Goal: Task Accomplishment & Management: Manage account settings

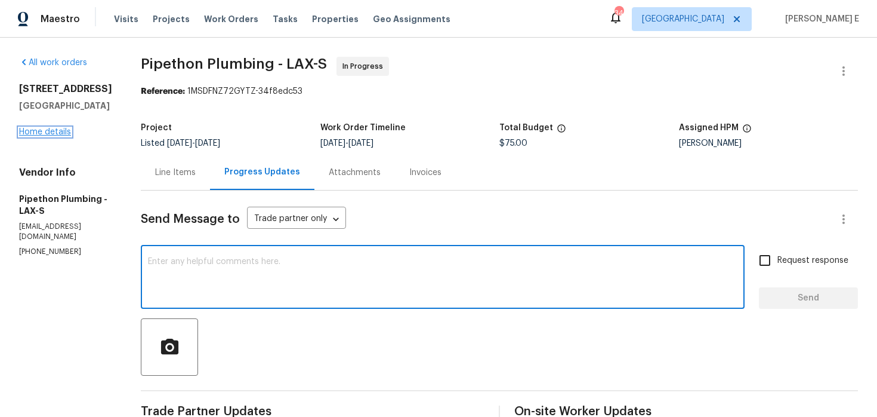
click at [42, 130] on link "Home details" at bounding box center [45, 132] width 52 height 8
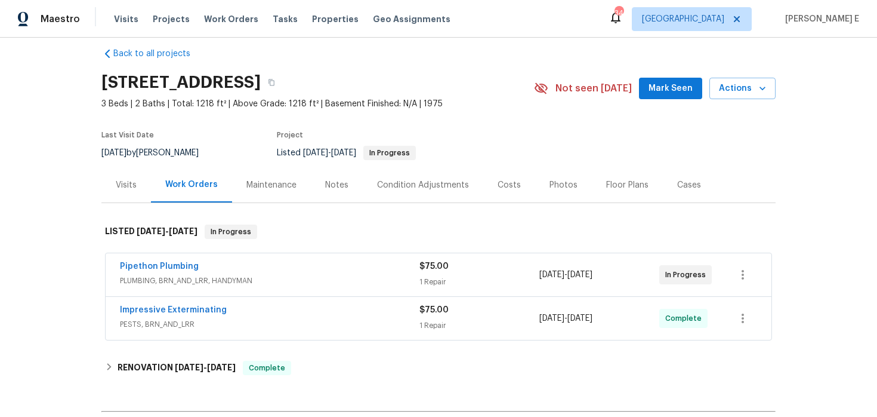
scroll to position [21, 0]
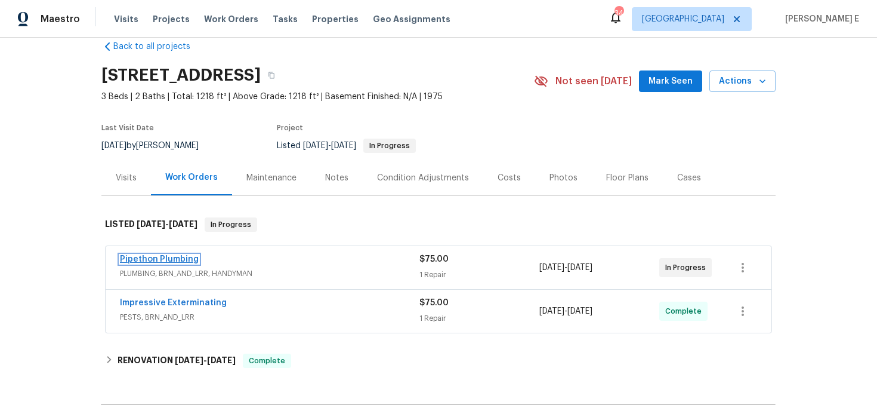
click at [174, 260] on link "Pipethon Plumbing" at bounding box center [159, 259] width 79 height 8
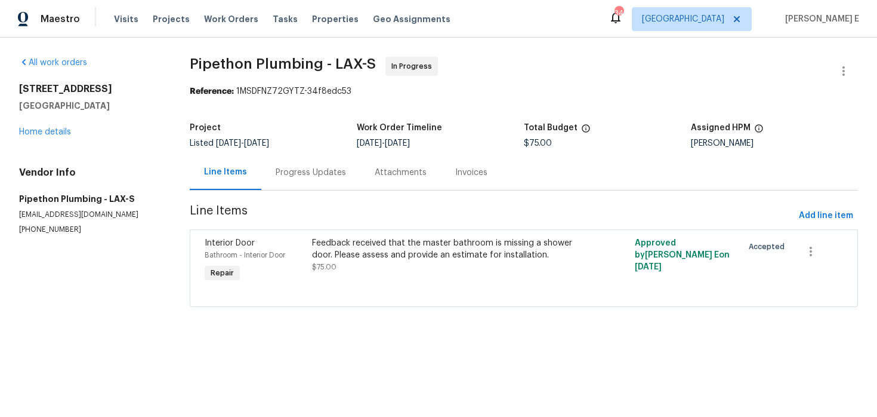
click at [320, 182] on div "Progress Updates" at bounding box center [310, 172] width 99 height 35
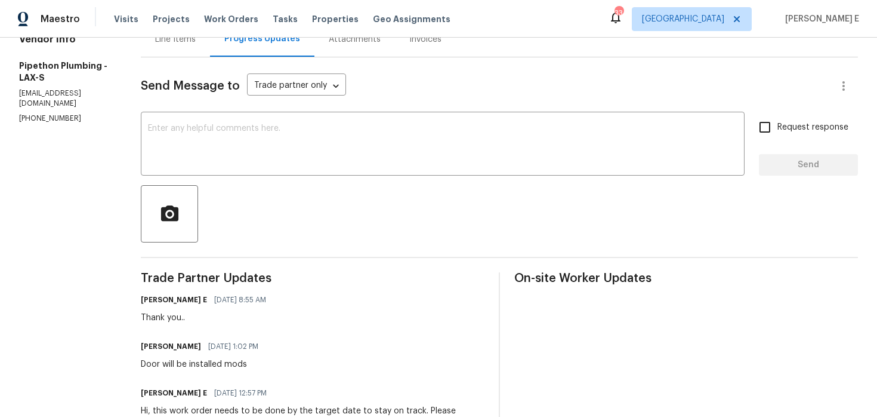
scroll to position [132, 0]
click at [279, 165] on textarea at bounding box center [443, 146] width 590 height 42
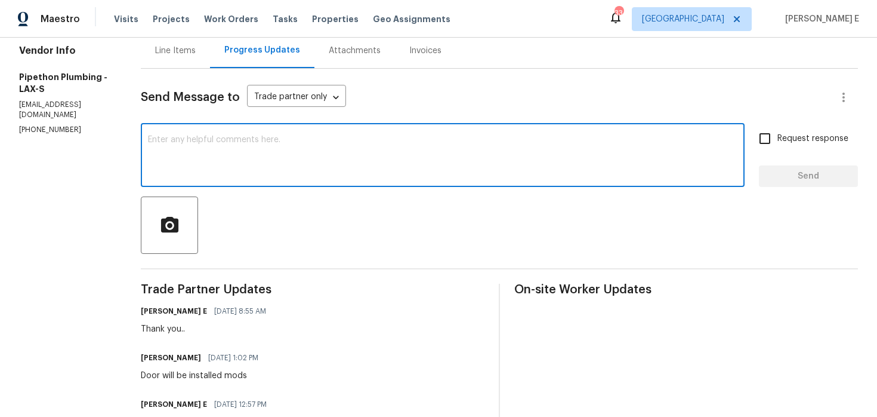
scroll to position [104, 0]
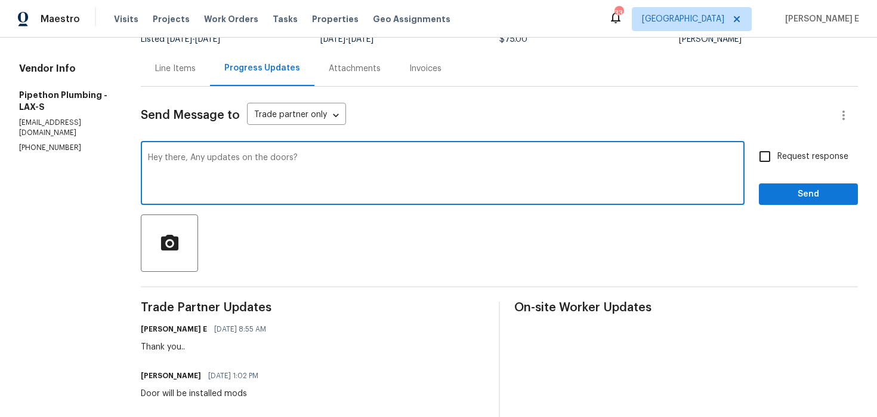
type textarea "Hey there, Any updates on the doors?"
click at [794, 162] on span "Request response" at bounding box center [813, 156] width 71 height 13
click at [778, 162] on input "Request response" at bounding box center [764, 156] width 25 height 25
checkbox input "true"
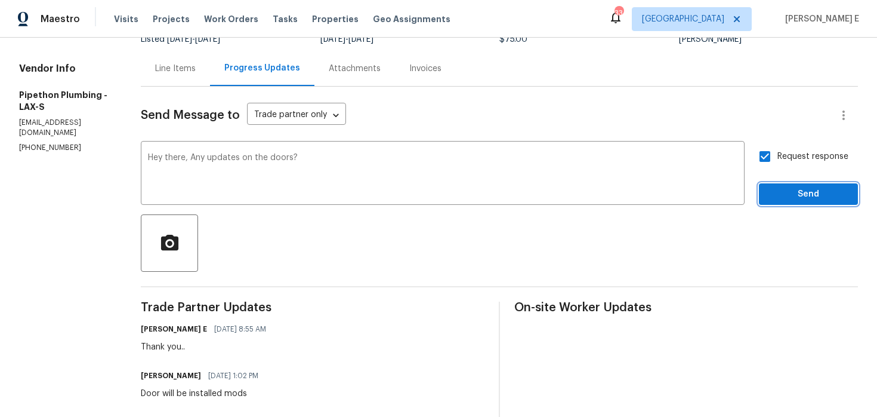
click at [795, 198] on span "Send" at bounding box center [809, 194] width 80 height 15
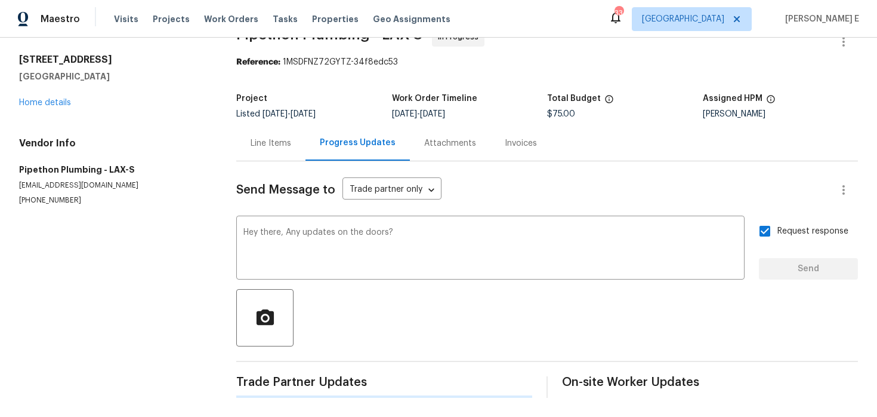
scroll to position [0, 0]
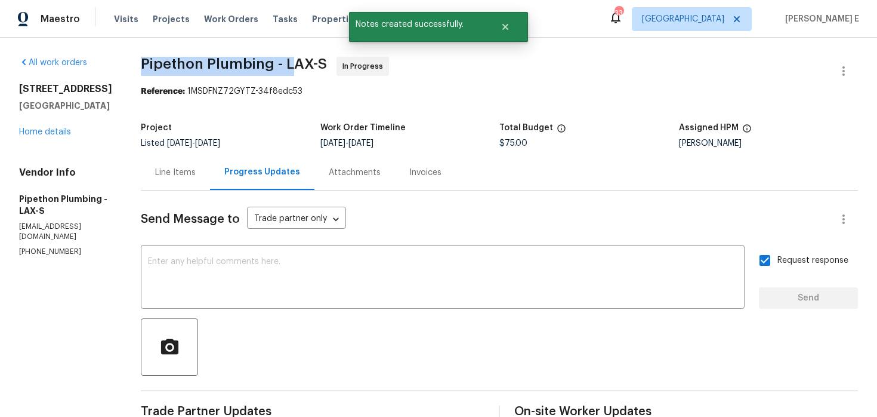
drag, startPoint x: 153, startPoint y: 61, endPoint x: 304, endPoint y: 64, distance: 151.0
copy span "Pipethon Plumbing - L"
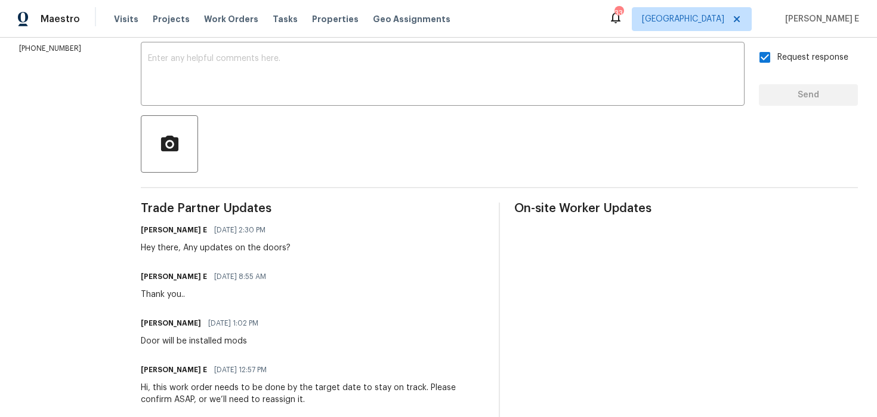
scroll to position [207, 0]
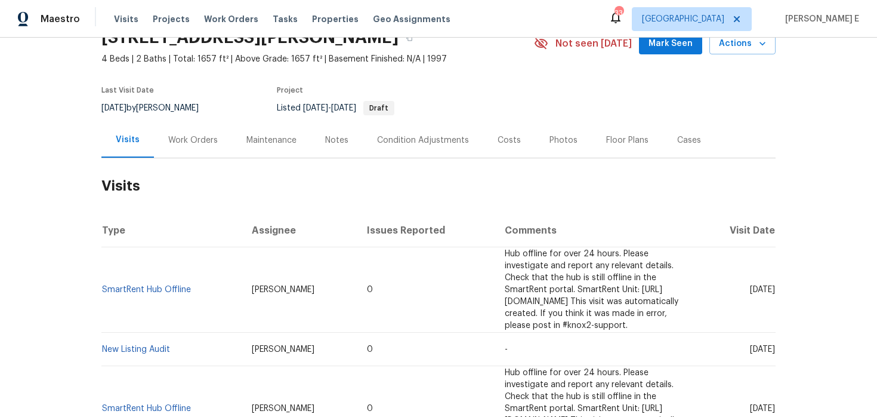
click at [196, 152] on div "Work Orders" at bounding box center [193, 139] width 78 height 35
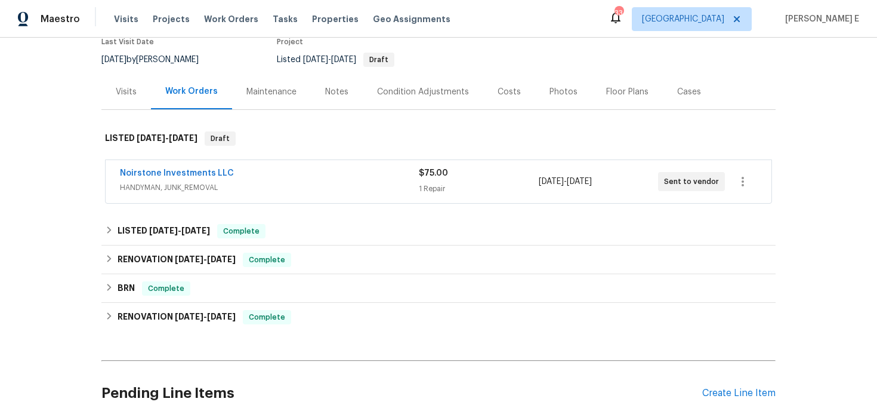
scroll to position [106, 0]
click at [209, 174] on link "Noirstone Investments LLC" at bounding box center [177, 173] width 114 height 8
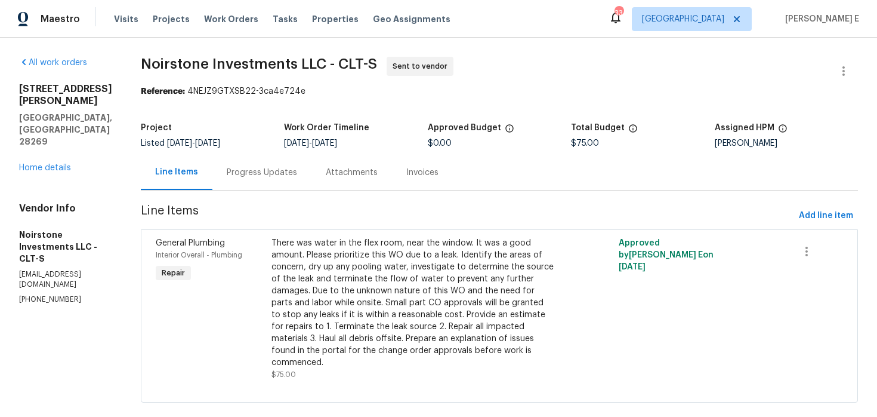
click at [286, 175] on div "Progress Updates" at bounding box center [262, 172] width 70 height 12
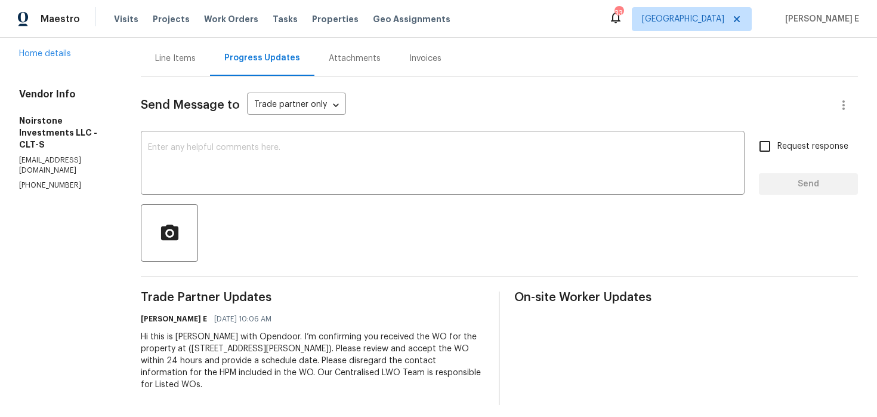
scroll to position [121, 0]
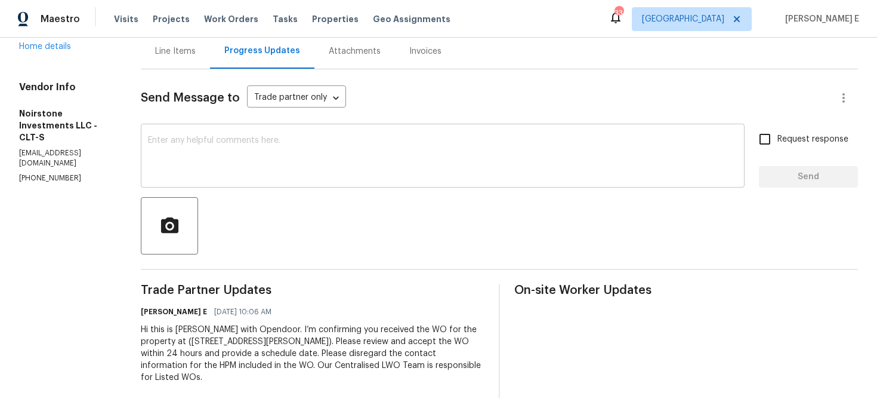
click at [381, 152] on textarea at bounding box center [443, 157] width 590 height 42
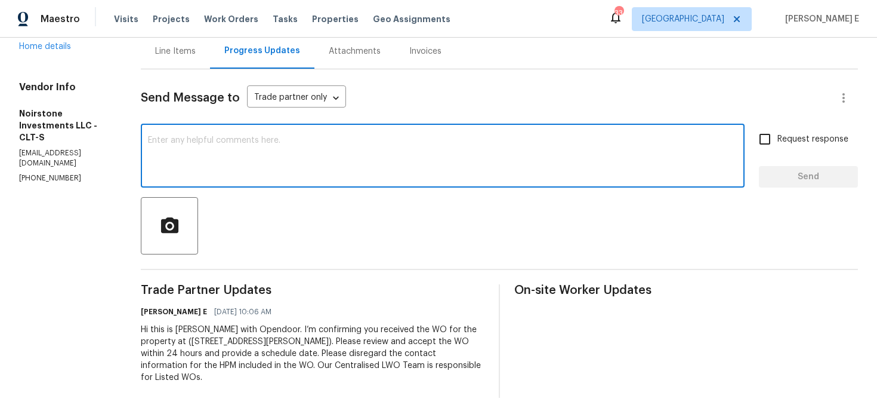
paste textarea "Please accept the work order and share the schedule to meet the deadline, or it…"
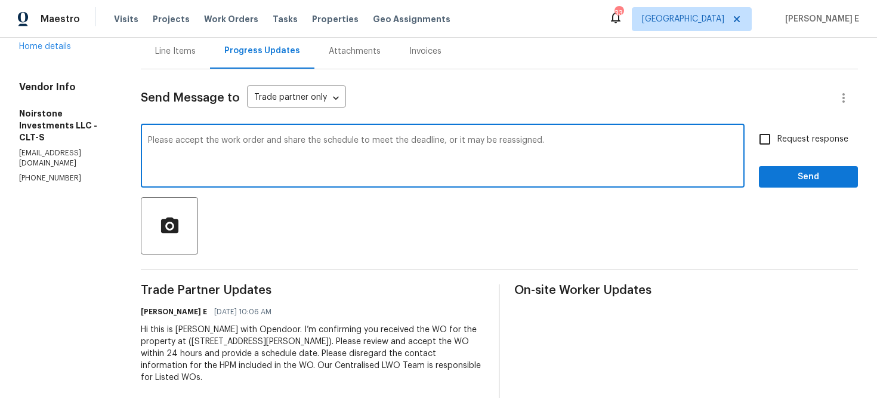
type textarea "Please accept the work order and share the schedule to meet the deadline, or it…"
click at [822, 142] on span "Request response" at bounding box center [813, 139] width 71 height 13
click at [778, 142] on input "Request response" at bounding box center [764, 139] width 25 height 25
checkbox input "true"
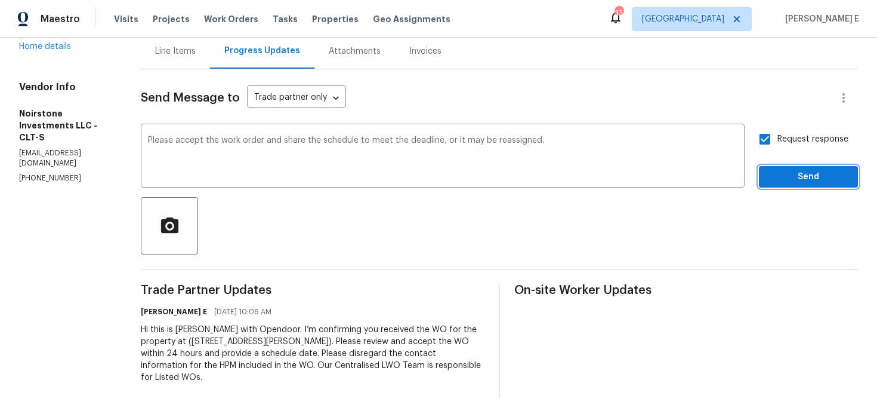
click at [802, 178] on span "Send" at bounding box center [809, 176] width 80 height 15
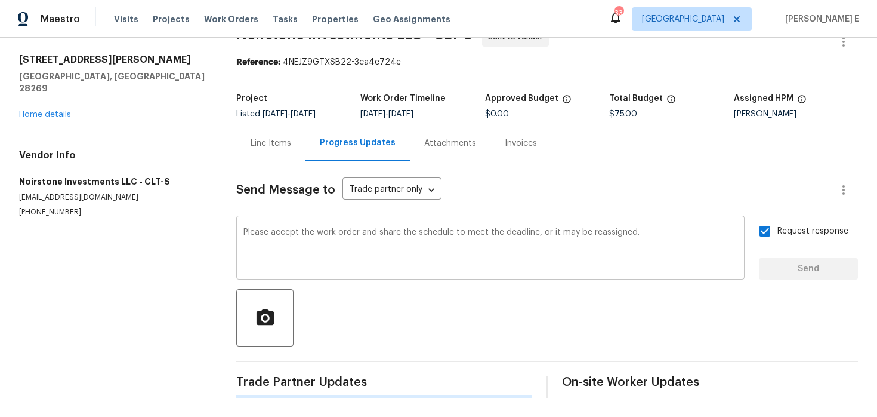
scroll to position [0, 0]
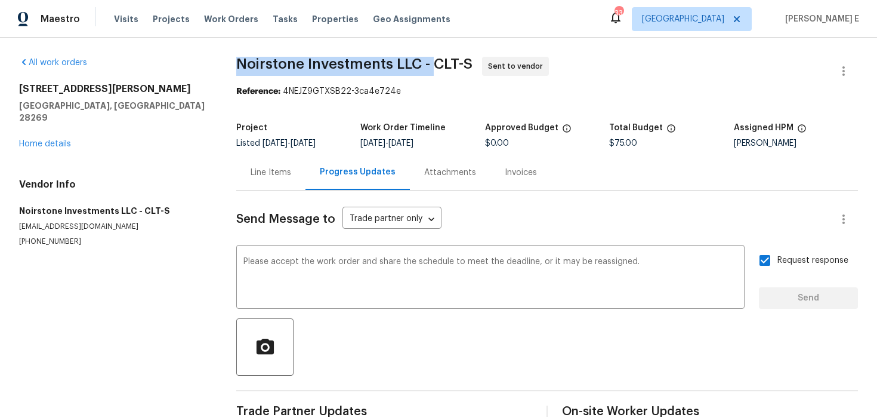
drag, startPoint x: 234, startPoint y: 62, endPoint x: 433, endPoint y: 64, distance: 198.7
click at [433, 64] on div "All work orders 3430 Fincher Blvd Charlotte, NC 28269 Home details Vendor Info …" at bounding box center [438, 242] width 877 height 408
copy span "Noirstone Investments LLC -"
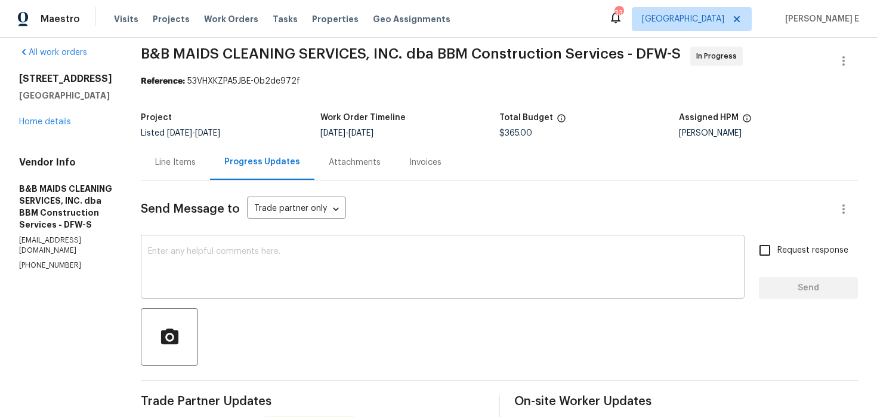
scroll to position [9, 0]
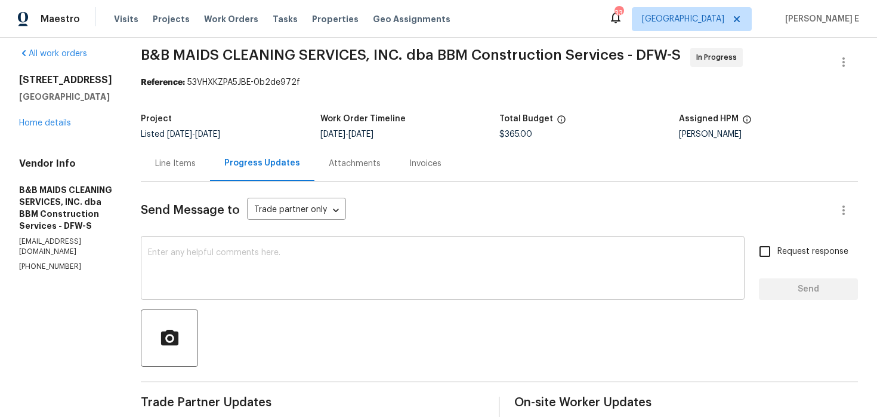
click at [289, 266] on textarea at bounding box center [443, 269] width 590 height 42
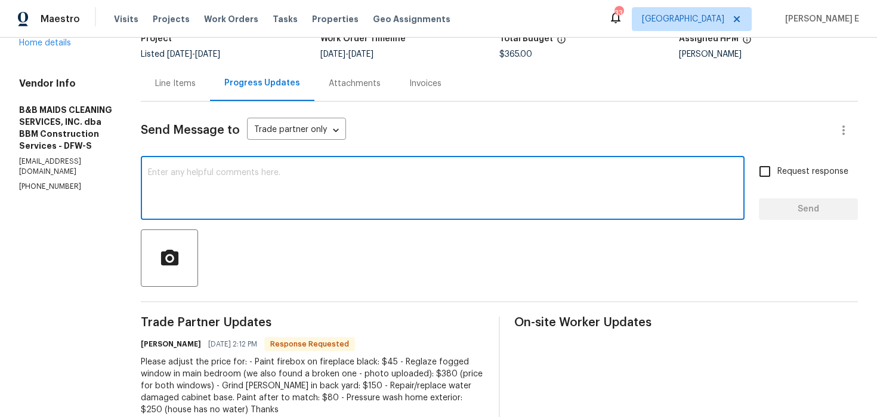
scroll to position [0, 0]
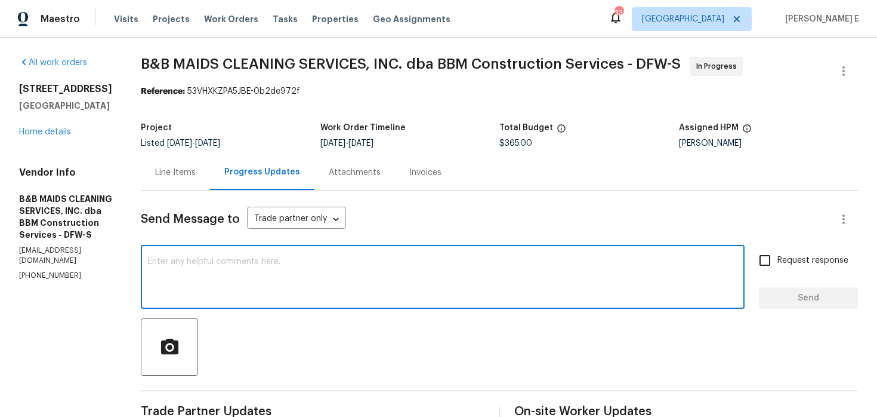
click at [196, 169] on div "Line Items" at bounding box center [175, 172] width 41 height 12
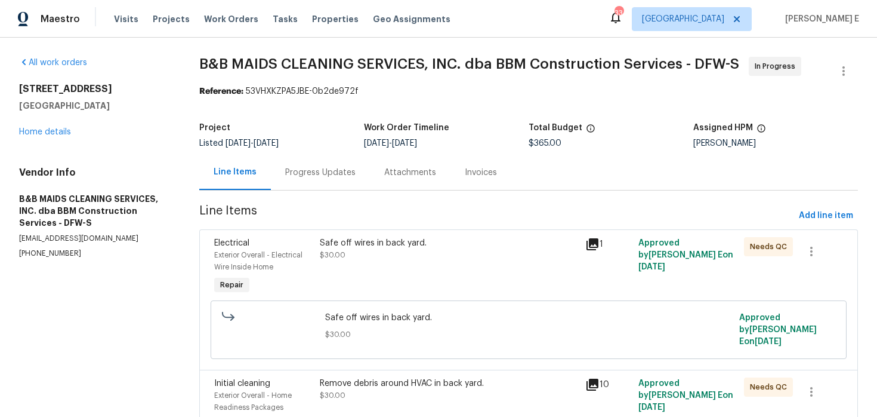
click at [447, 254] on div "Safe off wires in back yard. $30.00" at bounding box center [449, 249] width 258 height 24
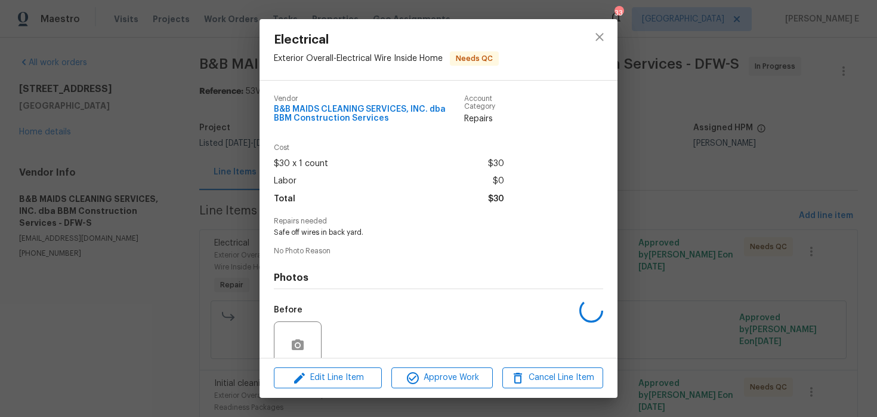
scroll to position [100, 0]
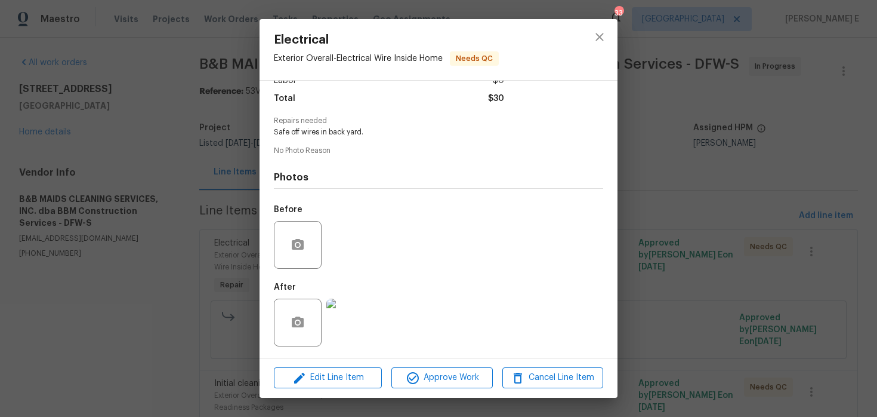
click at [338, 317] on img at bounding box center [350, 322] width 48 height 48
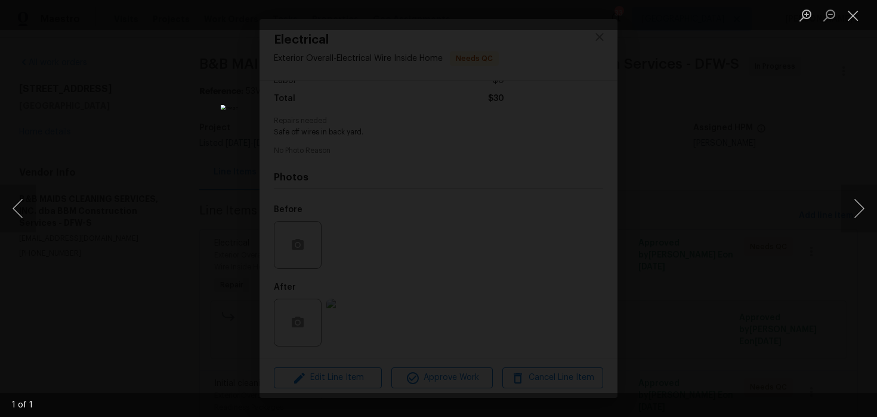
click at [688, 162] on div "Lightbox" at bounding box center [438, 208] width 877 height 417
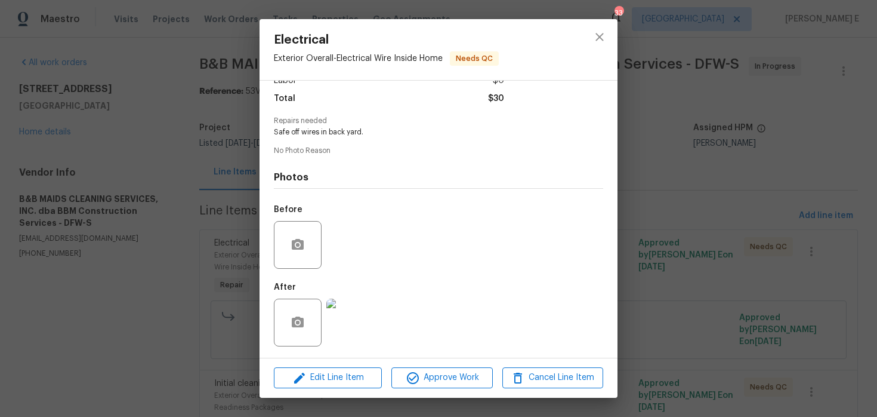
click at [718, 237] on div "Electrical Exterior Overall - Electrical Wire Inside Home Needs QC Vendor B&B M…" at bounding box center [438, 208] width 877 height 417
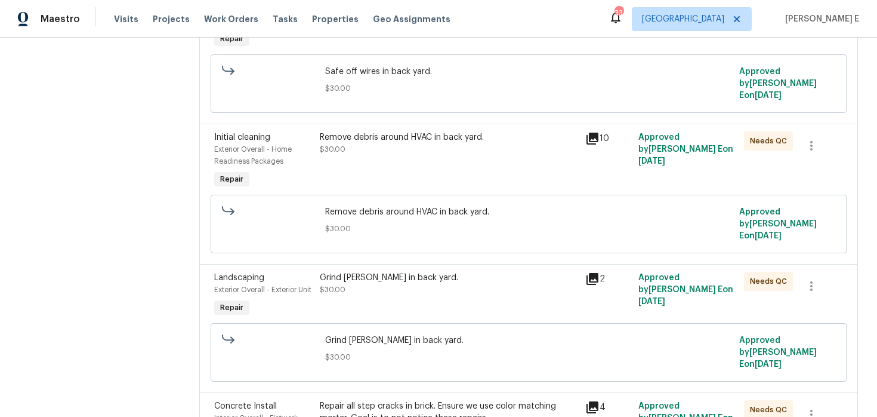
scroll to position [295, 0]
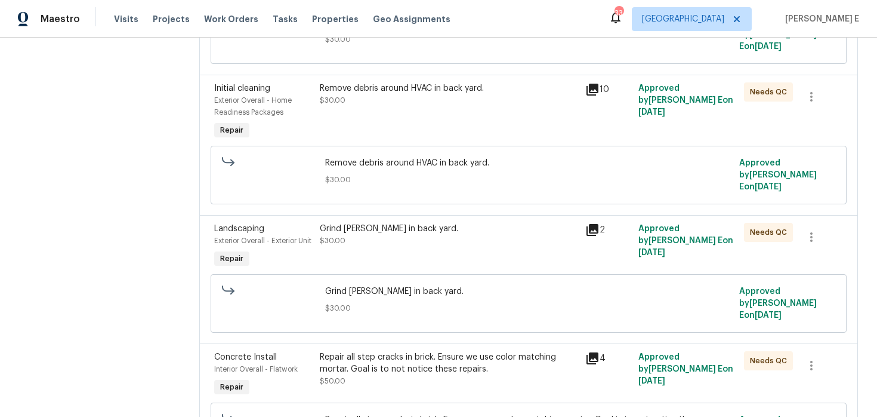
click at [504, 122] on div "Remove debris around HVAC in back yard. $30.00" at bounding box center [448, 112] width 265 height 67
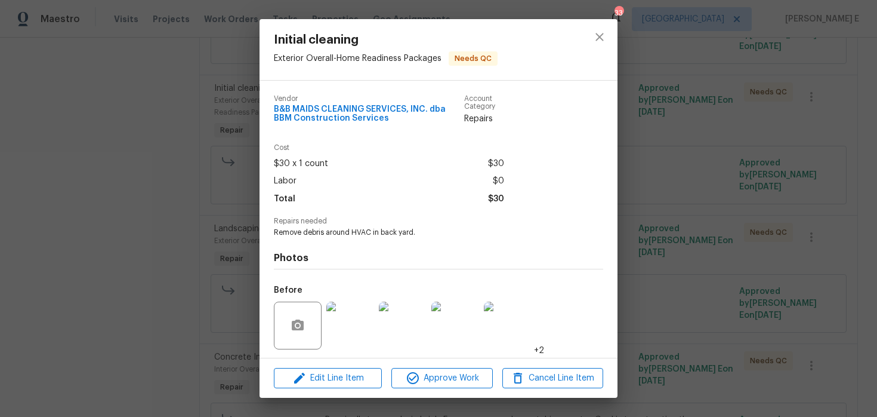
scroll to position [81, 0]
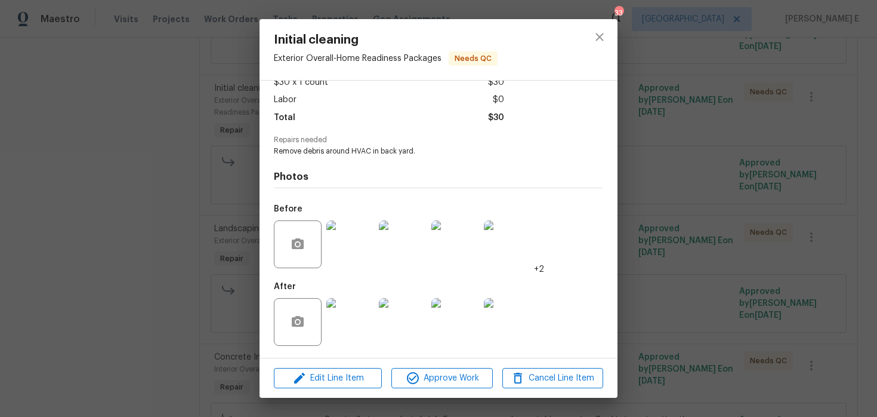
click at [352, 330] on img at bounding box center [350, 322] width 48 height 48
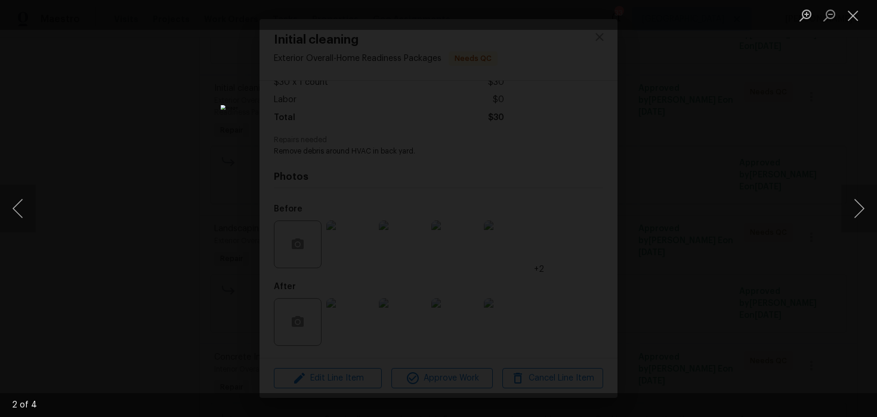
click at [740, 181] on div "Lightbox" at bounding box center [438, 208] width 877 height 417
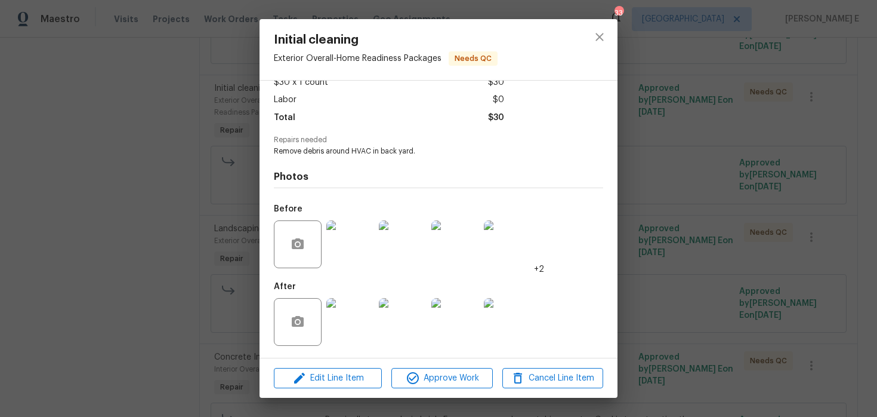
click at [740, 181] on div "Initial cleaning Exterior Overall - Home Readiness Packages Needs QC Vendor B&B…" at bounding box center [438, 208] width 877 height 417
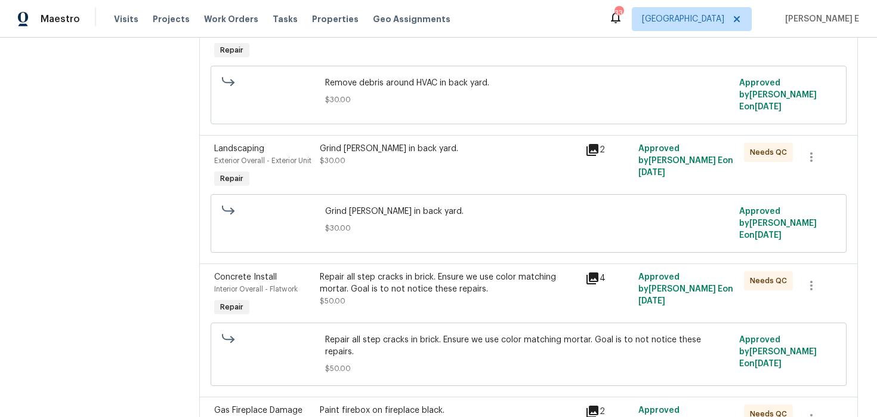
scroll to position [428, 0]
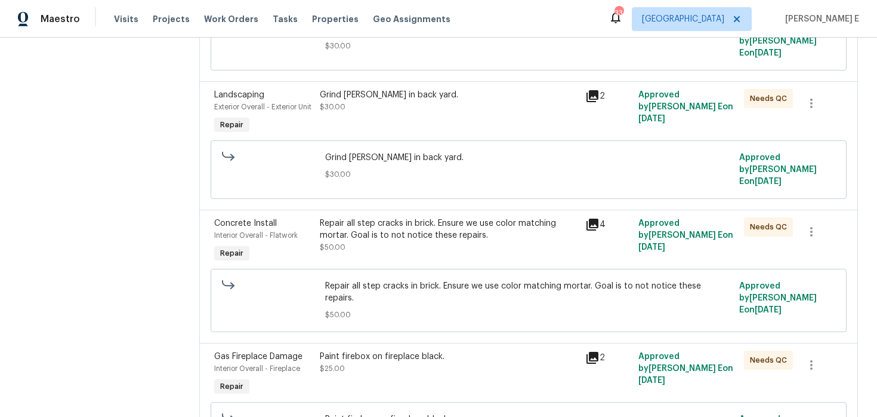
click at [389, 135] on div "Grind stump in back yard. $30.00" at bounding box center [448, 112] width 265 height 55
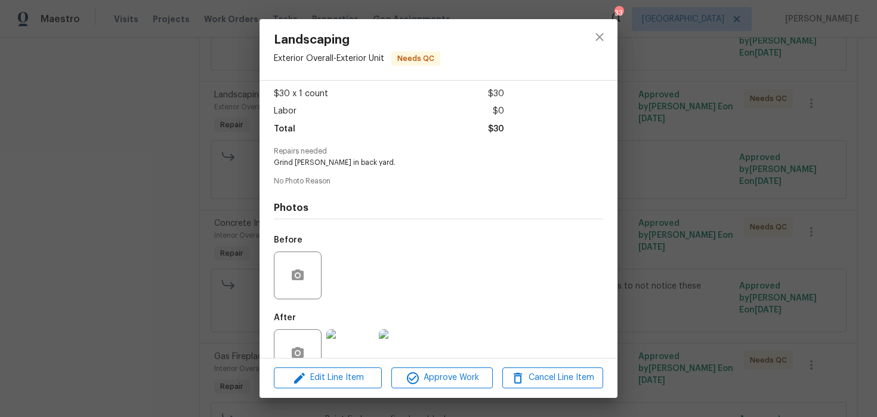
scroll to position [100, 0]
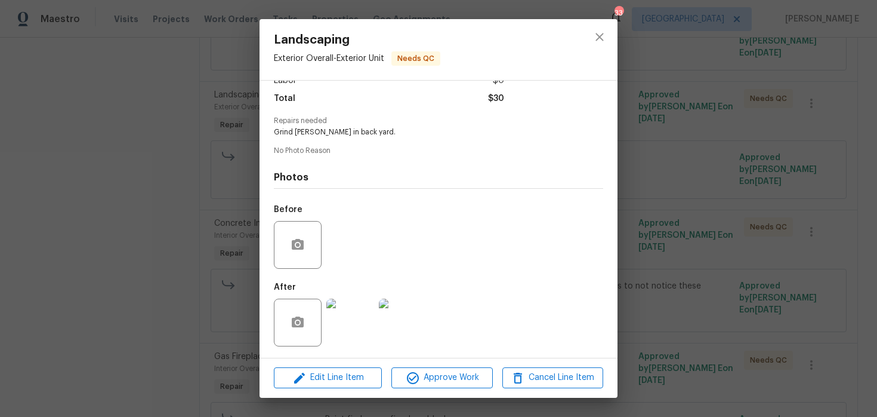
click at [354, 308] on img at bounding box center [350, 322] width 48 height 48
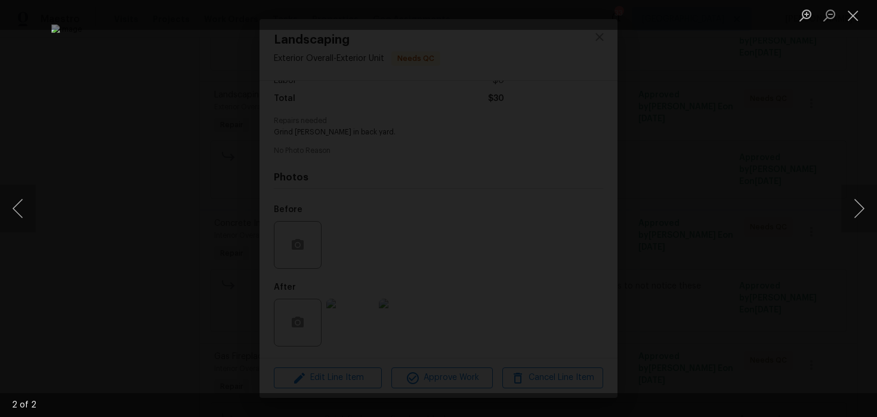
click at [724, 192] on div "Lightbox" at bounding box center [438, 208] width 877 height 417
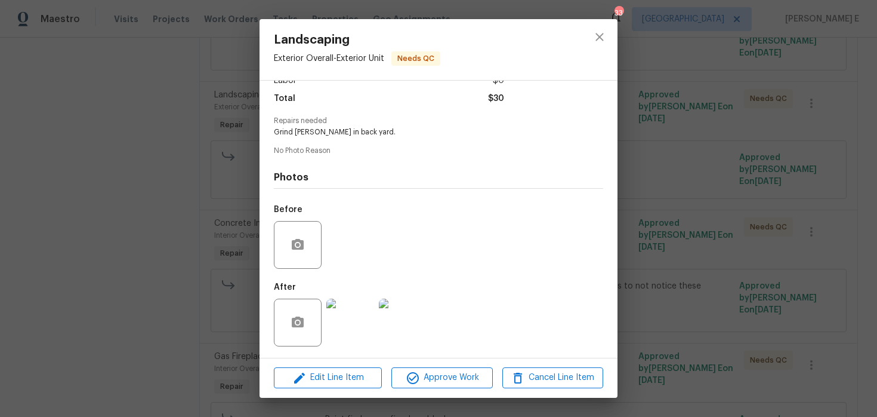
click at [724, 192] on div "Landscaping Exterior Overall - Exterior Unit Needs QC Vendor B&B MAIDS CLEANING…" at bounding box center [438, 208] width 877 height 417
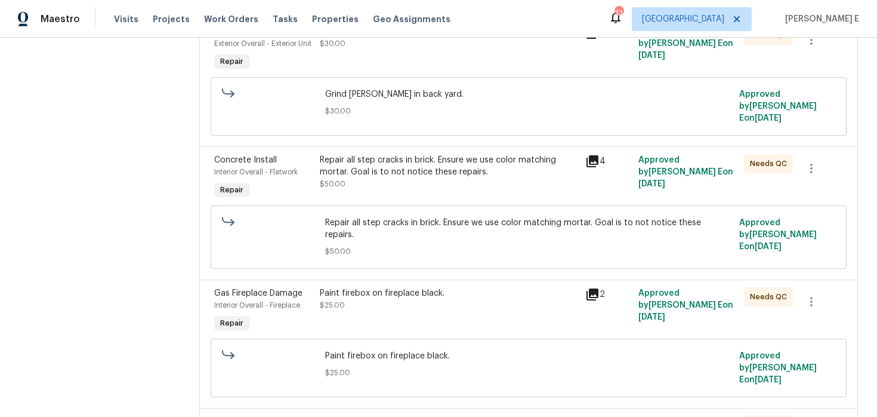
scroll to position [521, 0]
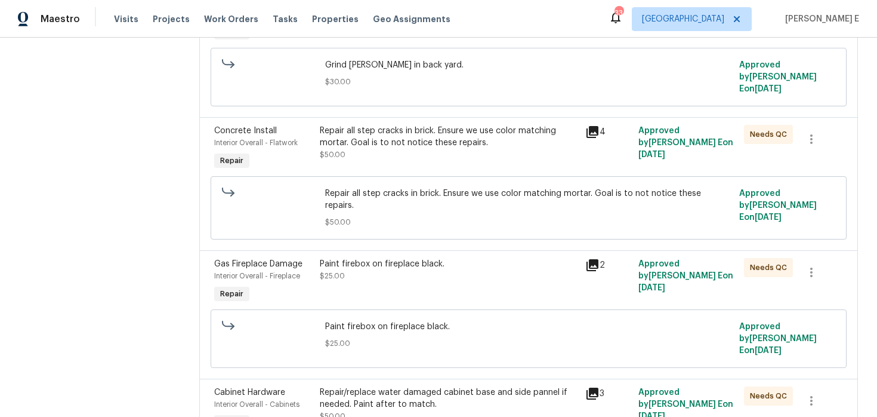
click at [380, 150] on div "Repair all step cracks in brick. Ensure we use color matching mortar. Goal is t…" at bounding box center [449, 143] width 258 height 36
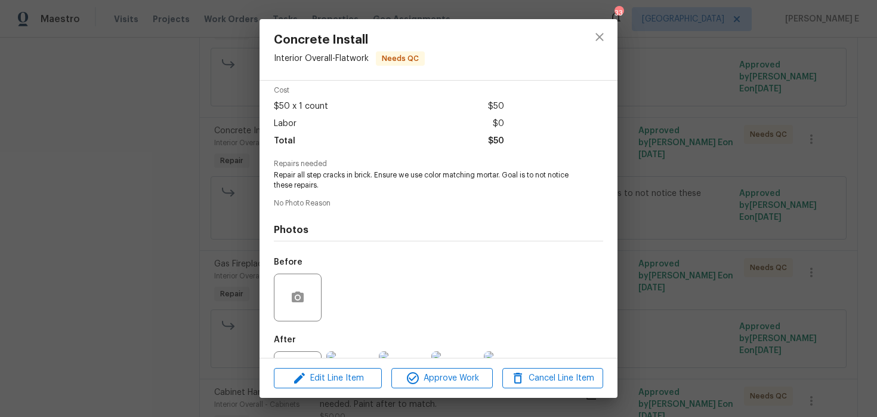
scroll to position [110, 0]
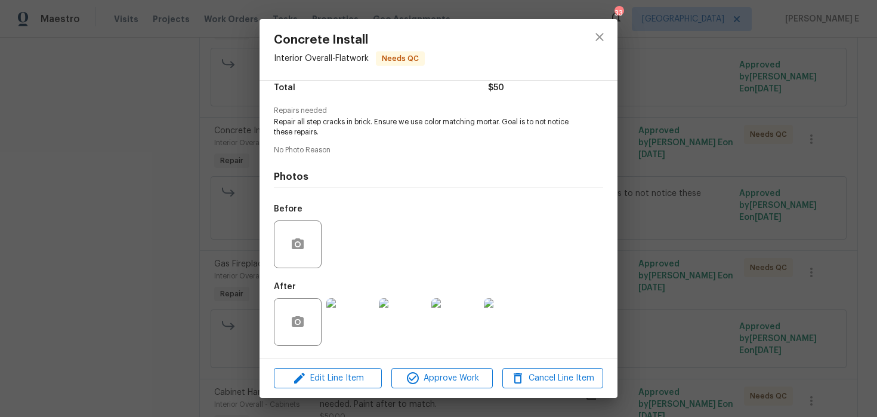
click at [357, 331] on img at bounding box center [350, 322] width 48 height 48
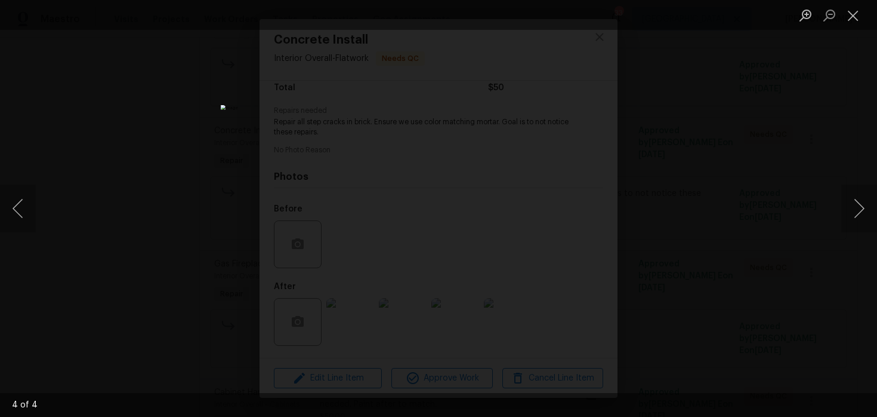
click at [794, 127] on div "Lightbox" at bounding box center [438, 208] width 877 height 417
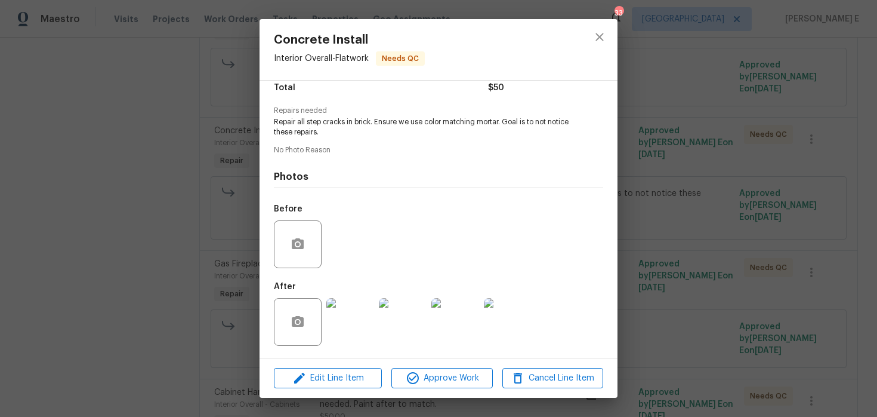
click at [796, 104] on div "Concrete Install Interior Overall - Flatwork Needs QC Vendor B&B MAIDS CLEANING…" at bounding box center [438, 208] width 877 height 417
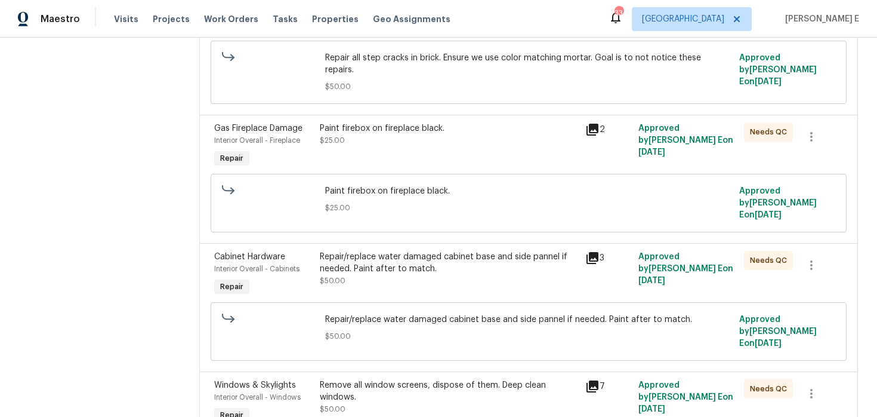
scroll to position [659, 0]
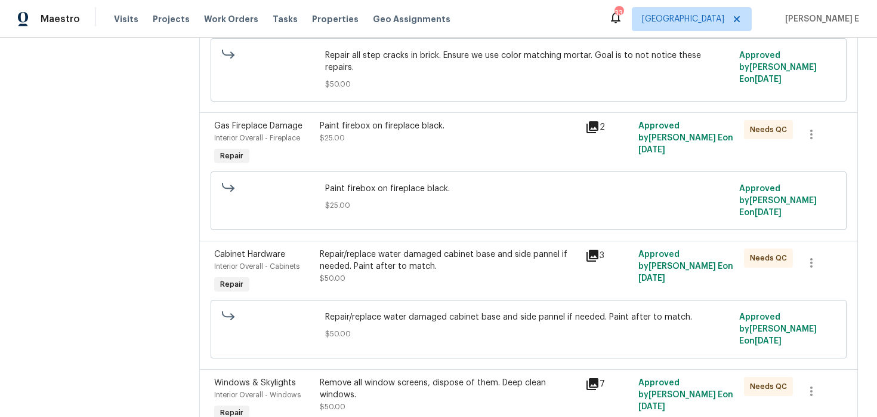
click at [453, 168] on div "Paint firebox on fireplace black. $25.00 Approved by Keerthana E on 8/13/2025" at bounding box center [528, 201] width 629 height 66
click at [463, 129] on div "Paint firebox on fireplace black. $25.00" at bounding box center [448, 143] width 265 height 55
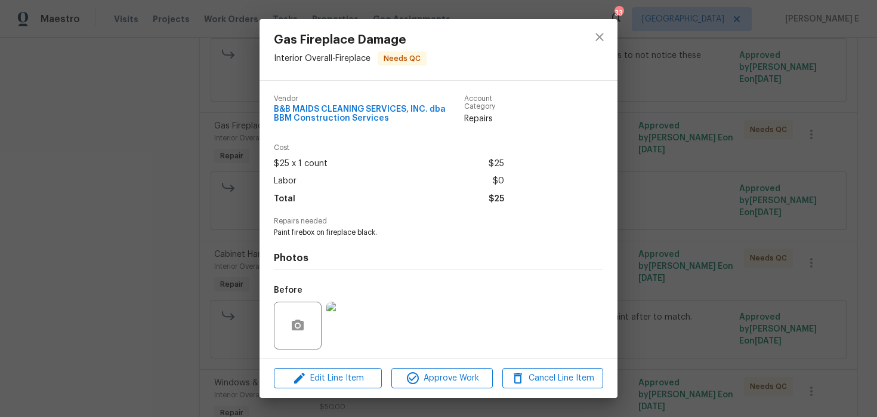
scroll to position [81, 0]
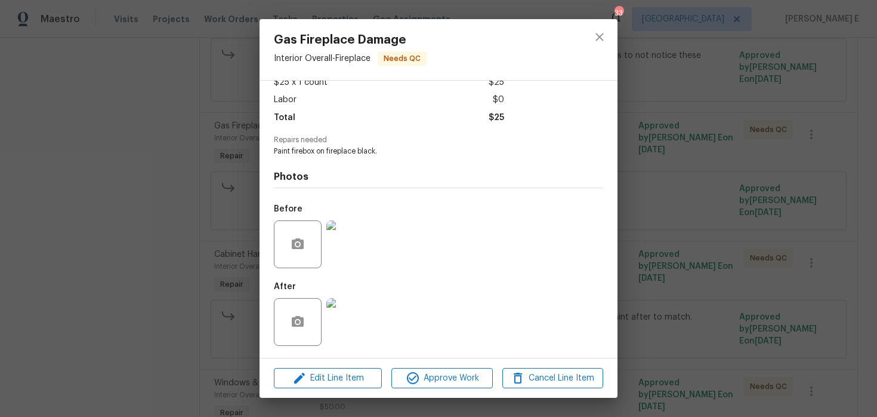
click at [348, 316] on img at bounding box center [350, 322] width 48 height 48
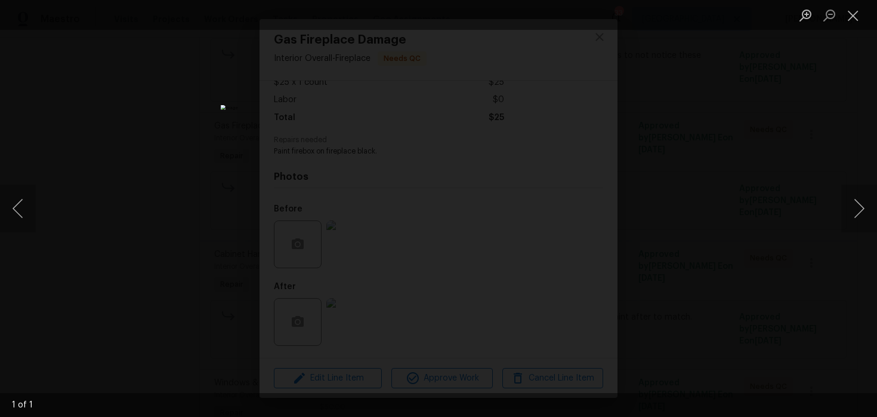
click at [705, 177] on div "Lightbox" at bounding box center [438, 208] width 877 height 417
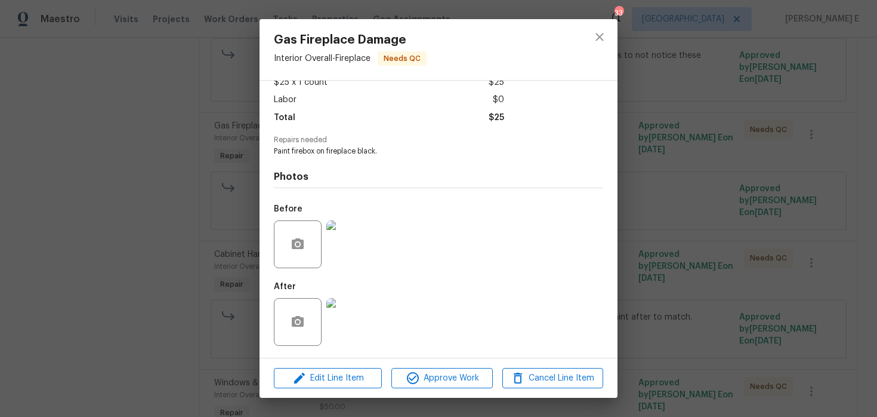
click at [705, 177] on div "Gas Fireplace Damage Interior Overall - Fireplace Needs QC Vendor B&B MAIDS CLE…" at bounding box center [438, 208] width 877 height 417
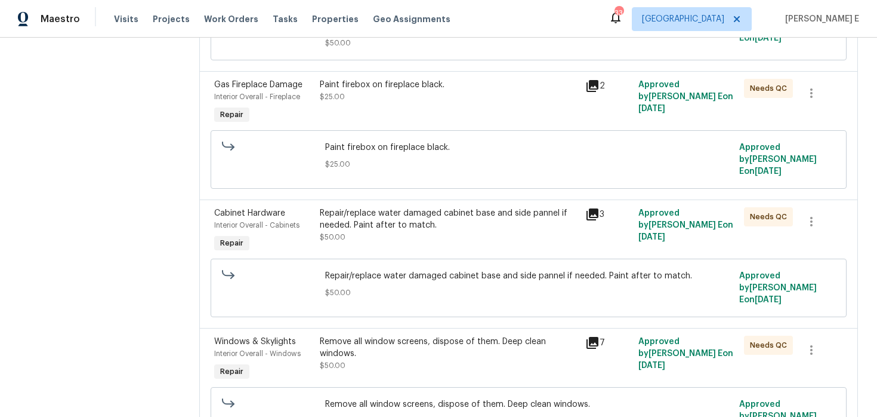
scroll to position [715, 0]
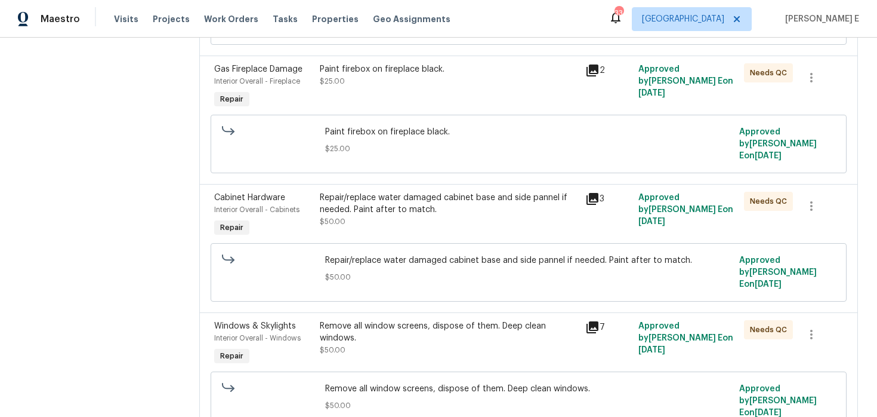
click at [427, 195] on div "Repair/replace water damaged cabinet base and side pannel if needed. Paint afte…" at bounding box center [449, 210] width 258 height 36
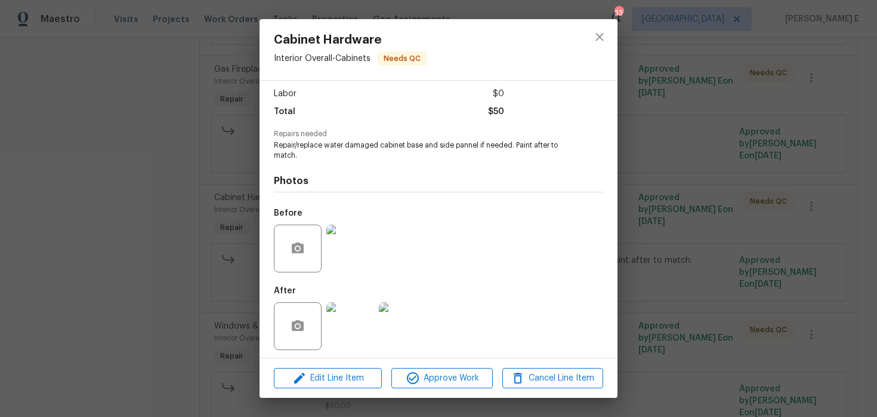
scroll to position [91, 0]
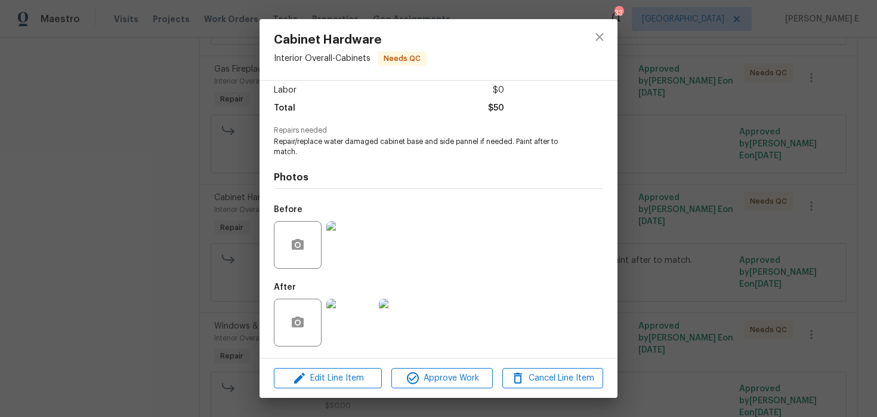
click at [347, 324] on img at bounding box center [350, 322] width 48 height 48
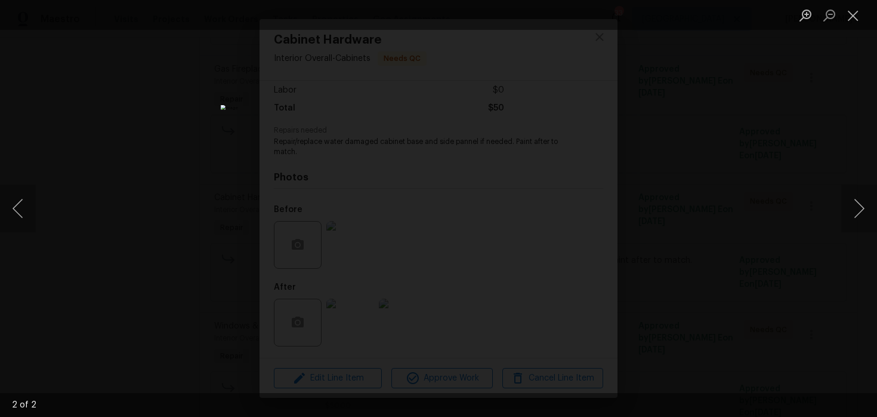
click at [738, 83] on div "Lightbox" at bounding box center [438, 208] width 877 height 417
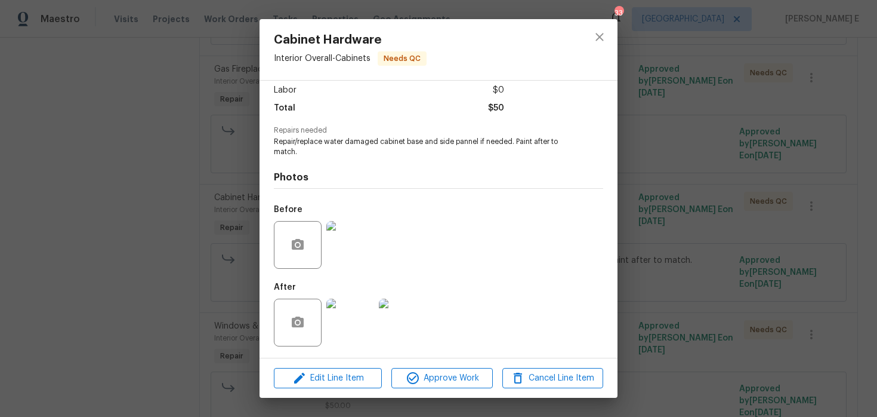
click at [738, 83] on div "Cabinet Hardware Interior Overall - Cabinets Needs QC Vendor B&B MAIDS CLEANING…" at bounding box center [438, 208] width 877 height 417
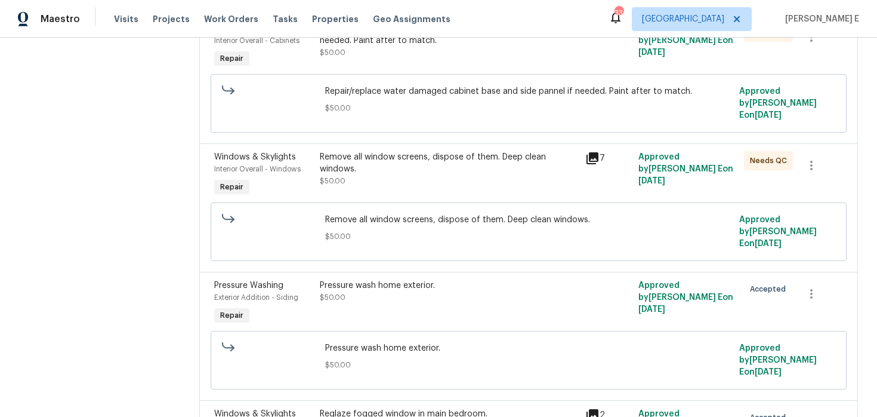
scroll to position [952, 0]
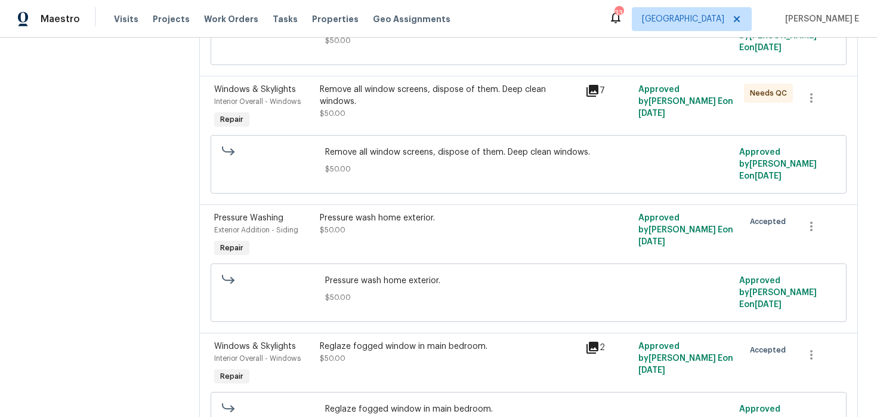
click at [451, 84] on div "Remove all window screens, dispose of them. Deep clean windows." at bounding box center [449, 96] width 258 height 24
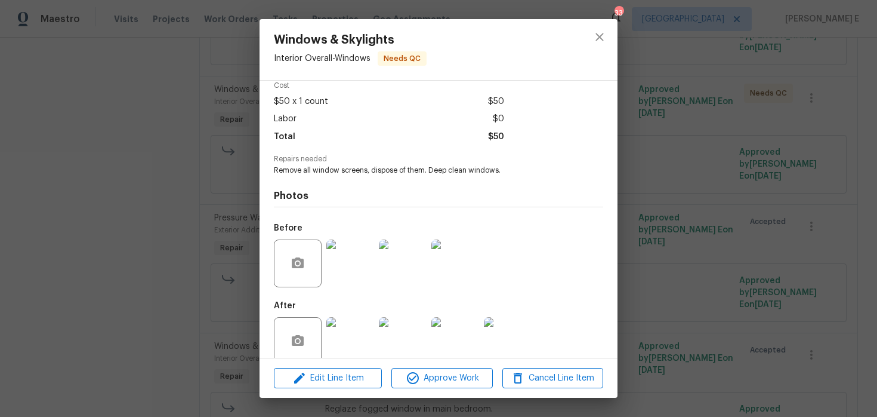
scroll to position [81, 0]
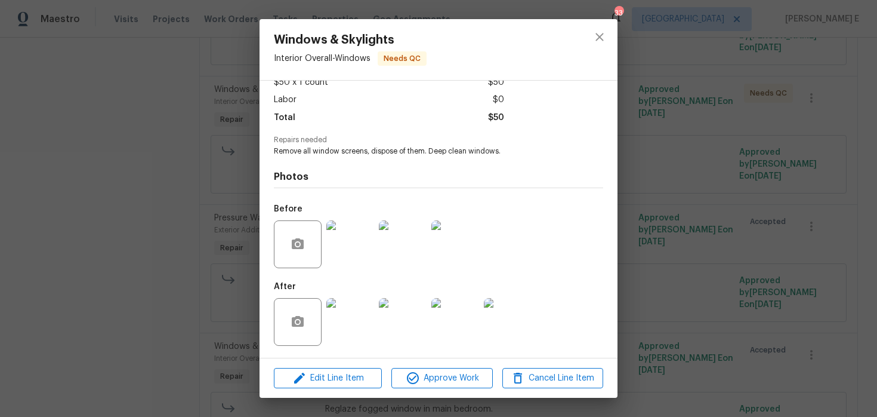
click at [348, 325] on img at bounding box center [350, 322] width 48 height 48
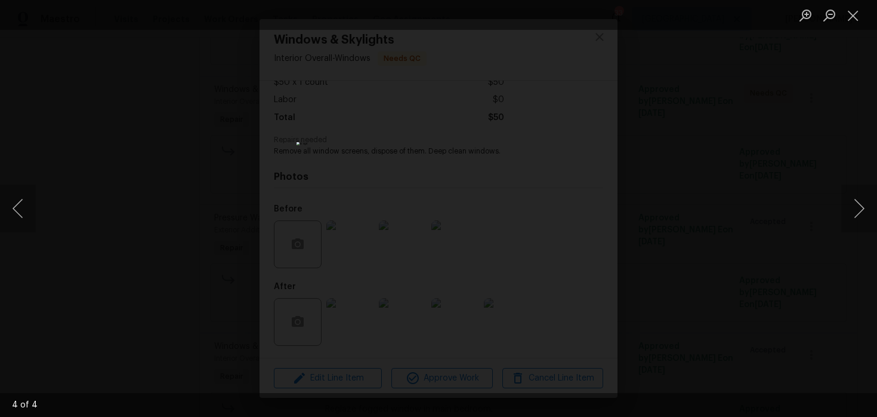
click at [724, 175] on div "Lightbox" at bounding box center [438, 208] width 877 height 417
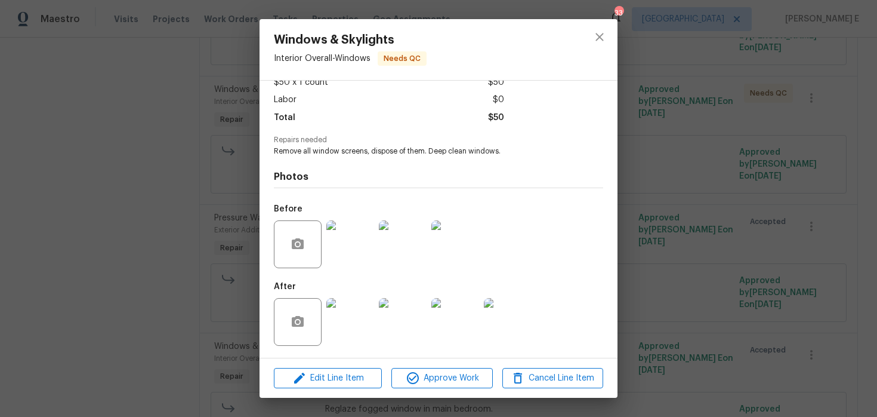
click at [683, 178] on div "Windows & Skylights Interior Overall - Windows Needs QC Vendor B&B MAIDS CLEANI…" at bounding box center [438, 208] width 877 height 417
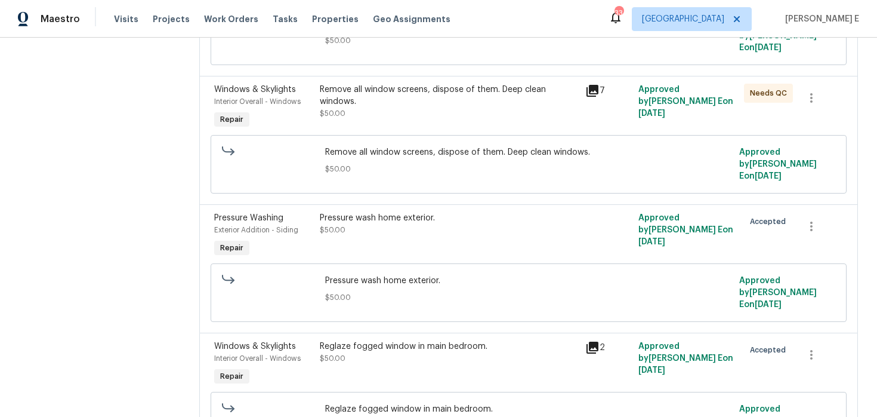
scroll to position [976, 0]
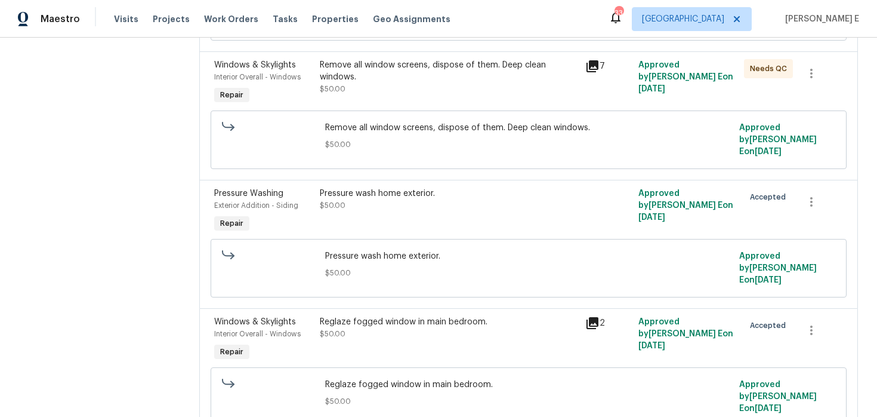
click at [412, 316] on div "Reglaze fogged window in main bedroom. $50.00" at bounding box center [449, 328] width 258 height 24
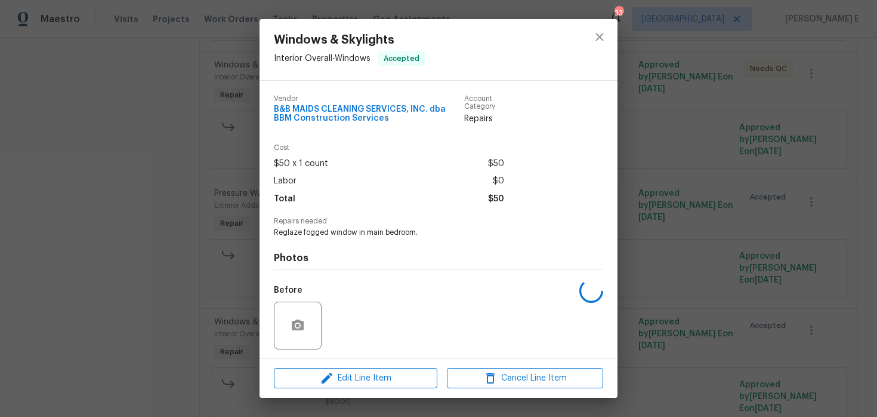
scroll to position [81, 0]
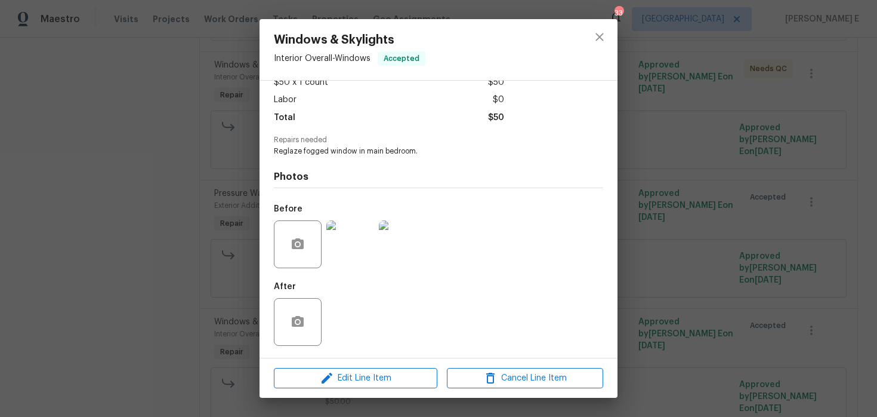
click at [121, 325] on div "Windows & Skylights Interior Overall - Windows Accepted Vendor B&B MAIDS CLEANI…" at bounding box center [438, 208] width 877 height 417
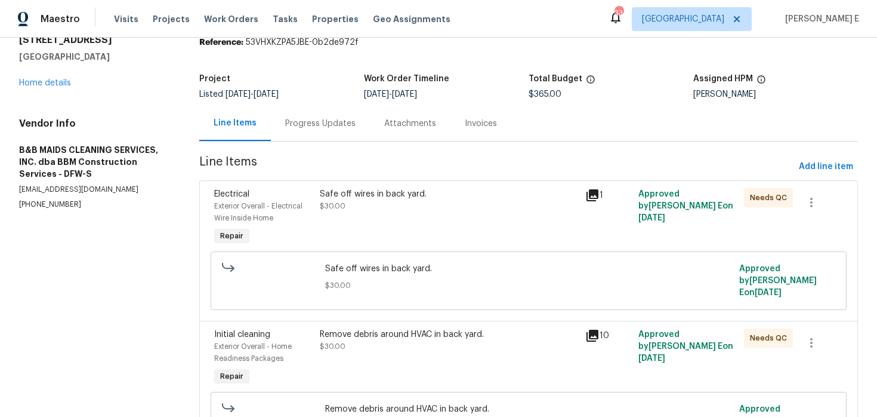
scroll to position [0, 0]
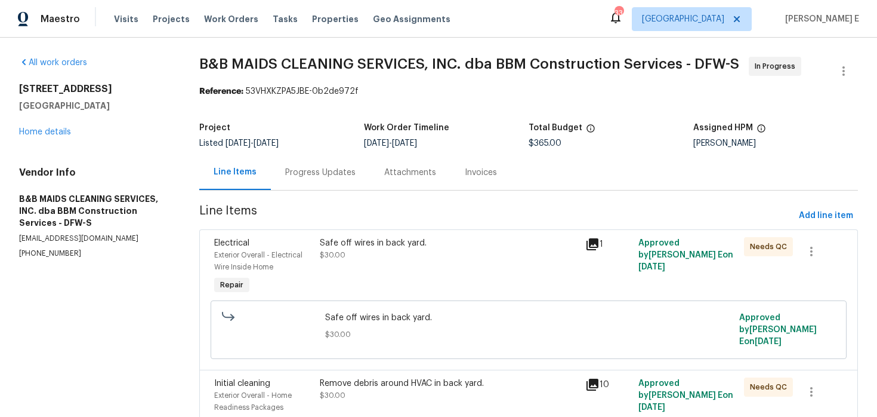
click at [331, 156] on div "Progress Updates" at bounding box center [320, 172] width 99 height 35
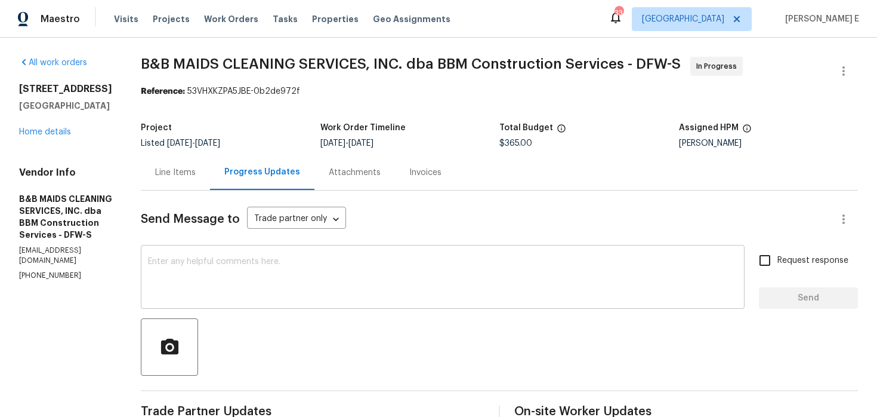
click at [305, 275] on textarea at bounding box center [443, 278] width 590 height 42
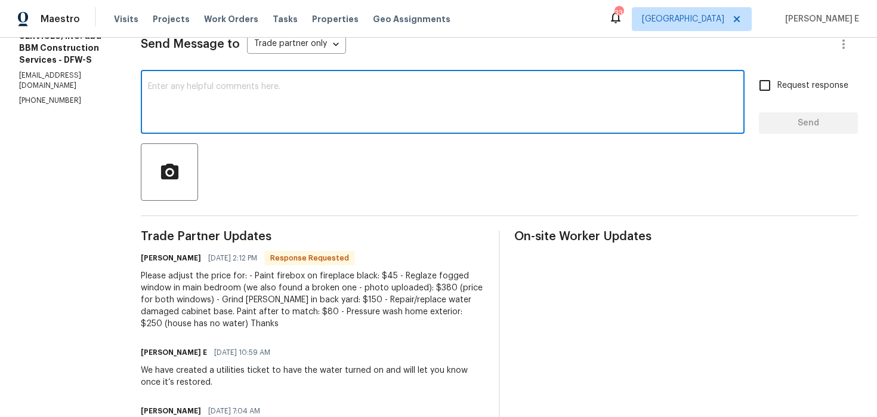
scroll to position [172, 0]
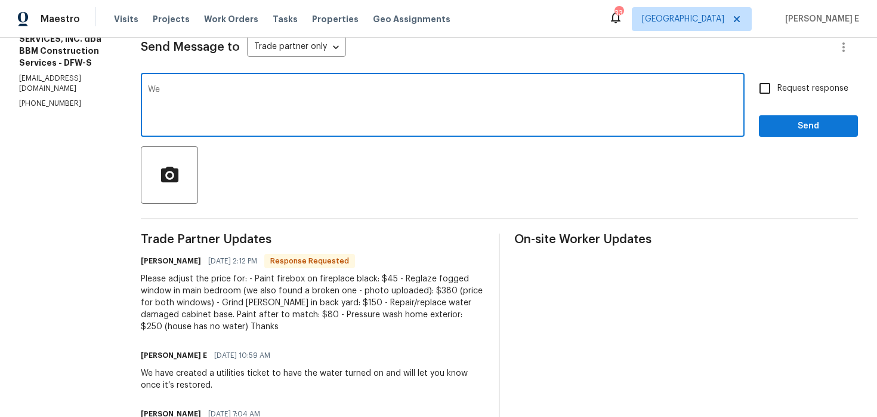
type textarea "W"
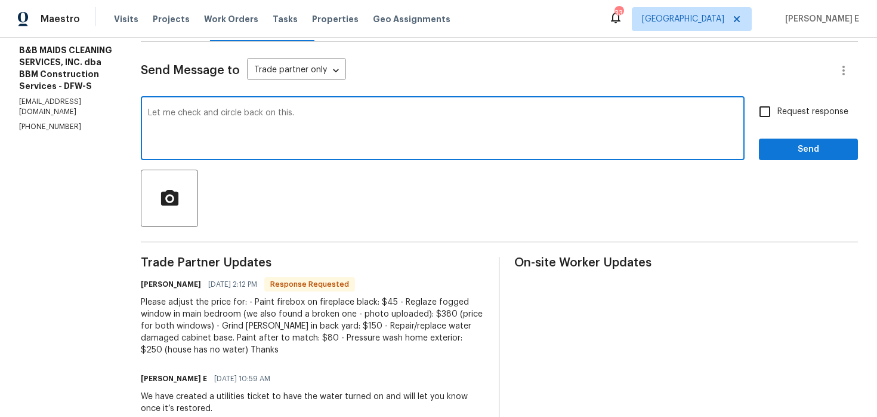
type textarea "Let me check and circle back on this."
click at [785, 165] on div "Send Message to Trade partner only Trade partner only ​ Let me check and circle…" at bounding box center [499, 335] width 717 height 586
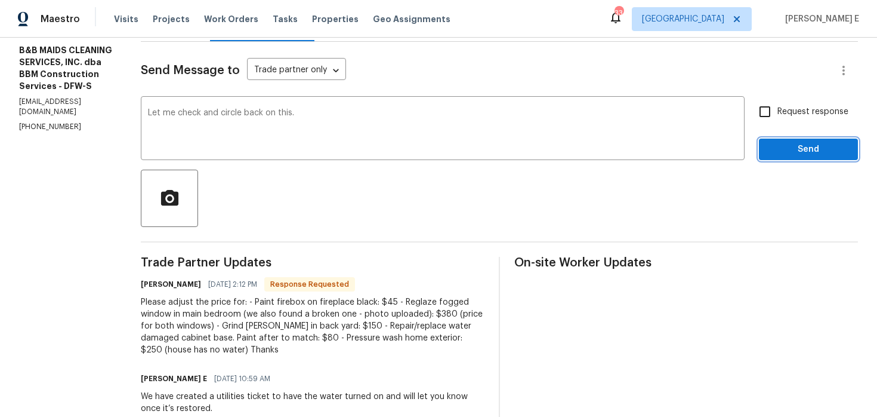
click at [794, 158] on button "Send" at bounding box center [808, 149] width 99 height 22
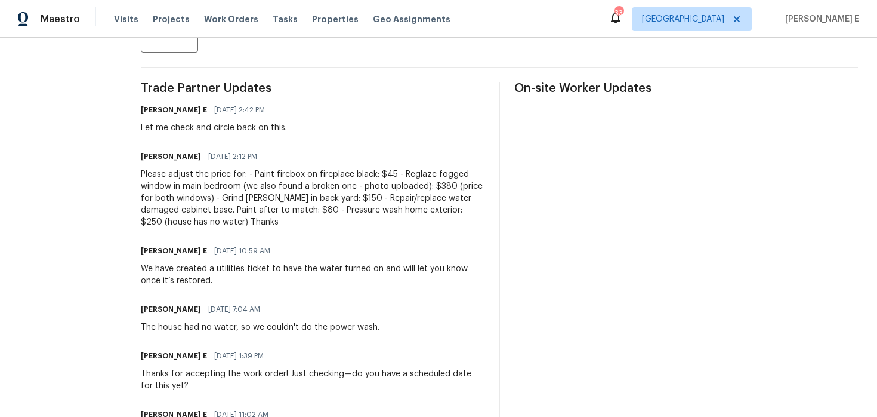
scroll to position [334, 0]
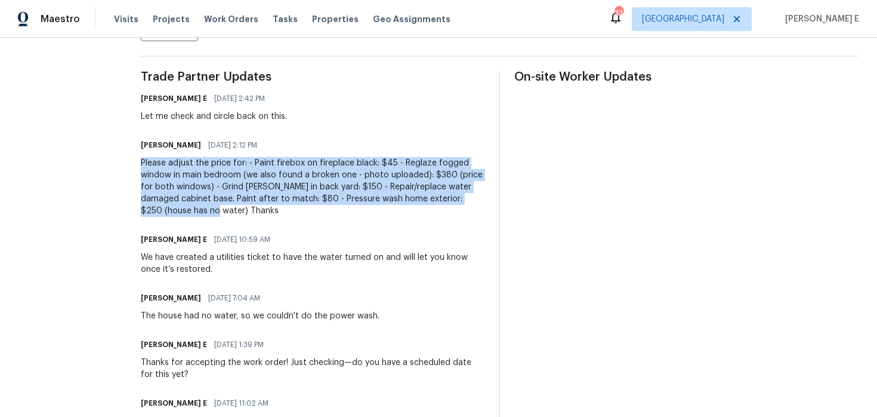
drag, startPoint x: 181, startPoint y: 162, endPoint x: 288, endPoint y: 212, distance: 118.5
click at [288, 211] on div "All work orders 3813 Paradise Ln Sanger, TX 76266 Home details Vendor Info B&B …" at bounding box center [438, 105] width 877 height 804
copy div "Please adjust the price for: - Paint firebox on fireplace black: $45 - Reglaze …"
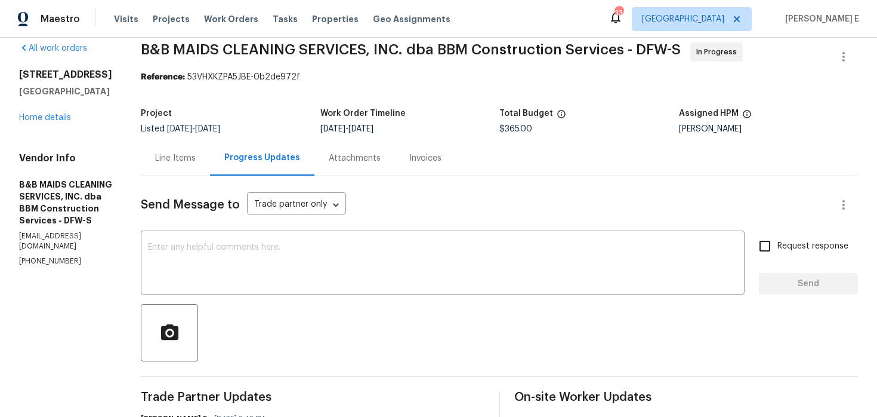
scroll to position [0, 0]
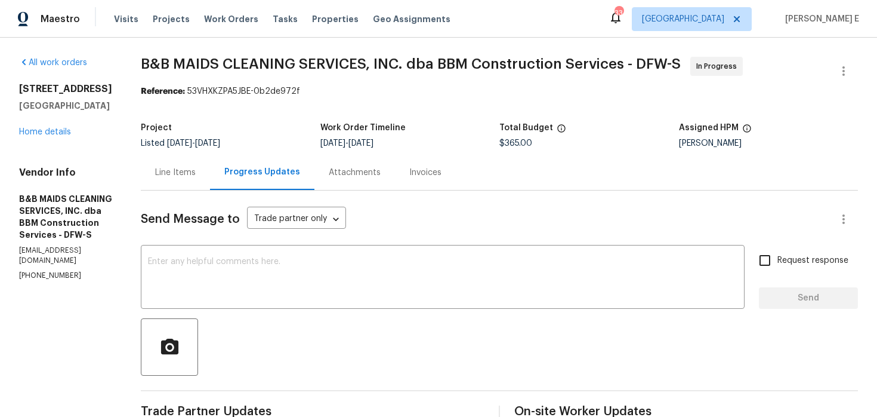
click at [196, 171] on div "Line Items" at bounding box center [175, 172] width 41 height 12
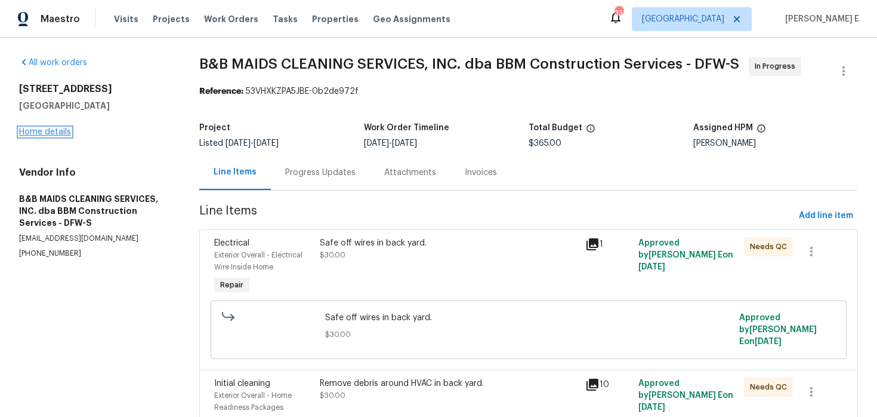
click at [57, 129] on link "Home details" at bounding box center [45, 132] width 52 height 8
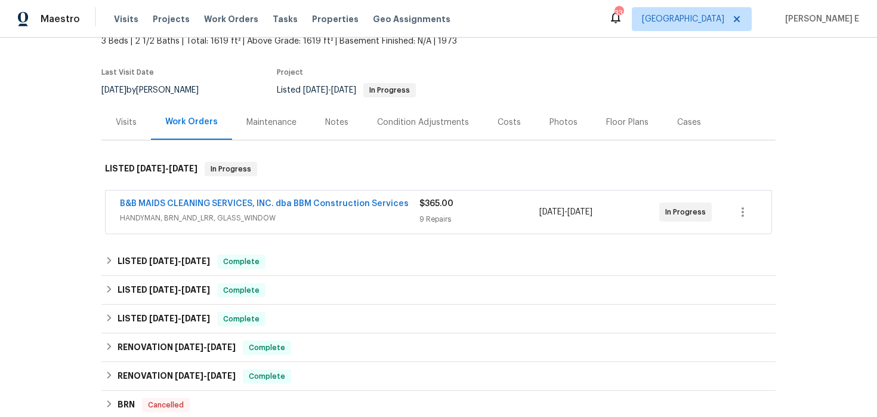
scroll to position [69, 0]
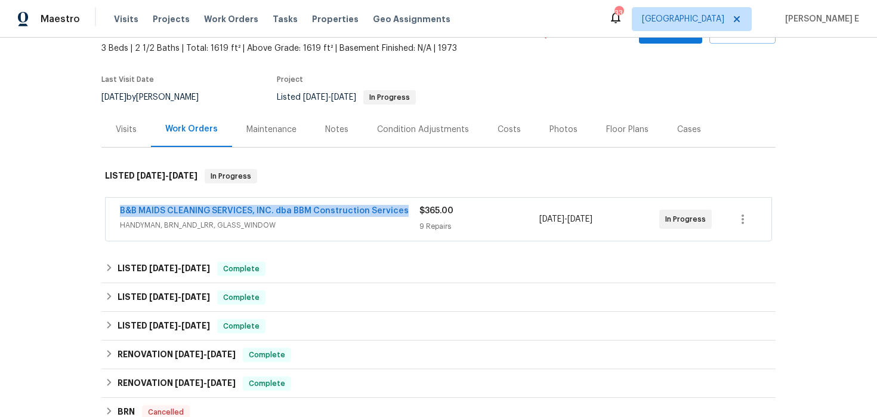
drag, startPoint x: 115, startPoint y: 213, endPoint x: 413, endPoint y: 214, distance: 298.4
click at [412, 214] on div "B&B MAIDS CLEANING SERVICES, INC. dba BBM Construction Services HANDYMAN, BRN_A…" at bounding box center [439, 219] width 666 height 43
copy link "B&B MAIDS CLEANING SERVICES, INC. dba BBM Construction Services"
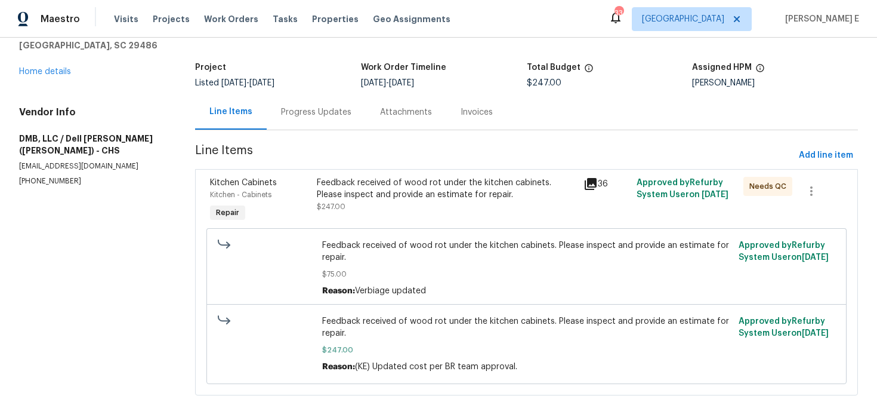
scroll to position [73, 0]
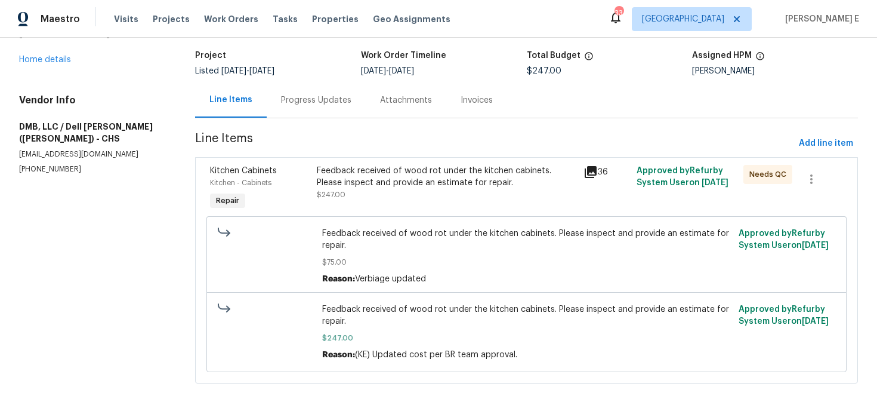
click at [368, 198] on div "Feedback received of wood rot under the kitchen cabinets. Please inspect and pr…" at bounding box center [447, 183] width 260 height 36
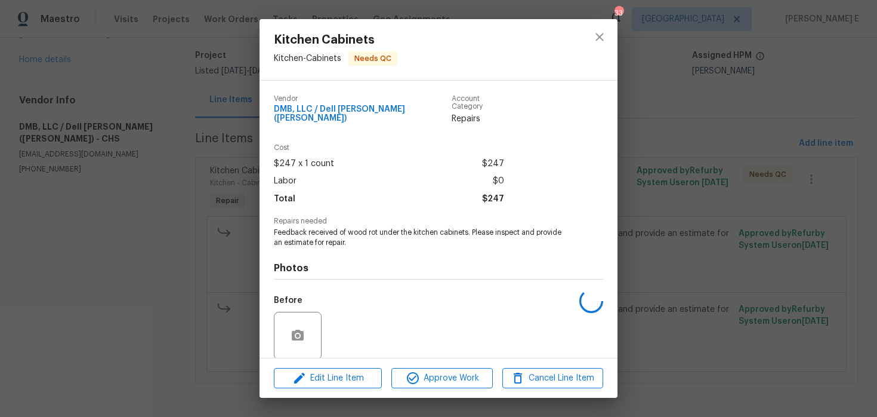
scroll to position [84, 0]
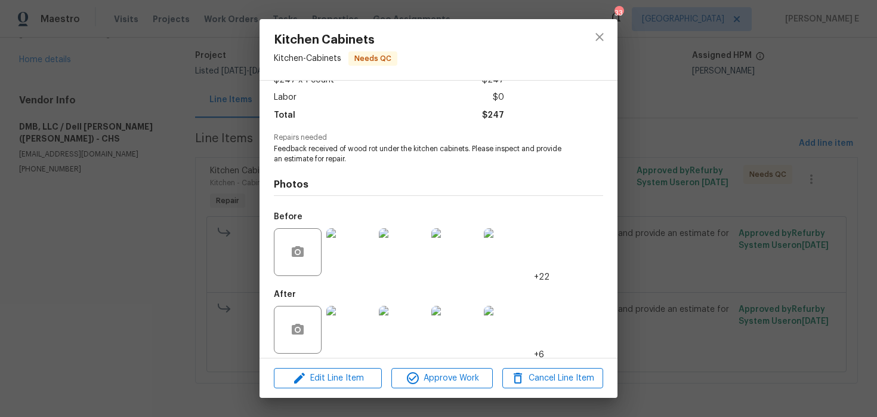
click at [343, 325] on img at bounding box center [350, 330] width 48 height 48
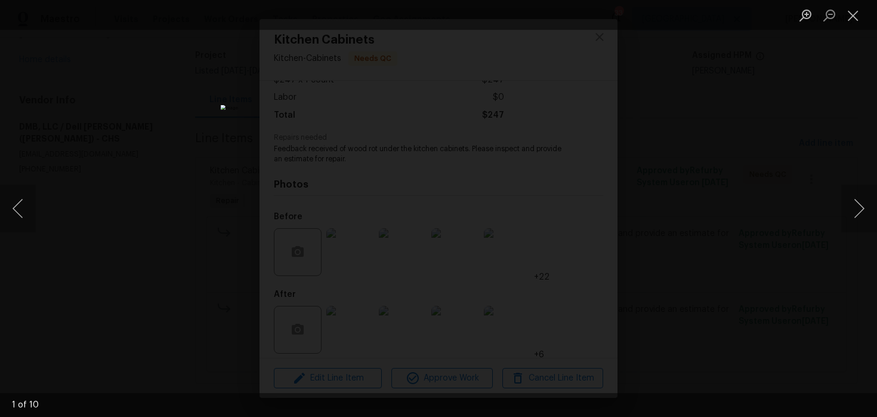
click at [760, 112] on div "Lightbox" at bounding box center [438, 208] width 877 height 417
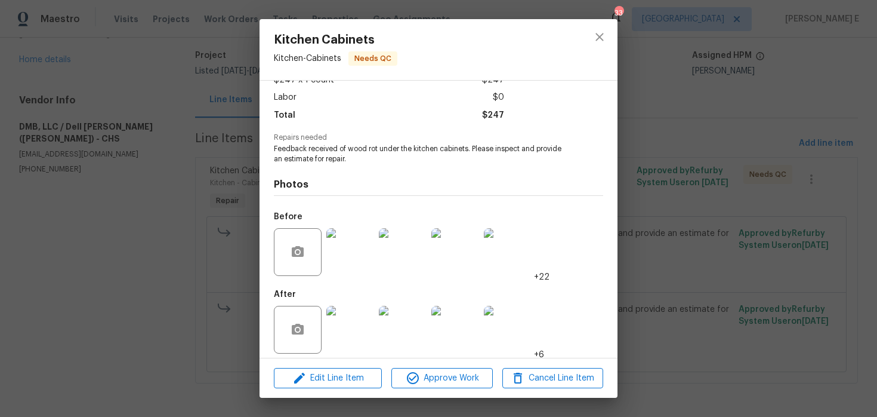
click at [760, 112] on div "Kitchen Cabinets Kitchen - Cabinets Needs QC Vendor DMB, LLC / Dell Bryson (Hei…" at bounding box center [438, 208] width 877 height 417
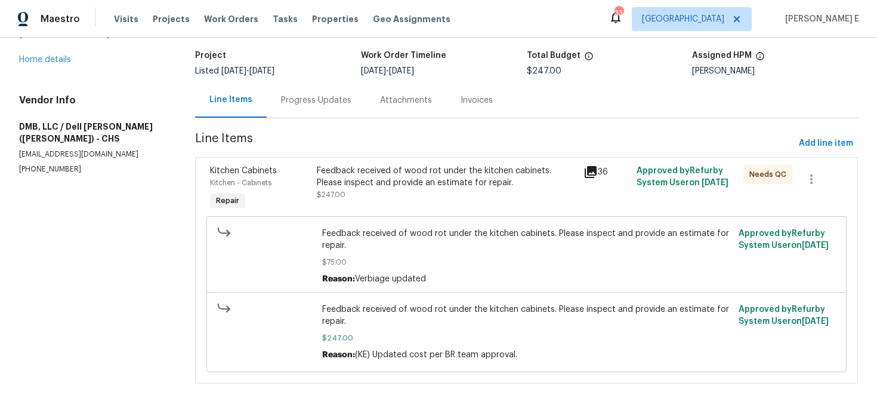
click at [316, 100] on div "Progress Updates" at bounding box center [316, 100] width 70 height 12
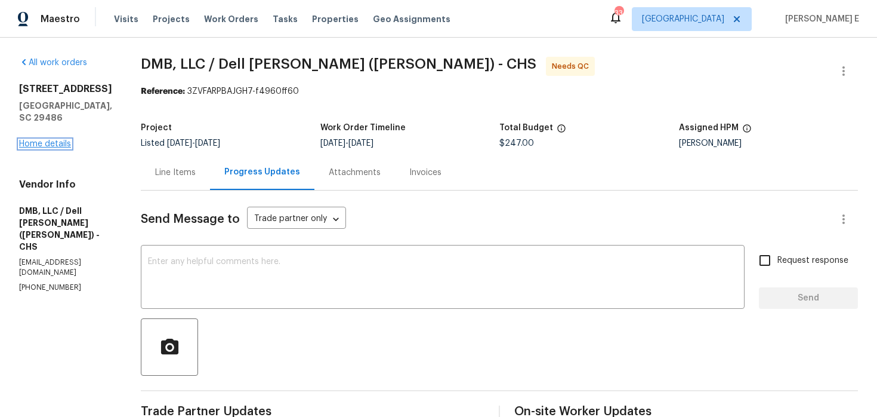
click at [36, 148] on link "Home details" at bounding box center [45, 144] width 52 height 8
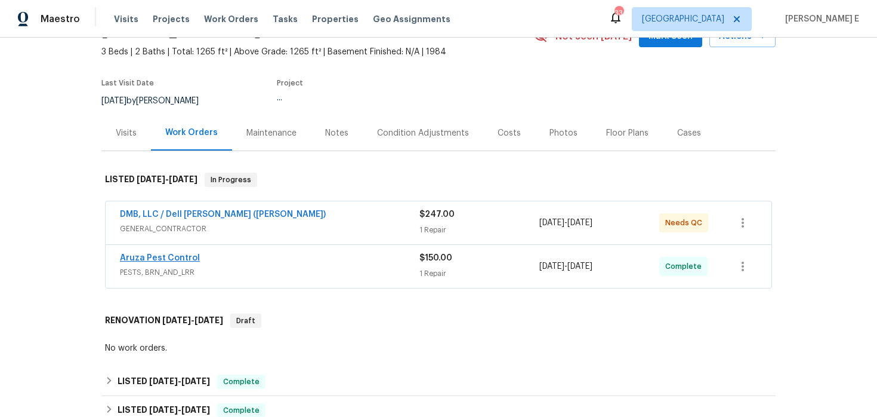
scroll to position [81, 0]
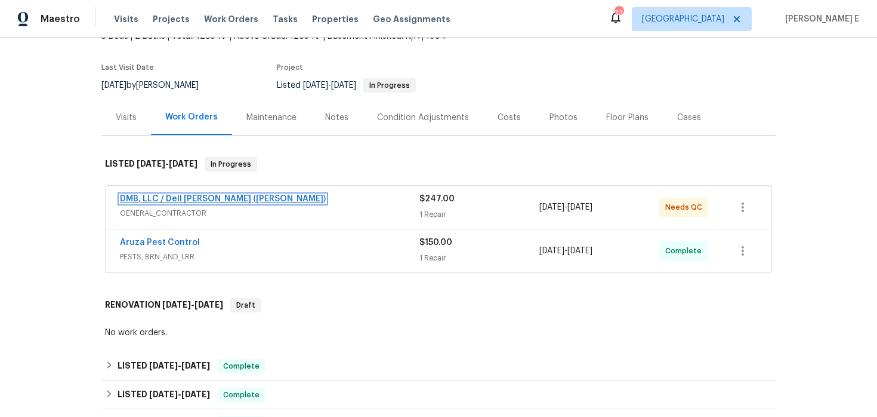
click at [190, 198] on link "DMB, LLC / Dell Bryson (Heise)" at bounding box center [223, 199] width 206 height 8
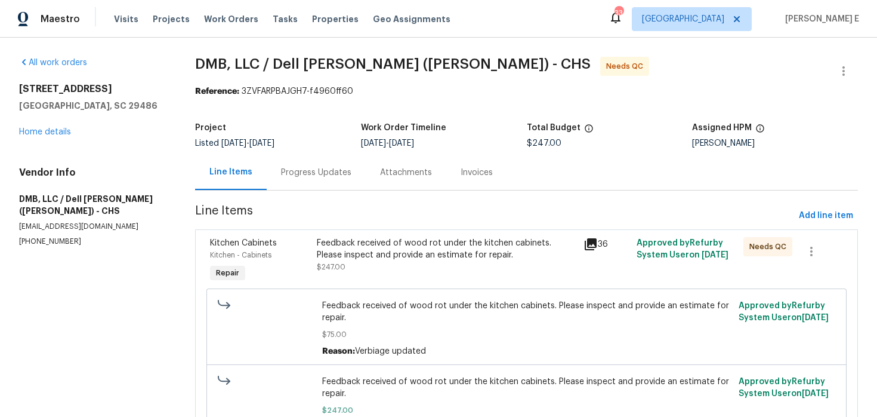
click at [335, 170] on div "Progress Updates" at bounding box center [316, 172] width 70 height 12
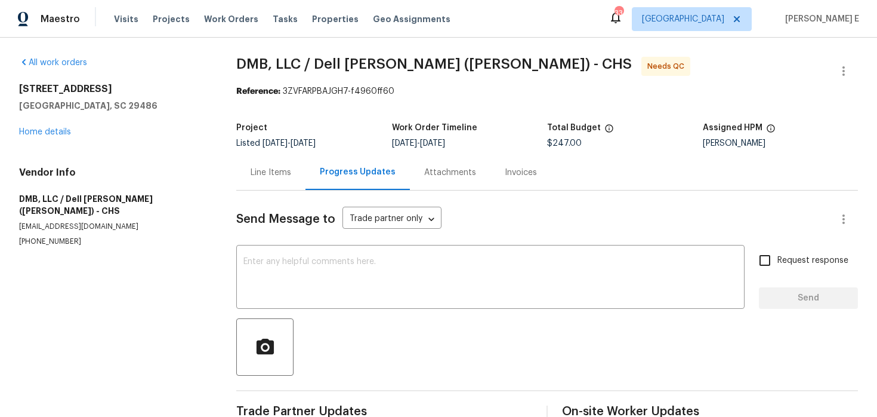
click at [335, 170] on div "Line Items Progress Updates Attachments Invoices" at bounding box center [547, 173] width 622 height 36
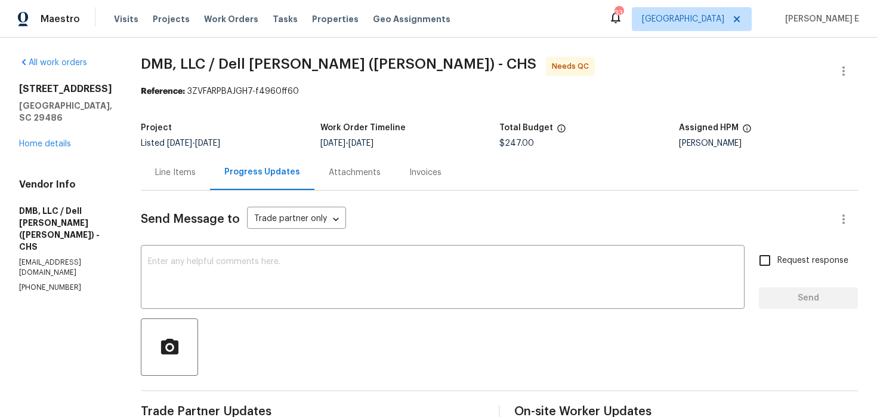
click at [168, 183] on div "Line Items" at bounding box center [175, 172] width 69 height 35
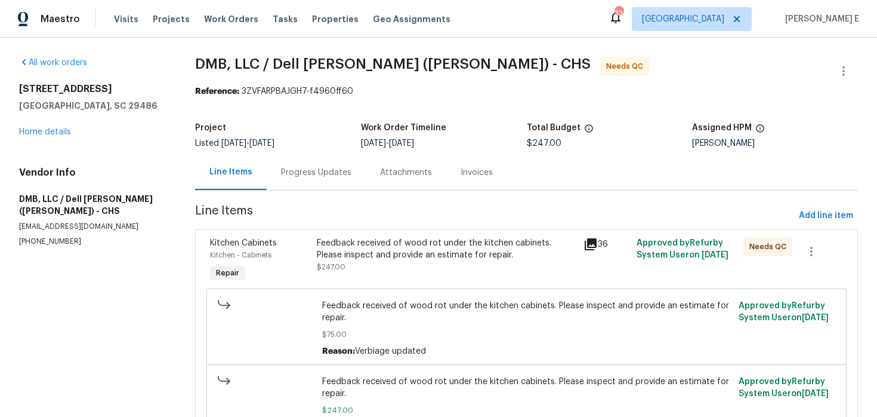
click at [354, 260] on div "Feedback received of wood rot under the kitchen cabinets. Please inspect and pr…" at bounding box center [447, 249] width 260 height 24
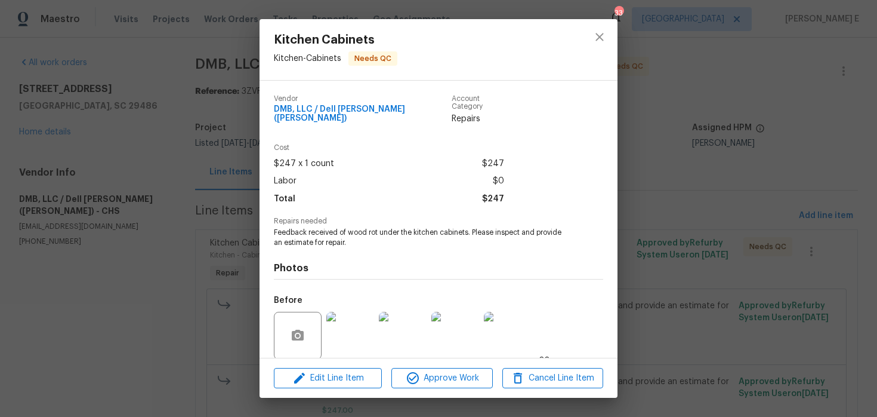
scroll to position [84, 0]
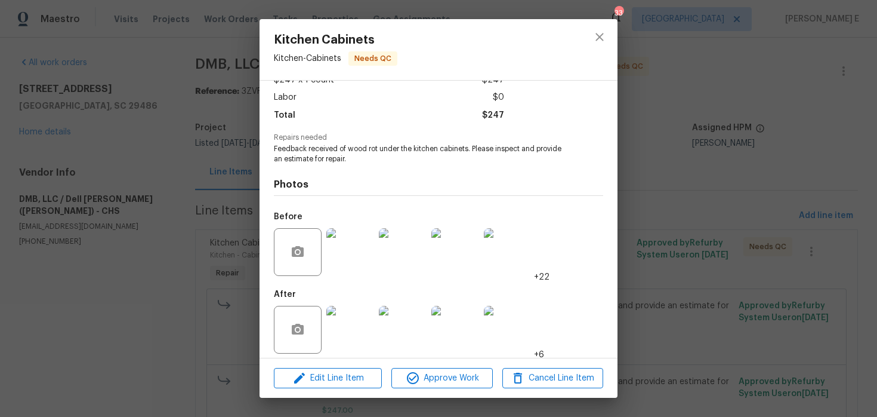
click at [357, 331] on img at bounding box center [350, 330] width 48 height 48
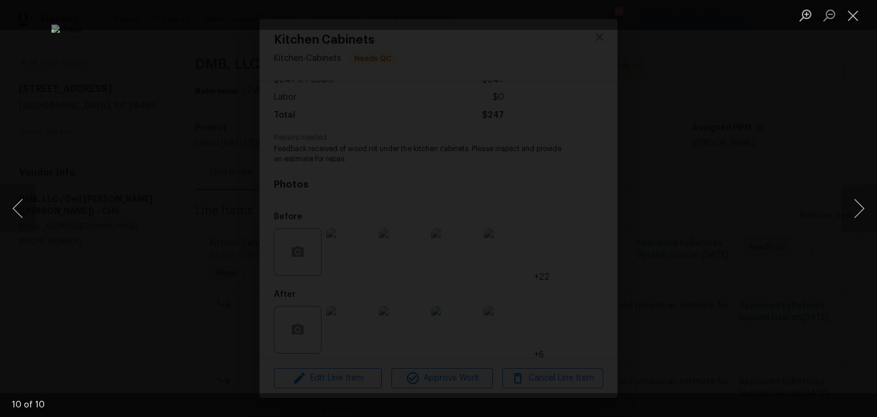
click at [748, 141] on div "Lightbox" at bounding box center [438, 208] width 877 height 417
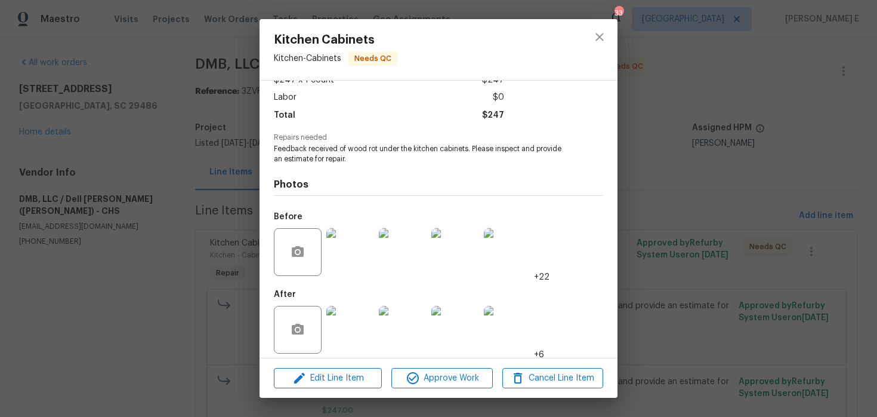
click at [748, 141] on div "Kitchen Cabinets Kitchen - Cabinets Needs QC Vendor DMB, LLC / Dell Bryson (Hei…" at bounding box center [438, 208] width 877 height 417
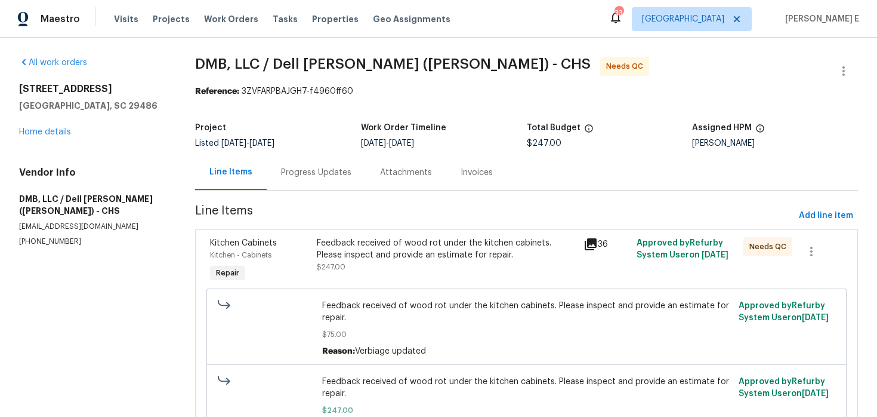
click at [332, 152] on div "Project Listed 8/7/2025 - 8/12/2025 Work Order Timeline 8/8/2025 - 8/12/2025 To…" at bounding box center [526, 135] width 663 height 38
click at [317, 170] on div "Progress Updates" at bounding box center [316, 172] width 70 height 12
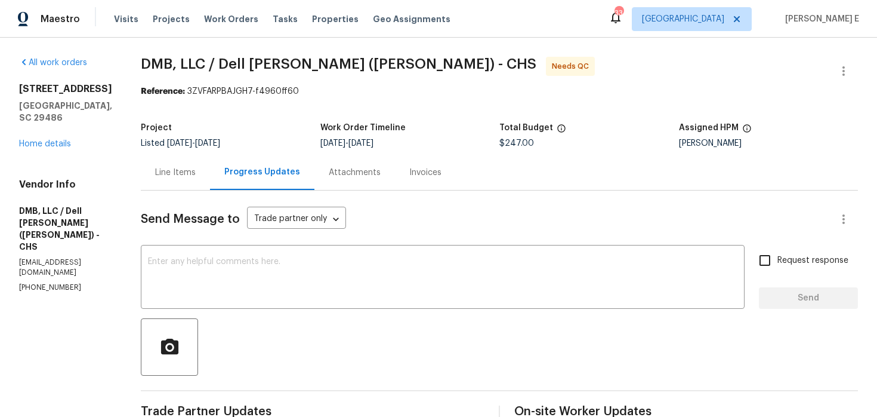
click at [155, 169] on div "Line Items" at bounding box center [175, 172] width 41 height 12
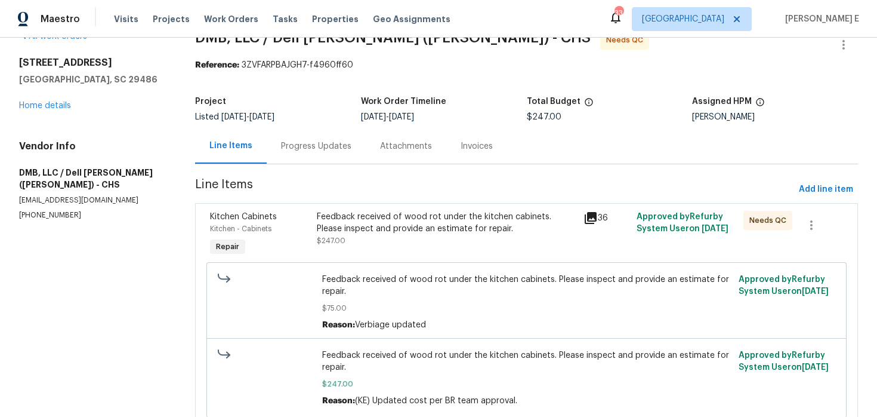
scroll to position [29, 0]
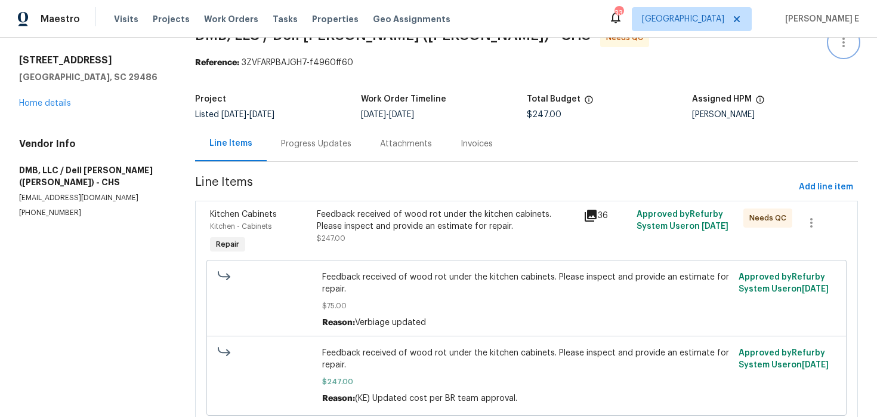
click at [843, 42] on icon "button" at bounding box center [844, 43] width 2 height 10
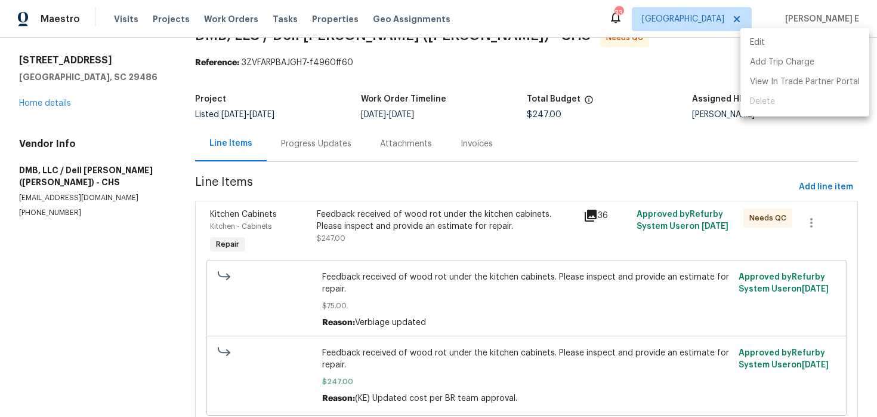
click at [775, 38] on li "Edit" at bounding box center [805, 43] width 129 height 20
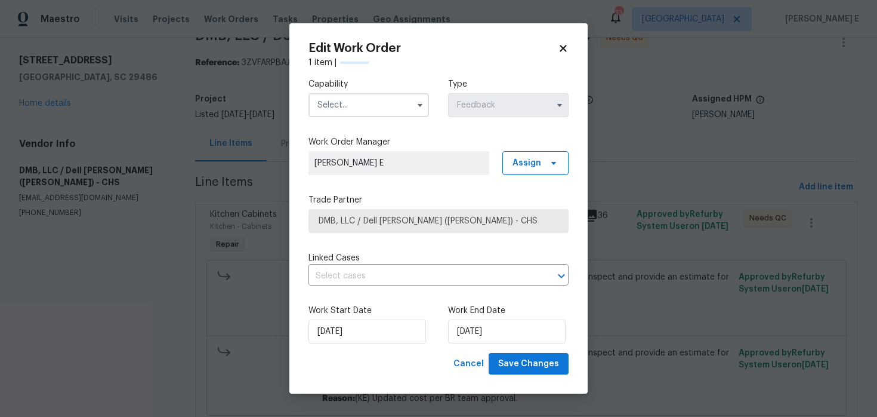
scroll to position [19, 0]
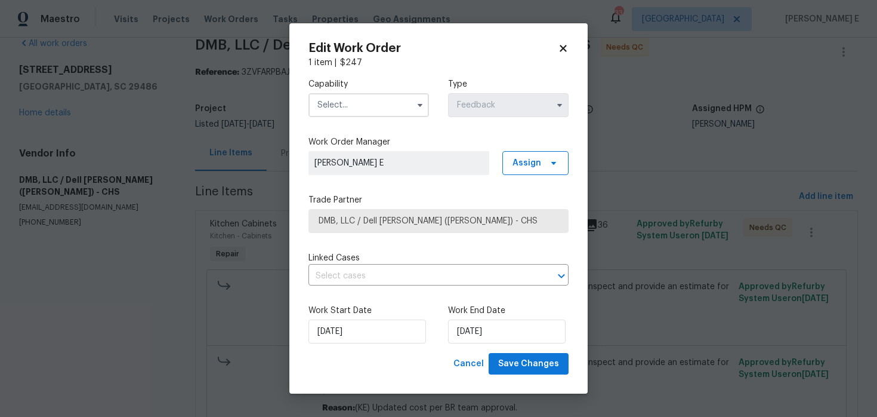
click at [365, 106] on input "text" at bounding box center [369, 105] width 121 height 24
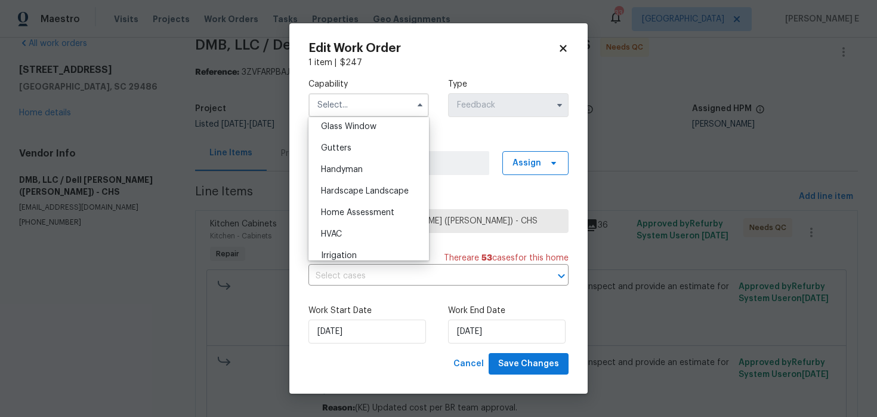
scroll to position [618, 0]
click at [398, 169] on div "Handyman" at bounding box center [368, 168] width 115 height 21
type input "Handyman"
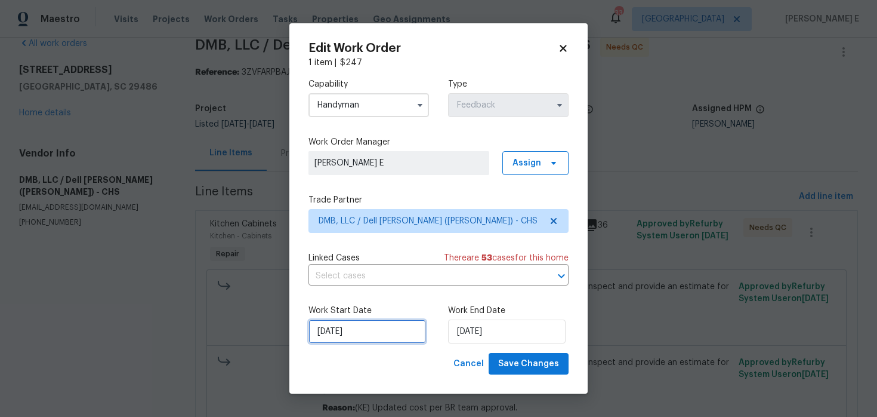
click at [392, 323] on input "08/08/2025" at bounding box center [368, 331] width 118 height 24
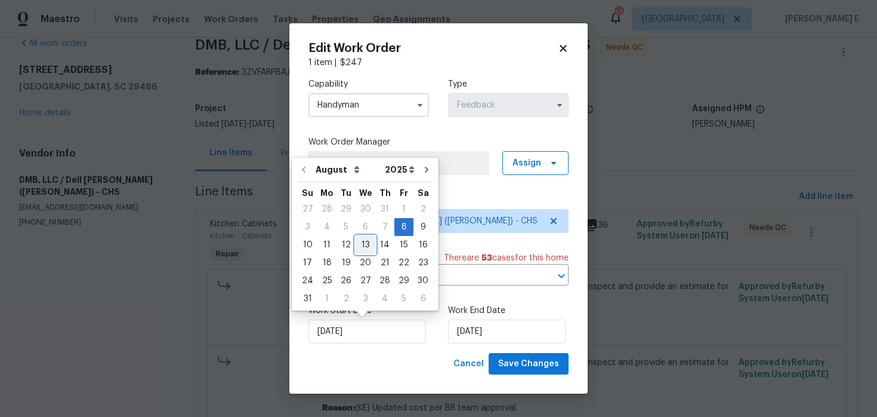
click at [358, 240] on div "13" at bounding box center [366, 244] width 20 height 17
type input "13/08/2025"
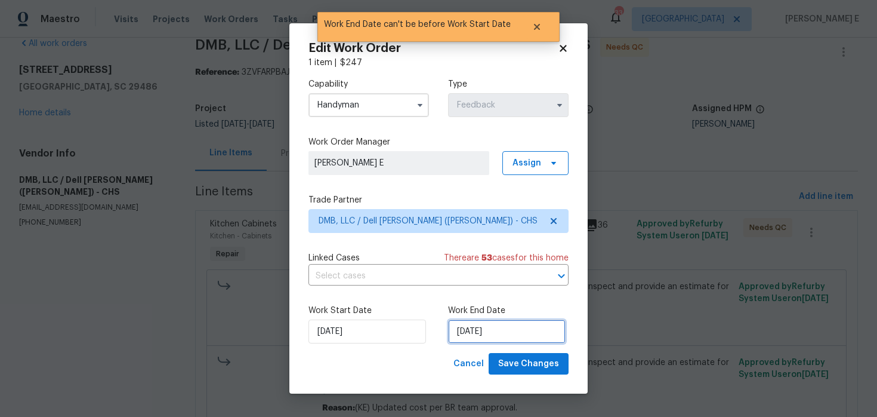
click at [461, 328] on input "13/08/2025" at bounding box center [507, 331] width 118 height 24
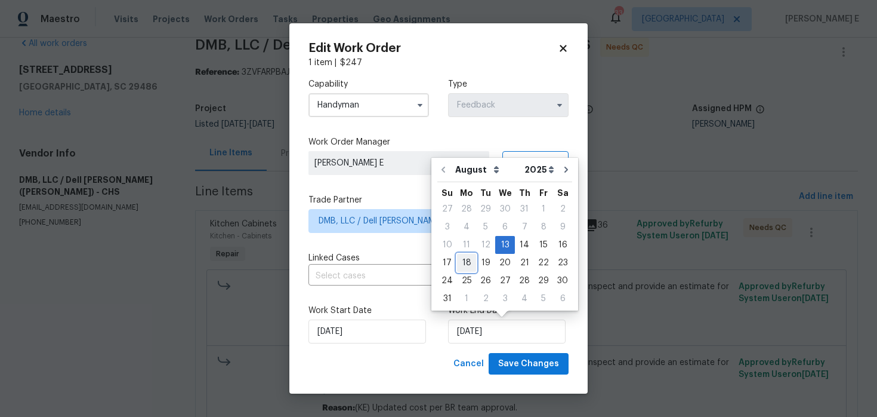
click at [466, 262] on div "18" at bounding box center [466, 262] width 19 height 17
type input "[DATE]"
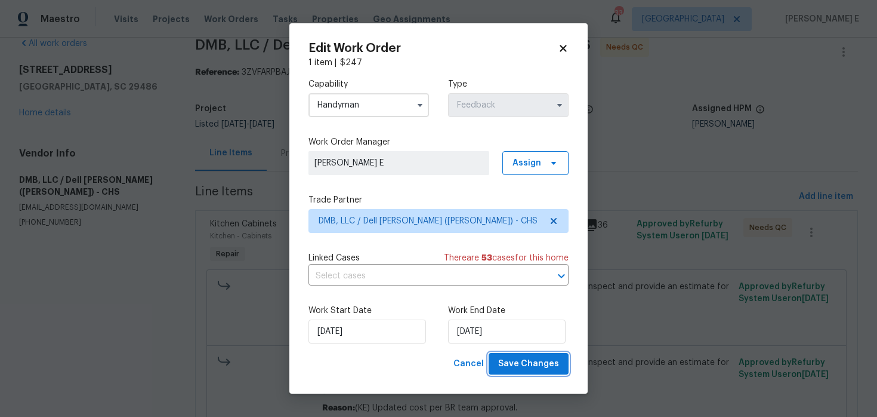
click at [541, 374] on button "Save Changes" at bounding box center [529, 364] width 80 height 22
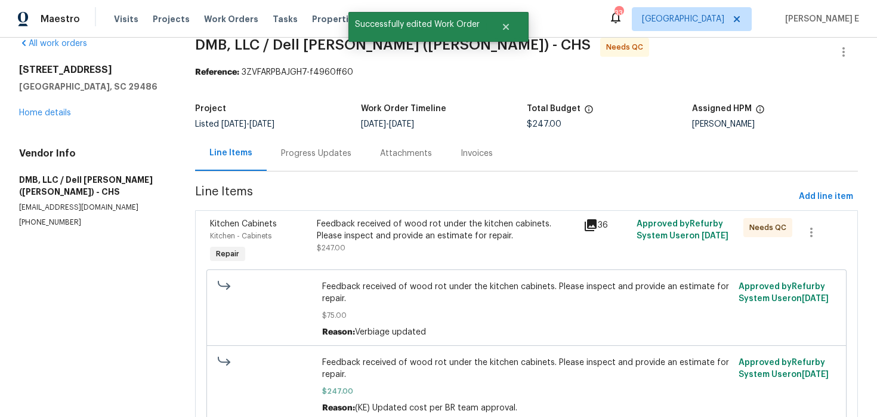
click at [403, 246] on div "Feedback received of wood rot under the kitchen cabinets. Please inspect and pr…" at bounding box center [447, 236] width 260 height 36
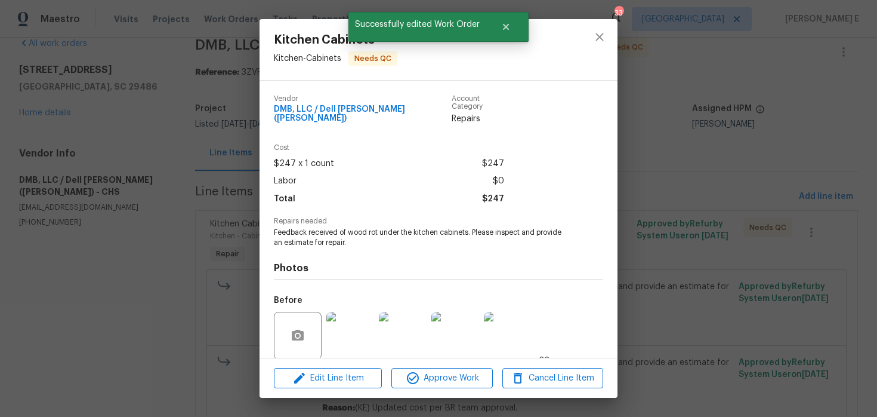
scroll to position [84, 0]
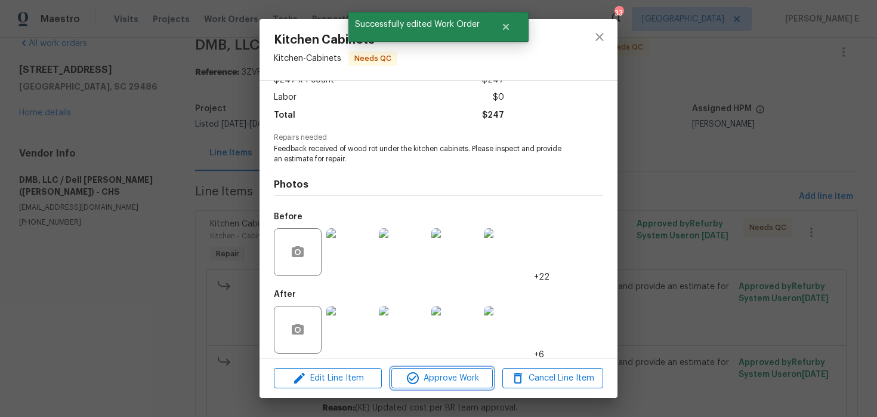
click at [417, 375] on icon "button" at bounding box center [413, 378] width 12 height 12
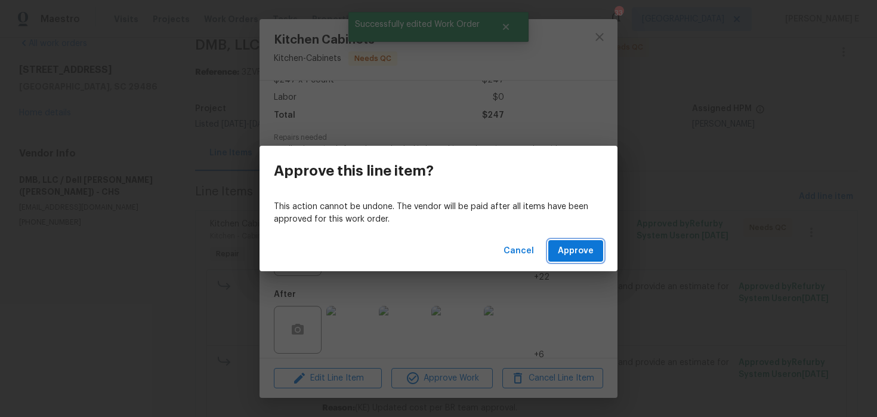
click at [593, 251] on span "Approve" at bounding box center [576, 250] width 36 height 15
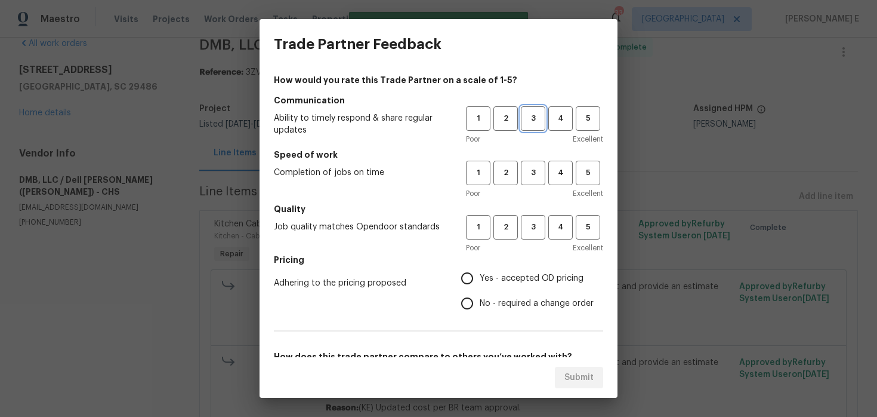
click at [536, 128] on button "3" at bounding box center [533, 118] width 24 height 24
click at [531, 186] on div "1 2 3 4 5 Poor Excellent" at bounding box center [534, 180] width 137 height 39
click at [535, 175] on span "3" at bounding box center [533, 173] width 22 height 14
click at [525, 221] on span "3" at bounding box center [533, 227] width 22 height 14
click at [468, 289] on input "Yes - accepted OD pricing" at bounding box center [467, 278] width 25 height 25
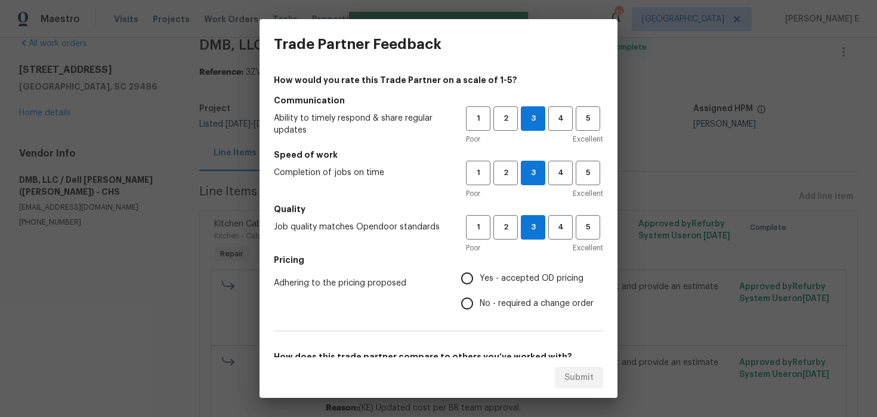
radio input "true"
click at [471, 309] on input "No - required a change order" at bounding box center [467, 303] width 25 height 25
radio input "true"
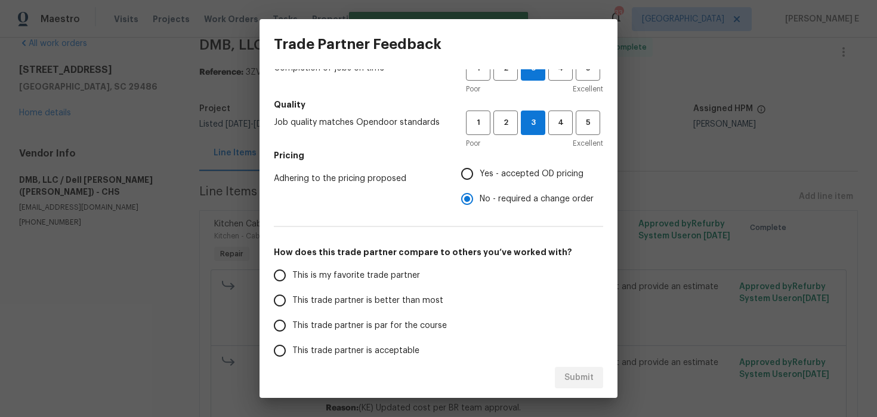
scroll to position [189, 0]
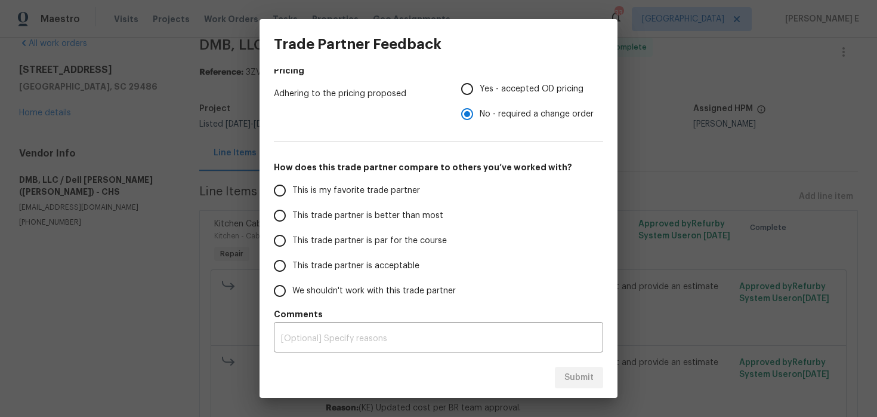
click at [365, 238] on span "This trade partner is par for the course" at bounding box center [369, 241] width 155 height 13
click at [292, 238] on input "This trade partner is par for the course" at bounding box center [279, 240] width 25 height 25
click at [574, 382] on span "Submit" at bounding box center [579, 377] width 29 height 15
radio input "true"
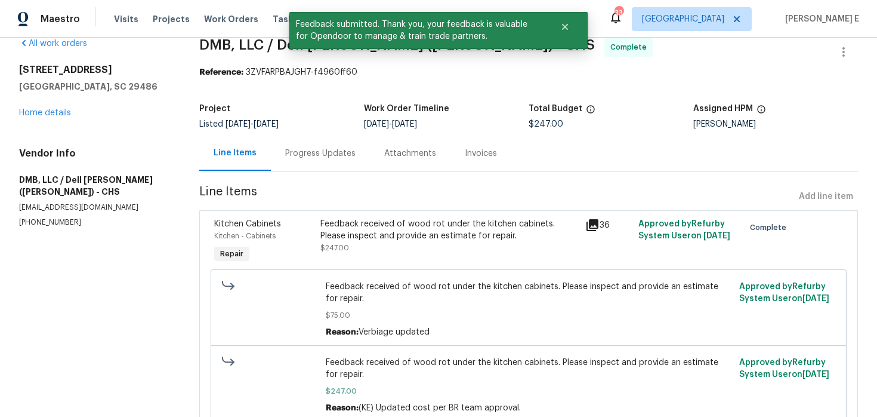
click at [310, 143] on div "Progress Updates" at bounding box center [320, 152] width 99 height 35
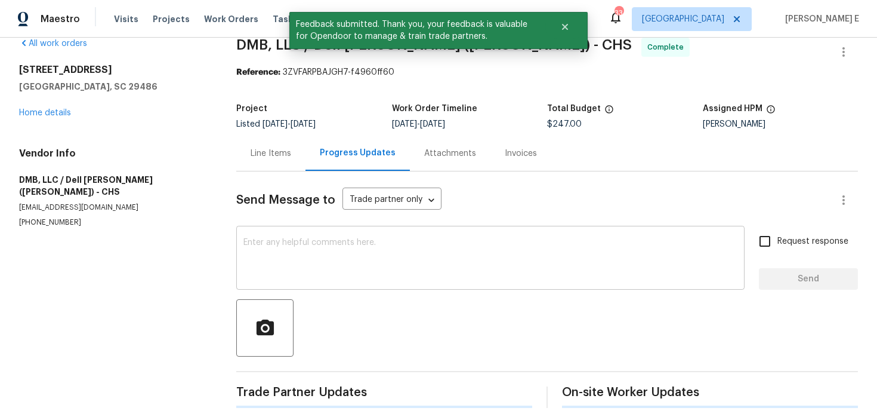
click at [304, 271] on textarea at bounding box center [490, 259] width 494 height 42
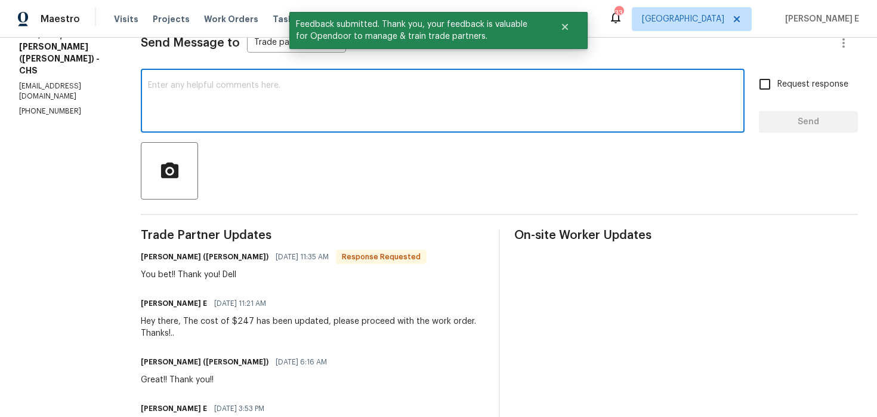
scroll to position [181, 0]
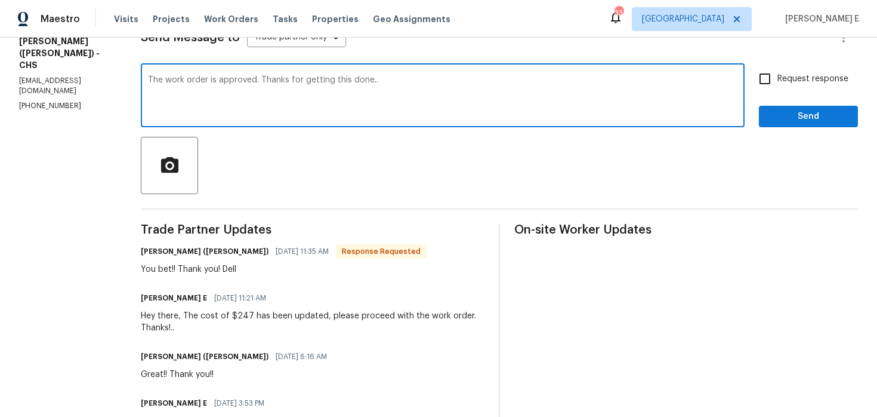
type textarea "The work order is approved. Thanks for getting this done.."
click at [795, 81] on span "Request response" at bounding box center [813, 79] width 71 height 13
click at [778, 81] on input "Request response" at bounding box center [764, 78] width 25 height 25
checkbox input "true"
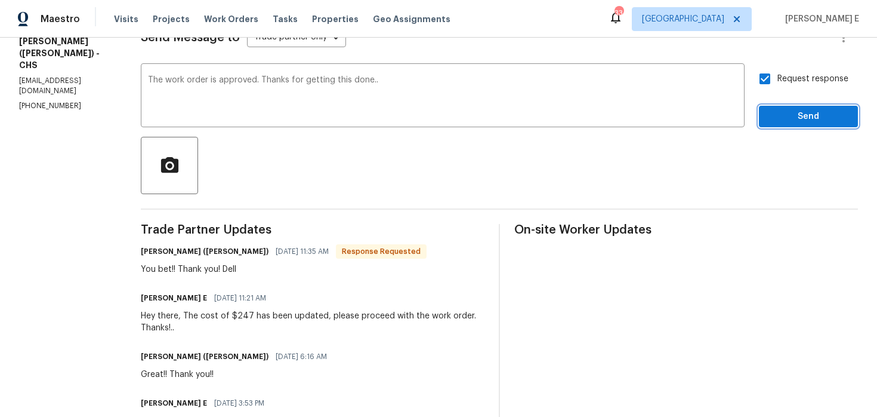
click at [807, 108] on button "Send" at bounding box center [808, 117] width 99 height 22
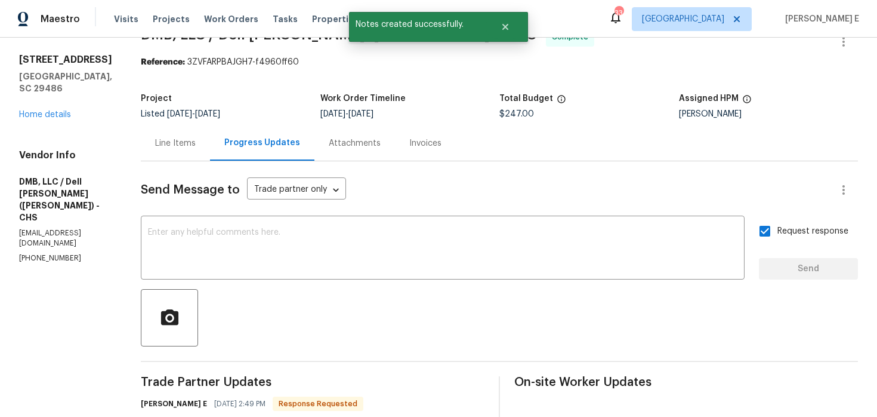
scroll to position [0, 0]
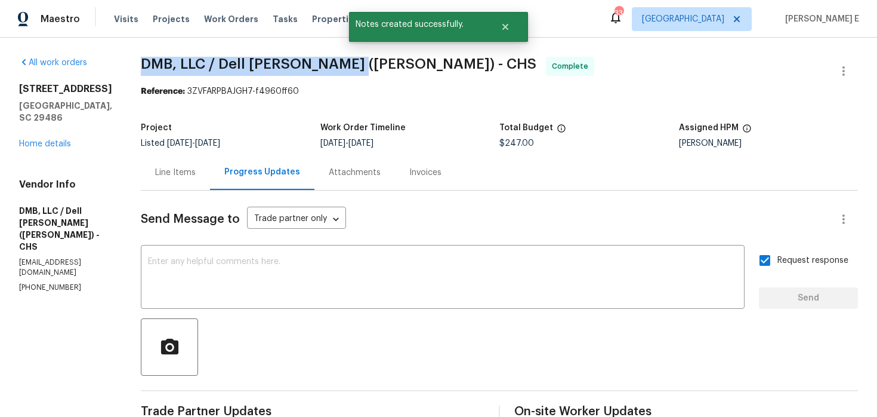
drag, startPoint x: 129, startPoint y: 65, endPoint x: 335, endPoint y: 59, distance: 206.6
click at [335, 59] on span "DMB, LLC / Dell Bryson (Heise) - CHS" at bounding box center [339, 64] width 396 height 14
copy span "DMB, LLC / Dell Bryson (Heise)"
click at [35, 148] on link "Home details" at bounding box center [45, 144] width 52 height 8
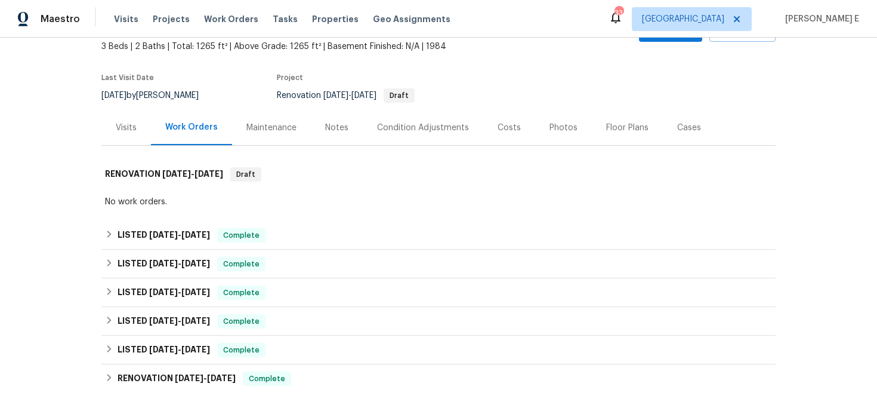
scroll to position [104, 0]
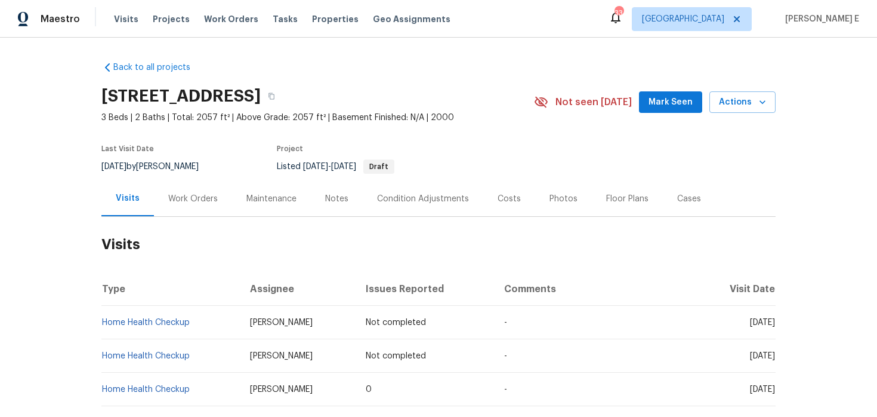
click at [200, 205] on div "Work Orders" at bounding box center [193, 198] width 78 height 35
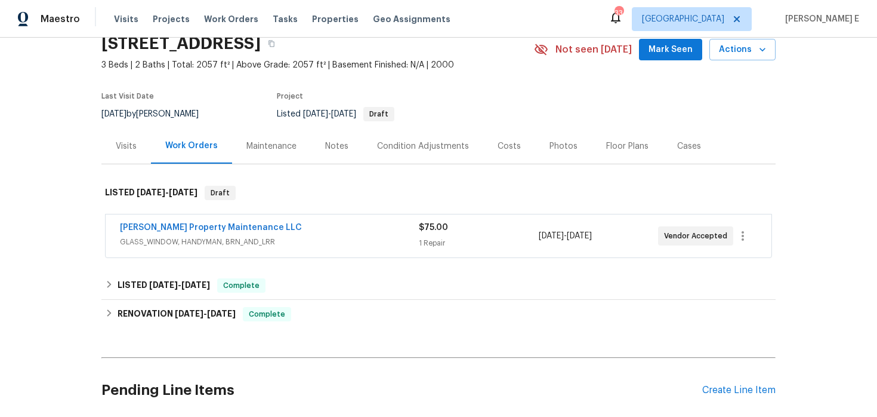
scroll to position [58, 0]
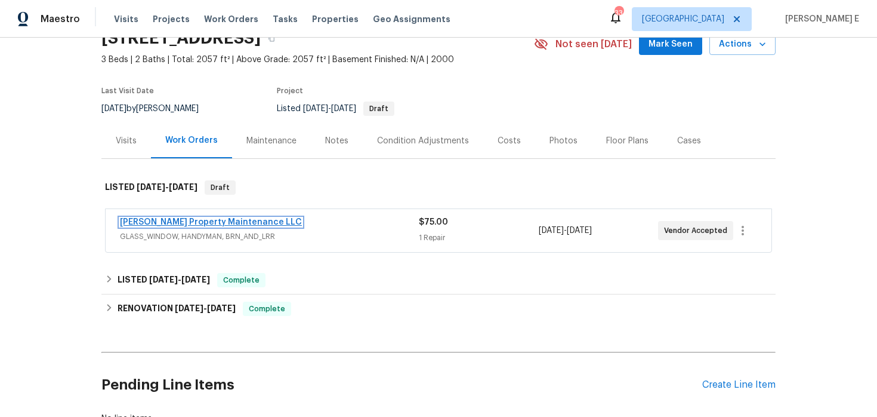
click at [229, 219] on link "[PERSON_NAME] Property Maintenance LLC" at bounding box center [211, 222] width 182 height 8
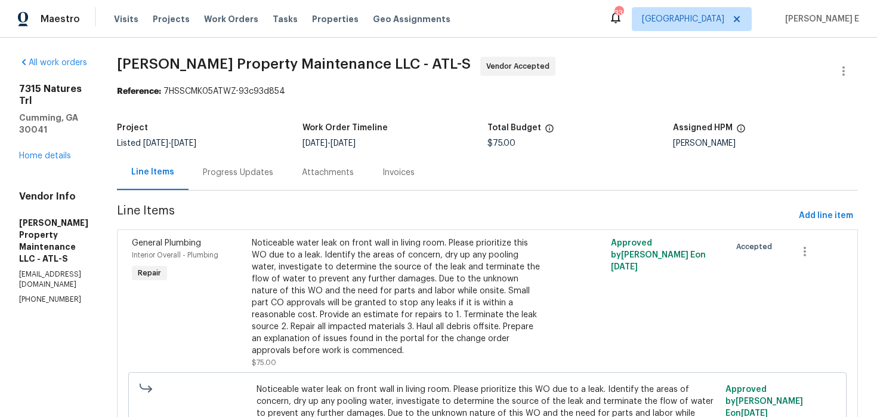
click at [247, 183] on div "Progress Updates" at bounding box center [238, 172] width 99 height 35
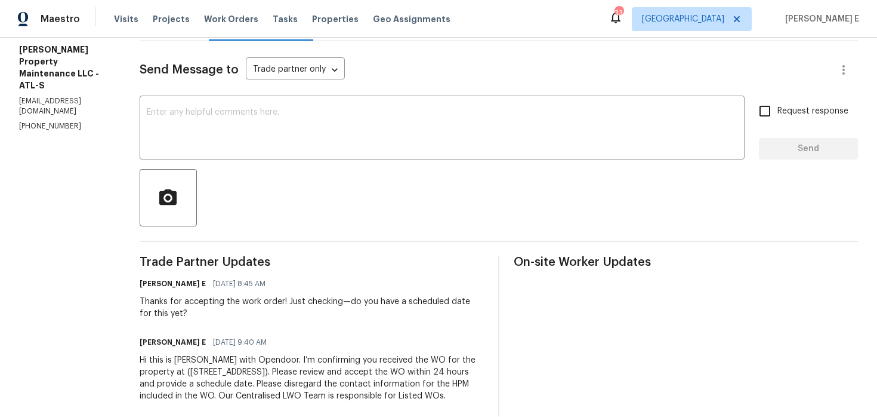
scroll to position [180, 0]
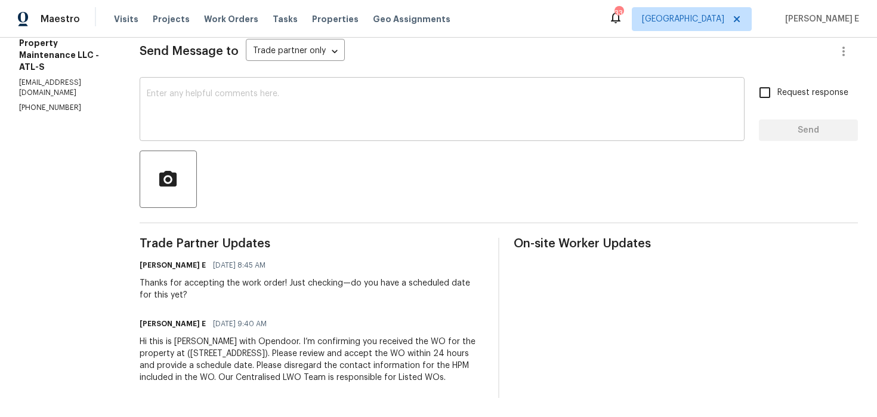
click at [351, 90] on textarea at bounding box center [442, 111] width 591 height 42
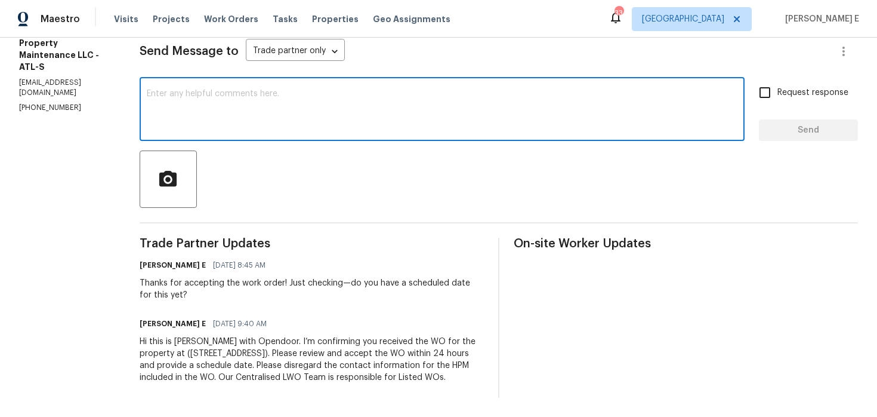
paste textarea "Quick check-in—has a schedule been confirmed for this?"
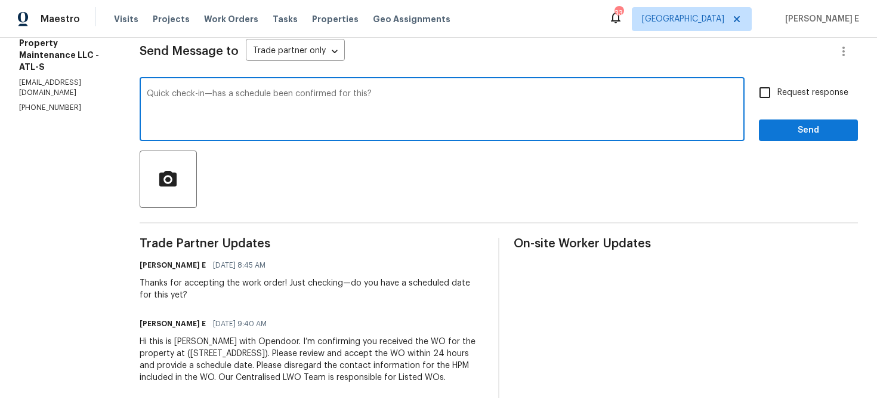
type textarea "Quick check-in—has a schedule been confirmed for this?"
click at [770, 85] on input "Request response" at bounding box center [764, 92] width 25 height 25
checkbox input "true"
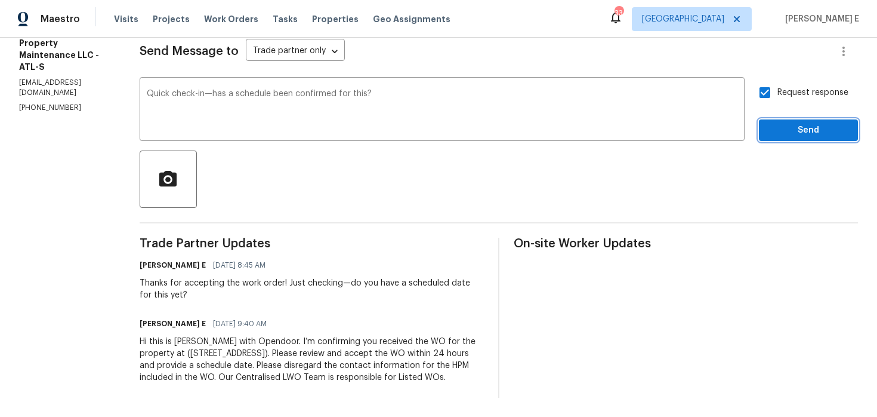
click at [780, 123] on span "Send" at bounding box center [809, 130] width 80 height 15
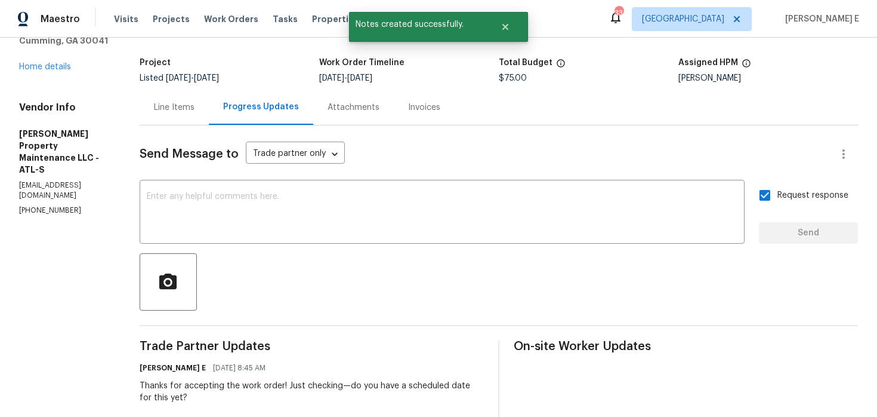
scroll to position [0, 0]
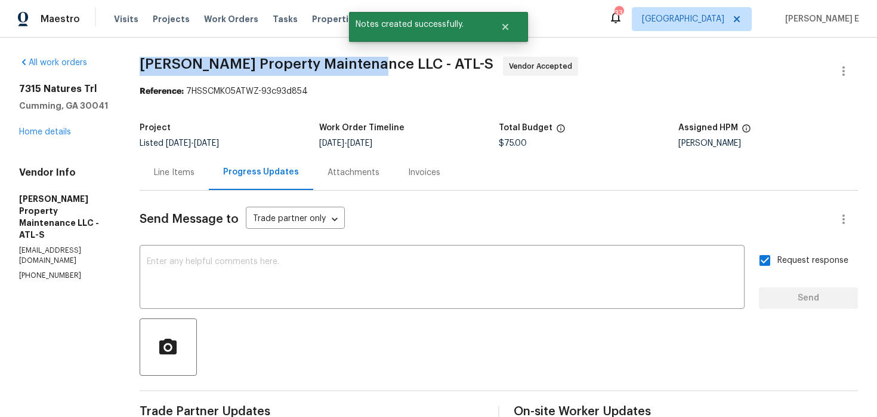
drag, startPoint x: 145, startPoint y: 63, endPoint x: 367, endPoint y: 62, distance: 222.0
click at [367, 62] on span "Glen Property Maintenance LLC - ATL-S" at bounding box center [317, 64] width 354 height 14
copy span "Glen Property Maintenance LLC -"
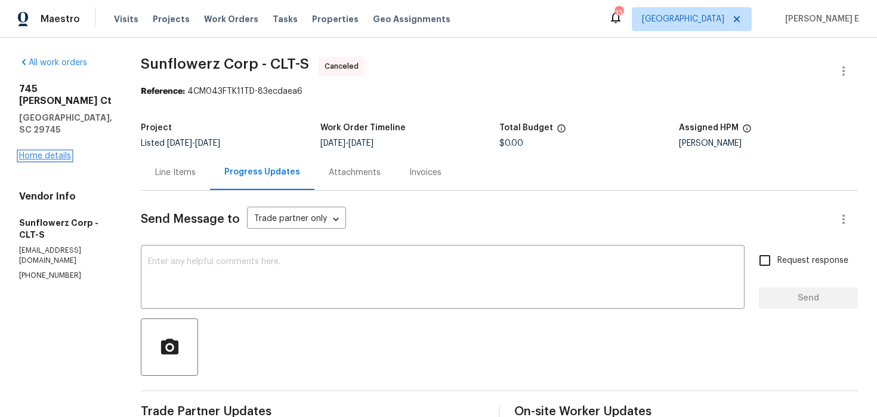
click at [47, 152] on link "Home details" at bounding box center [45, 156] width 52 height 8
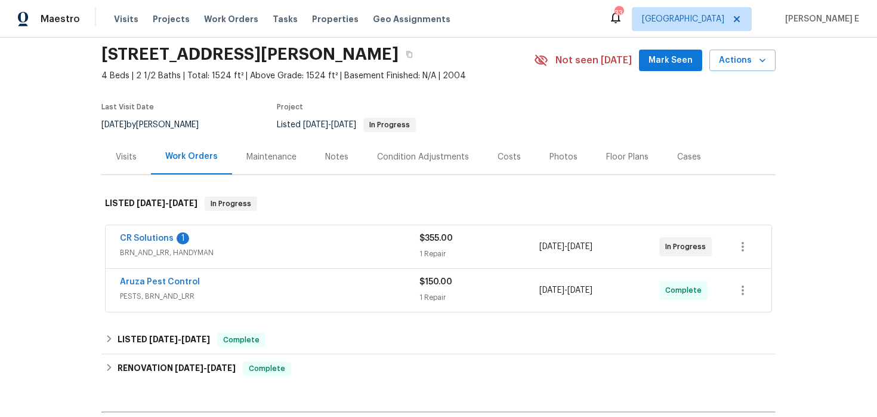
scroll to position [56, 0]
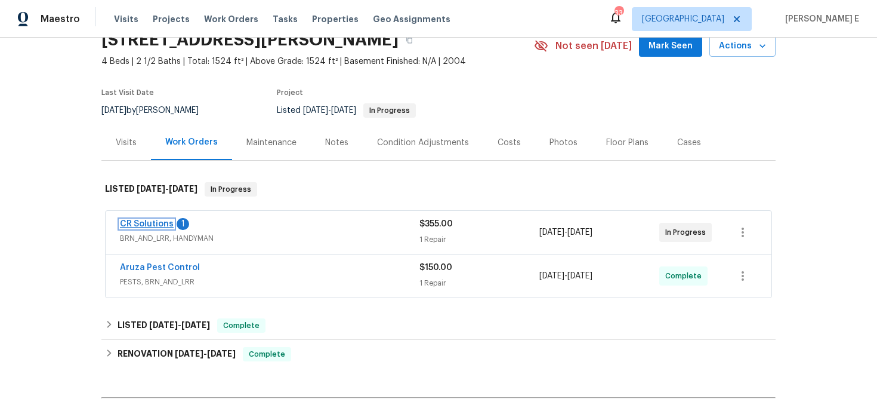
click at [135, 226] on link "CR Solutions" at bounding box center [147, 224] width 54 height 8
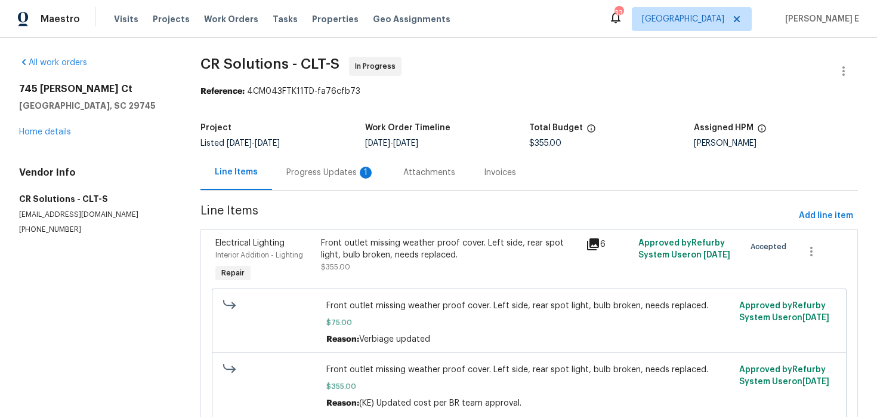
click at [335, 179] on div "Progress Updates 1" at bounding box center [330, 172] width 117 height 35
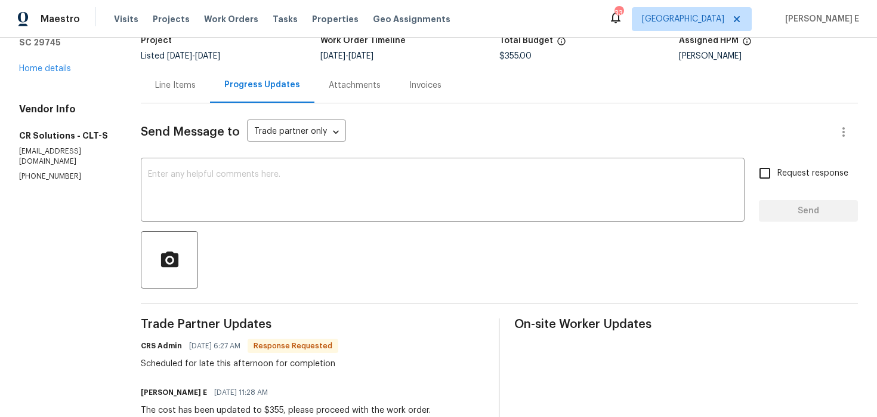
scroll to position [86, 0]
click at [360, 205] on textarea at bounding box center [443, 192] width 590 height 42
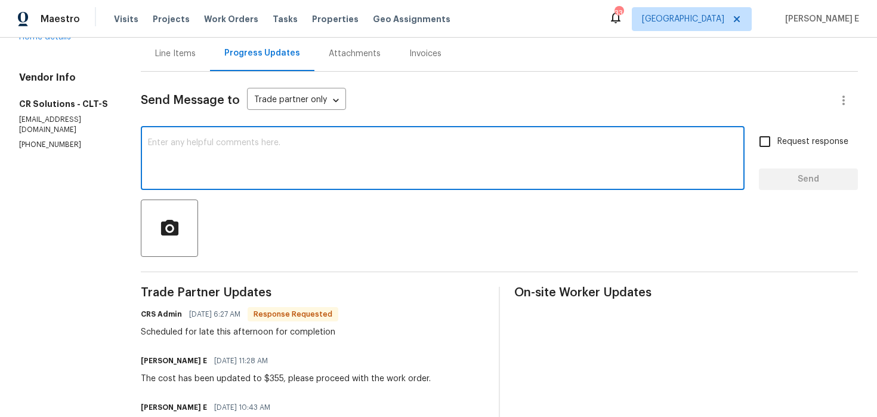
scroll to position [120, 0]
type textarea "L"
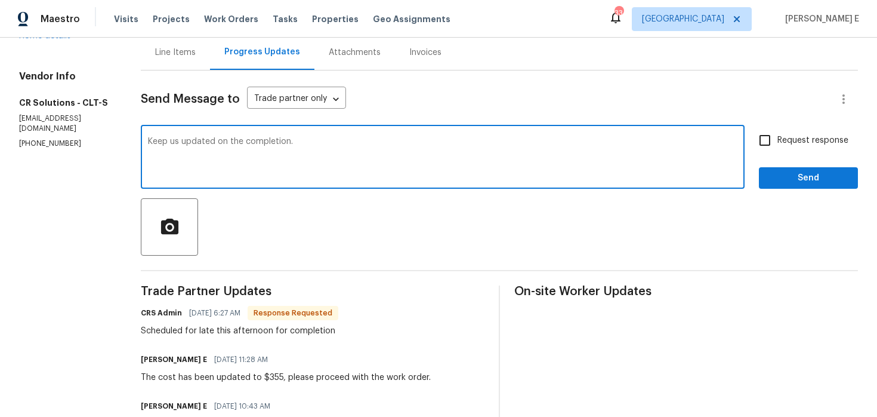
type textarea "Keep us updated on the completion."
click at [842, 174] on span "Send" at bounding box center [809, 178] width 80 height 15
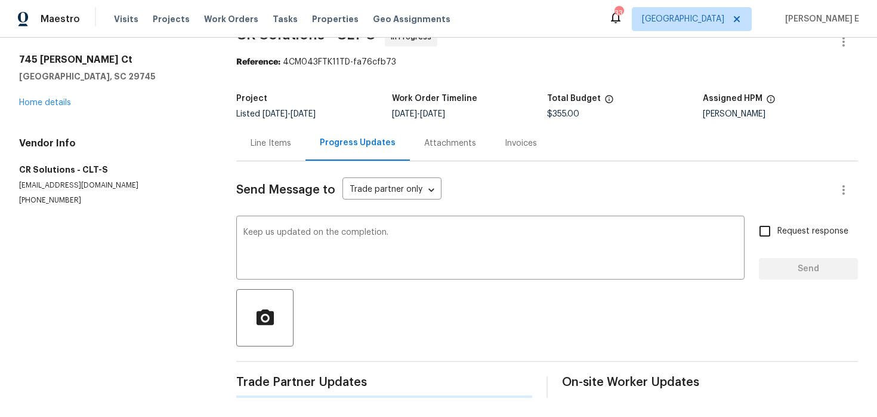
scroll to position [0, 0]
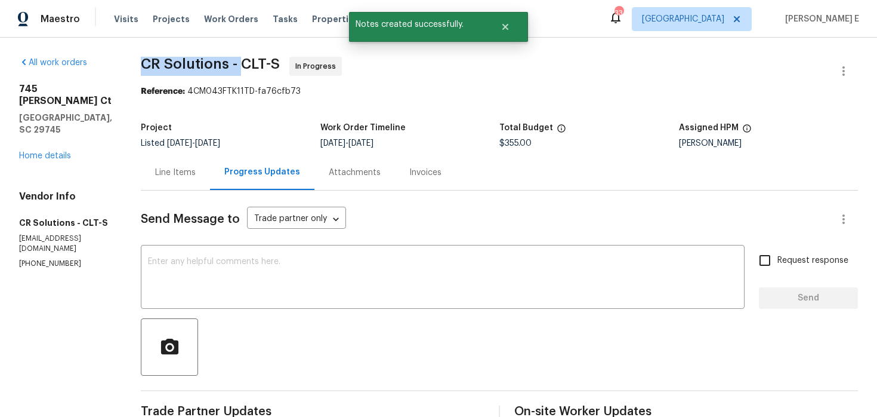
drag, startPoint x: 165, startPoint y: 63, endPoint x: 241, endPoint y: 61, distance: 75.8
copy span "CR Solutions -"
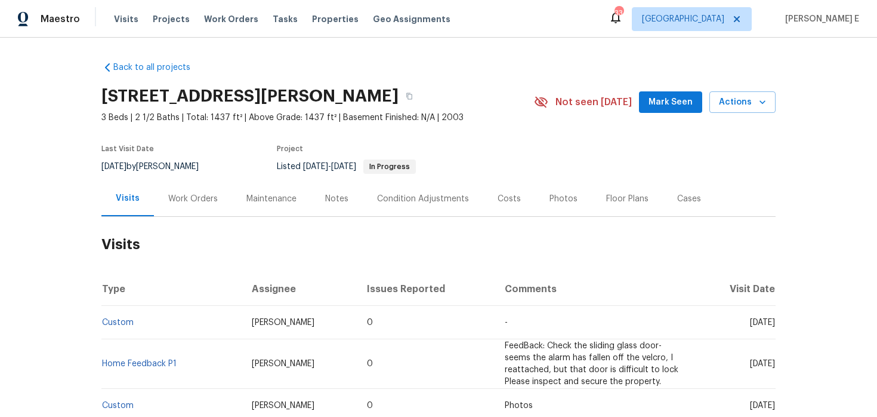
click at [164, 205] on div "Work Orders" at bounding box center [193, 198] width 78 height 35
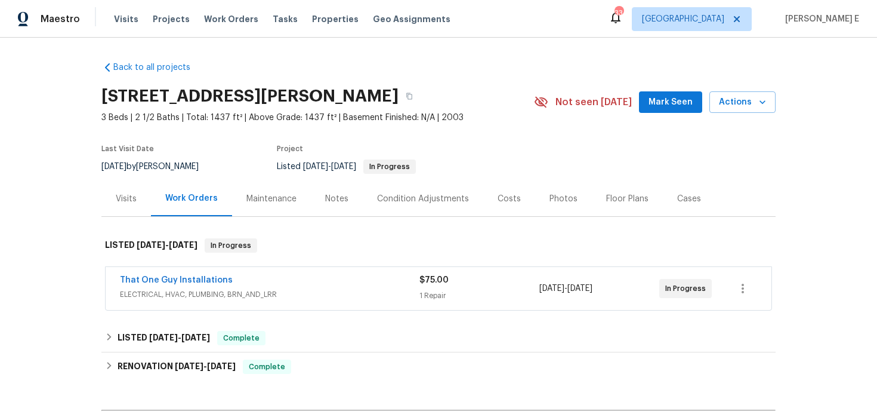
scroll to position [85, 0]
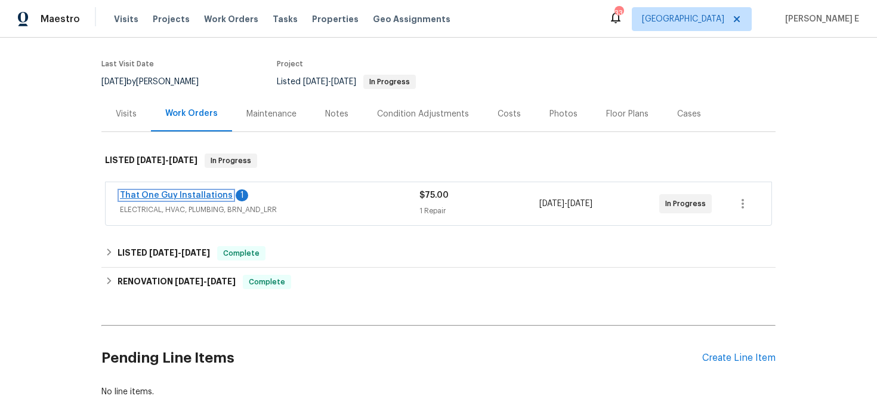
click at [190, 195] on link "That One Guy Installations" at bounding box center [176, 195] width 113 height 8
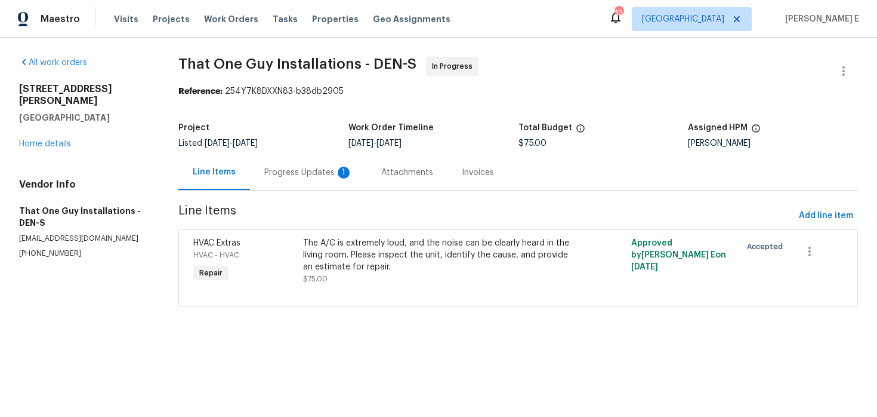
click at [321, 174] on div "Progress Updates 1" at bounding box center [308, 172] width 88 height 12
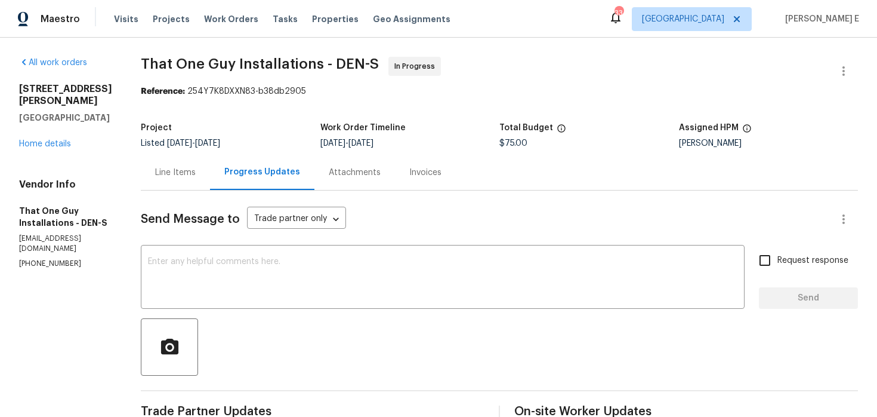
click at [201, 171] on div "Line Items" at bounding box center [175, 172] width 69 height 35
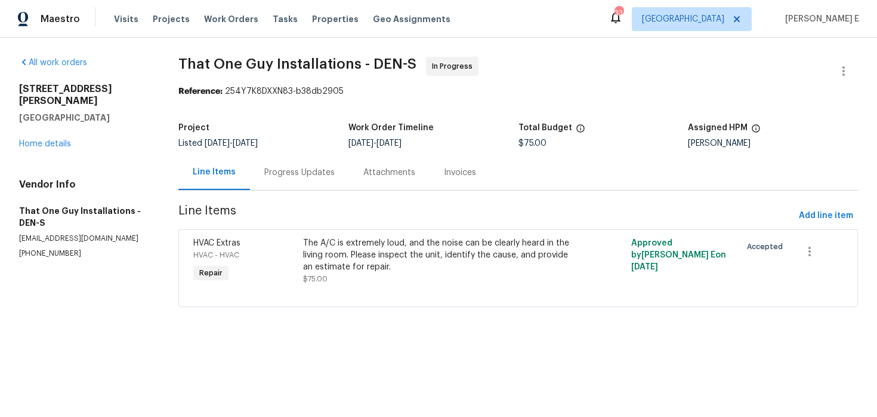
click at [285, 174] on div "Progress Updates" at bounding box center [299, 172] width 70 height 12
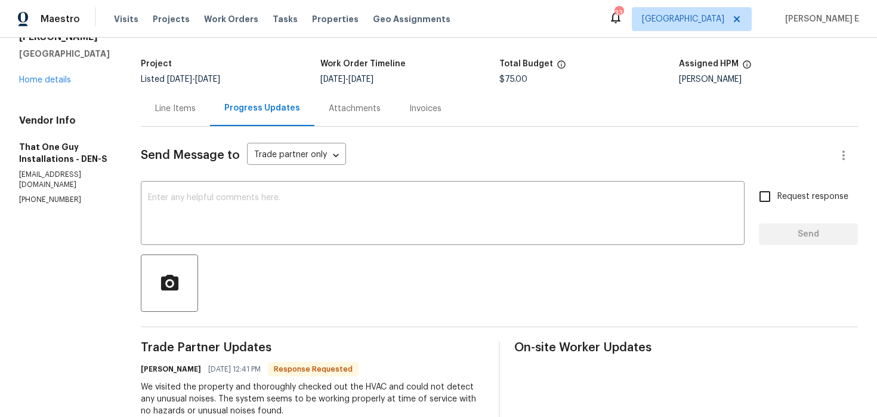
scroll to position [32, 0]
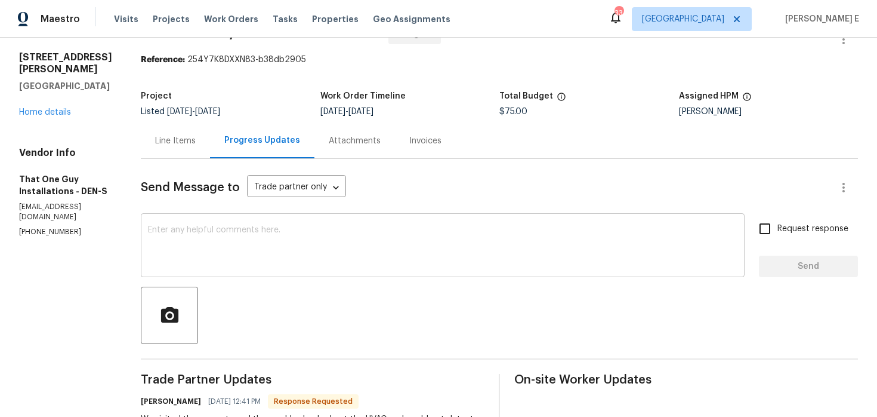
click at [306, 240] on textarea at bounding box center [443, 247] width 590 height 42
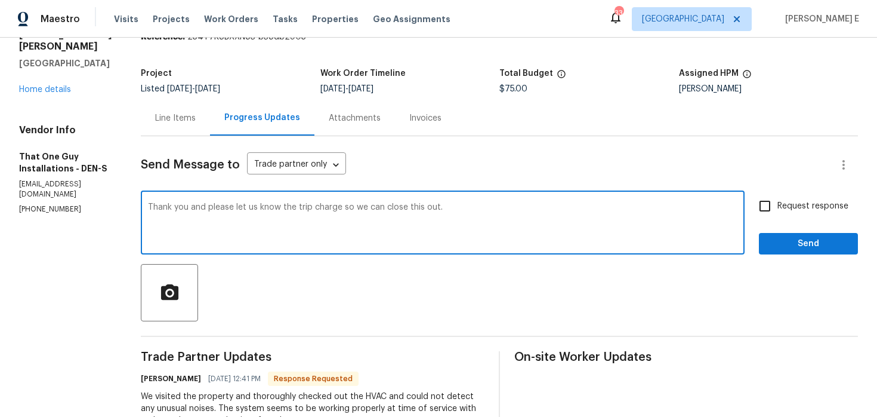
scroll to position [55, 0]
type textarea "Thank you and please let us know the trip charge so we can close this out."
click at [788, 218] on div "Request response Send" at bounding box center [808, 223] width 99 height 61
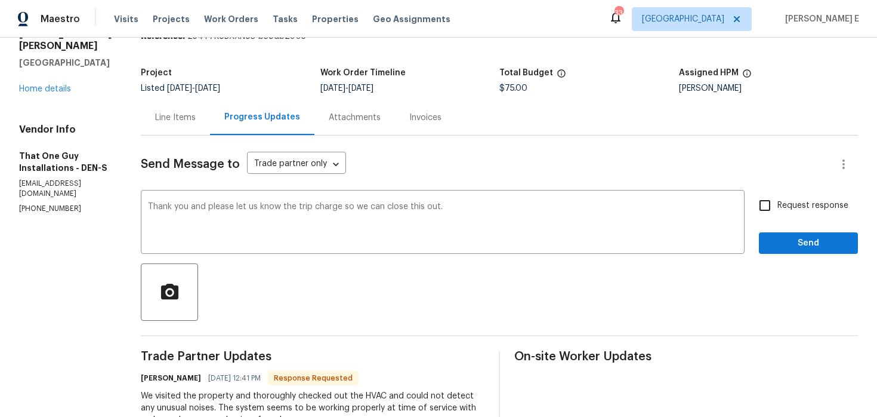
click at [788, 206] on span "Request response" at bounding box center [813, 205] width 71 height 13
click at [778, 206] on input "Request response" at bounding box center [764, 205] width 25 height 25
checkbox input "true"
click at [792, 245] on span "Send" at bounding box center [809, 243] width 80 height 15
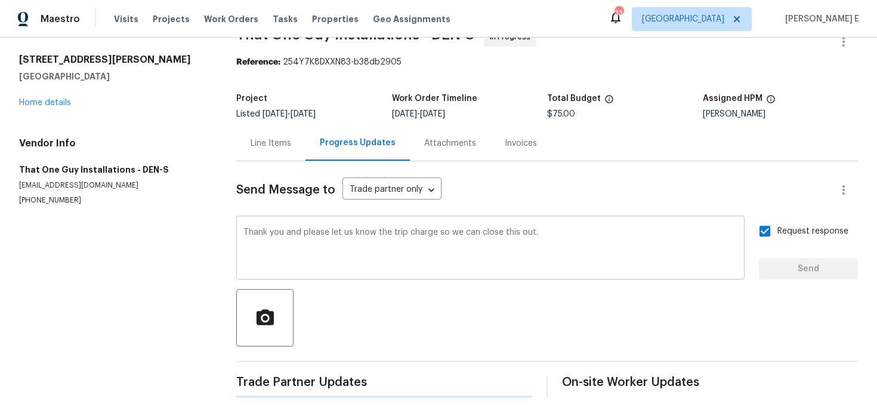
scroll to position [0, 0]
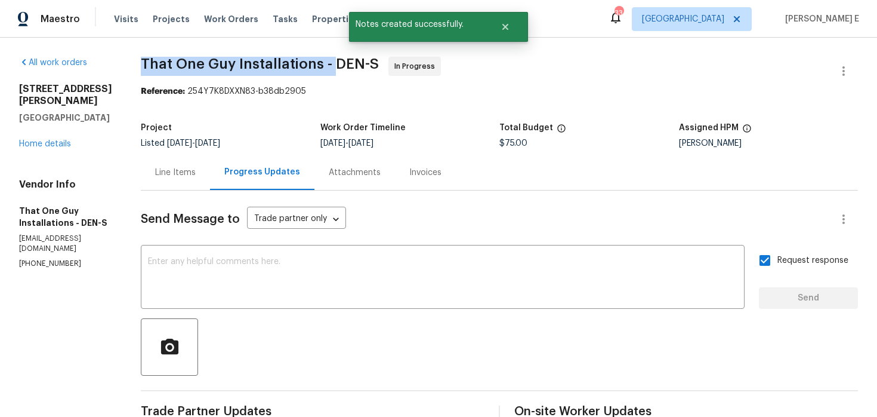
drag, startPoint x: 135, startPoint y: 65, endPoint x: 328, endPoint y: 63, distance: 192.8
click at [328, 63] on div "All work orders [STREET_ADDRESS][PERSON_NAME] Home details Vendor Info That One…" at bounding box center [438, 416] width 877 height 757
copy span "That One Guy Installations -"
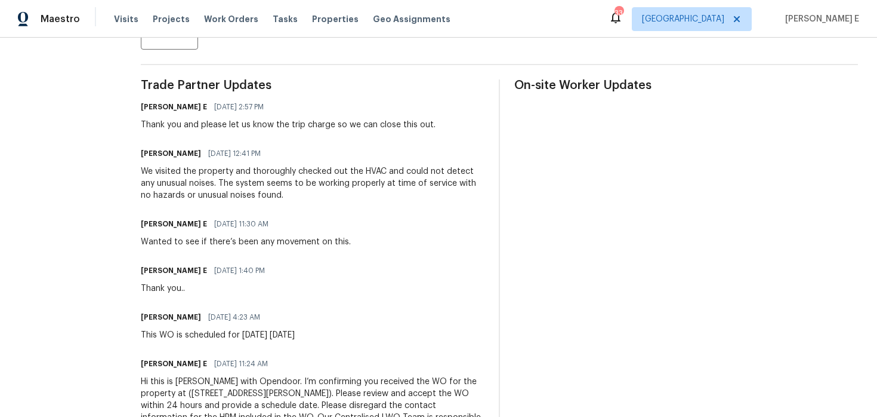
scroll to position [326, 0]
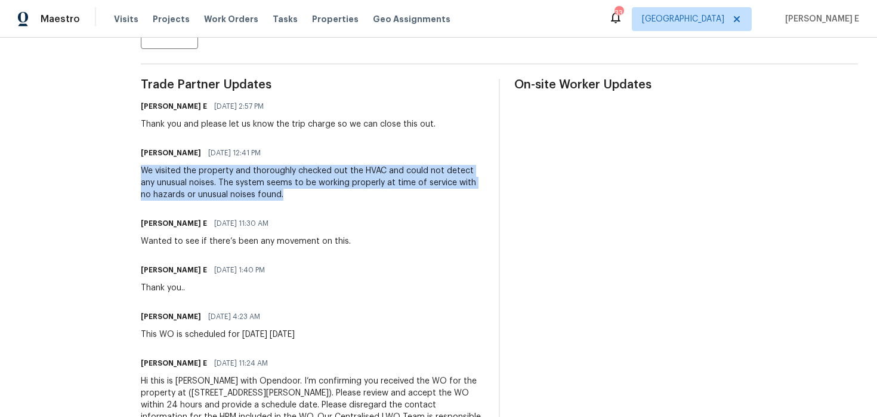
drag, startPoint x: 136, startPoint y: 171, endPoint x: 273, endPoint y: 191, distance: 138.7
click at [273, 191] on div "We visited the property and thoroughly checked out the HVAC and could not detec…" at bounding box center [313, 183] width 344 height 36
copy div "We visited the property and thoroughly checked out the HVAC and could not detec…"
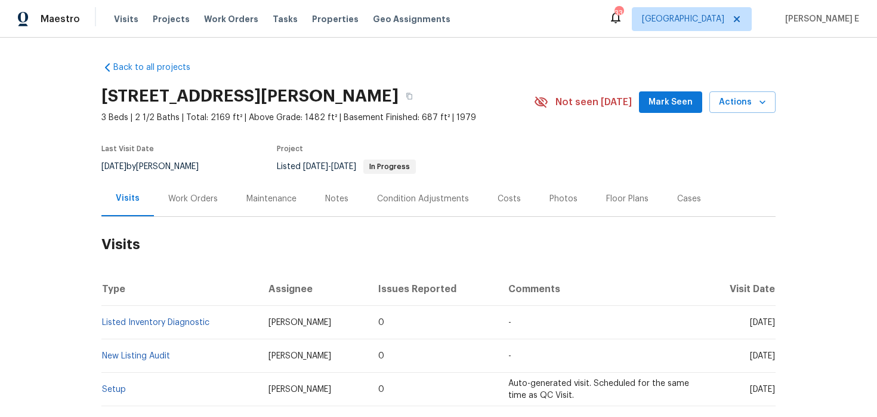
click at [189, 220] on h2 "Visits" at bounding box center [438, 244] width 674 height 55
click at [199, 206] on div "Work Orders" at bounding box center [193, 198] width 78 height 35
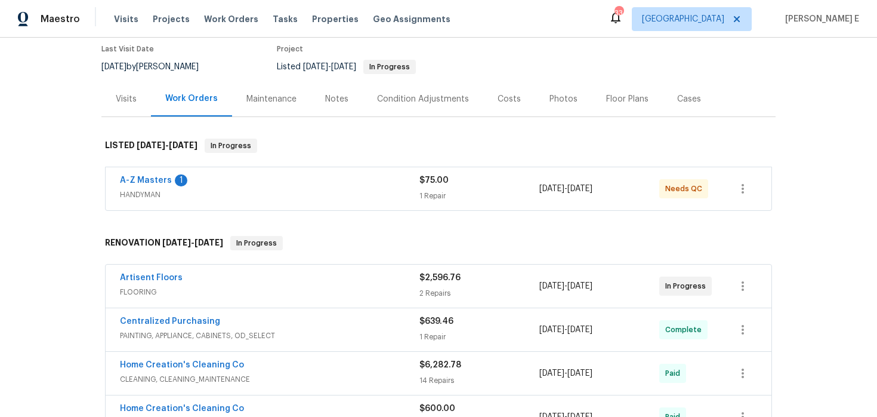
scroll to position [104, 0]
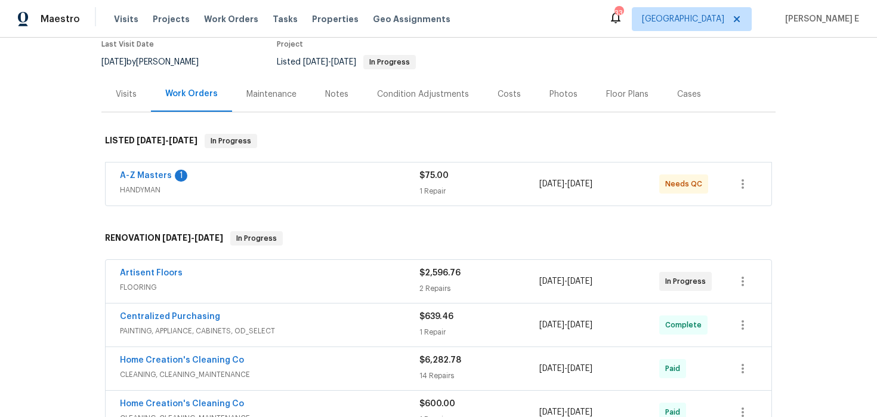
click at [127, 170] on span "A-Z Masters" at bounding box center [146, 175] width 52 height 12
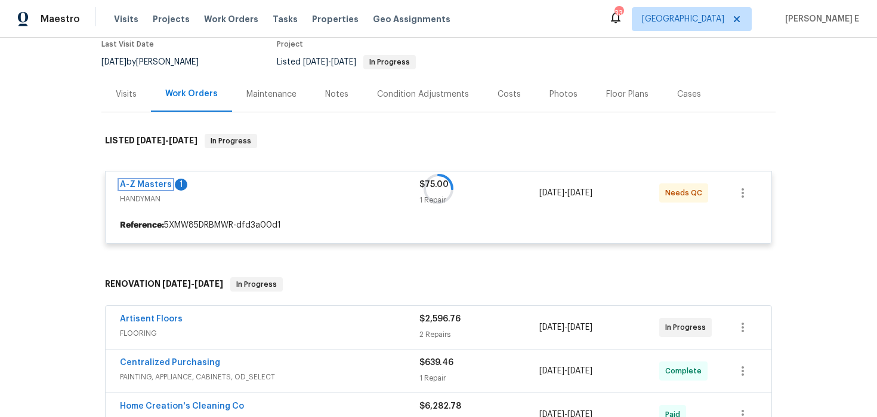
click at [132, 185] on link "A-Z Masters" at bounding box center [146, 184] width 52 height 8
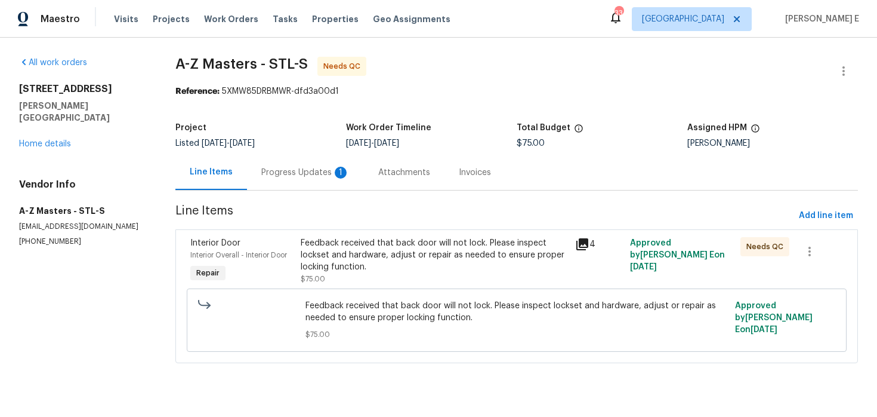
click at [319, 250] on div "Feedback received that back door will not lock. Please inspect lockset and hard…" at bounding box center [435, 255] width 268 height 36
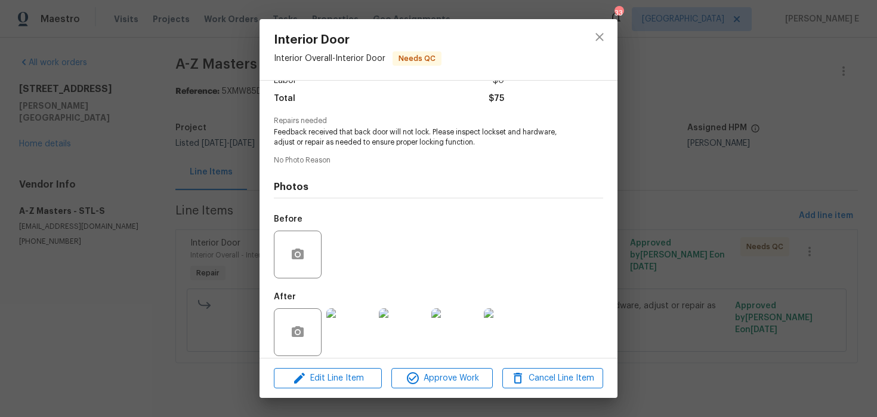
scroll to position [103, 0]
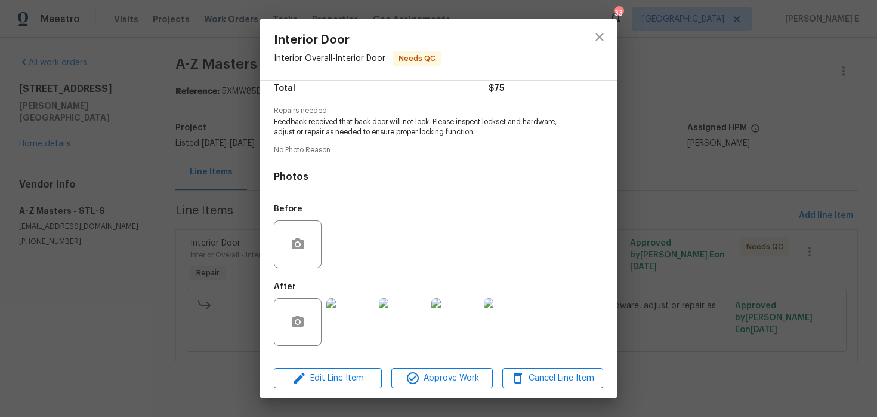
click at [349, 306] on img at bounding box center [350, 322] width 48 height 48
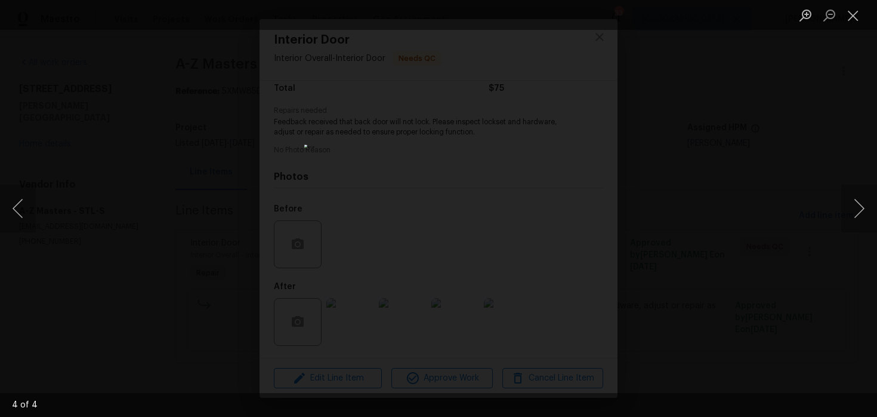
click at [755, 64] on div "Lightbox" at bounding box center [438, 208] width 877 height 417
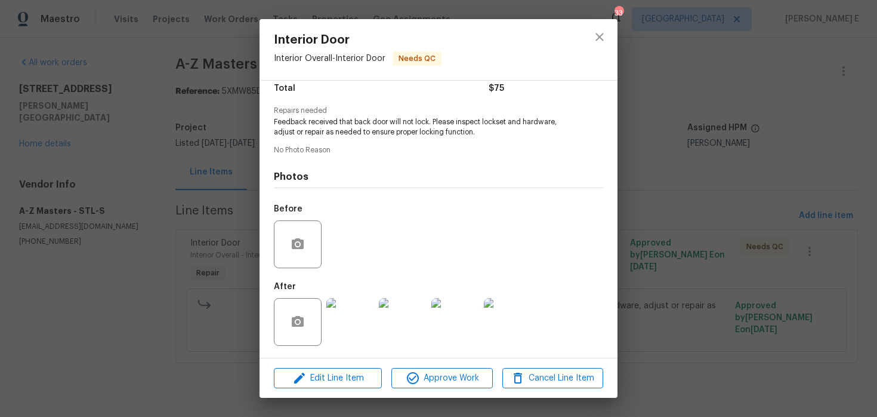
click at [755, 64] on div "Interior Door Interior Overall - Interior Door Needs QC Vendor A-Z Masters Acco…" at bounding box center [438, 208] width 877 height 417
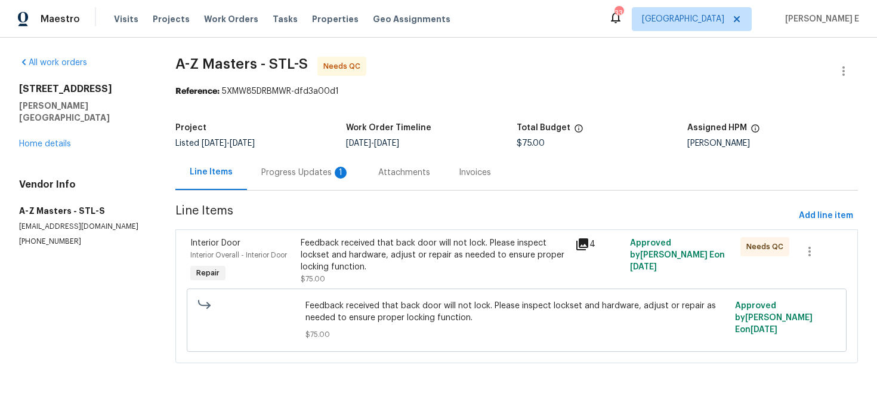
click at [308, 173] on div "Progress Updates 1" at bounding box center [305, 172] width 88 height 12
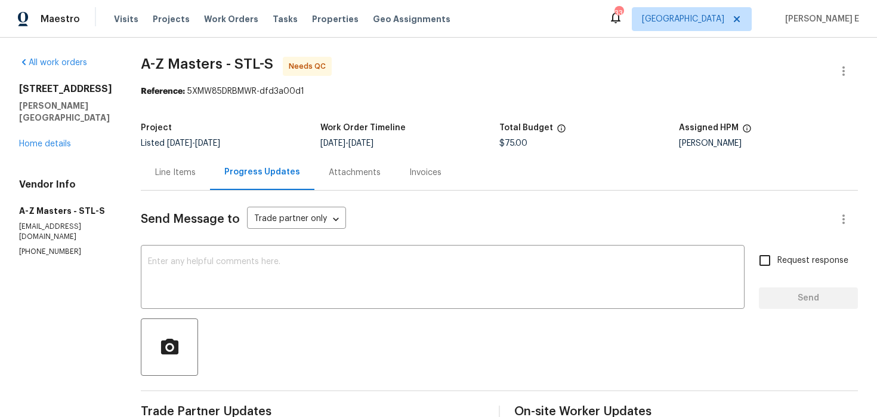
click at [152, 182] on div "Line Items" at bounding box center [175, 172] width 69 height 35
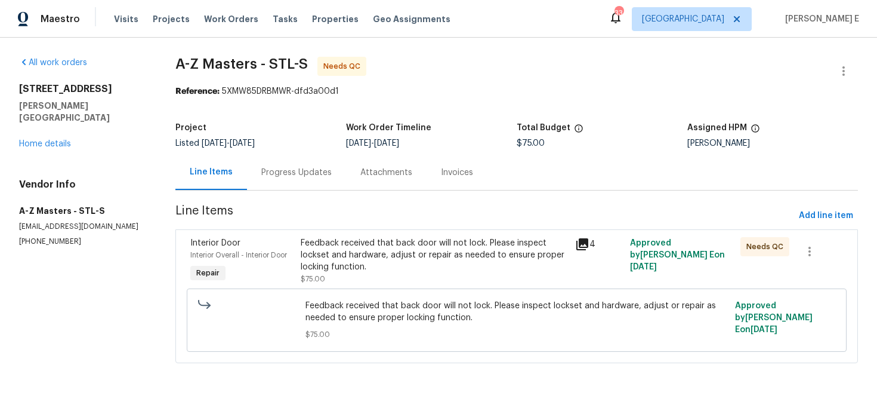
click at [310, 184] on div "Progress Updates" at bounding box center [296, 172] width 99 height 35
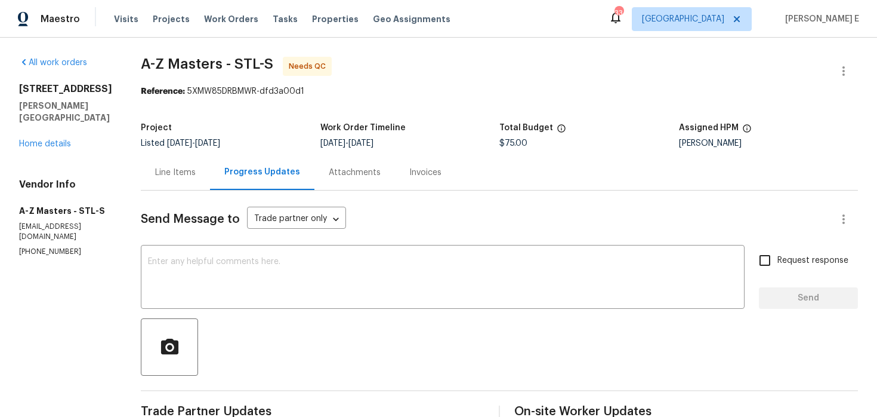
click at [186, 181] on div "Line Items" at bounding box center [175, 172] width 69 height 35
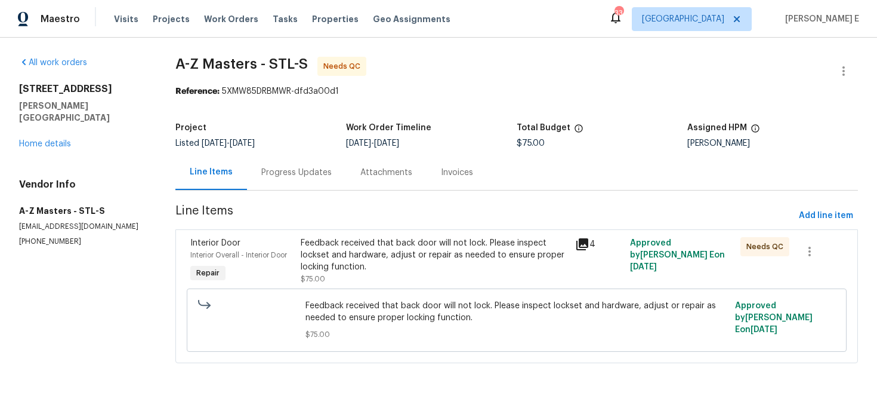
click at [327, 243] on div "Feedback received that back door will not lock. Please inspect lockset and hard…" at bounding box center [435, 255] width 268 height 36
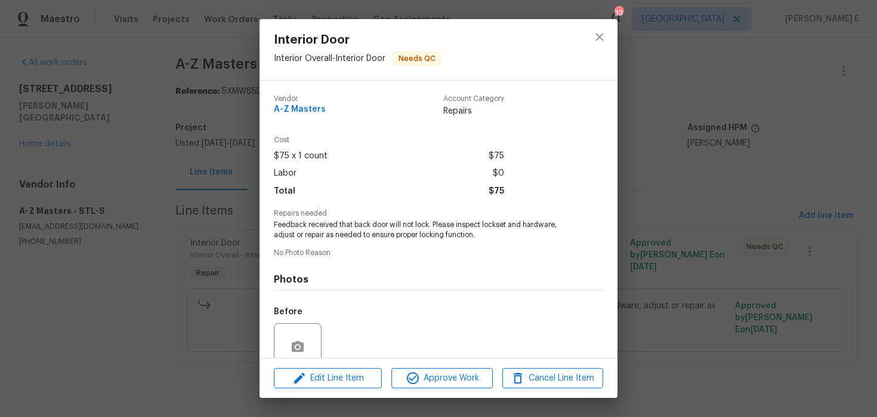
scroll to position [103, 0]
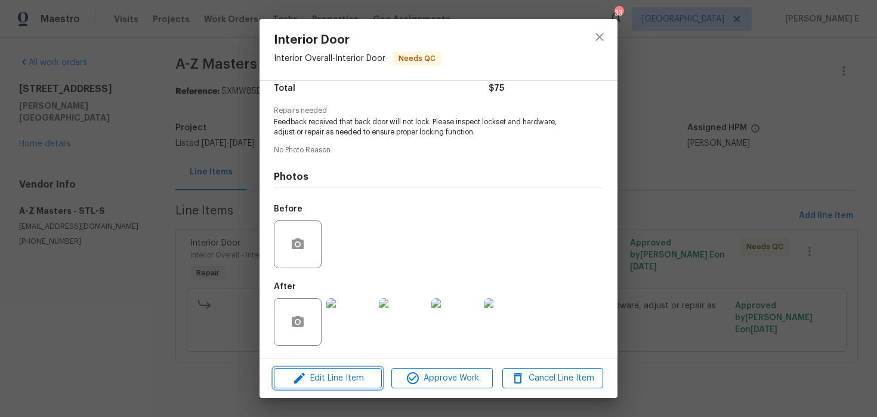
click at [327, 372] on span "Edit Line Item" at bounding box center [327, 378] width 101 height 15
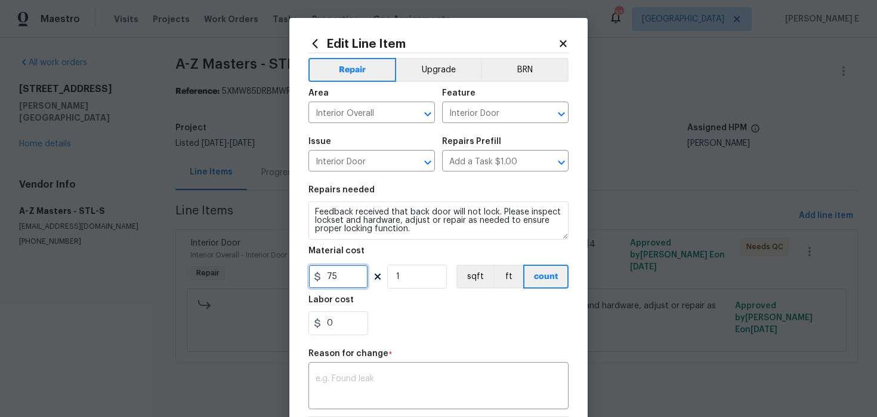
click at [339, 267] on input "75" at bounding box center [339, 276] width 60 height 24
type input "125"
click at [319, 396] on textarea at bounding box center [439, 386] width 246 height 25
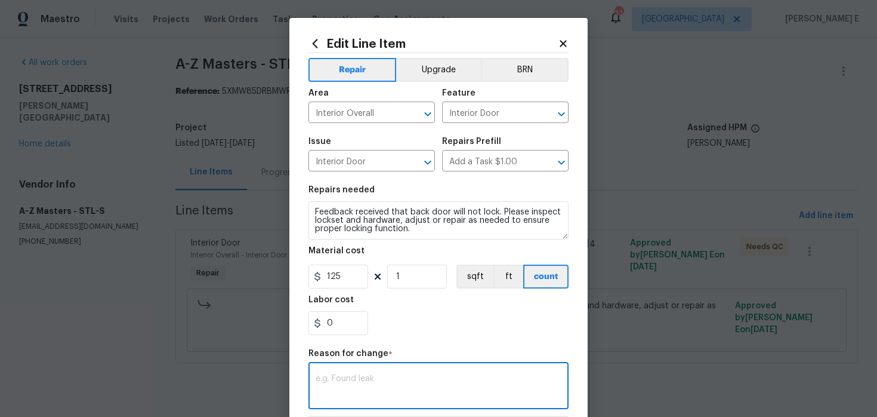
paste textarea "(KE) Updated per vendor's final cost."
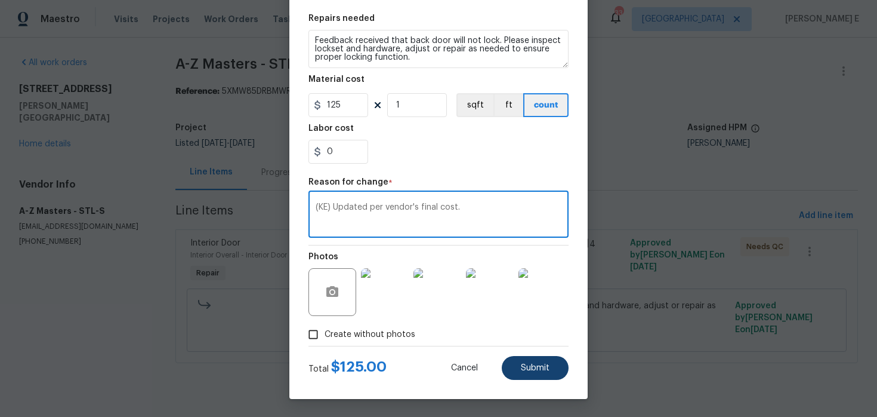
type textarea "(KE) Updated per vendor's final cost."
click at [517, 379] on button "Submit" at bounding box center [535, 368] width 67 height 24
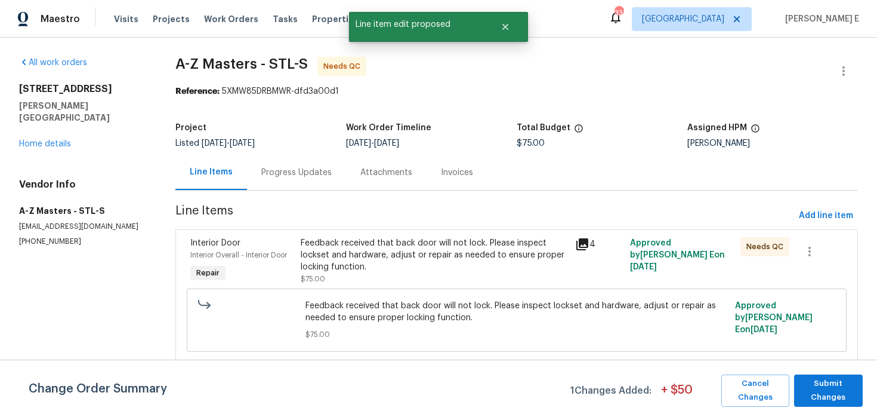
scroll to position [0, 0]
click at [849, 394] on span "Submit Changes" at bounding box center [828, 390] width 57 height 27
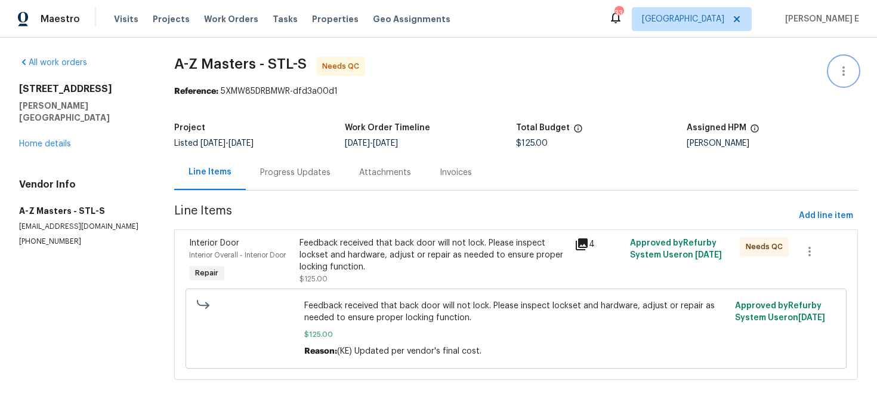
click at [837, 71] on icon "button" at bounding box center [844, 71] width 14 height 14
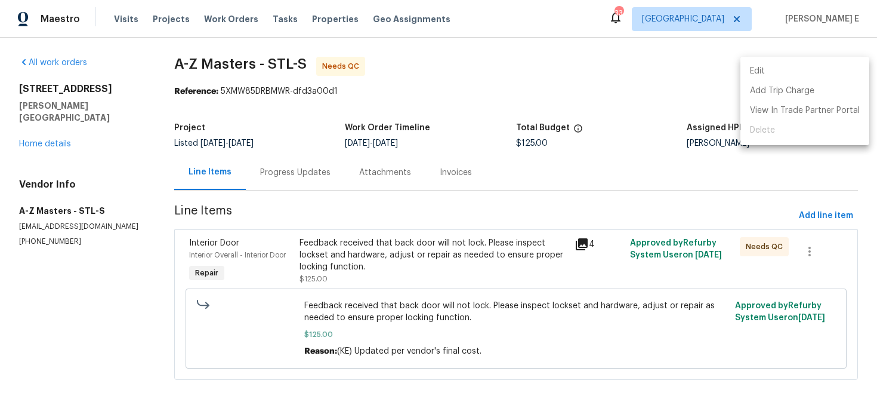
click at [784, 68] on li "Edit" at bounding box center [805, 71] width 129 height 20
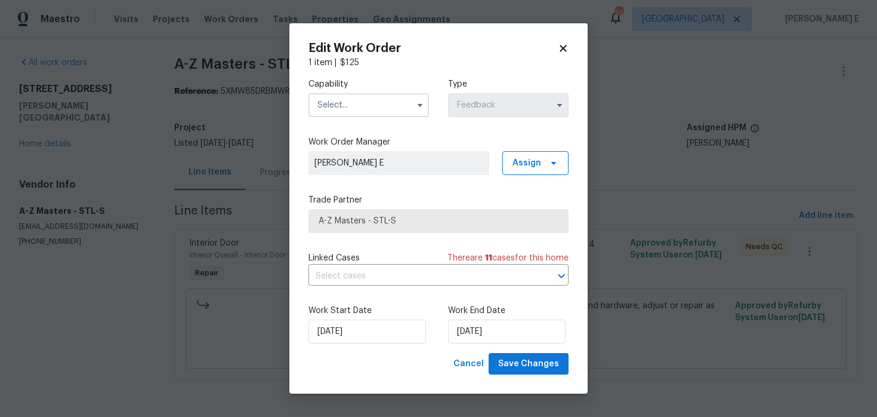
click at [406, 104] on input "text" at bounding box center [369, 105] width 121 height 24
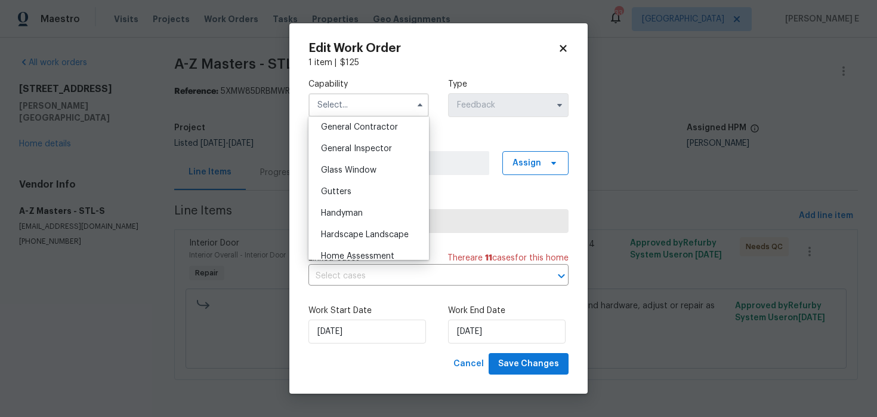
scroll to position [591, 0]
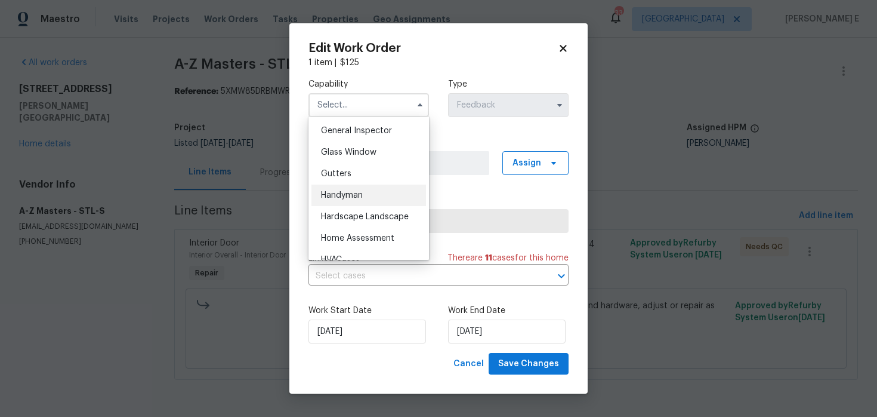
click at [395, 187] on div "Handyman" at bounding box center [368, 194] width 115 height 21
type input "Handyman"
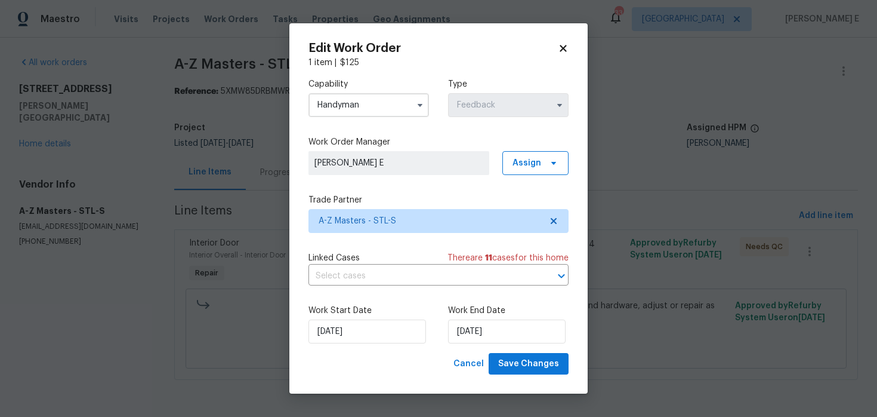
click at [475, 318] on div "Work End Date 13/08/2025" at bounding box center [508, 323] width 121 height 39
click at [468, 329] on input "13/08/2025" at bounding box center [507, 331] width 118 height 24
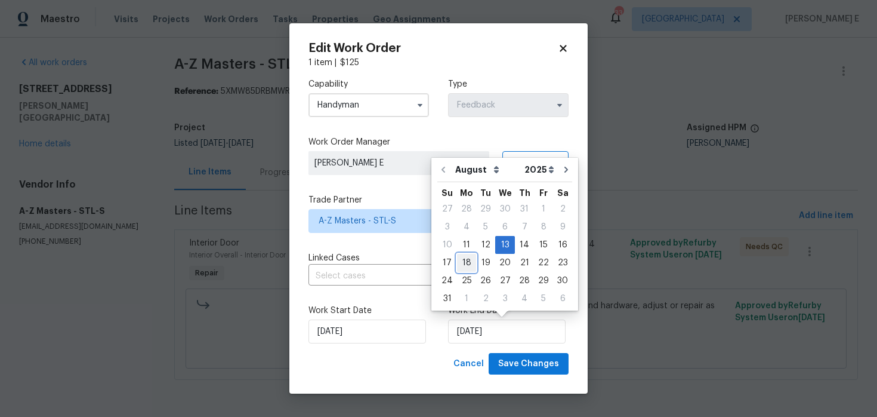
click at [460, 258] on div "18" at bounding box center [466, 262] width 19 height 17
type input "[DATE]"
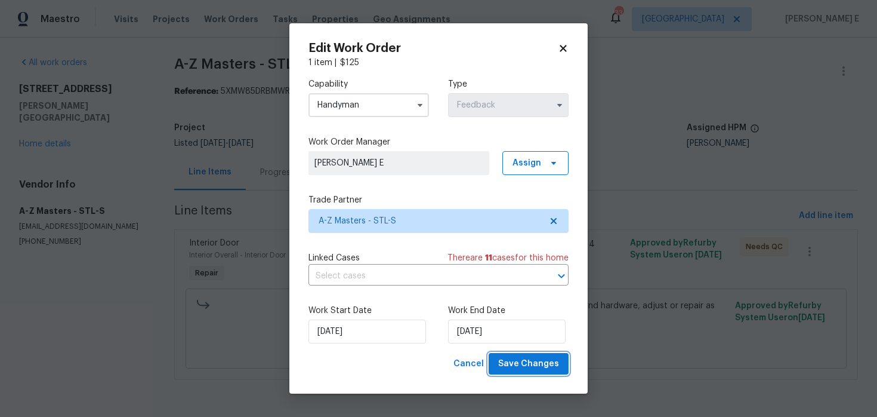
click at [524, 371] on span "Save Changes" at bounding box center [528, 363] width 61 height 15
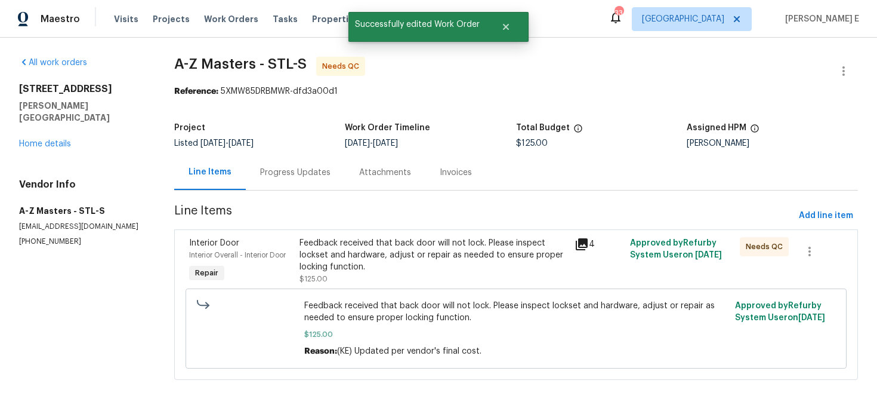
click at [261, 196] on section "A-Z Masters - STL-S Needs QC Reference: 5XMW85DRBMWR-dfd3a00d1 Project Listed 8…" at bounding box center [516, 225] width 684 height 337
click at [273, 187] on div "Progress Updates" at bounding box center [295, 172] width 99 height 35
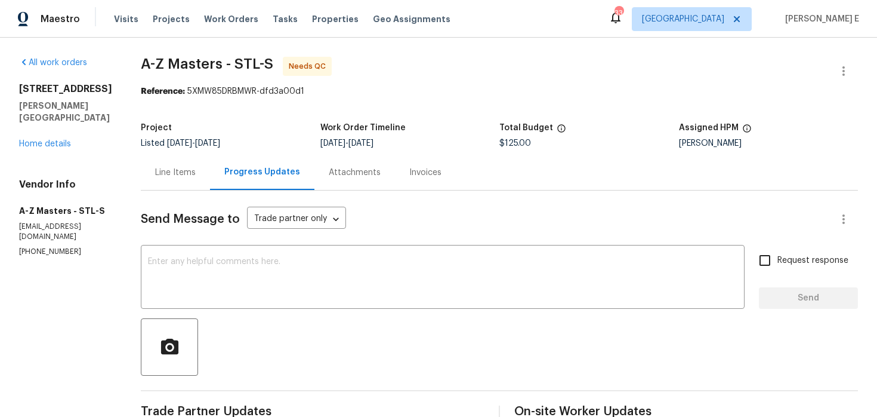
click at [178, 183] on div "Line Items" at bounding box center [175, 172] width 69 height 35
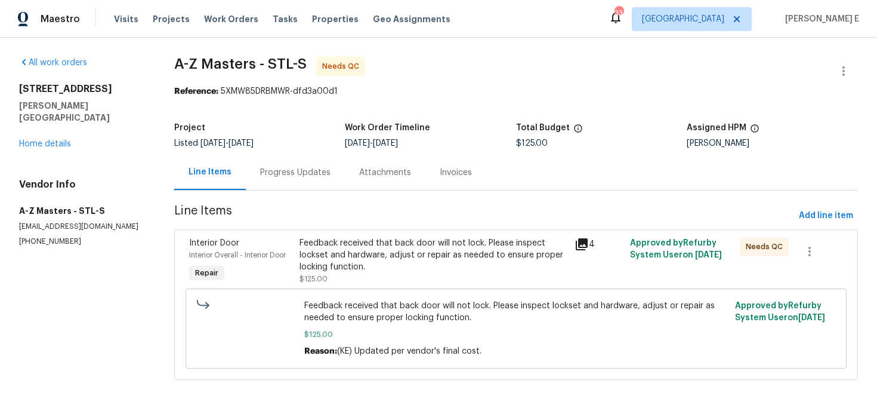
click at [408, 267] on div "Feedback received that back door will not lock. Please inspect lockset and hard…" at bounding box center [434, 255] width 269 height 36
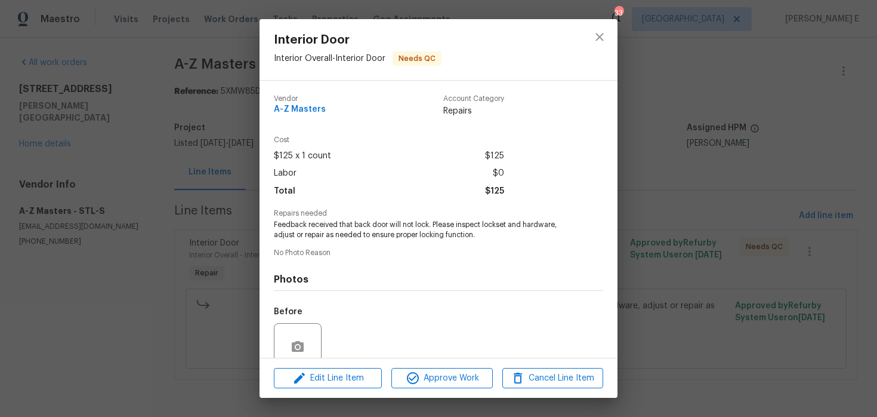
scroll to position [103, 0]
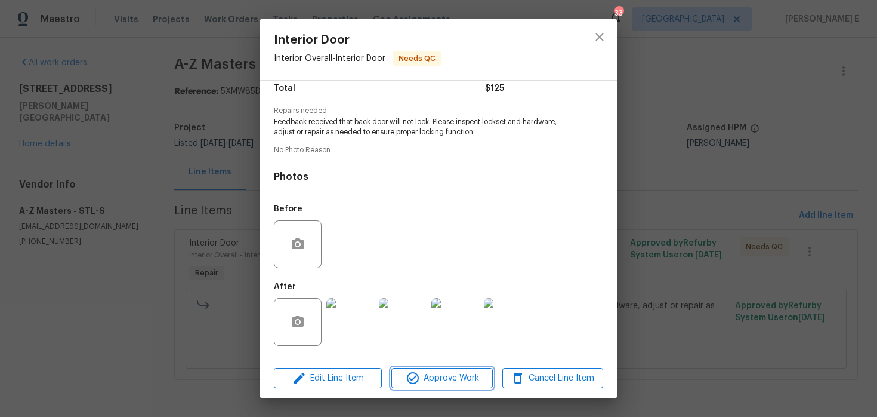
click at [429, 374] on span "Approve Work" at bounding box center [442, 378] width 94 height 15
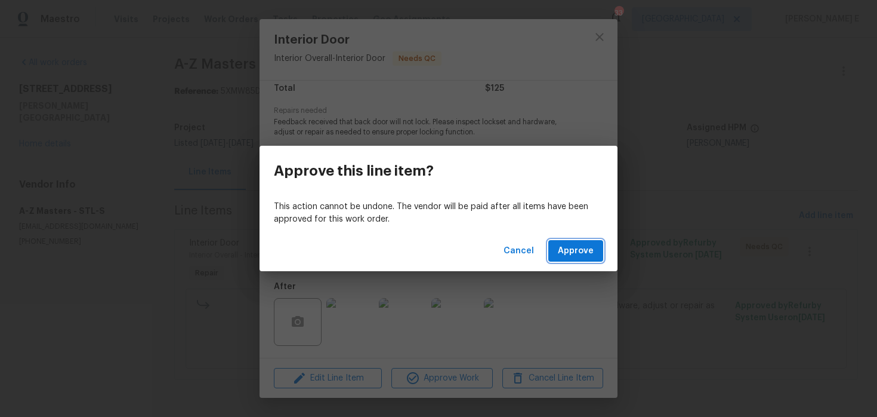
click at [582, 248] on span "Approve" at bounding box center [576, 250] width 36 height 15
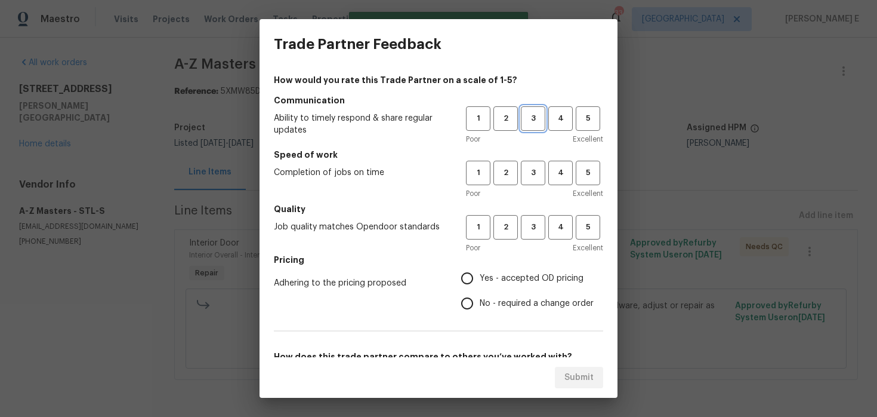
click at [529, 116] on span "3" at bounding box center [533, 119] width 22 height 14
click at [531, 158] on h5 "Speed of work" at bounding box center [438, 155] width 329 height 12
click at [531, 165] on button "3" at bounding box center [533, 173] width 24 height 24
click at [537, 222] on span "3" at bounding box center [533, 227] width 22 height 14
click at [468, 298] on input "No - required a change order" at bounding box center [467, 303] width 25 height 25
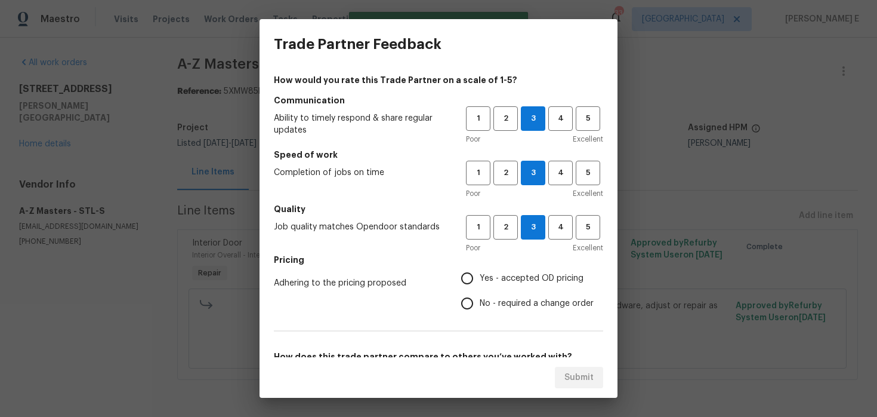
radio input "true"
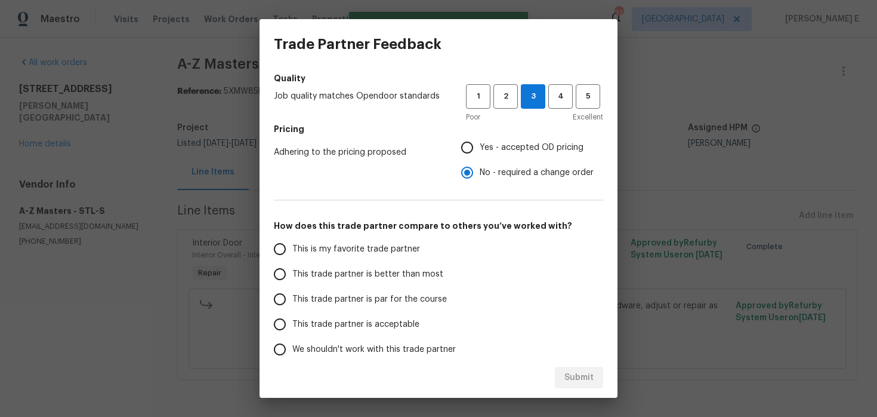
scroll to position [189, 0]
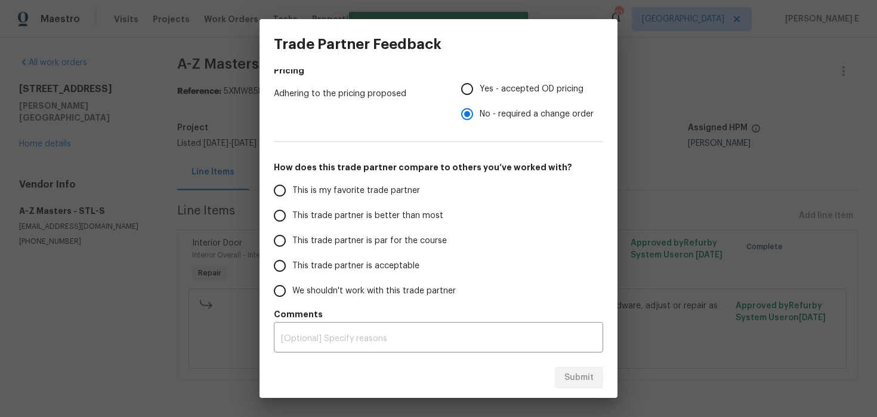
click at [403, 243] on span "This trade partner is par for the course" at bounding box center [369, 241] width 155 height 13
click at [292, 243] on input "This trade partner is par for the course" at bounding box center [279, 240] width 25 height 25
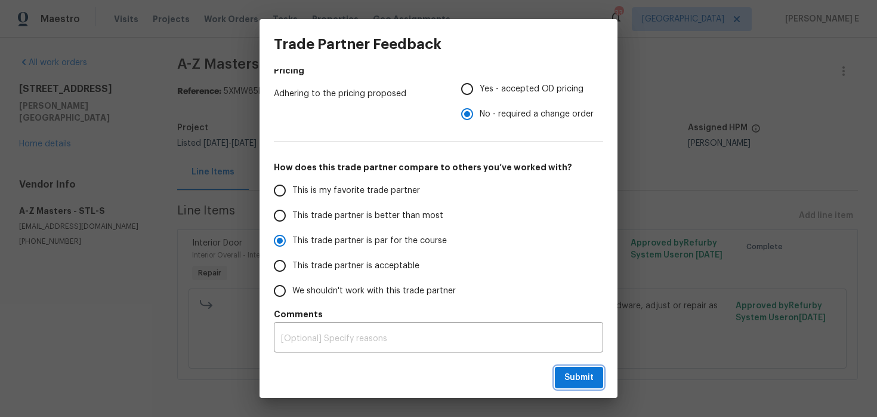
click at [572, 377] on span "Submit" at bounding box center [579, 377] width 29 height 15
radio input "true"
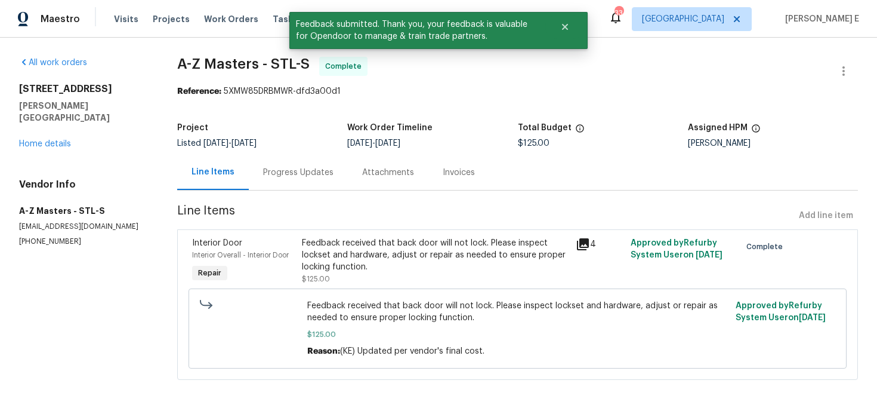
click at [306, 167] on div "Progress Updates" at bounding box center [298, 172] width 70 height 12
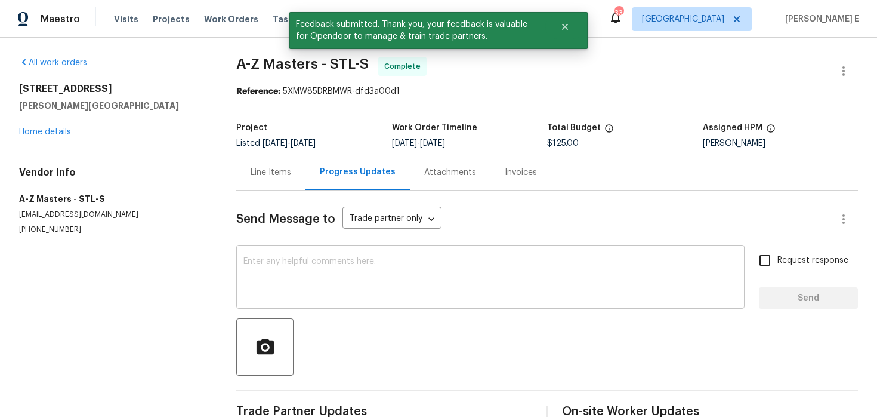
click at [297, 287] on textarea at bounding box center [490, 278] width 494 height 42
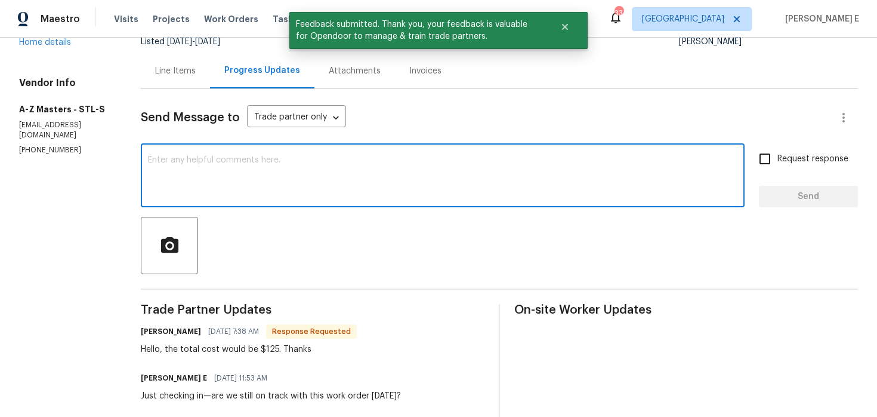
scroll to position [95, 0]
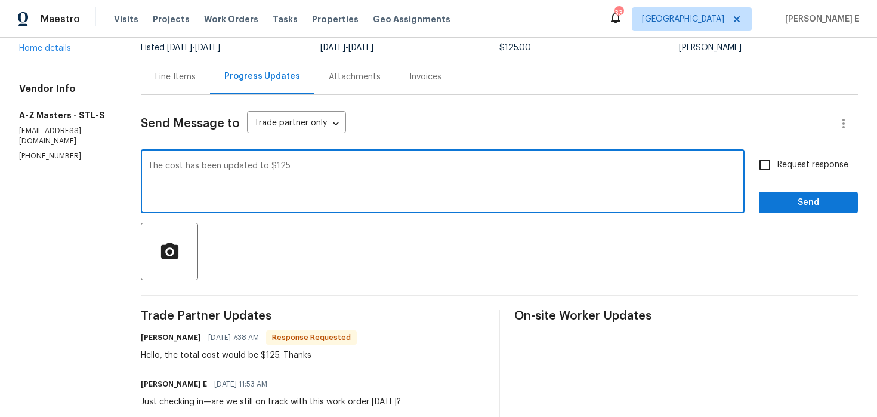
click at [297, 287] on div "Send Message to Trade partner only Trade partner only ​ The cost has been updat…" at bounding box center [499, 404] width 717 height 619
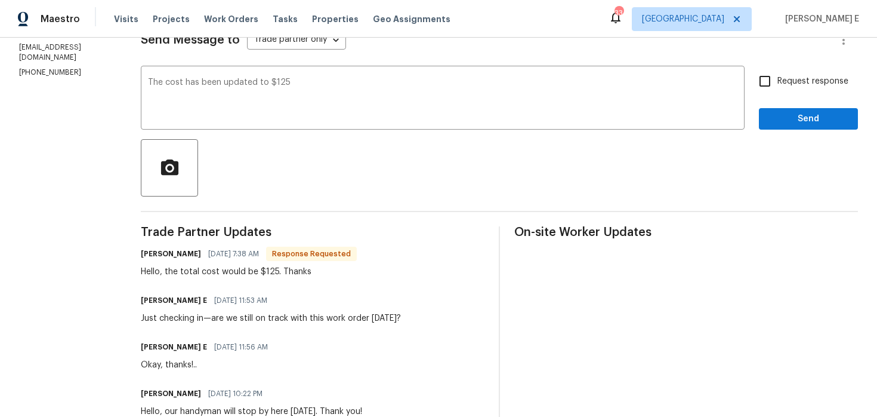
scroll to position [0, 0]
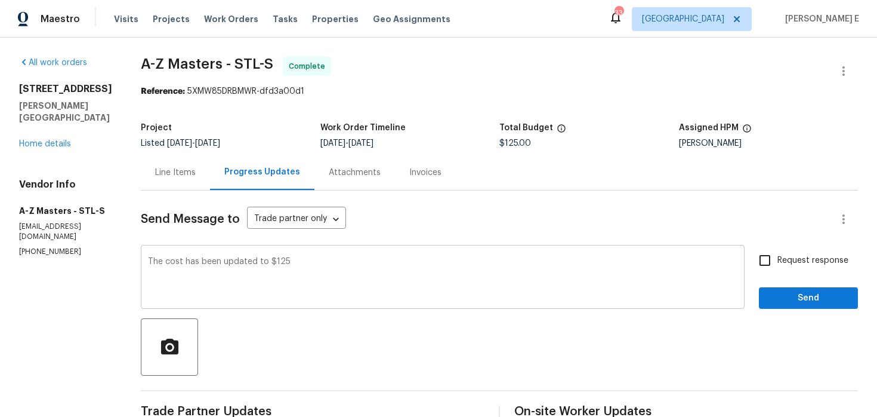
click at [304, 265] on textarea "The cost has been updated to $125" at bounding box center [443, 278] width 590 height 42
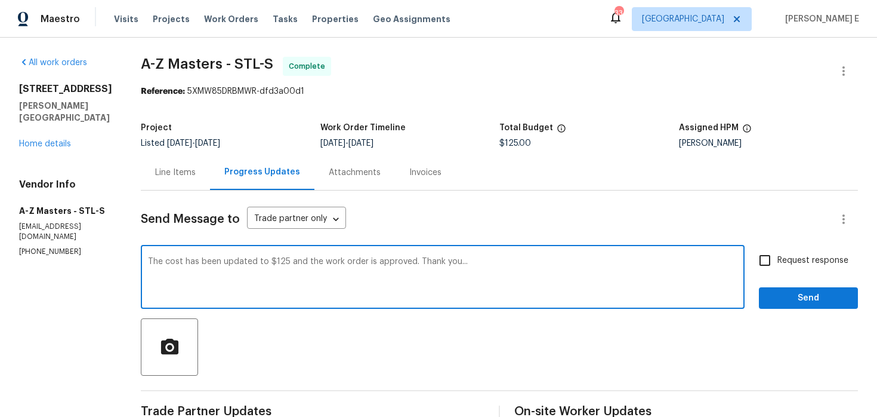
type textarea "The cost has been updated to $125 and the work order is approved. Thank you..."
click at [791, 267] on label "Request response" at bounding box center [800, 260] width 96 height 25
click at [778, 267] on input "Request response" at bounding box center [764, 260] width 25 height 25
checkbox input "true"
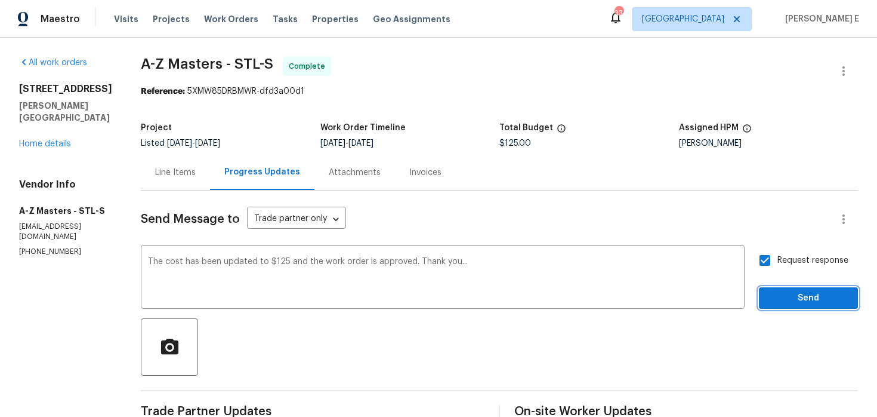
click at [812, 300] on span "Send" at bounding box center [809, 298] width 80 height 15
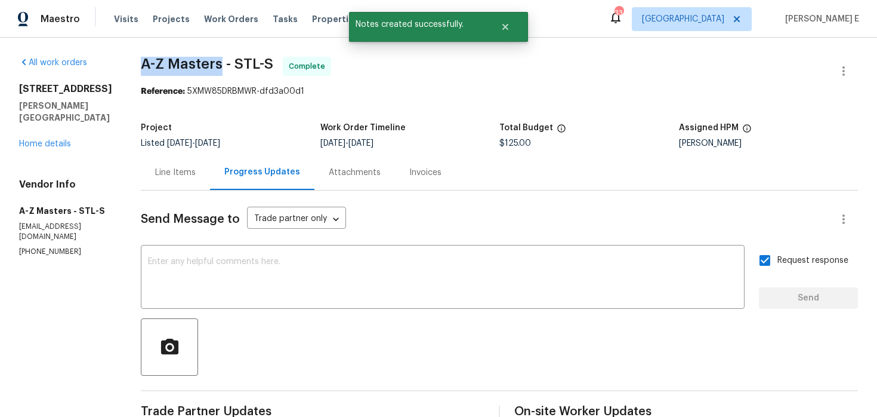
drag, startPoint x: 140, startPoint y: 65, endPoint x: 218, endPoint y: 65, distance: 77.6
click at [218, 65] on span "A-Z Masters - STL-S" at bounding box center [207, 64] width 132 height 14
copy span "A-Z Masters"
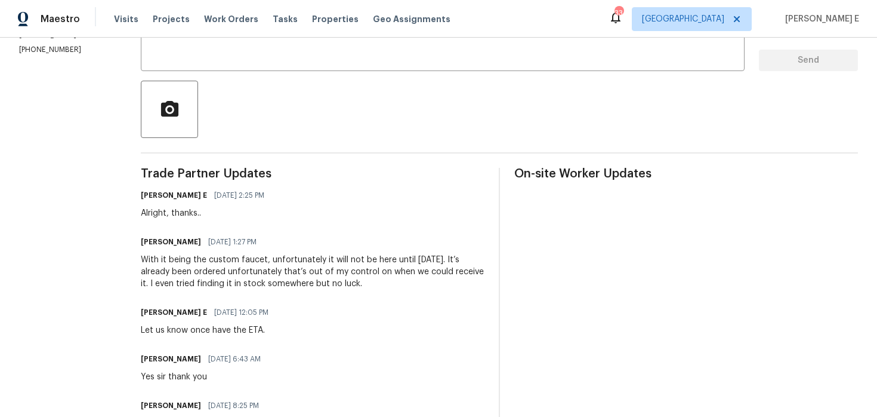
scroll to position [240, 0]
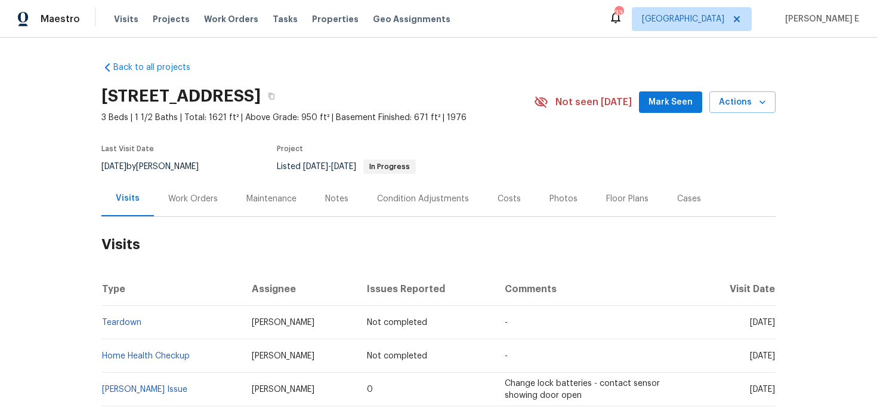
click at [174, 189] on div "Work Orders" at bounding box center [193, 198] width 78 height 35
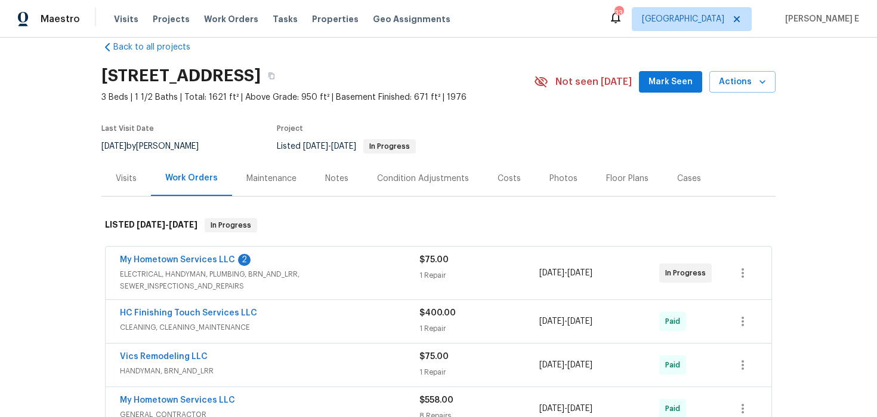
scroll to position [22, 0]
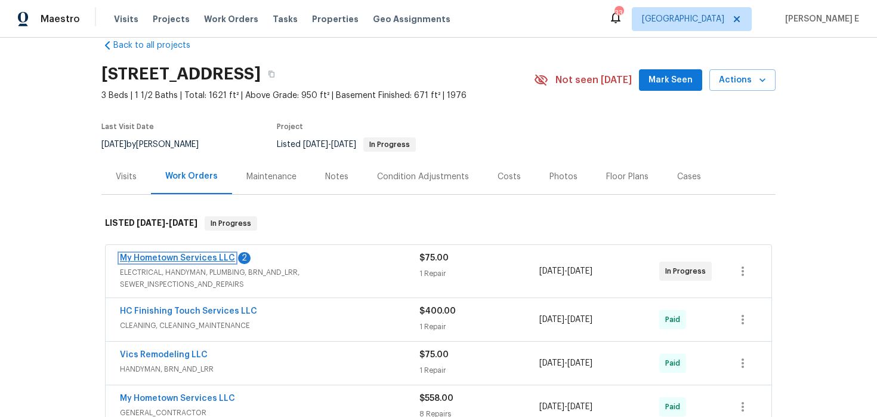
click at [203, 259] on link "My Hometown Services LLC" at bounding box center [177, 258] width 115 height 8
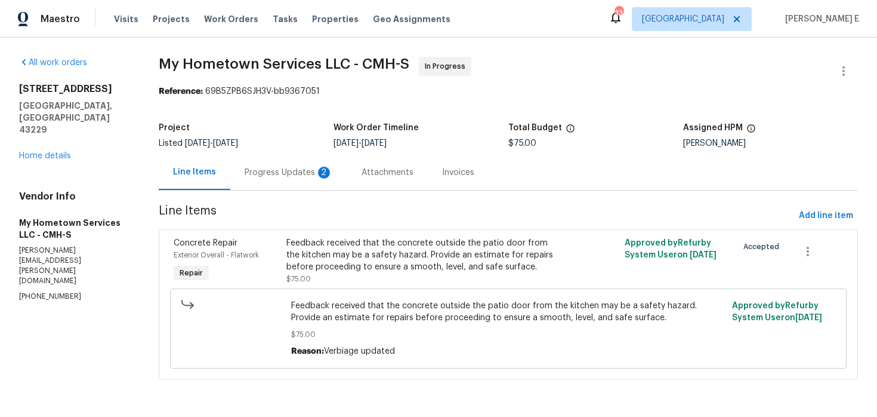
click at [292, 174] on div "Progress Updates 2" at bounding box center [289, 172] width 88 height 12
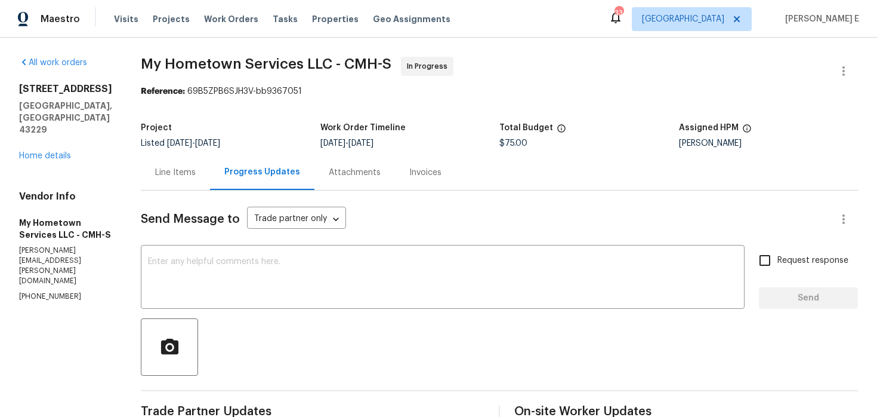
click at [190, 178] on div "Line Items" at bounding box center [175, 172] width 69 height 35
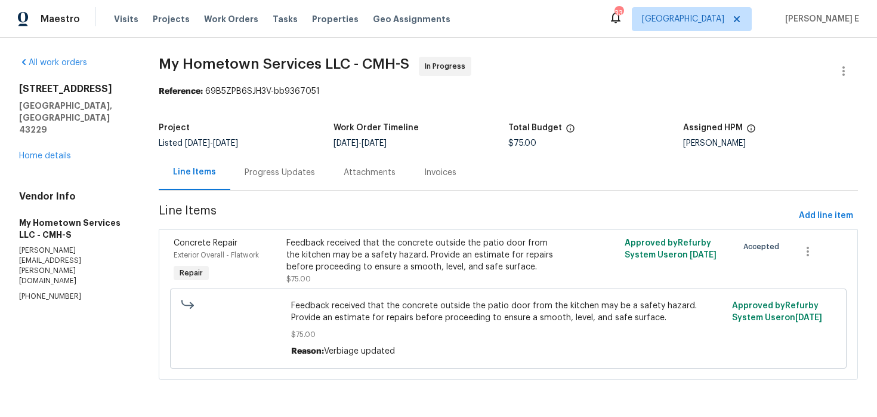
click at [347, 244] on div "Feedback received that the concrete outside the patio door from the kitchen may…" at bounding box center [423, 255] width 275 height 36
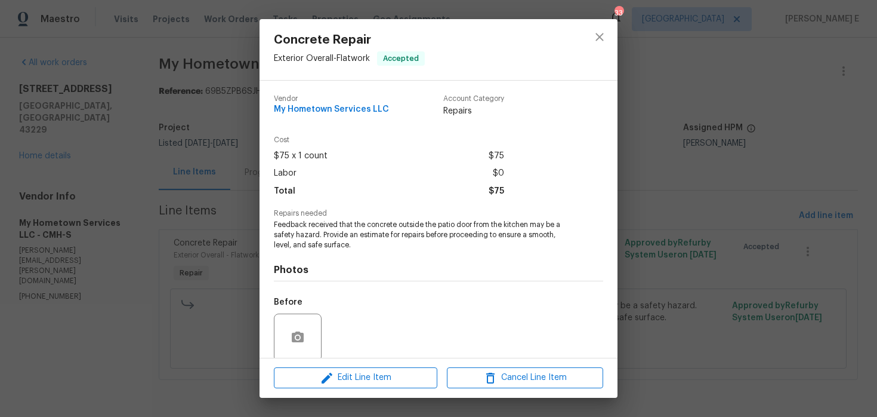
scroll to position [93, 0]
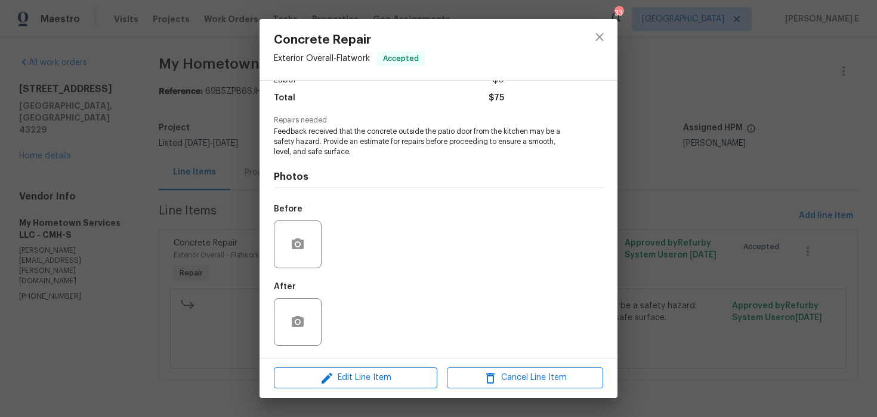
click at [171, 297] on div "Concrete Repair Exterior Overall - Flatwork Accepted Vendor My Hometown Service…" at bounding box center [438, 208] width 877 height 417
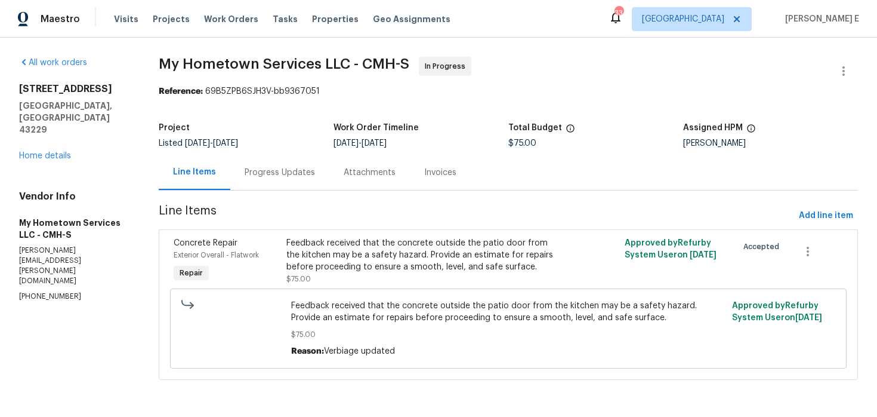
click at [287, 169] on div "Progress Updates" at bounding box center [280, 172] width 70 height 12
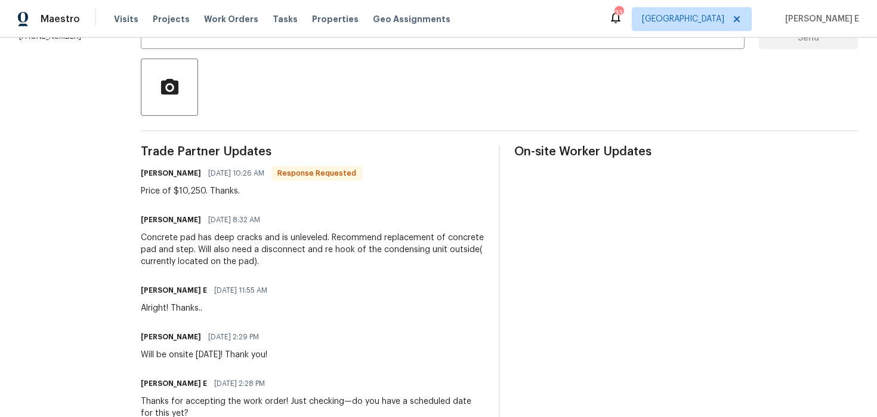
scroll to position [273, 0]
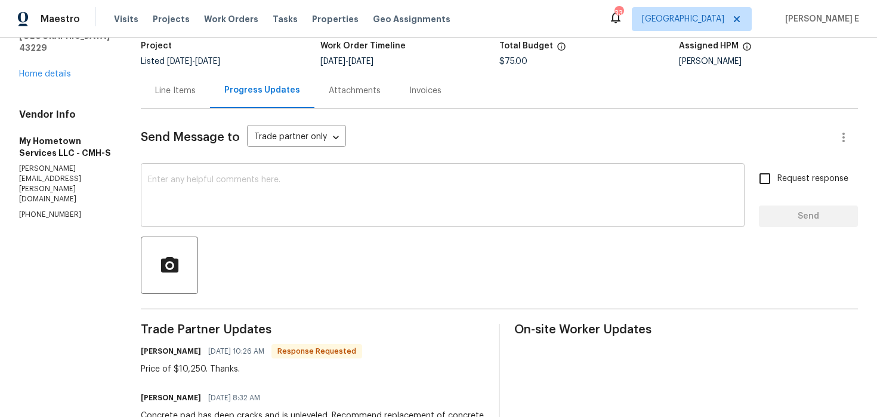
click at [295, 198] on textarea at bounding box center [443, 196] width 590 height 42
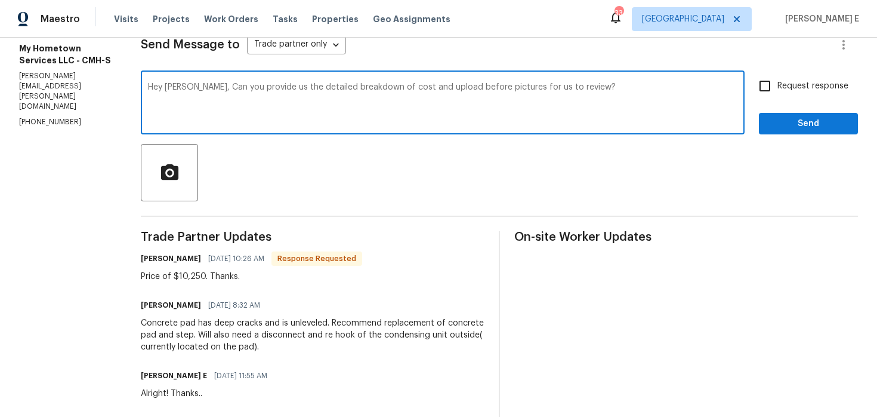
scroll to position [122, 0]
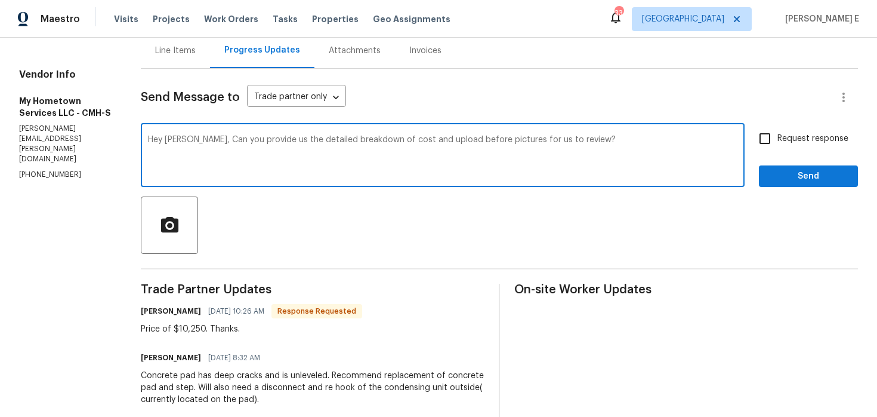
type textarea "Hey Zach, Can you provide us the detailed breakdown of cost and upload before p…"
click at [776, 146] on input "Request response" at bounding box center [764, 138] width 25 height 25
checkbox input "true"
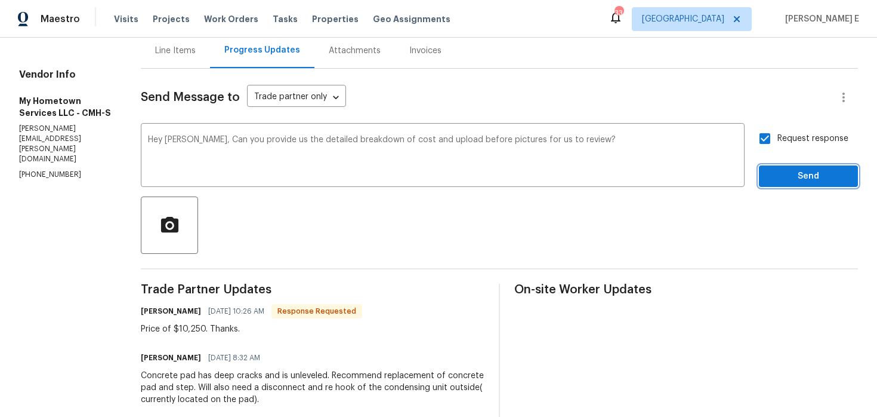
click at [783, 167] on button "Send" at bounding box center [808, 176] width 99 height 22
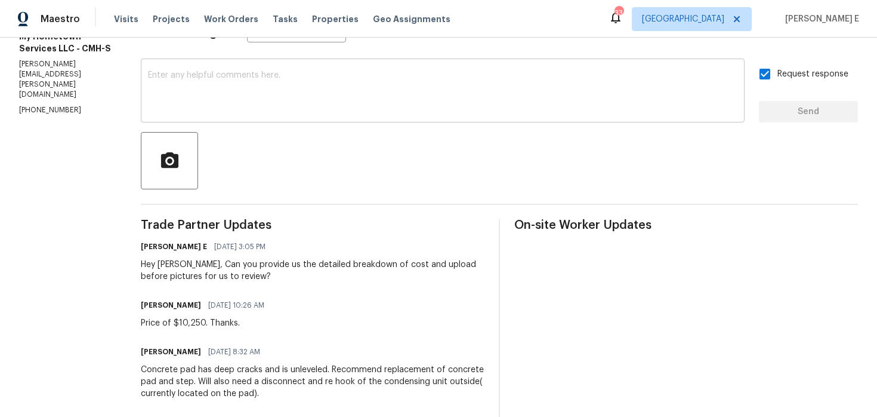
scroll to position [0, 0]
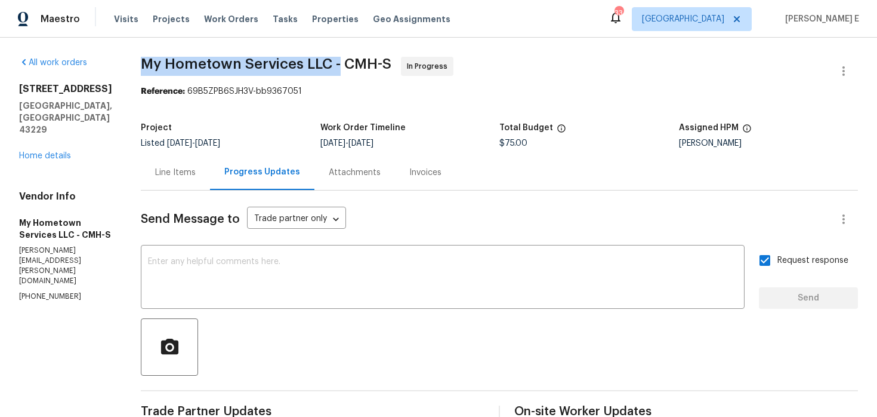
drag, startPoint x: 140, startPoint y: 65, endPoint x: 338, endPoint y: 66, distance: 197.5
click at [338, 66] on span "My Hometown Services LLC - CMH-S" at bounding box center [266, 64] width 251 height 14
copy span "My Hometown Services LLC -"
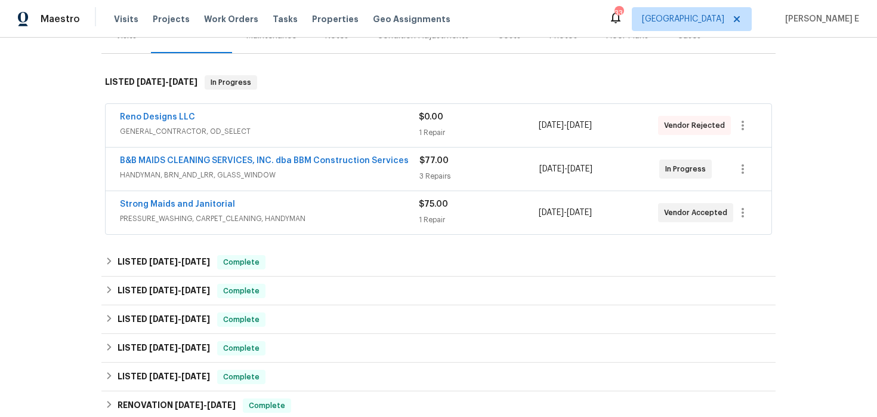
scroll to position [178, 0]
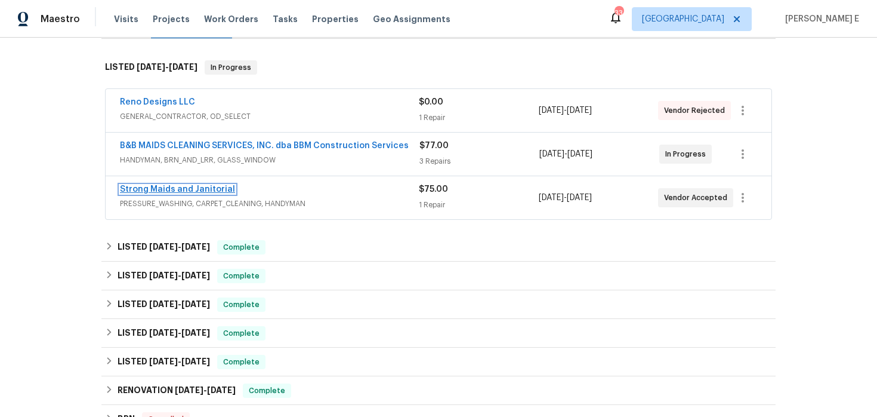
click at [203, 185] on link "Strong Maids and Janitorial" at bounding box center [177, 189] width 115 height 8
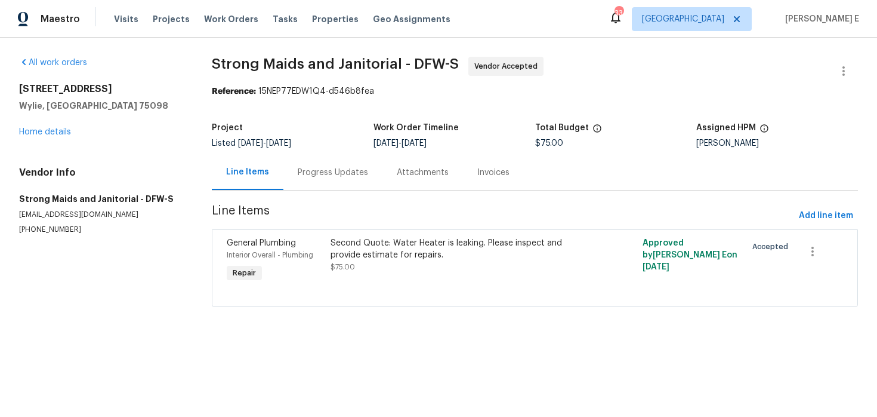
click at [314, 177] on div "Progress Updates" at bounding box center [333, 172] width 70 height 12
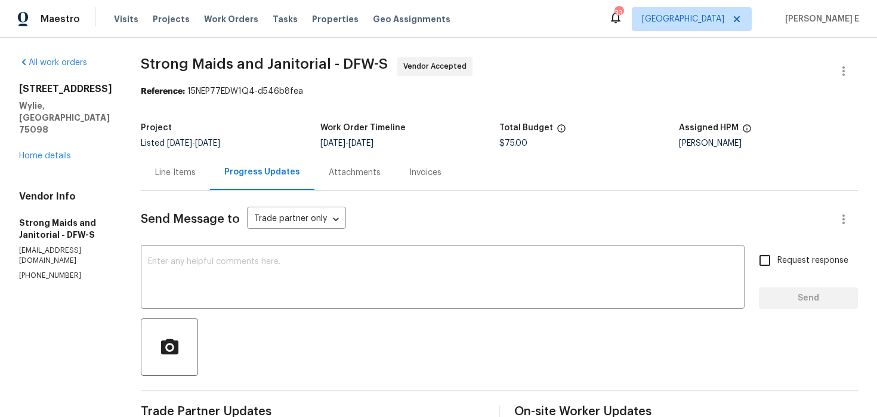
click at [170, 187] on div "Line Items" at bounding box center [175, 172] width 69 height 35
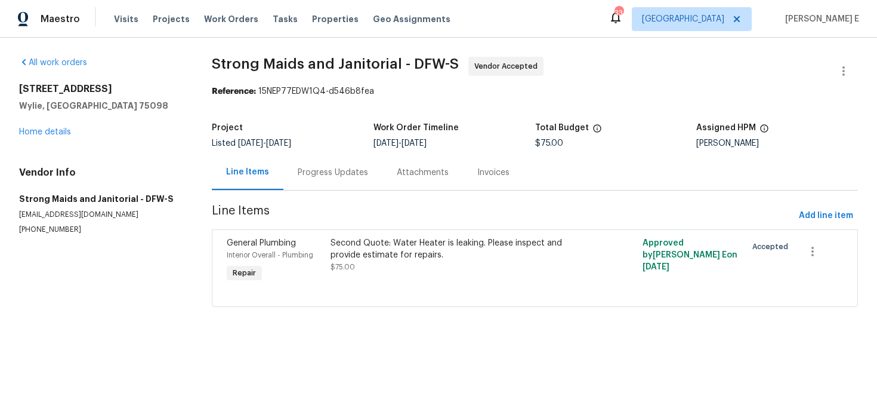
click at [323, 183] on div "Progress Updates" at bounding box center [332, 172] width 99 height 35
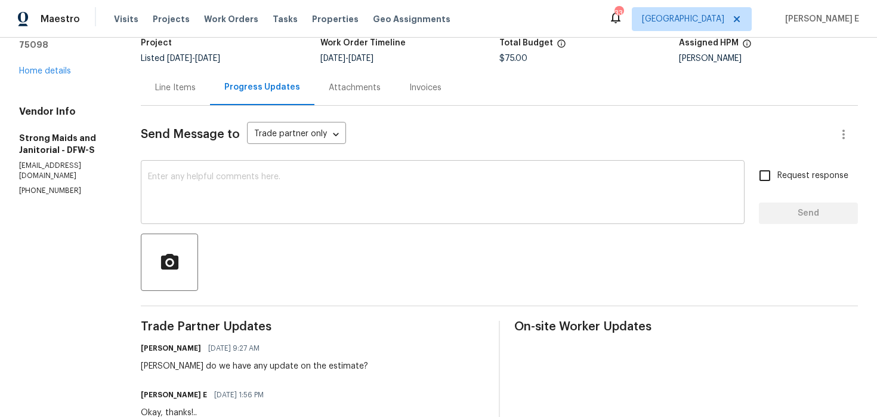
scroll to position [87, 0]
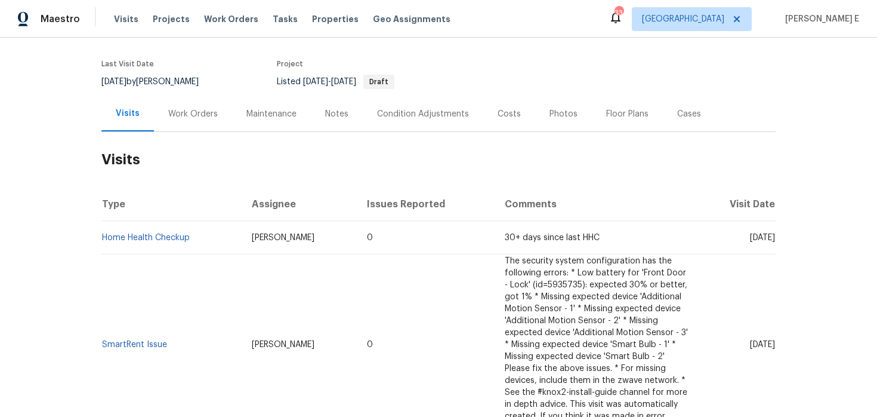
scroll to position [90, 0]
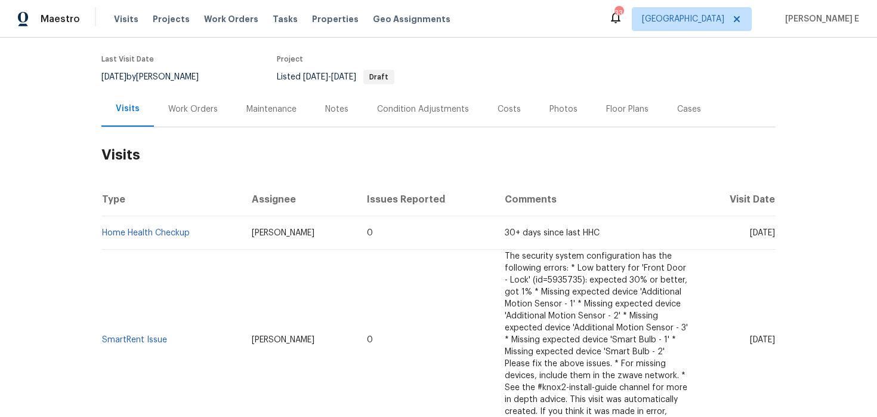
click at [169, 108] on div "Work Orders" at bounding box center [193, 109] width 50 height 12
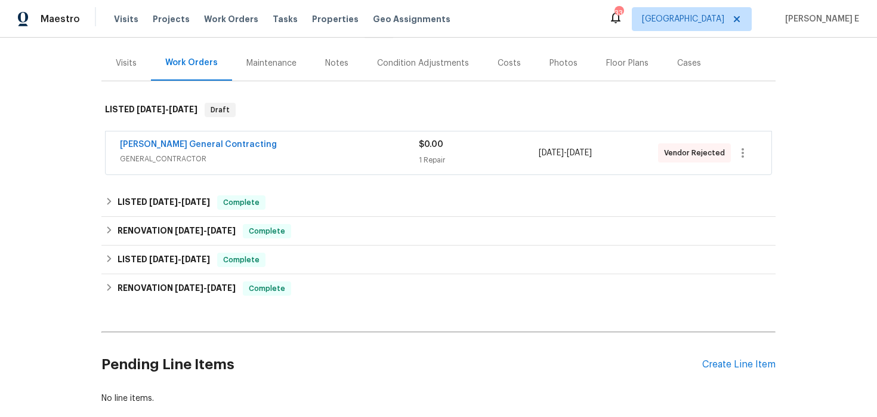
scroll to position [151, 0]
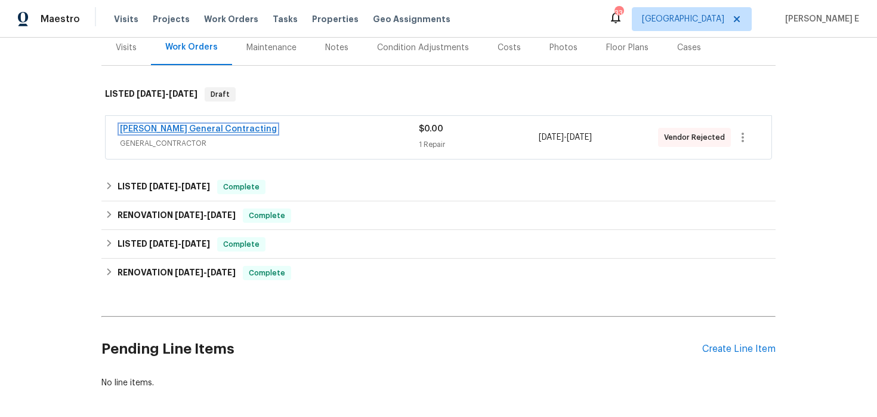
click at [221, 132] on link "[PERSON_NAME] General Contracting" at bounding box center [198, 129] width 157 height 8
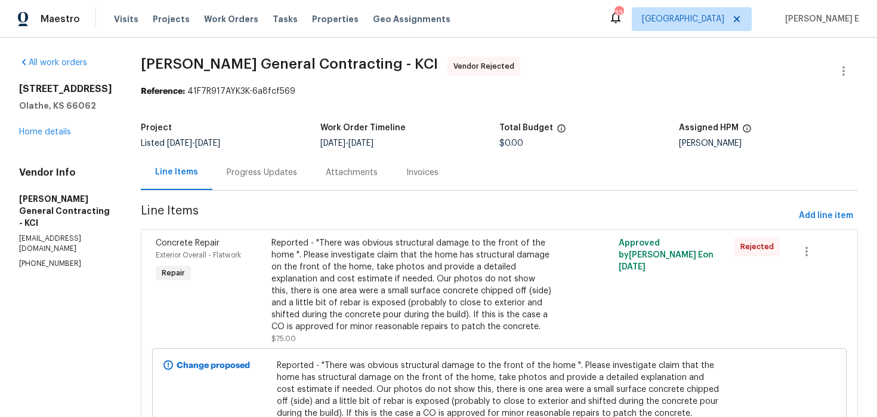
click at [283, 178] on div "Progress Updates" at bounding box center [262, 172] width 70 height 12
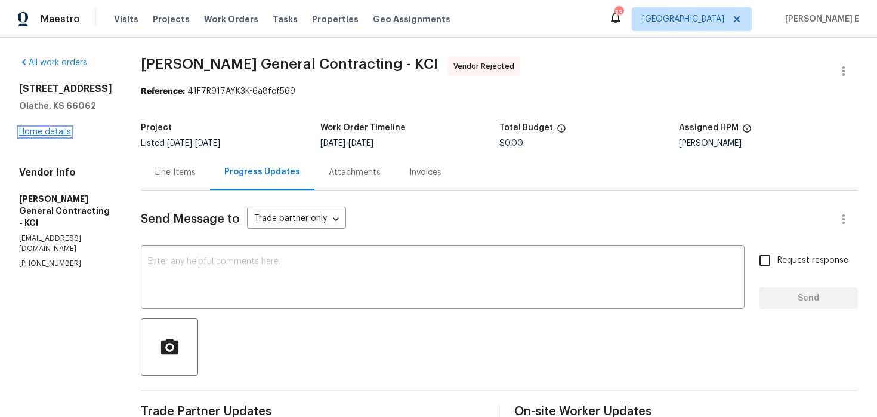
click at [42, 132] on link "Home details" at bounding box center [45, 132] width 52 height 8
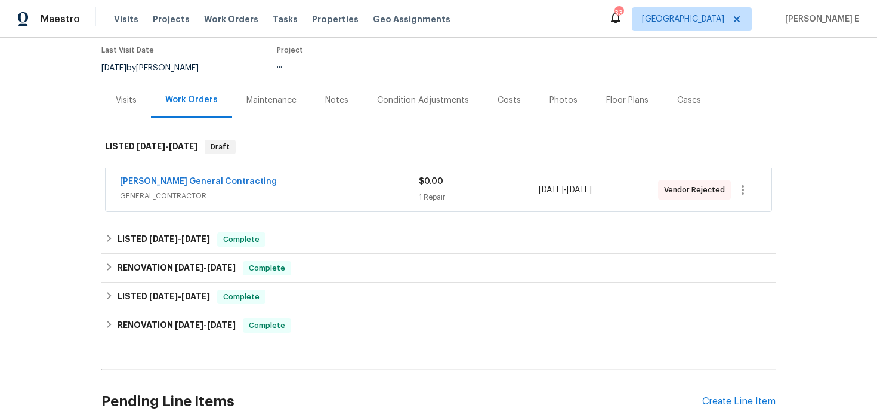
scroll to position [98, 0]
click at [214, 182] on link "[PERSON_NAME] General Contracting" at bounding box center [198, 182] width 157 height 8
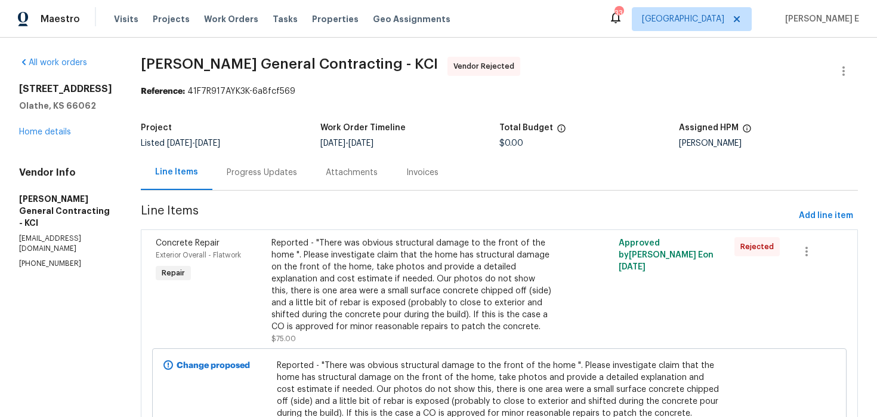
click at [282, 176] on div "Progress Updates" at bounding box center [262, 172] width 70 height 12
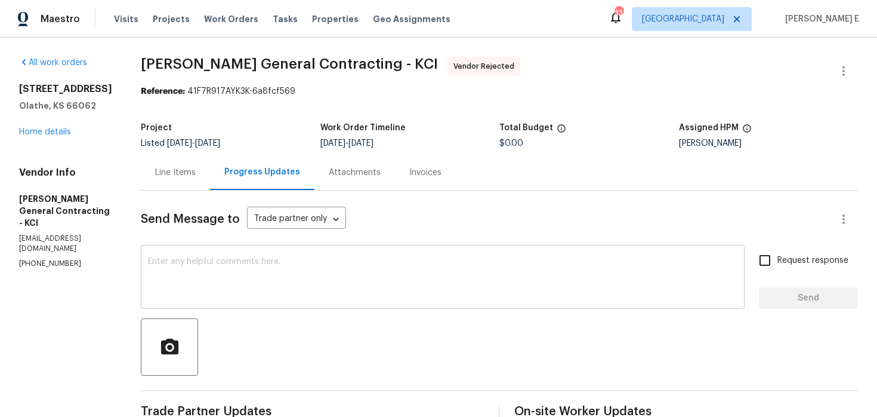
scroll to position [121, 0]
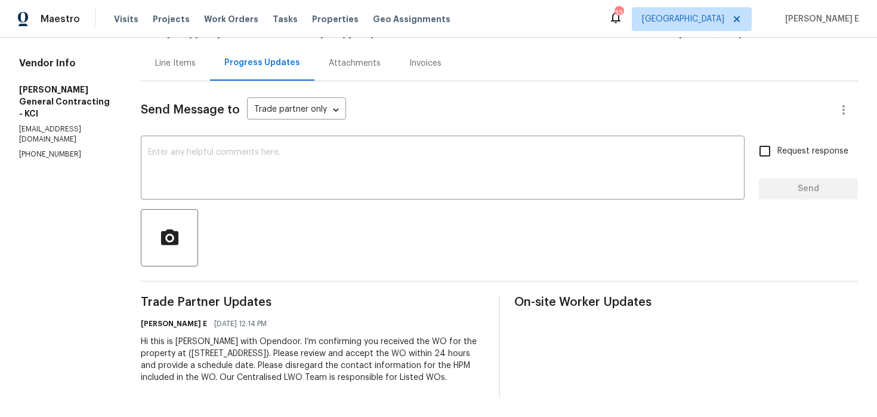
click at [300, 346] on div "Hi this is [PERSON_NAME] with Opendoor. I’m confirming you received the WO for …" at bounding box center [313, 359] width 344 height 48
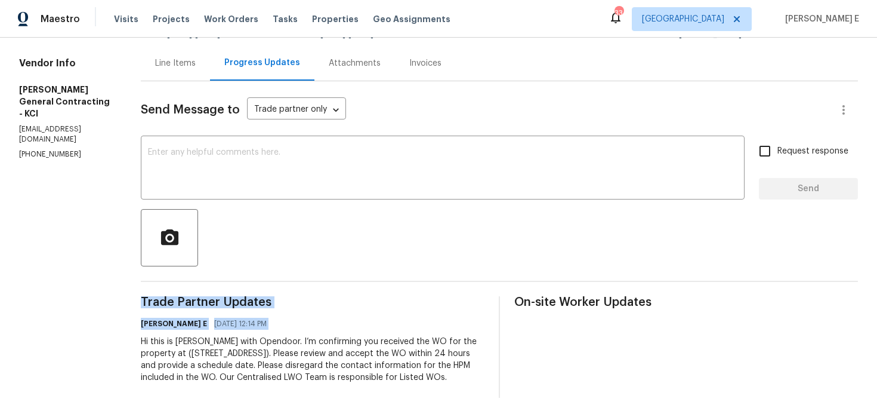
copy div "Trade Partner Updates [PERSON_NAME] E [DATE] 12:14 PM"
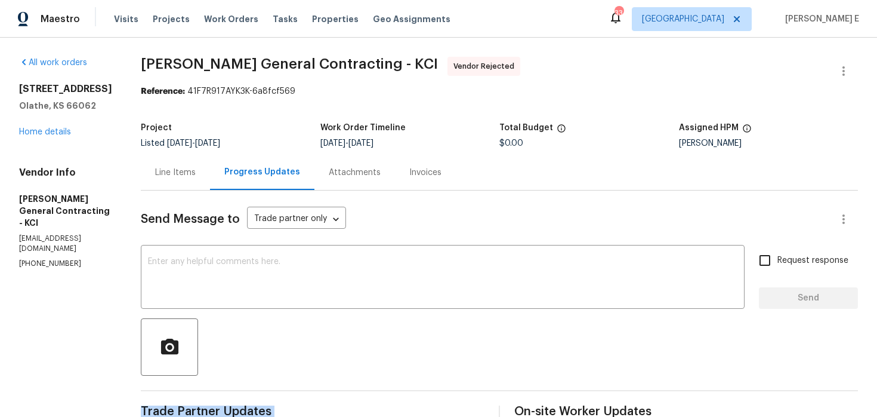
click at [170, 76] on span "[PERSON_NAME] General Contracting - KCI Vendor Rejected" at bounding box center [485, 71] width 689 height 29
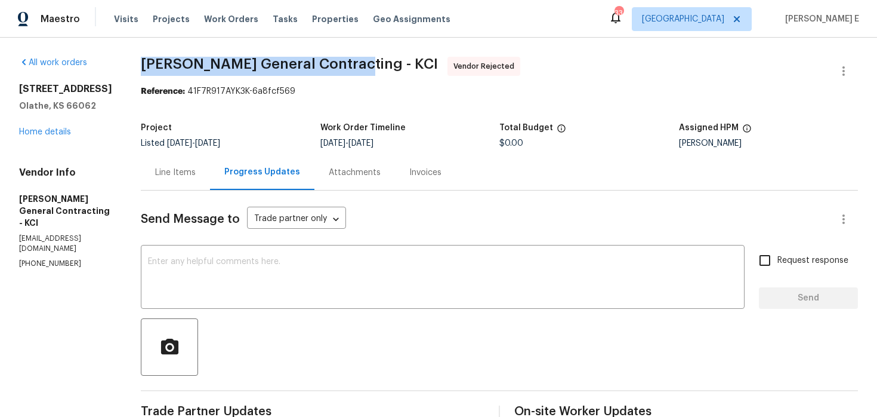
drag, startPoint x: 164, startPoint y: 65, endPoint x: 372, endPoint y: 62, distance: 208.3
click at [372, 62] on span "[PERSON_NAME] General Contracting - KCI" at bounding box center [289, 64] width 297 height 14
copy span "[PERSON_NAME] General Contracting"
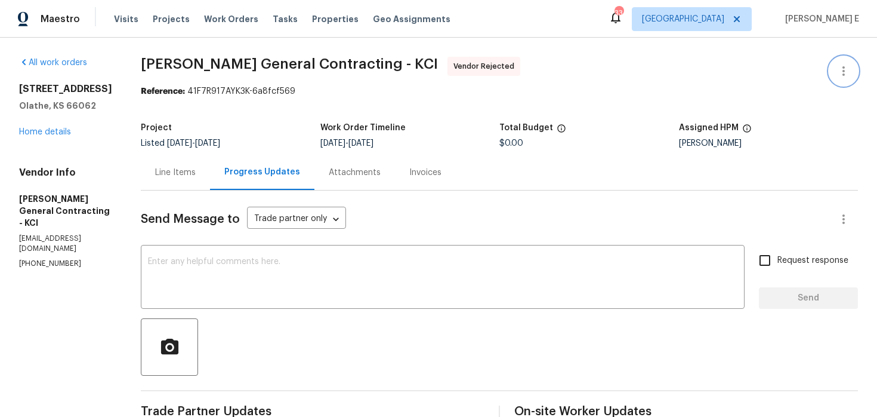
click at [844, 70] on icon "button" at bounding box center [844, 71] width 2 height 10
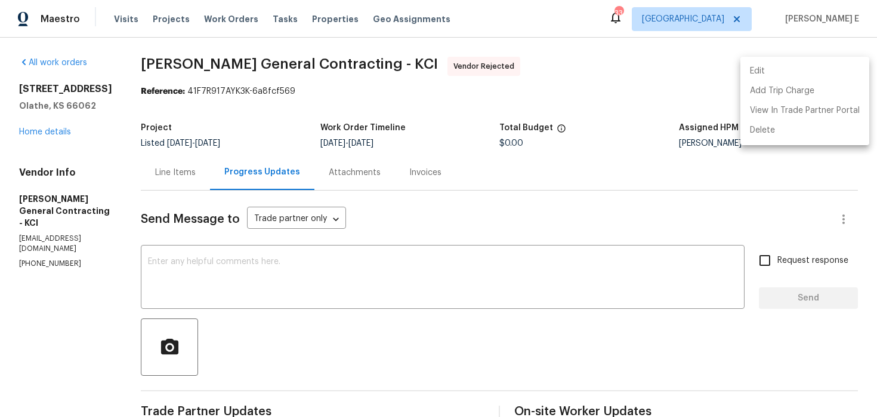
click at [743, 72] on li "Edit" at bounding box center [805, 71] width 129 height 20
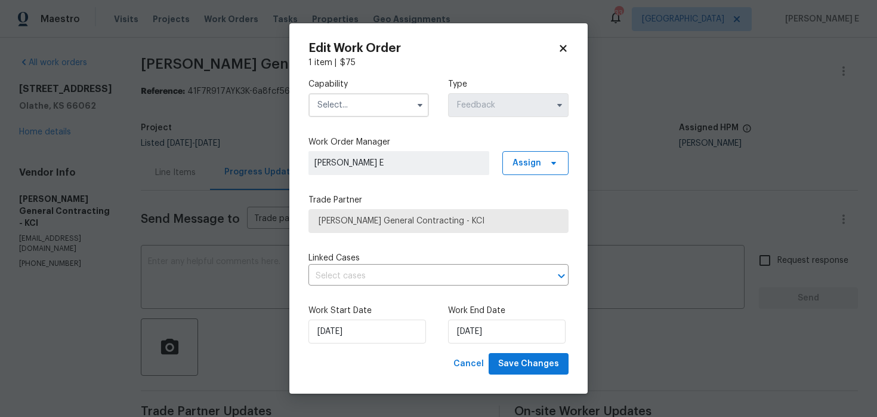
click at [371, 119] on div "Capability Type Feedback" at bounding box center [439, 98] width 260 height 58
click at [381, 111] on input "text" at bounding box center [369, 105] width 121 height 24
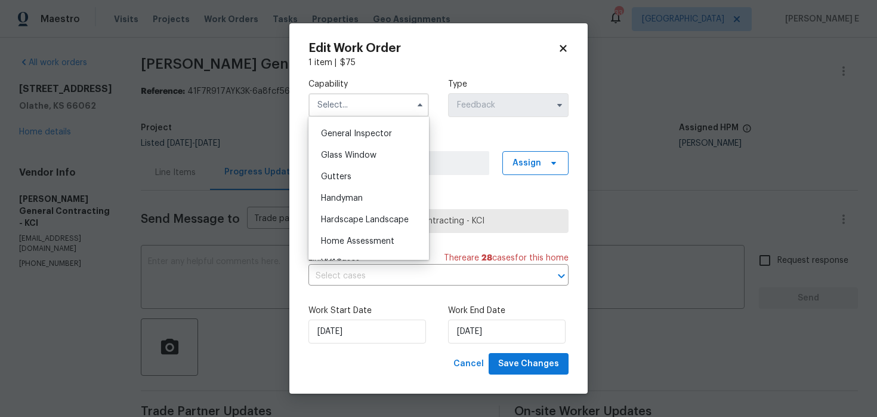
scroll to position [531, 0]
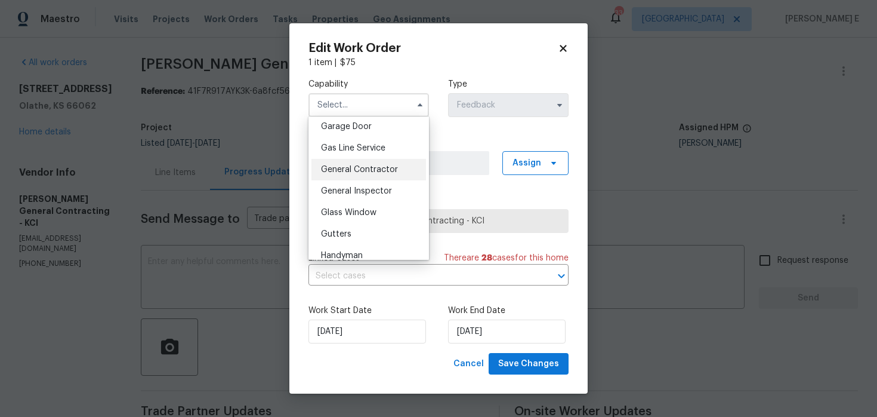
click at [383, 172] on span "General Contractor" at bounding box center [359, 169] width 77 height 8
type input "General Contractor"
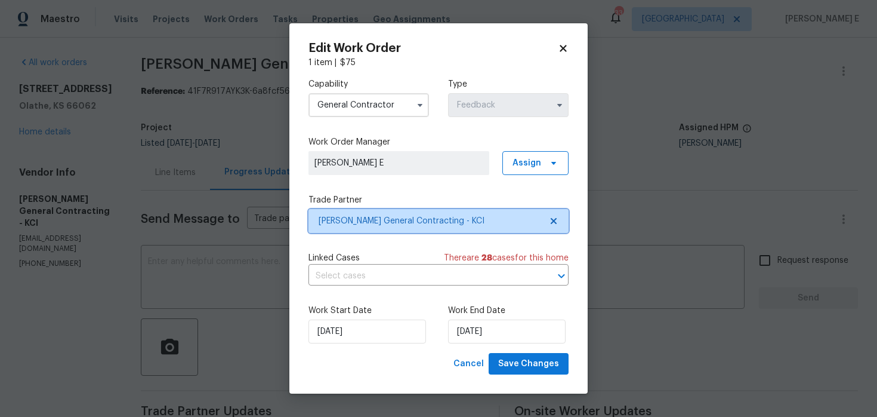
click at [381, 230] on span "[PERSON_NAME] General Contracting - KCI" at bounding box center [439, 221] width 260 height 24
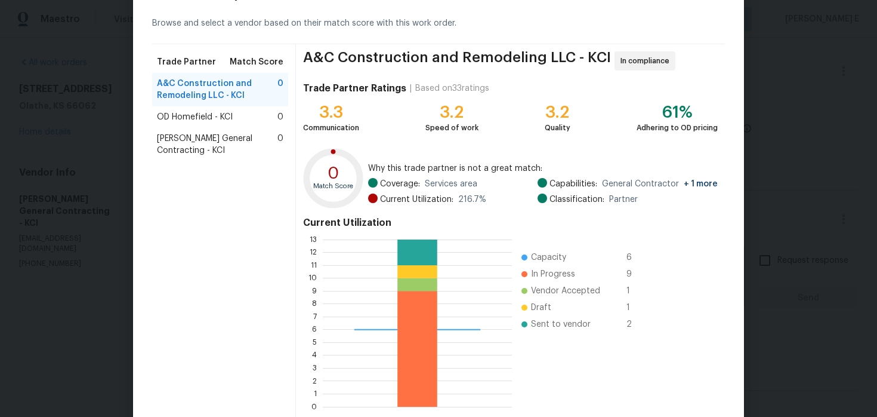
scroll to position [110, 0]
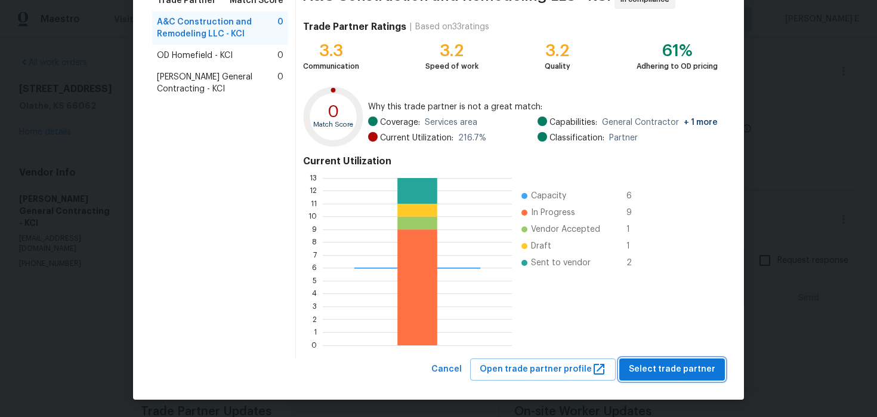
click at [631, 366] on button "Select trade partner" at bounding box center [672, 369] width 106 height 22
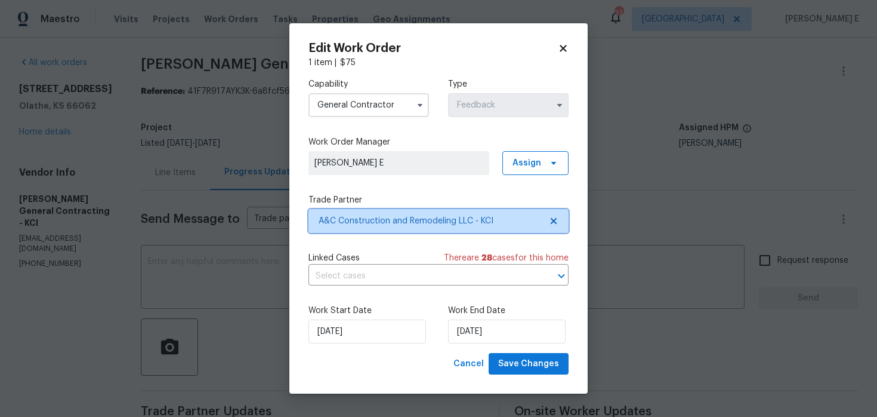
scroll to position [0, 0]
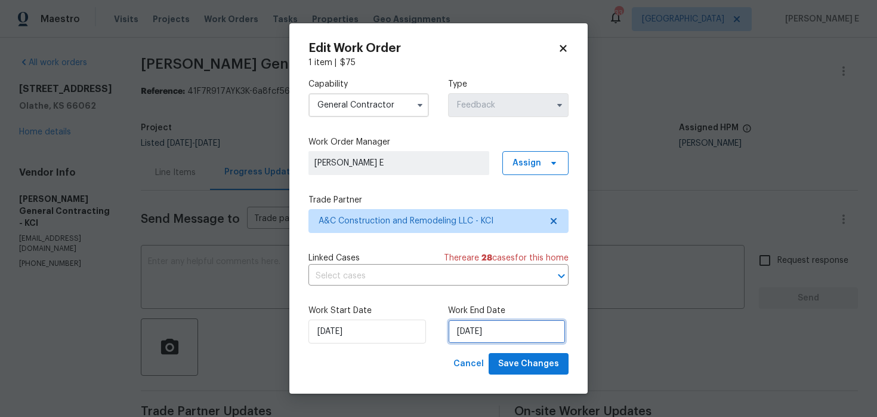
click at [485, 338] on input "[DATE]" at bounding box center [507, 331] width 118 height 24
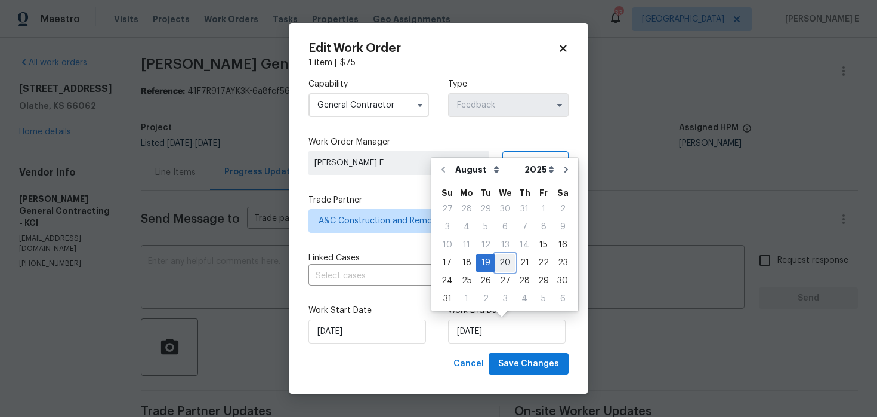
click at [498, 261] on div "20" at bounding box center [505, 262] width 20 height 17
type input "[DATE]"
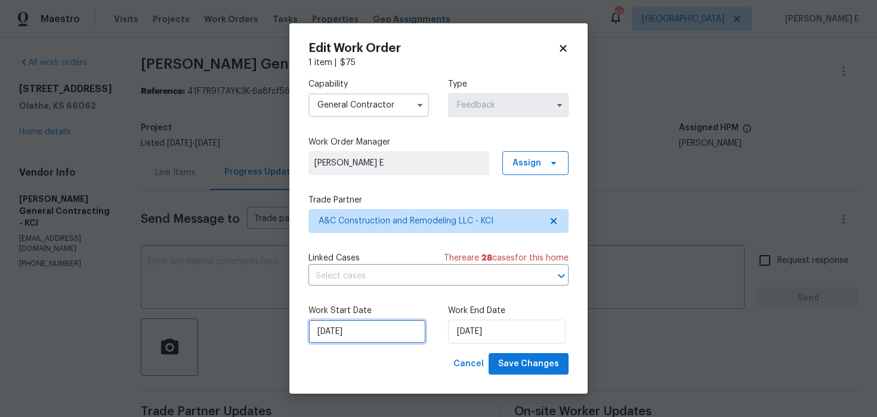
click at [335, 337] on input "[DATE]" at bounding box center [368, 331] width 118 height 24
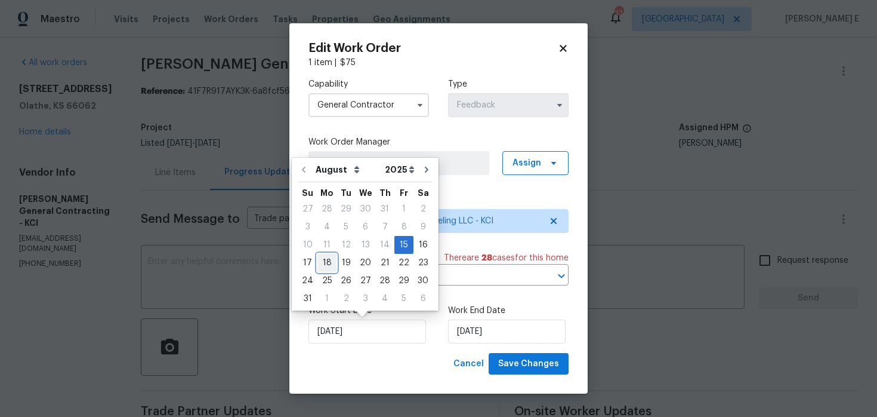
click at [317, 269] on div "18" at bounding box center [326, 262] width 19 height 17
type input "[DATE]"
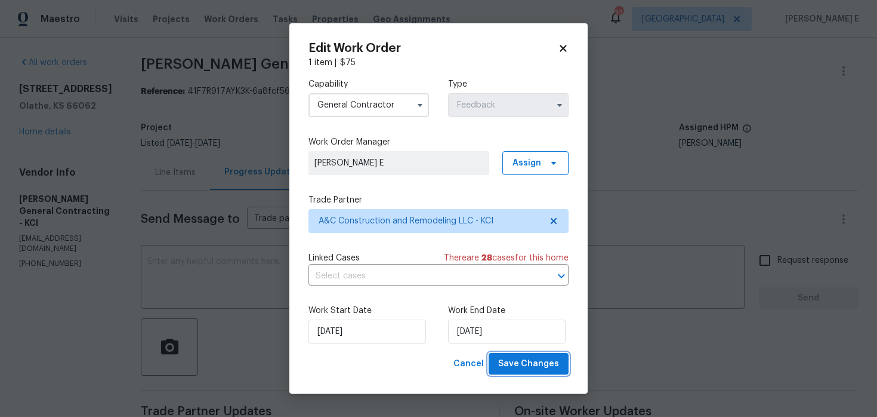
click at [500, 371] on button "Save Changes" at bounding box center [529, 364] width 80 height 22
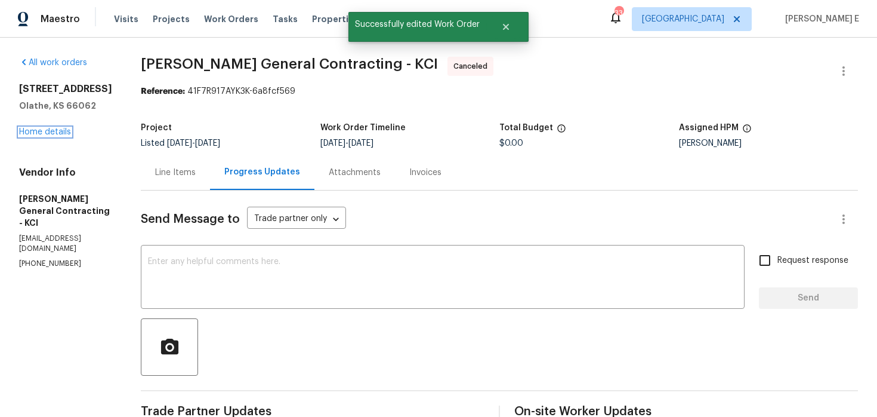
click at [55, 132] on link "Home details" at bounding box center [45, 132] width 52 height 8
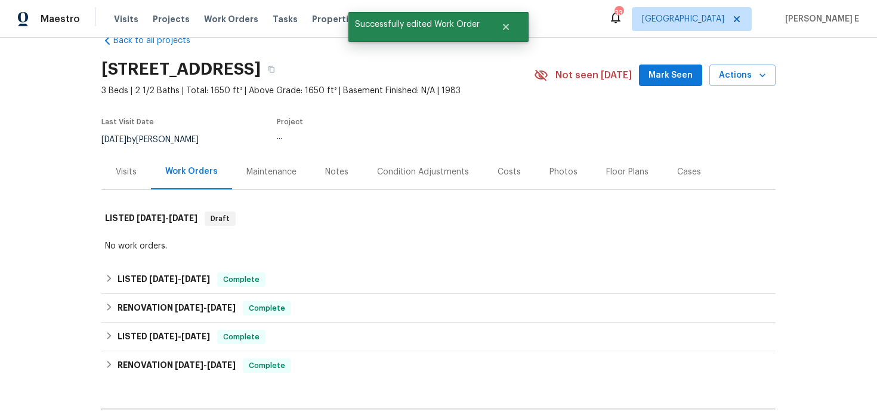
scroll to position [29, 0]
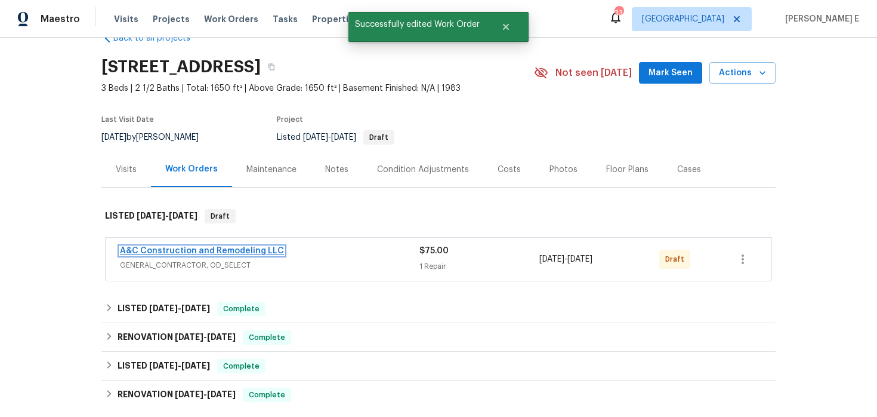
click at [180, 253] on link "A&C Construction and Remodeling LLC" at bounding box center [202, 250] width 164 height 8
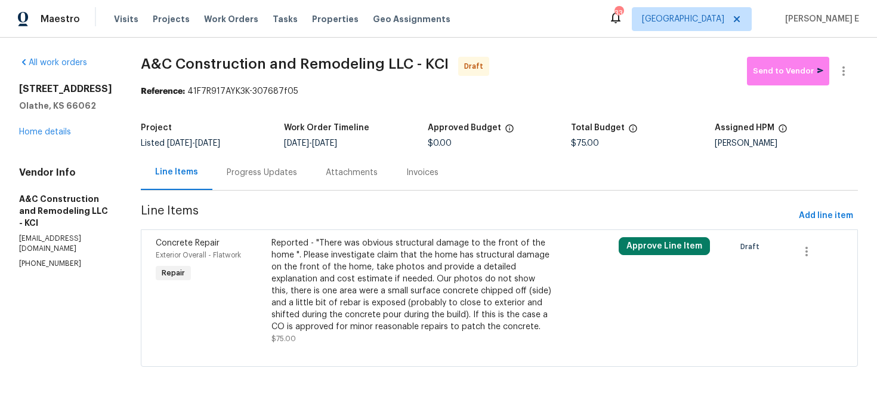
click at [517, 274] on div "Reported - "There was obvious structural damage to the front of the home ". Ple…" at bounding box center [413, 284] width 282 height 95
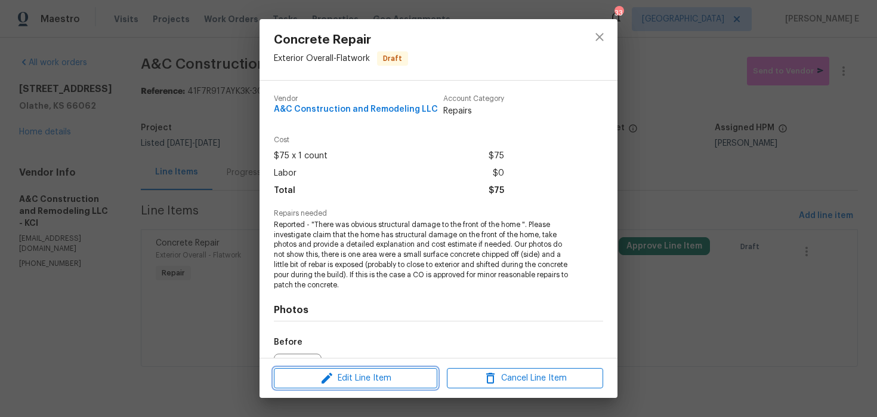
click at [400, 371] on span "Edit Line Item" at bounding box center [355, 378] width 156 height 15
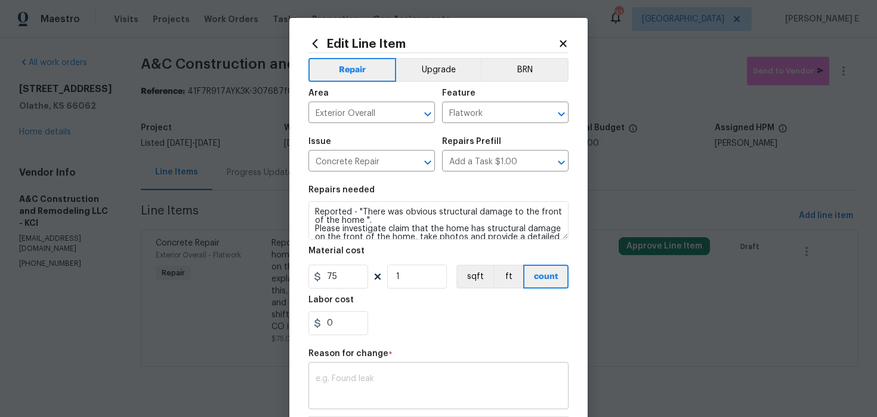
click at [354, 374] on textarea at bounding box center [439, 386] width 246 height 25
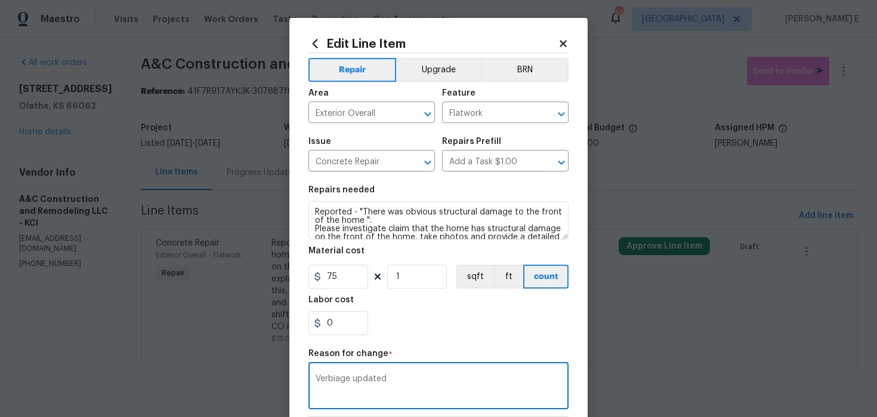
scroll to position [172, 0]
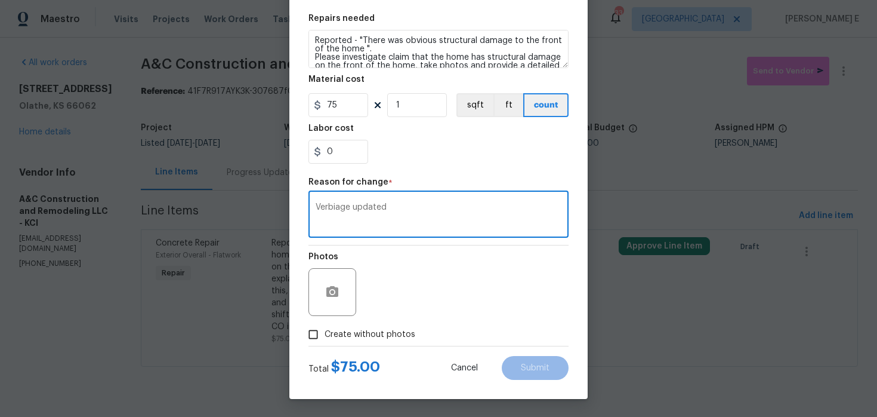
type textarea "Verbiage updated"
click at [370, 337] on span "Create without photos" at bounding box center [370, 334] width 91 height 13
click at [325, 337] on input "Create without photos" at bounding box center [313, 334] width 23 height 23
checkbox input "true"
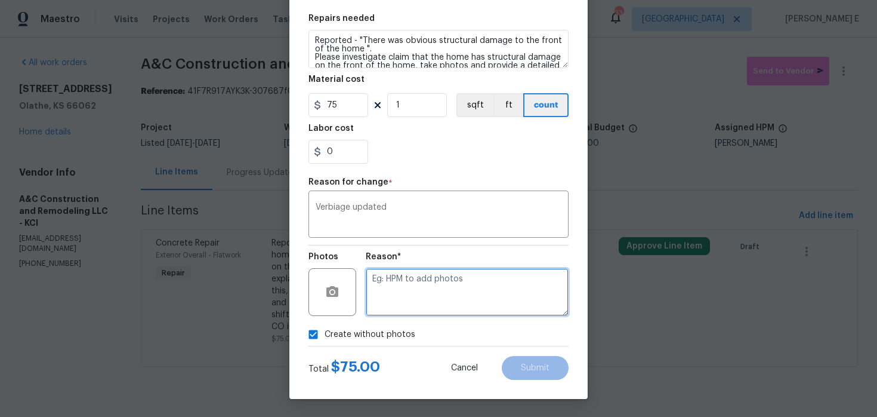
click at [453, 304] on textarea at bounding box center [467, 292] width 203 height 48
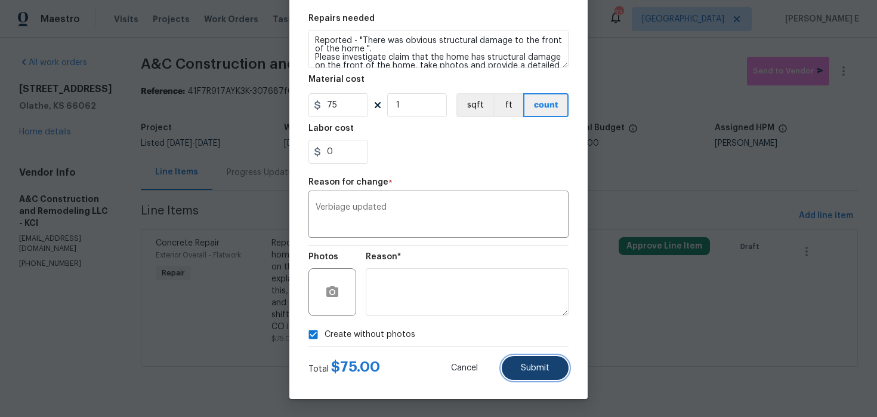
click at [529, 368] on span "Submit" at bounding box center [535, 367] width 29 height 9
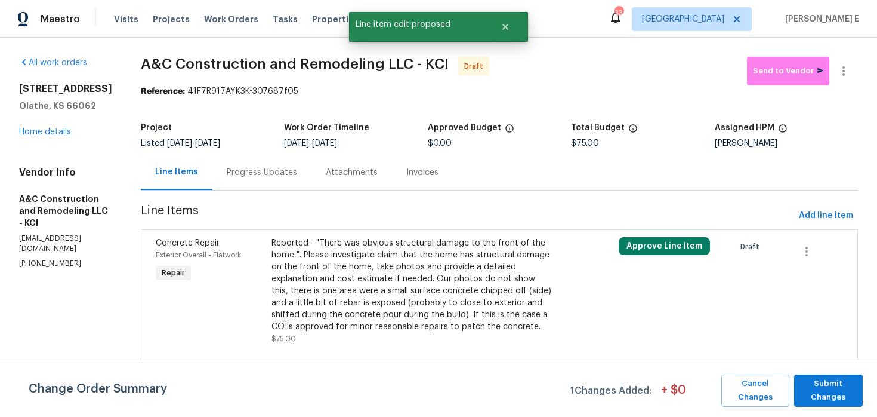
scroll to position [0, 0]
click at [824, 388] on span "Submit Changes" at bounding box center [828, 390] width 57 height 27
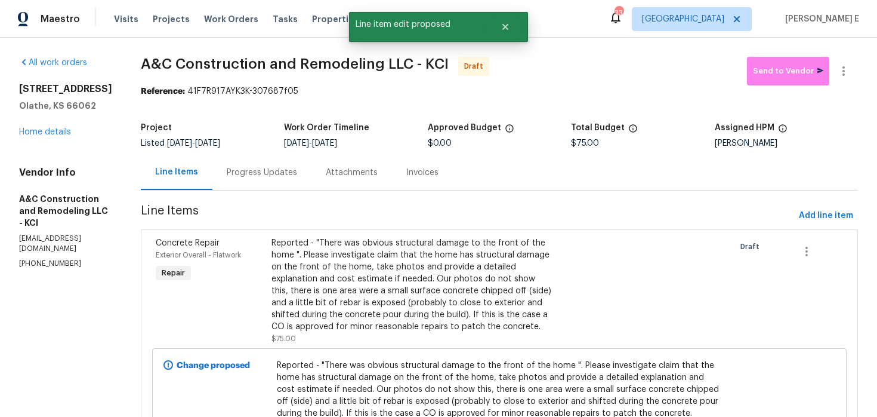
click at [311, 176] on div "Progress Updates" at bounding box center [261, 172] width 99 height 35
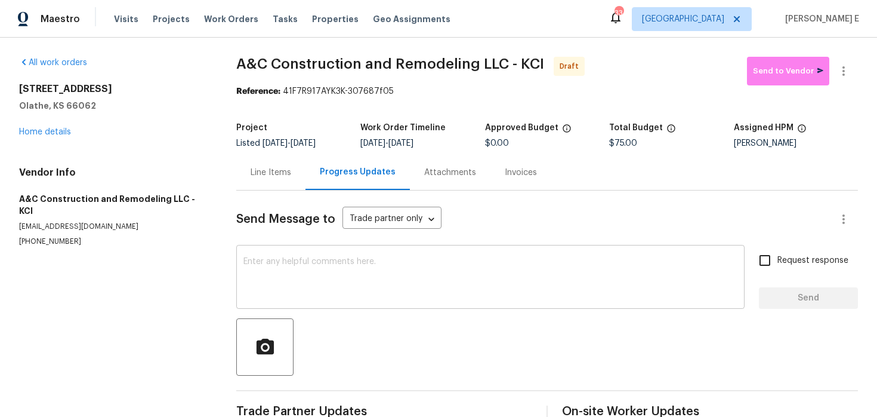
click at [448, 273] on textarea at bounding box center [490, 278] width 494 height 42
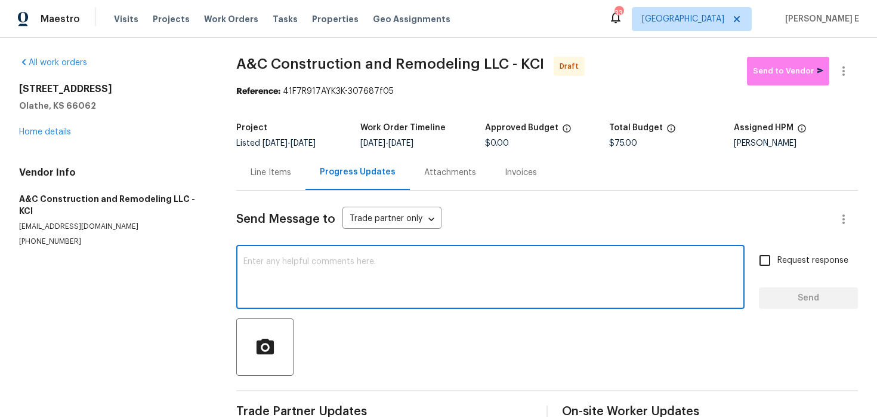
paste textarea "Hi this is [PERSON_NAME] with Opendoor. I’m confirming you received the WO for …"
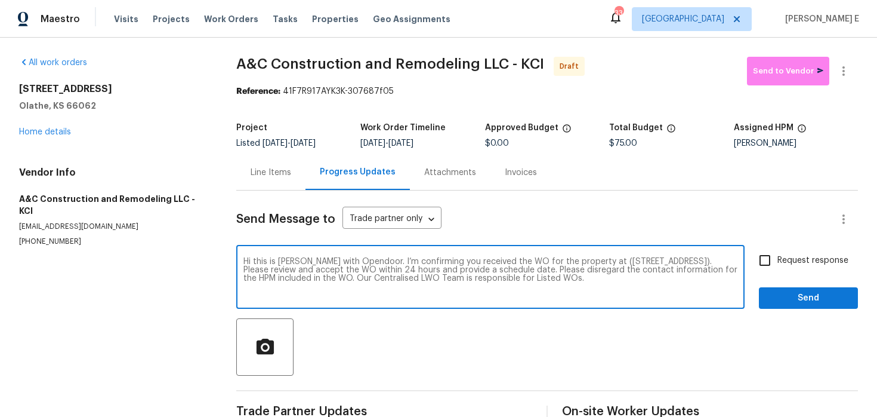
type textarea "Hi this is [PERSON_NAME] with Opendoor. I’m confirming you received the WO for …"
click at [803, 251] on label "Request response" at bounding box center [800, 260] width 96 height 25
click at [778, 251] on input "Request response" at bounding box center [764, 260] width 25 height 25
checkbox input "true"
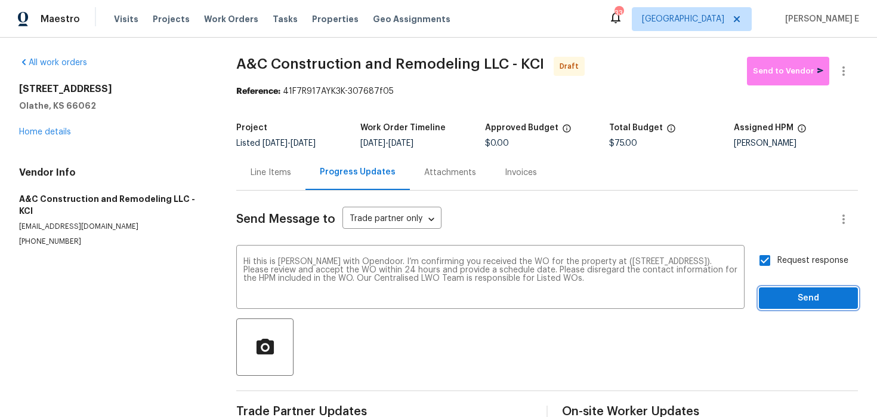
click at [796, 291] on span "Send" at bounding box center [809, 298] width 80 height 15
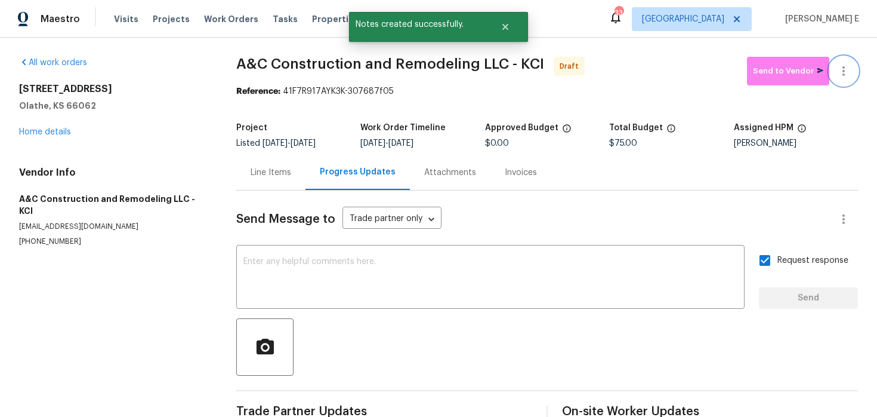
click at [838, 63] on button "button" at bounding box center [843, 71] width 29 height 29
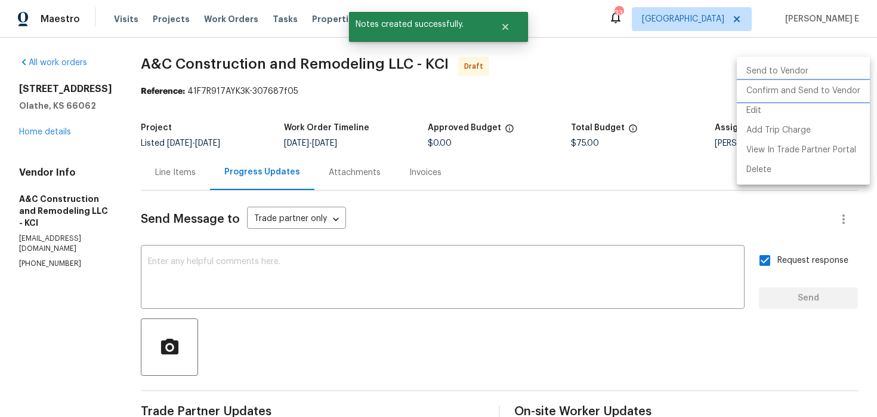
click at [793, 85] on li "Confirm and Send to Vendor" at bounding box center [803, 91] width 133 height 20
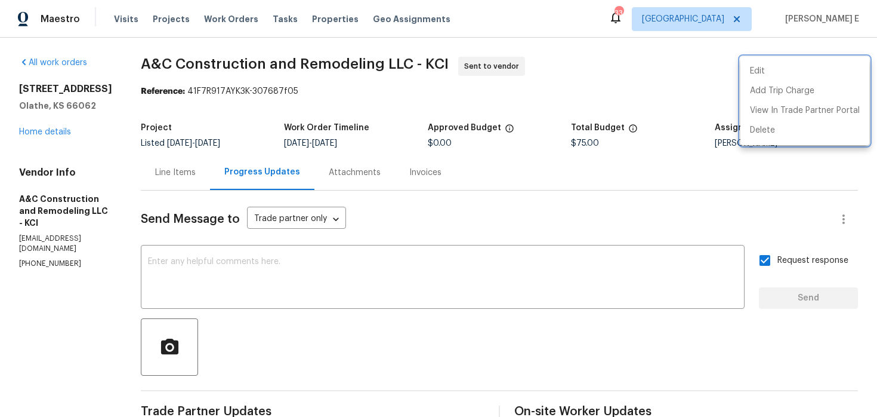
click at [192, 144] on div at bounding box center [438, 208] width 877 height 417
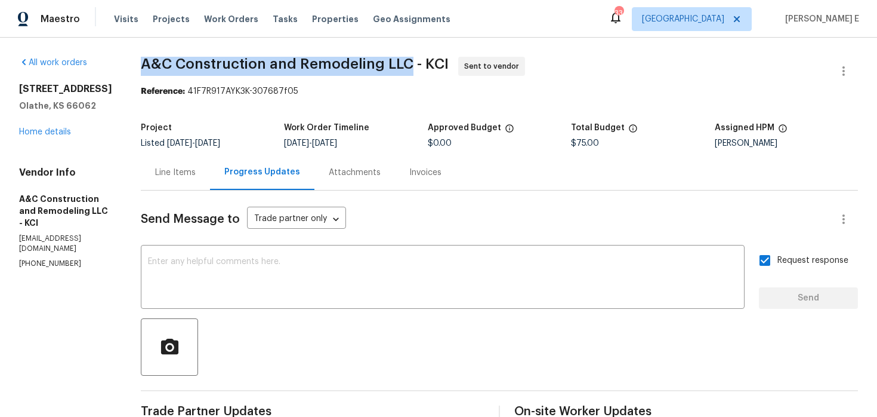
drag, startPoint x: 162, startPoint y: 62, endPoint x: 428, endPoint y: 66, distance: 265.6
click at [428, 66] on span "A&C Construction and Remodeling LLC - KCI" at bounding box center [295, 64] width 308 height 14
copy span "A&C Construction and Remodeling LLC"
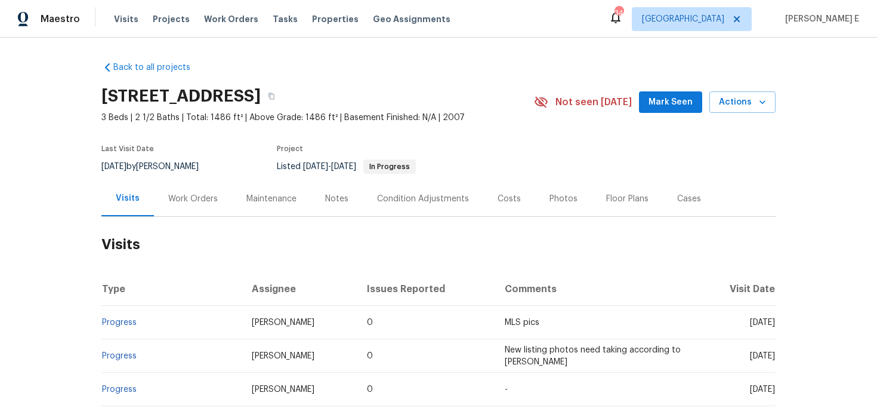
click at [218, 192] on div "Work Orders" at bounding box center [193, 198] width 78 height 35
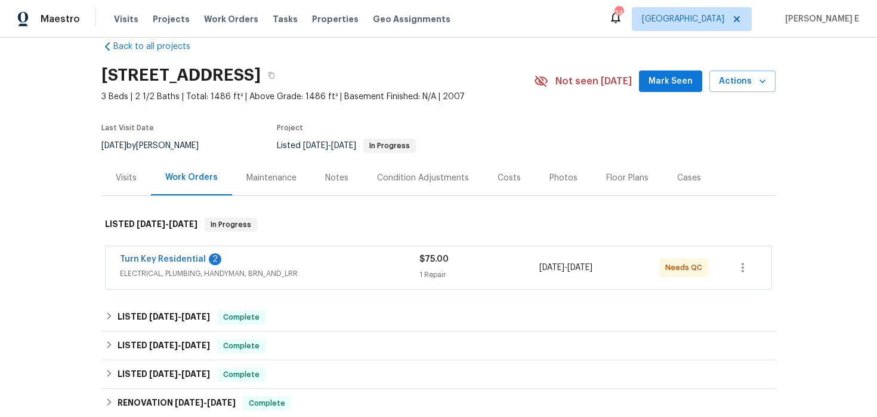
scroll to position [25, 0]
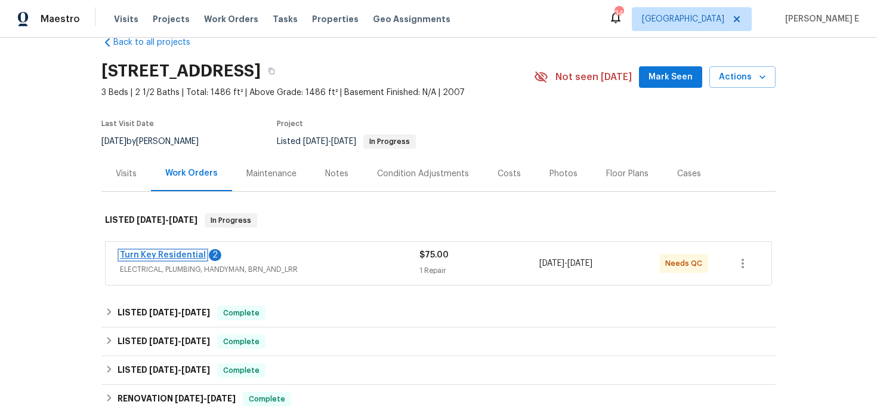
click at [162, 258] on link "Turn Key Residential" at bounding box center [163, 255] width 86 height 8
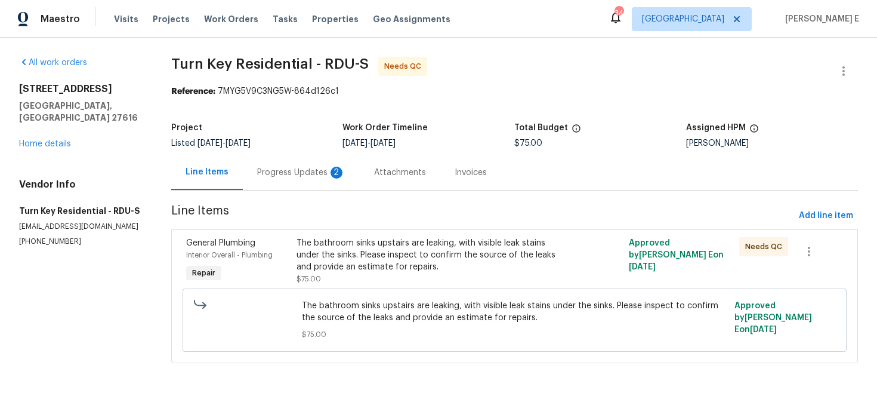
click at [313, 171] on div "Progress Updates 2" at bounding box center [301, 172] width 88 height 12
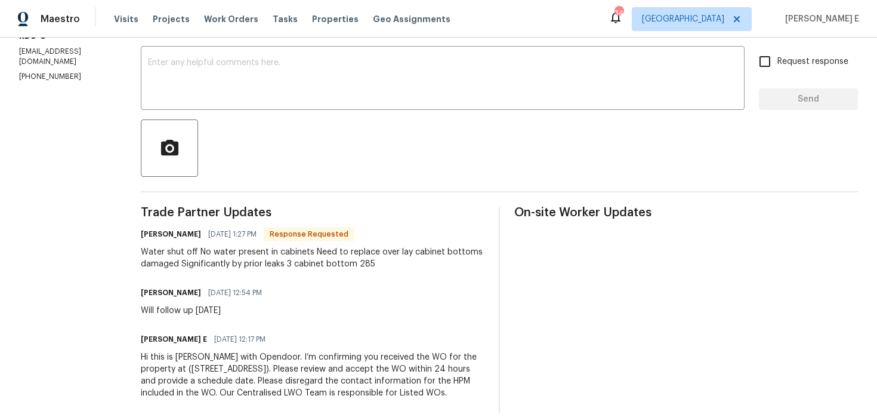
scroll to position [190, 0]
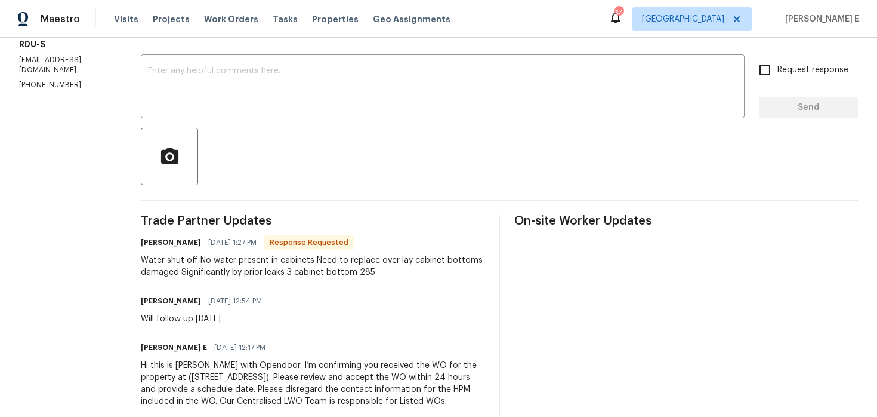
click at [328, 243] on span "Response Requested" at bounding box center [309, 242] width 88 height 12
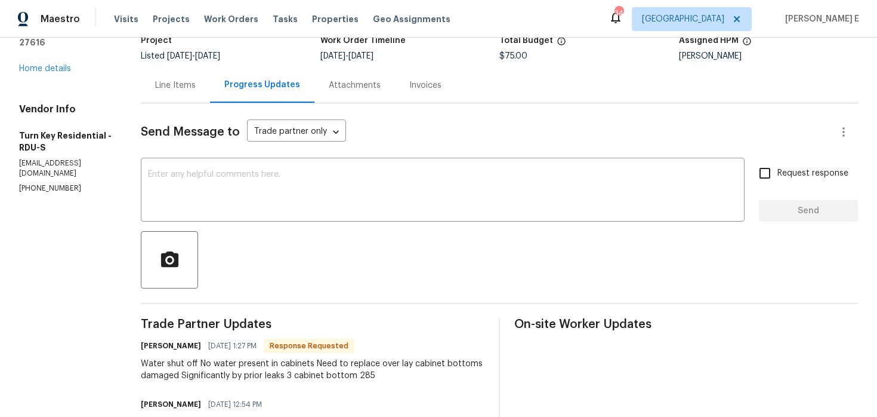
scroll to position [0, 0]
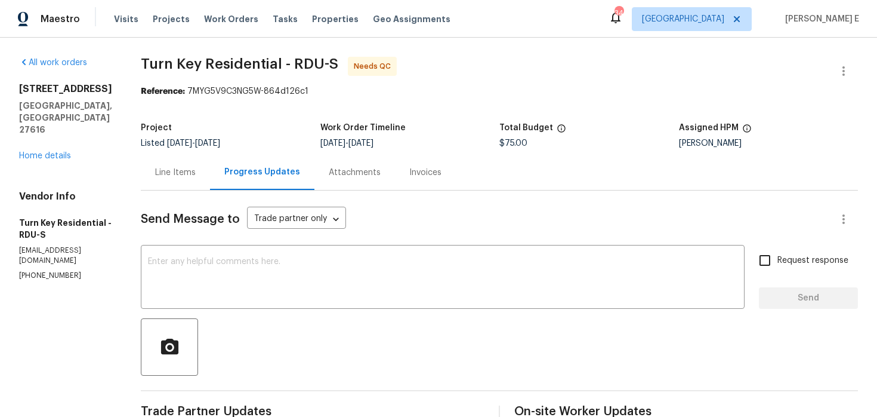
click at [196, 173] on div "Line Items" at bounding box center [175, 172] width 41 height 12
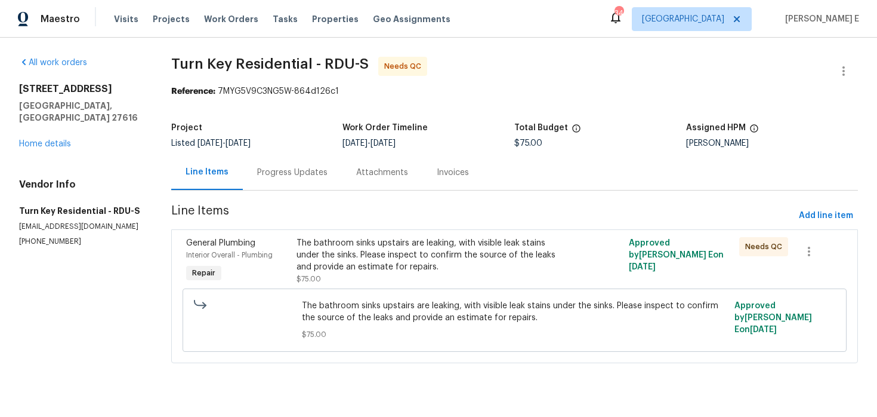
click at [316, 268] on div "The bathroom sinks upstairs are leaking, with visible leak stains under the sin…" at bounding box center [432, 255] width 270 height 36
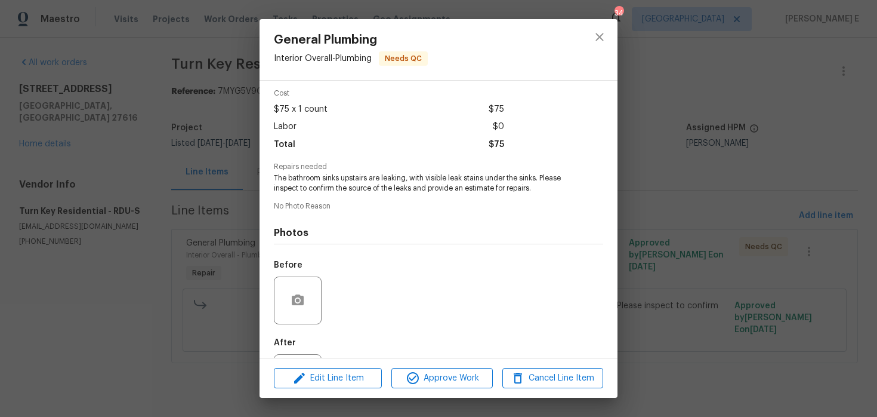
scroll to position [103, 0]
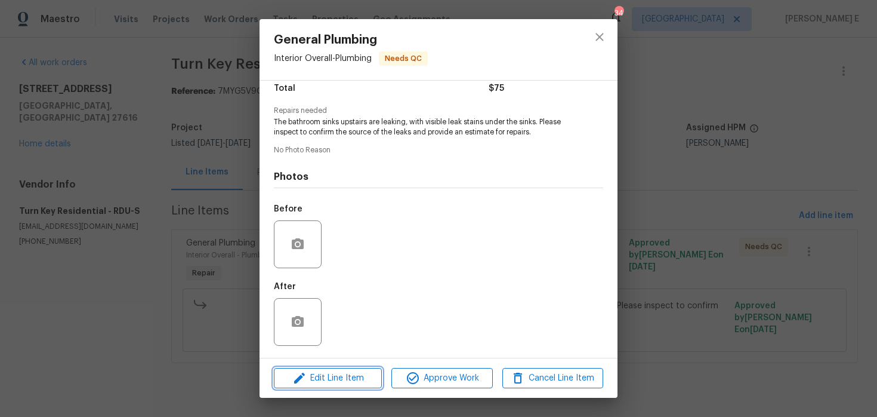
click at [316, 377] on span "Edit Line Item" at bounding box center [327, 378] width 101 height 15
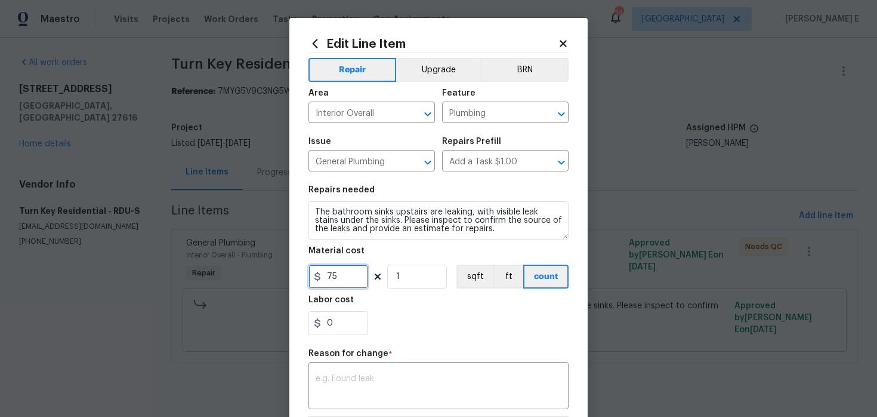
click at [334, 276] on input "75" at bounding box center [339, 276] width 60 height 24
type input "285"
click at [380, 373] on div "x ​" at bounding box center [439, 387] width 260 height 44
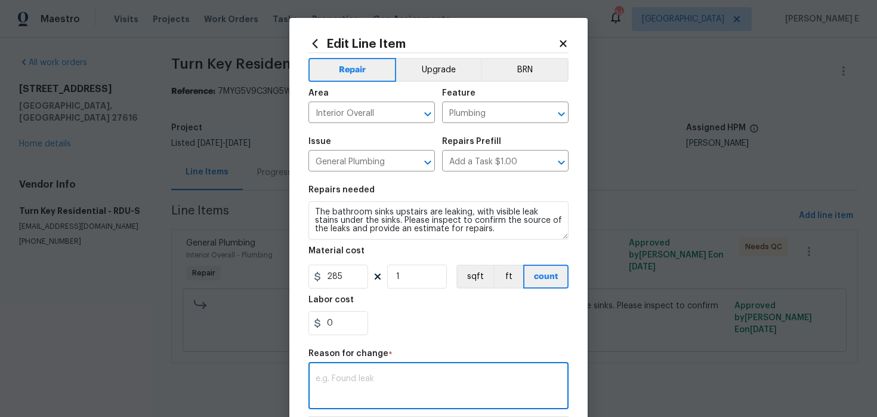
paste textarea "(KE) Updated per vendor's final cost."
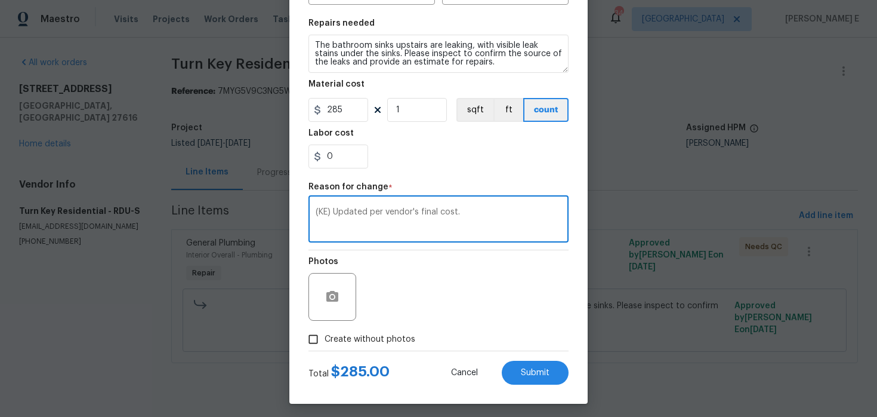
scroll to position [172, 0]
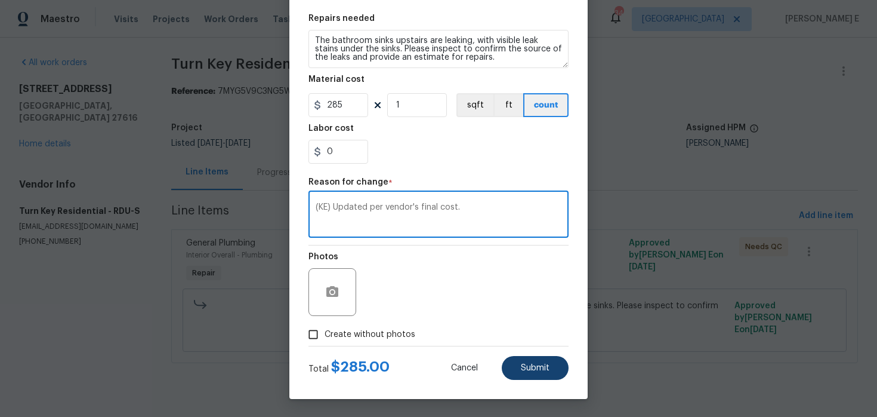
type textarea "(KE) Updated per vendor's final cost."
click at [544, 363] on span "Submit" at bounding box center [535, 367] width 29 height 9
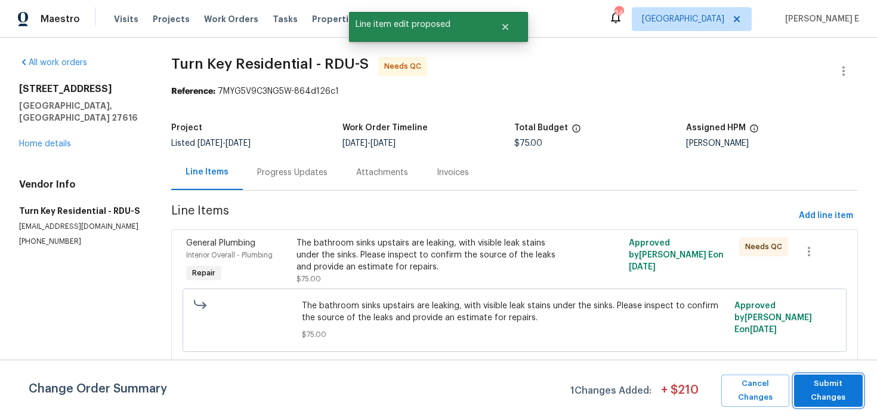
scroll to position [0, 0]
click at [850, 392] on span "Submit Changes" at bounding box center [828, 390] width 57 height 27
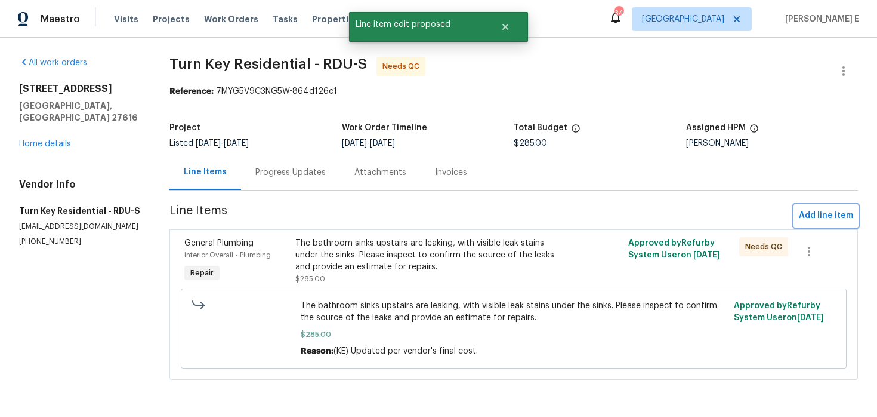
click at [823, 208] on span "Add line item" at bounding box center [826, 215] width 54 height 15
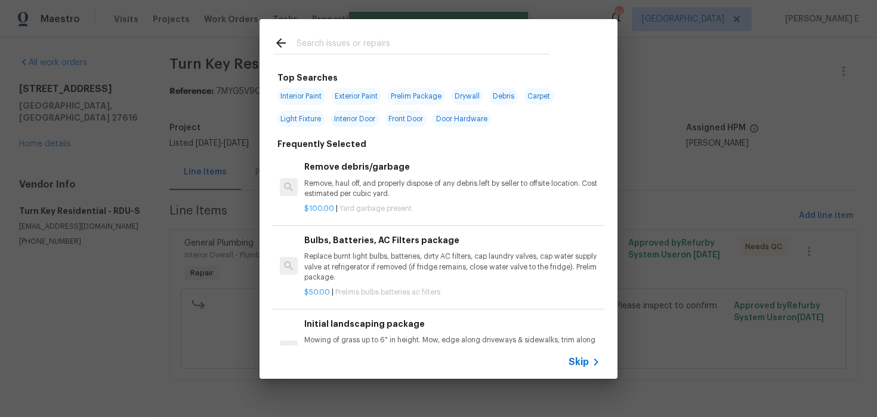
click at [579, 353] on div "Skip" at bounding box center [439, 361] width 358 height 33
click at [576, 362] on span "Skip" at bounding box center [579, 362] width 20 height 12
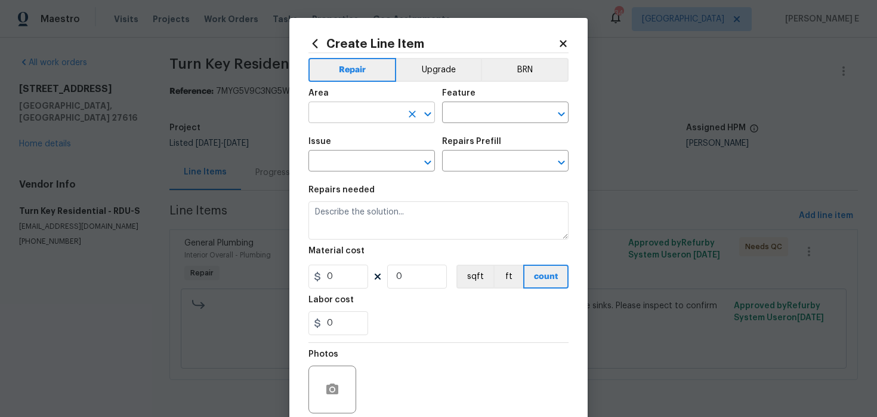
click at [353, 115] on input "text" at bounding box center [355, 113] width 93 height 18
type input "Interior Overall"
type input "Plumbing"
type input "General Plumbing"
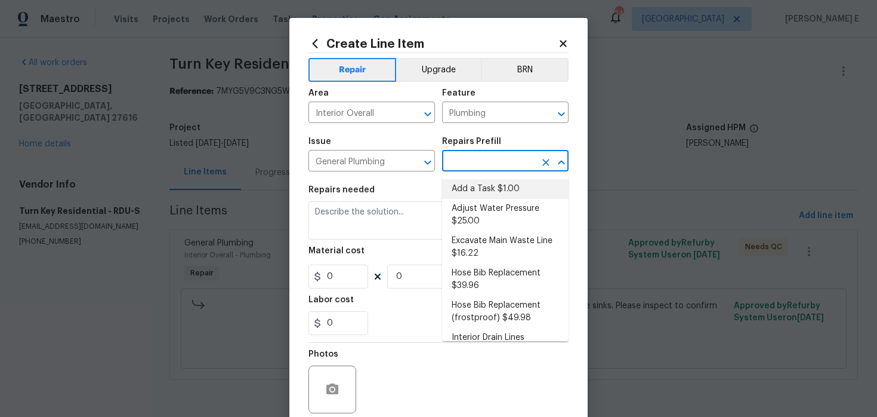
click at [476, 181] on li "Add a Task $1.00" at bounding box center [505, 189] width 127 height 20
type input "Add a Task $1.00"
type textarea "HPM to detail"
type input "1"
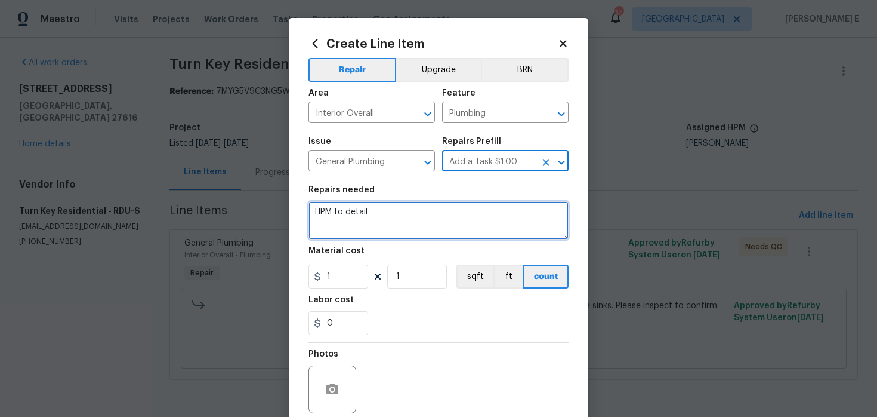
click at [440, 205] on textarea "HPM to detail" at bounding box center [439, 220] width 260 height 38
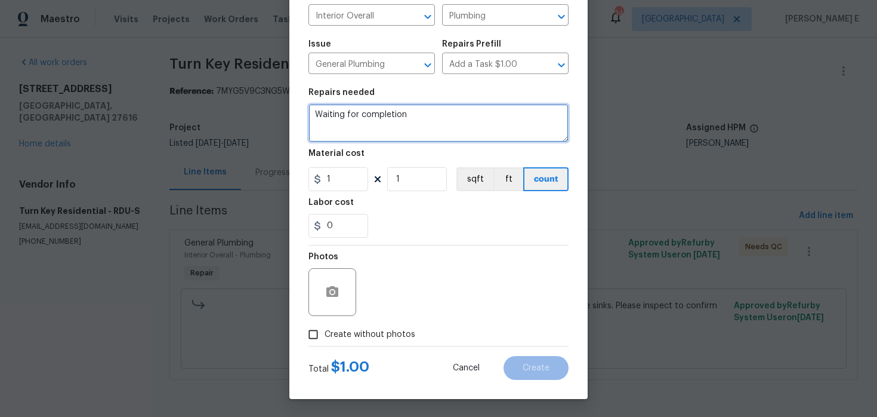
type textarea "Waiting for completion"
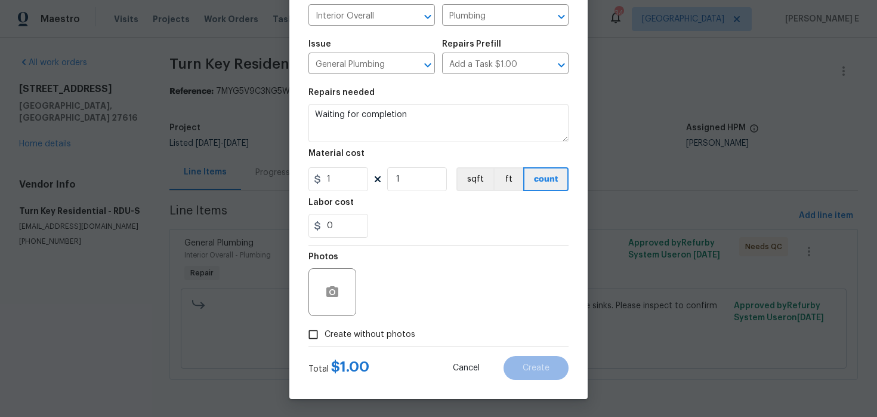
click at [344, 341] on label "Create without photos" at bounding box center [358, 334] width 113 height 23
click at [325, 341] on input "Create without photos" at bounding box center [313, 334] width 23 height 23
checkbox input "true"
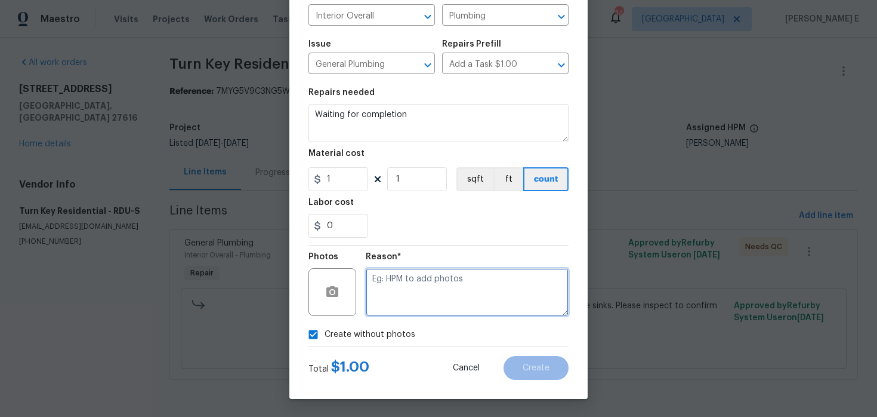
click at [409, 307] on textarea at bounding box center [467, 292] width 203 height 48
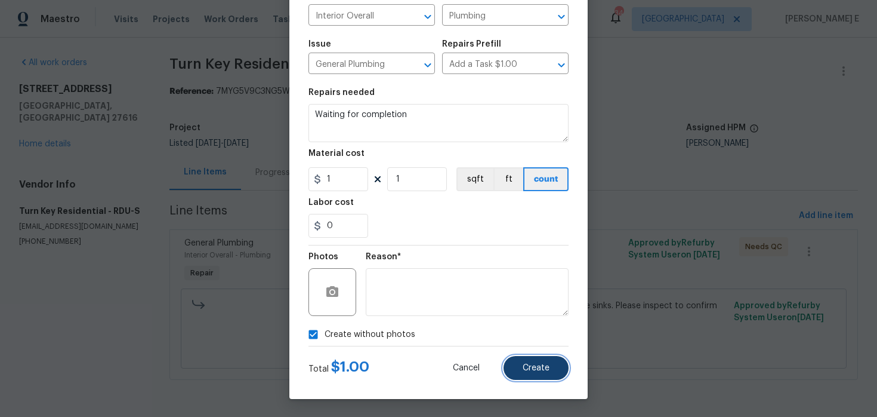
click at [535, 365] on span "Create" at bounding box center [536, 367] width 27 height 9
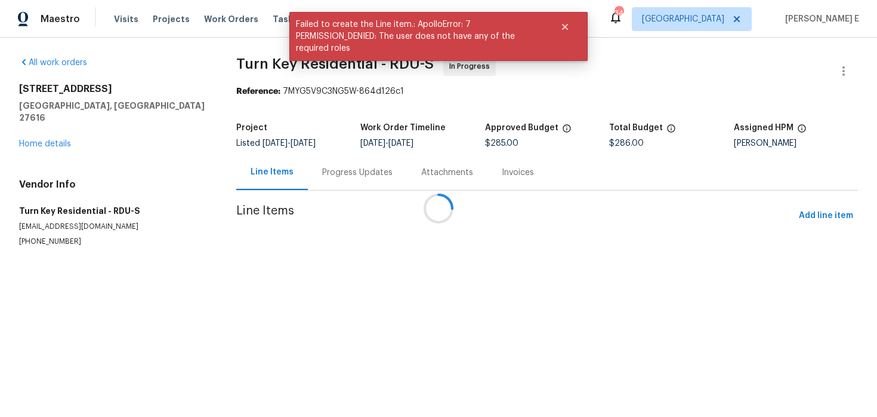
click at [827, 387] on div at bounding box center [438, 208] width 877 height 417
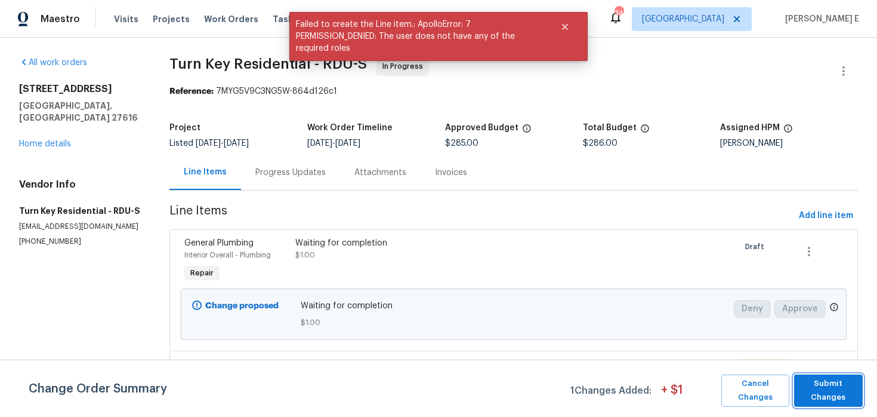
click at [828, 392] on span "Submit Changes" at bounding box center [828, 390] width 57 height 27
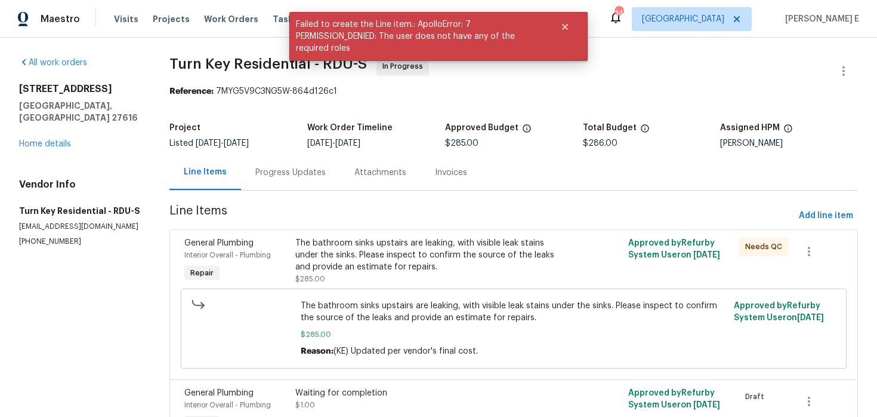
click at [321, 172] on div "Progress Updates" at bounding box center [290, 172] width 70 height 12
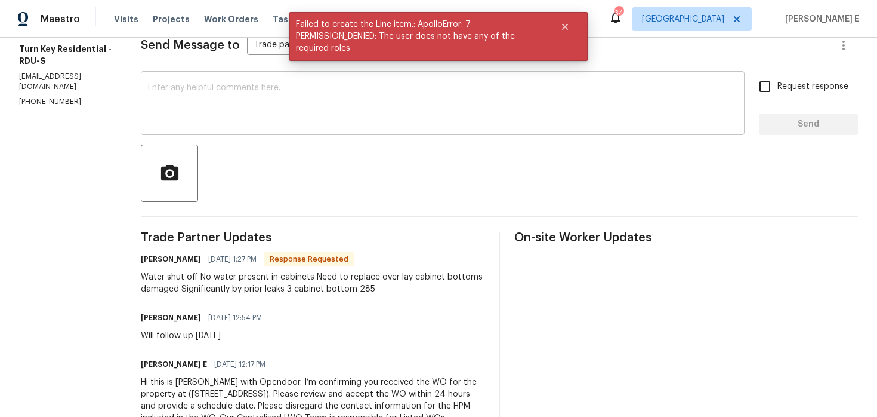
scroll to position [115, 0]
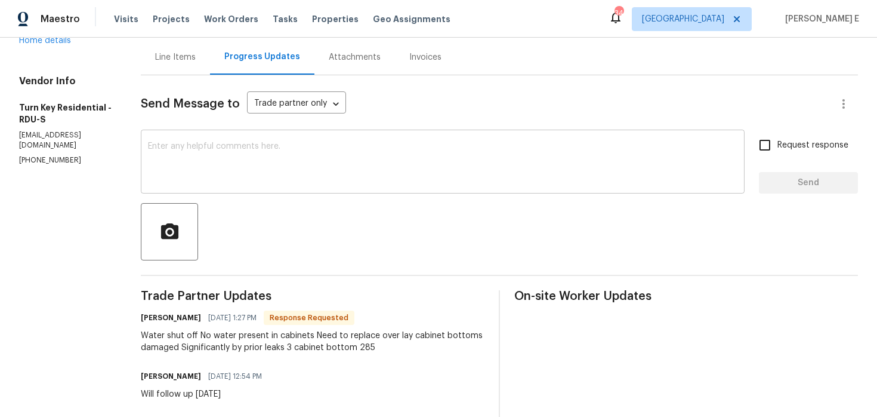
click at [329, 178] on textarea at bounding box center [443, 163] width 590 height 42
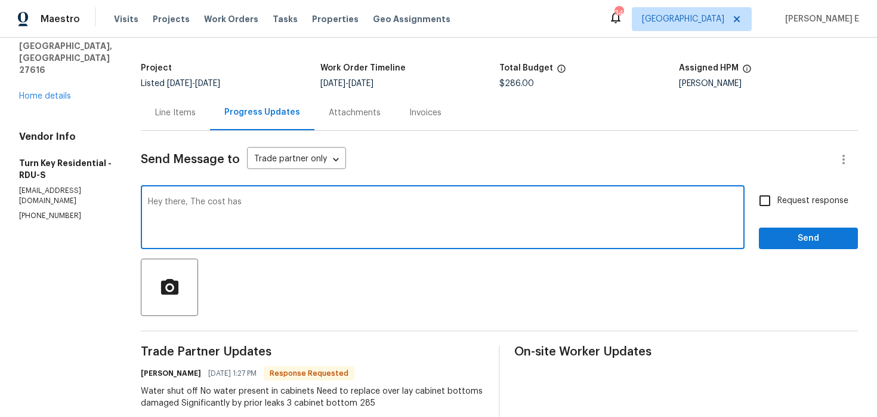
scroll to position [54, 0]
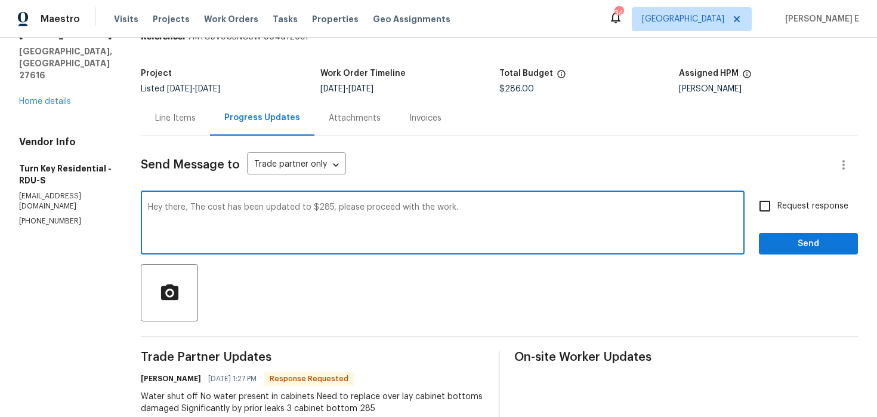
type textarea "Hey there, The cost has been updated to $285, please proceed with the work."
click at [754, 193] on div "Send Message to Trade partner only Trade partner only ​ Hey there, The cost has…" at bounding box center [499, 346] width 717 height 421
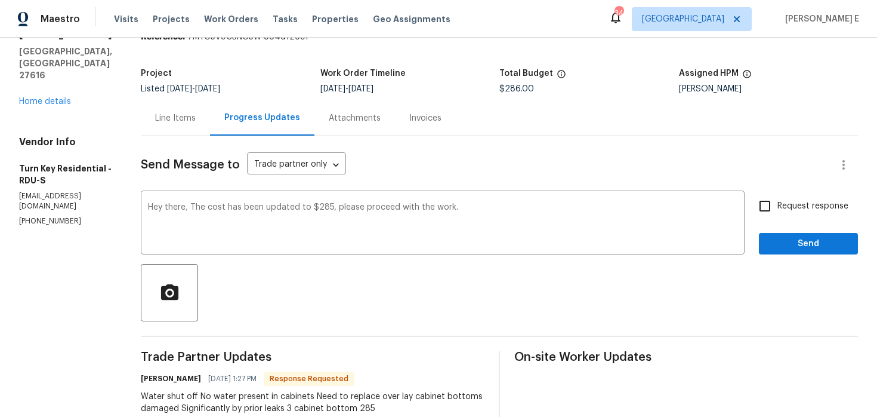
click at [766, 201] on input "Request response" at bounding box center [764, 205] width 25 height 25
checkbox input "true"
click at [773, 246] on span "Send" at bounding box center [809, 243] width 80 height 15
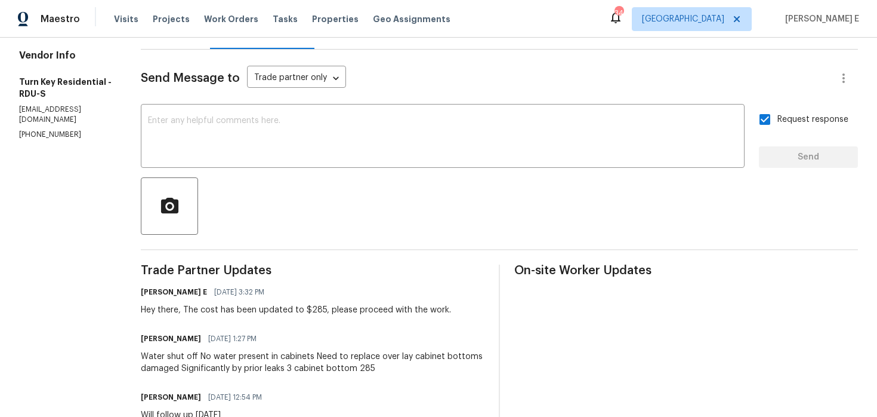
scroll to position [0, 0]
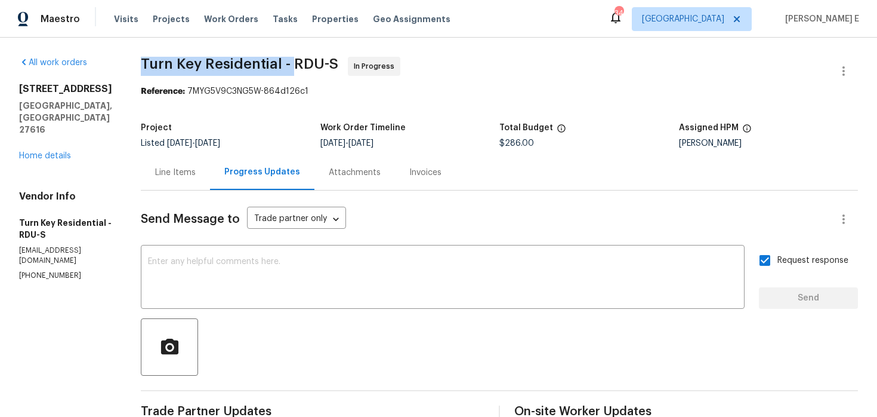
drag, startPoint x: 171, startPoint y: 66, endPoint x: 319, endPoint y: 64, distance: 148.6
click at [319, 65] on span "Turn Key Residential - RDU-S" at bounding box center [240, 64] width 198 height 14
copy span "Turn Key Residential -"
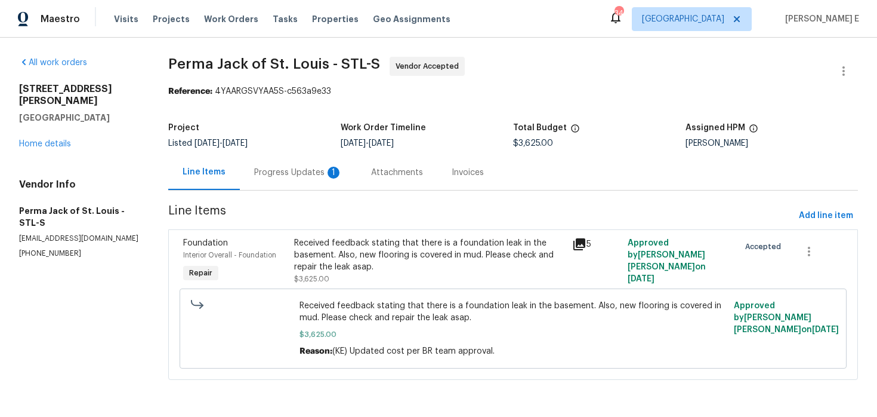
click at [307, 171] on div "Progress Updates 1" at bounding box center [298, 172] width 88 height 12
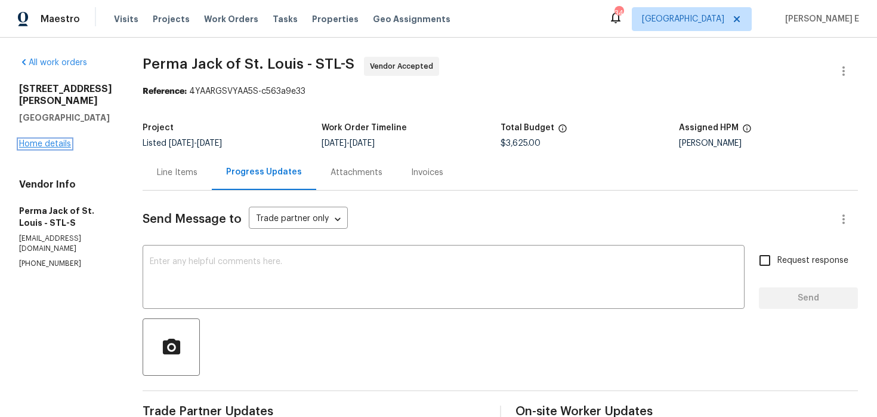
click at [44, 140] on link "Home details" at bounding box center [45, 144] width 52 height 8
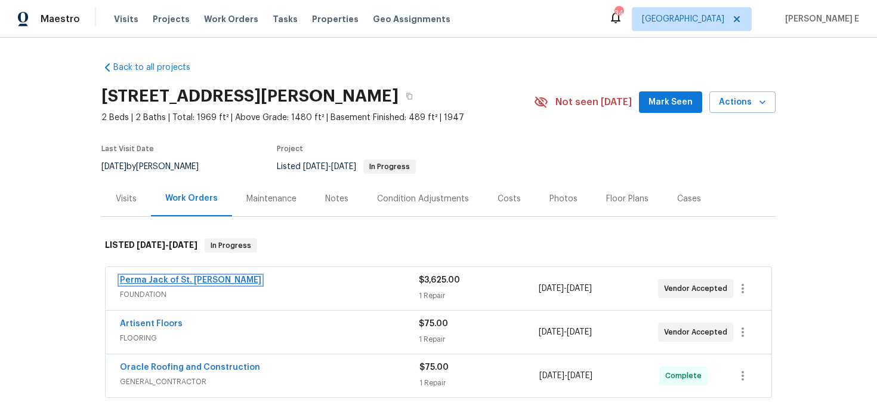
click at [155, 278] on link "Perma Jack of St. [PERSON_NAME]" at bounding box center [190, 280] width 141 height 8
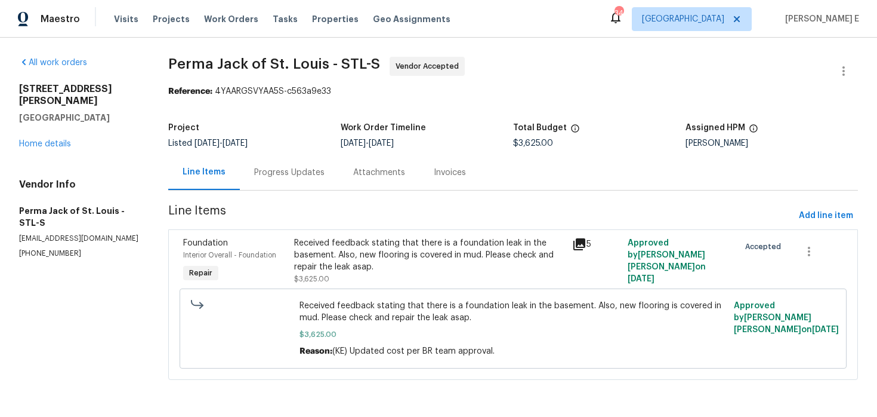
click at [298, 175] on div "Progress Updates" at bounding box center [289, 172] width 70 height 12
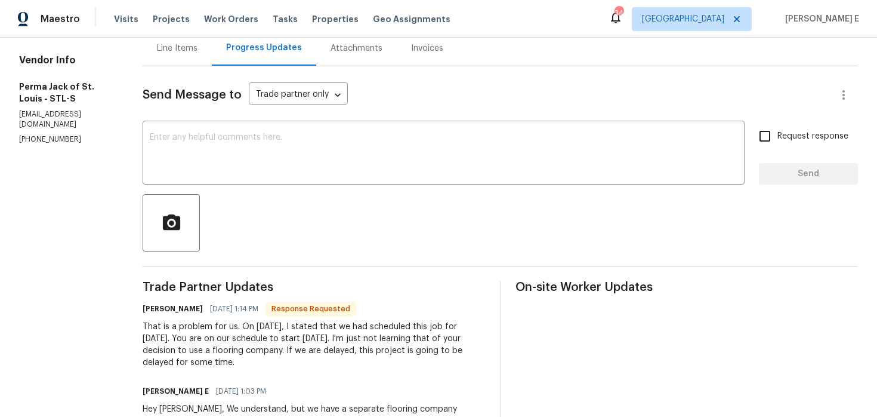
scroll to position [103, 0]
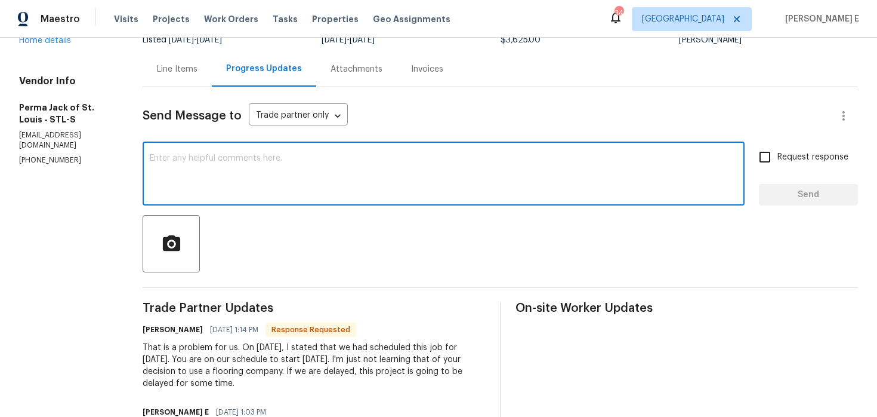
click at [393, 162] on textarea at bounding box center [444, 175] width 588 height 42
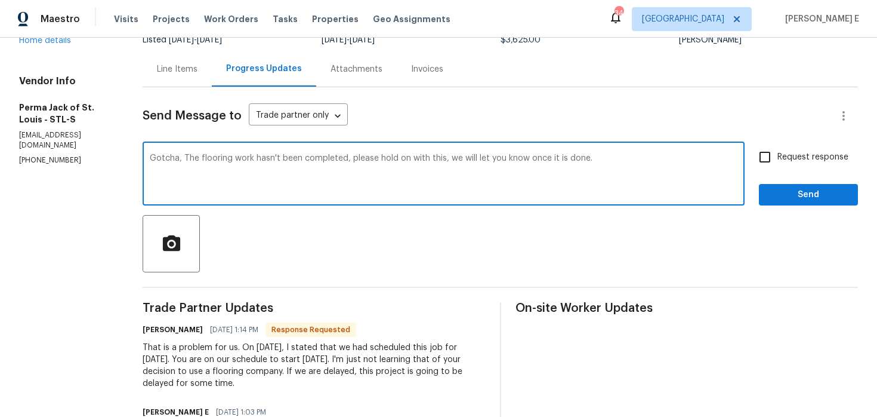
drag, startPoint x: 185, startPoint y: 156, endPoint x: 209, endPoint y: 208, distance: 57.4
click at [206, 203] on div "Gotcha, The flooring work hasn't been completed, please hold on with this, we w…" at bounding box center [444, 174] width 602 height 61
paste textarea "isn’t completed yet. Please hold off for now, and we’ll let you know once it’"
type textarea "Gotcha, The flooring work isn’t completed yet. Please hold off for now, and we’…"
click at [796, 152] on span "Request response" at bounding box center [813, 157] width 71 height 13
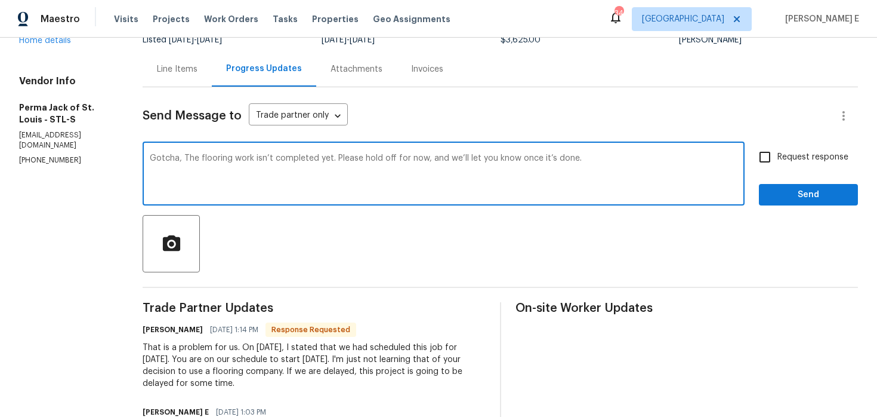
click at [778, 152] on input "Request response" at bounding box center [764, 156] width 25 height 25
checkbox input "true"
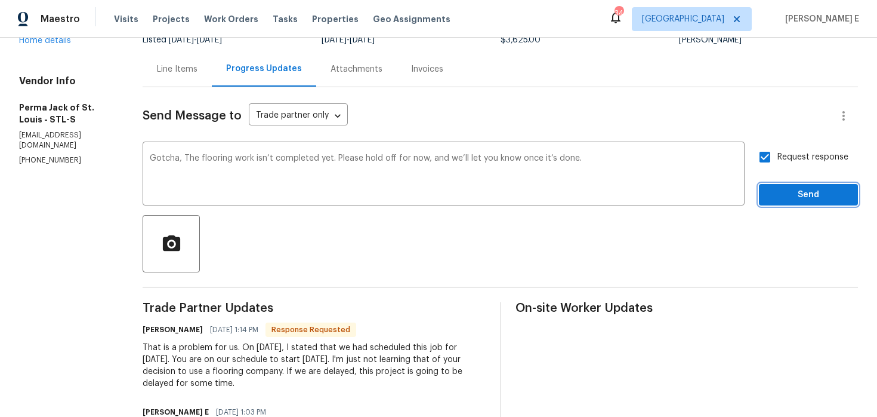
click at [787, 187] on span "Send" at bounding box center [809, 194] width 80 height 15
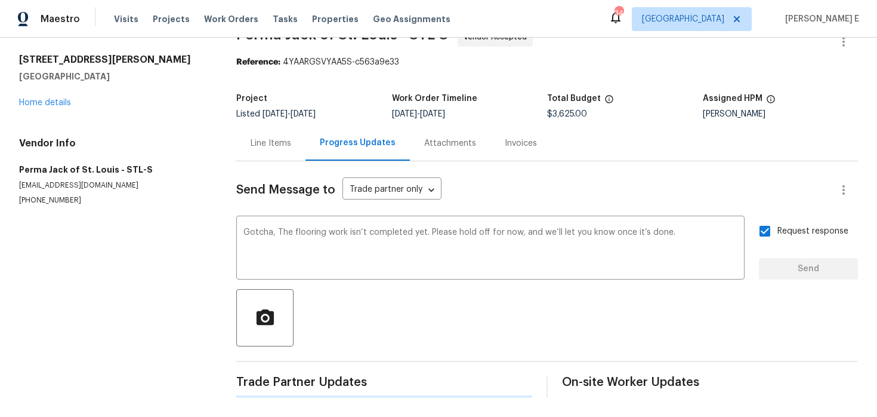
scroll to position [0, 0]
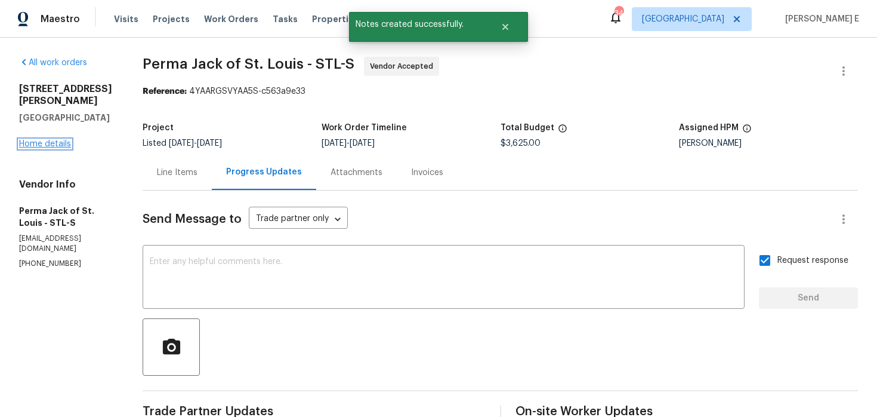
click at [56, 140] on link "Home details" at bounding box center [45, 144] width 52 height 8
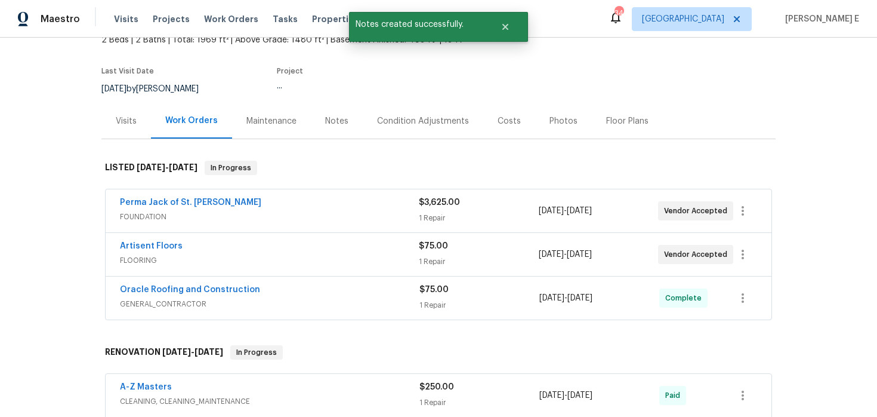
scroll to position [89, 0]
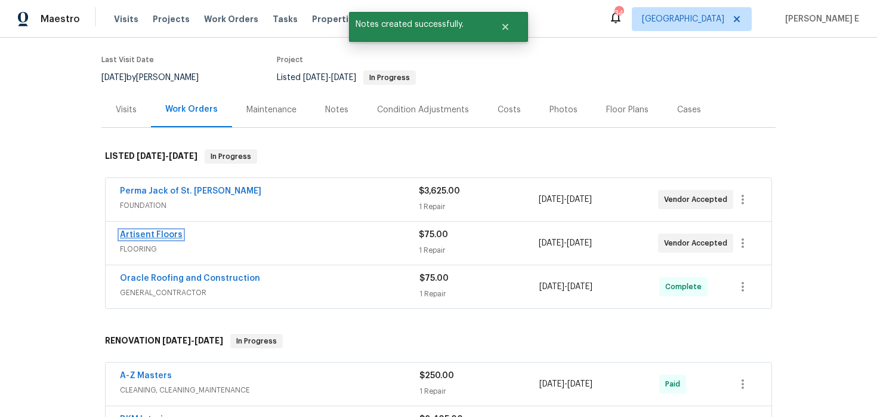
click at [162, 235] on link "Artisent Floors" at bounding box center [151, 234] width 63 height 8
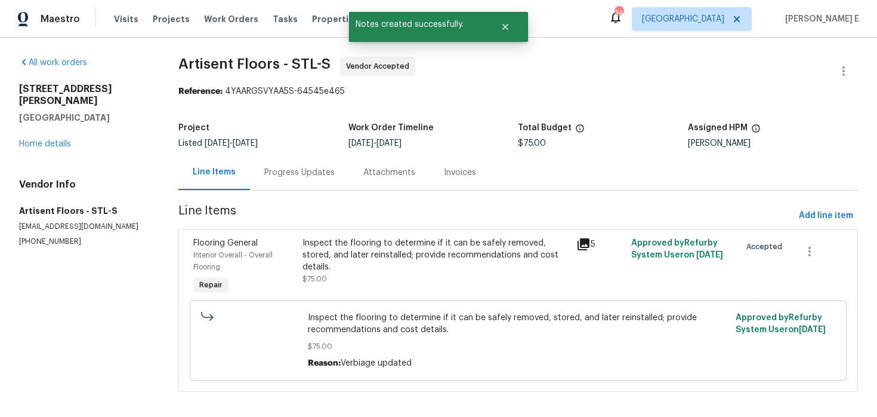
click at [319, 177] on div "Progress Updates" at bounding box center [299, 172] width 70 height 12
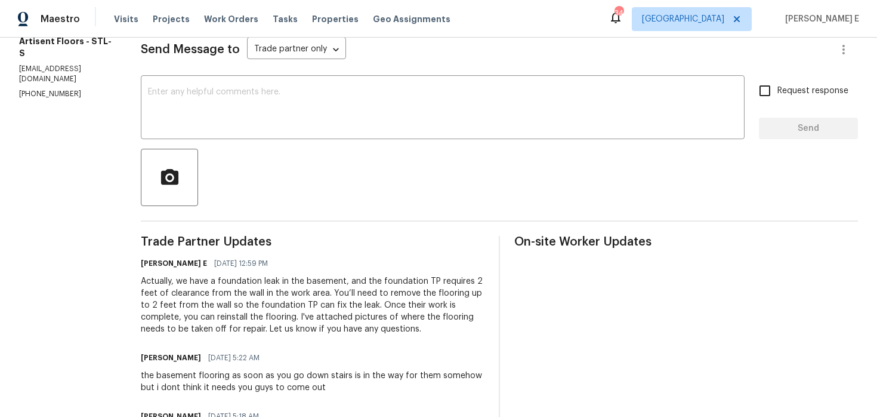
scroll to position [168, 0]
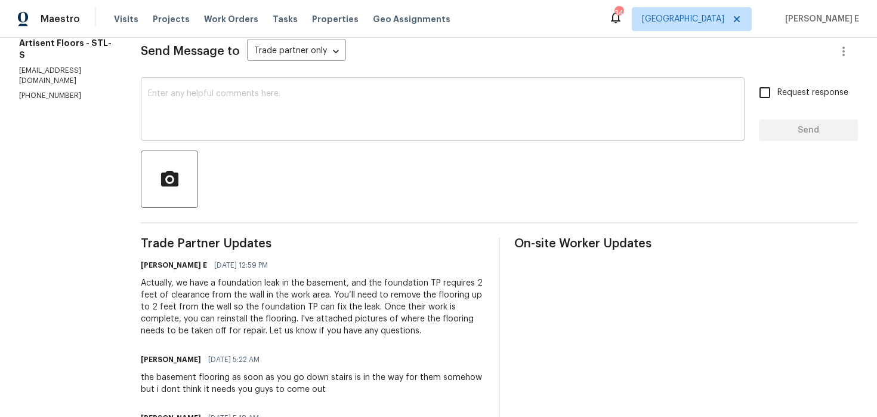
click at [358, 103] on textarea at bounding box center [443, 111] width 590 height 42
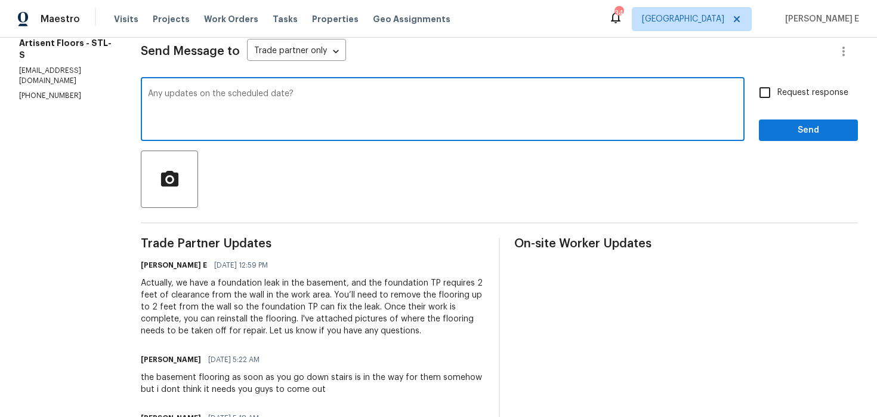
type textarea "Any updates on the scheduled date?"
click at [782, 106] on div "Request response Send" at bounding box center [808, 110] width 99 height 61
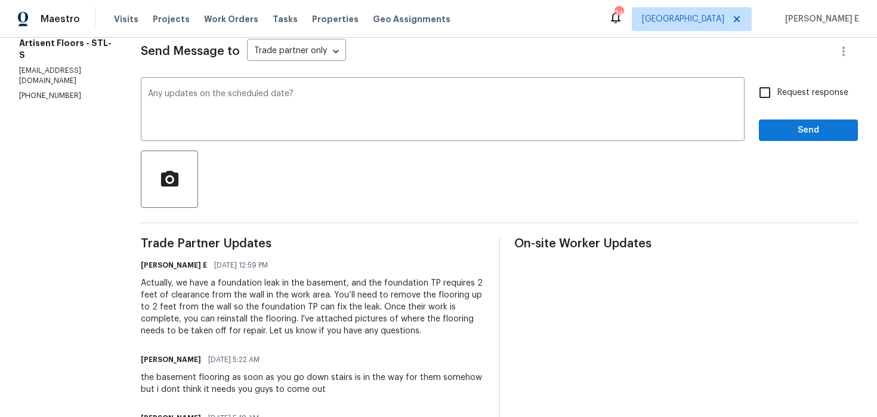
click at [782, 99] on label "Request response" at bounding box center [800, 92] width 96 height 25
click at [778, 99] on input "Request response" at bounding box center [764, 92] width 25 height 25
checkbox input "true"
click at [792, 140] on button "Send" at bounding box center [808, 130] width 99 height 22
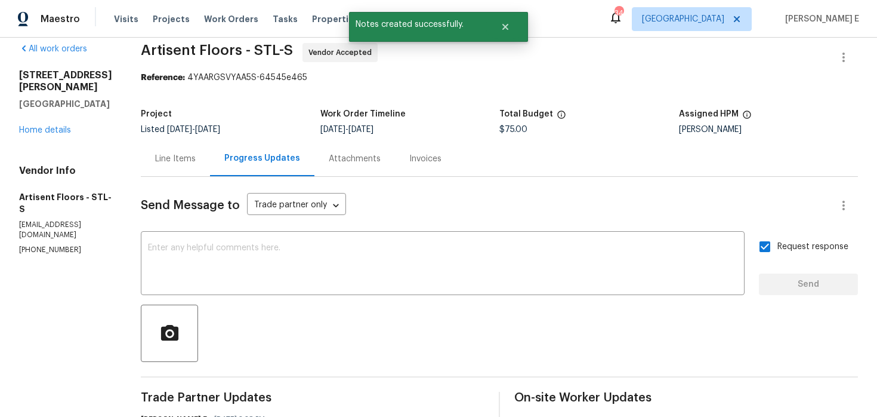
scroll to position [0, 0]
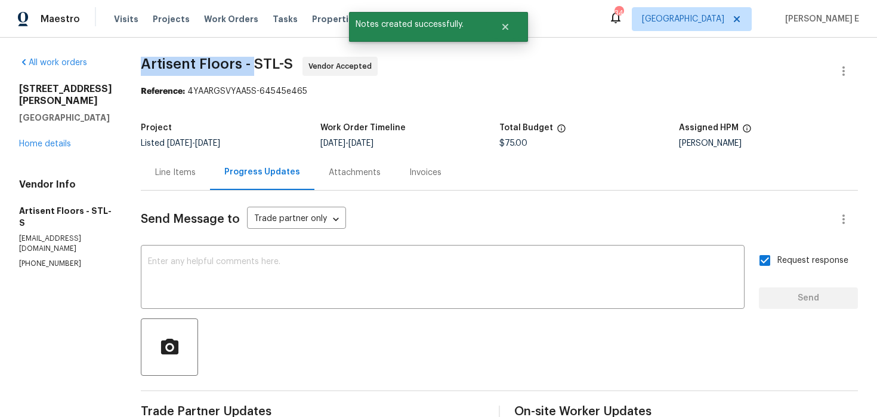
drag, startPoint x: 146, startPoint y: 65, endPoint x: 262, endPoint y: 63, distance: 116.4
copy span "Artisent Floors -"
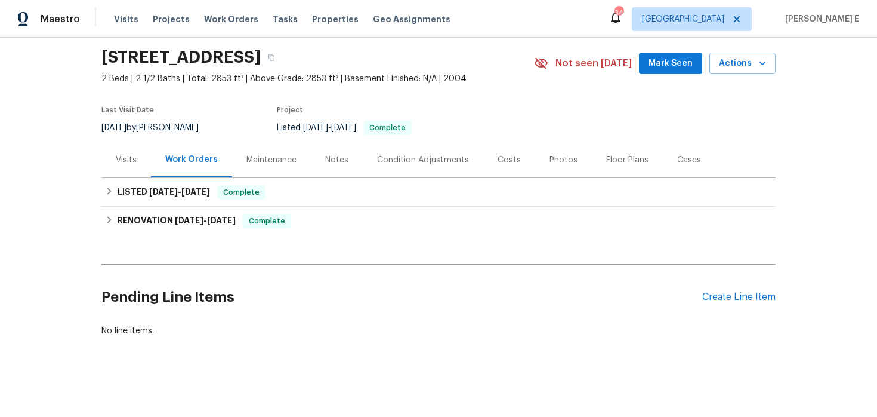
scroll to position [40, 0]
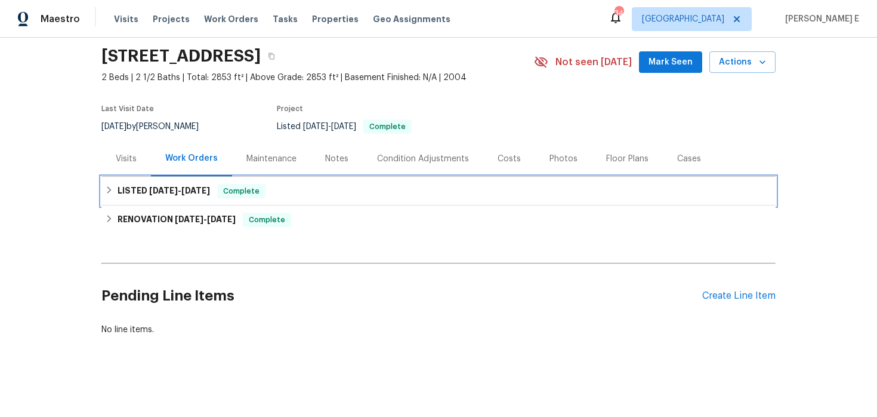
click at [200, 186] on span "[DATE]" at bounding box center [195, 190] width 29 height 8
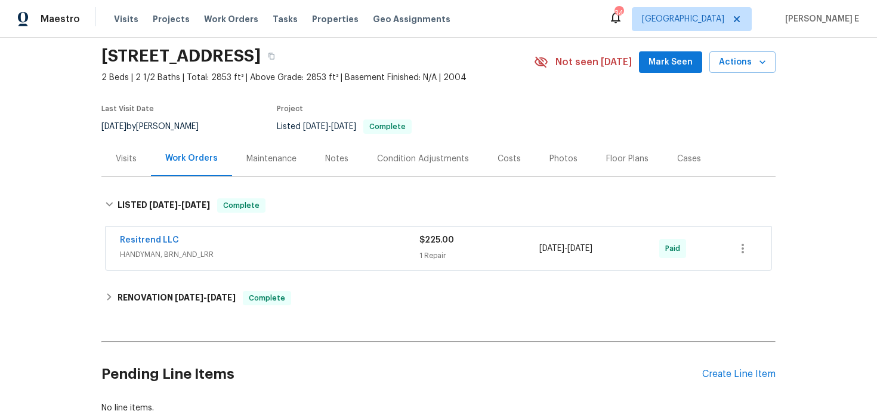
click at [252, 236] on div "Resitrend LLC" at bounding box center [270, 241] width 300 height 14
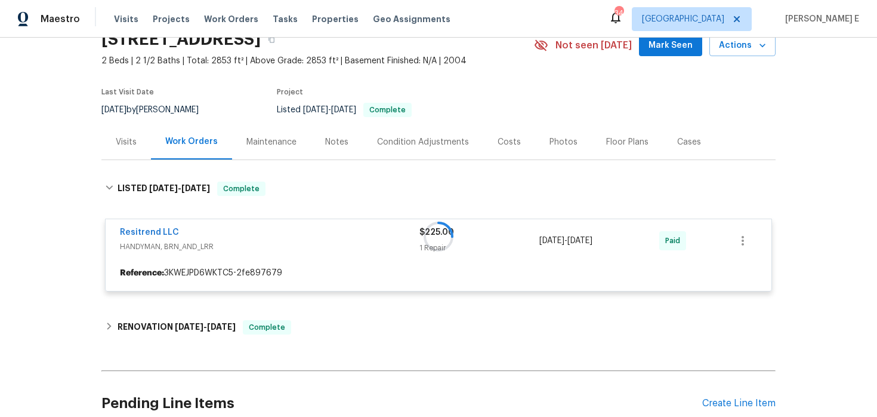
scroll to position [59, 0]
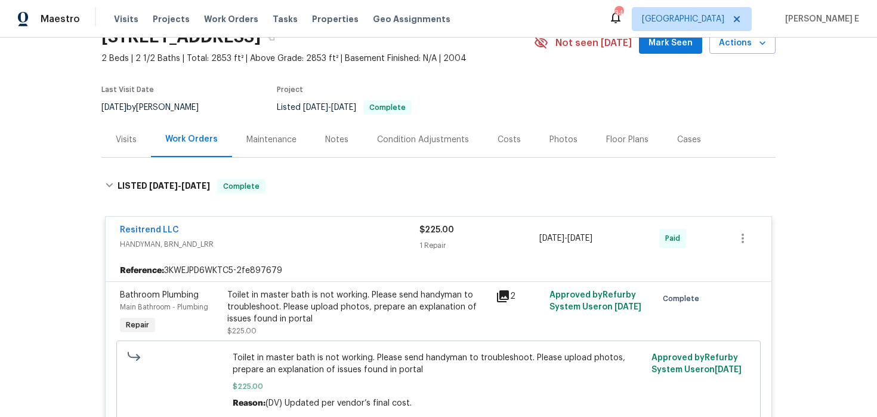
click at [251, 224] on div "Resitrend LLC" at bounding box center [270, 231] width 300 height 14
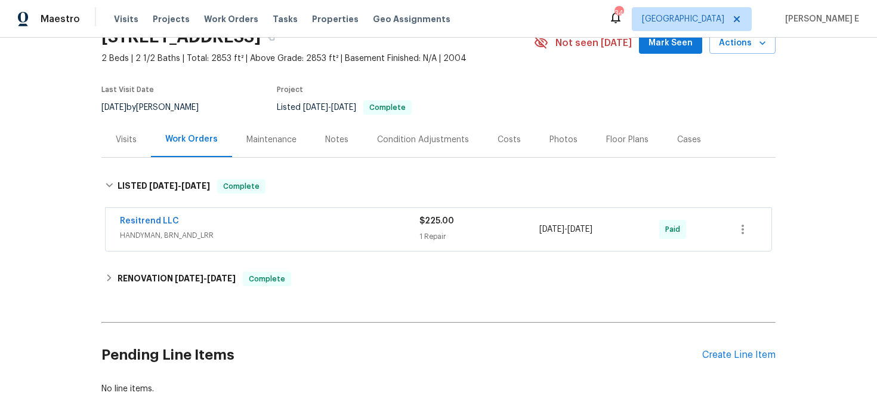
click at [366, 258] on div "Back to all projects [STREET_ADDRESS] 2 Beds | 2 1/2 Baths | Total: 2853 ft² | …" at bounding box center [438, 198] width 674 height 411
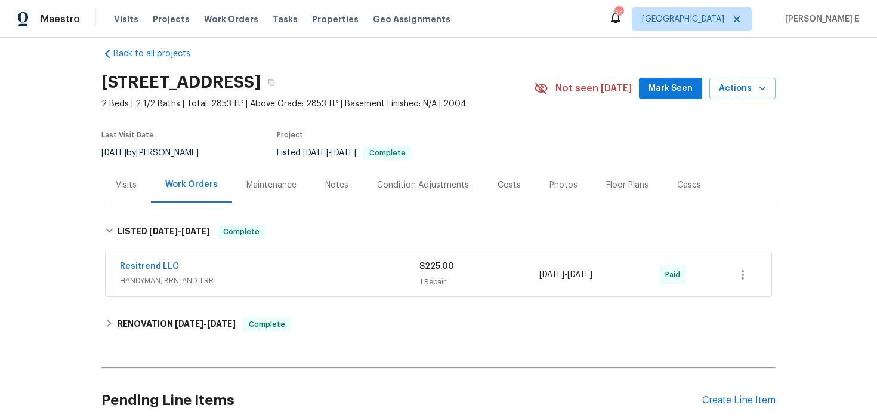
scroll to position [0, 0]
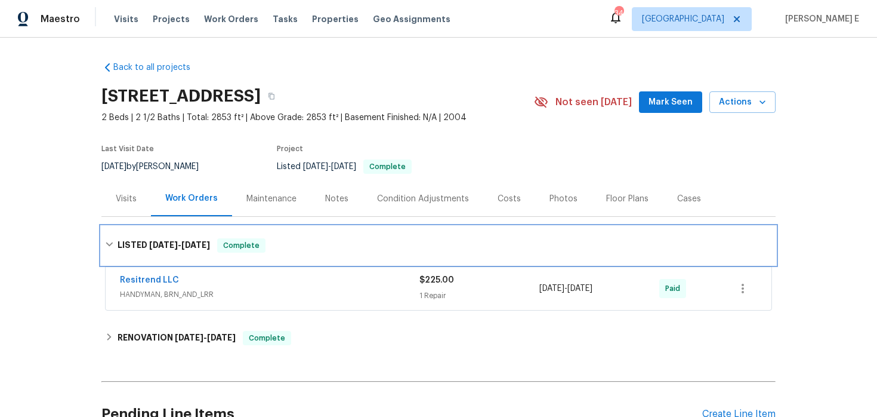
click at [180, 241] on span "[DATE] - [DATE]" at bounding box center [179, 244] width 61 height 8
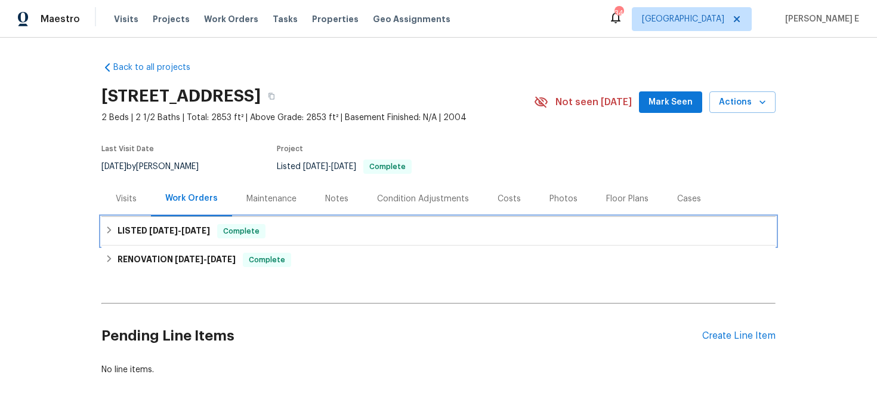
scroll to position [40, 0]
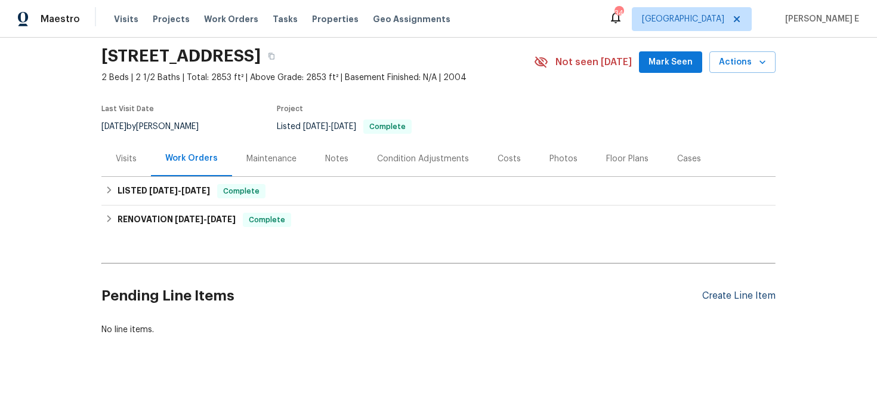
click at [723, 293] on div "Create Line Item" at bounding box center [738, 295] width 73 height 11
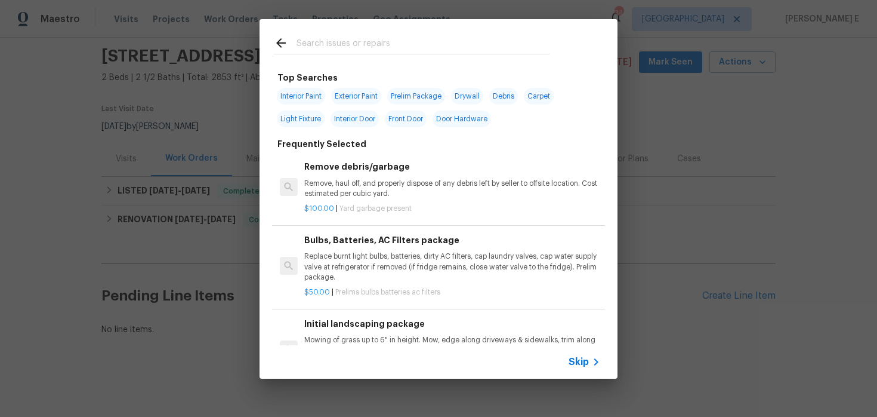
click at [570, 364] on span "Skip" at bounding box center [579, 362] width 20 height 12
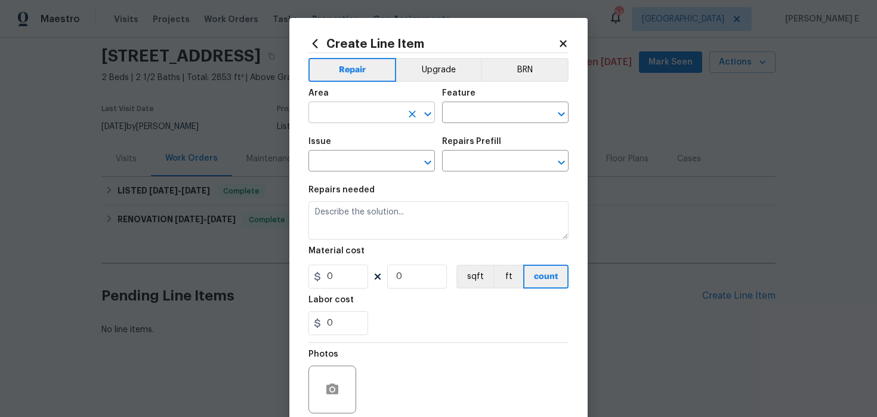
click at [354, 110] on input "text" at bounding box center [355, 113] width 93 height 18
type input "Interior Overall"
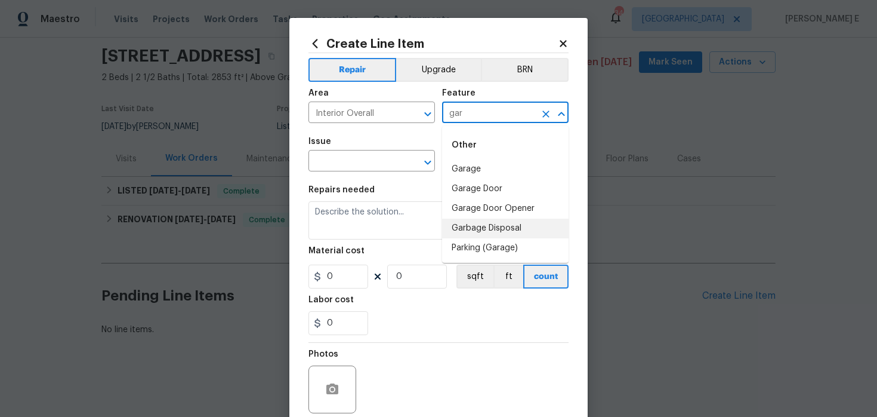
click at [474, 230] on li "Garbage Disposal" at bounding box center [505, 228] width 127 height 20
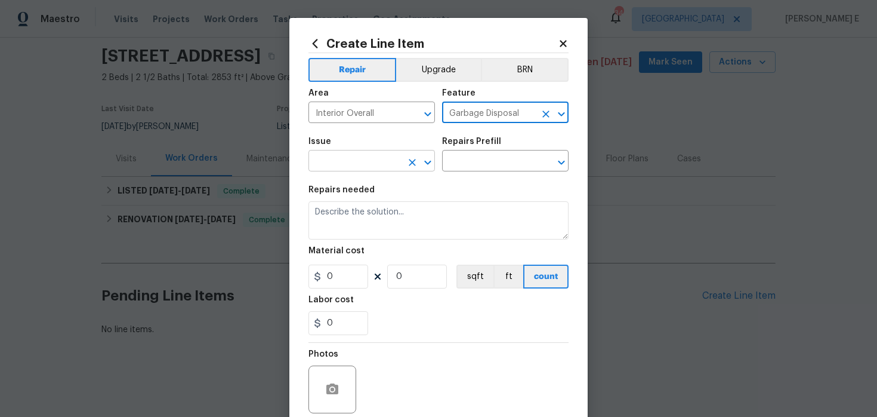
type input "Garbage Disposal"
click at [323, 166] on input "text" at bounding box center [355, 162] width 93 height 18
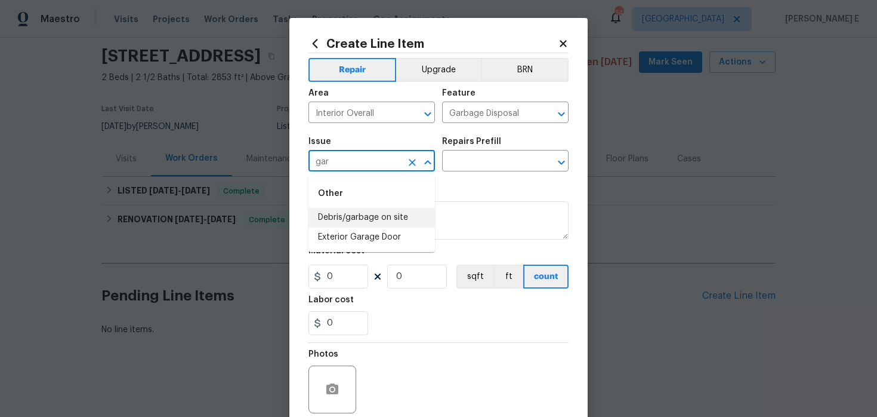
click at [357, 215] on li "Debris/garbage on site" at bounding box center [372, 218] width 127 height 20
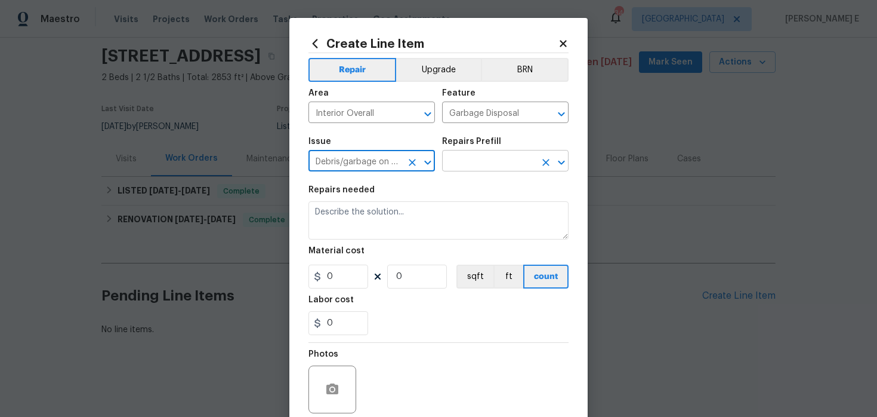
click at [478, 165] on input "text" at bounding box center [488, 162] width 93 height 18
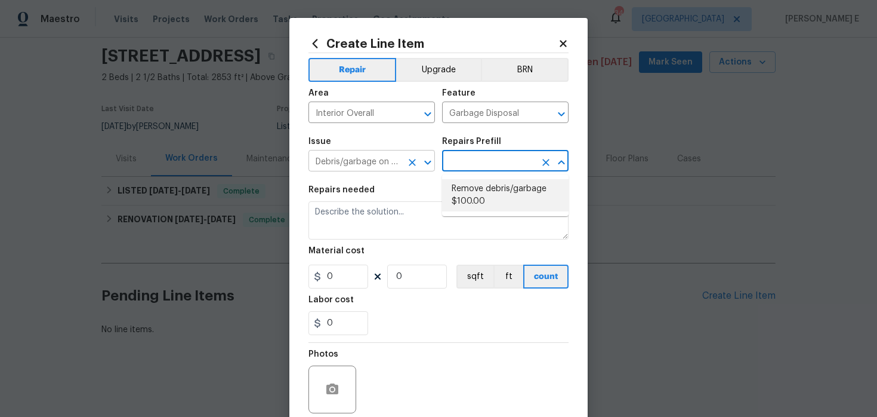
click at [363, 157] on input "Debris/garbage on site" at bounding box center [355, 162] width 93 height 18
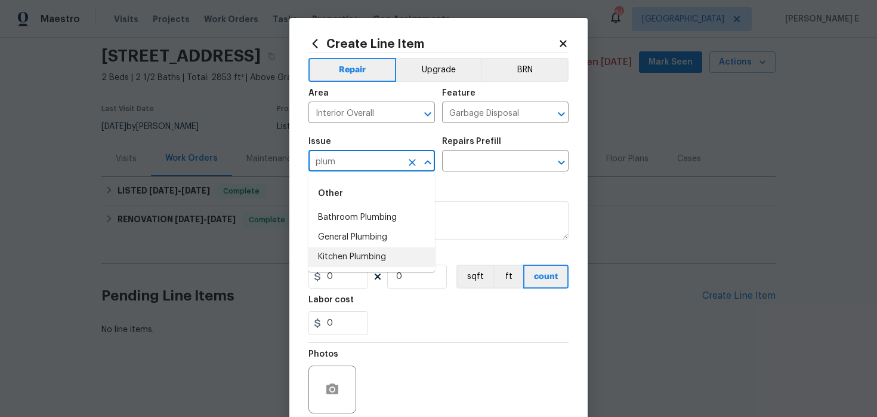
click at [370, 252] on li "Kitchen Plumbing" at bounding box center [372, 257] width 127 height 20
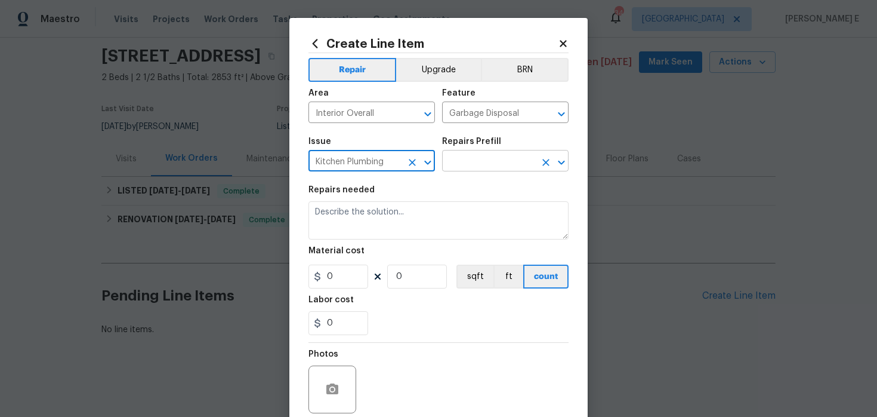
type input "Kitchen Plumbing"
click at [492, 153] on input "text" at bounding box center [488, 162] width 93 height 18
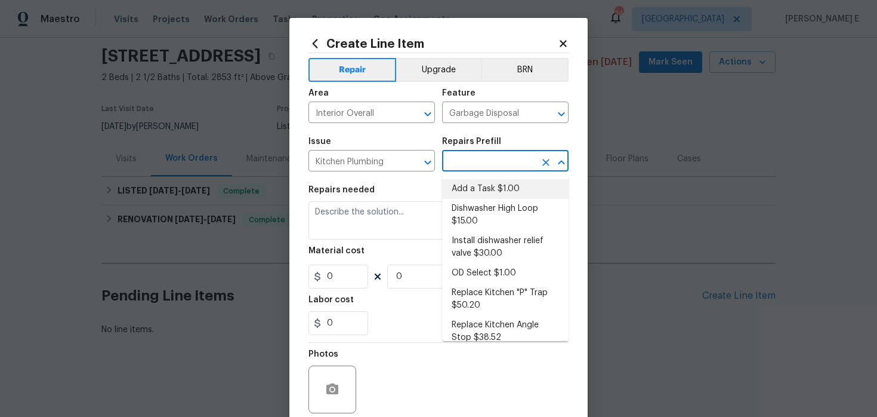
click at [472, 191] on li "Add a Task $1.00" at bounding box center [505, 189] width 127 height 20
type input "Plumbing"
type input "Add a Task $1.00"
type textarea "HPM to detail"
type input "1"
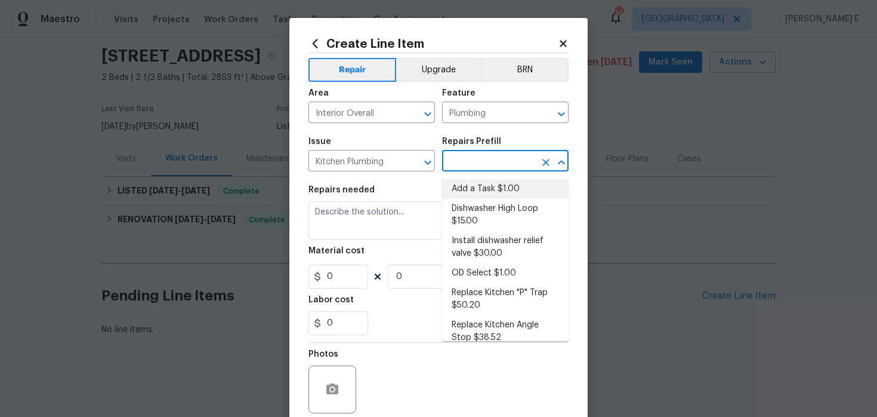
type input "1"
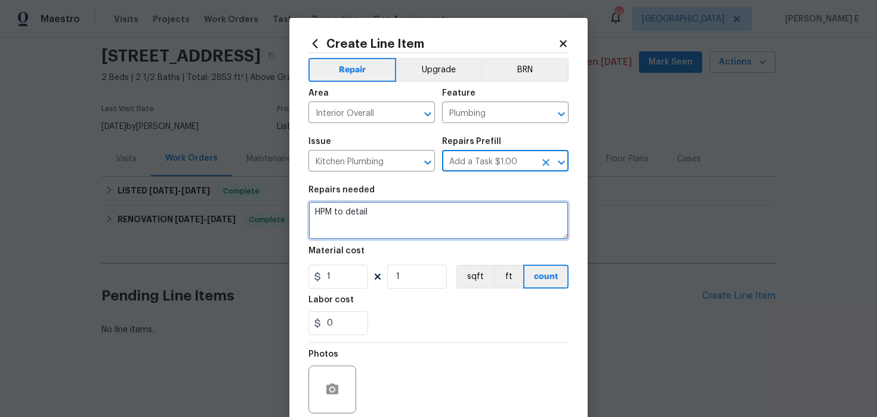
click at [409, 231] on textarea "HPM to detail" at bounding box center [439, 220] width 260 height 38
paste textarea "The garbage disposal is not working. Please inspect the unit, identify the issu…"
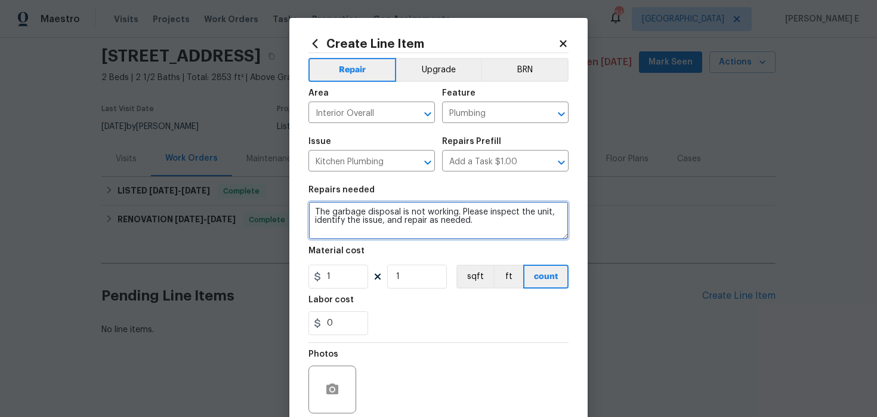
type textarea "The garbage disposal is not working. Please inspect the unit, identify the issu…"
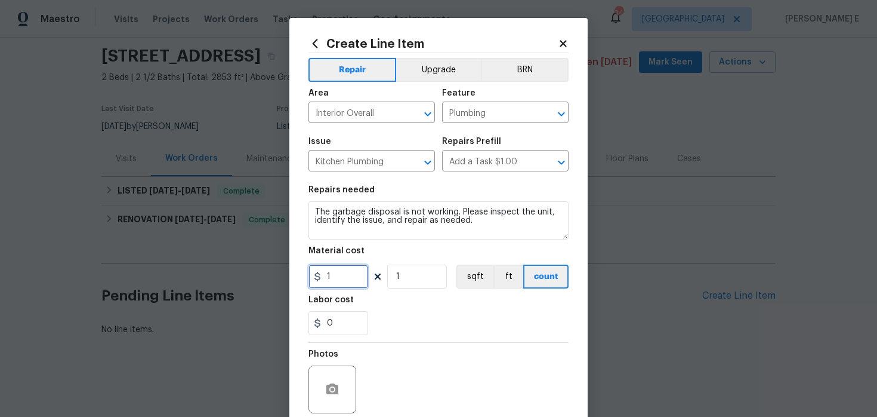
drag, startPoint x: 337, startPoint y: 283, endPoint x: 293, endPoint y: 285, distance: 44.2
click at [293, 285] on div "Create Line Item Repair Upgrade BRN Area Interior Overall ​ Feature Plumbing ​ …" at bounding box center [438, 257] width 298 height 478
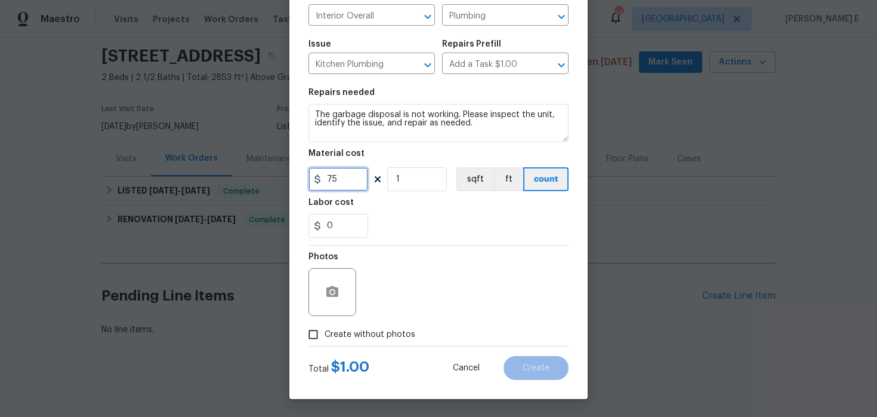
type input "75"
click at [351, 329] on span "Create without photos" at bounding box center [370, 334] width 91 height 13
click at [325, 329] on input "Create without photos" at bounding box center [313, 334] width 23 height 23
checkbox input "true"
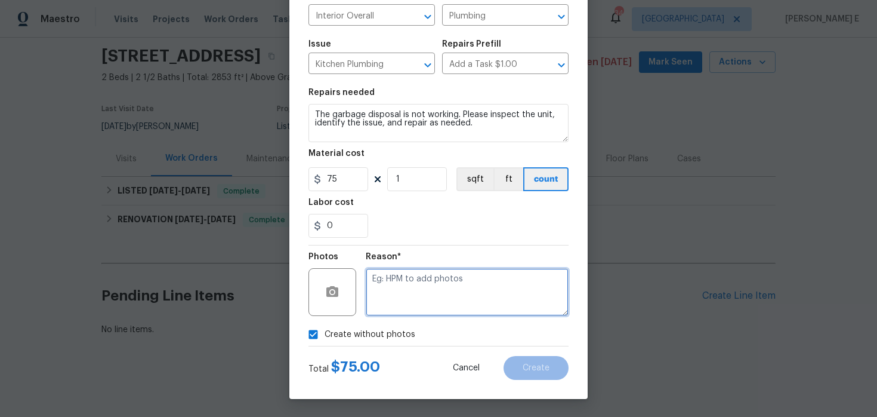
click at [394, 307] on textarea at bounding box center [467, 292] width 203 height 48
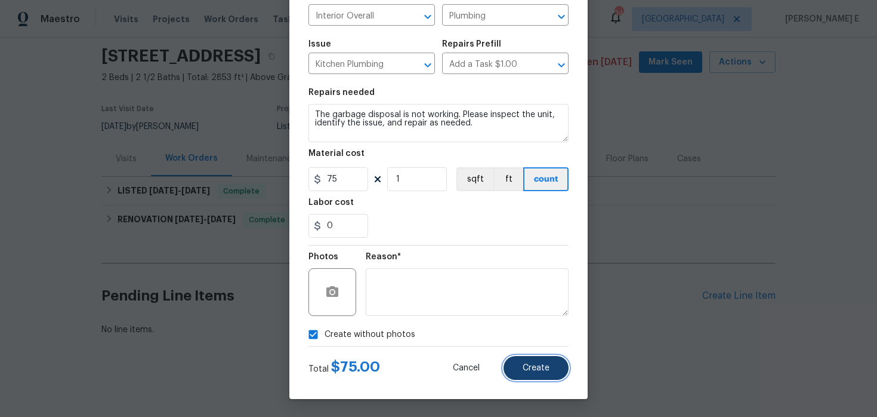
click at [527, 370] on span "Create" at bounding box center [536, 367] width 27 height 9
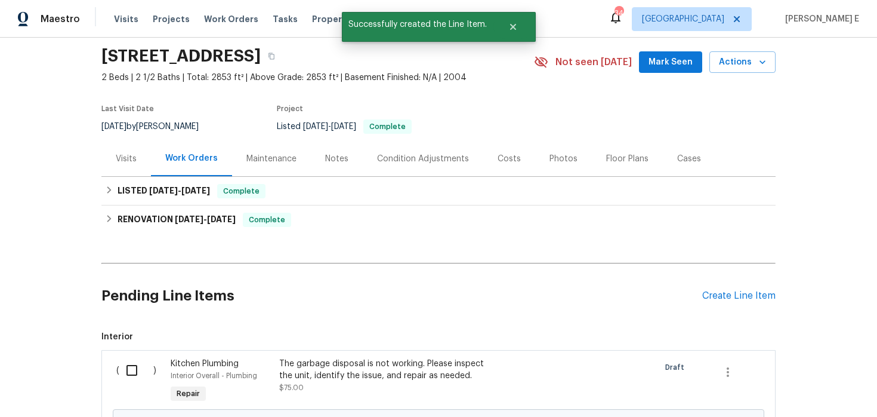
scroll to position [176, 0]
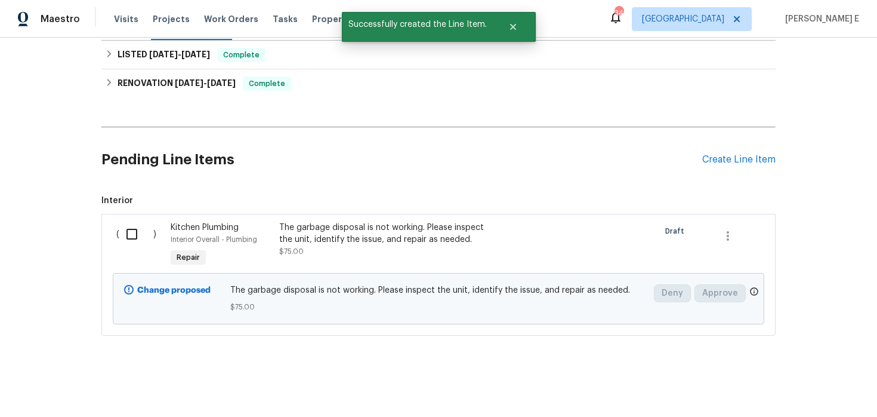
click at [133, 227] on input "checkbox" at bounding box center [136, 233] width 34 height 25
checkbox input "true"
click at [825, 396] on button "Create Work Order" at bounding box center [809, 387] width 98 height 22
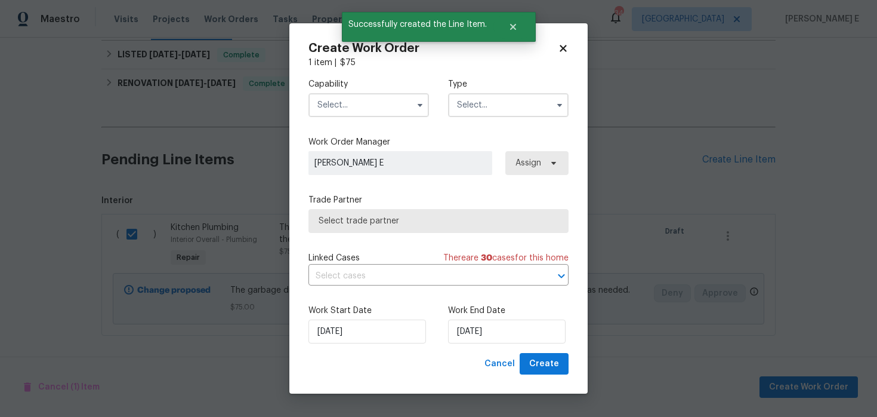
click at [390, 106] on input "text" at bounding box center [369, 105] width 121 height 24
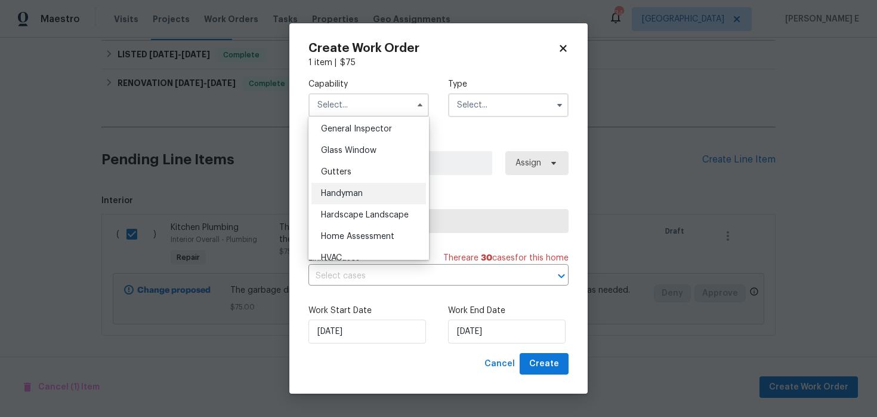
scroll to position [594, 0]
click at [378, 198] on div "Handyman" at bounding box center [368, 192] width 115 height 21
type input "Handyman"
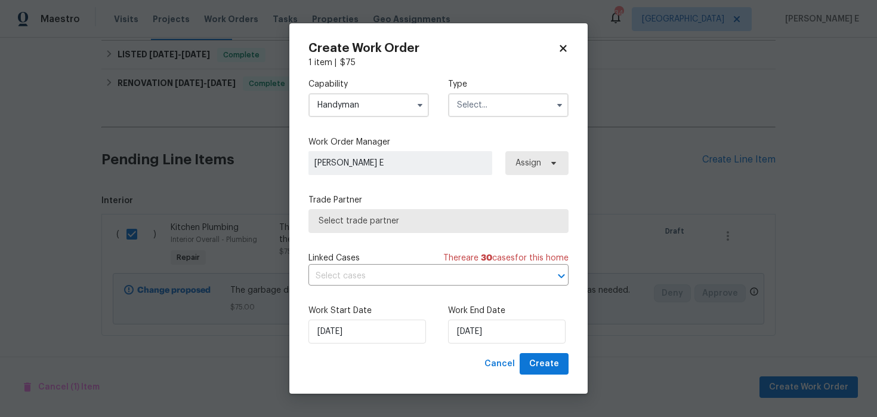
click at [477, 109] on input "text" at bounding box center [508, 105] width 121 height 24
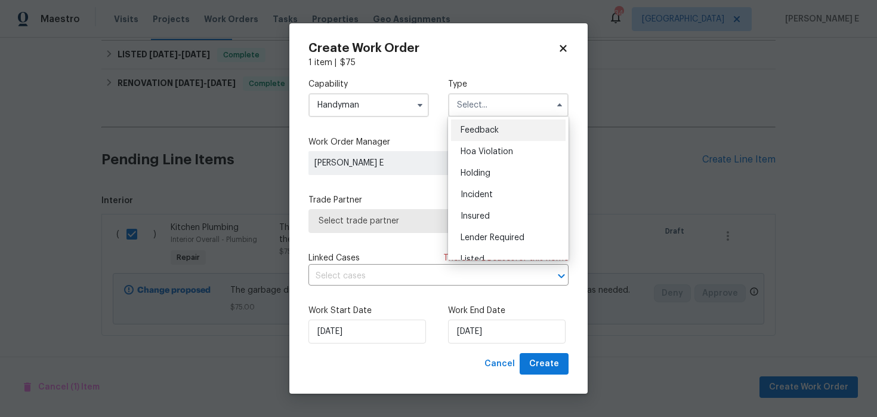
click at [476, 138] on div "Feedback" at bounding box center [508, 129] width 115 height 21
type input "Feedback"
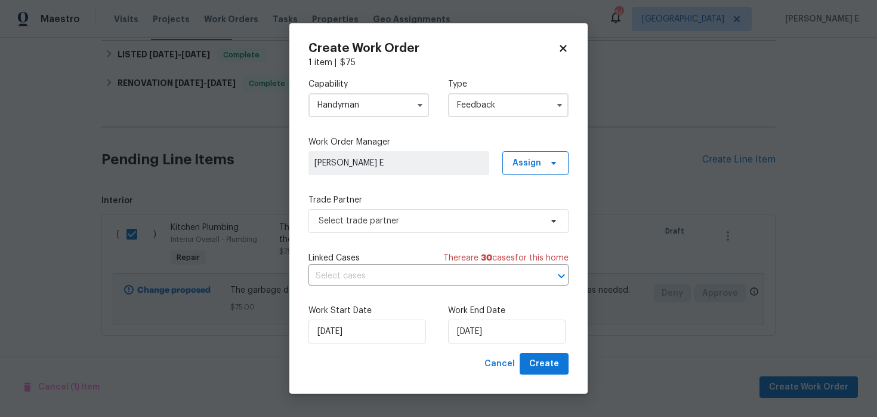
click at [415, 236] on div "Capability Handyman Type Feedback Work Order Manager Keerthana E Assign Trade P…" at bounding box center [439, 211] width 260 height 284
click at [421, 229] on span "Select trade partner" at bounding box center [439, 221] width 260 height 24
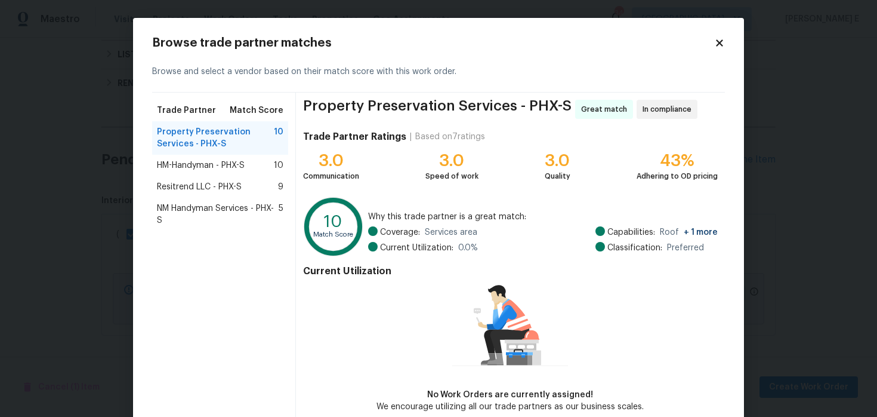
click at [261, 162] on div "HM-Handyman - PHX-S 10" at bounding box center [220, 165] width 127 height 12
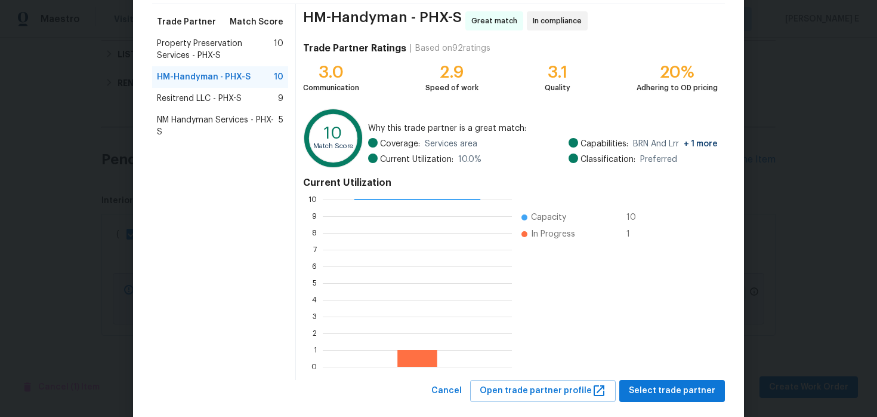
scroll to position [110, 0]
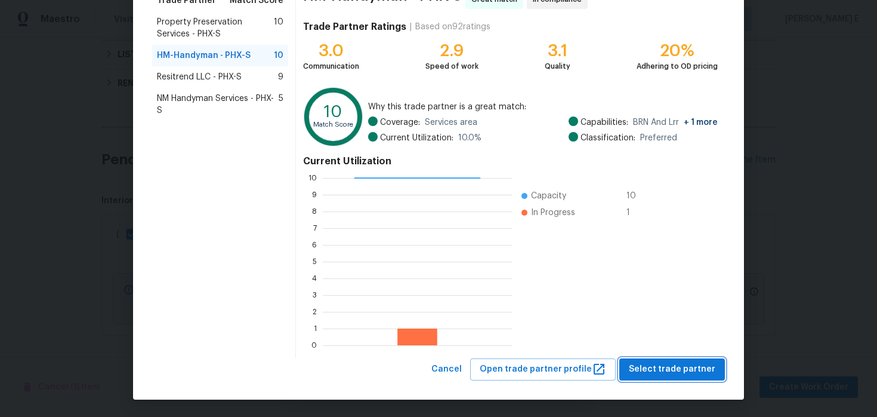
click at [644, 369] on span "Select trade partner" at bounding box center [672, 369] width 87 height 15
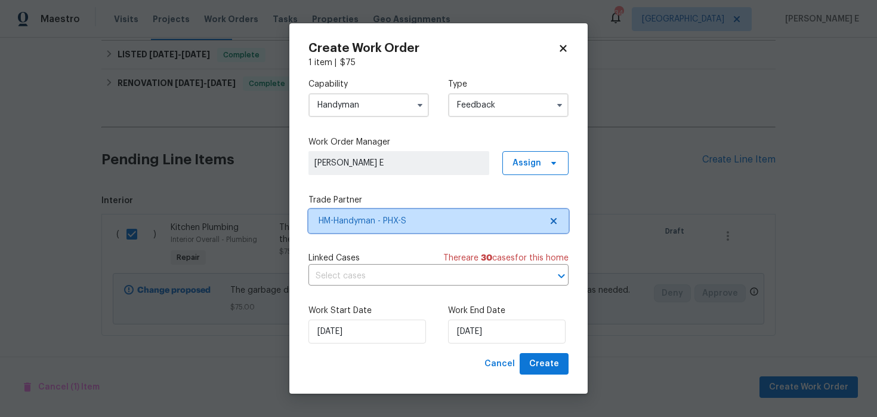
scroll to position [0, 0]
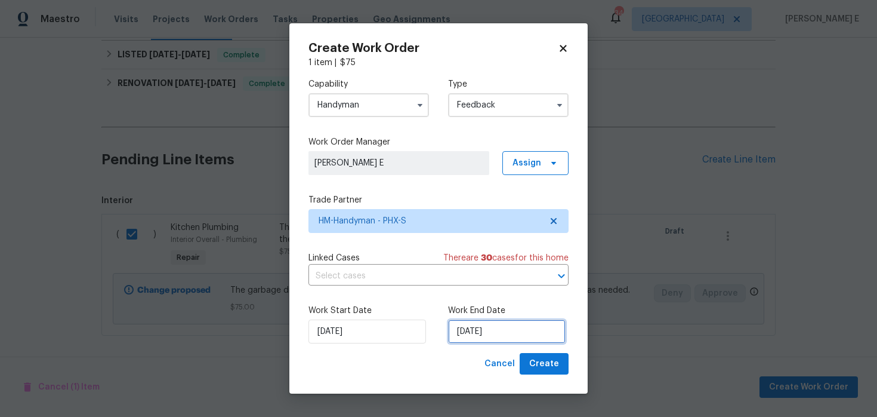
click at [489, 324] on input "[DATE]" at bounding box center [507, 331] width 118 height 24
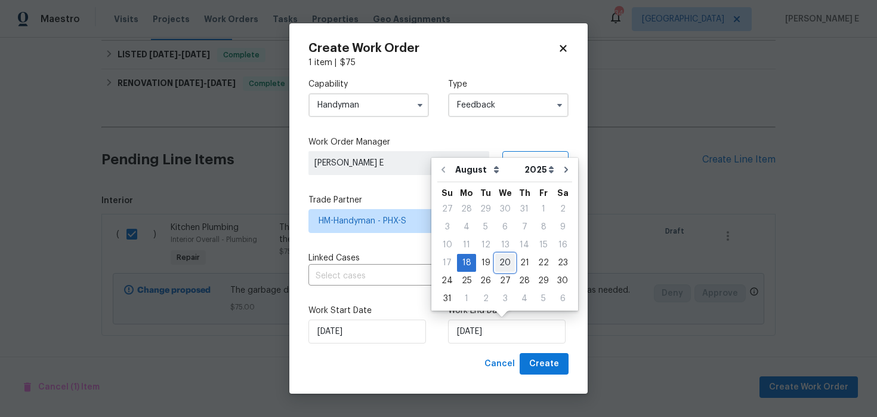
click at [498, 263] on div "20" at bounding box center [505, 262] width 20 height 17
type input "[DATE]"
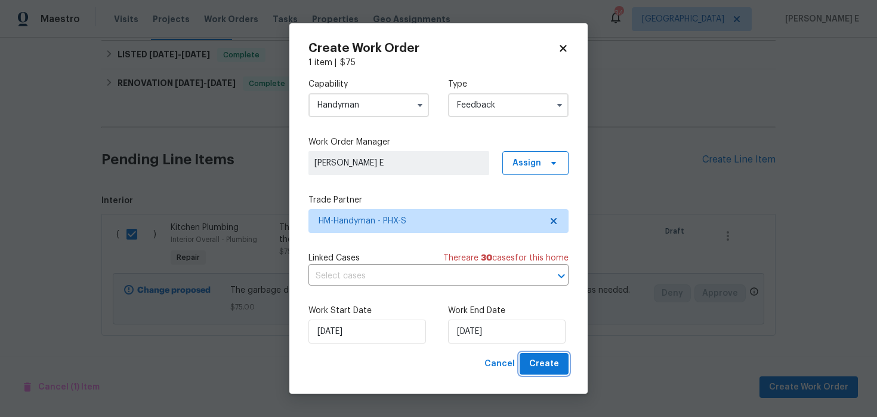
click at [537, 372] on button "Create" at bounding box center [544, 364] width 49 height 22
checkbox input "false"
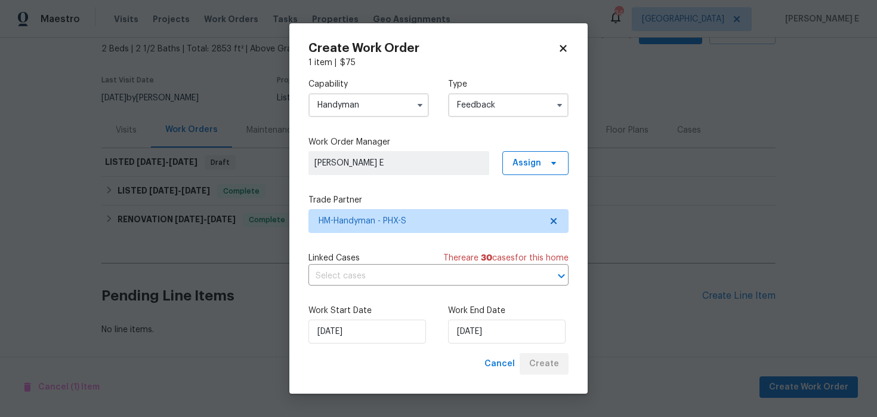
scroll to position [69, 0]
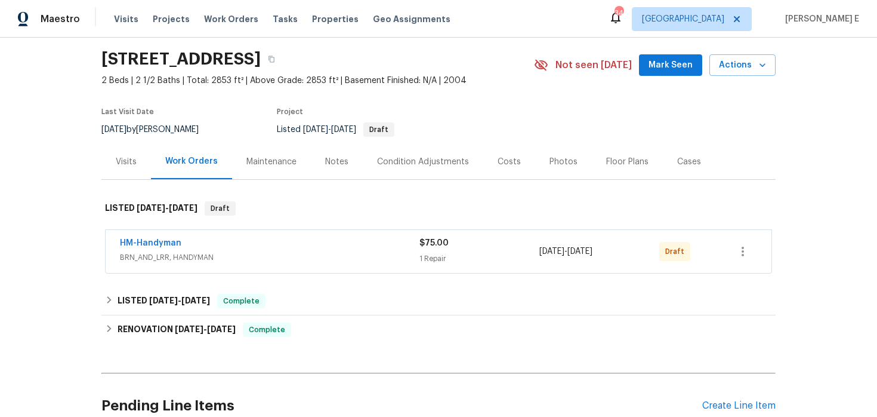
scroll to position [32, 0]
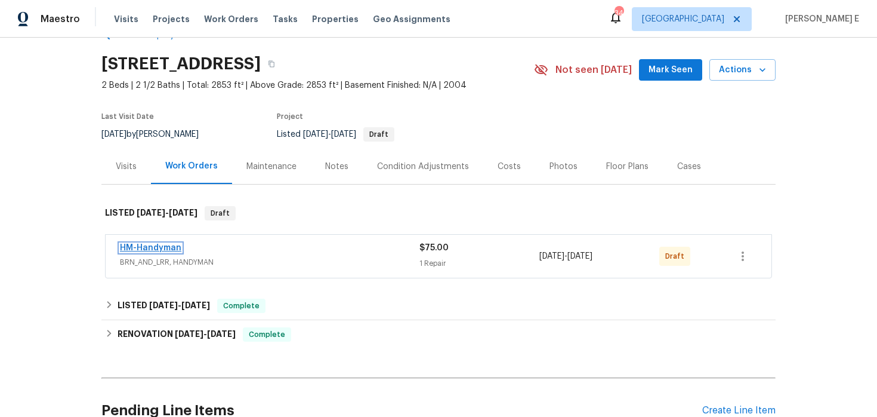
click at [149, 249] on link "HM-Handyman" at bounding box center [150, 247] width 61 height 8
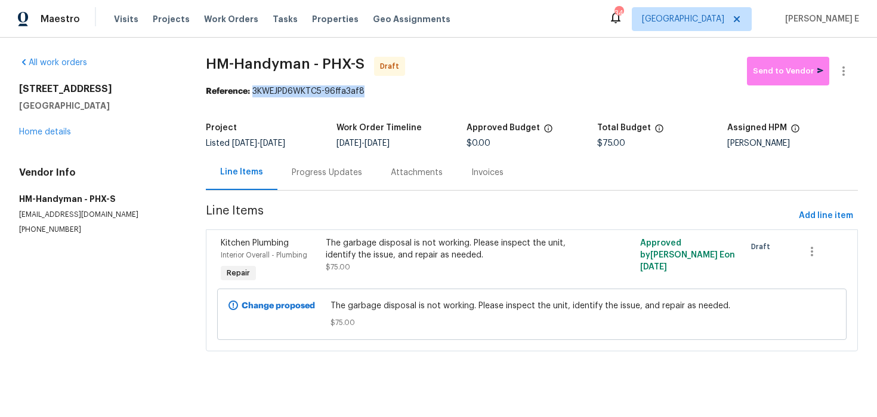
drag, startPoint x: 255, startPoint y: 94, endPoint x: 365, endPoint y: 90, distance: 109.9
click at [365, 90] on div "Reference: 3KWEJPD6WKTC5-96ffa3af8" at bounding box center [532, 91] width 652 height 12
copy div "3KWEJPD6WKTC5-96ffa3af8"
click at [332, 181] on div "Progress Updates" at bounding box center [326, 172] width 99 height 35
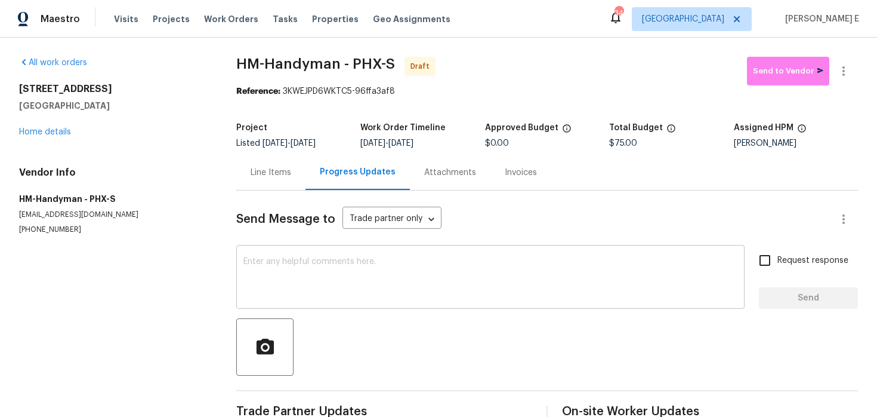
click at [388, 278] on textarea at bounding box center [490, 278] width 494 height 42
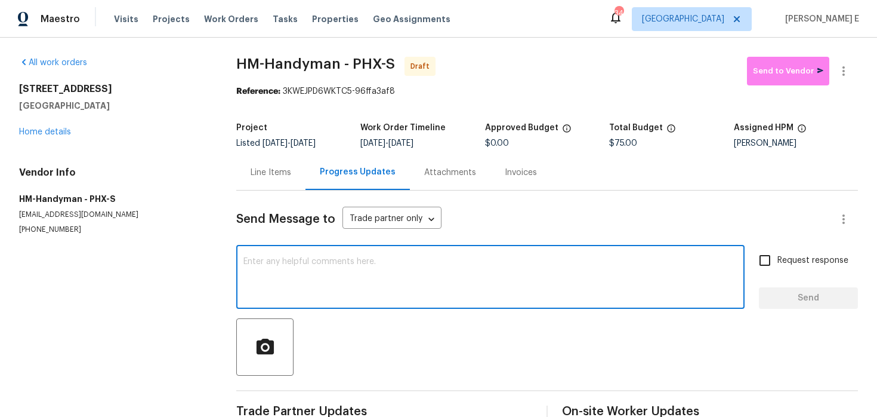
paste textarea "Hi this is [PERSON_NAME] with Opendoor. I’m confirming you received the WO for …"
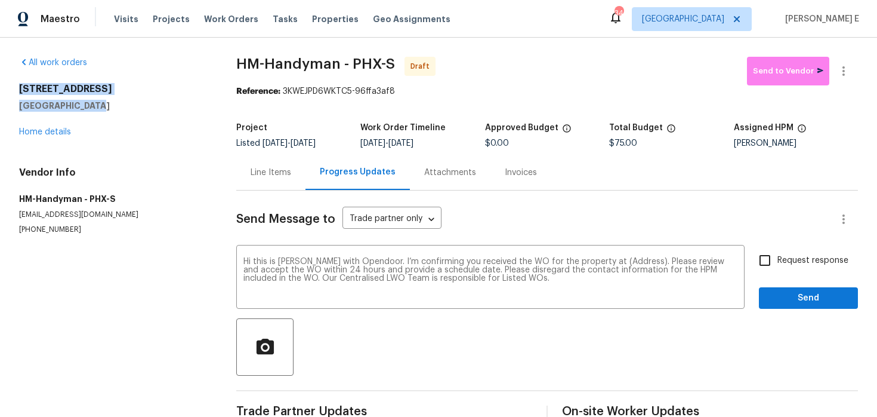
drag, startPoint x: 18, startPoint y: 89, endPoint x: 112, endPoint y: 101, distance: 94.5
click at [112, 101] on div "All work orders [STREET_ADDRESS] Home details Vendor Info HM-Handyman - PHX-S […" at bounding box center [438, 241] width 877 height 406
copy div "[STREET_ADDRESS]"
click at [621, 261] on textarea "Hi this is [PERSON_NAME] with Opendoor. I’m confirming you received the WO for …" at bounding box center [490, 278] width 494 height 42
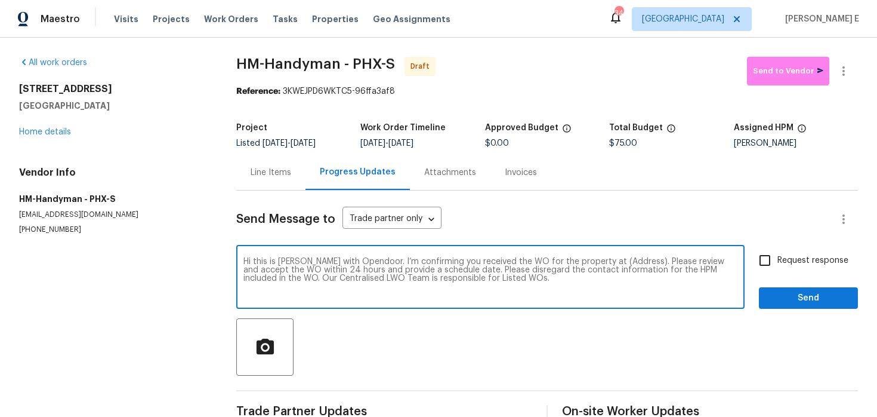
click at [621, 261] on textarea "Hi this is [PERSON_NAME] with Opendoor. I’m confirming you received the WO for …" at bounding box center [490, 278] width 494 height 42
paste textarea "[STREET_ADDRESS]"
type textarea "Hi this is [PERSON_NAME] with Opendoor. I’m confirming you received the WO for …"
click at [798, 260] on span "Request response" at bounding box center [813, 260] width 71 height 13
click at [778, 260] on input "Request response" at bounding box center [764, 260] width 25 height 25
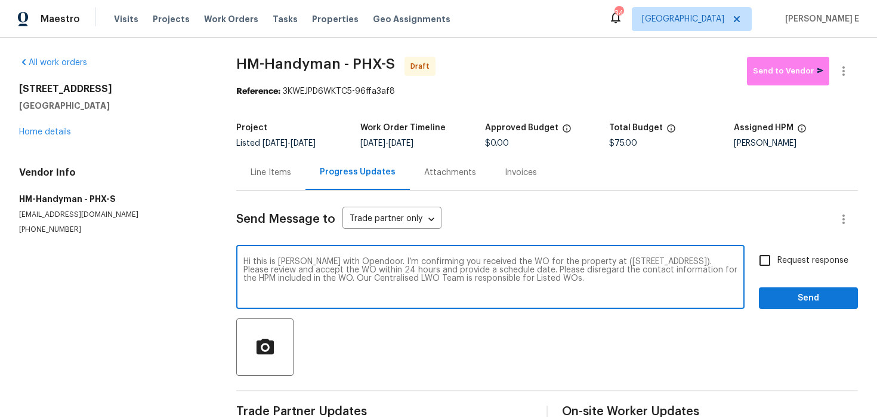
checkbox input "true"
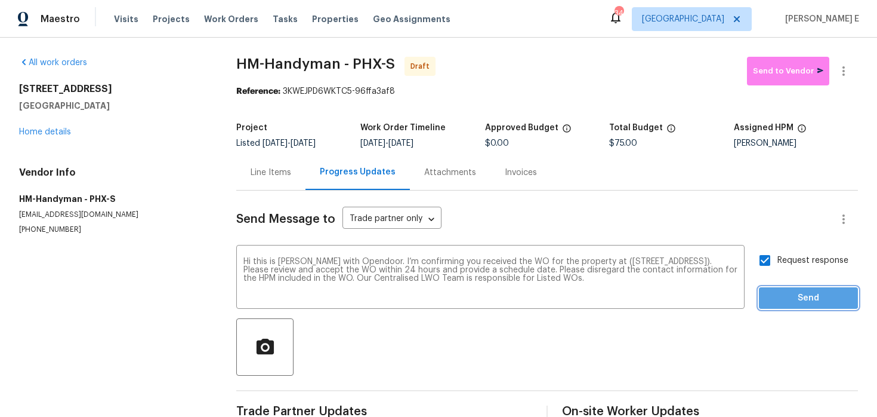
click at [803, 298] on span "Send" at bounding box center [809, 298] width 80 height 15
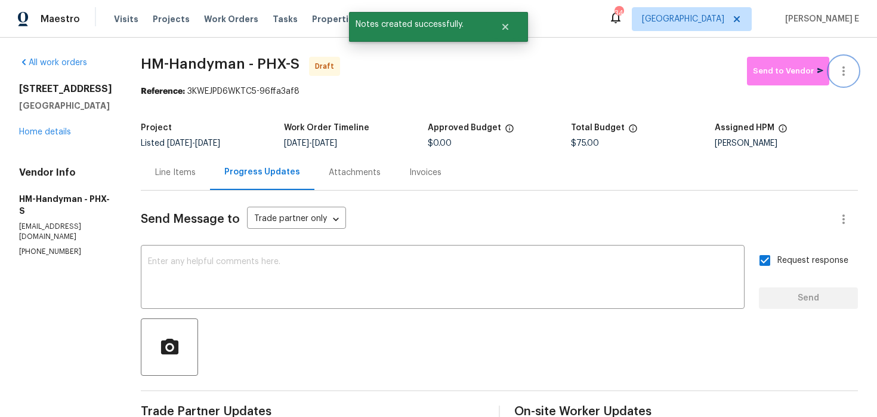
click at [841, 76] on icon "button" at bounding box center [844, 71] width 14 height 14
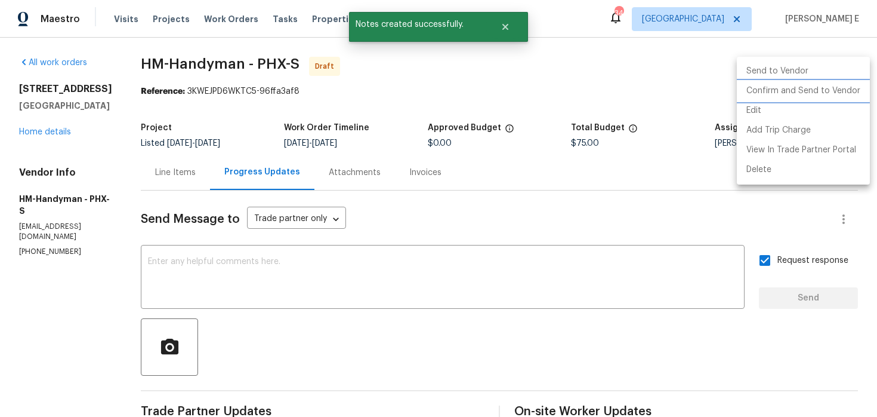
click at [814, 94] on li "Confirm and Send to Vendor" at bounding box center [803, 91] width 133 height 20
click at [477, 128] on div at bounding box center [438, 208] width 877 height 417
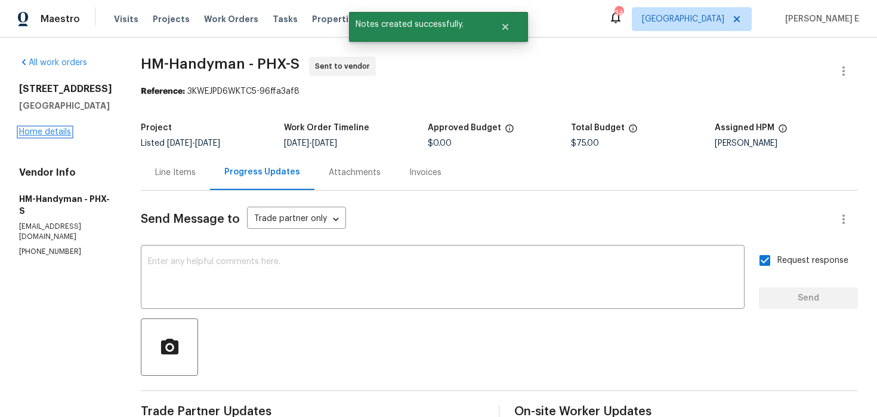
click at [59, 133] on link "Home details" at bounding box center [45, 132] width 52 height 8
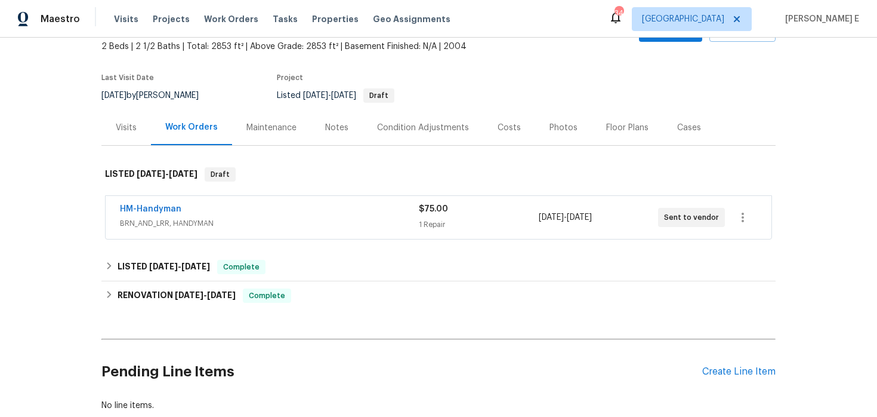
scroll to position [147, 0]
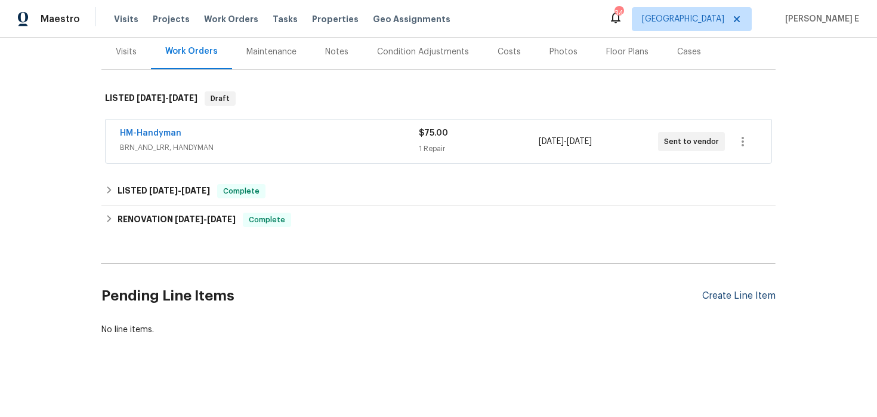
click at [729, 298] on div "Create Line Item" at bounding box center [738, 295] width 73 height 11
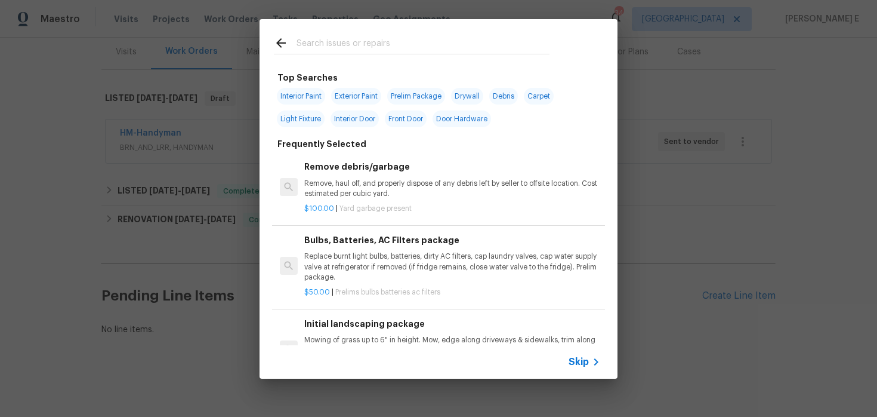
click at [593, 360] on icon at bounding box center [596, 361] width 14 height 14
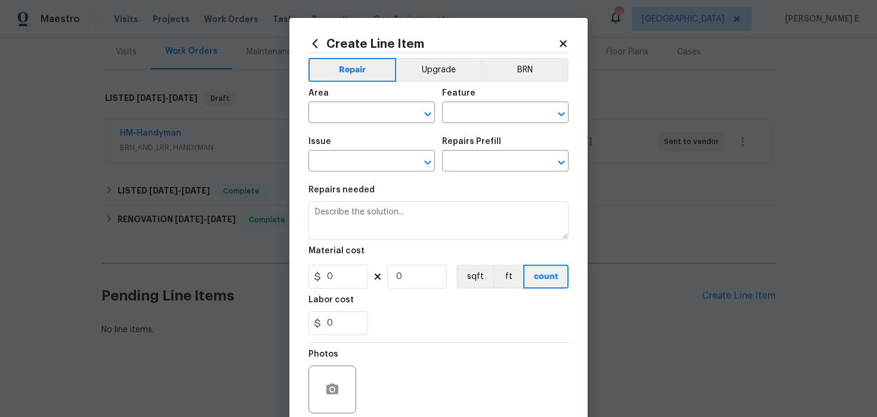
click at [334, 101] on div "Area" at bounding box center [372, 97] width 127 height 16
click at [325, 110] on input "text" at bounding box center [355, 113] width 93 height 18
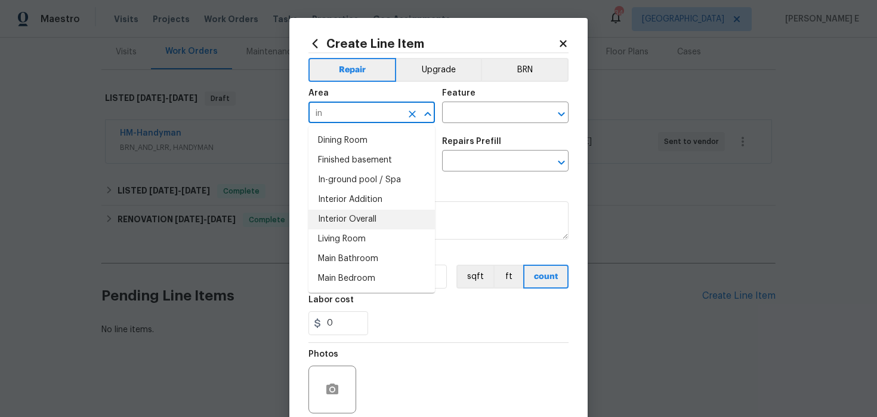
click at [361, 215] on li "Interior Overall" at bounding box center [372, 219] width 127 height 20
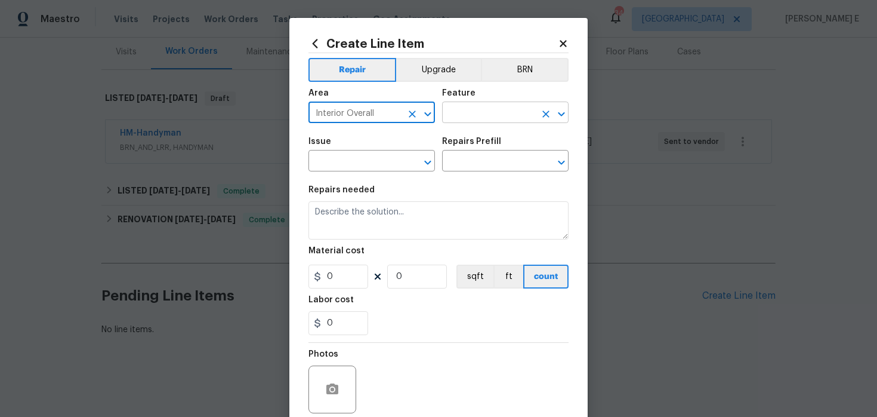
type input "Interior Overall"
click at [475, 119] on input "text" at bounding box center [488, 113] width 93 height 18
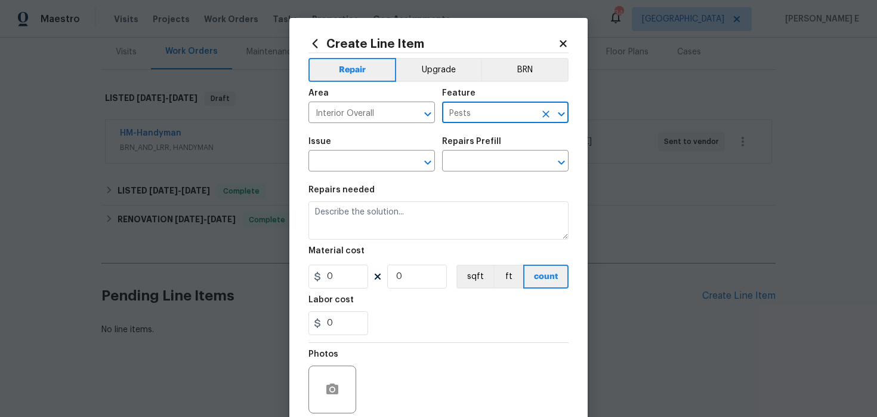
type input "Pests"
click at [353, 148] on div "Issue" at bounding box center [372, 145] width 127 height 16
click at [341, 162] on input "text" at bounding box center [355, 162] width 93 height 18
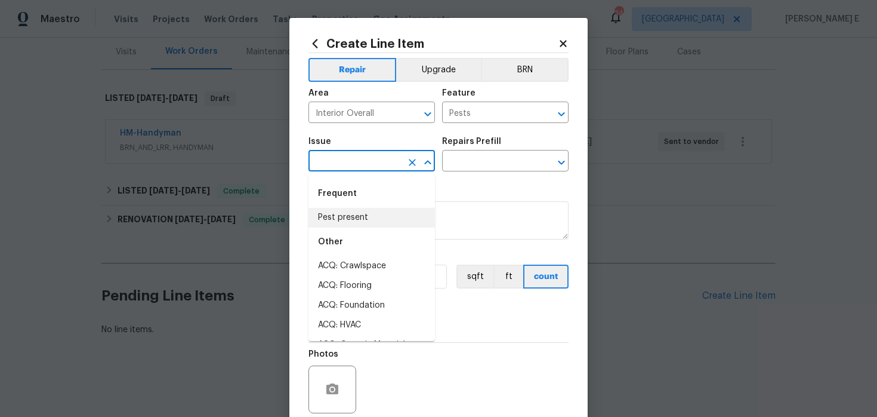
click at [334, 216] on li "Pest present" at bounding box center [372, 218] width 127 height 20
type input "Pest present"
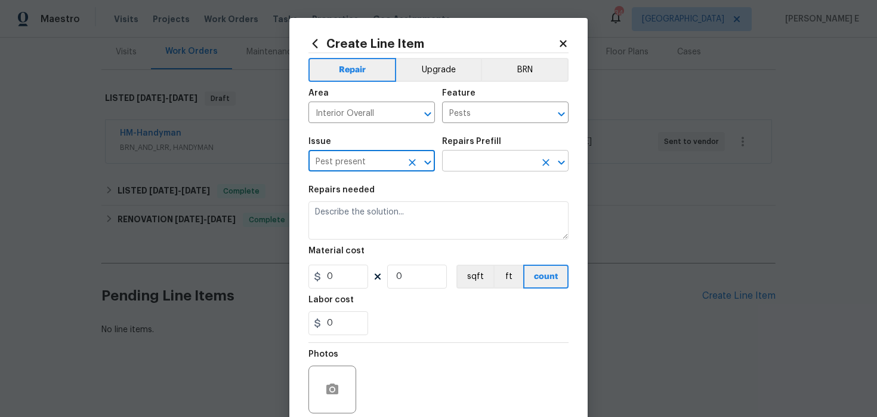
click at [520, 161] on input "text" at bounding box center [488, 162] width 93 height 18
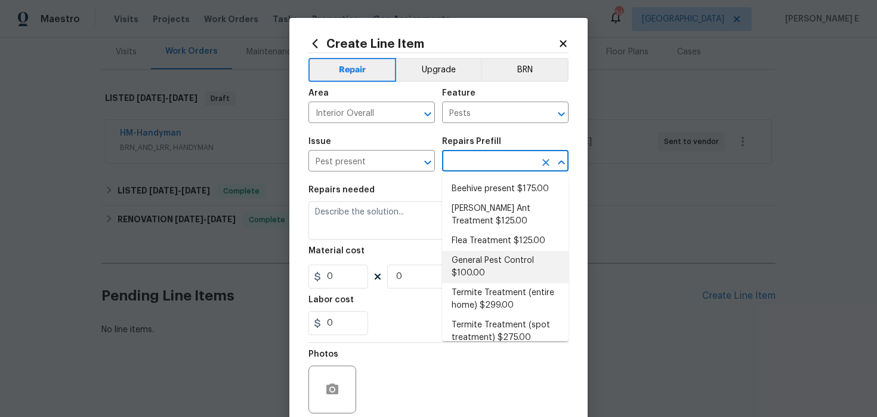
click at [458, 267] on li "General Pest Control $100.00" at bounding box center [505, 267] width 127 height 32
type input "General Pest Control $100.00"
type textarea "General pest treatment for active pest/insect infestation - non termite"
type input "100"
type input "1"
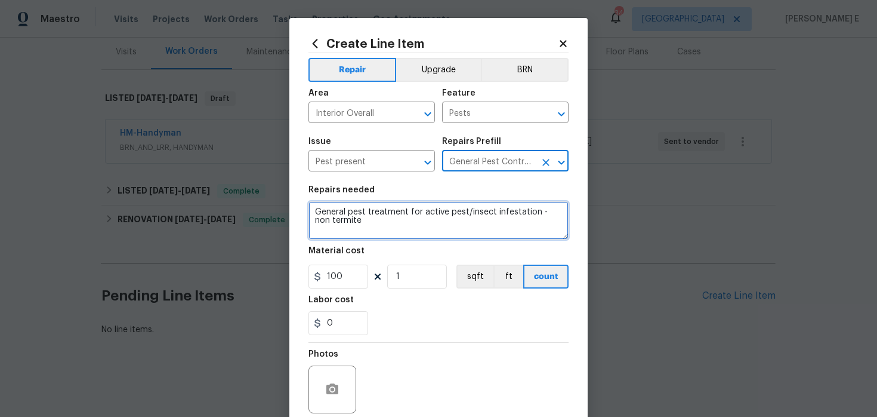
click at [394, 220] on textarea "General pest treatment for active pest/insect infestation - non termite" at bounding box center [439, 220] width 260 height 38
paste textarea "Please perform a general pest treatment for active pest/insect infestation - no…"
type textarea "Please perform a general pest treatment for active pest/insect infestation - no…"
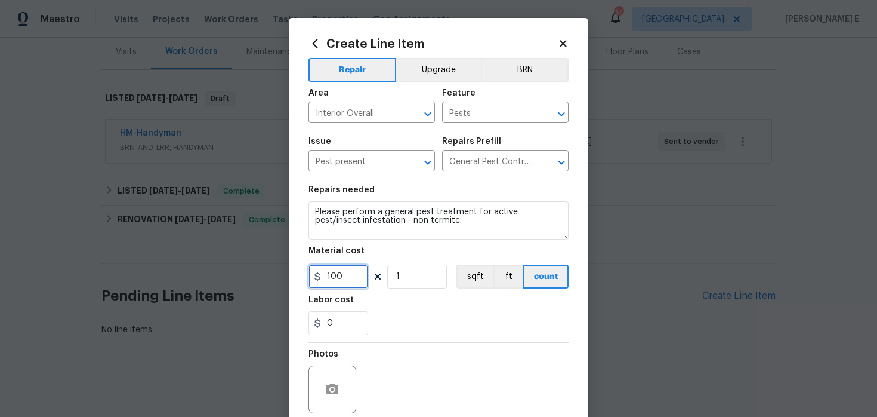
click at [328, 286] on input "100" at bounding box center [339, 276] width 60 height 24
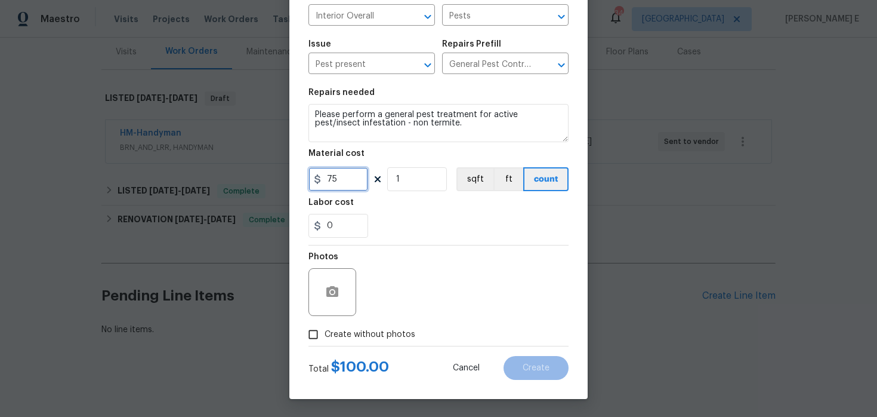
type input "75"
click at [369, 335] on span "Create without photos" at bounding box center [370, 334] width 91 height 13
click at [325, 335] on input "Create without photos" at bounding box center [313, 334] width 23 height 23
checkbox input "true"
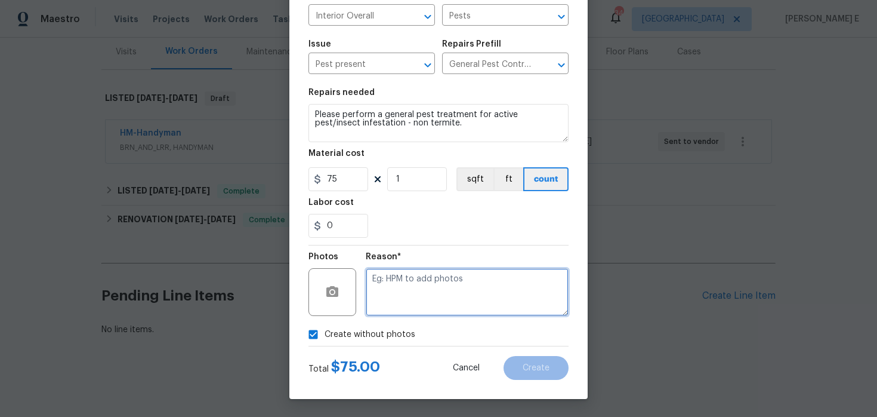
click at [428, 311] on textarea at bounding box center [467, 292] width 203 height 48
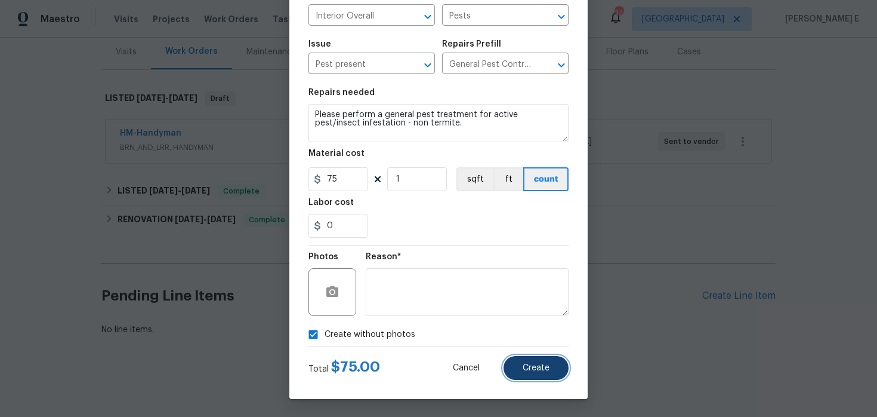
click at [527, 368] on span "Create" at bounding box center [536, 367] width 27 height 9
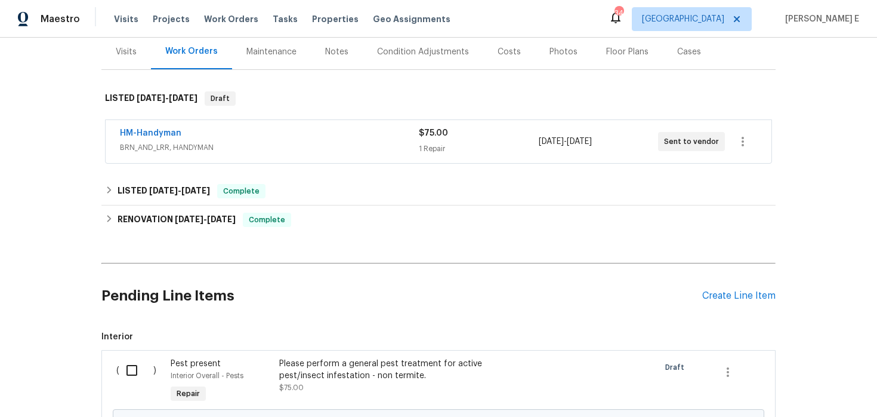
scroll to position [283, 0]
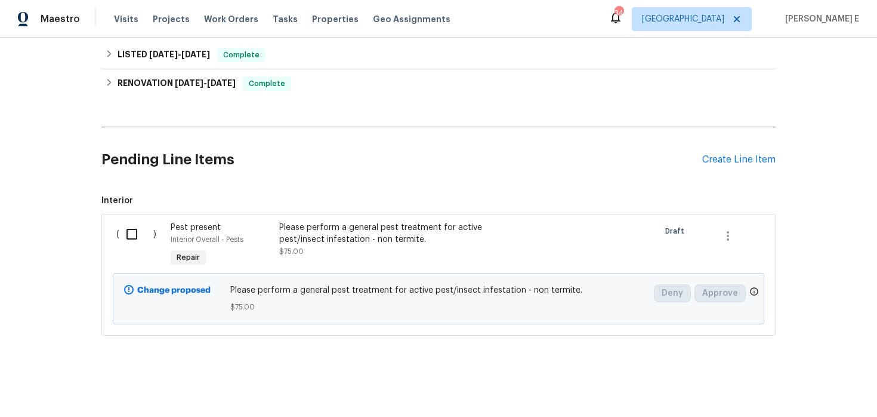
click at [132, 232] on input "checkbox" at bounding box center [136, 233] width 34 height 25
checkbox input "true"
click at [822, 380] on span "Create Work Order" at bounding box center [808, 387] width 79 height 15
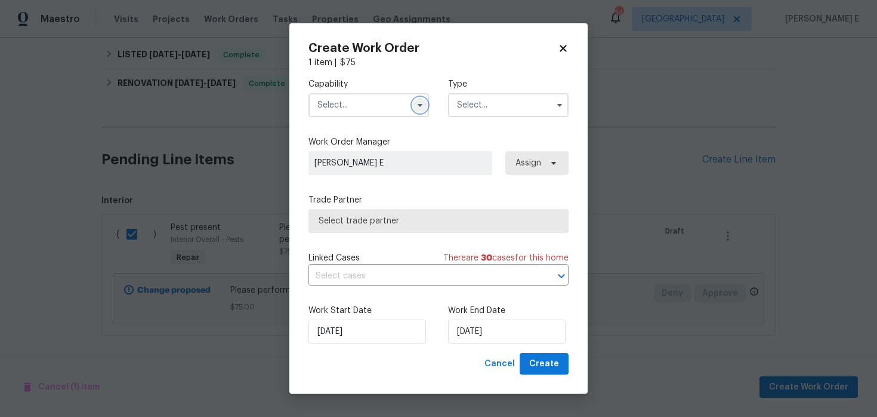
click at [415, 109] on icon "button" at bounding box center [420, 105] width 10 height 10
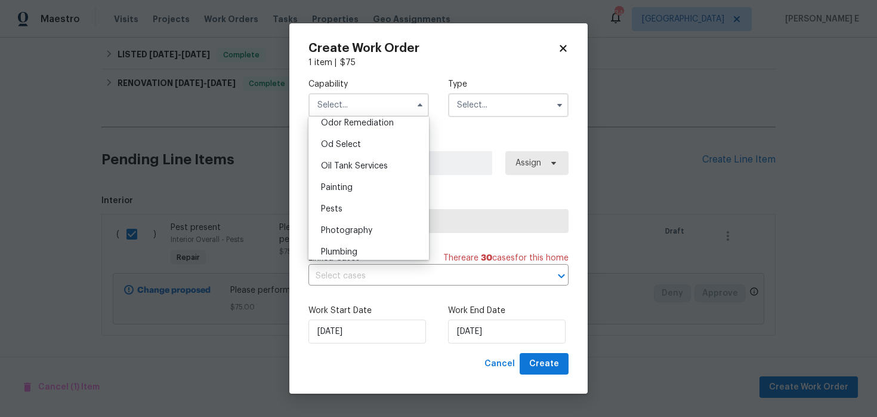
scroll to position [949, 0]
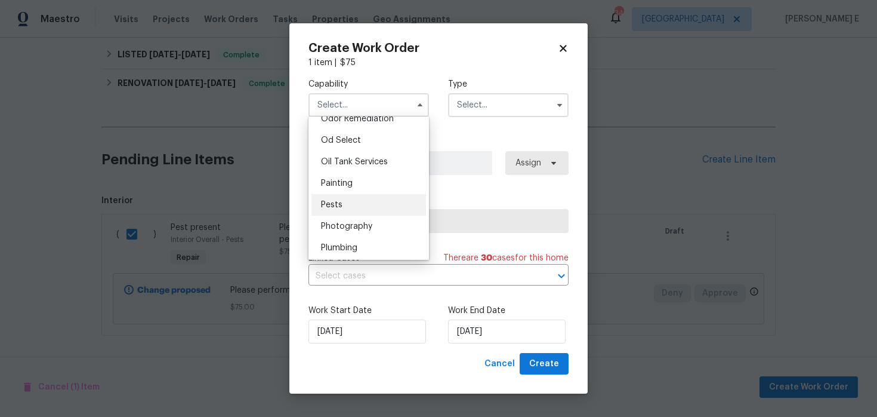
click at [375, 203] on div "Pests" at bounding box center [368, 204] width 115 height 21
type input "Pests"
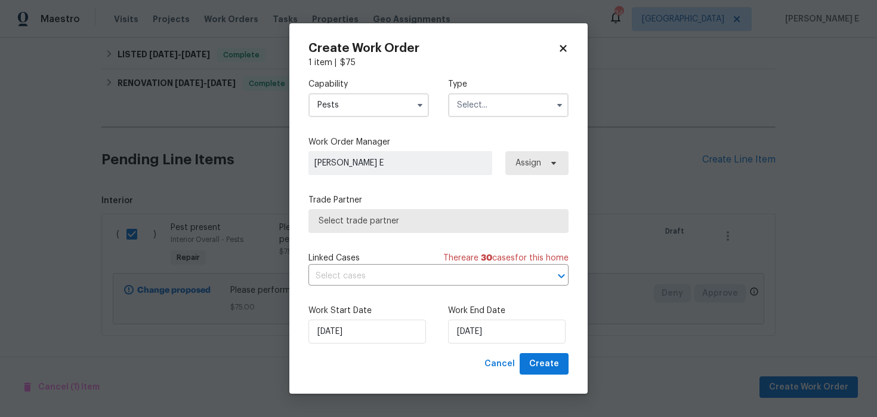
click at [480, 110] on input "text" at bounding box center [508, 105] width 121 height 24
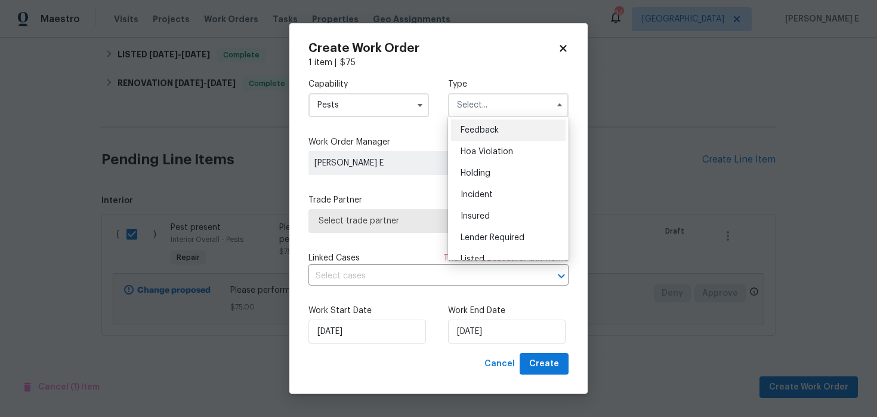
click at [477, 125] on div "Feedback" at bounding box center [508, 129] width 115 height 21
type input "Feedback"
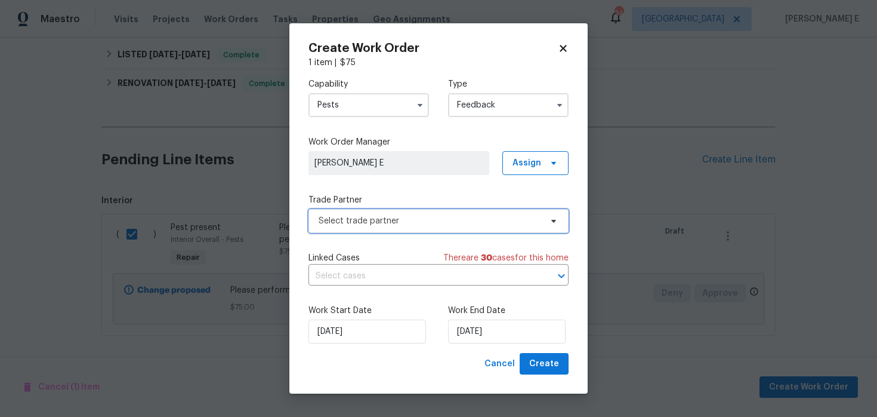
click at [393, 227] on span "Select trade partner" at bounding box center [439, 221] width 260 height 24
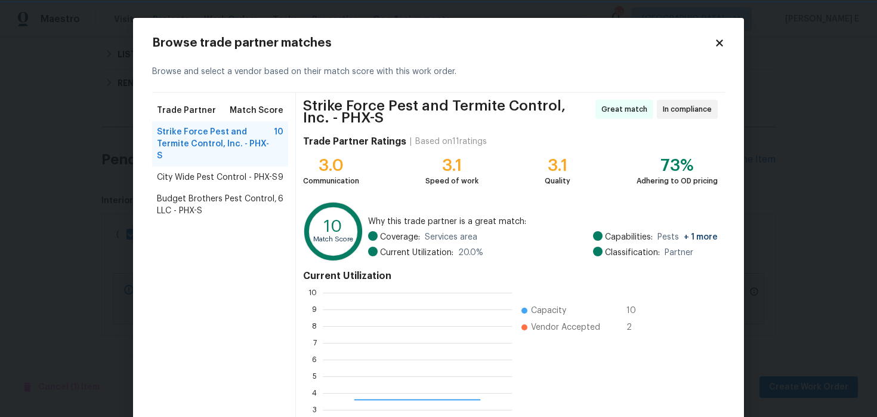
scroll to position [167, 189]
click at [260, 171] on span "City Wide Pest Control - PHX-S" at bounding box center [217, 177] width 121 height 12
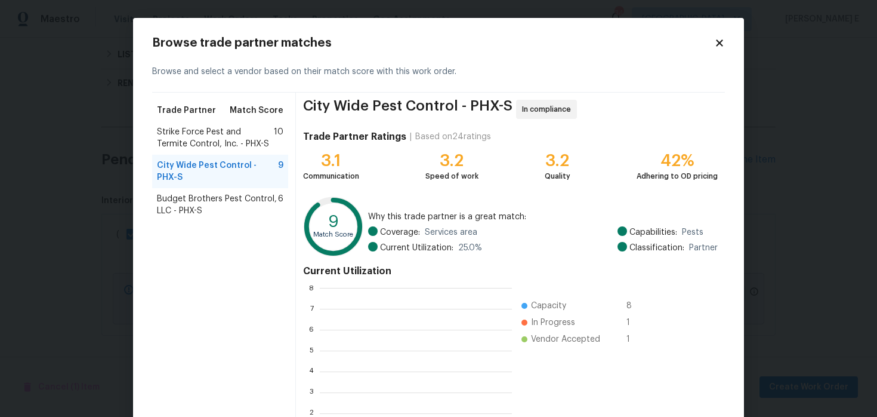
scroll to position [167, 192]
click at [260, 171] on span "City Wide Pest Control - PHX-S" at bounding box center [217, 171] width 121 height 24
click at [251, 201] on span "Budget Brothers Pest Control, LLC - PHX-S" at bounding box center [217, 205] width 121 height 24
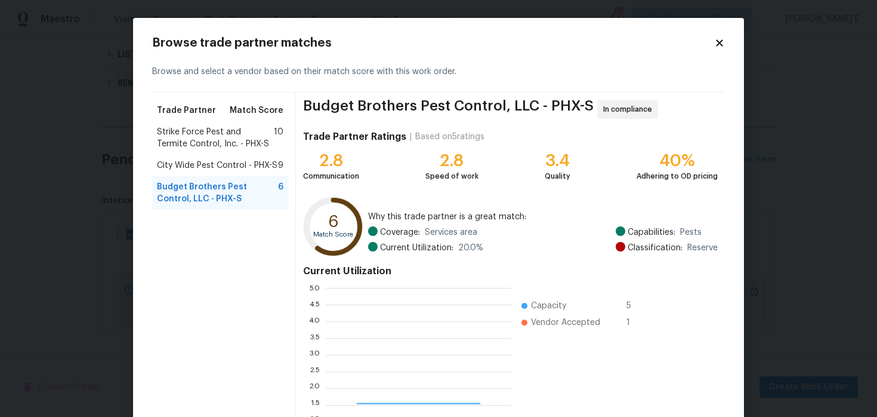
scroll to position [1, 1]
click at [247, 131] on span "Strike Force Pest and Termite Control, Inc. - PHX-S" at bounding box center [215, 138] width 117 height 24
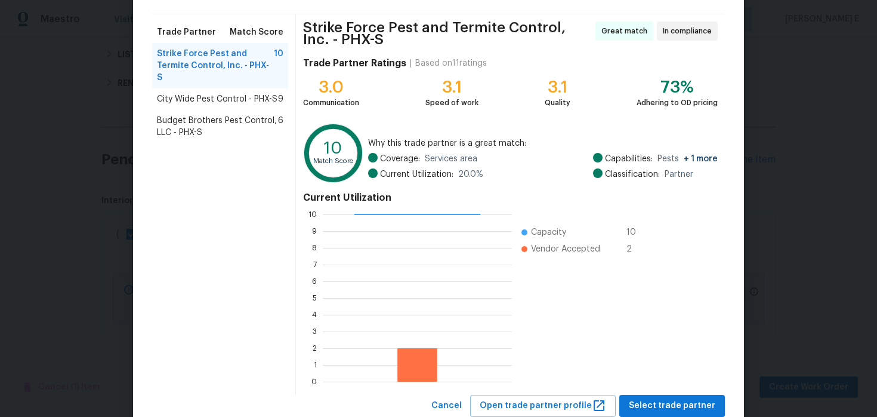
scroll to position [115, 0]
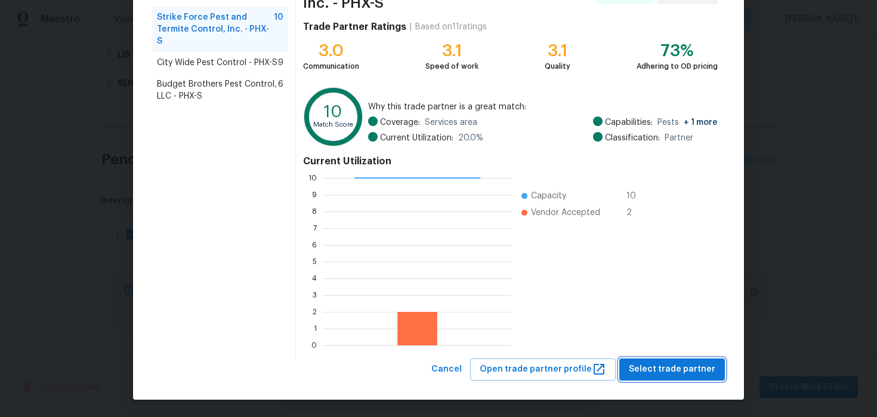
click at [658, 360] on button "Select trade partner" at bounding box center [672, 369] width 106 height 22
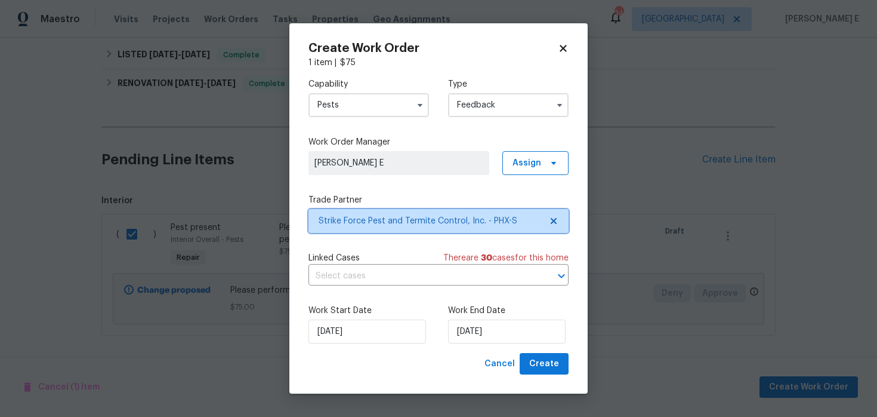
scroll to position [0, 0]
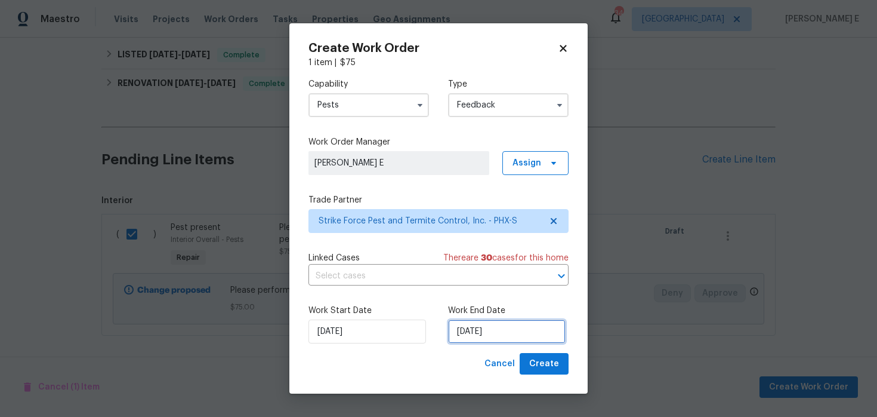
click at [472, 334] on input "[DATE]" at bounding box center [507, 331] width 118 height 24
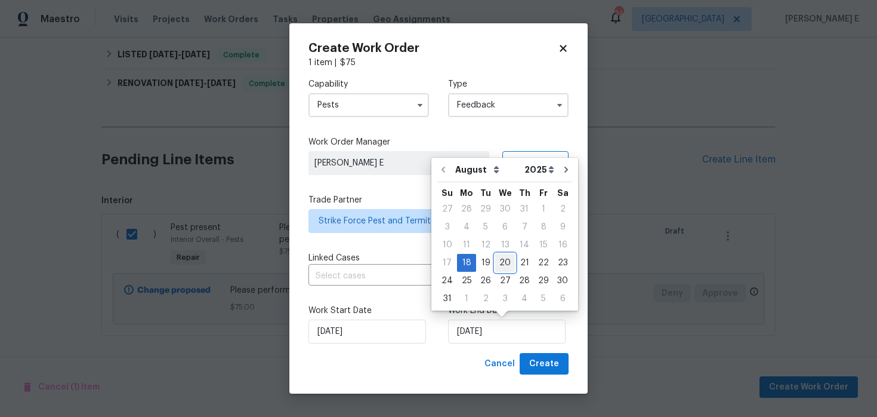
click at [503, 261] on div "20" at bounding box center [505, 262] width 20 height 17
type input "[DATE]"
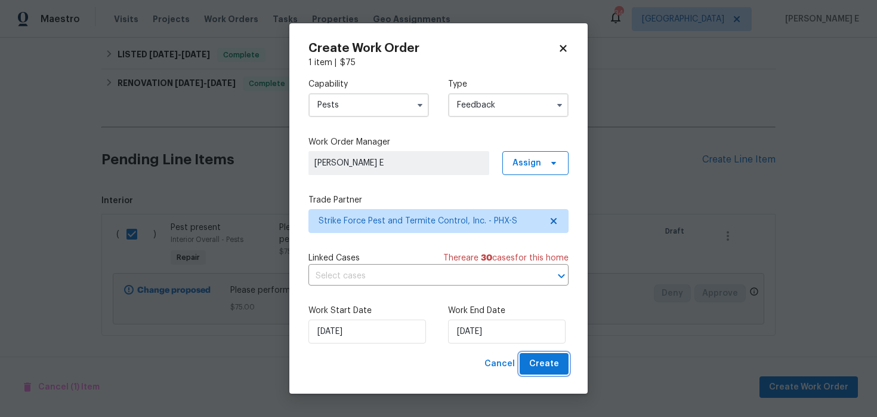
click at [551, 368] on span "Create" at bounding box center [544, 363] width 30 height 15
checkbox input "false"
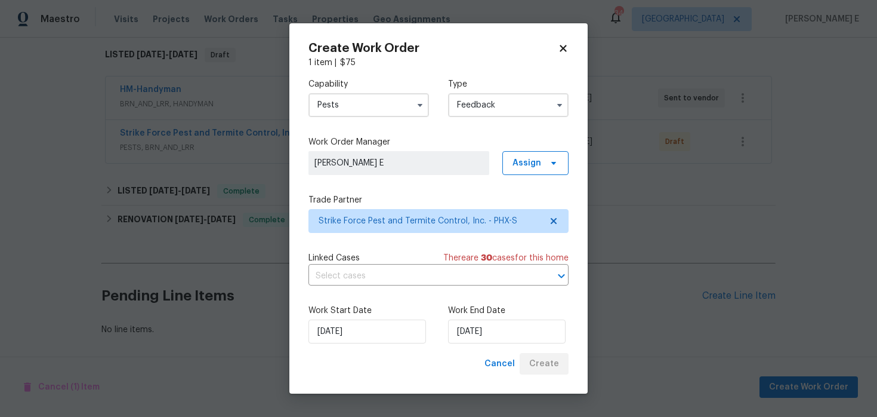
scroll to position [190, 0]
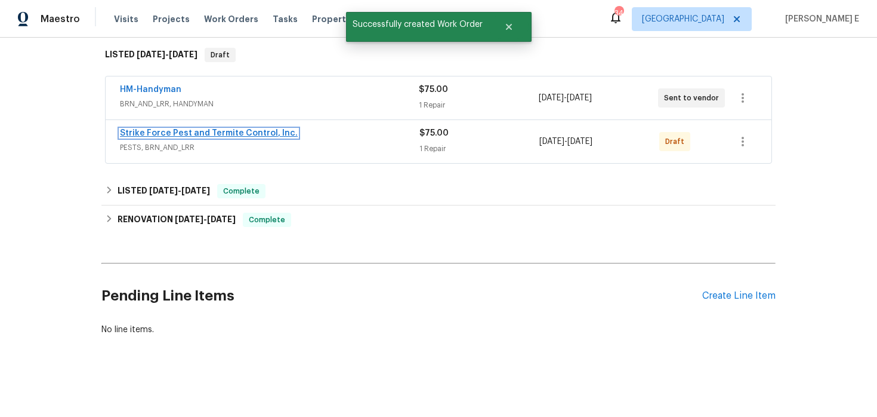
click at [210, 137] on link "Strike Force Pest and Termite Control, Inc." at bounding box center [209, 133] width 178 height 8
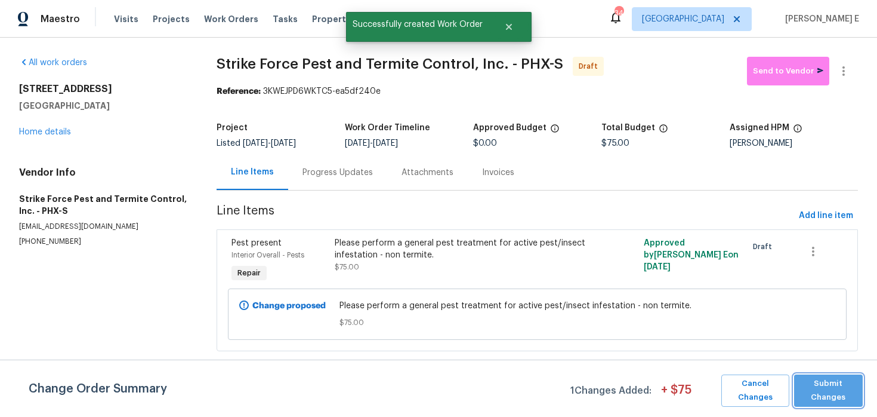
click at [859, 399] on button "Submit Changes" at bounding box center [828, 390] width 69 height 32
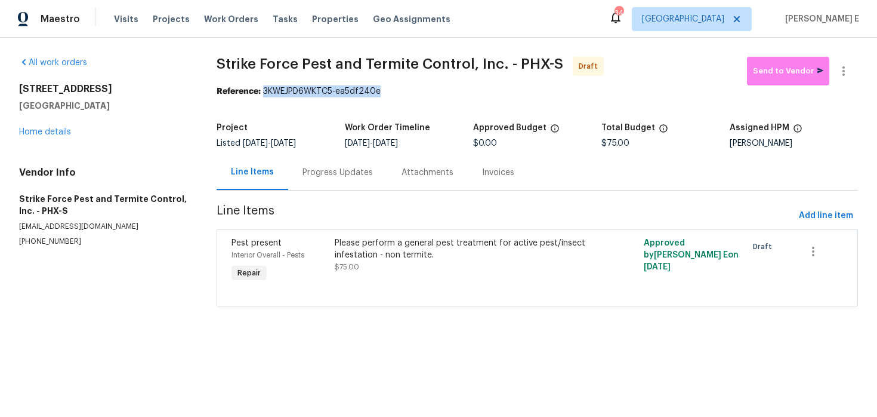
drag, startPoint x: 269, startPoint y: 91, endPoint x: 385, endPoint y: 95, distance: 115.8
click at [385, 95] on div "Reference: 3KWEJPD6WKTC5-ea5df240e" at bounding box center [537, 91] width 641 height 12
copy div "3KWEJPD6WKTC5-ea5df240e"
click at [348, 180] on div "Progress Updates" at bounding box center [337, 172] width 99 height 35
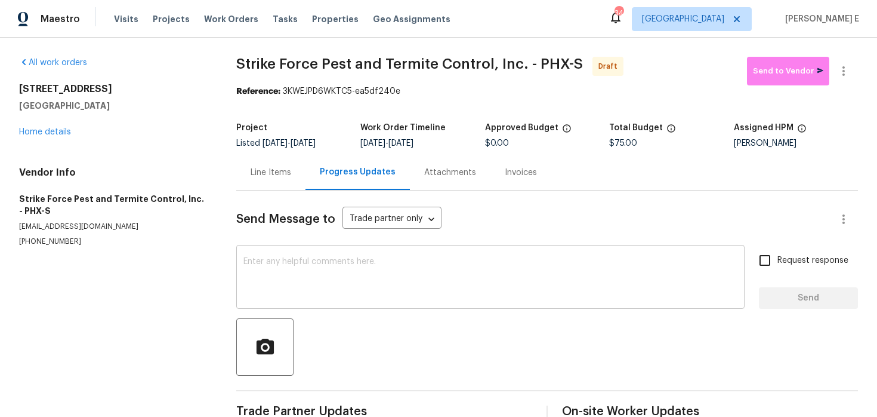
click at [327, 276] on textarea at bounding box center [490, 278] width 494 height 42
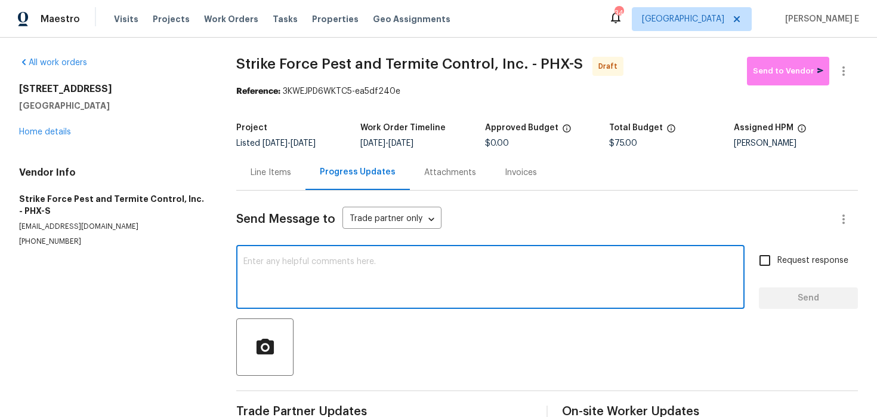
paste textarea "Hi this is Keerthana with Opendoor. I’m confirming you received the WO for the …"
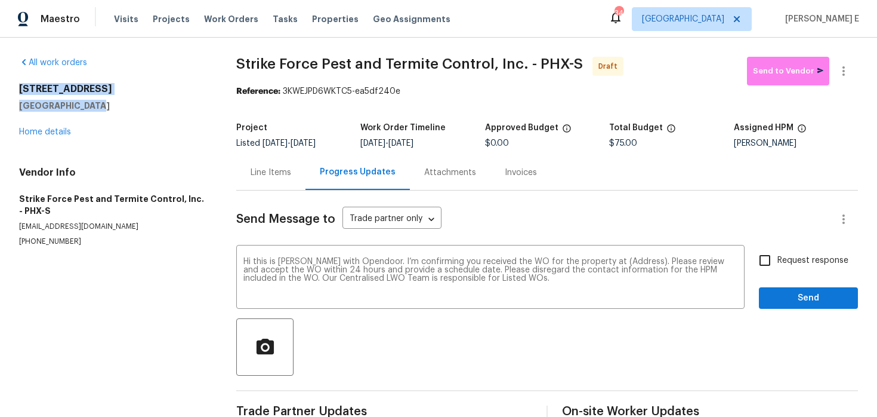
drag, startPoint x: 12, startPoint y: 91, endPoint x: 97, endPoint y: 103, distance: 85.7
click at [97, 103] on div "All work orders 12446 W Bajada Rd Peoria, AZ 85383 Home details Vendor Info Str…" at bounding box center [438, 241] width 877 height 406
copy div "12446 W Bajada Rd Peoria, AZ 85383"
click at [621, 263] on textarea "Hi this is Keerthana with Opendoor. I’m confirming you received the WO for the …" at bounding box center [490, 278] width 494 height 42
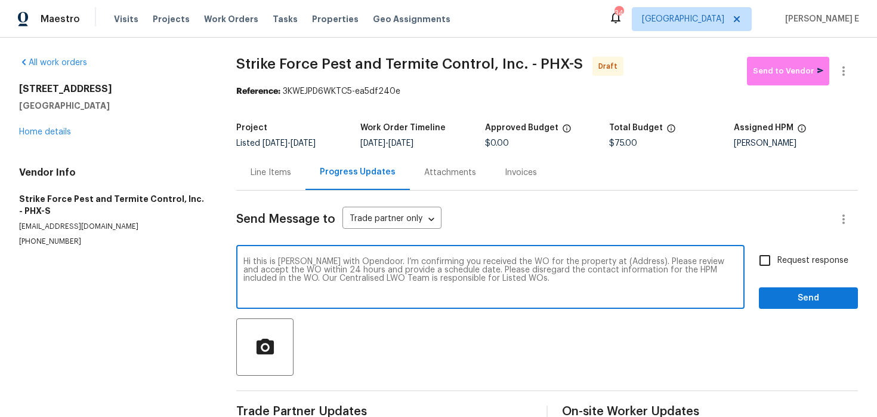
paste textarea "12446 W Bajada Rd Peoria, AZ 85383"
type textarea "Hi this is Keerthana with Opendoor. I’m confirming you received the WO for the …"
click at [843, 264] on span "Request response" at bounding box center [813, 260] width 71 height 13
click at [778, 264] on input "Request response" at bounding box center [764, 260] width 25 height 25
checkbox input "true"
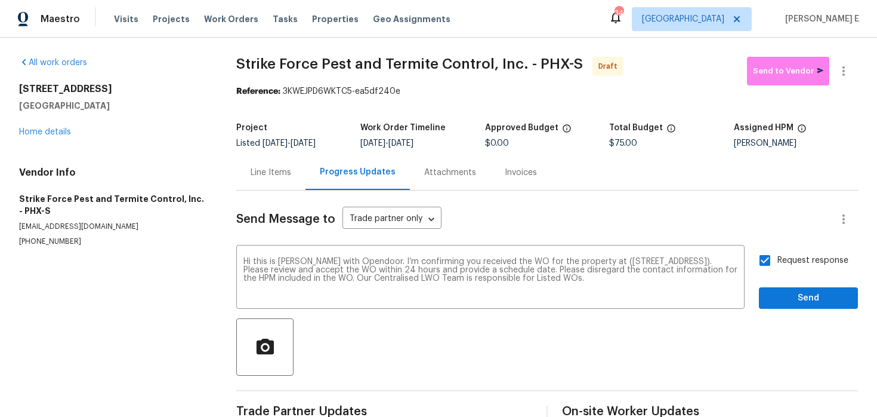
click at [827, 285] on div "Request response Send" at bounding box center [808, 278] width 99 height 61
click at [809, 302] on span "Send" at bounding box center [809, 298] width 80 height 15
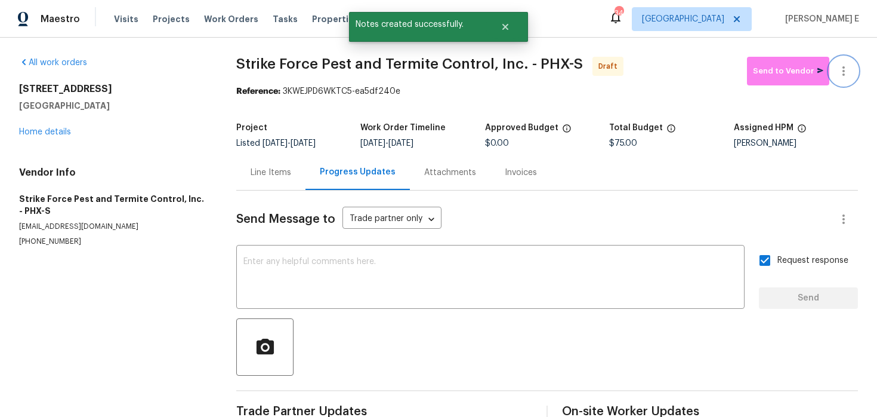
click at [847, 66] on icon "button" at bounding box center [844, 71] width 14 height 14
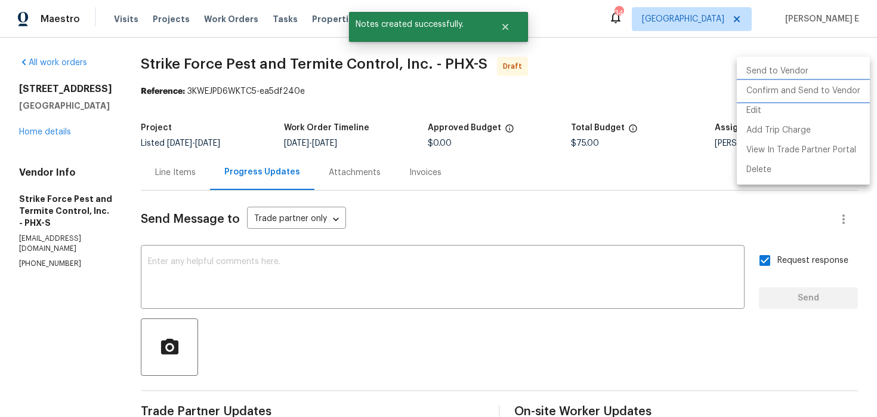
click at [784, 85] on li "Confirm and Send to Vendor" at bounding box center [803, 91] width 133 height 20
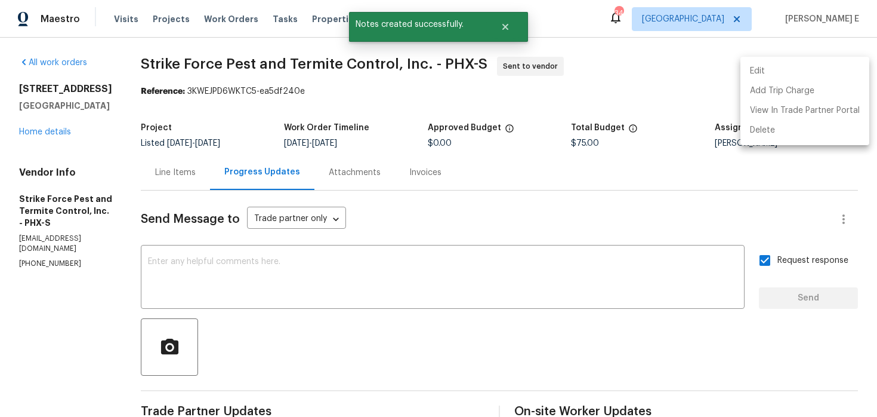
click at [479, 126] on div at bounding box center [438, 208] width 877 height 417
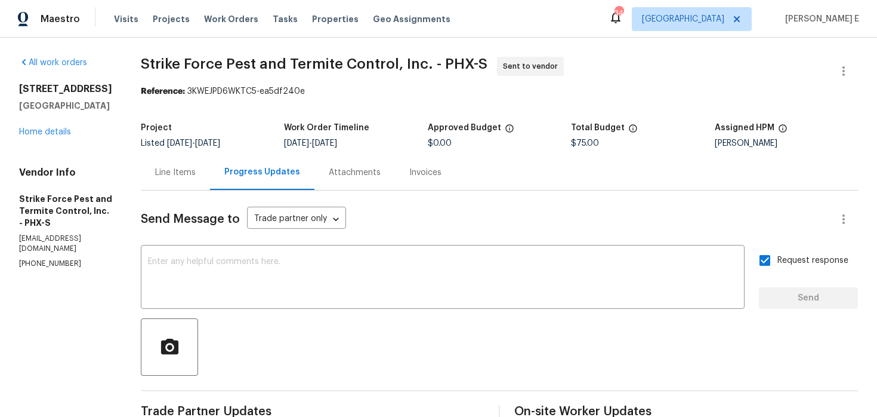
click at [54, 127] on div "12446 W Bajada Rd Peoria, AZ 85383 Home details" at bounding box center [65, 110] width 93 height 55
click at [51, 130] on link "Home details" at bounding box center [45, 132] width 52 height 8
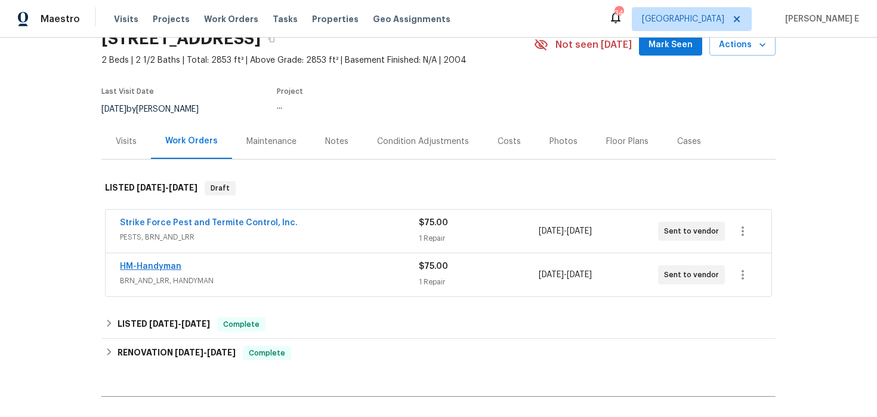
scroll to position [66, 0]
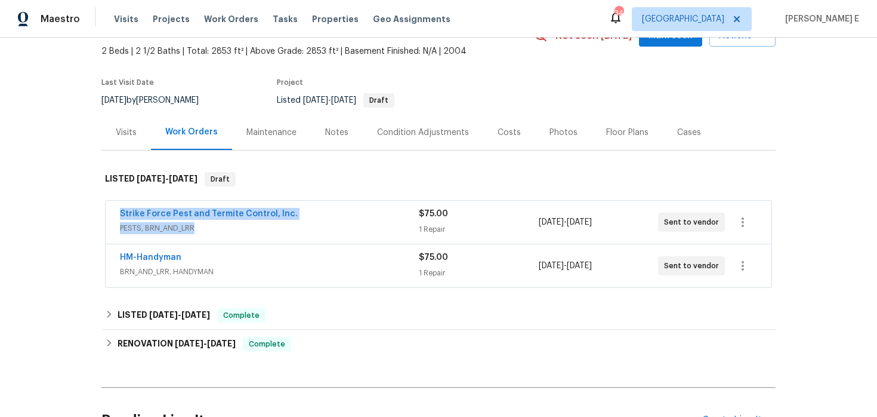
drag, startPoint x: 119, startPoint y: 215, endPoint x: 291, endPoint y: 224, distance: 172.1
click at [291, 224] on div "Strike Force Pest and Termite Control, Inc. PESTS, BRN_AND_LRR $75.00 1 Repair …" at bounding box center [439, 222] width 666 height 43
click at [82, 240] on div "Back to all projects 12446 W Bajada Rd, Peoria, AZ 85383 2 Beds | 2 1/2 Baths |…" at bounding box center [438, 227] width 877 height 379
drag, startPoint x: 115, startPoint y: 213, endPoint x: 298, endPoint y: 214, distance: 183.8
click at [298, 214] on div "Strike Force Pest and Termite Control, Inc. PESTS, BRN_AND_LRR $75.00 1 Repair …" at bounding box center [439, 222] width 666 height 43
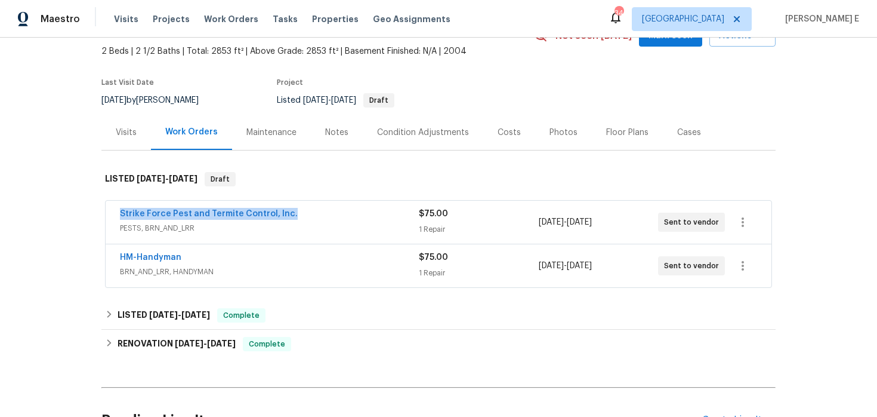
copy link "Strike Force Pest and Termite Control, Inc."
click at [73, 276] on div "Back to all projects 12446 W Bajada Rd, Peoria, AZ 85383 2 Beds | 2 1/2 Baths |…" at bounding box center [438, 227] width 877 height 379
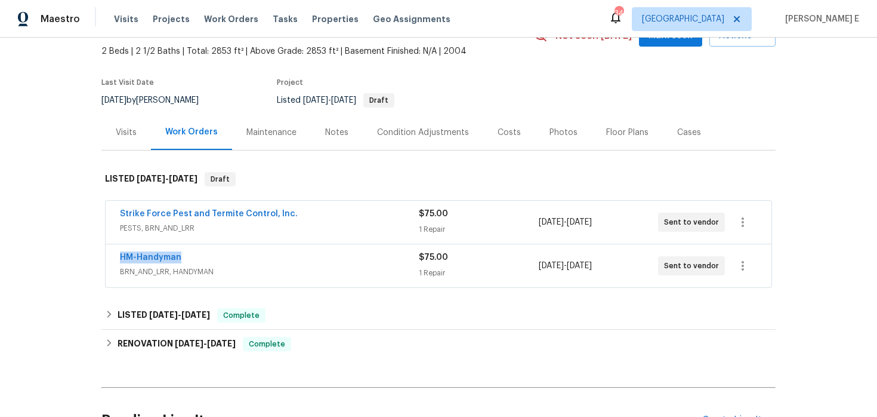
drag, startPoint x: 113, startPoint y: 257, endPoint x: 191, endPoint y: 255, distance: 78.2
click at [191, 255] on div "HM-Handyman BRN_AND_LRR, HANDYMAN $75.00 1 Repair 8/18/2025 - 8/20/2025 Sent to…" at bounding box center [439, 265] width 666 height 43
copy link "HM-Handyman"
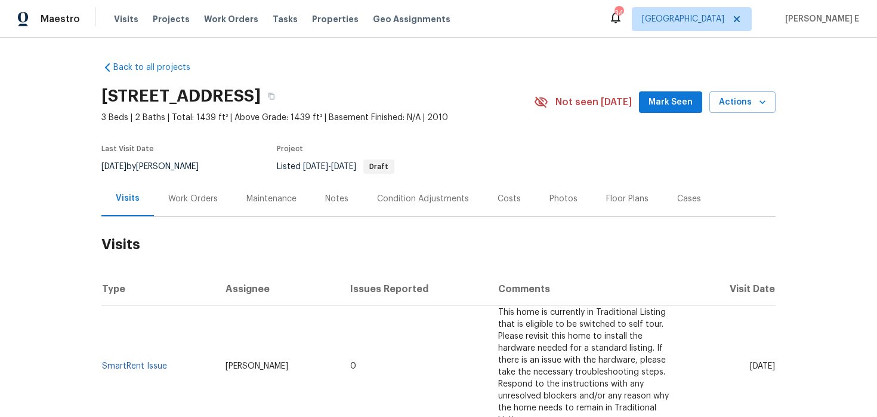
click at [193, 175] on div "Last Visit Date 5/7/2025 by William Bynum Project Listed 8/14/2025 - 8/18/2025 …" at bounding box center [303, 159] width 405 height 43
click at [186, 198] on div "Work Orders" at bounding box center [193, 199] width 50 height 12
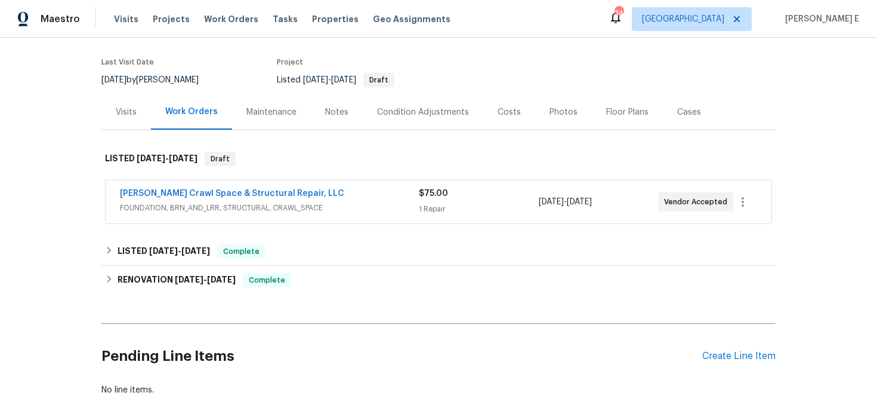
scroll to position [90, 0]
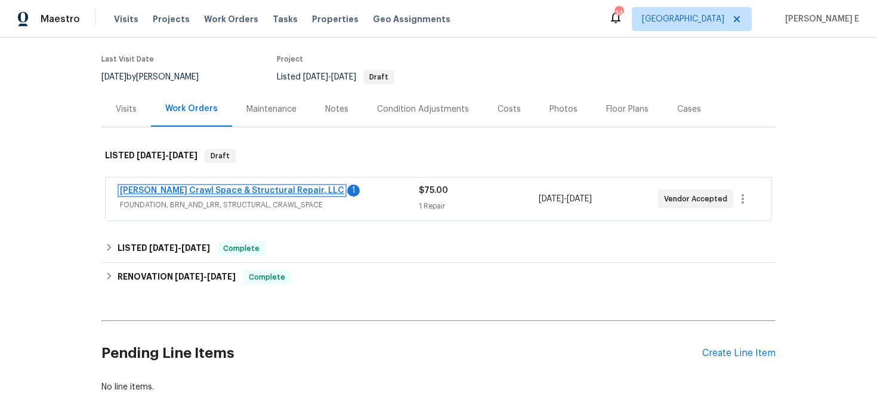
click at [263, 193] on link "Falcone Crawl Space & Structural Repair, LLC" at bounding box center [232, 190] width 224 height 8
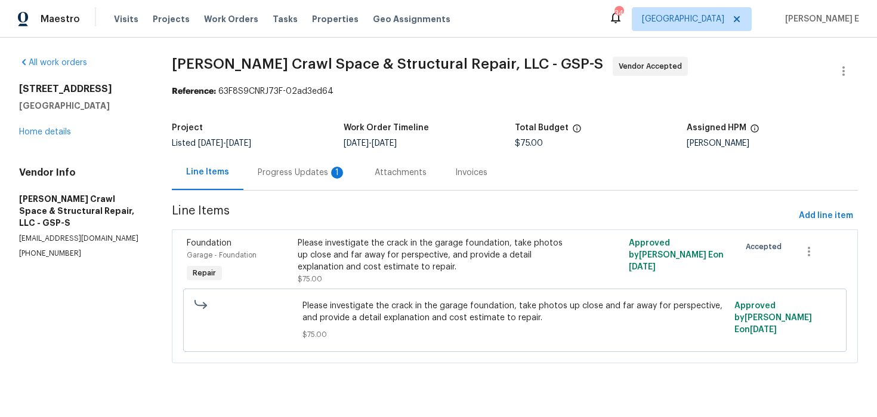
click at [310, 177] on div "Progress Updates 1" at bounding box center [302, 172] width 88 height 12
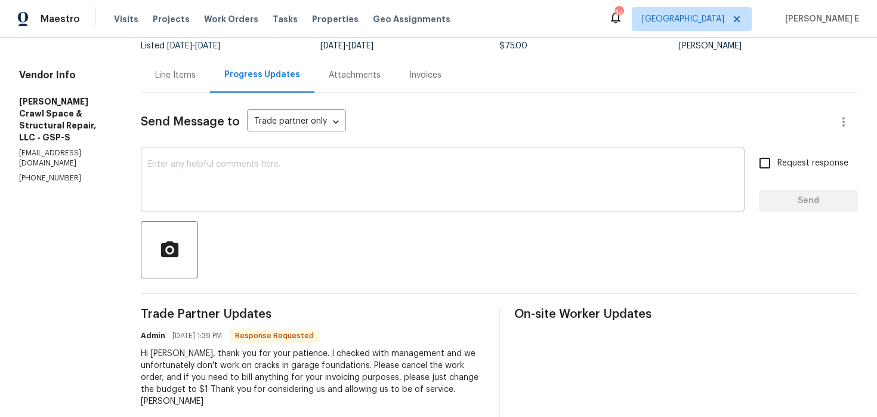
click at [403, 170] on textarea at bounding box center [443, 181] width 590 height 42
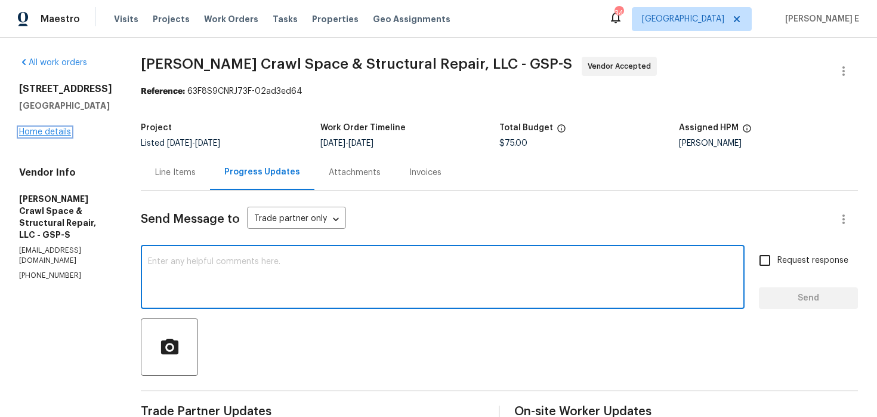
click at [48, 128] on link "Home details" at bounding box center [45, 132] width 52 height 8
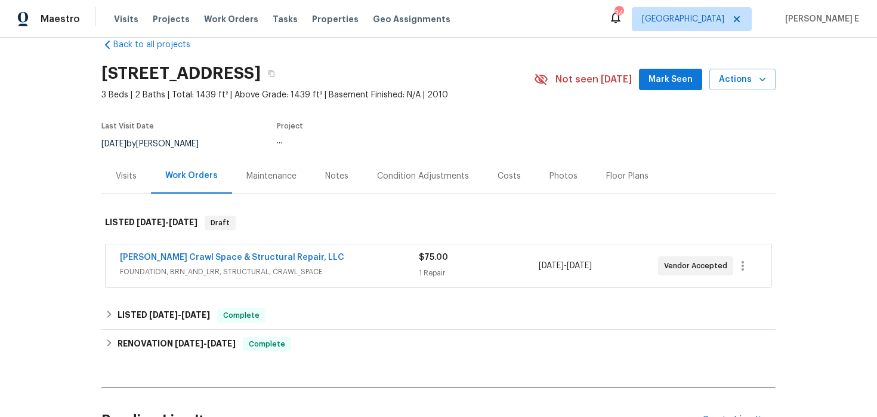
scroll to position [24, 0]
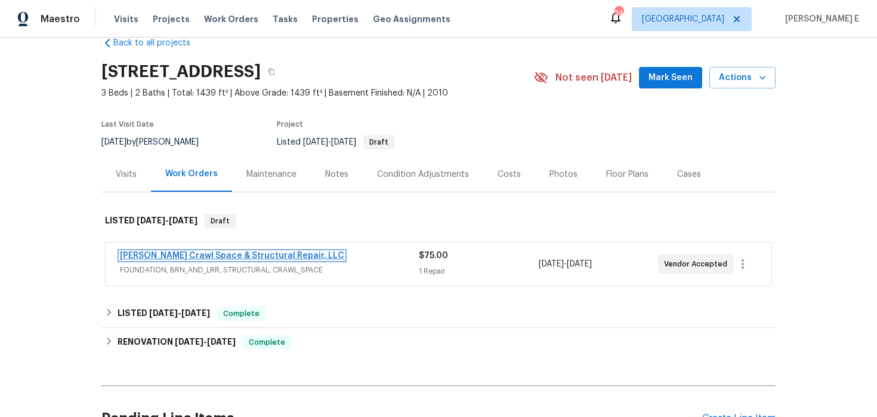
click at [195, 252] on link "Falcone Crawl Space & Structural Repair, LLC" at bounding box center [232, 255] width 224 height 8
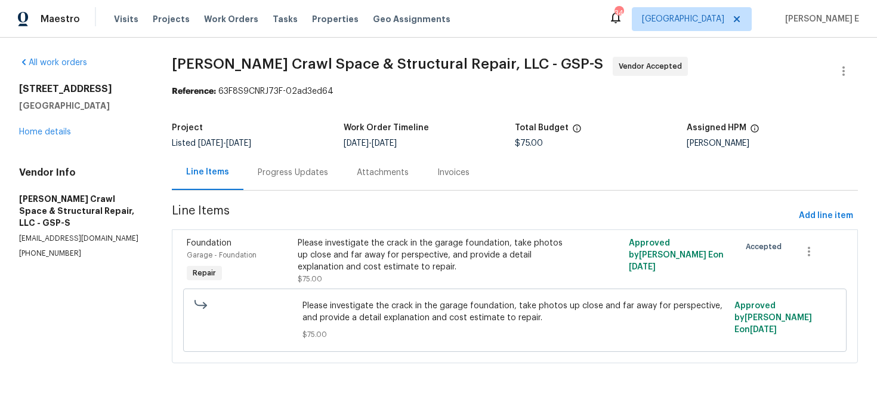
click at [283, 193] on section "Falcone Crawl Space & Structural Repair, LLC - GSP-S Vendor Accepted Reference:…" at bounding box center [515, 217] width 686 height 320
click at [303, 178] on div "Progress Updates" at bounding box center [293, 172] width 70 height 12
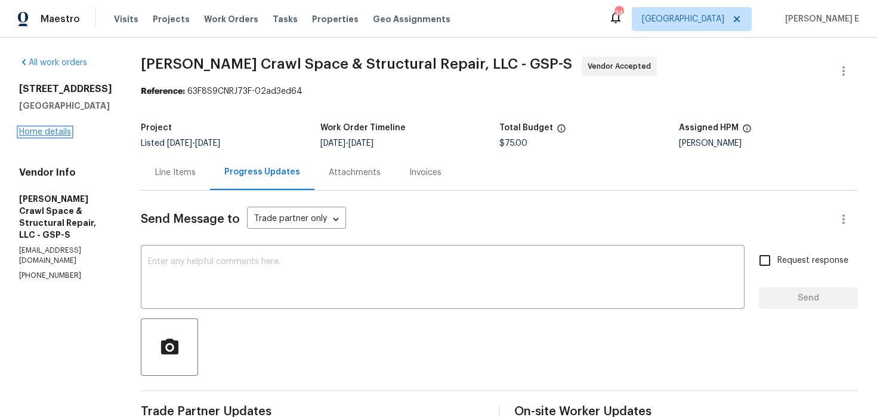
click at [65, 129] on link "Home details" at bounding box center [45, 132] width 52 height 8
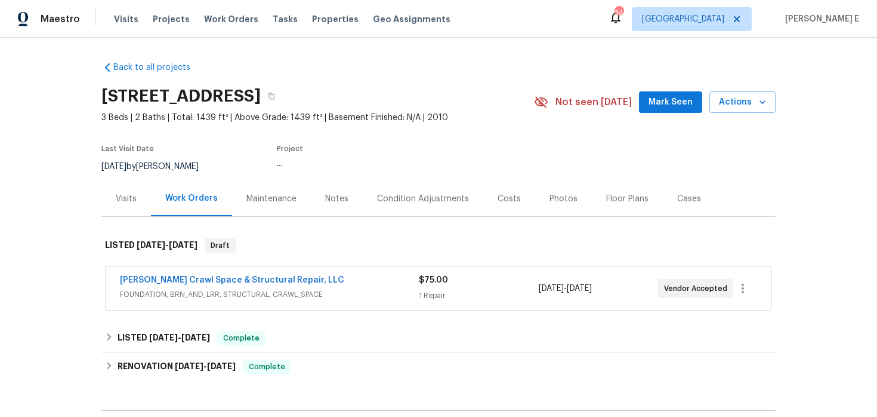
scroll to position [17, 0]
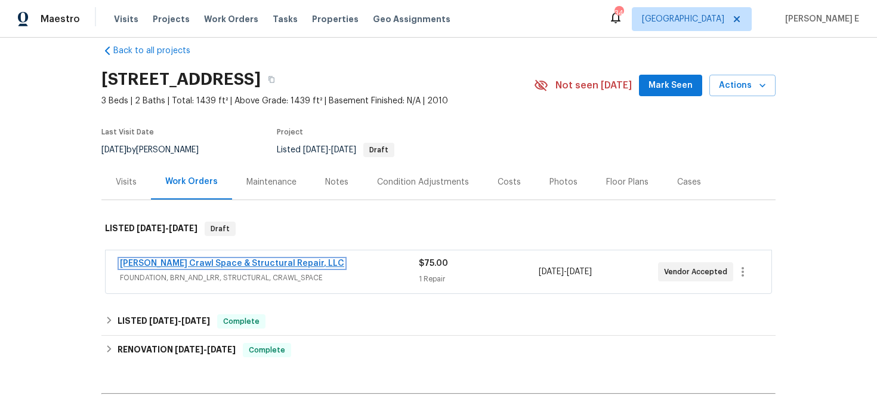
click at [230, 261] on link "Falcone Crawl Space & Structural Repair, LLC" at bounding box center [232, 263] width 224 height 8
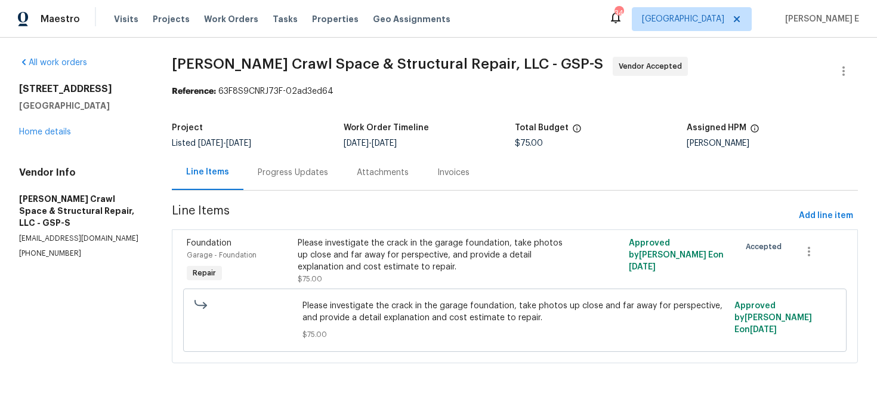
click at [308, 186] on div "Progress Updates" at bounding box center [292, 172] width 99 height 35
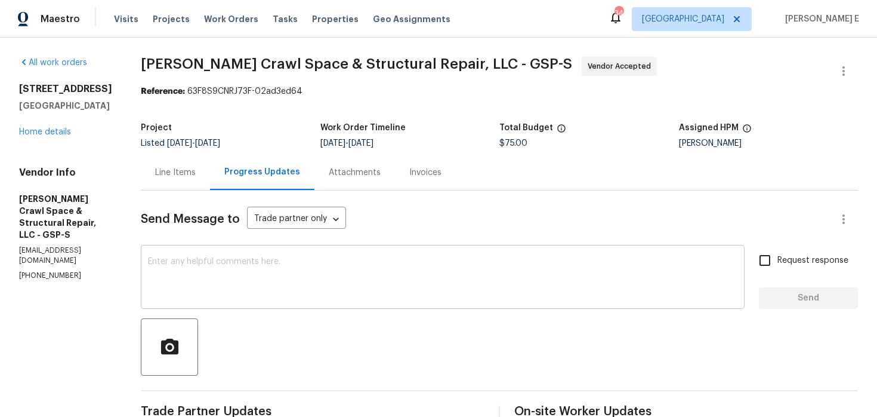
click at [323, 281] on textarea at bounding box center [443, 278] width 590 height 42
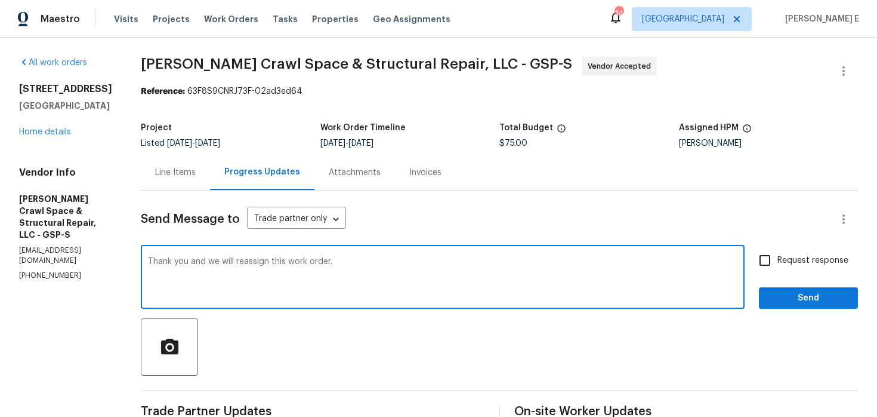
type textarea "Thank you and we will reassign this work order."
click at [777, 273] on input "Request response" at bounding box center [764, 260] width 25 height 25
checkbox input "true"
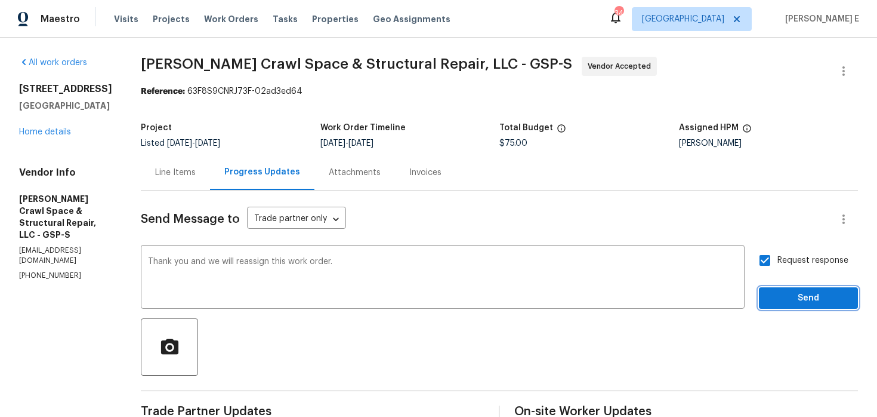
click span "Send"
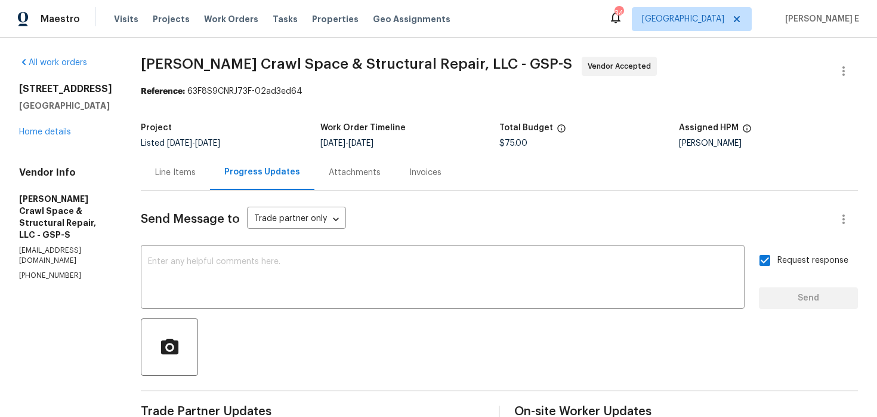
scroll to position [379, 0]
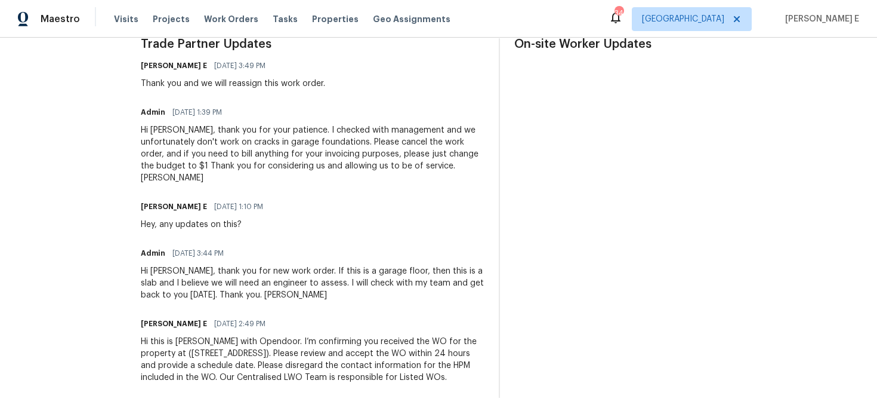
click div "Hi this is Keerthana with Opendoor. I’m confirming you received the WO for the …"
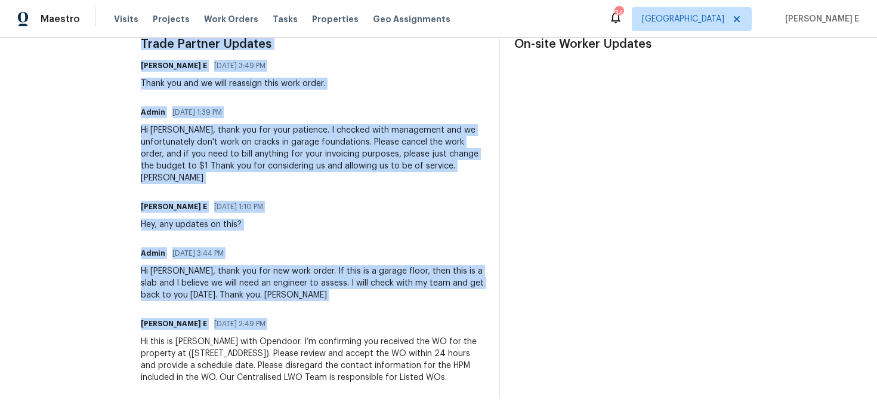
copy div "Trade Partner Updates Keerthana E 08/18/2025 3:49 PM Thank you and we will reas…"
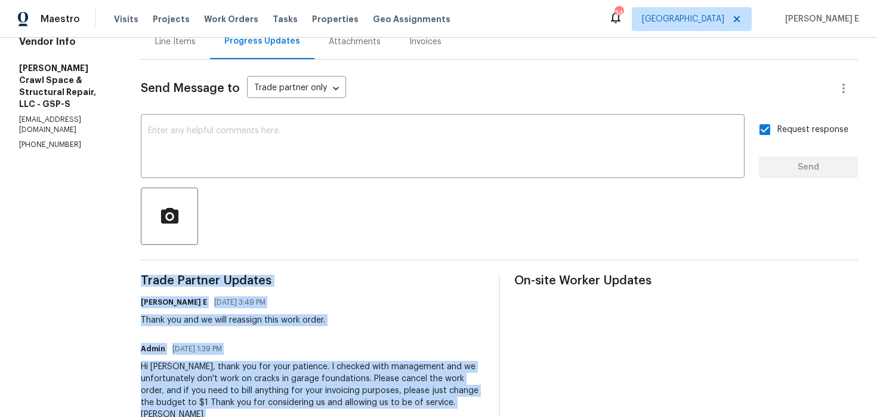
scroll to position [0, 0]
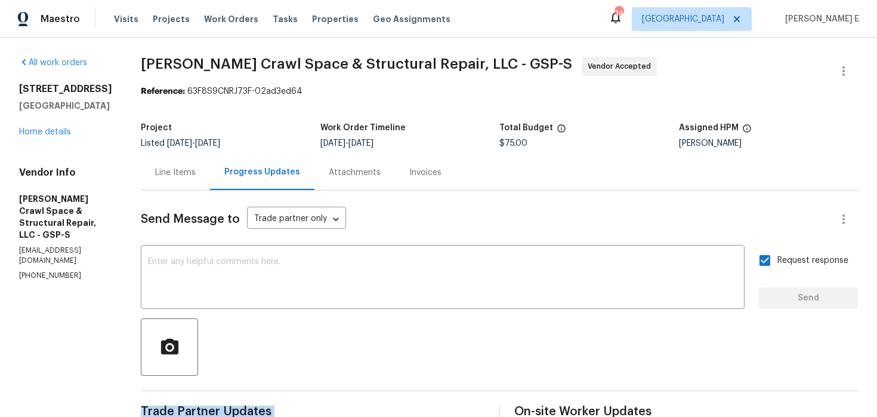
click b "Reference:"
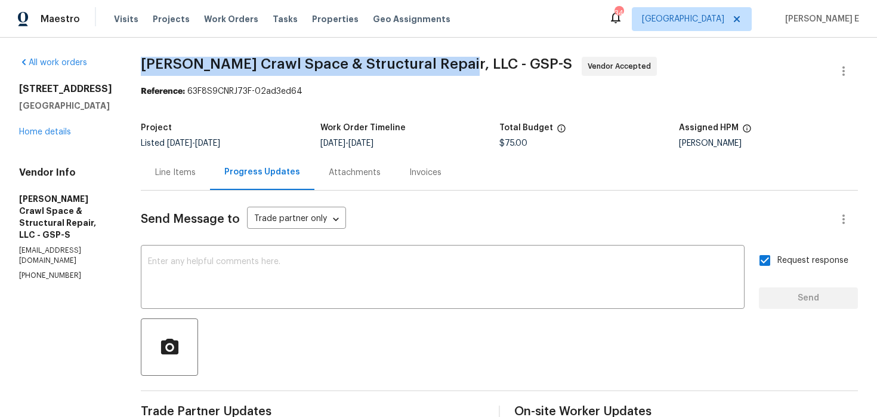
drag, startPoint x: 150, startPoint y: 69, endPoint x: 461, endPoint y: 61, distance: 311.6
click div "All work orders 10 Maplecroft St Greenville, SC 29609 Home details Vendor Info …"
copy span "Falcone Crawl Space & Structural Repair, LLC"
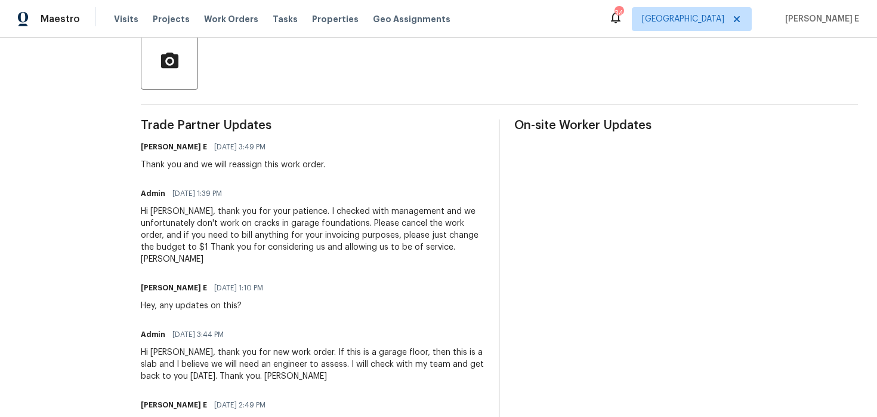
scroll to position [286, 0]
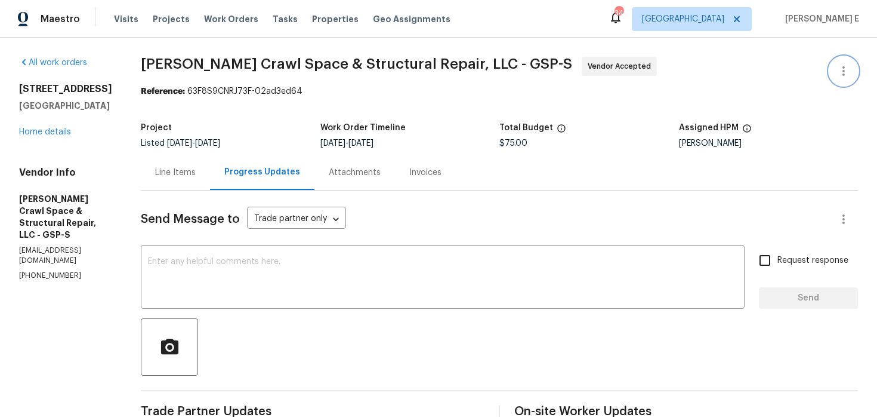
click at [843, 72] on icon "button" at bounding box center [844, 71] width 14 height 14
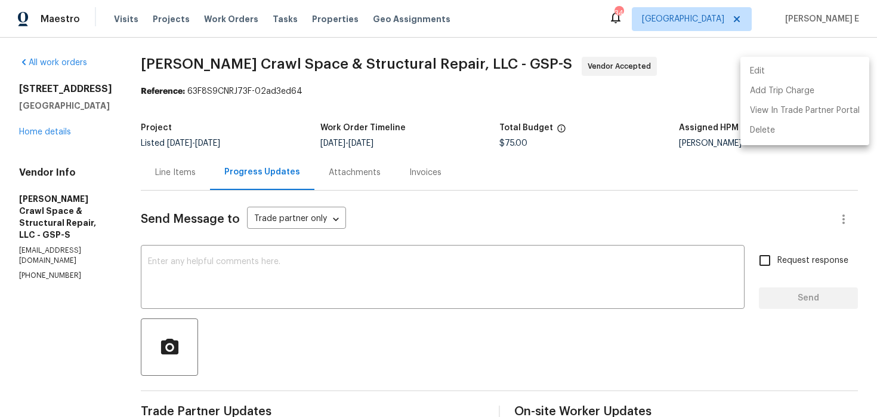
click at [756, 68] on li "Edit" at bounding box center [805, 71] width 129 height 20
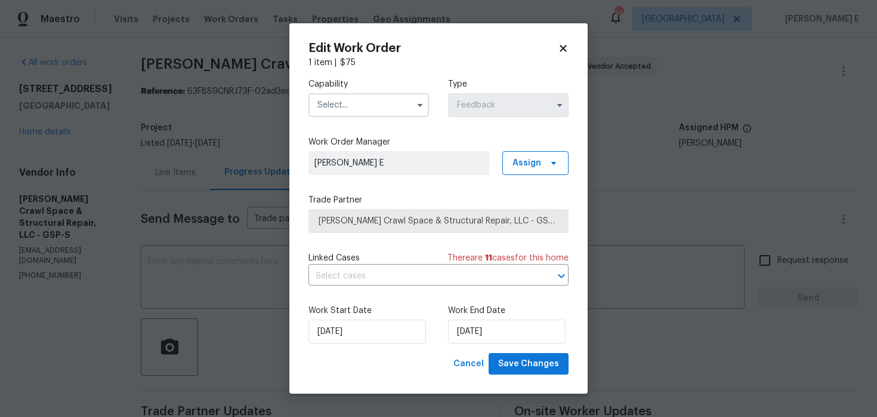
click at [360, 102] on input "text" at bounding box center [369, 105] width 121 height 24
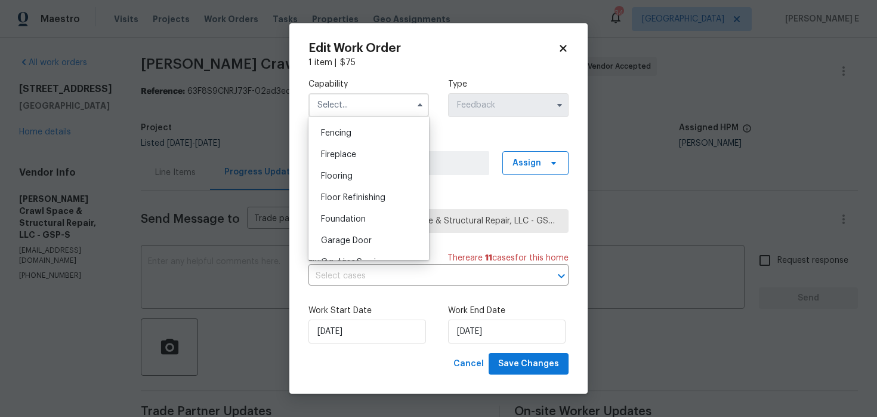
scroll to position [458, 0]
click at [352, 183] on div "Foundation" at bounding box center [368, 178] width 115 height 21
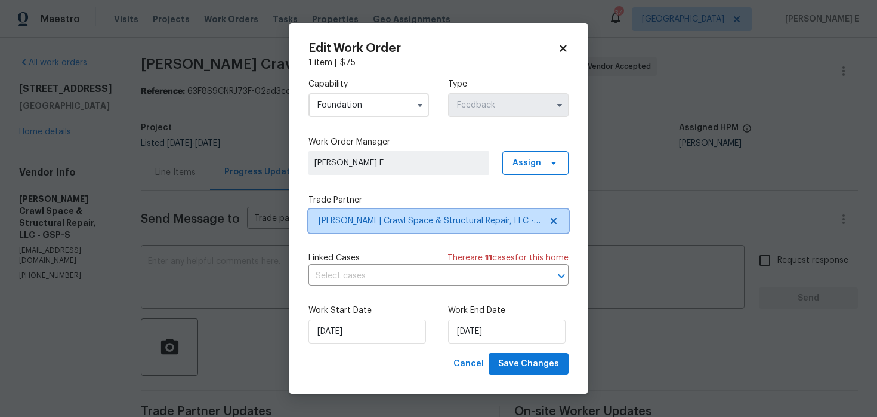
click at [400, 217] on span "[PERSON_NAME] Crawl Space & Structural Repair, LLC - GSP-S" at bounding box center [430, 221] width 223 height 12
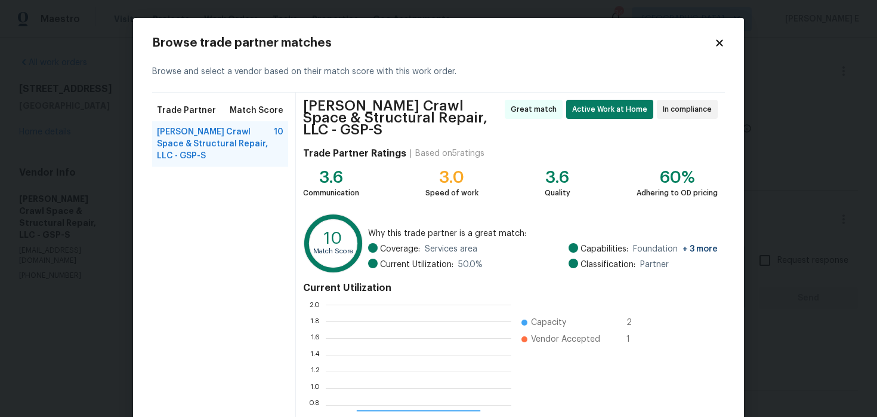
scroll to position [167, 186]
click at [720, 43] on icon at bounding box center [719, 42] width 7 height 7
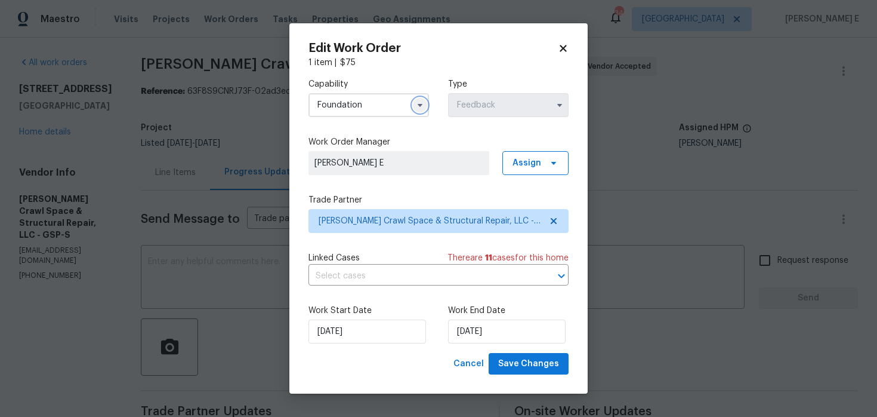
click at [415, 104] on icon "button" at bounding box center [420, 105] width 10 height 10
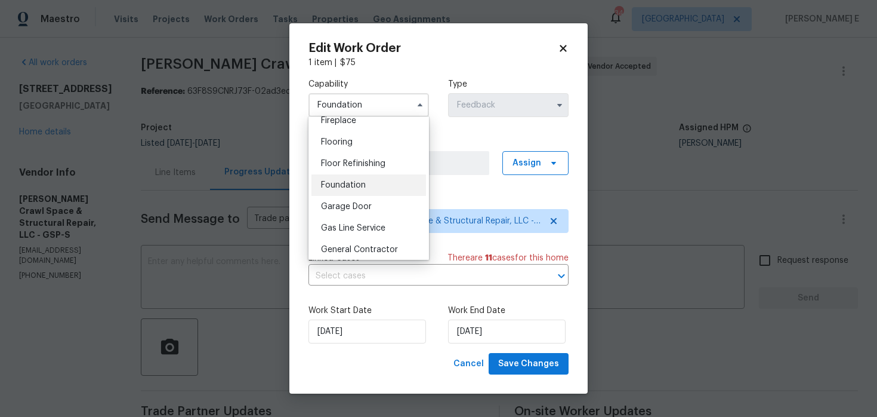
scroll to position [466, 0]
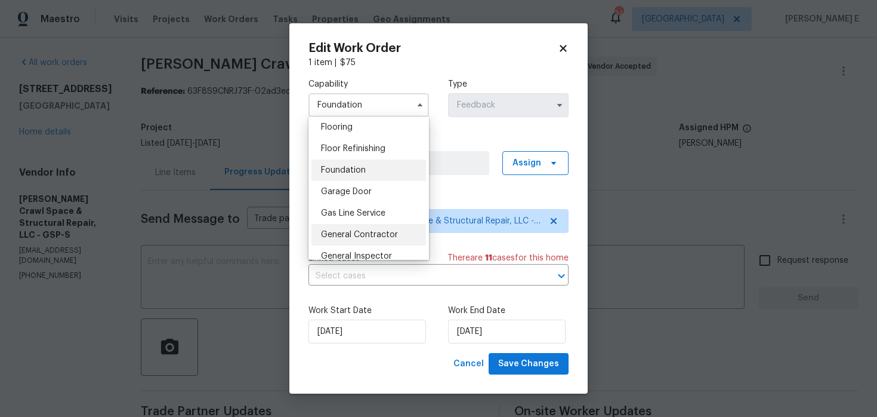
click at [360, 231] on span "General Contractor" at bounding box center [359, 234] width 77 height 8
type input "General Contractor"
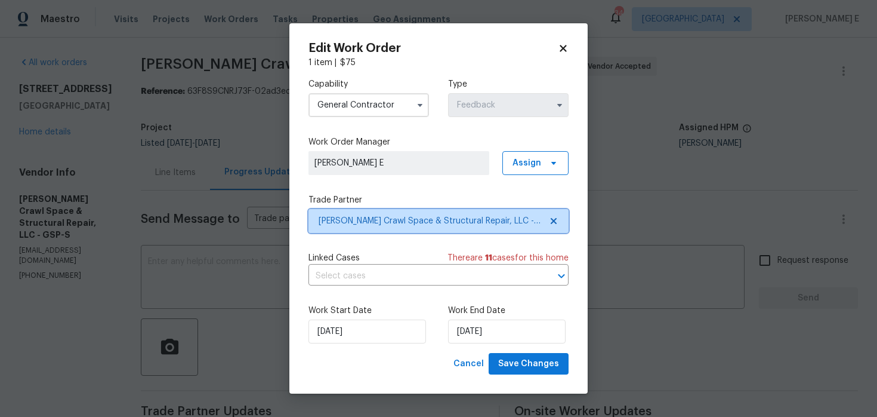
click at [397, 218] on span "[PERSON_NAME] Crawl Space & Structural Repair, LLC - GSP-S" at bounding box center [430, 221] width 223 height 12
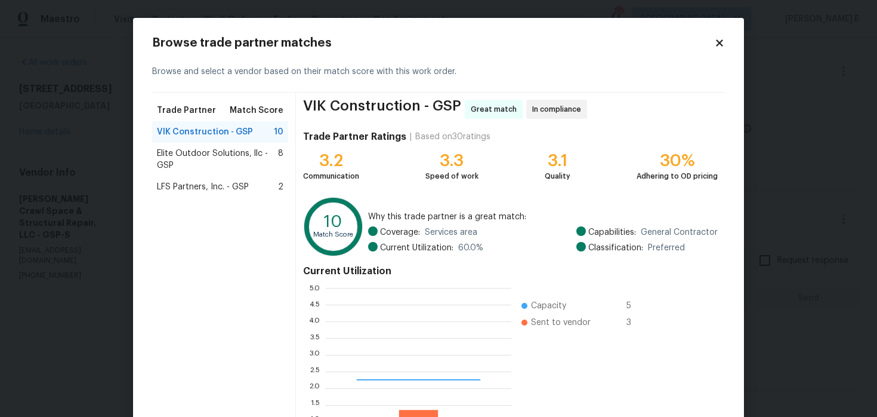
scroll to position [167, 186]
click at [230, 164] on span "Elite Outdoor Solutions, llc - GSP" at bounding box center [217, 159] width 121 height 24
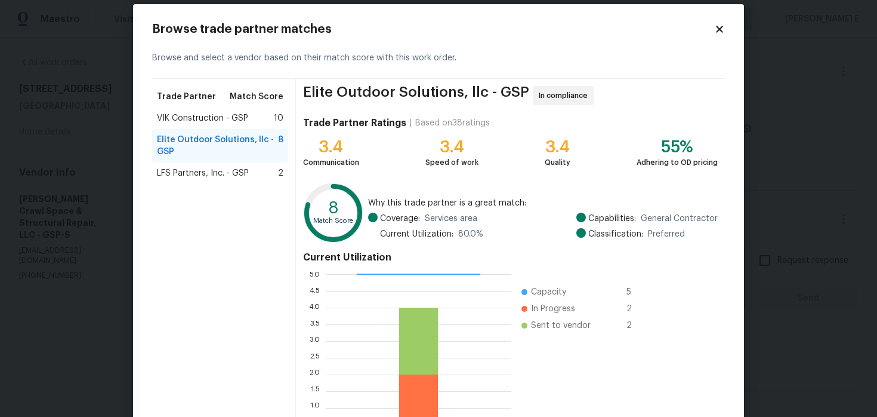
scroll to position [15, 0]
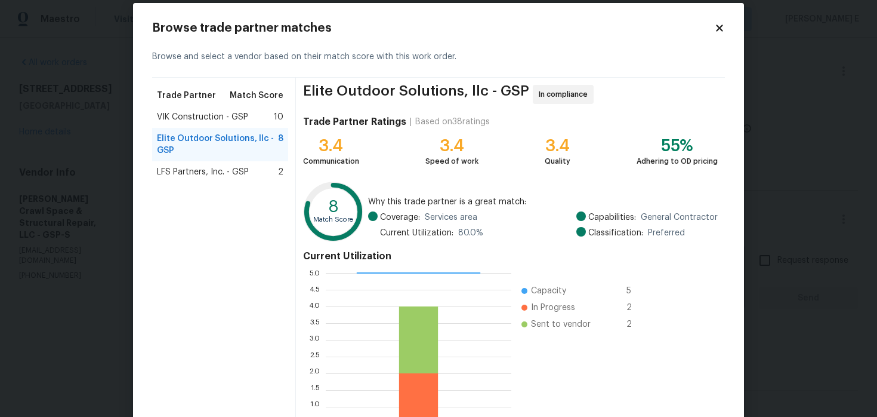
click at [263, 181] on div "LFS Partners, Inc. - GSP 2" at bounding box center [220, 171] width 136 height 21
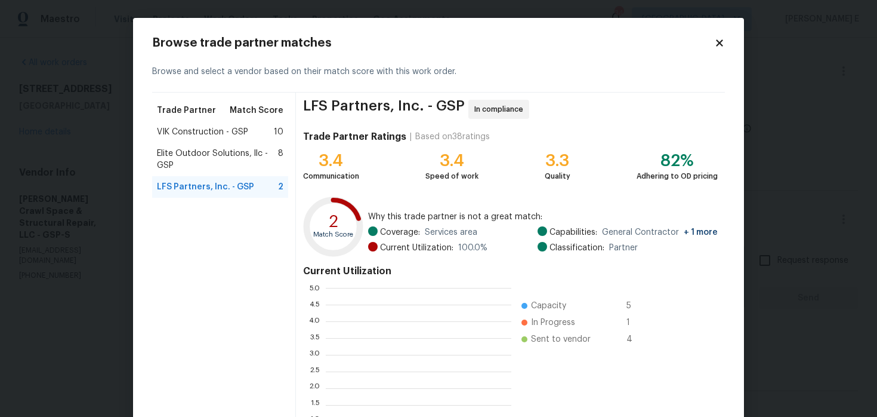
scroll to position [167, 186]
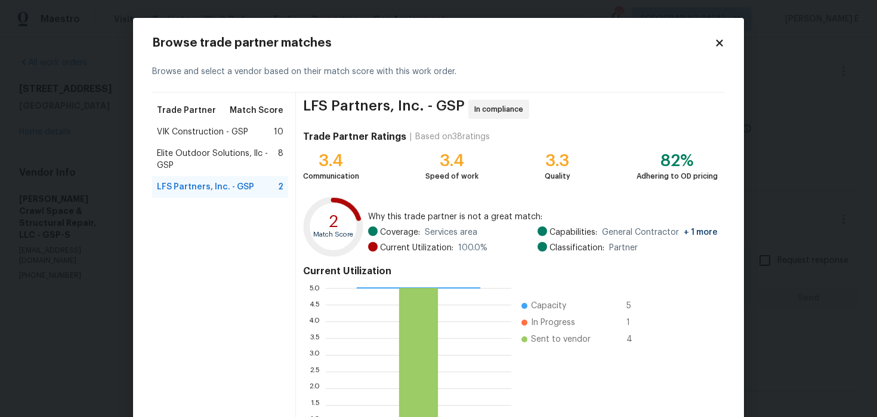
click at [235, 166] on span "Elite Outdoor Solutions, llc - GSP" at bounding box center [217, 159] width 121 height 24
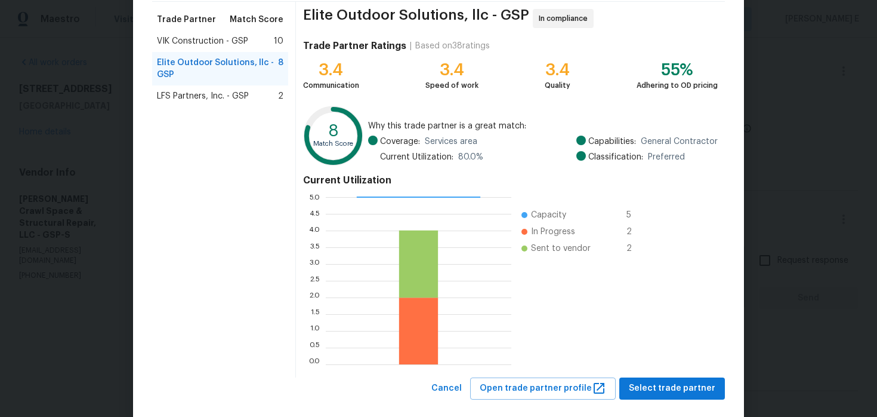
scroll to position [110, 0]
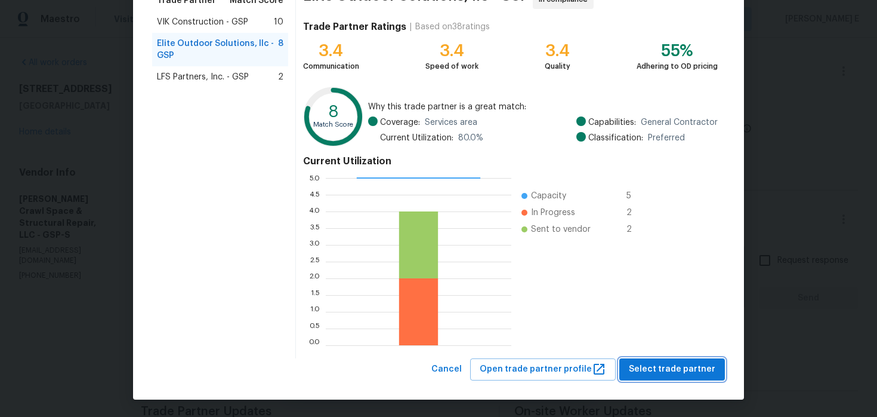
click at [637, 373] on span "Select trade partner" at bounding box center [672, 369] width 87 height 15
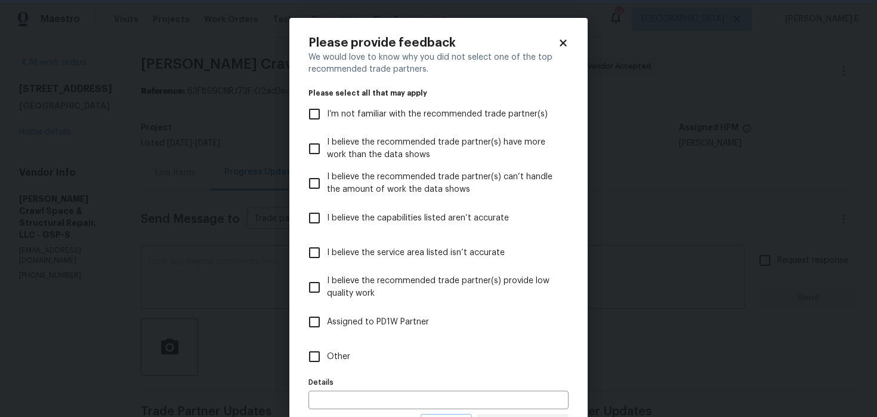
scroll to position [0, 0]
click at [454, 365] on label "Other" at bounding box center [430, 356] width 257 height 35
click at [327, 365] on input "Other" at bounding box center [314, 356] width 25 height 25
checkbox input "true"
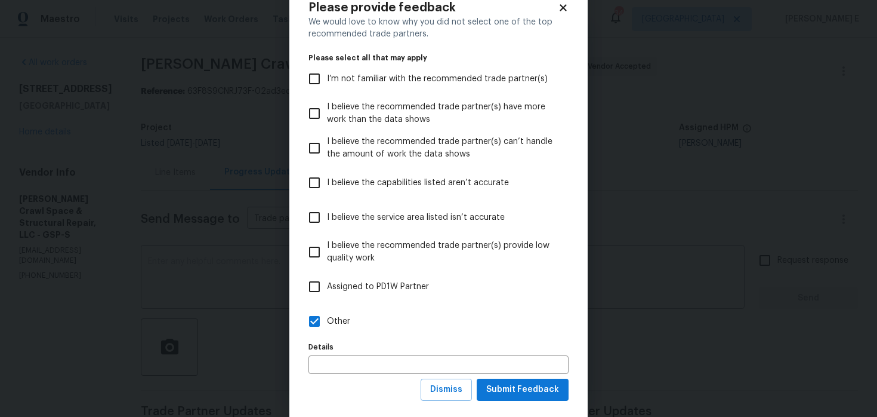
scroll to position [56, 0]
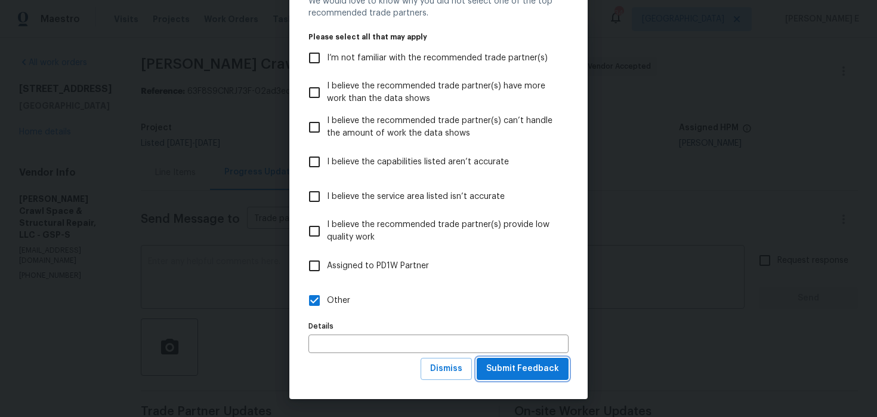
click at [517, 378] on button "Submit Feedback" at bounding box center [523, 368] width 92 height 22
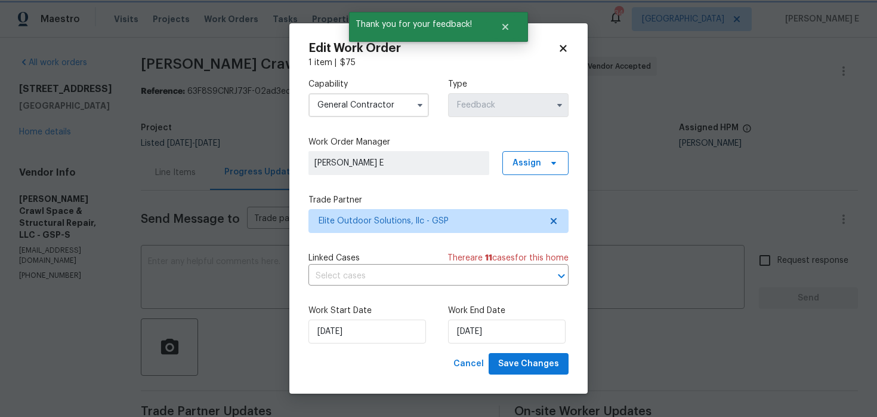
scroll to position [0, 0]
click at [354, 343] on input "14/08/2025" at bounding box center [368, 331] width 118 height 24
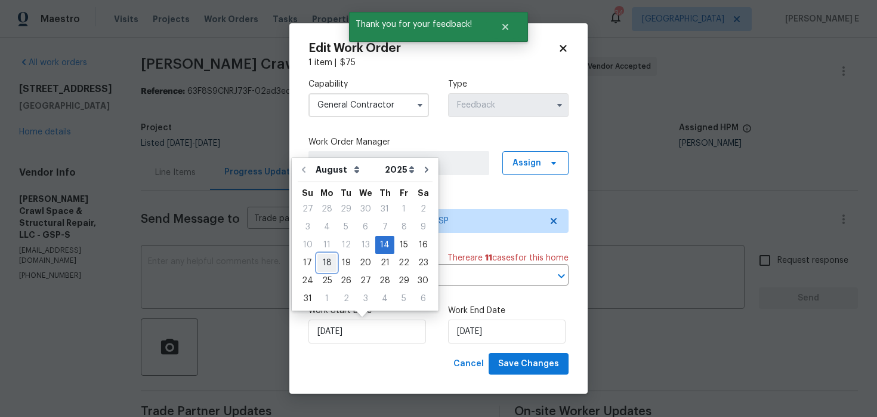
click at [323, 263] on div "18" at bounding box center [326, 262] width 19 height 17
type input "[DATE]"
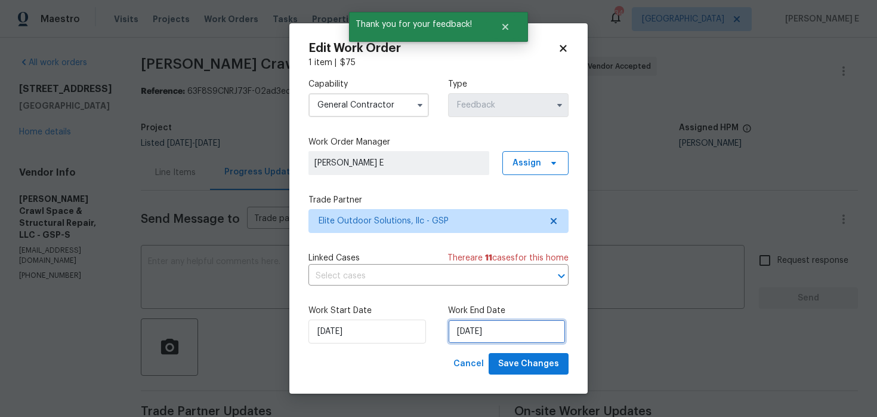
click at [482, 337] on input "[DATE]" at bounding box center [507, 331] width 118 height 24
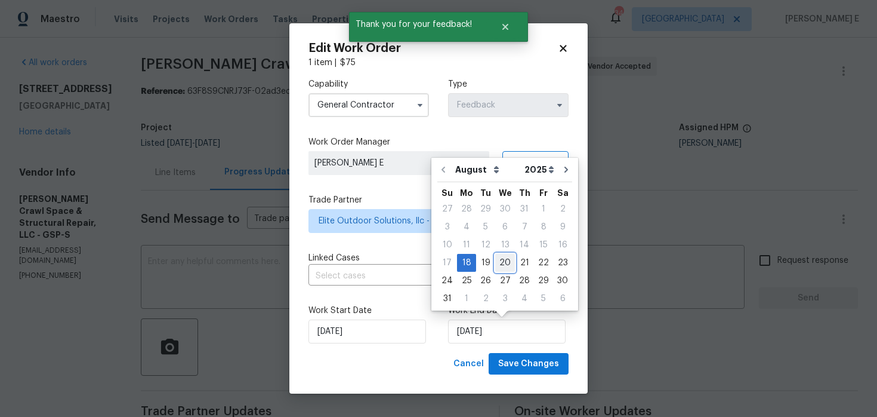
click at [498, 264] on div "20" at bounding box center [505, 262] width 20 height 17
type input "[DATE]"
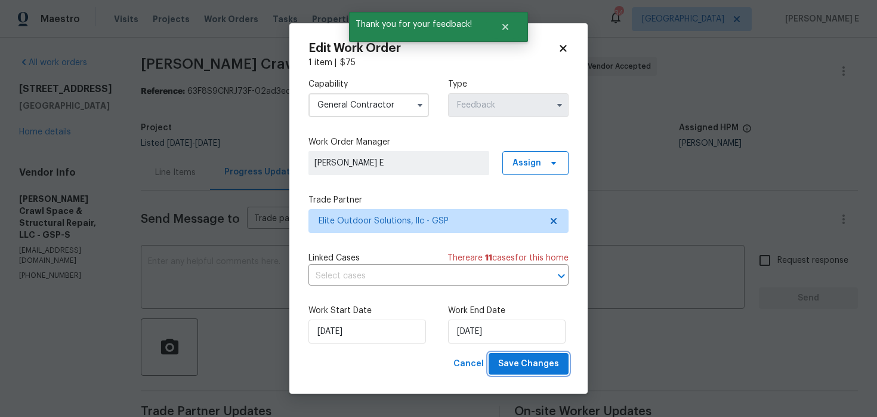
click at [523, 362] on span "Save Changes" at bounding box center [528, 363] width 61 height 15
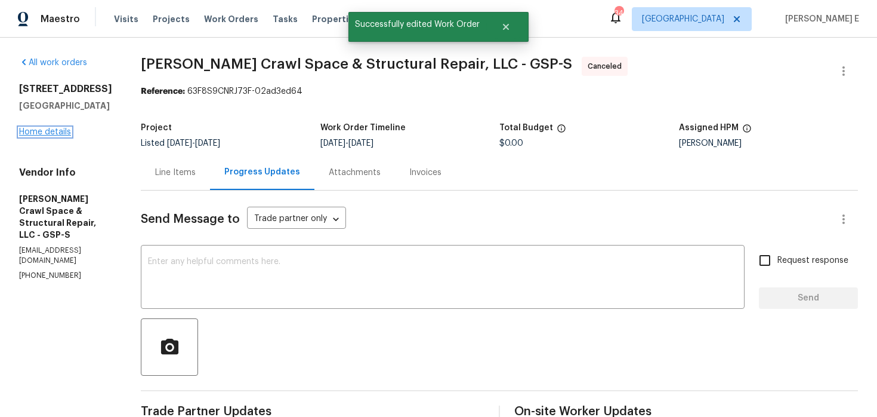
click at [42, 135] on link "Home details" at bounding box center [45, 132] width 52 height 8
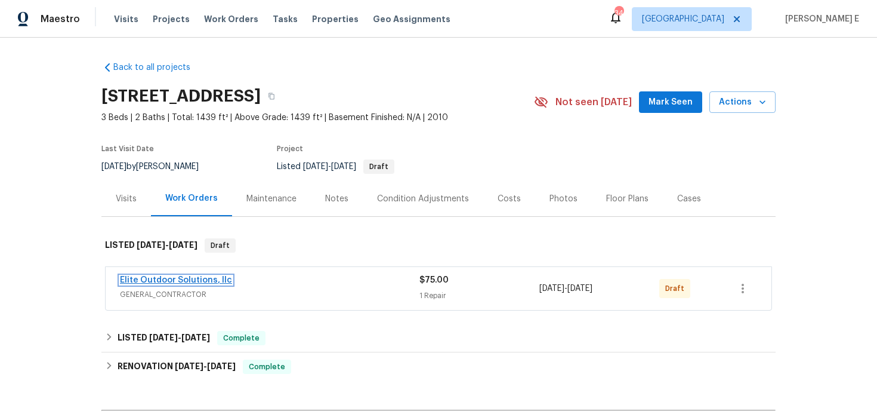
click at [197, 276] on link "Elite Outdoor Solutions, llc" at bounding box center [176, 280] width 112 height 8
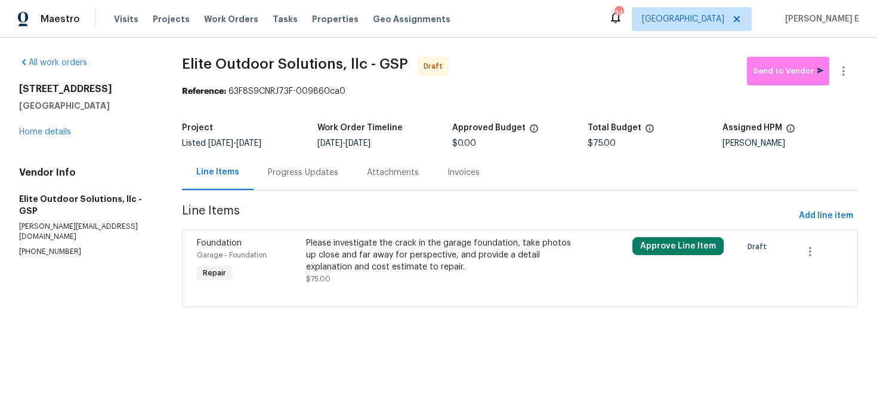
click at [418, 261] on div "Please investigate the crack in the garage foundation, take photos up close and…" at bounding box center [438, 255] width 265 height 36
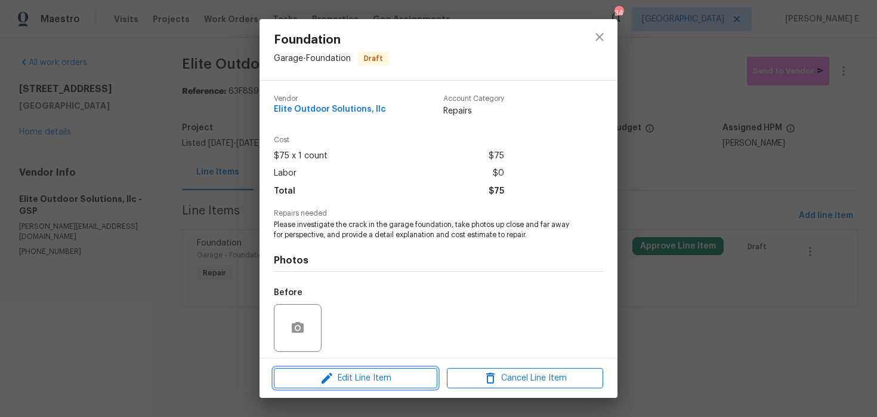
click at [331, 385] on button "Edit Line Item" at bounding box center [356, 378] width 164 height 21
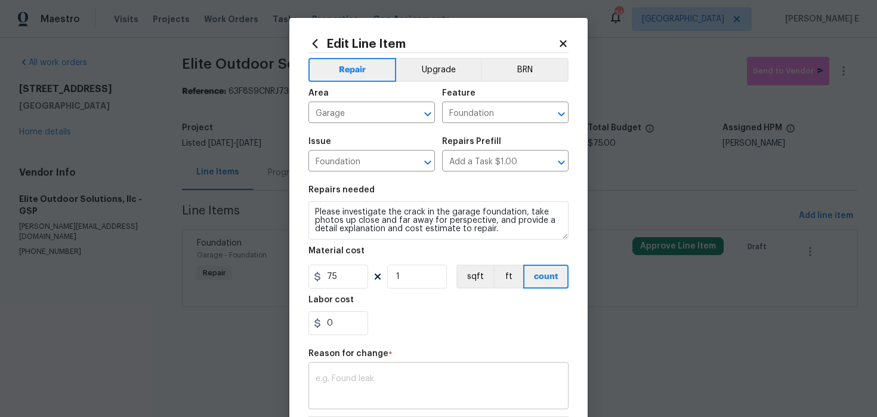
click at [344, 367] on div "x ​" at bounding box center [439, 387] width 260 height 44
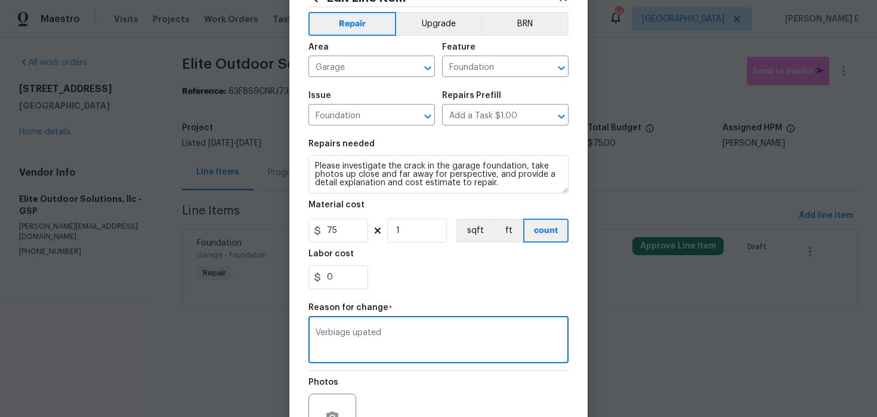
scroll to position [172, 0]
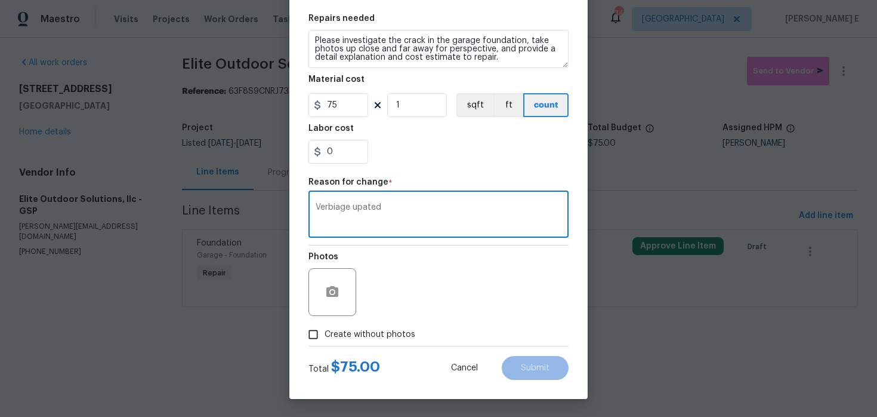
click at [363, 208] on textarea "Verbiage upated" at bounding box center [439, 215] width 246 height 25
type textarea "Verbiage updated"
click at [385, 334] on span "Create without photos" at bounding box center [370, 334] width 91 height 13
click at [325, 334] on input "Create without photos" at bounding box center [313, 334] width 23 height 23
checkbox input "true"
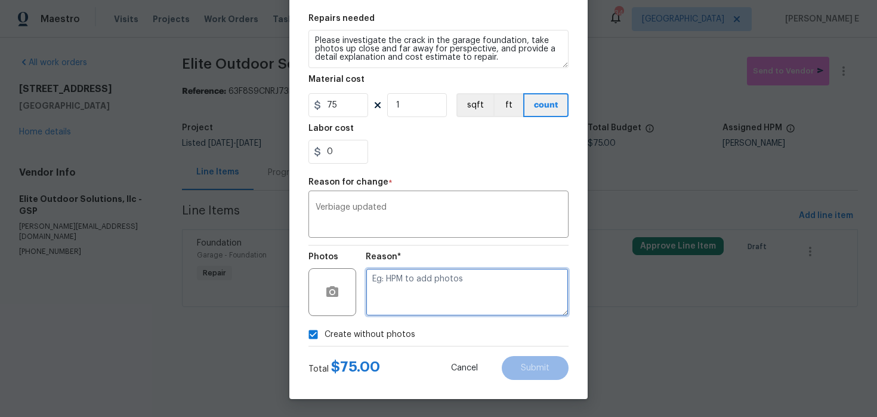
click at [437, 292] on textarea at bounding box center [467, 292] width 203 height 48
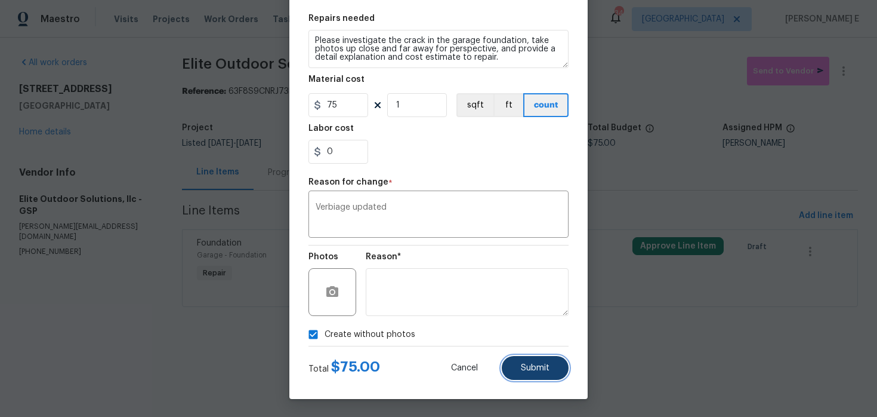
click at [545, 379] on button "Submit" at bounding box center [535, 368] width 67 height 24
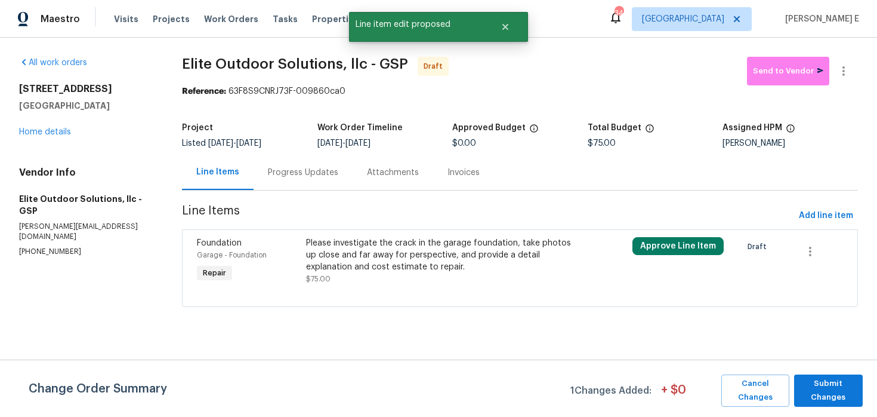
scroll to position [0, 0]
click at [836, 401] on span "Submit Changes" at bounding box center [828, 390] width 57 height 27
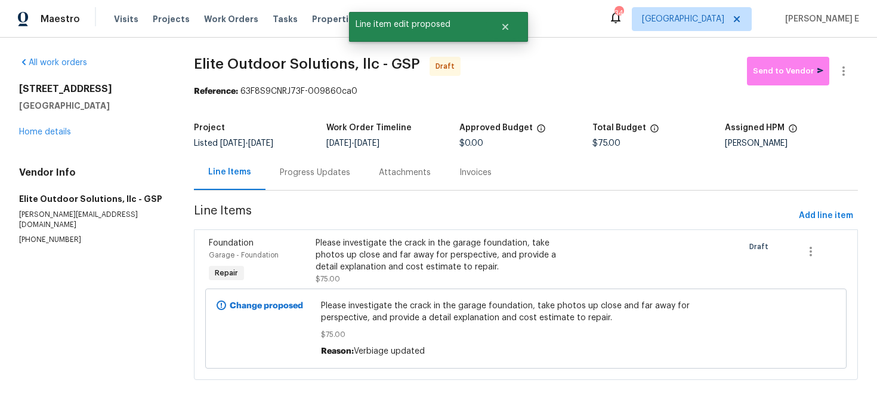
click at [306, 173] on div "Progress Updates" at bounding box center [315, 172] width 70 height 12
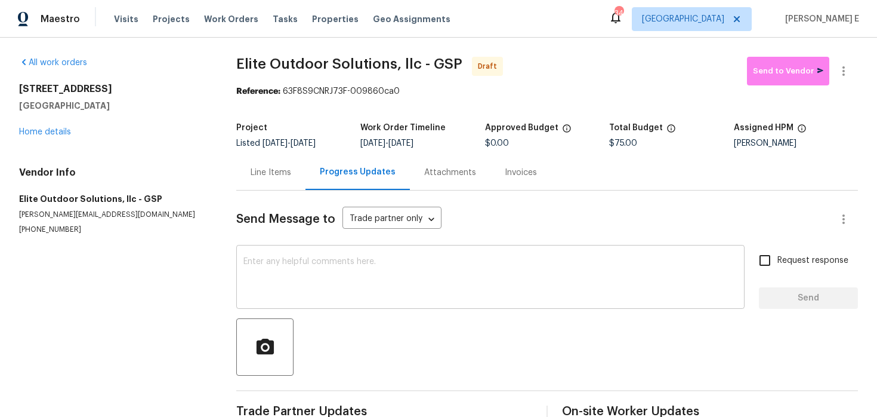
scroll to position [27, 0]
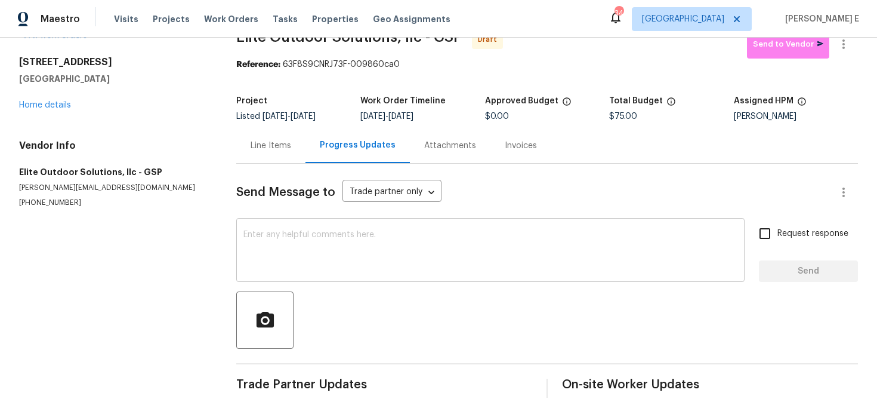
click at [505, 272] on div "x ​" at bounding box center [490, 251] width 508 height 61
paste textarea "Hi this is Keerthana with Opendoor. I’m confirming you received the WO for the …"
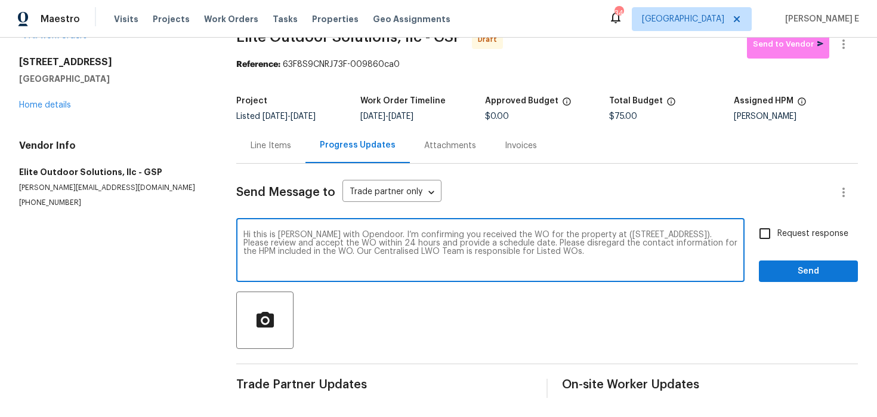
type textarea "Hi this is Keerthana with Opendoor. I’m confirming you received the WO for the …"
click at [829, 225] on label "Request response" at bounding box center [800, 233] width 96 height 25
click at [778, 225] on input "Request response" at bounding box center [764, 233] width 25 height 25
checkbox input "true"
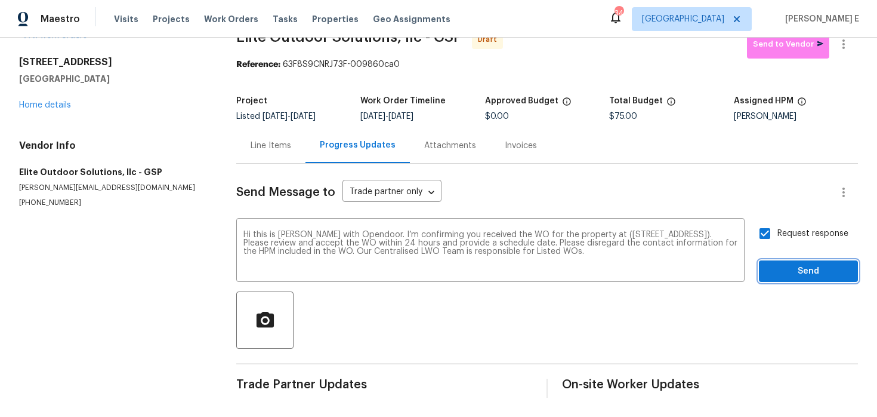
click at [791, 280] on button "Send" at bounding box center [808, 271] width 99 height 22
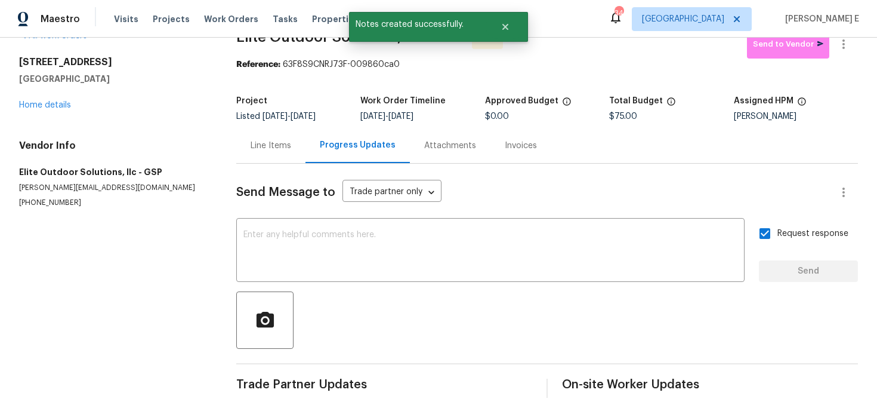
click at [845, 58] on div "Reference: 63F8S9CNRJ73F-009860ca0" at bounding box center [547, 64] width 622 height 12
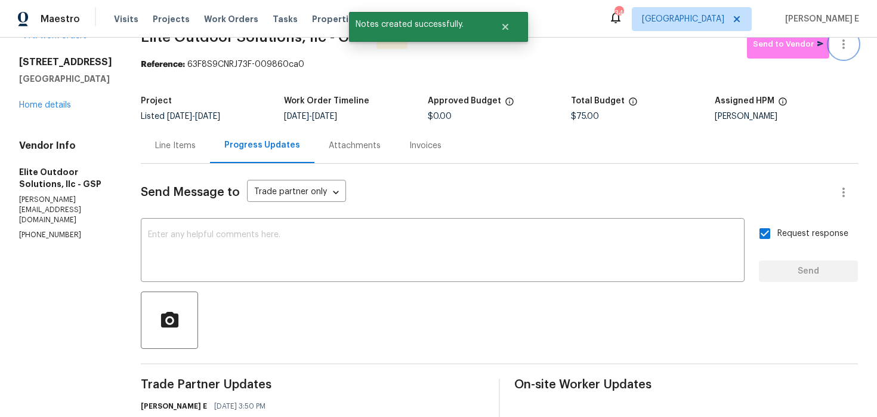
click at [846, 51] on button "button" at bounding box center [843, 44] width 29 height 29
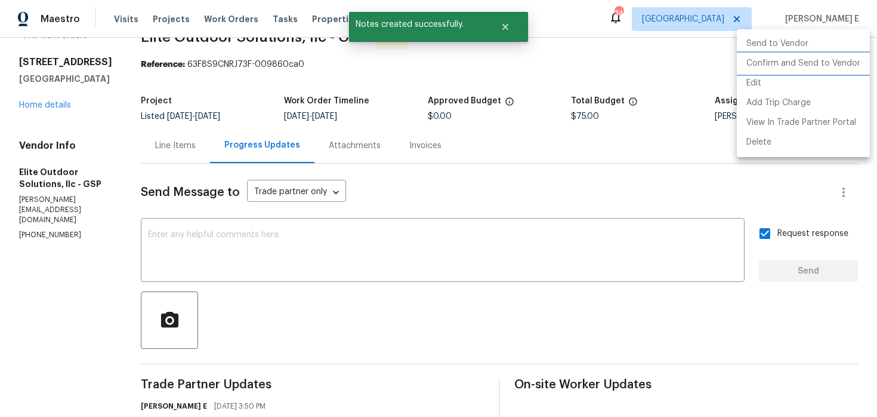
click at [830, 68] on li "Confirm and Send to Vendor" at bounding box center [803, 64] width 133 height 20
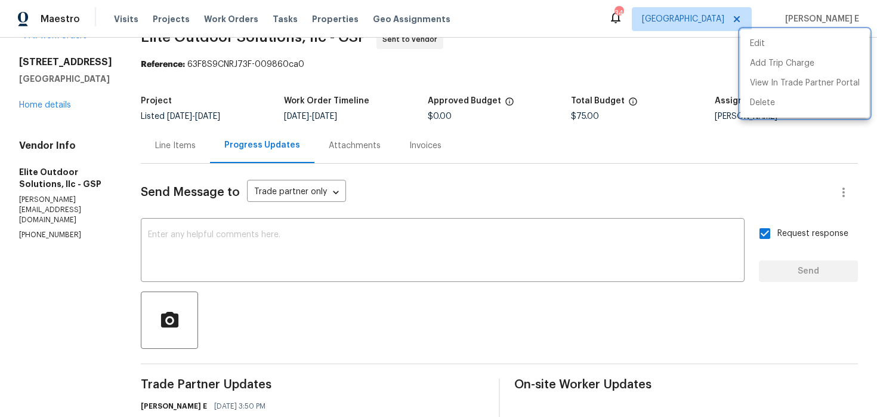
click at [360, 140] on div at bounding box center [438, 208] width 877 height 417
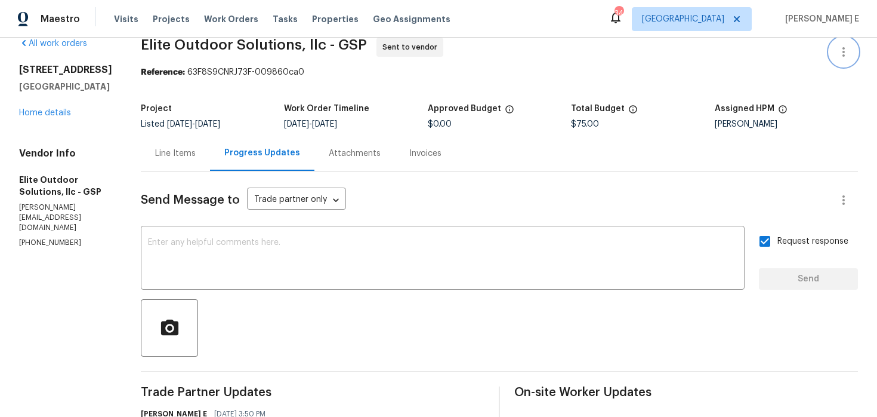
scroll to position [0, 0]
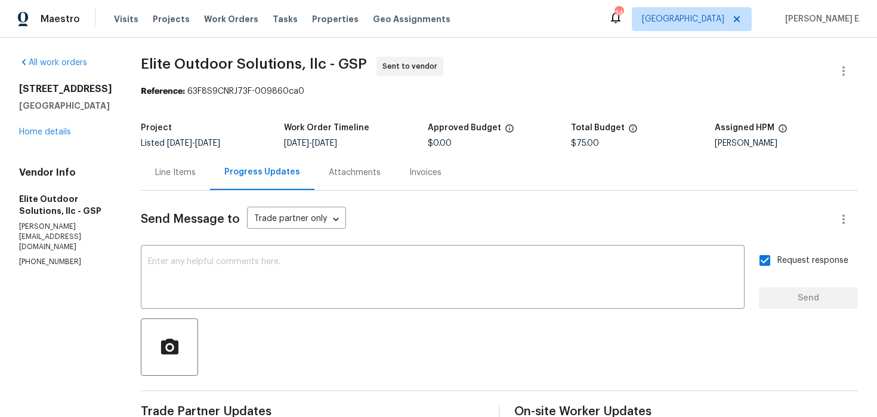
click at [259, 62] on span "Elite Outdoor Solutions, llc - GSP" at bounding box center [254, 64] width 226 height 14
drag, startPoint x: 138, startPoint y: 62, endPoint x: 319, endPoint y: 64, distance: 180.2
click at [319, 64] on span "Elite Outdoor Solutions, llc - GSP" at bounding box center [254, 64] width 226 height 14
copy span "Elite Outdoor Solutions, llc"
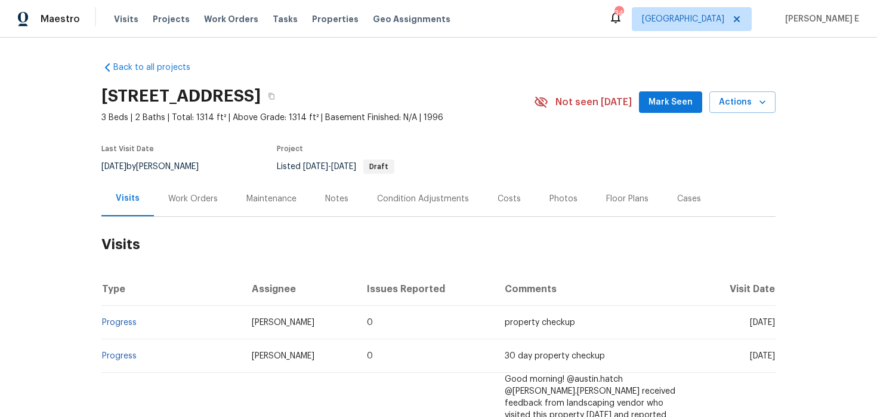
click at [206, 205] on div "Work Orders" at bounding box center [193, 198] width 78 height 35
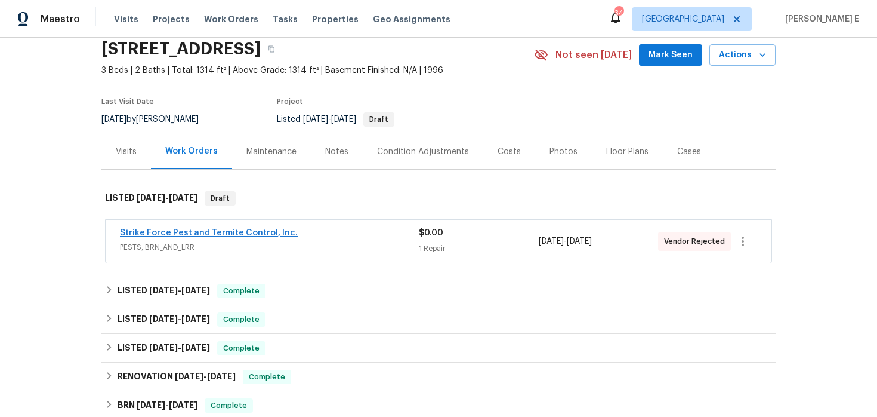
scroll to position [51, 0]
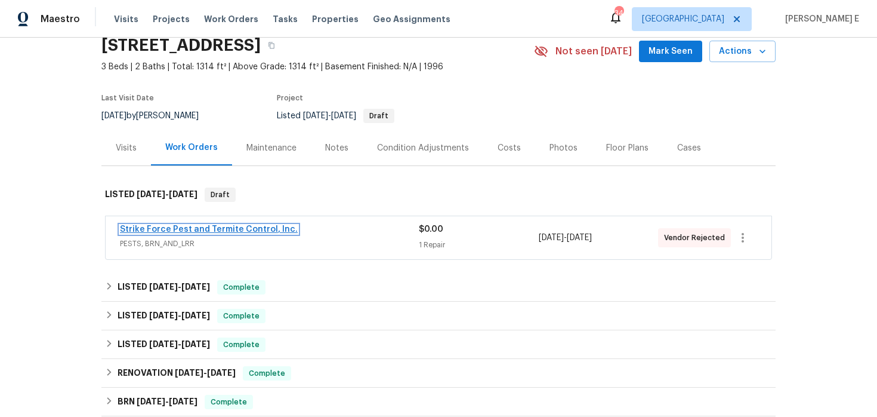
click at [242, 226] on link "Strike Force Pest and Termite Control, Inc." at bounding box center [209, 229] width 178 height 8
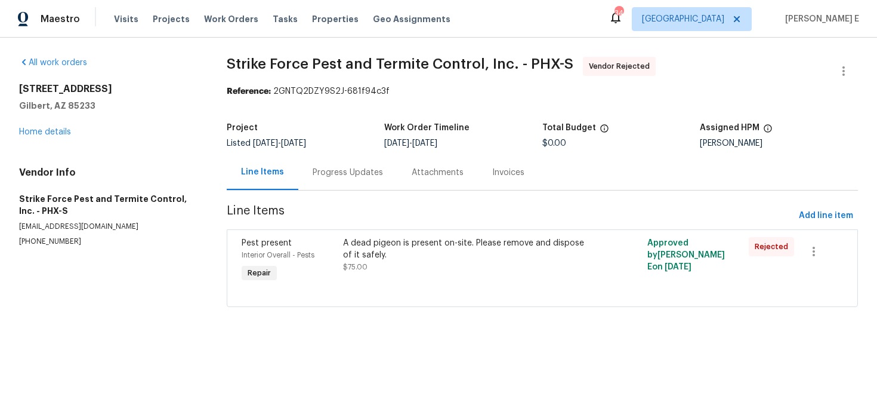
click at [357, 177] on div "Progress Updates" at bounding box center [348, 172] width 70 height 12
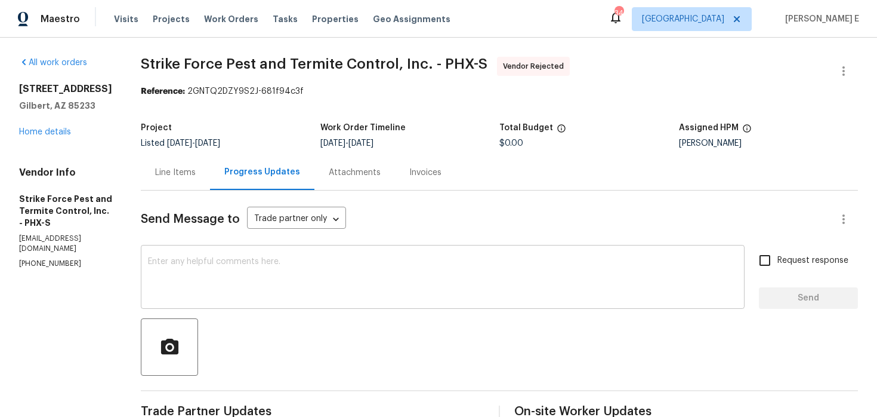
scroll to position [121, 0]
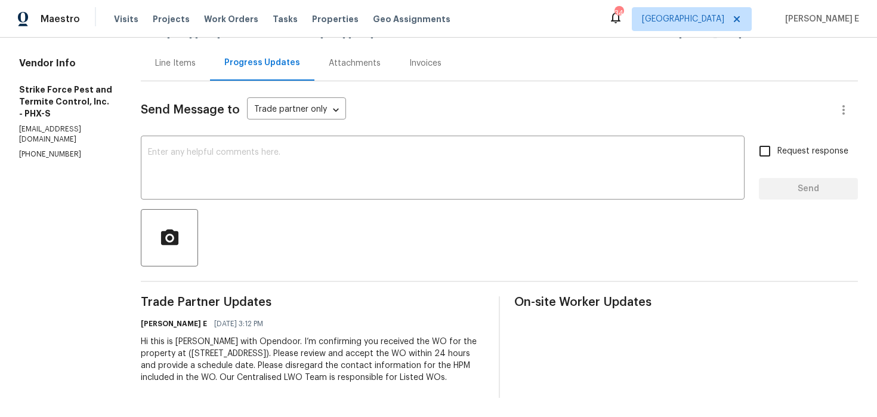
click at [250, 354] on div "Hi this is [PERSON_NAME] with Opendoor. I’m confirming you received the WO for …" at bounding box center [313, 359] width 344 height 48
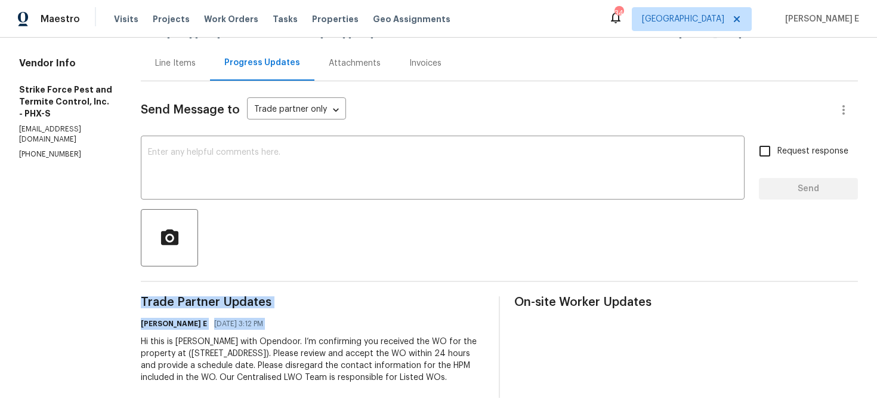
copy div "Trade Partner Updates [PERSON_NAME] E [DATE] 3:12 PM"
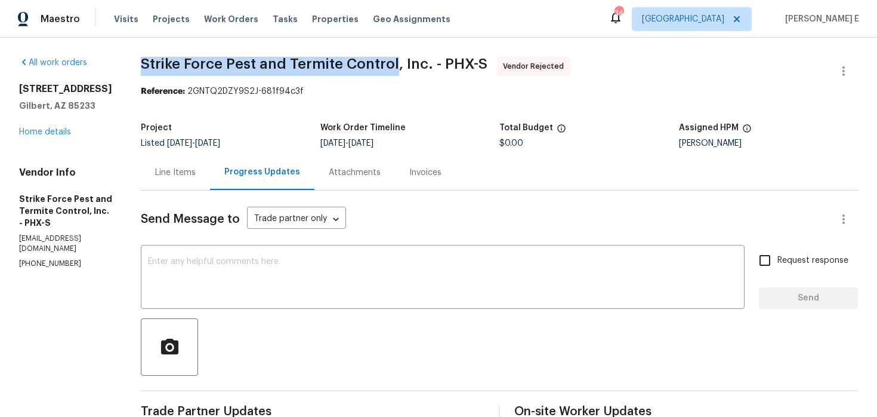
drag, startPoint x: 153, startPoint y: 61, endPoint x: 402, endPoint y: 59, distance: 248.3
click at [402, 59] on span "Strike Force Pest and Termite Control, Inc. - PHX-S" at bounding box center [314, 64] width 347 height 14
copy span "Strike Force Pest and Termite Control"
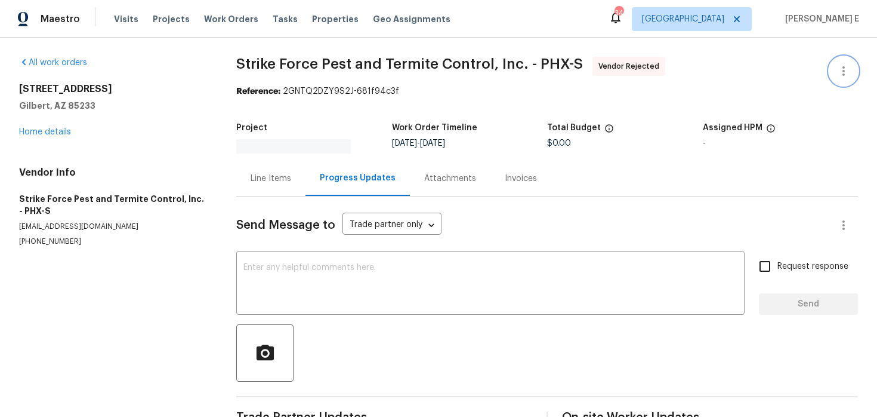
click at [848, 59] on button "button" at bounding box center [843, 71] width 29 height 29
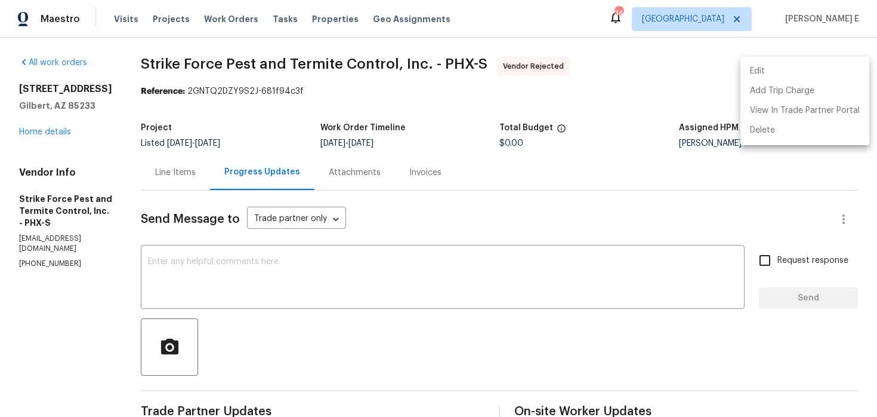
click at [788, 70] on li "Edit" at bounding box center [805, 71] width 129 height 20
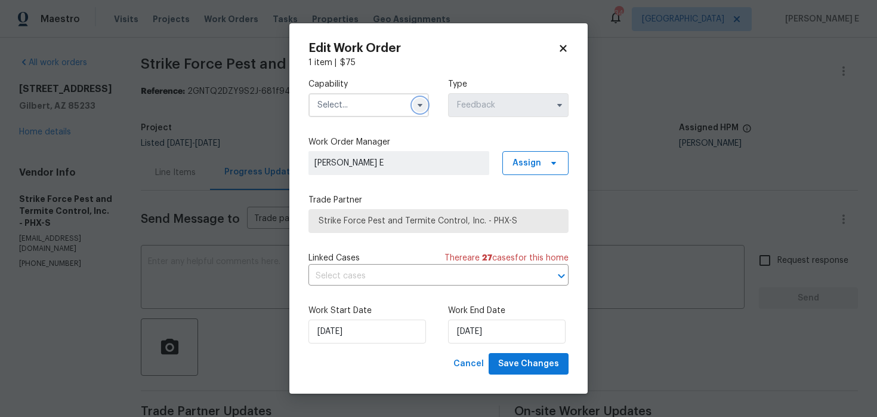
click at [419, 107] on icon "button" at bounding box center [420, 105] width 10 height 10
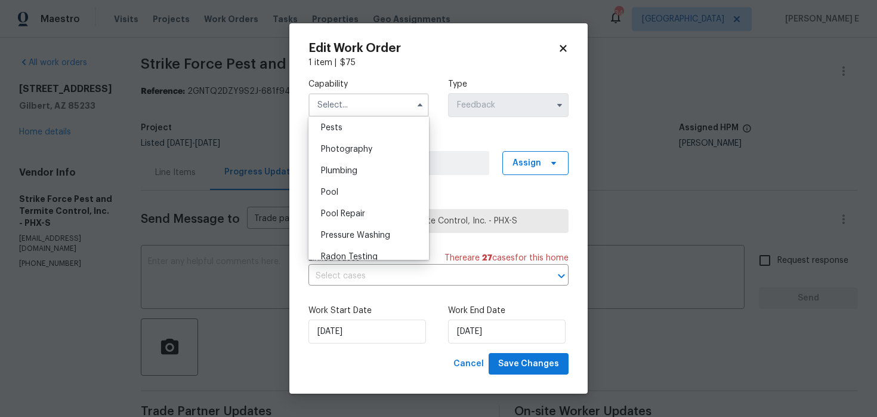
scroll to position [1005, 0]
click at [396, 147] on div "Pests" at bounding box center [368, 148] width 115 height 21
type input "Pests"
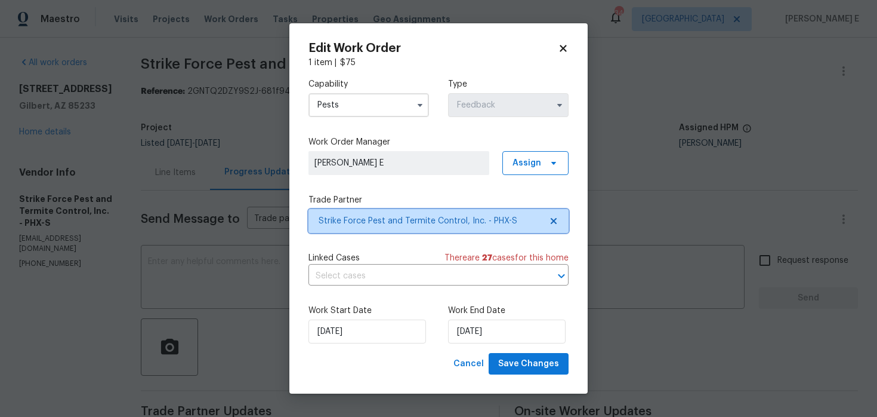
click at [402, 216] on span "Strike Force Pest and Termite Control, Inc. - PHX-S" at bounding box center [430, 221] width 223 height 12
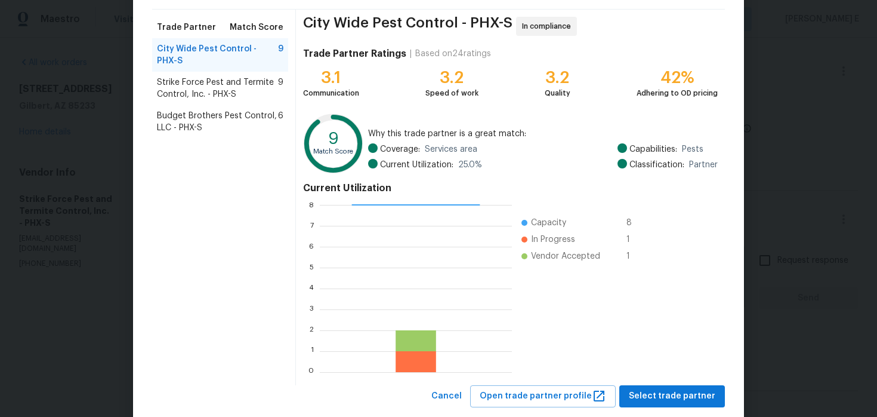
scroll to position [110, 0]
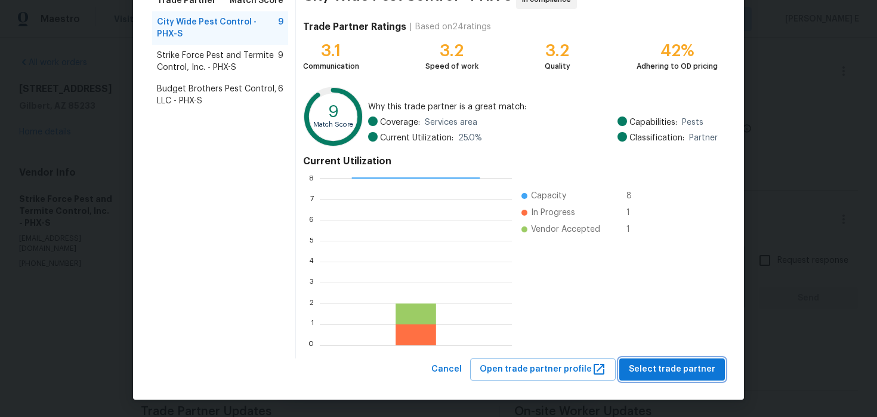
click at [684, 364] on span "Select trade partner" at bounding box center [672, 369] width 87 height 15
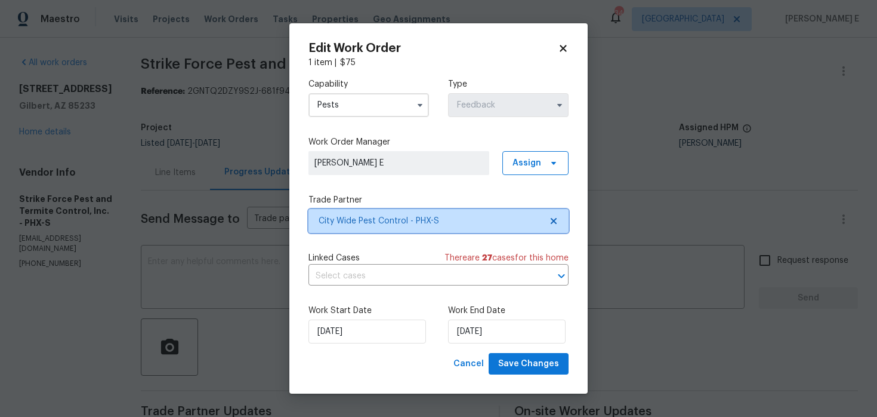
scroll to position [0, 0]
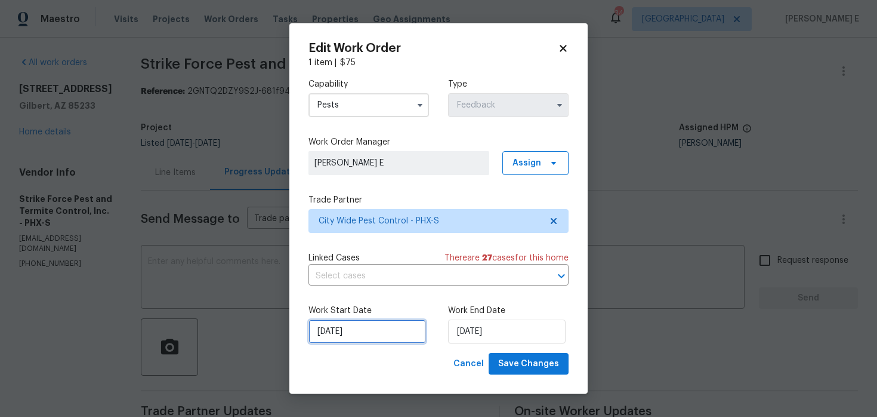
click at [402, 335] on input "[DATE]" at bounding box center [368, 331] width 118 height 24
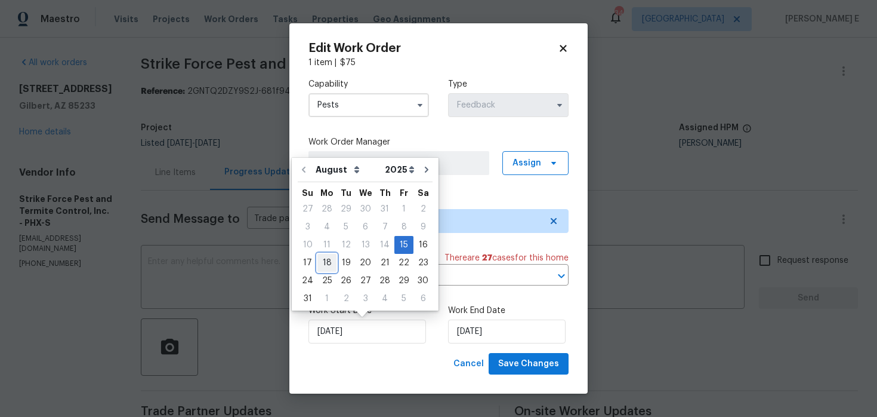
click at [327, 256] on div "18" at bounding box center [326, 262] width 19 height 17
type input "[DATE]"
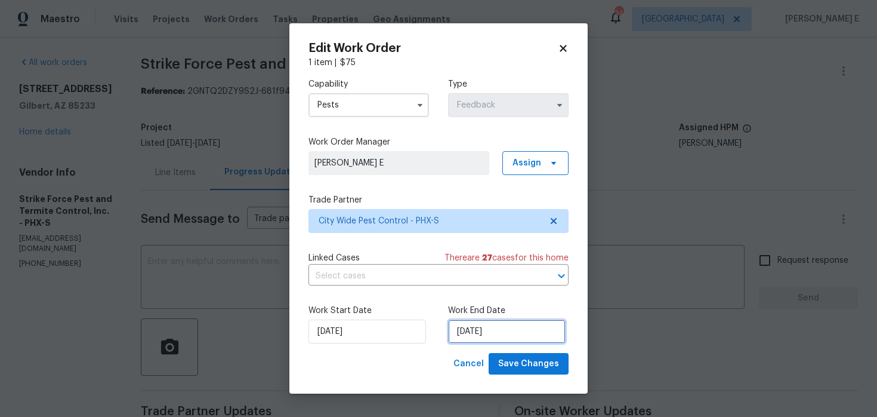
click at [471, 338] on input "19/08/2025" at bounding box center [507, 331] width 118 height 24
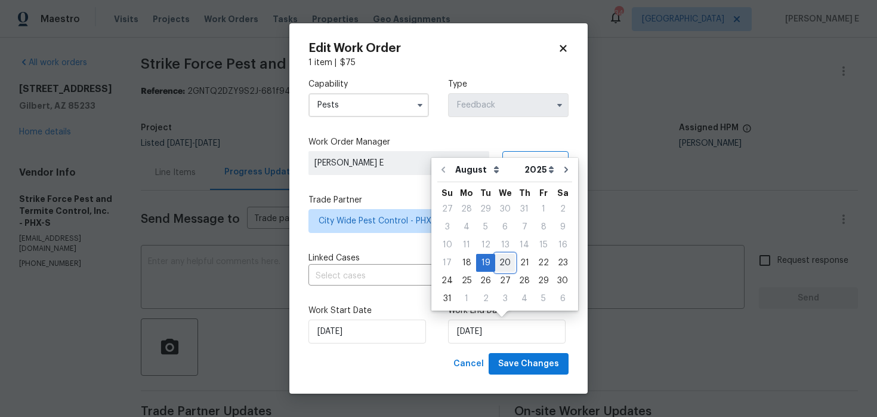
click at [498, 262] on div "20" at bounding box center [505, 262] width 20 height 17
type input "20/08/2025"
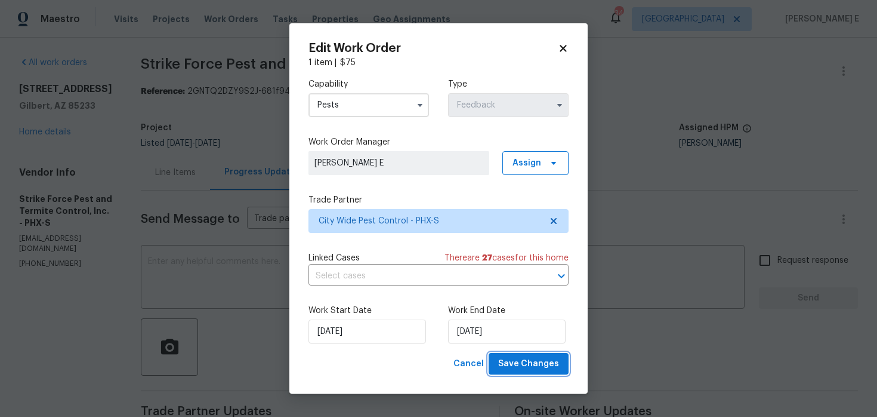
click at [540, 373] on button "Save Changes" at bounding box center [529, 364] width 80 height 22
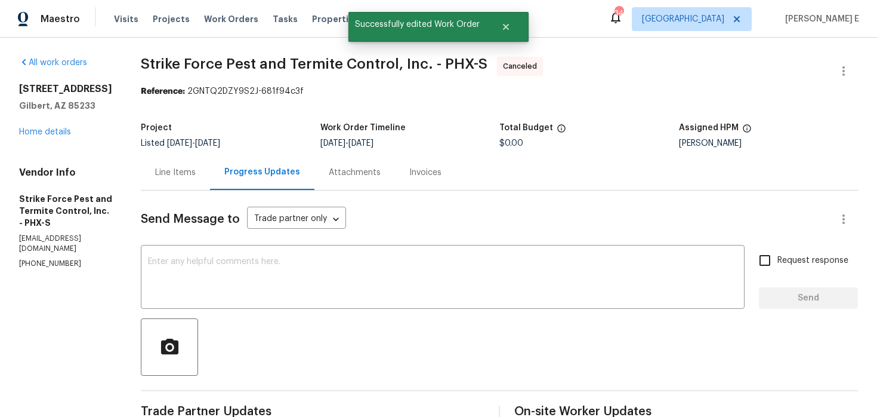
click at [53, 137] on div "1488 W Page Ave Gilbert, AZ 85233 Home details" at bounding box center [65, 110] width 93 height 55
click at [61, 128] on link "Home details" at bounding box center [45, 132] width 52 height 8
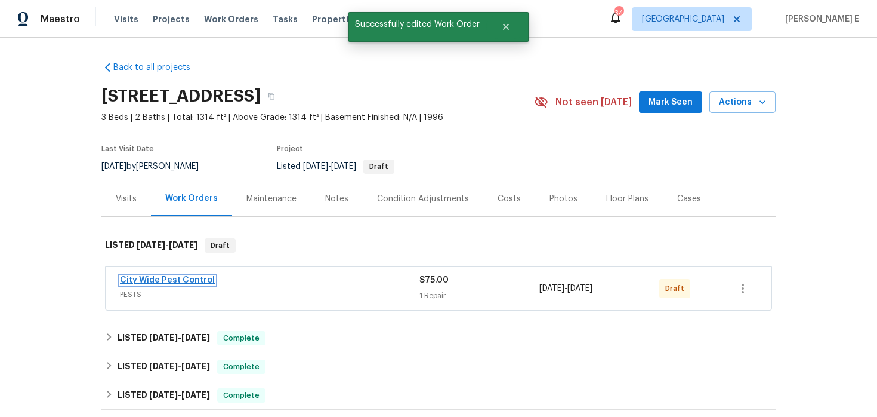
click at [172, 279] on link "City Wide Pest Control" at bounding box center [167, 280] width 95 height 8
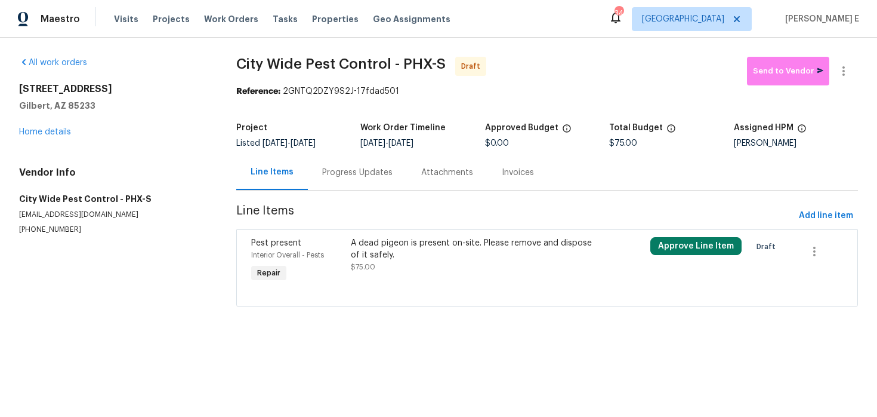
click at [403, 256] on div "A dead pigeon is present on-site. Please remove and dispose of it safely." at bounding box center [472, 249] width 242 height 24
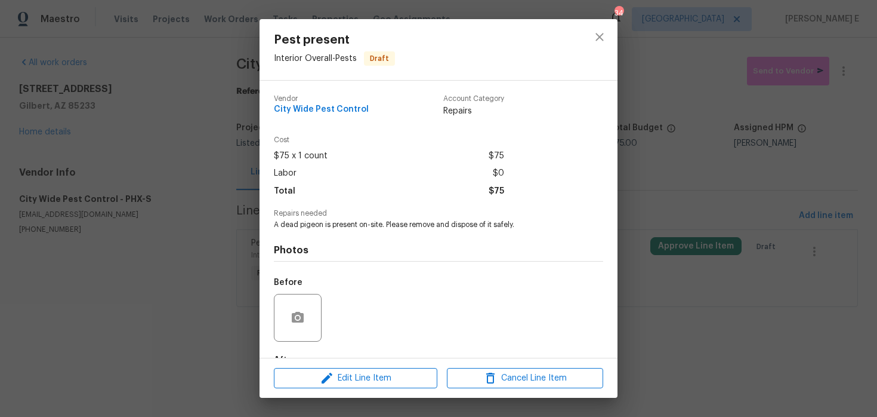
click at [363, 365] on div "Edit Line Item Cancel Line Item" at bounding box center [439, 378] width 358 height 40
click at [340, 384] on span "Edit Line Item" at bounding box center [355, 378] width 156 height 15
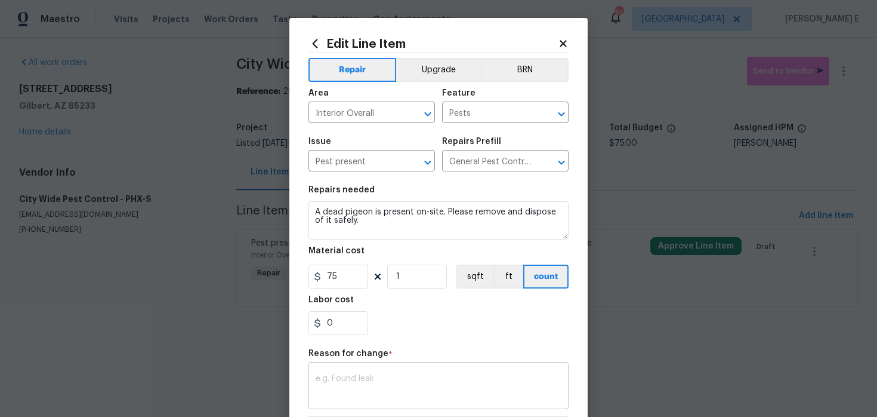
click at [353, 378] on textarea at bounding box center [439, 386] width 246 height 25
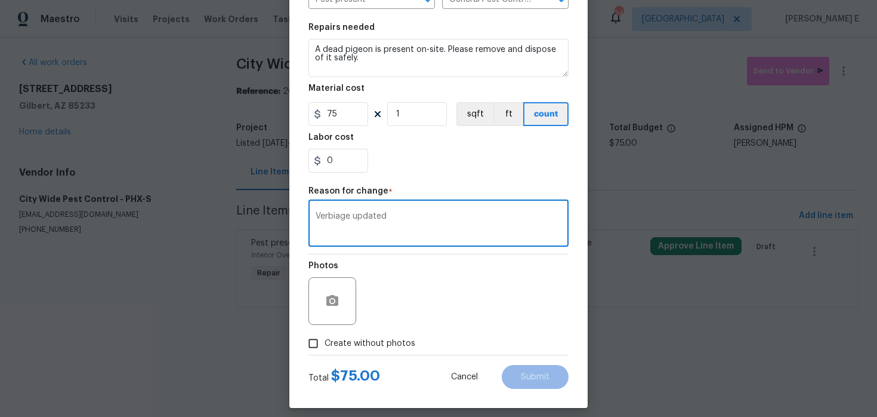
scroll to position [172, 0]
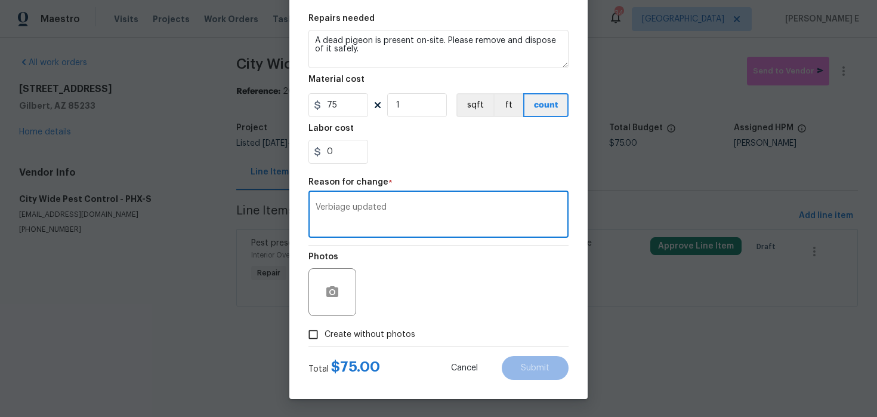
type textarea "Verbiage updated"
click at [400, 331] on span "Create without photos" at bounding box center [370, 334] width 91 height 13
click at [325, 331] on input "Create without photos" at bounding box center [313, 334] width 23 height 23
checkbox input "true"
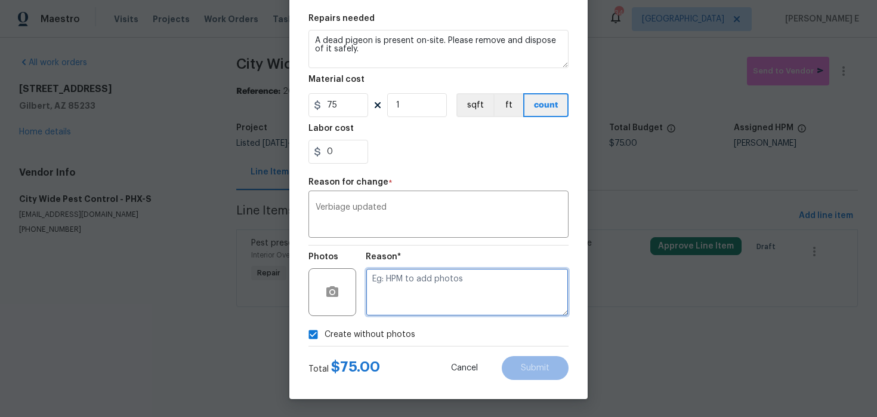
click at [463, 285] on textarea at bounding box center [467, 292] width 203 height 48
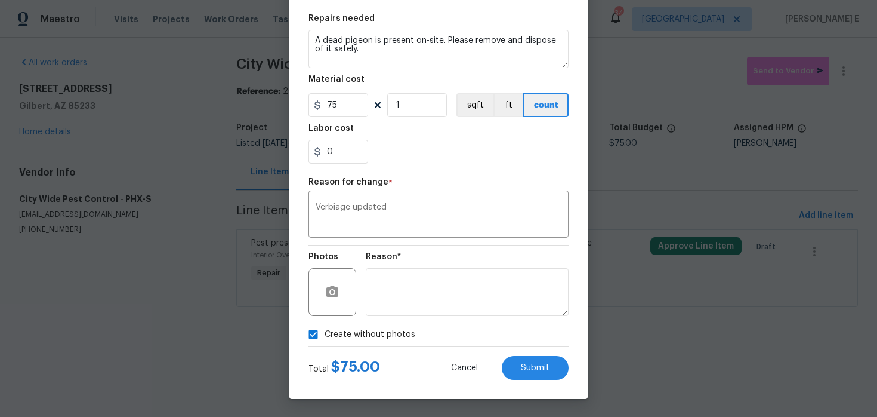
click at [565, 383] on div "Edit Line Item Repair Upgrade BRN Area Interior Overall ​ Feature Pests ​ Issue…" at bounding box center [438, 123] width 298 height 552
click at [553, 361] on button "Submit" at bounding box center [535, 368] width 67 height 24
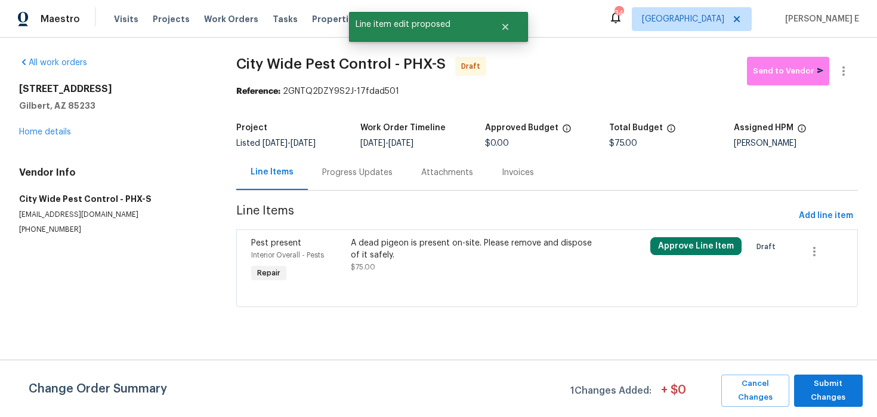
scroll to position [0, 0]
click at [831, 392] on span "Submit Changes" at bounding box center [828, 390] width 57 height 27
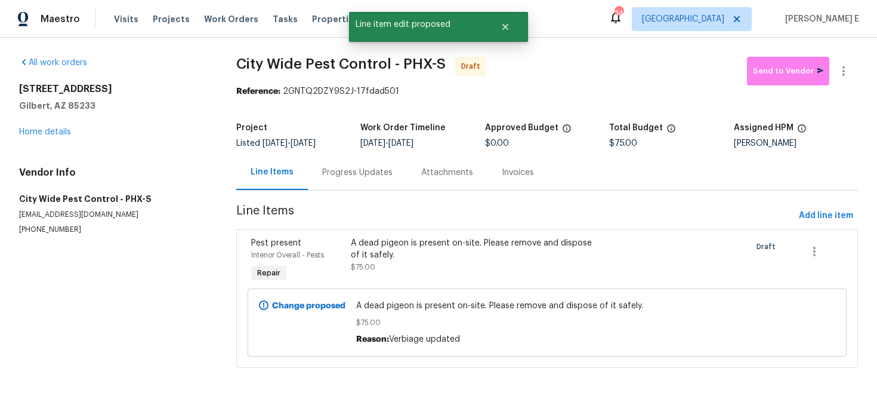
click at [360, 177] on div "Progress Updates" at bounding box center [357, 172] width 70 height 12
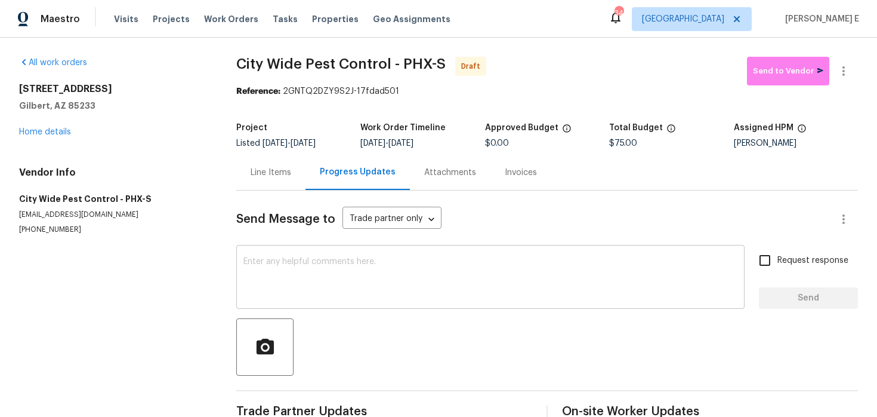
click at [496, 286] on textarea at bounding box center [490, 278] width 494 height 42
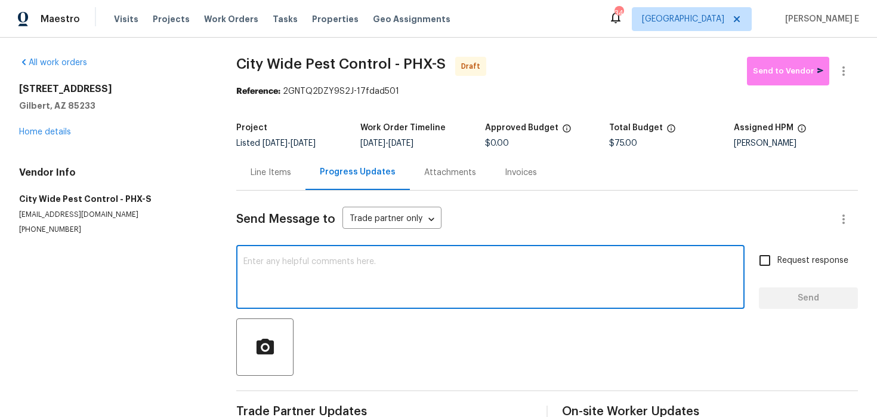
paste textarea "Hi this is Keerthana with Opendoor. I’m confirming you received the WO for the …"
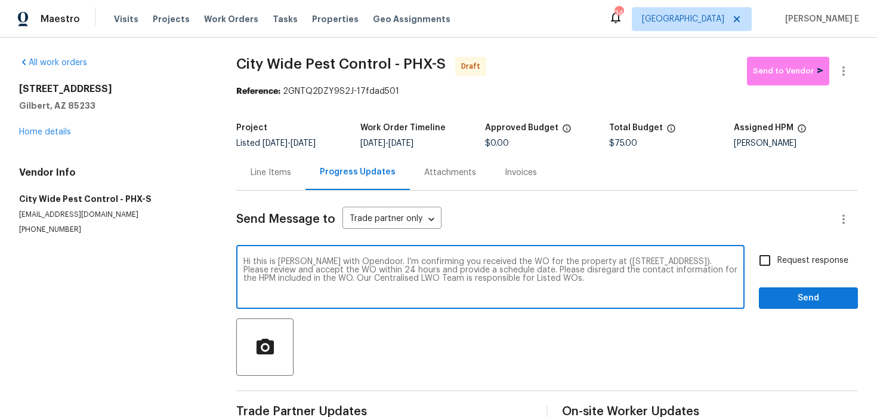
type textarea "Hi this is Keerthana with Opendoor. I’m confirming you received the WO for the …"
click at [803, 269] on label "Request response" at bounding box center [800, 260] width 96 height 25
click at [778, 269] on input "Request response" at bounding box center [764, 260] width 25 height 25
checkbox input "true"
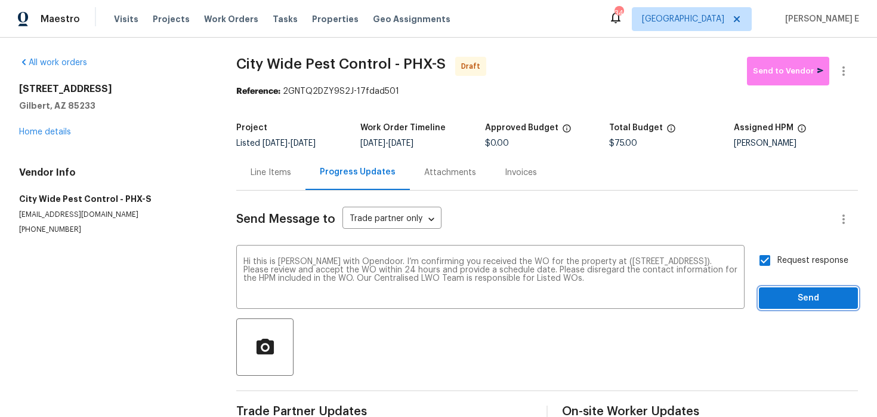
click at [806, 295] on span "Send" at bounding box center [809, 298] width 80 height 15
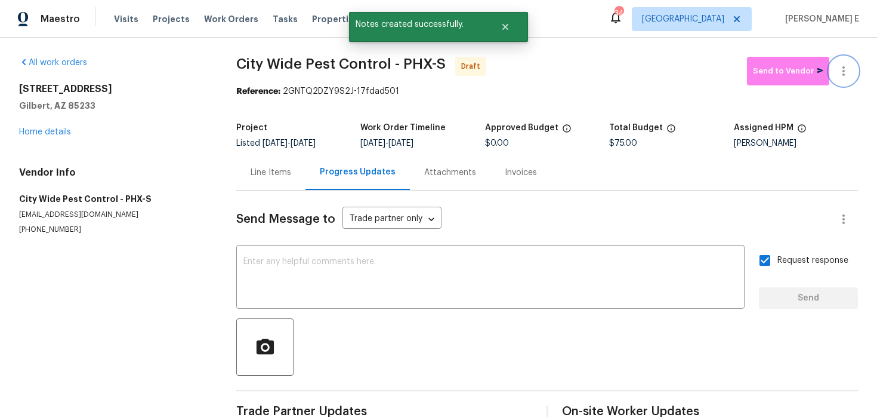
click at [849, 73] on icon "button" at bounding box center [844, 71] width 14 height 14
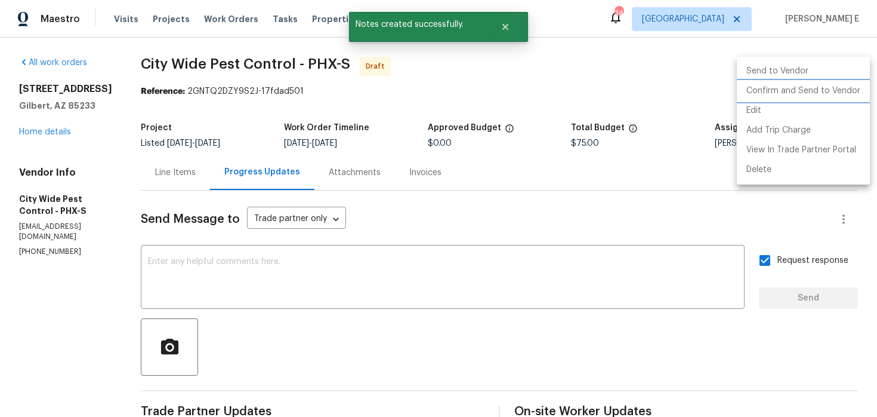
click at [772, 97] on li "Confirm and Send to Vendor" at bounding box center [803, 91] width 133 height 20
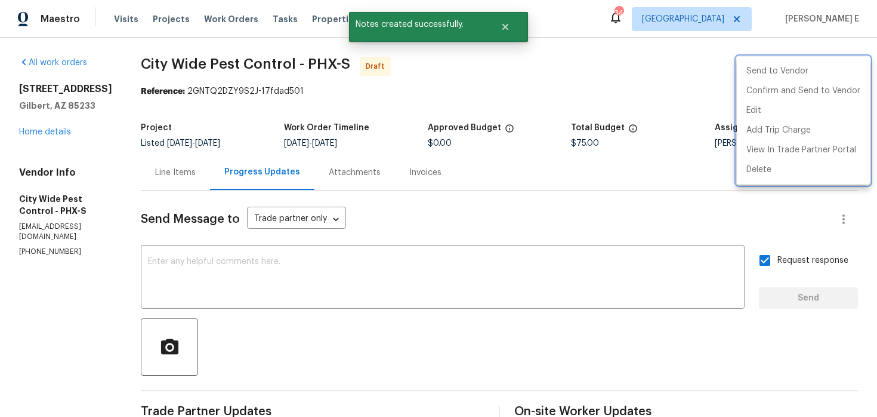
click at [542, 100] on div at bounding box center [438, 208] width 877 height 417
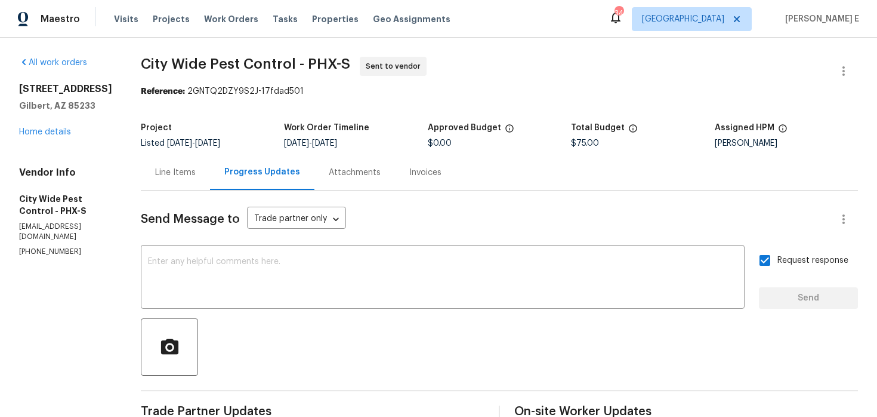
click at [205, 117] on div "Project Listed 8/15/2025 - 8/19/2025 Work Order Timeline 8/18/2025 - 8/20/2025 …" at bounding box center [499, 135] width 717 height 38
drag, startPoint x: 143, startPoint y: 63, endPoint x: 292, endPoint y: 59, distance: 149.8
click at [292, 59] on span "City Wide Pest Control - PHX-S" at bounding box center [245, 64] width 209 height 14
copy span "City Wide Pest Control"
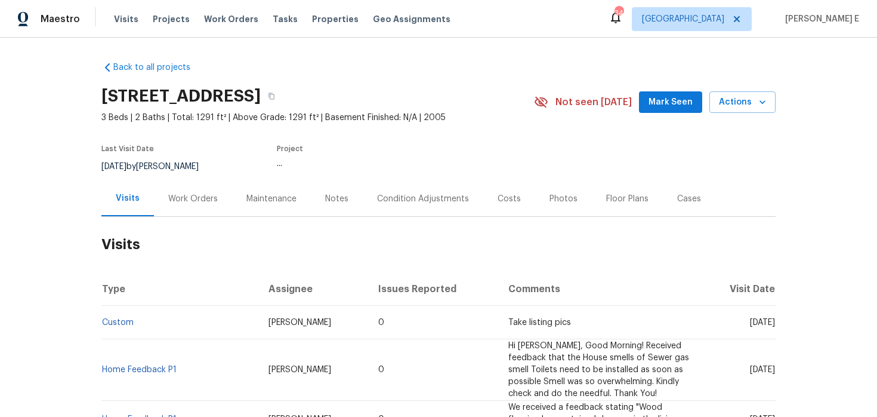
click at [190, 206] on div "Work Orders" at bounding box center [193, 198] width 78 height 35
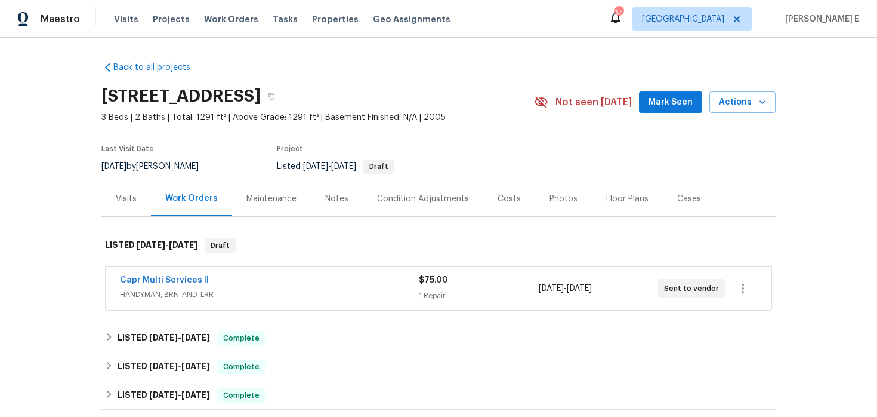
scroll to position [26, 0]
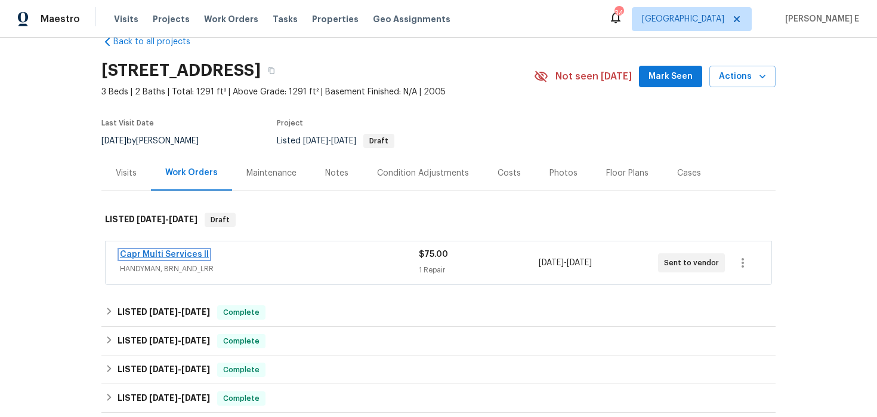
click at [184, 251] on link "Capr Multi Services ll" at bounding box center [164, 254] width 89 height 8
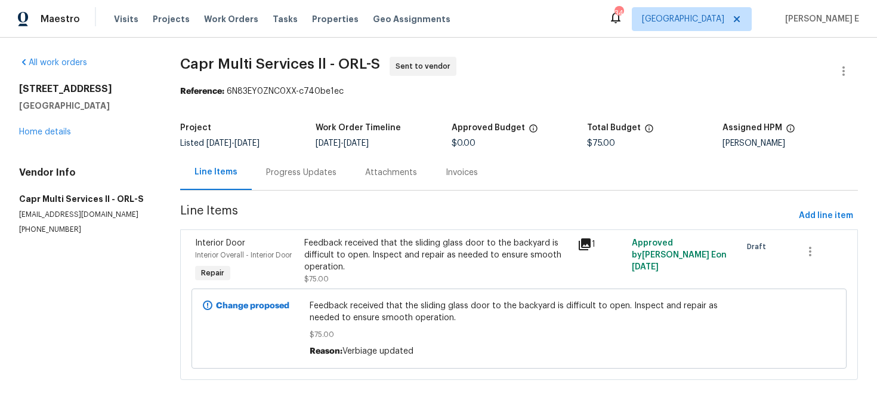
click at [312, 177] on div "Progress Updates" at bounding box center [301, 172] width 70 height 12
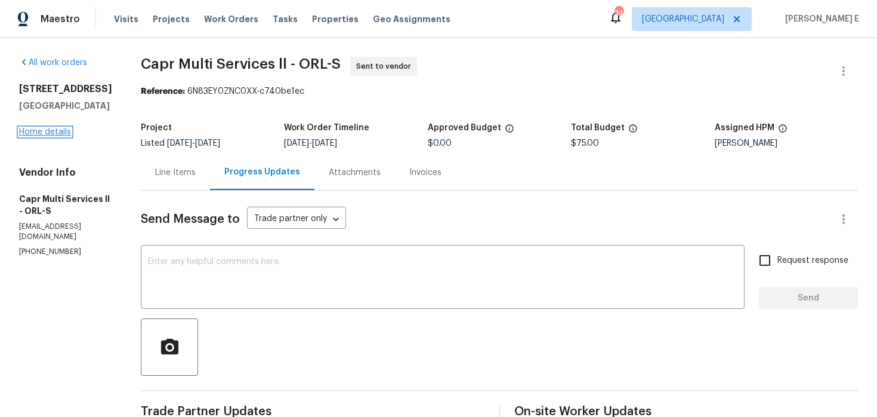
click at [62, 133] on link "Home details" at bounding box center [45, 132] width 52 height 8
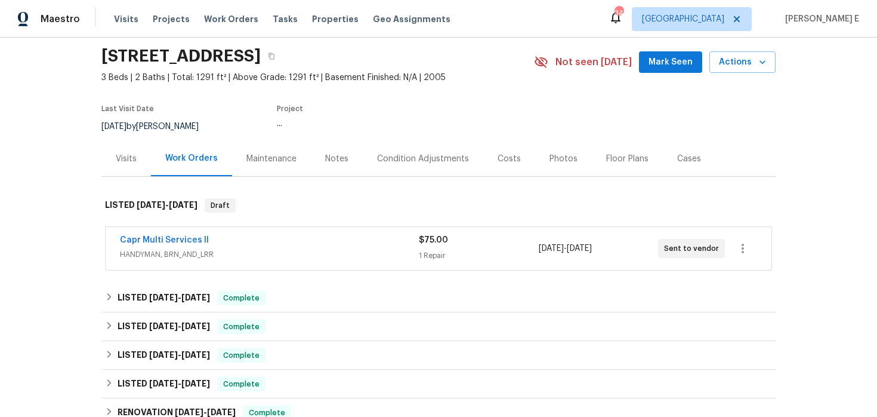
scroll to position [41, 0]
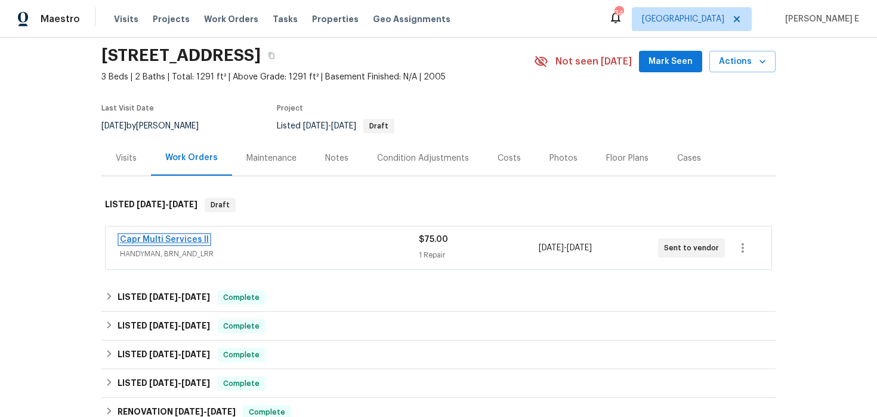
click at [193, 238] on link "Capr Multi Services ll" at bounding box center [164, 239] width 89 height 8
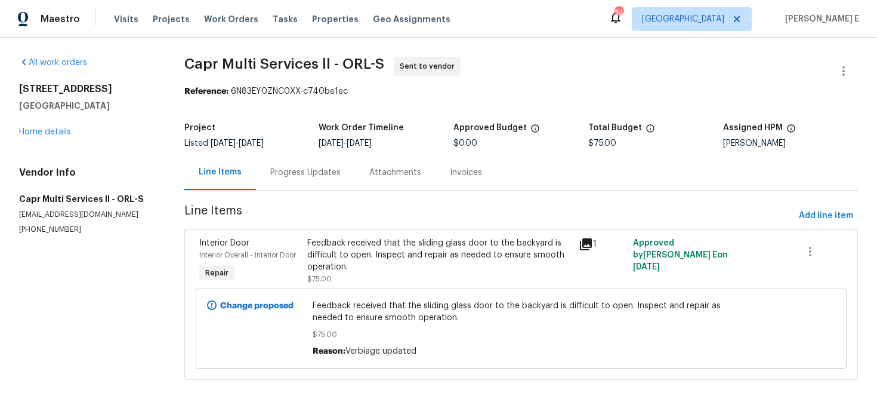
click at [320, 181] on div "Progress Updates" at bounding box center [305, 172] width 99 height 35
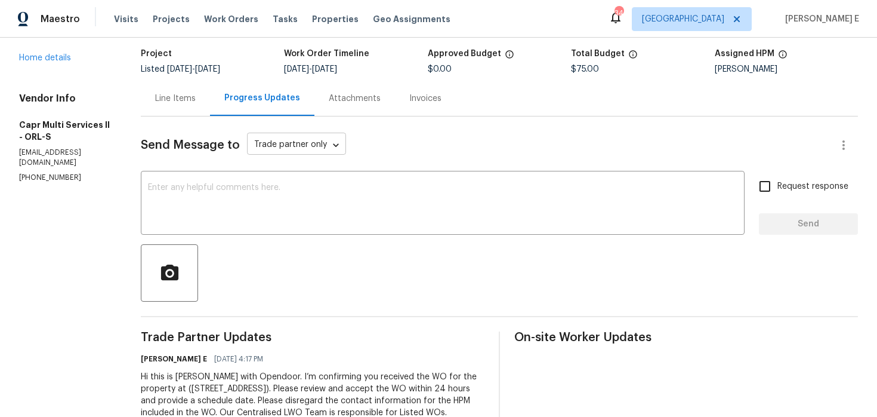
scroll to position [109, 0]
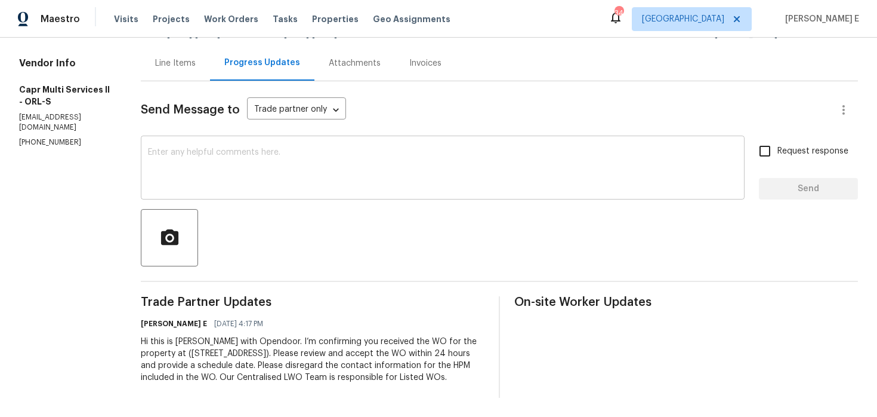
click at [520, 148] on textarea at bounding box center [443, 169] width 590 height 42
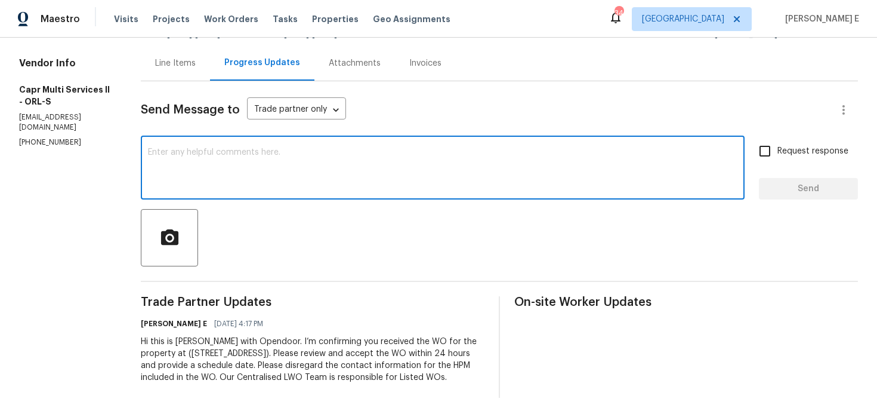
paste textarea "This is to inform you that we are reassigning this work order as it was not acc…"
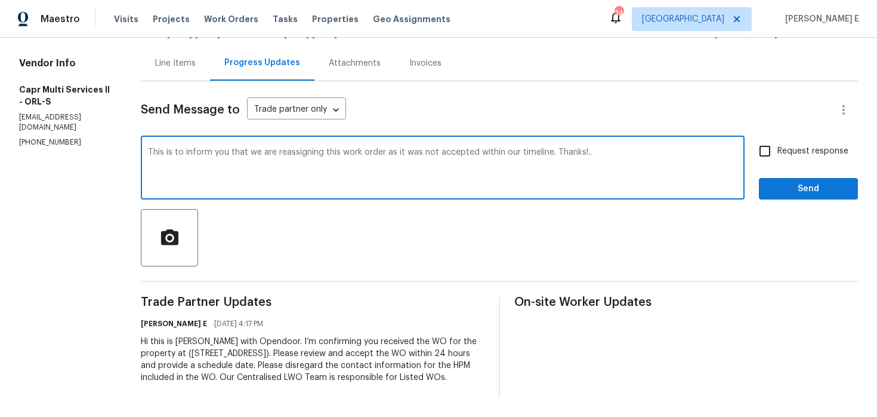
type textarea "This is to inform you that we are reassigning this work order as it was not acc…"
click at [803, 148] on span "Request response" at bounding box center [813, 151] width 71 height 13
click at [778, 148] on input "Request response" at bounding box center [764, 150] width 25 height 25
checkbox input "true"
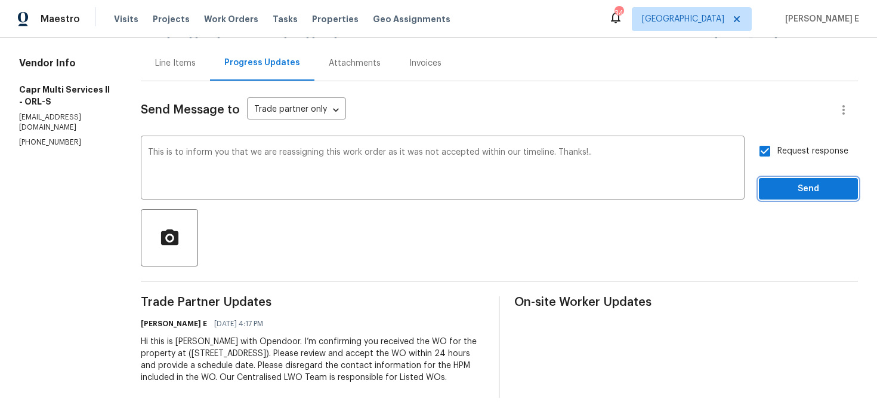
click at [801, 178] on button "Send" at bounding box center [808, 189] width 99 height 22
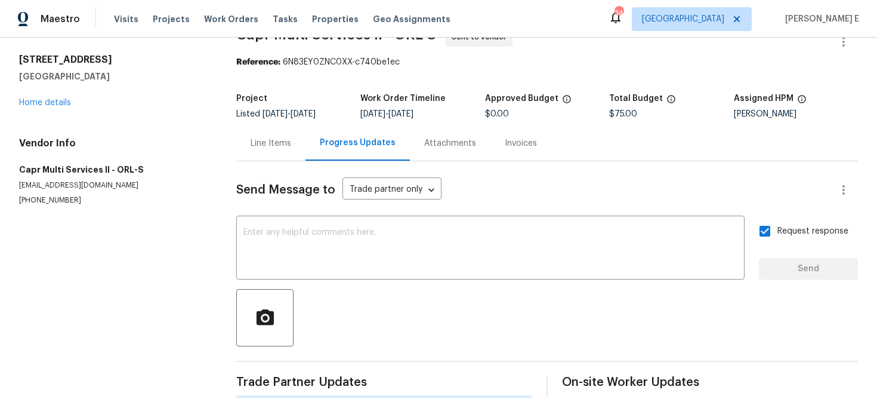
scroll to position [0, 0]
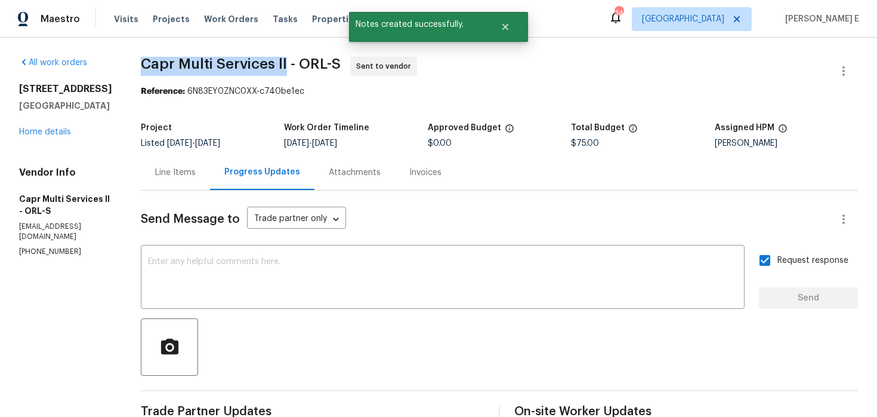
drag, startPoint x: 141, startPoint y: 63, endPoint x: 284, endPoint y: 60, distance: 143.3
click at [284, 60] on div "All work orders 416 28th St W Palmetto, FL 34221 Home details Vendor Info Capr …" at bounding box center [438, 311] width 877 height 547
copy span "Capr Multi Services ll"
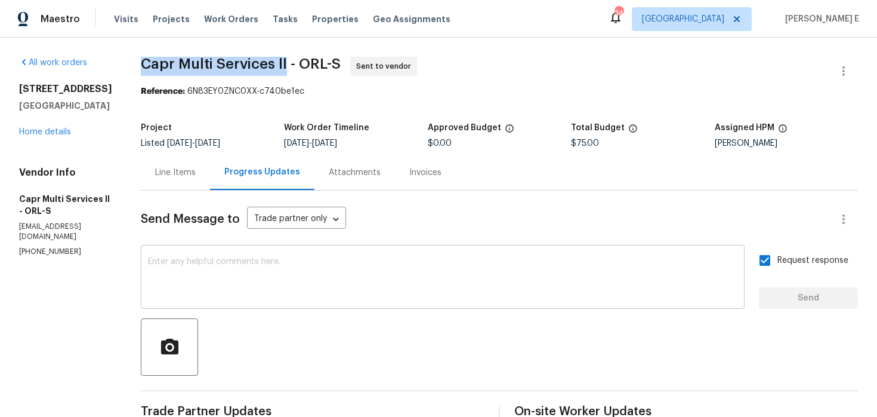
scroll to position [168, 0]
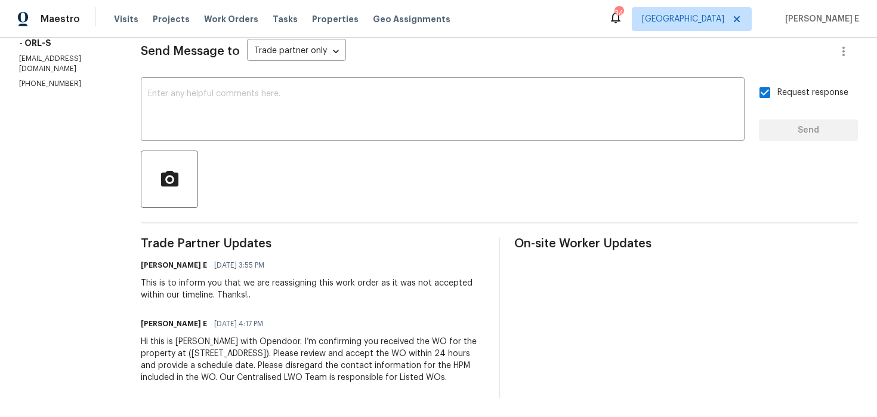
click at [377, 341] on div "Hi this is Keerthana with Opendoor. I’m confirming you received the WO for the …" at bounding box center [313, 359] width 344 height 48
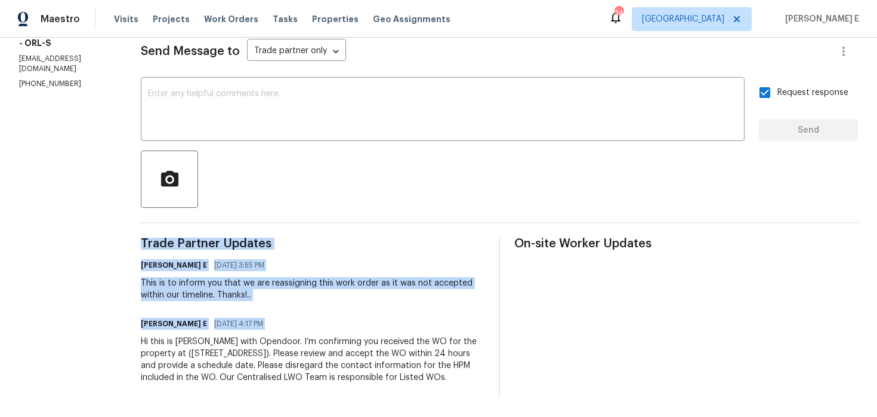
copy div "Trade Partner Updates Keerthana E 08/18/2025 3:55 PM This is to inform you that…"
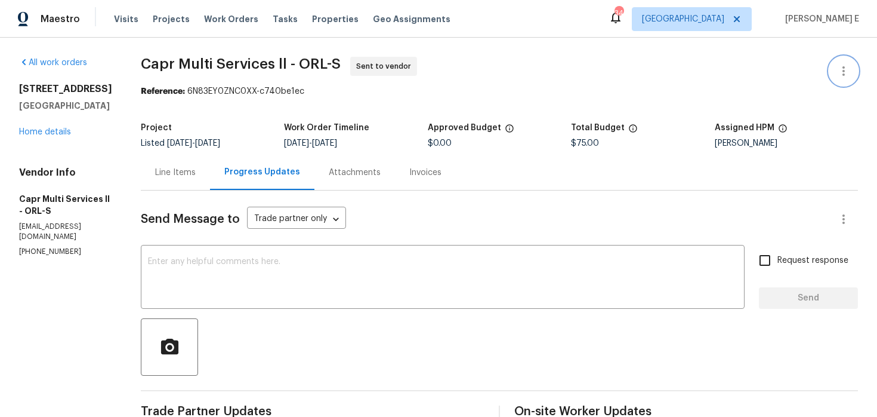
click at [838, 70] on icon "button" at bounding box center [844, 71] width 14 height 14
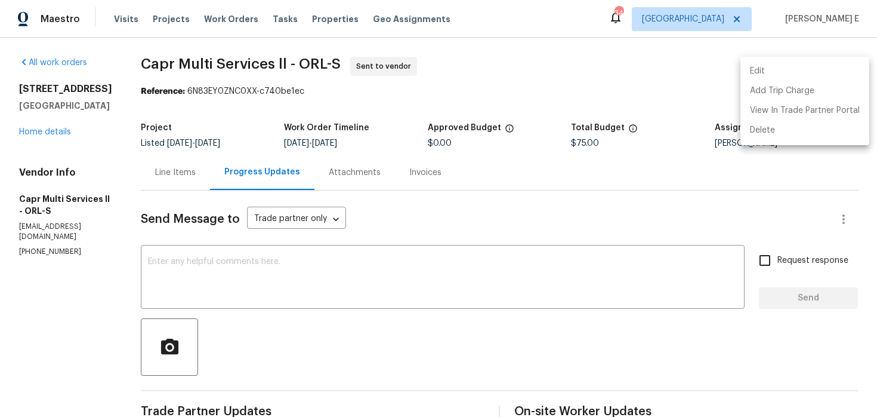
click at [782, 77] on li "Edit" at bounding box center [805, 71] width 129 height 20
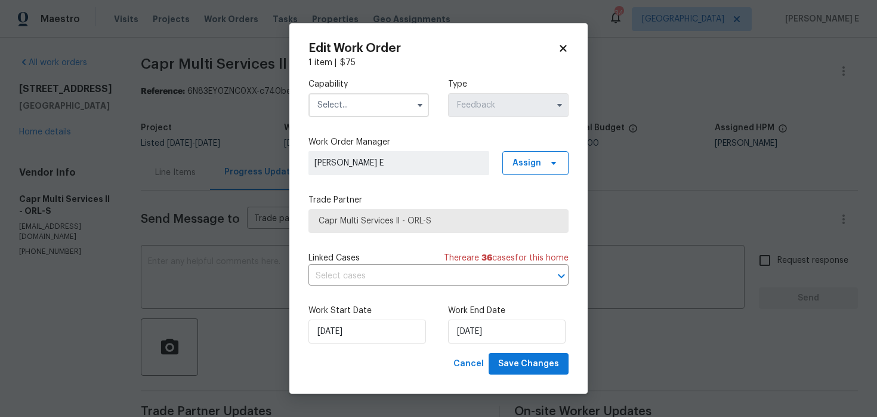
click at [407, 112] on input "text" at bounding box center [369, 105] width 121 height 24
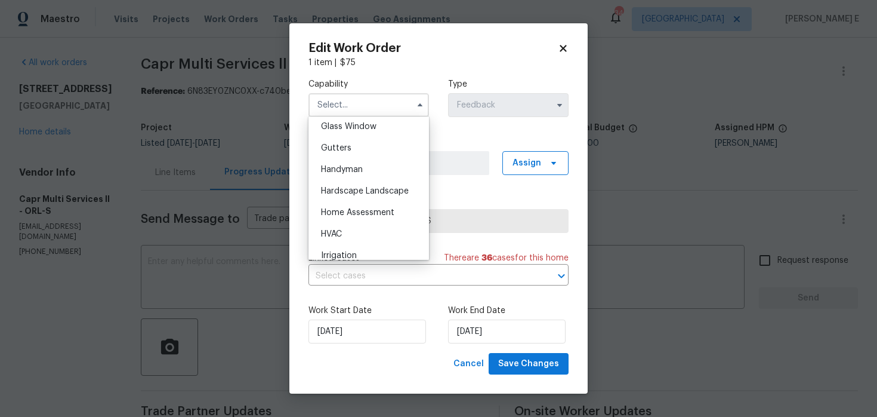
scroll to position [619, 0]
click at [402, 171] on div "Handyman" at bounding box center [368, 167] width 115 height 21
type input "Handyman"
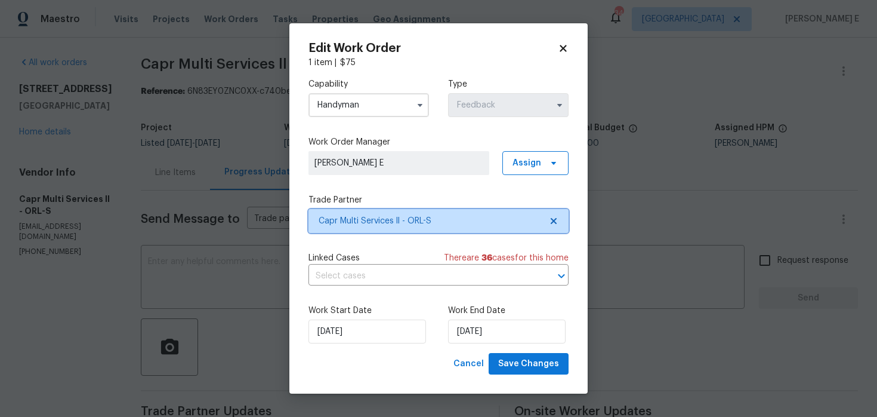
click at [400, 211] on span "Capr Multi Services ll - ORL-S" at bounding box center [439, 221] width 260 height 24
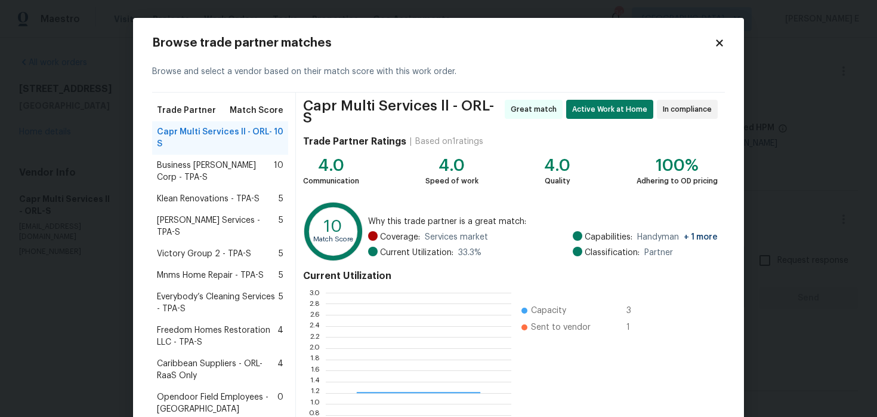
scroll to position [167, 186]
click at [248, 159] on span "Business [PERSON_NAME] Corp - TPA-S" at bounding box center [215, 171] width 117 height 24
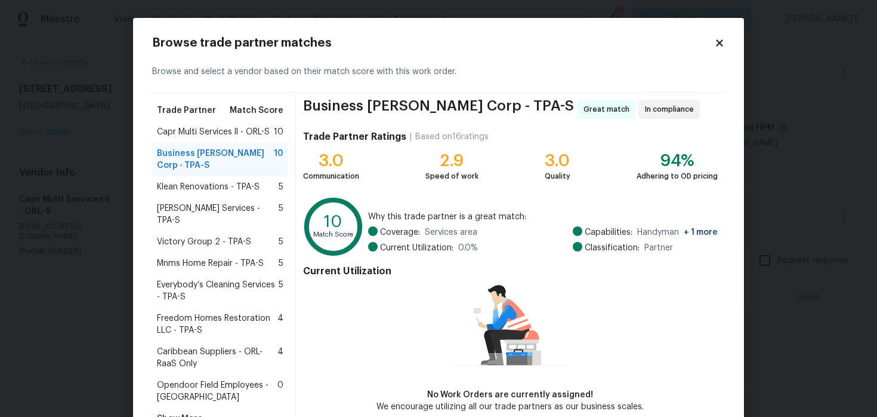
click at [192, 176] on div "Klean Renovations - TPA-S 5" at bounding box center [220, 186] width 136 height 21
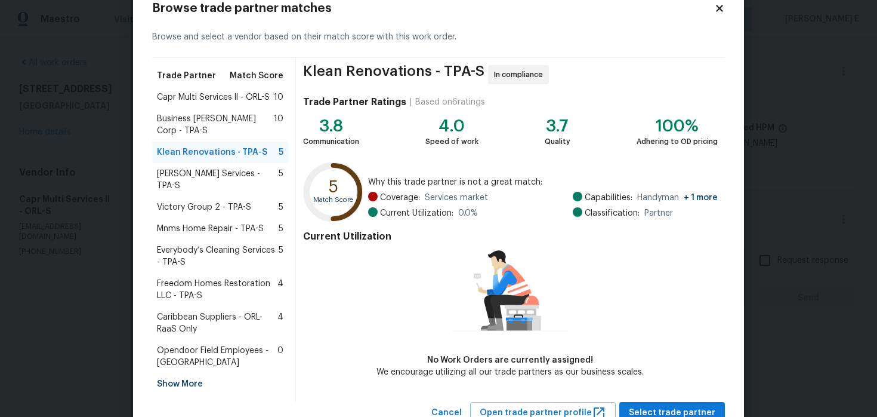
scroll to position [61, 0]
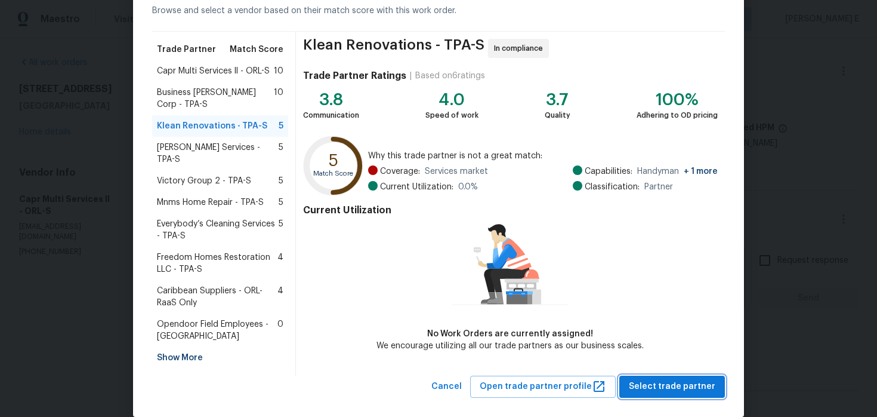
click at [647, 379] on span "Select trade partner" at bounding box center [672, 386] width 87 height 15
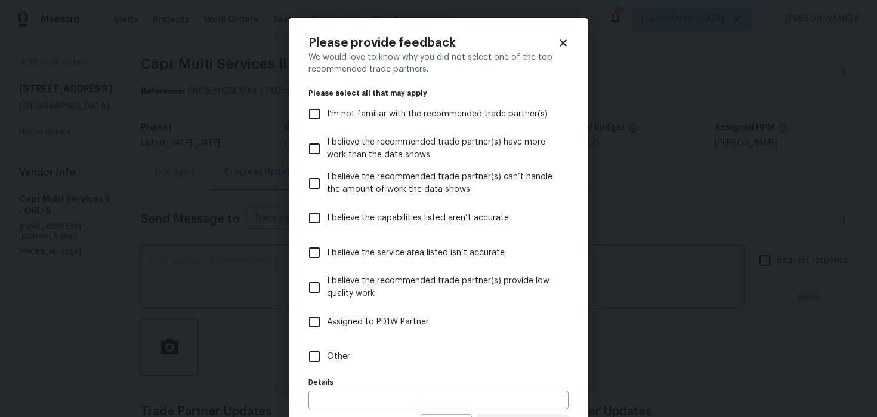
scroll to position [0, 0]
click at [387, 381] on label "Details" at bounding box center [439, 381] width 260 height 7
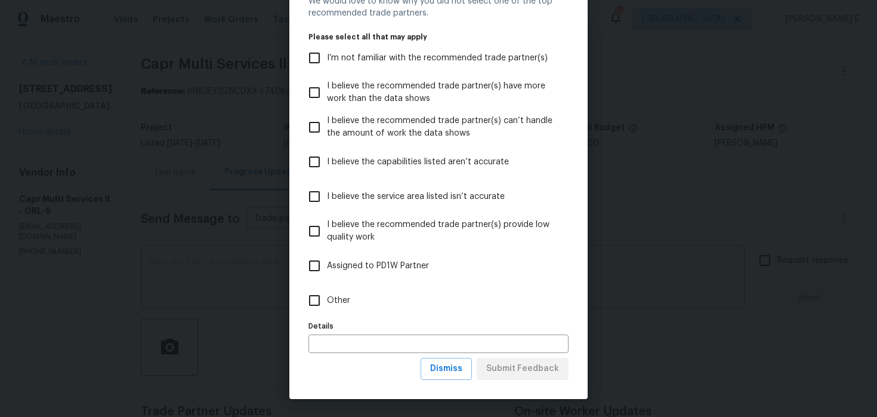
click at [369, 301] on label "Other" at bounding box center [430, 300] width 257 height 35
click at [327, 301] on input "Other" at bounding box center [314, 300] width 25 height 25
checkbox input "true"
click at [499, 362] on span "Submit Feedback" at bounding box center [522, 368] width 73 height 15
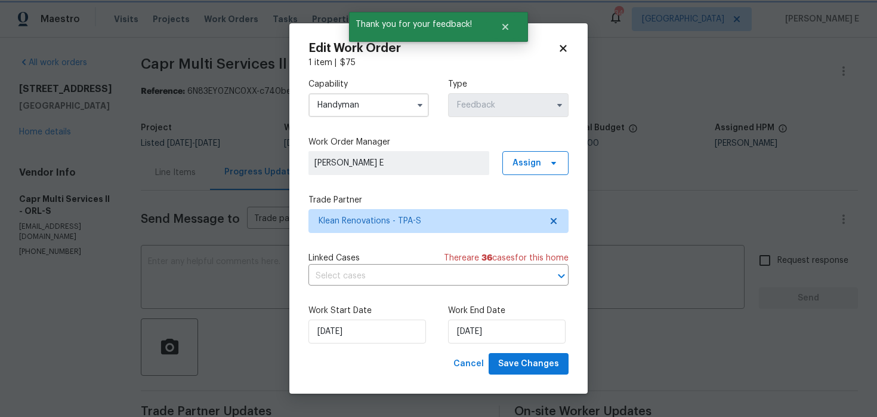
scroll to position [0, 0]
click at [388, 337] on input "[DATE]" at bounding box center [368, 331] width 118 height 24
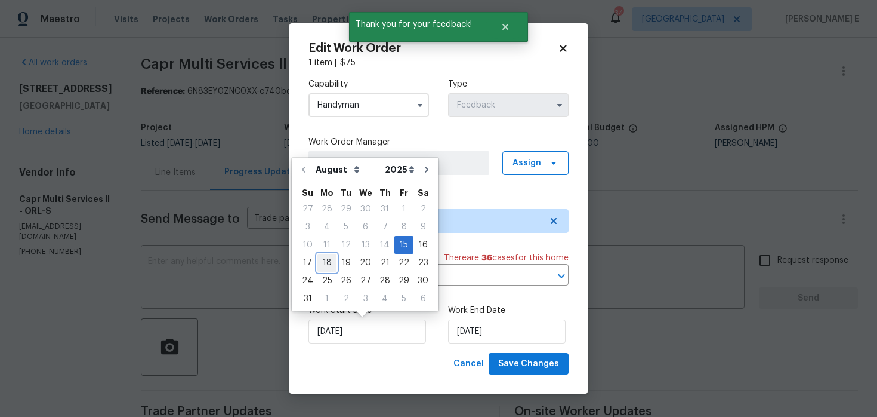
click at [327, 263] on div "18" at bounding box center [326, 262] width 19 height 17
type input "[DATE]"
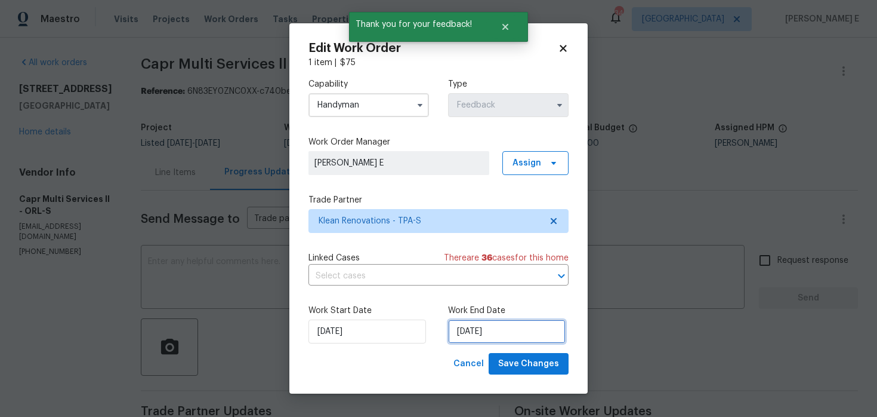
click at [479, 325] on input "[DATE]" at bounding box center [507, 331] width 118 height 24
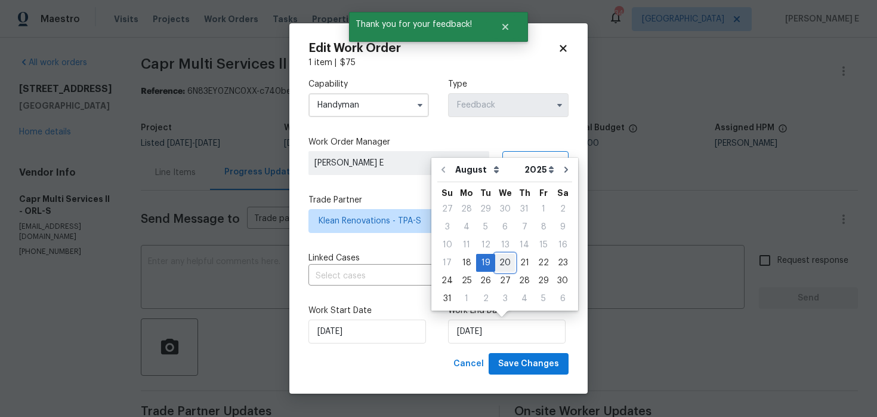
click at [502, 260] on div "20" at bounding box center [505, 262] width 20 height 17
type input "[DATE]"
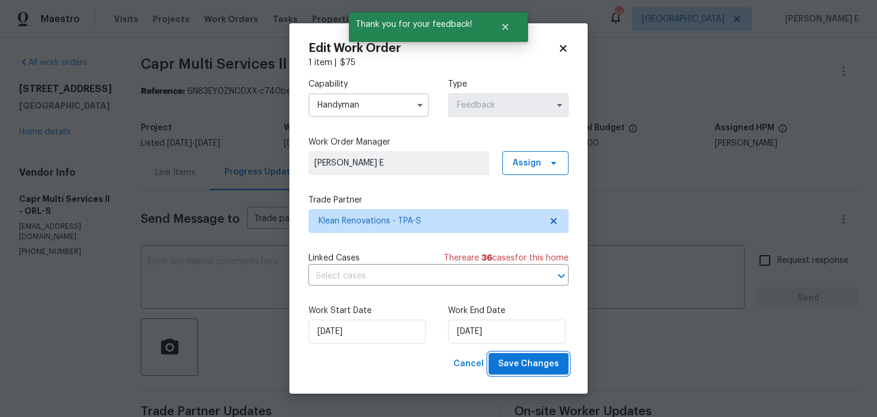
click at [526, 360] on span "Save Changes" at bounding box center [528, 363] width 61 height 15
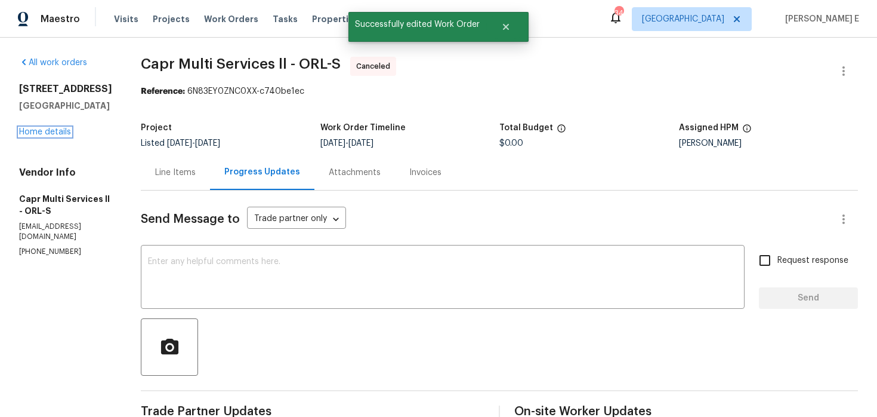
click at [55, 133] on link "Home details" at bounding box center [45, 132] width 52 height 8
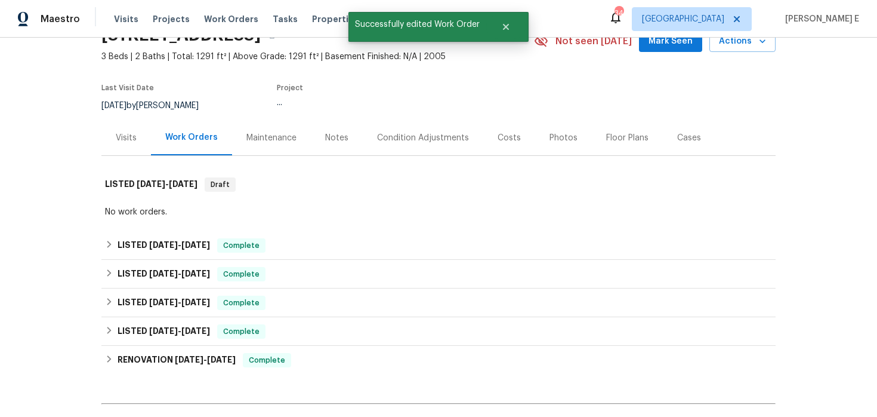
scroll to position [77, 0]
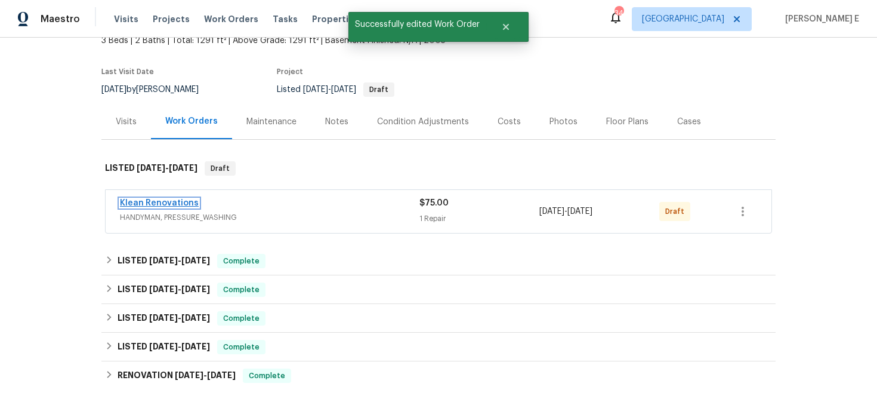
click at [172, 206] on link "Klean Renovations" at bounding box center [159, 203] width 79 height 8
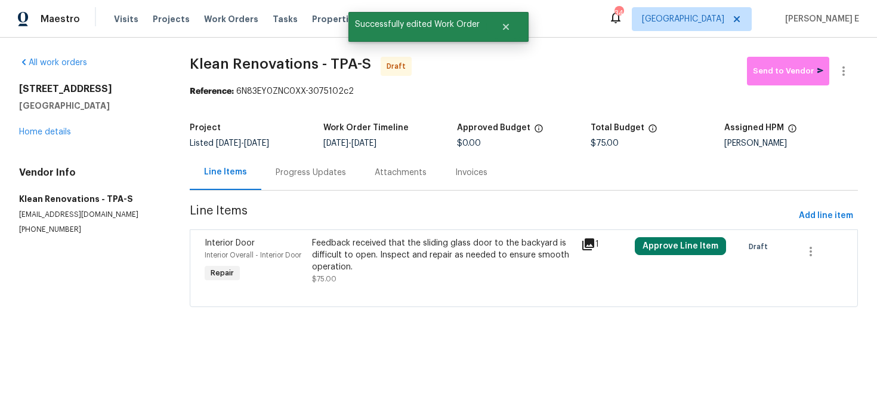
click at [348, 260] on div "Feedback received that the sliding glass door to the backyard is difficult to o…" at bounding box center [443, 255] width 262 height 36
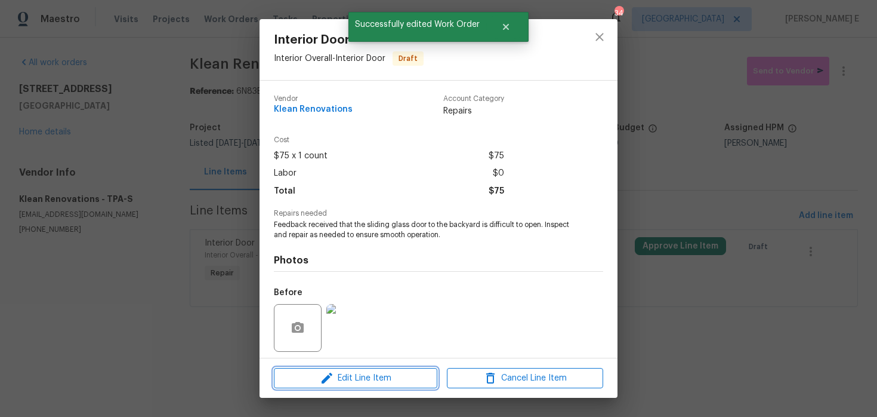
click at [325, 377] on icon "button" at bounding box center [327, 378] width 14 height 14
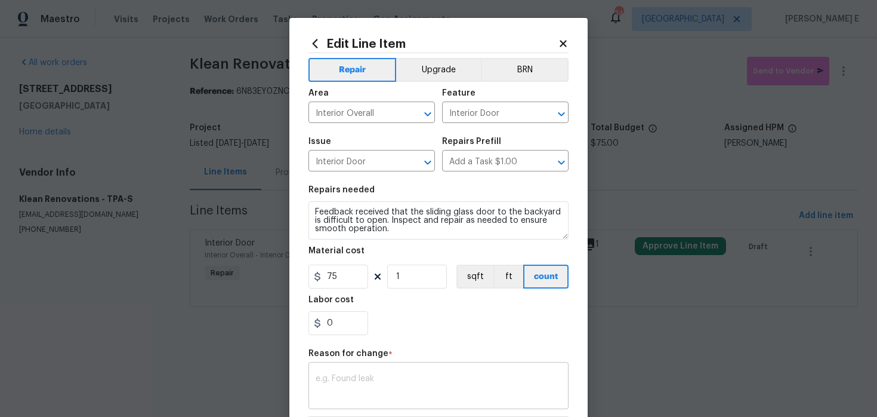
click at [344, 381] on textarea at bounding box center [439, 386] width 246 height 25
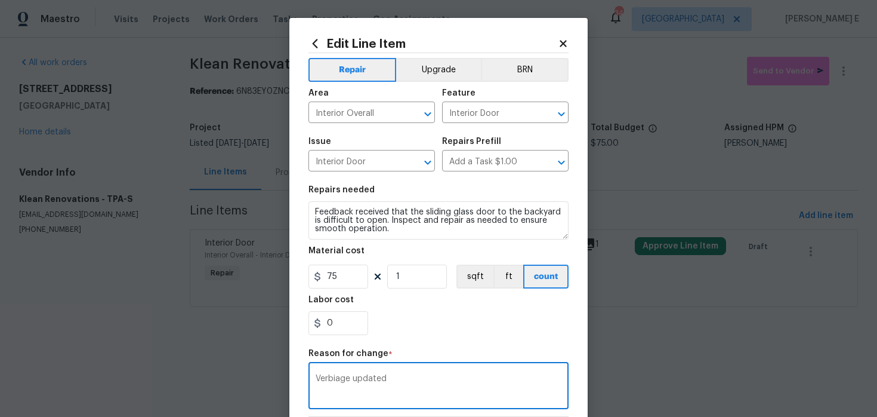
scroll to position [172, 0]
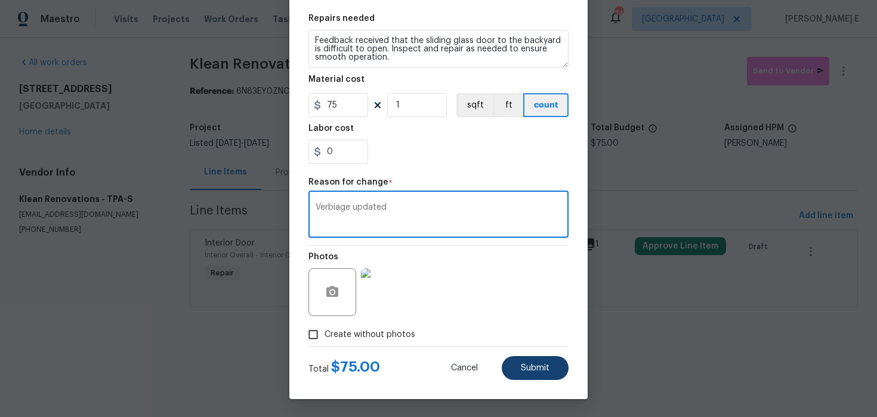
type textarea "Verbiage updated"
click at [548, 374] on button "Submit" at bounding box center [535, 368] width 67 height 24
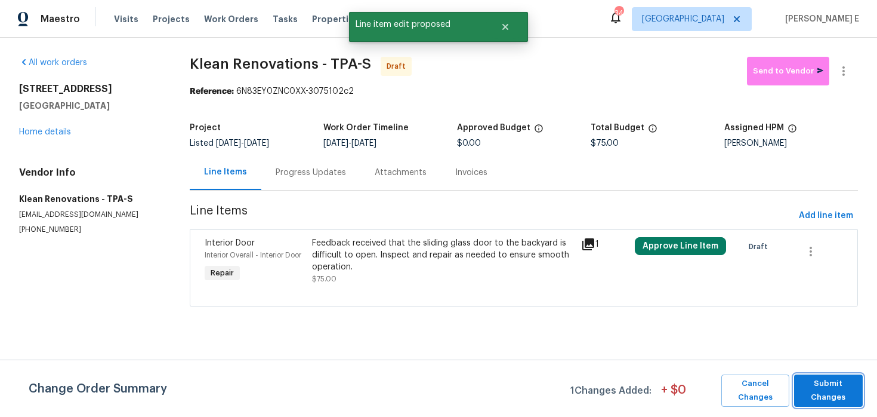
click at [814, 397] on span "Submit Changes" at bounding box center [828, 390] width 57 height 27
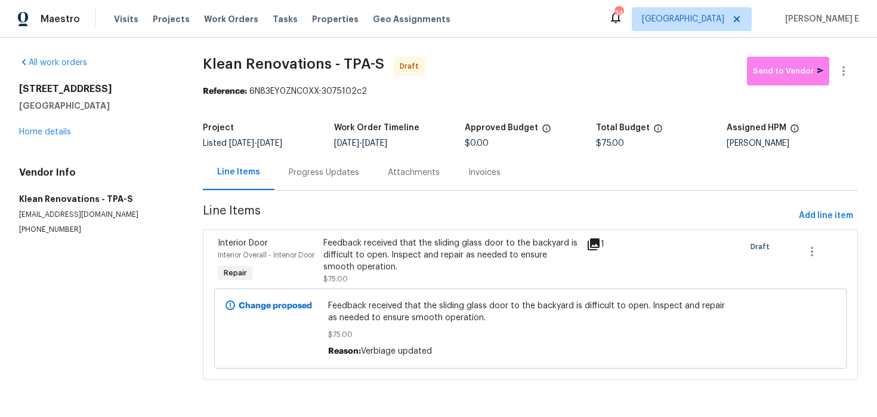
scroll to position [9, 0]
click at [350, 173] on div "Progress Updates" at bounding box center [324, 172] width 99 height 35
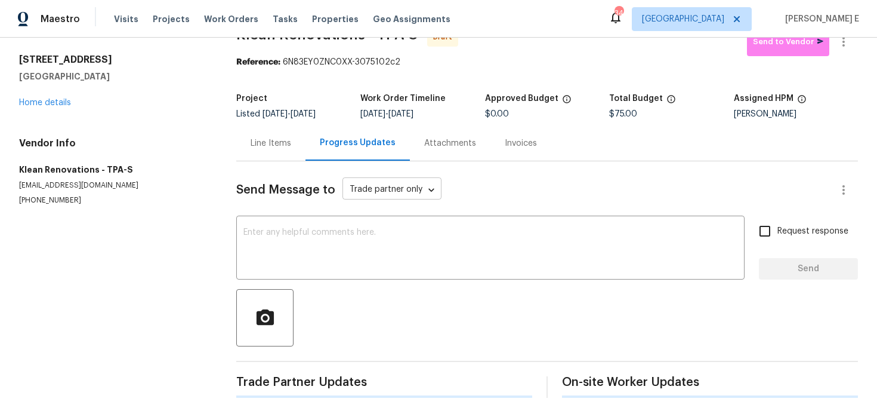
scroll to position [27, 0]
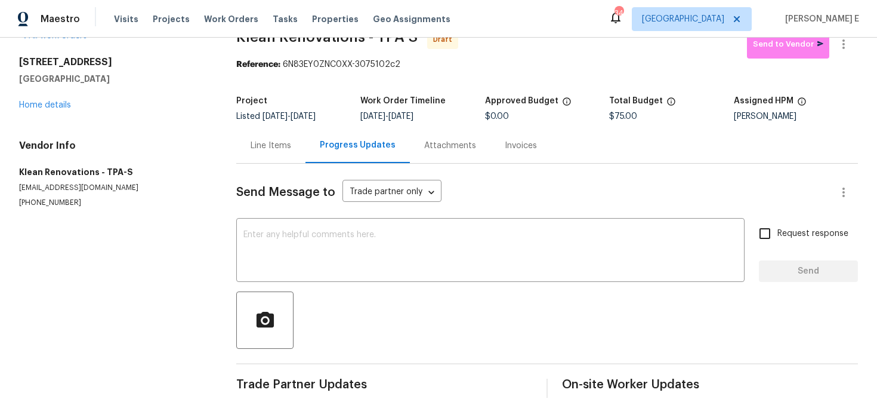
click at [617, 283] on div "Send Message to Trade partner only Trade partner only ​ x ​ Request response Se…" at bounding box center [547, 281] width 622 height 234
click at [642, 249] on textarea at bounding box center [490, 251] width 494 height 42
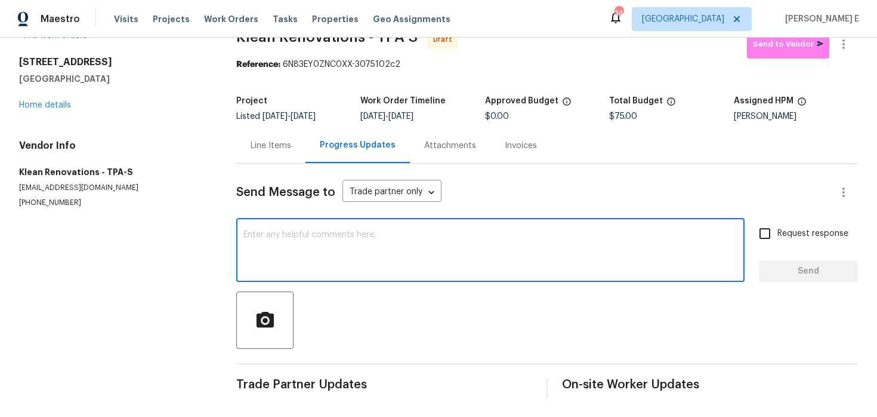
paste textarea "Hi this is [PERSON_NAME] with Opendoor. I’m confirming you received the WO for …"
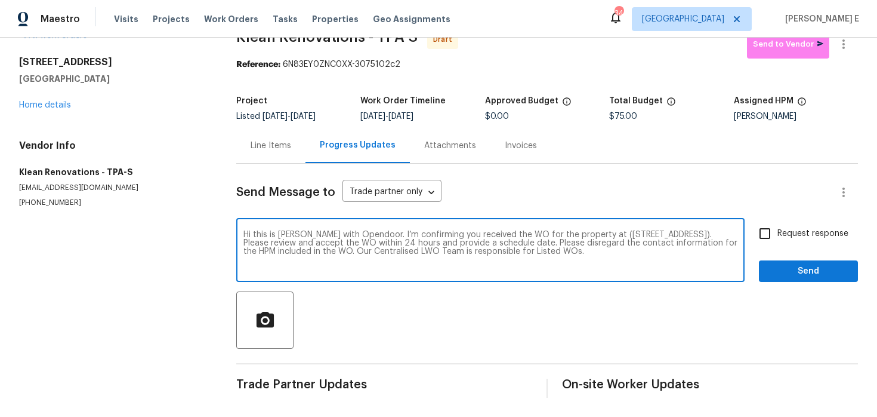
type textarea "Hi this is [PERSON_NAME] with Opendoor. I’m confirming you received the WO for …"
click at [775, 226] on input "Request response" at bounding box center [764, 233] width 25 height 25
checkbox input "true"
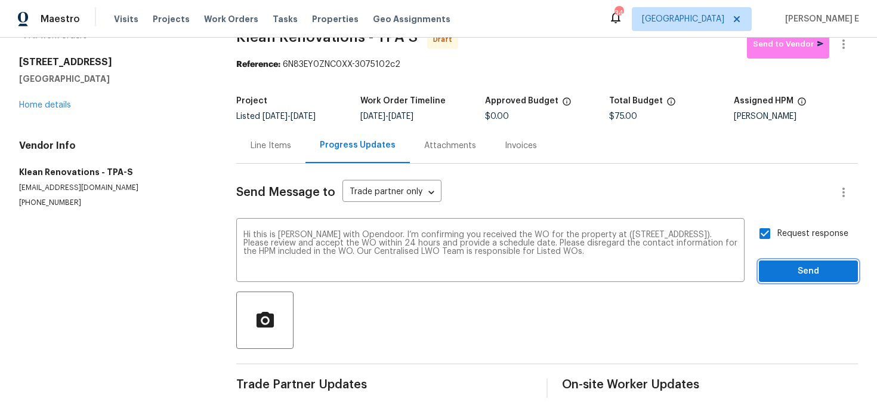
click at [794, 261] on button "Send" at bounding box center [808, 271] width 99 height 22
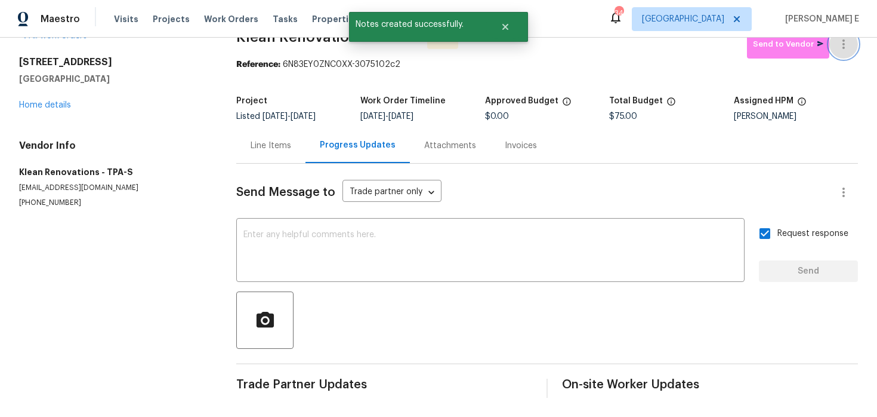
click at [843, 54] on button "button" at bounding box center [843, 44] width 29 height 29
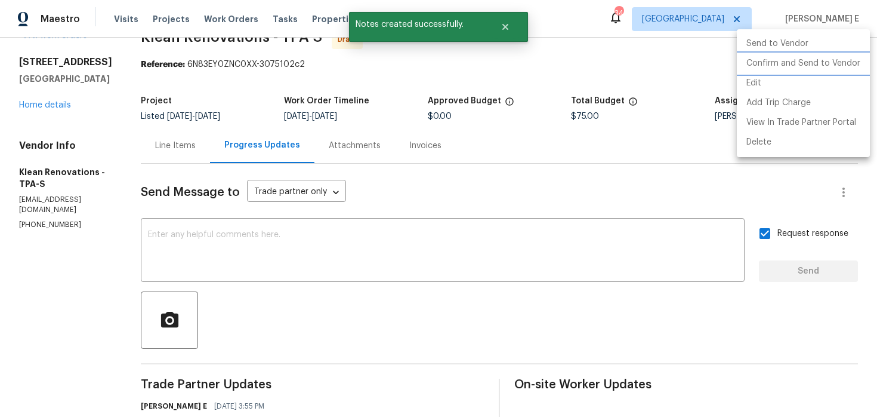
click at [826, 63] on li "Confirm and Send to Vendor" at bounding box center [803, 64] width 133 height 20
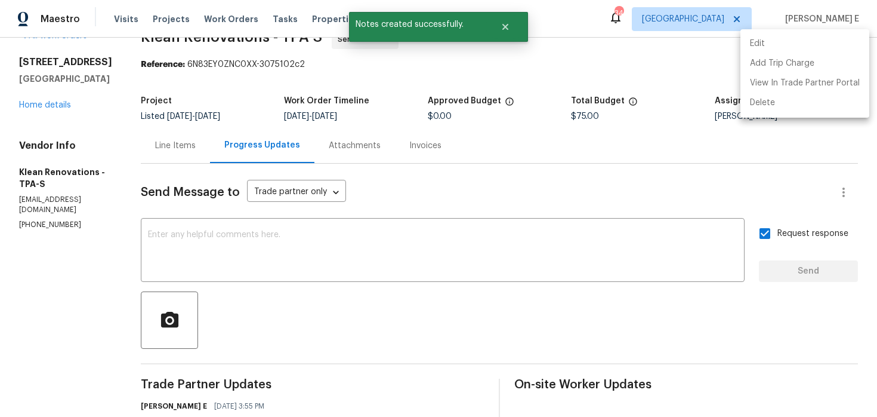
click at [310, 146] on div at bounding box center [438, 208] width 877 height 417
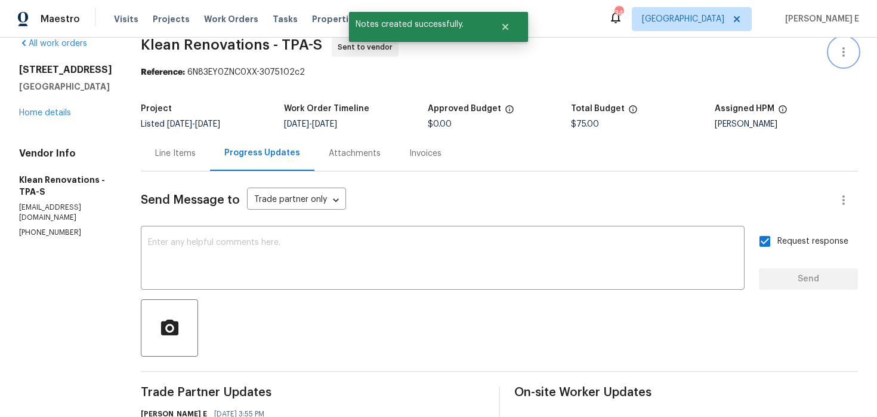
scroll to position [0, 0]
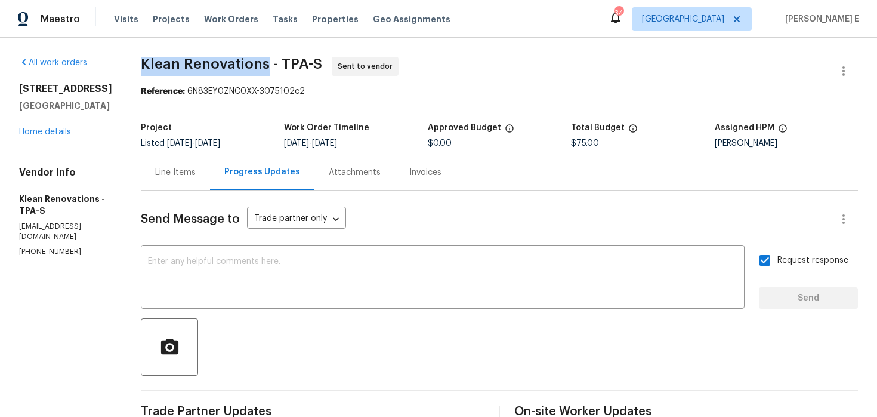
drag, startPoint x: 140, startPoint y: 60, endPoint x: 264, endPoint y: 61, distance: 123.5
click at [264, 61] on span "Klean Renovations - TPA-S" at bounding box center [231, 64] width 181 height 14
copy span "Klean Renovations"
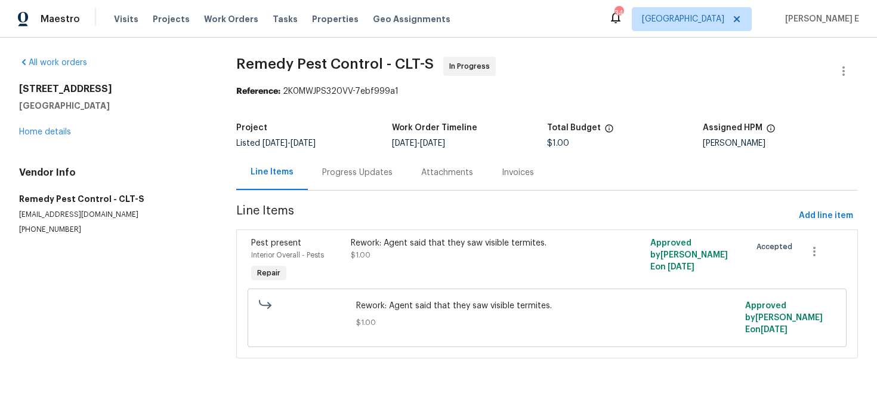
click at [331, 175] on div "Progress Updates" at bounding box center [357, 172] width 70 height 12
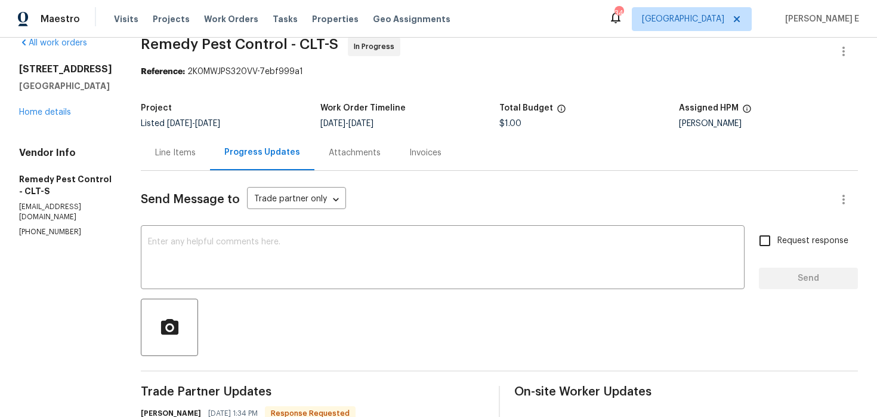
scroll to position [32, 0]
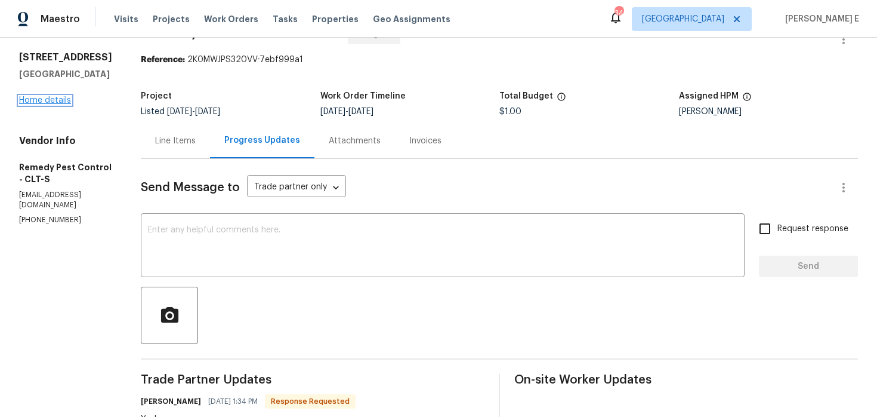
click at [42, 104] on link "Home details" at bounding box center [45, 100] width 52 height 8
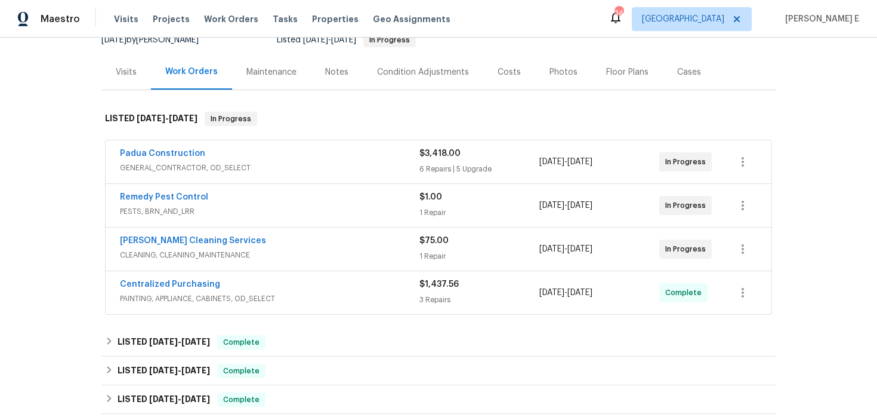
scroll to position [127, 0]
click at [270, 249] on span "CLEANING, CLEANING_MAINTENANCE" at bounding box center [270, 254] width 300 height 12
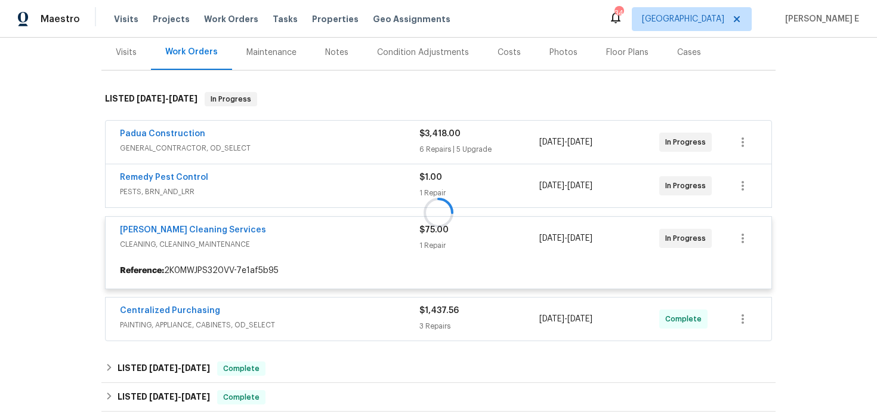
scroll to position [149, 0]
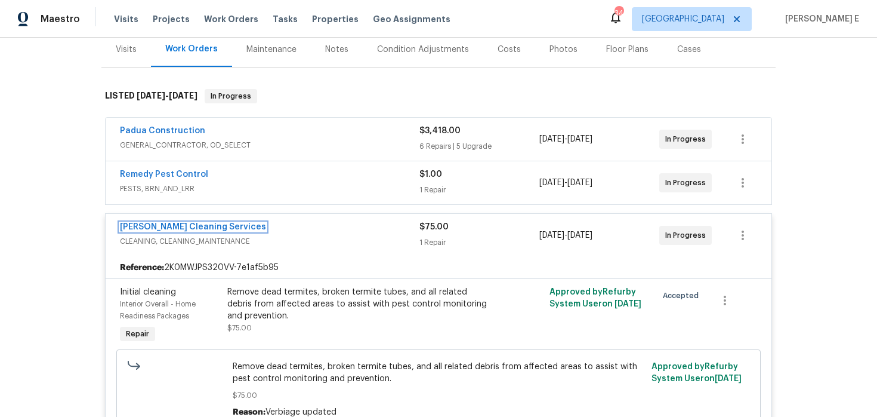
click at [177, 229] on link "[PERSON_NAME] Cleaning Services" at bounding box center [193, 227] width 146 height 8
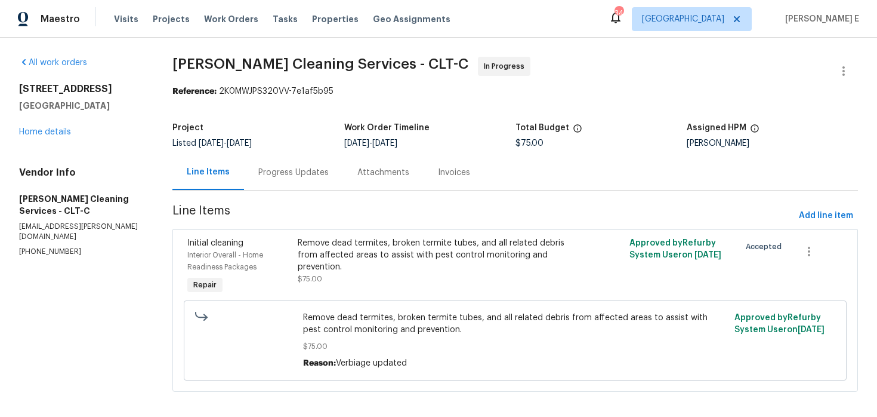
click at [298, 180] on div "Progress Updates" at bounding box center [293, 172] width 99 height 35
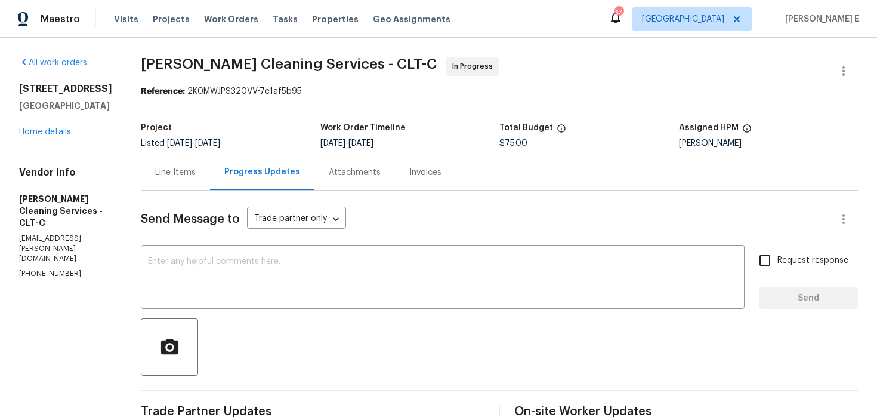
click at [70, 138] on div "[STREET_ADDRESS][PERSON_NAME] Home details" at bounding box center [65, 110] width 93 height 55
click at [64, 136] on link "Home details" at bounding box center [45, 132] width 52 height 8
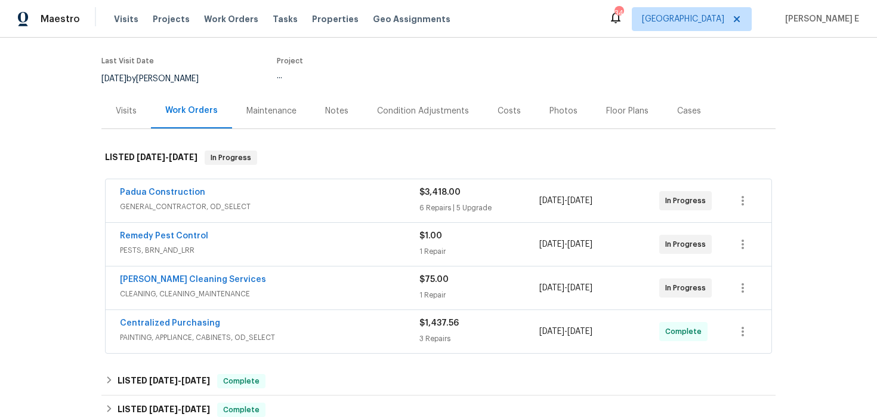
scroll to position [90, 0]
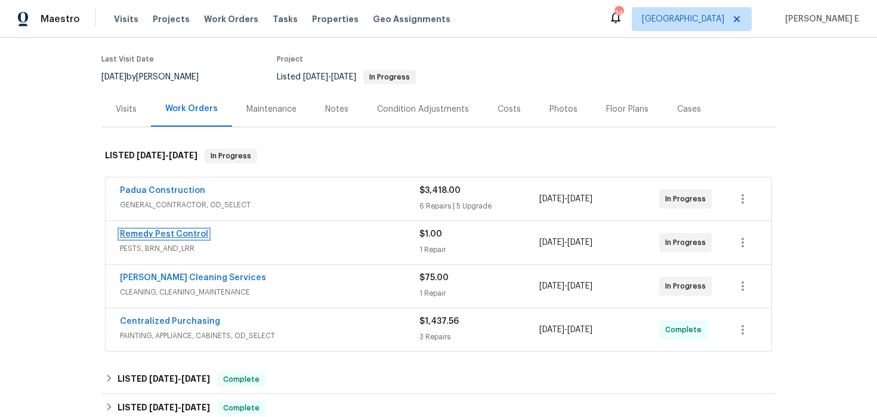
click at [164, 236] on link "Remedy Pest Control" at bounding box center [164, 234] width 88 height 8
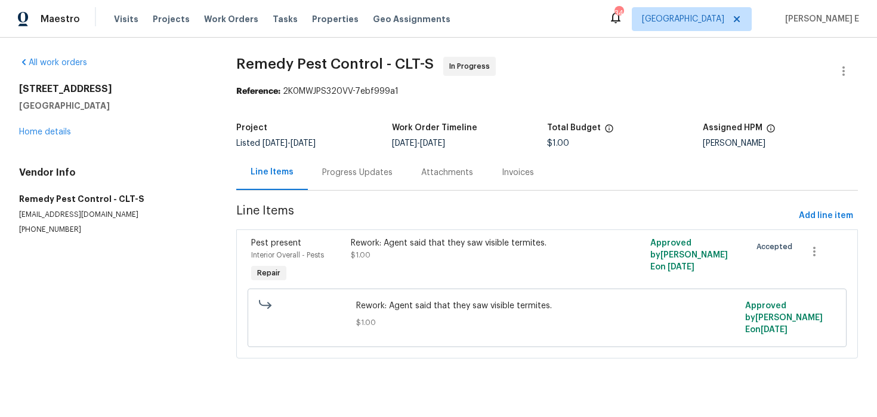
click at [360, 185] on div "Progress Updates" at bounding box center [357, 172] width 99 height 35
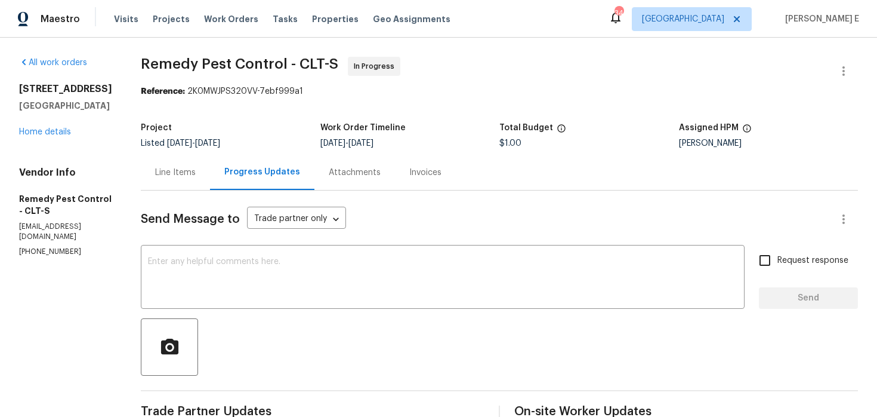
click at [141, 184] on div "Line Items" at bounding box center [175, 172] width 69 height 35
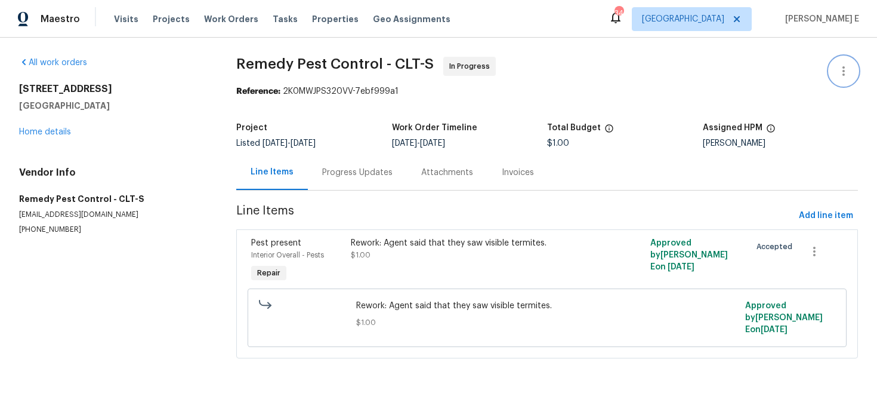
click at [843, 63] on button "button" at bounding box center [843, 71] width 29 height 29
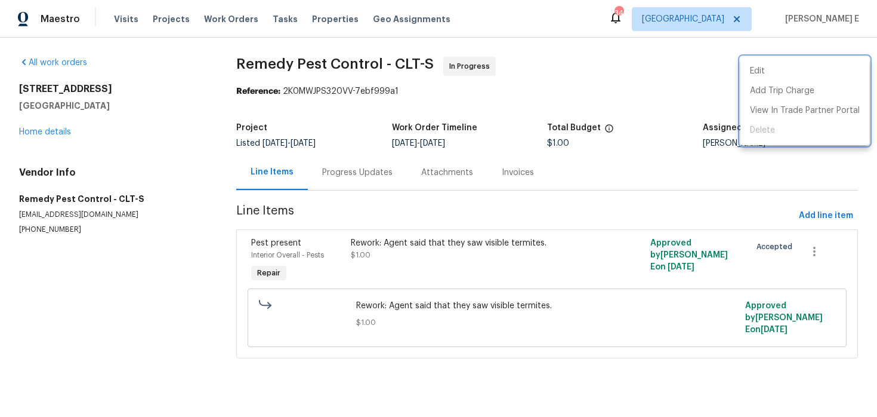
click at [650, 143] on div at bounding box center [438, 208] width 877 height 417
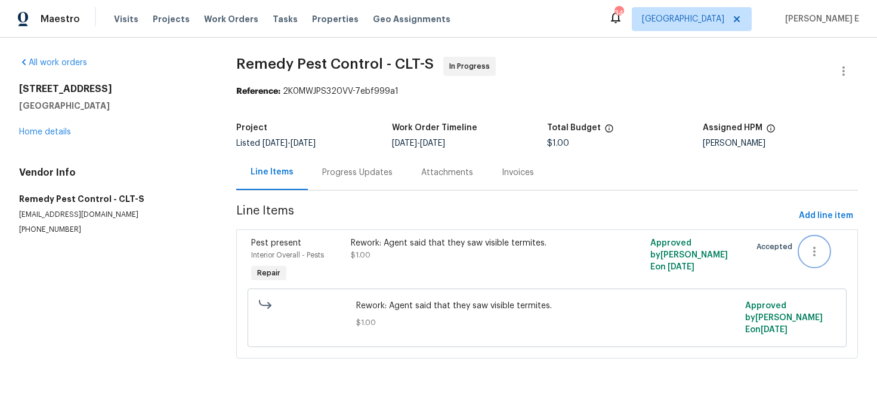
click at [817, 254] on icon "button" at bounding box center [814, 251] width 14 height 14
click at [606, 196] on div at bounding box center [438, 208] width 877 height 417
click at [600, 173] on div "Line Items Progress Updates Attachments Invoices" at bounding box center [547, 173] width 622 height 36
click at [443, 266] on div "Rework: Agent said that they saw visible termites. $1.00" at bounding box center [471, 260] width 249 height 55
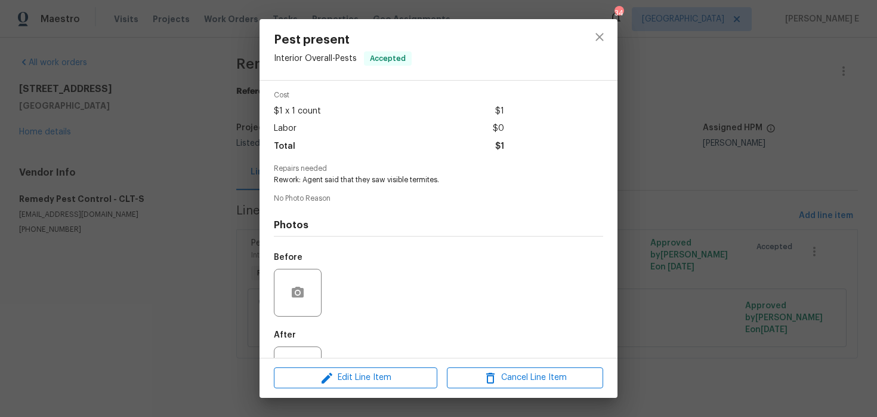
scroll to position [92, 0]
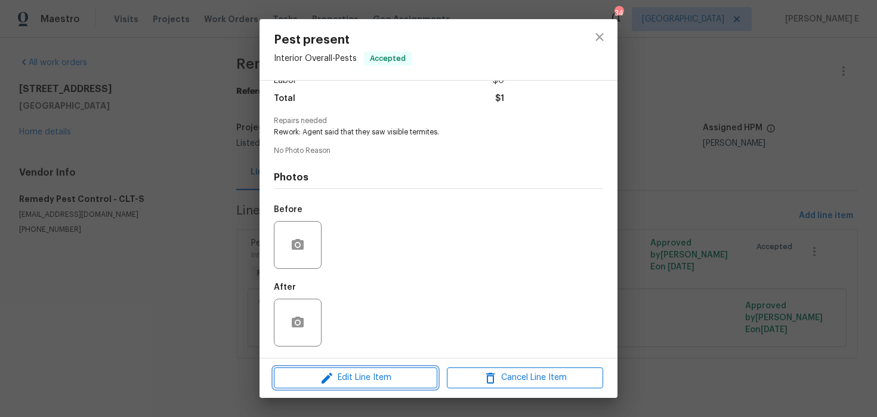
click at [384, 369] on button "Edit Line Item" at bounding box center [356, 377] width 164 height 21
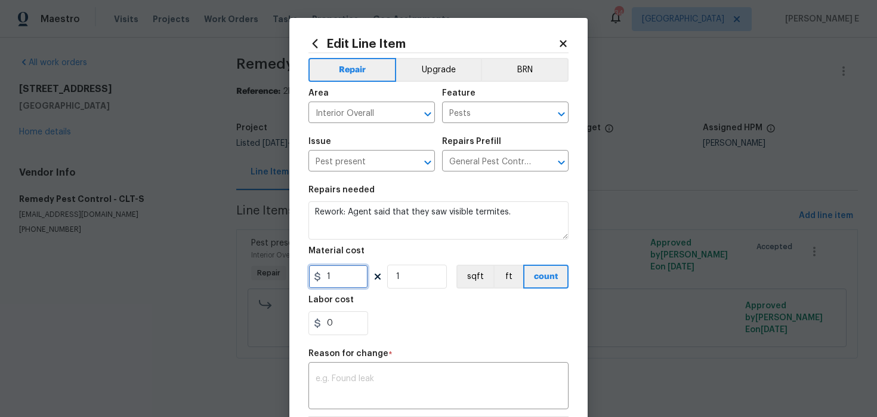
drag, startPoint x: 334, startPoint y: 277, endPoint x: 300, endPoint y: 281, distance: 34.2
click at [302, 277] on div "Edit Line Item Repair Upgrade BRN Area Interior Overall ​ Feature Pests ​ Issue…" at bounding box center [438, 294] width 298 height 552
type input "0"
click at [444, 378] on textarea at bounding box center [439, 386] width 246 height 25
paste textarea "(KE) Updated per vendor's final cost."
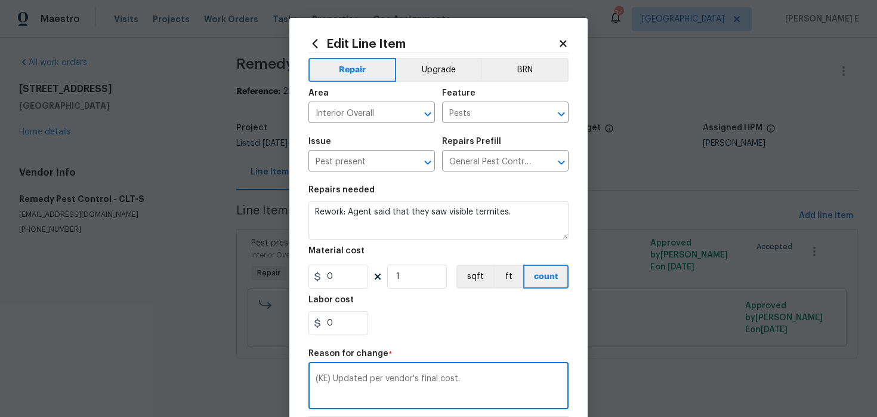
scroll to position [172, 0]
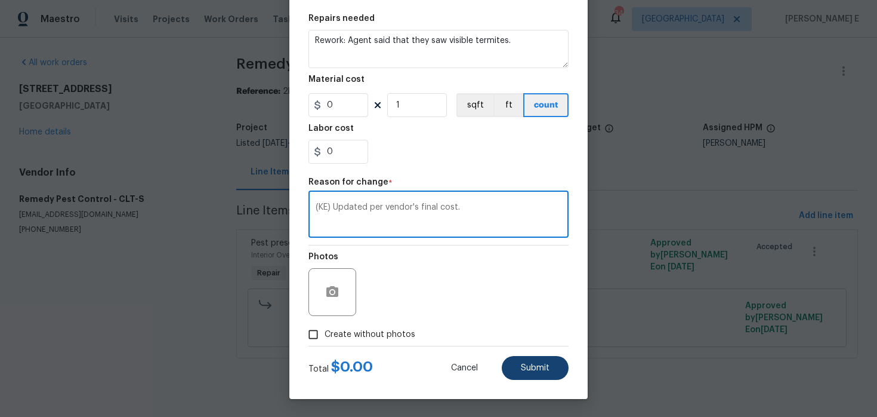
type textarea "(KE) Updated per vendor's final cost."
click at [513, 370] on button "Submit" at bounding box center [535, 368] width 67 height 24
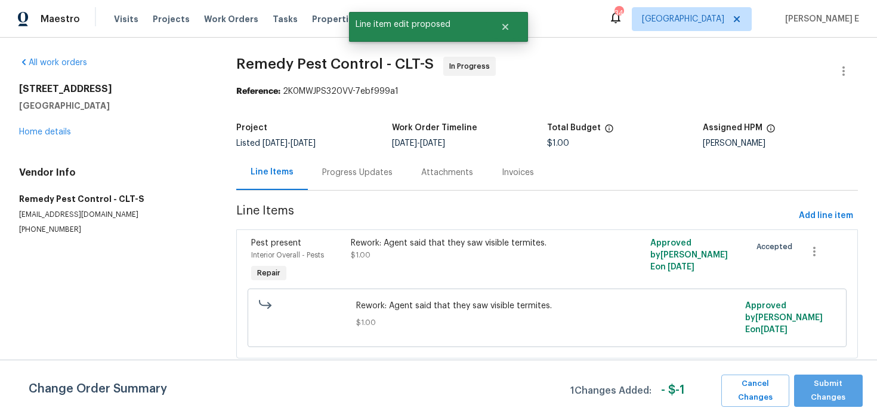
click at [825, 394] on span "Submit Changes" at bounding box center [828, 390] width 57 height 27
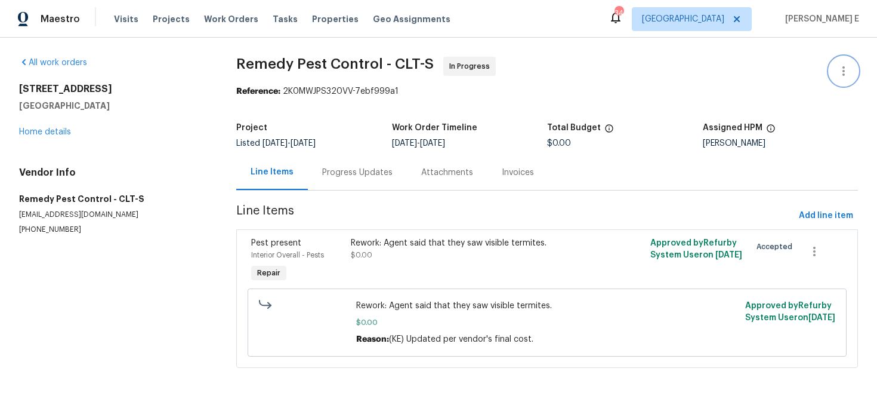
click at [841, 65] on icon "button" at bounding box center [844, 71] width 14 height 14
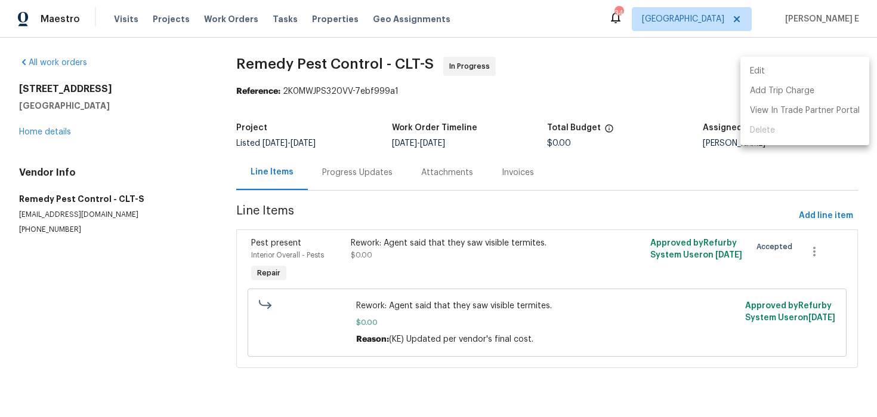
click at [765, 150] on div at bounding box center [438, 208] width 877 height 417
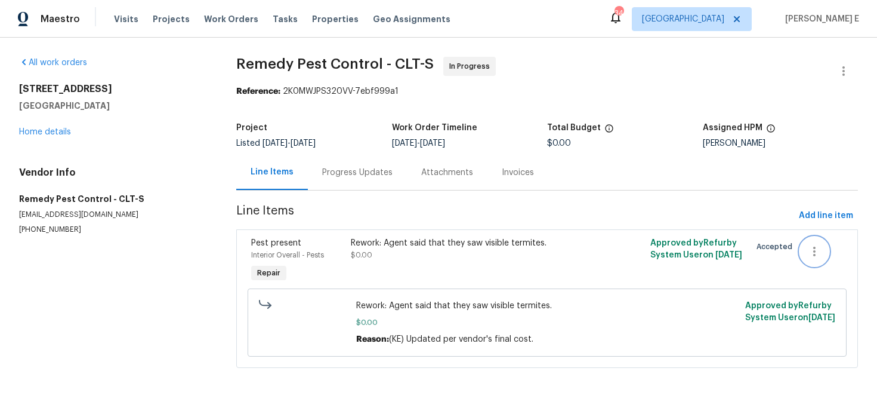
click at [824, 248] on button "button" at bounding box center [814, 251] width 29 height 29
click at [809, 252] on li "Cancel" at bounding box center [823, 252] width 46 height 20
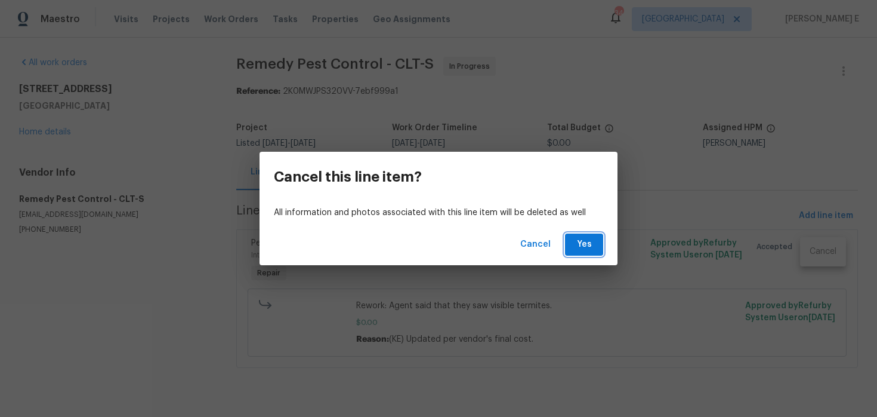
click at [594, 242] on button "Yes" at bounding box center [584, 244] width 38 height 22
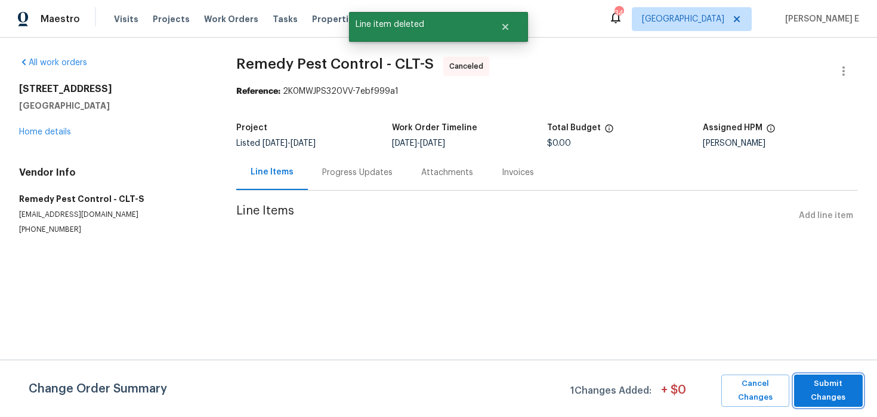
click at [815, 388] on span "Submit Changes" at bounding box center [828, 390] width 57 height 27
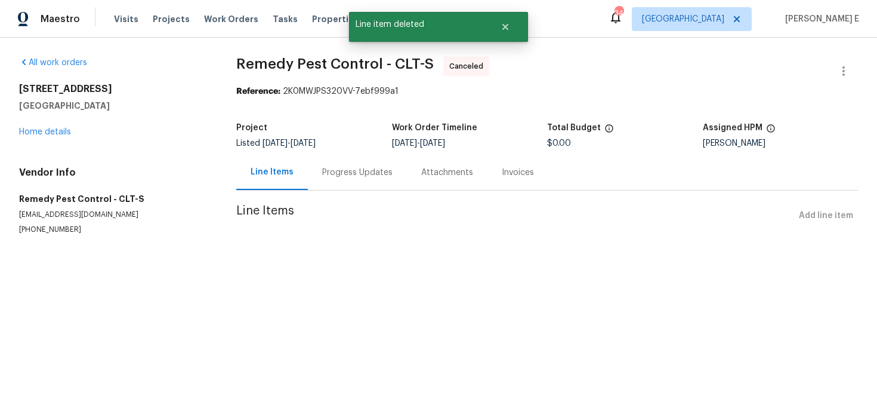
click at [359, 187] on div "Progress Updates" at bounding box center [357, 172] width 99 height 35
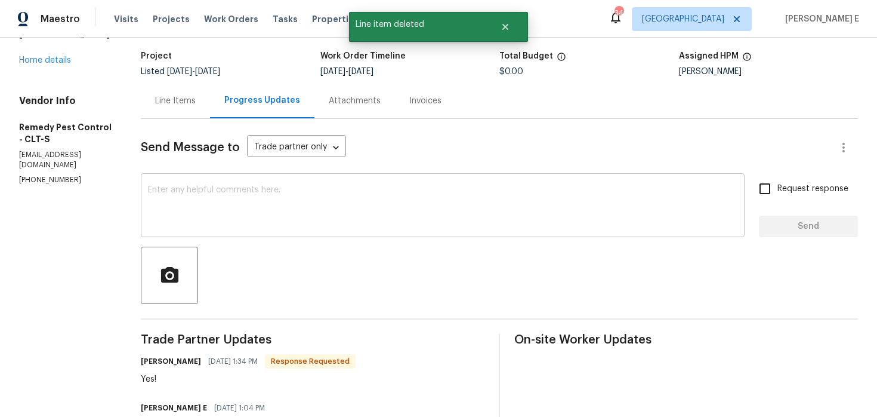
click at [377, 213] on textarea at bounding box center [443, 207] width 590 height 42
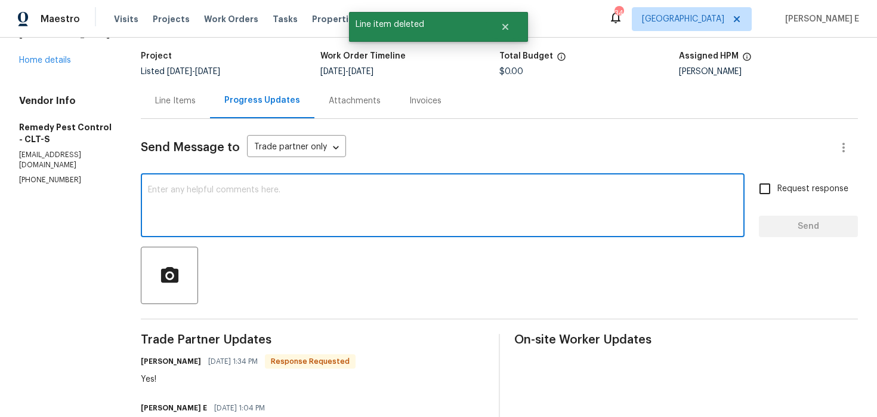
scroll to position [104, 0]
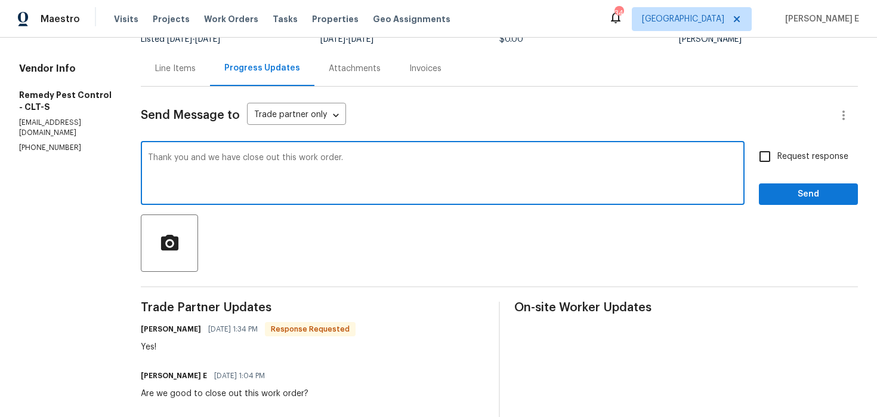
type textarea "Thank you and we have close out this work order."
click at [760, 158] on input "Request response" at bounding box center [764, 156] width 25 height 25
checkbox input "true"
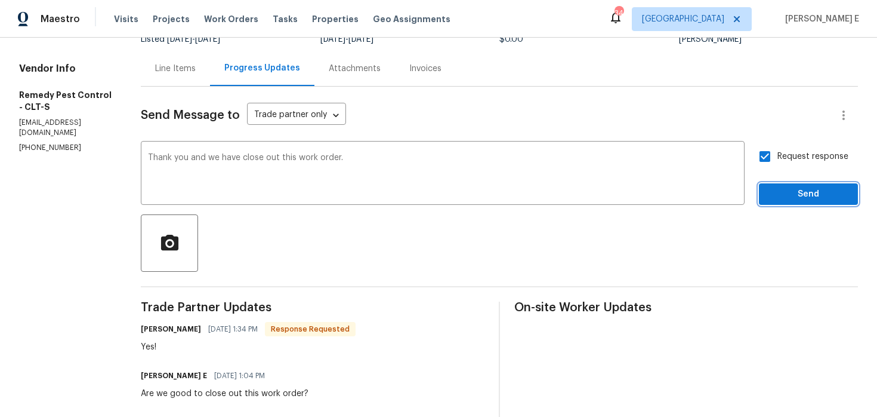
click at [816, 187] on span "Send" at bounding box center [809, 194] width 80 height 15
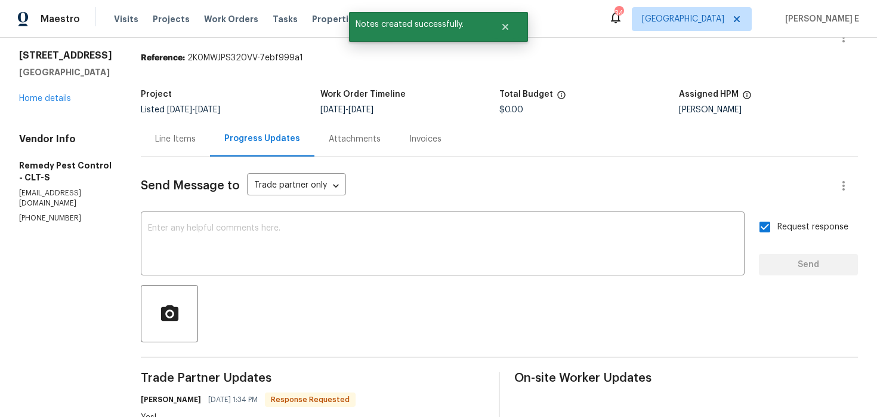
scroll to position [0, 0]
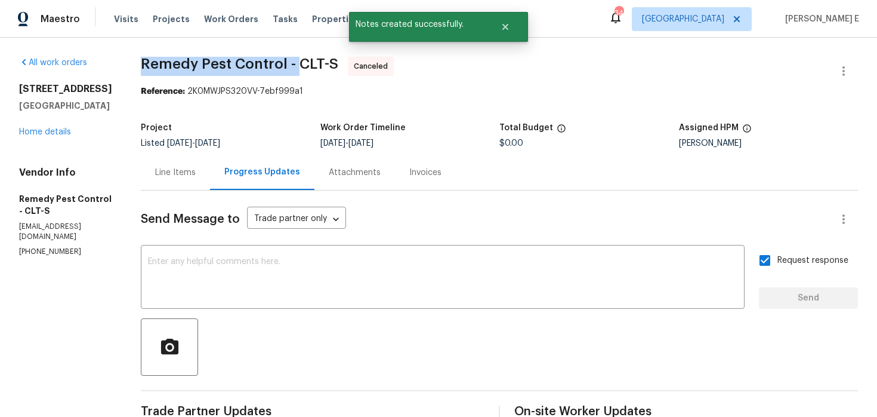
drag, startPoint x: 122, startPoint y: 61, endPoint x: 282, endPoint y: 66, distance: 159.4
copy span "Remedy Pest Control -"
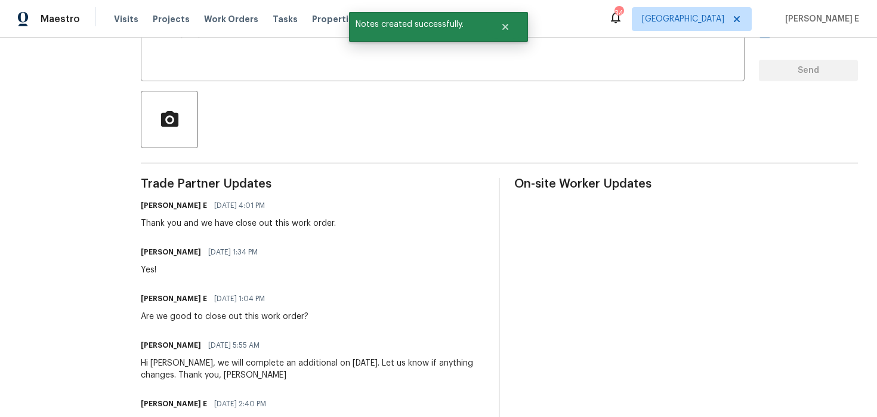
scroll to position [217, 0]
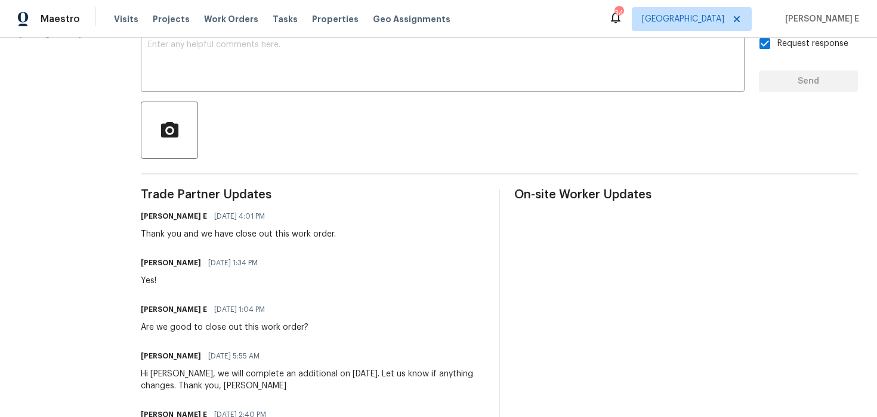
click at [520, 184] on div "Send Message to Trade partner only Trade partner only ​ x ​ Request response Se…" at bounding box center [499, 425] width 717 height 902
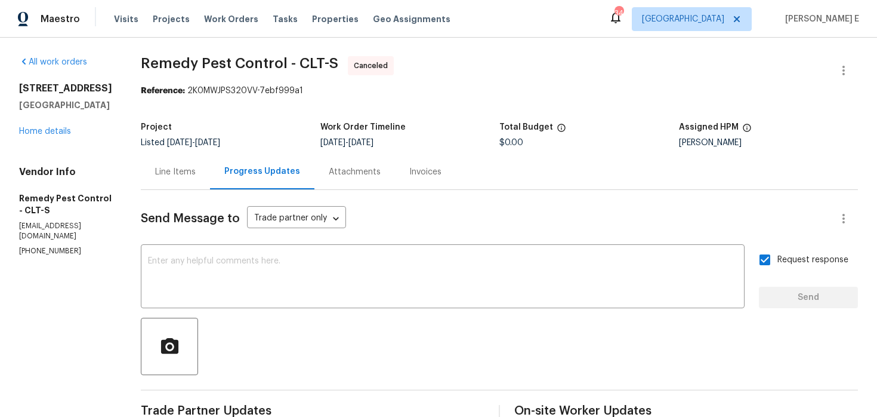
scroll to position [0, 0]
click at [42, 136] on link "Home details" at bounding box center [45, 132] width 52 height 8
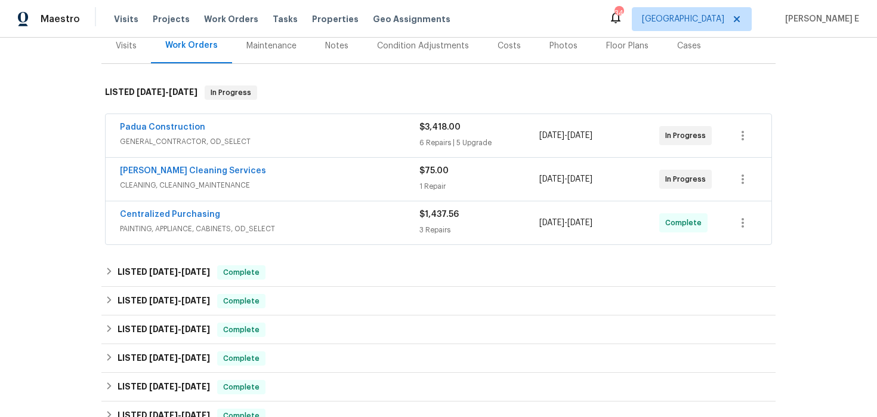
scroll to position [154, 0]
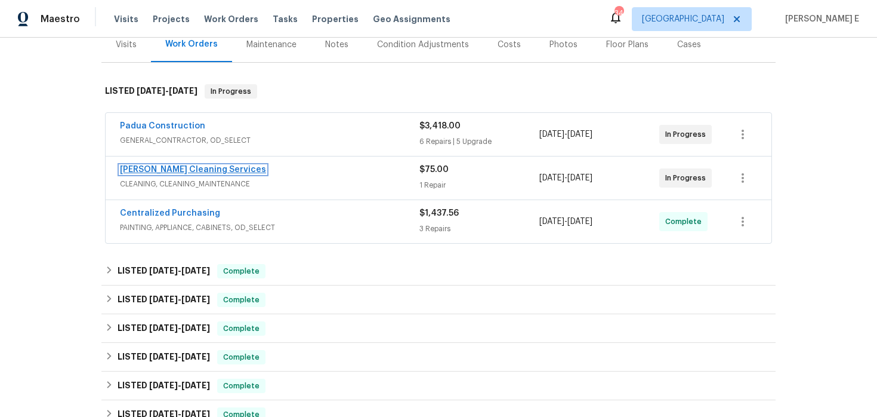
click at [168, 171] on link "DePascale Cleaning Services" at bounding box center [193, 169] width 146 height 8
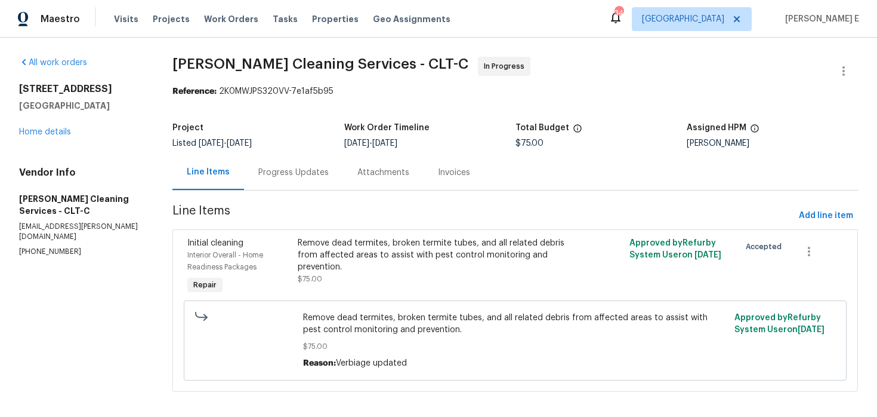
click at [308, 177] on div "Progress Updates" at bounding box center [293, 172] width 70 height 12
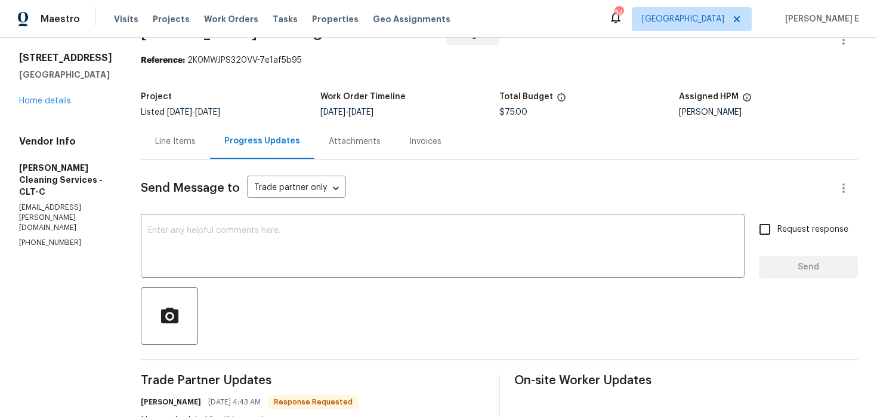
scroll to position [57, 0]
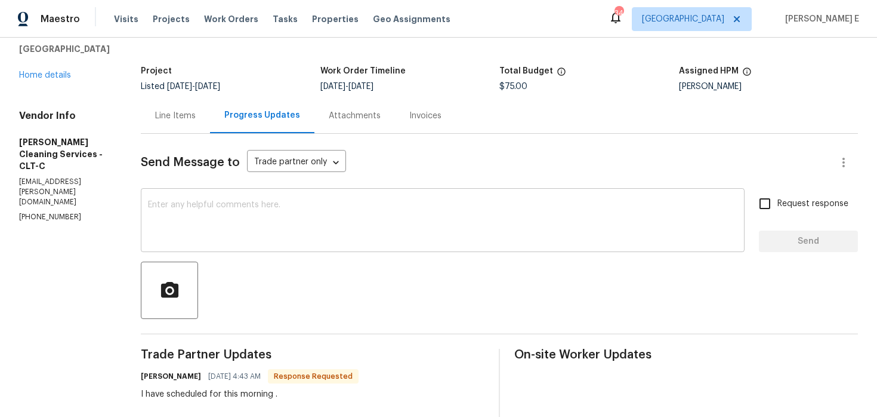
click at [304, 223] on textarea at bounding box center [443, 222] width 590 height 42
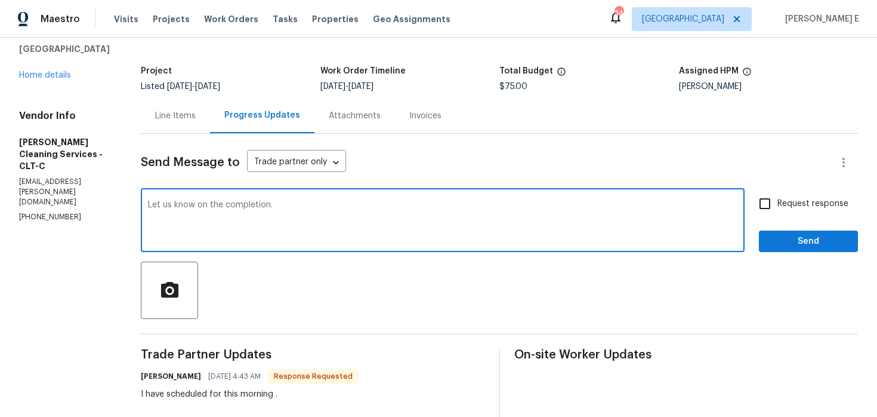
type textarea "Let us know on the completion."
click at [775, 203] on input "Request response" at bounding box center [764, 203] width 25 height 25
checkbox input "true"
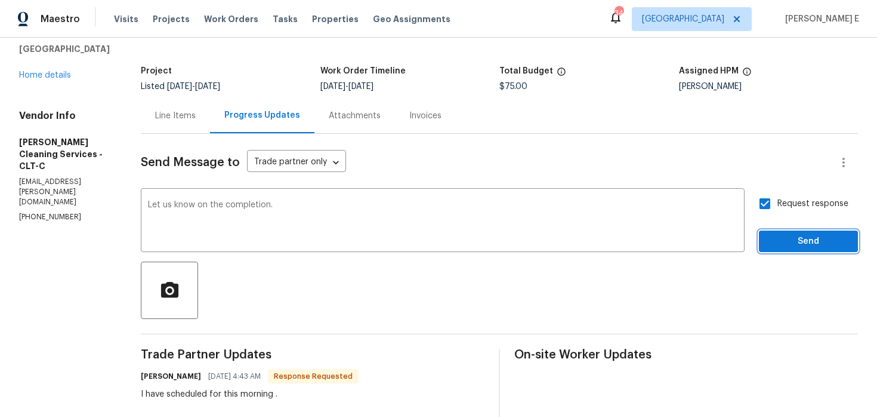
click at [775, 242] on span "Send" at bounding box center [809, 241] width 80 height 15
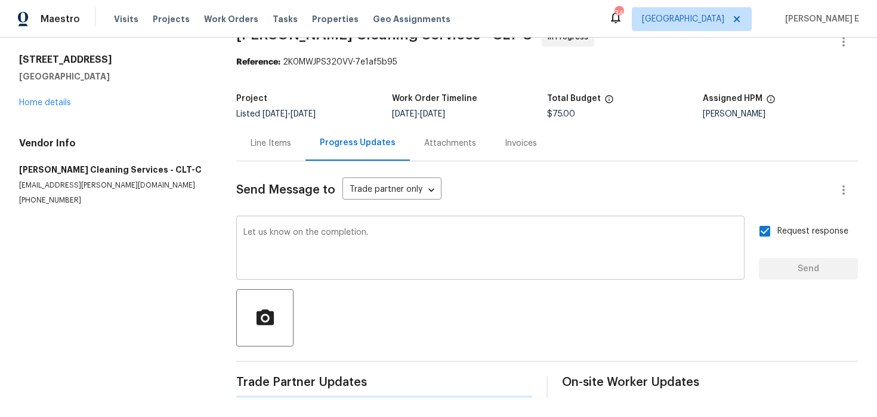
scroll to position [0, 0]
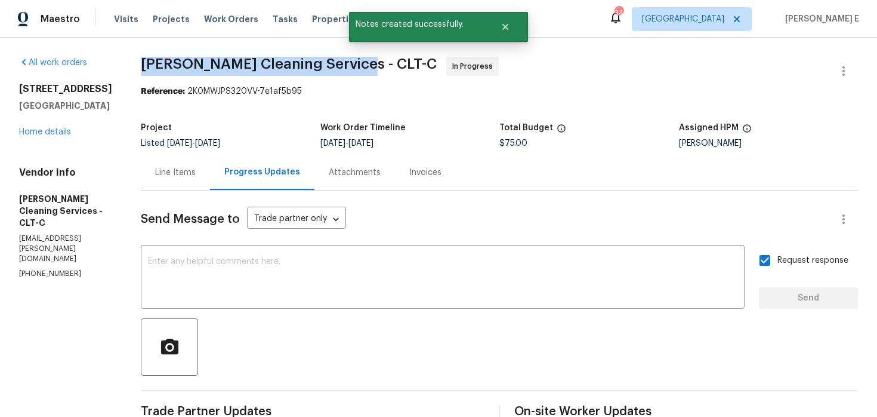
drag, startPoint x: 132, startPoint y: 64, endPoint x: 346, endPoint y: 71, distance: 213.7
click at [346, 71] on div "All work orders 18414 Victoria Bay Dr Cornelius, NC 28031 Home details Vendor I…" at bounding box center [438, 334] width 877 height 593
copy span "DePascale Cleaning Services -"
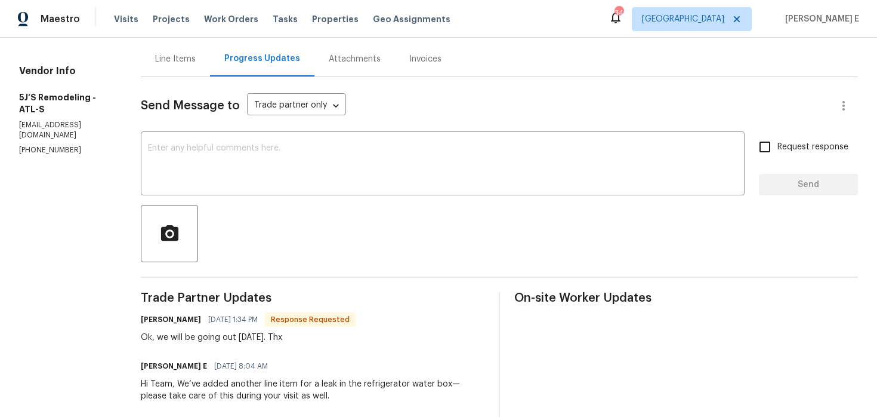
scroll to position [94, 0]
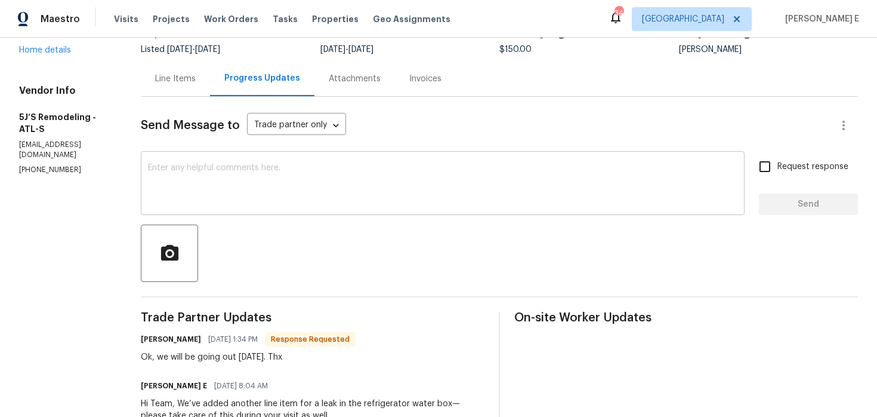
click at [212, 204] on textarea at bounding box center [443, 185] width 590 height 42
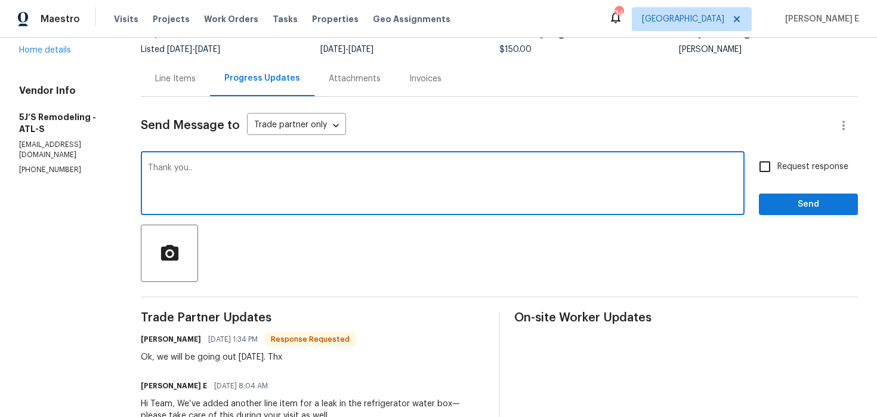
type textarea "Thank you.."
click at [779, 166] on span "Request response" at bounding box center [813, 167] width 71 height 13
click at [778, 166] on input "Request response" at bounding box center [764, 166] width 25 height 25
checkbox input "true"
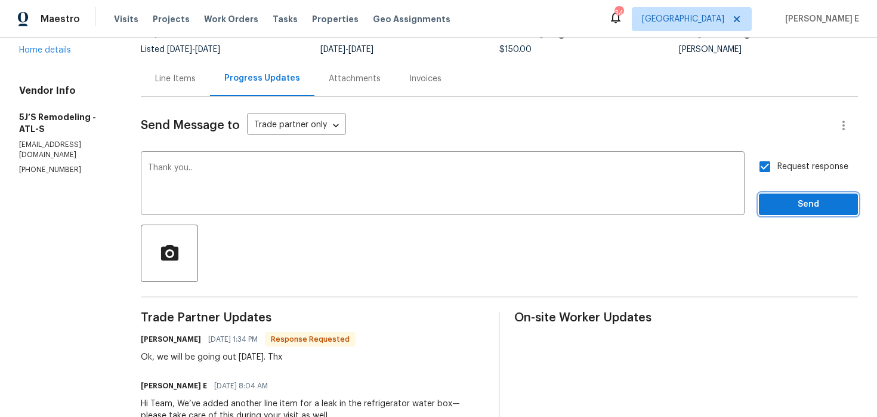
click at [782, 206] on span "Send" at bounding box center [809, 204] width 80 height 15
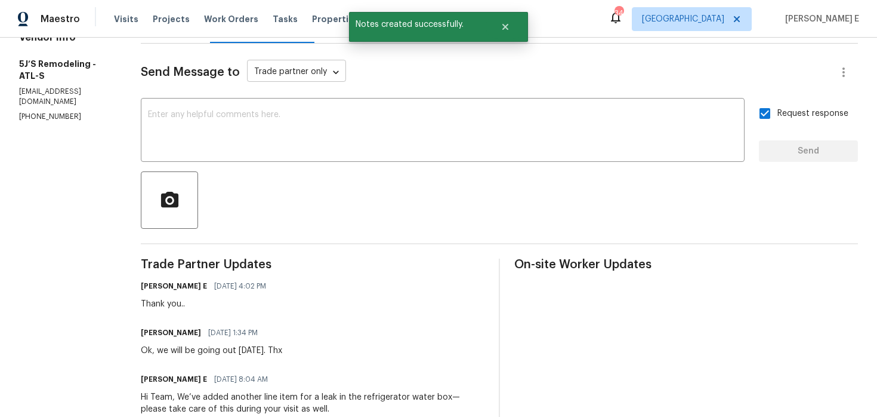
scroll to position [0, 0]
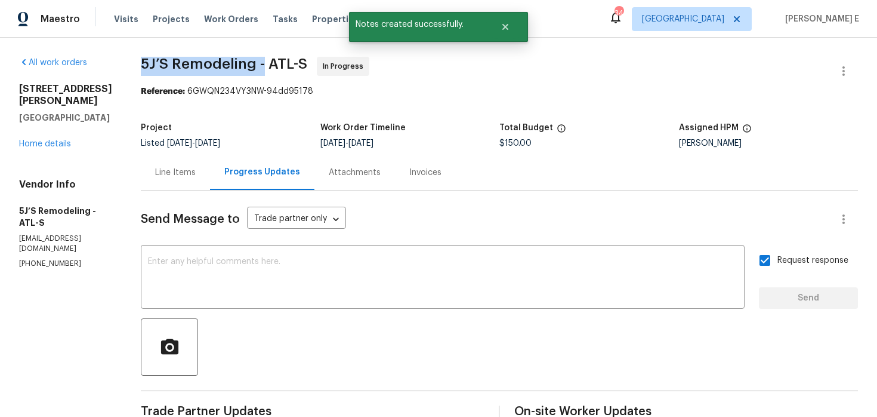
drag, startPoint x: 137, startPoint y: 60, endPoint x: 263, endPoint y: 62, distance: 125.9
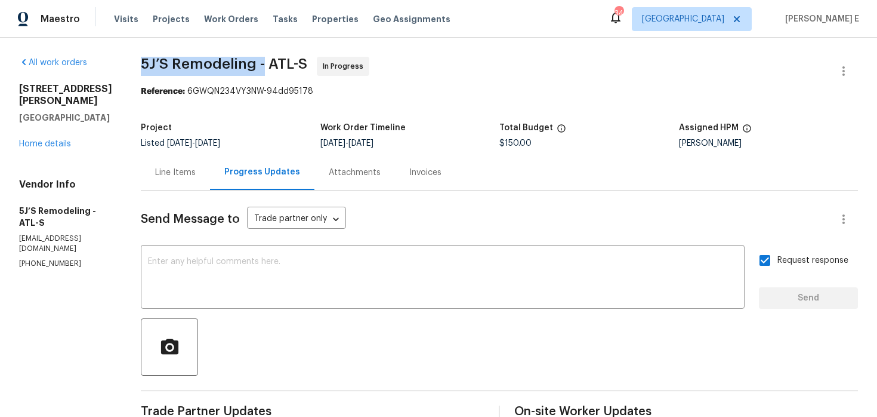
copy span "5J’S Remodeling -"
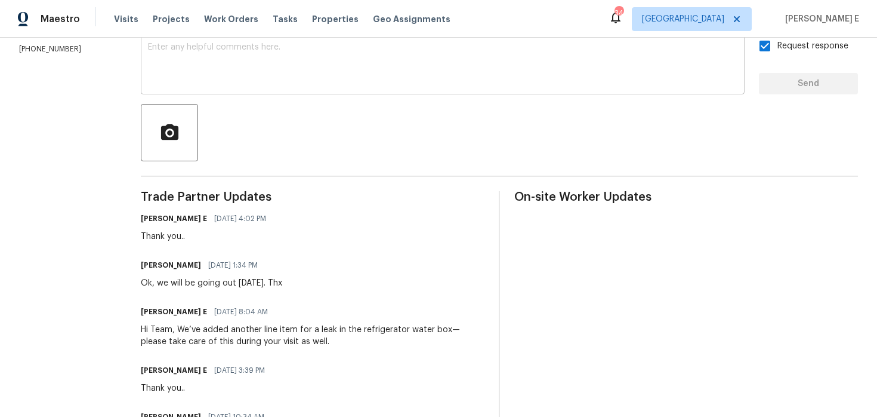
scroll to position [223, 0]
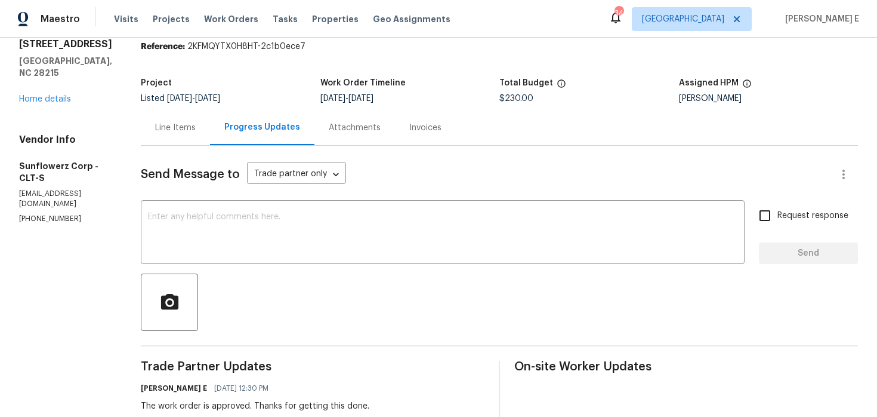
scroll to position [24, 0]
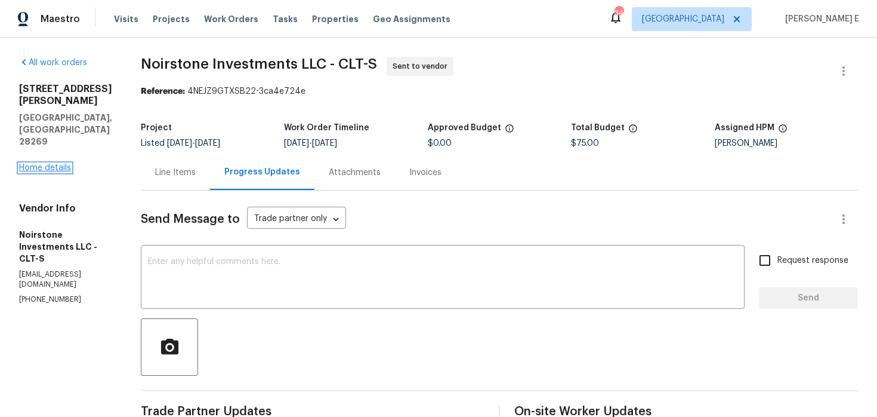
click at [51, 164] on link "Home details" at bounding box center [45, 168] width 52 height 8
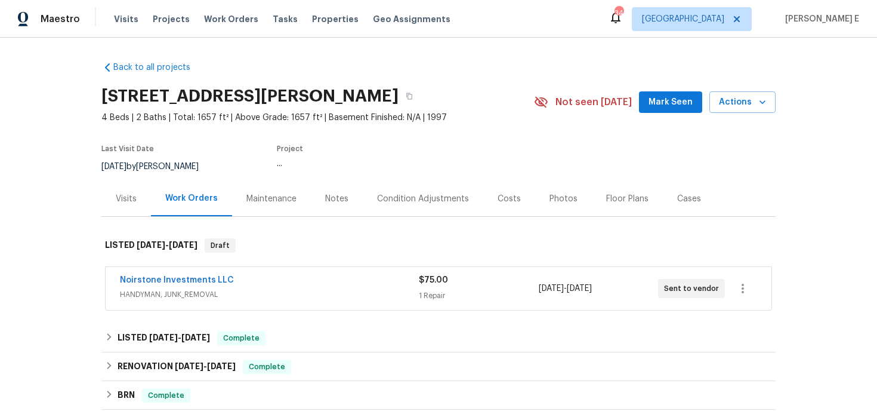
scroll to position [19, 0]
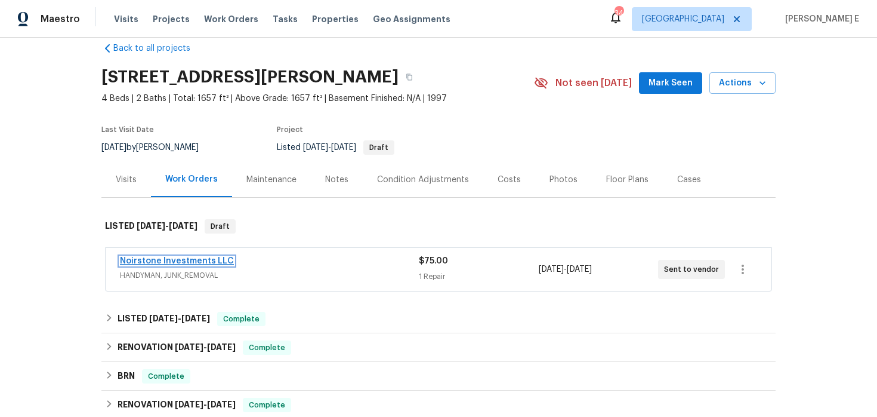
click at [194, 261] on link "Noirstone Investments LLC" at bounding box center [177, 261] width 114 height 8
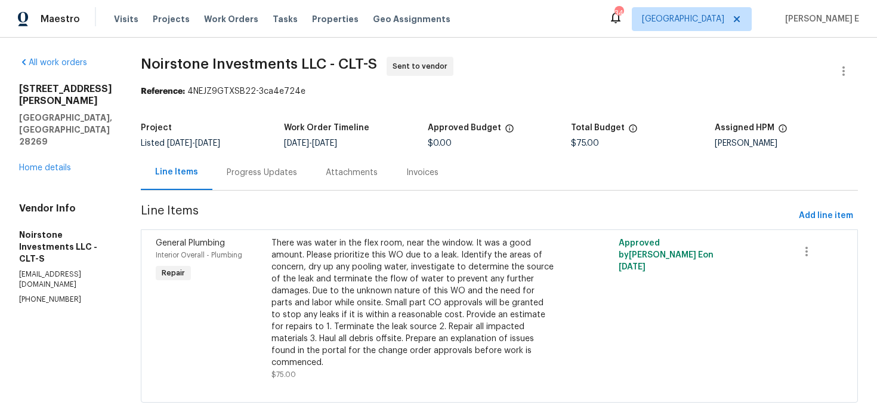
click at [276, 175] on div "Progress Updates" at bounding box center [262, 172] width 70 height 12
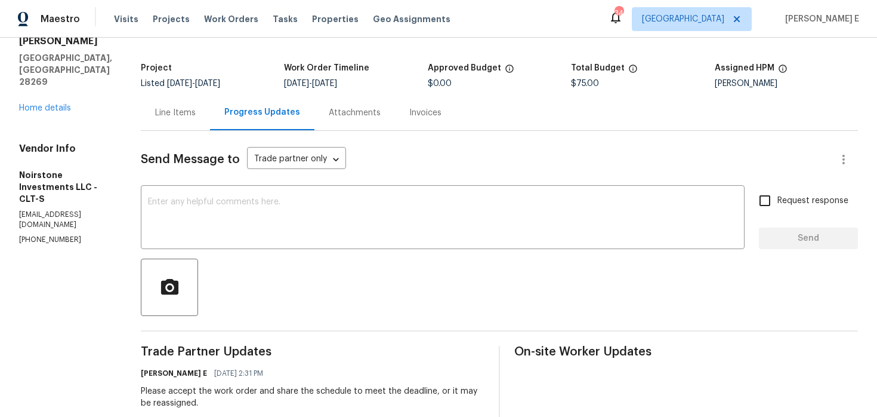
scroll to position [61, 0]
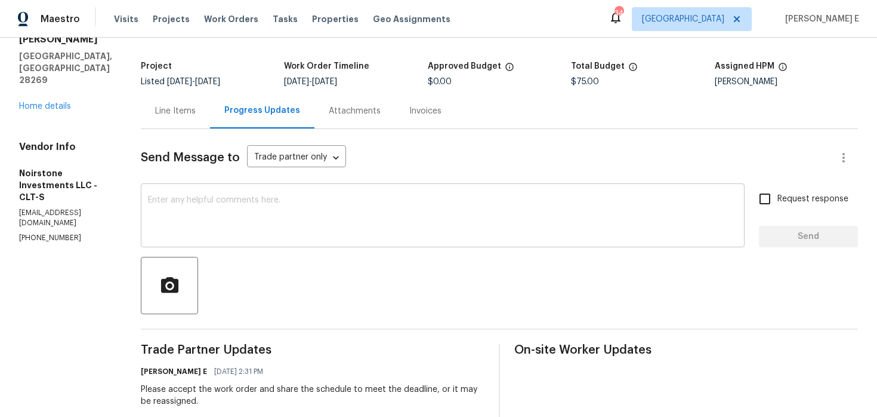
click at [494, 239] on div "x ​" at bounding box center [443, 216] width 604 height 61
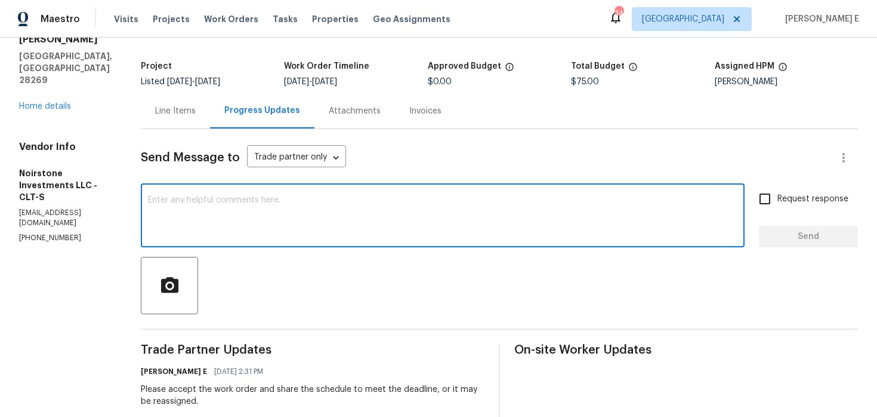
paste textarea "This is to inform you that we are reassigning this work order as it was not acc…"
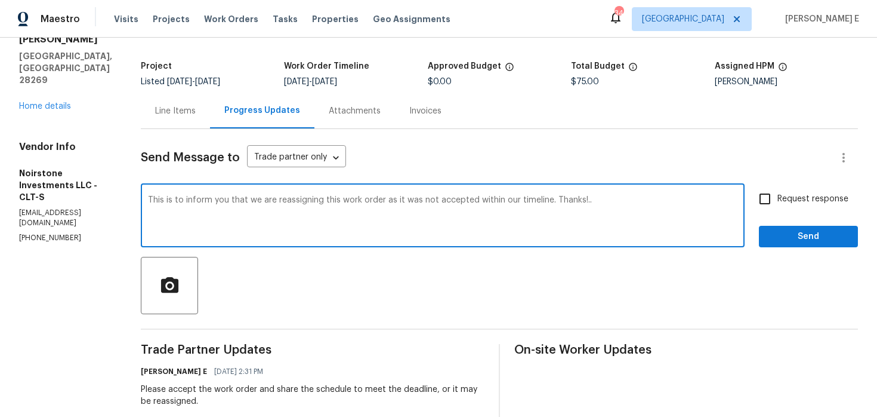
type textarea "This is to inform you that we are reassigning this work order as it was not acc…"
click at [807, 201] on span "Request response" at bounding box center [813, 199] width 71 height 13
click at [778, 201] on input "Request response" at bounding box center [764, 198] width 25 height 25
checkbox input "true"
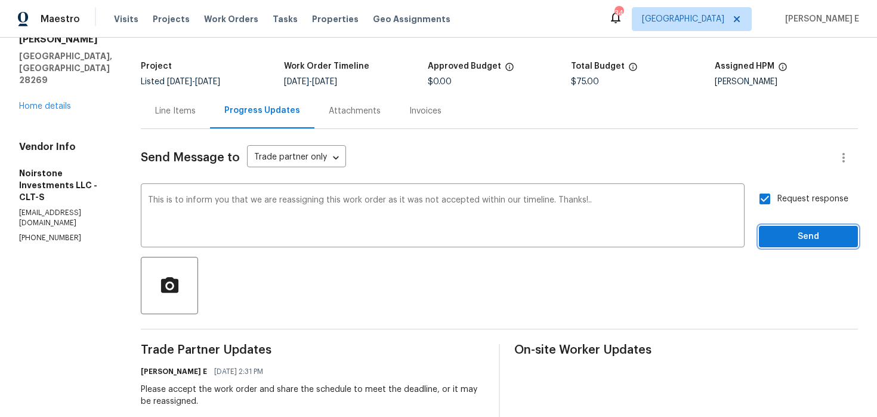
click at [806, 228] on button "Send" at bounding box center [808, 237] width 99 height 22
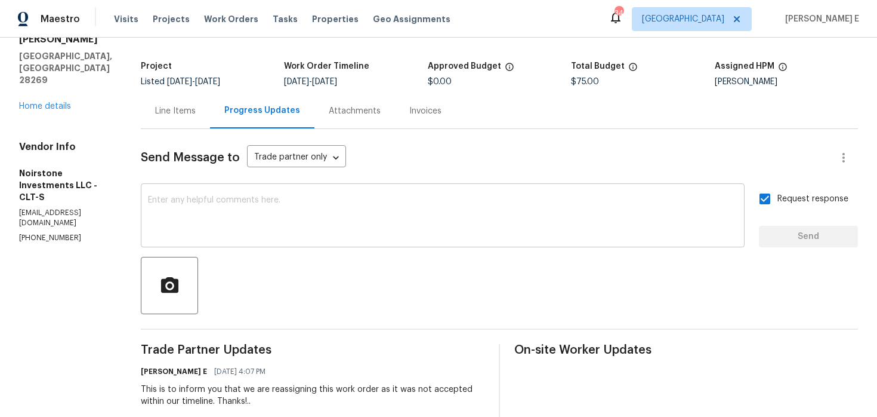
scroll to position [238, 0]
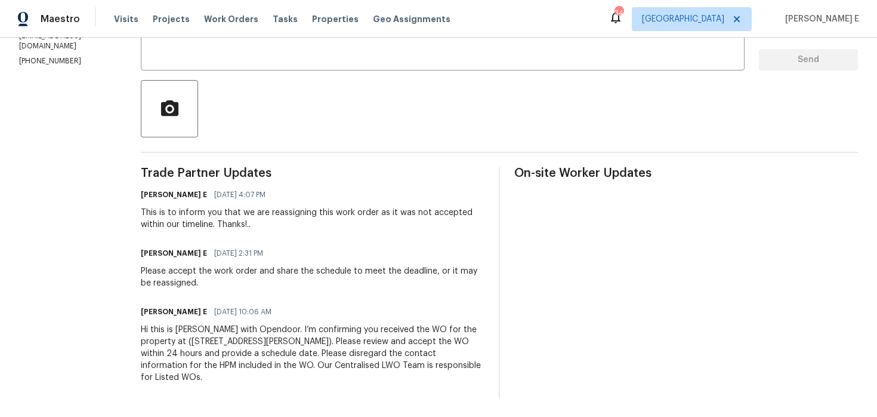
click at [363, 330] on div "Hi this is [PERSON_NAME] with Opendoor. I’m confirming you received the WO for …" at bounding box center [313, 353] width 344 height 60
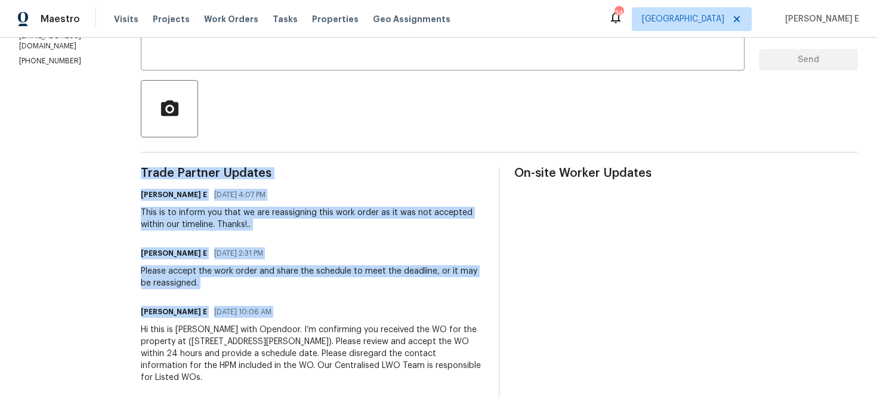
copy div "Trade Partner Updates [PERSON_NAME] E [DATE] 4:07 PM This is to inform you that…"
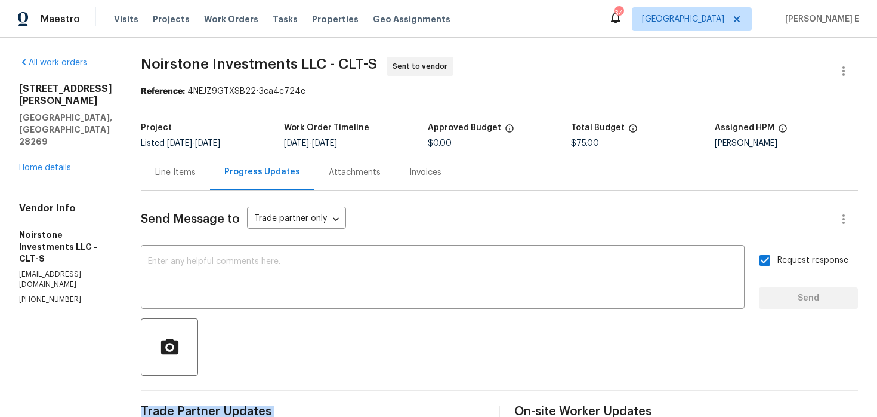
click at [137, 73] on div "All work orders [STREET_ADDRESS][PERSON_NAME] Home details Vendor Info Noirston…" at bounding box center [438, 346] width 877 height 617
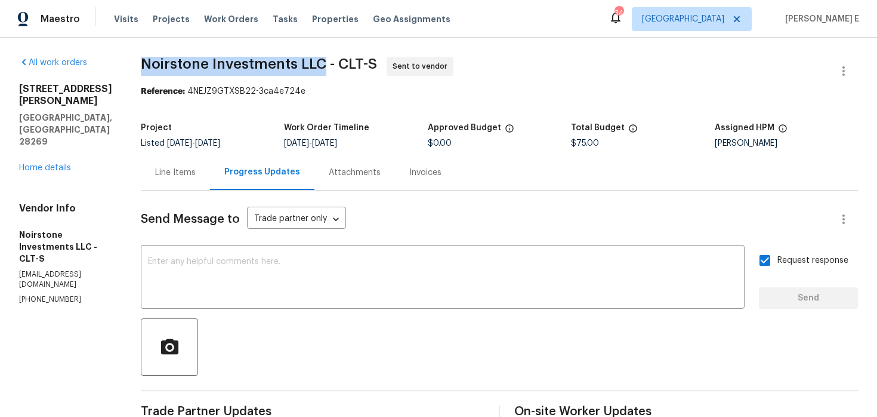
drag, startPoint x: 138, startPoint y: 66, endPoint x: 322, endPoint y: 66, distance: 183.2
click at [322, 66] on div "All work orders [STREET_ADDRESS][PERSON_NAME] Home details Vendor Info Noirston…" at bounding box center [438, 346] width 877 height 617
copy span "Noirstone Investments LLC"
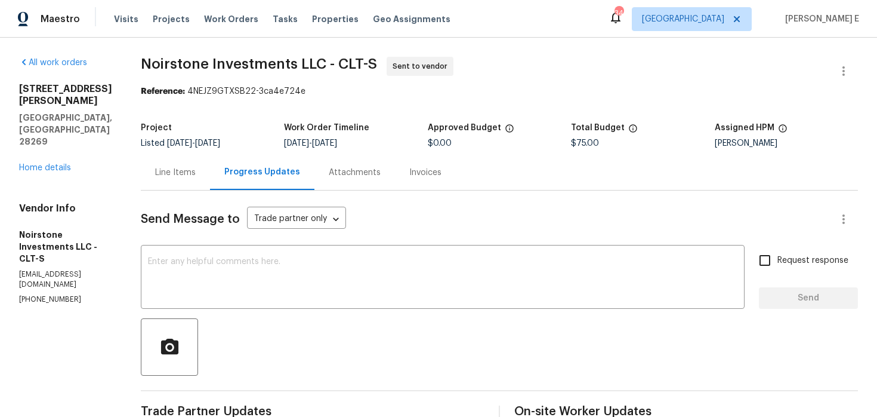
click at [860, 64] on div "All work orders [STREET_ADDRESS][PERSON_NAME] Home details Vendor Info Noirston…" at bounding box center [438, 317] width 877 height 559
click at [838, 73] on icon "button" at bounding box center [844, 71] width 14 height 14
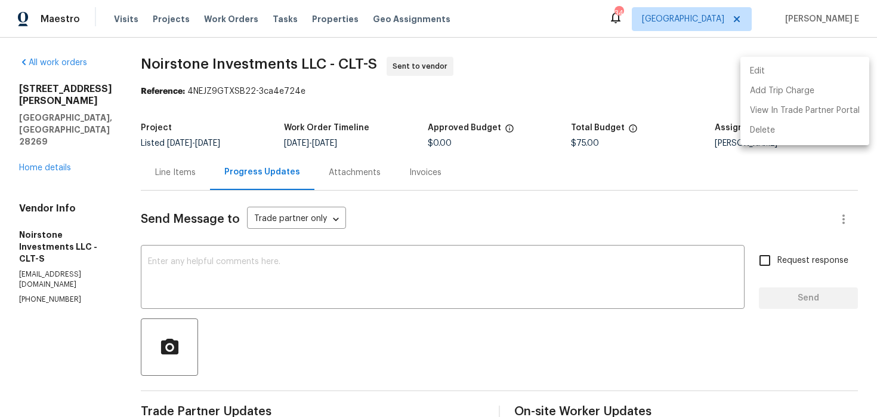
click at [783, 62] on li "Edit" at bounding box center [805, 71] width 129 height 20
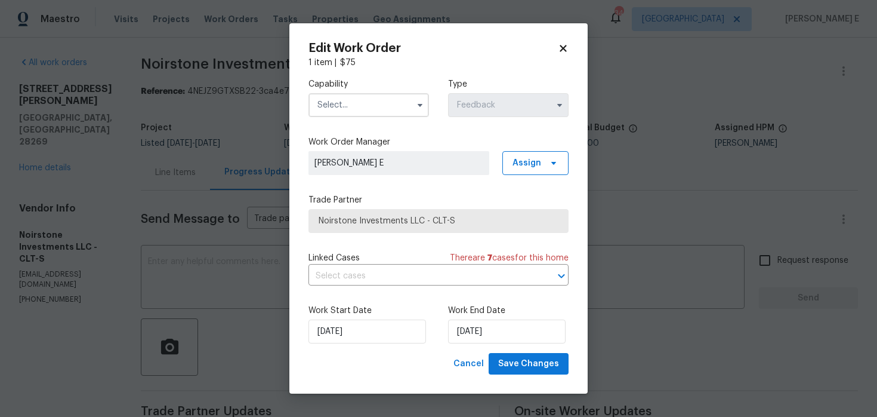
click at [361, 114] on input "text" at bounding box center [369, 105] width 121 height 24
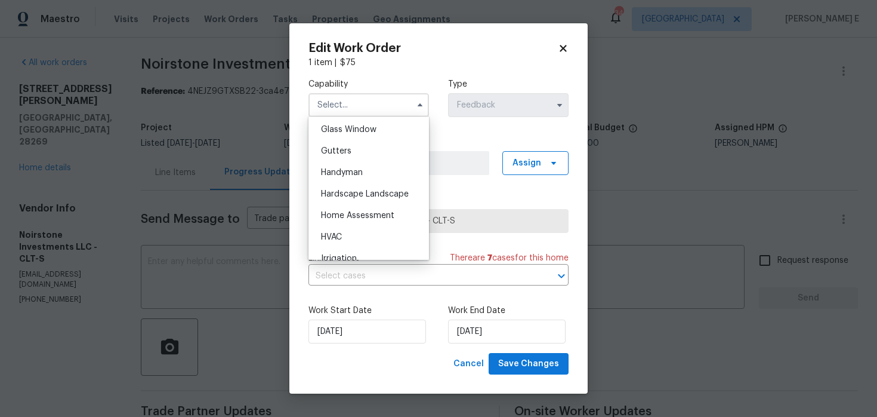
scroll to position [620, 0]
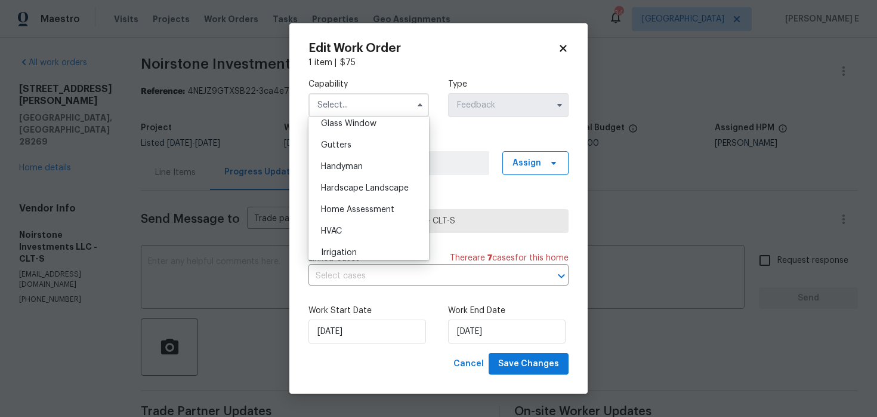
click at [372, 165] on div "Handyman" at bounding box center [368, 166] width 115 height 21
type input "Handyman"
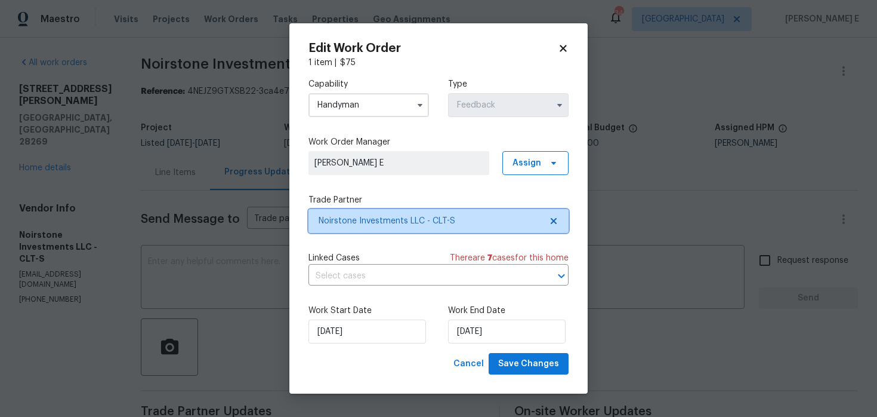
click at [381, 225] on span "Noirstone Investments LLC - CLT-S" at bounding box center [430, 221] width 223 height 12
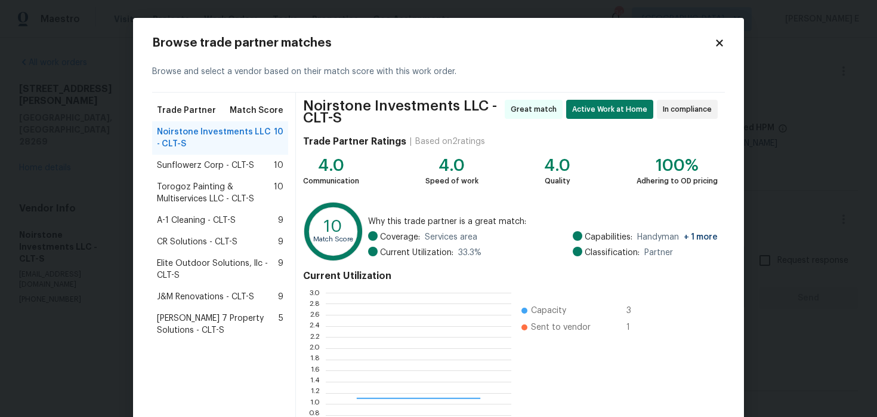
scroll to position [167, 186]
click at [200, 195] on span "Torogoz Painting & Multiservices LLC - CLT-S" at bounding box center [215, 193] width 117 height 24
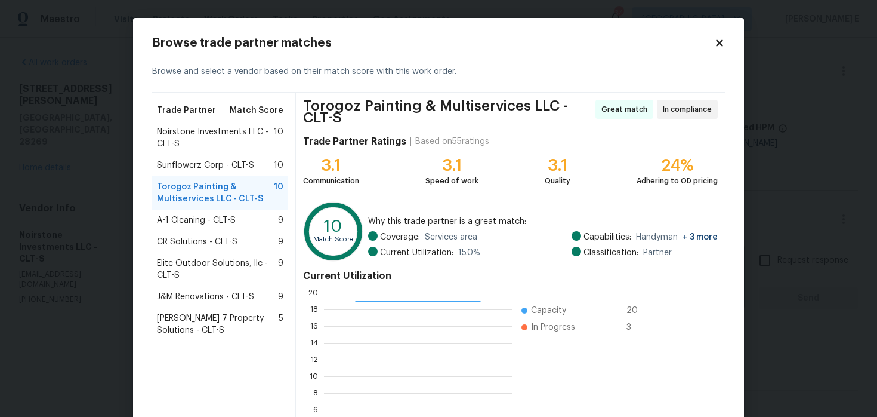
scroll to position [4, 0]
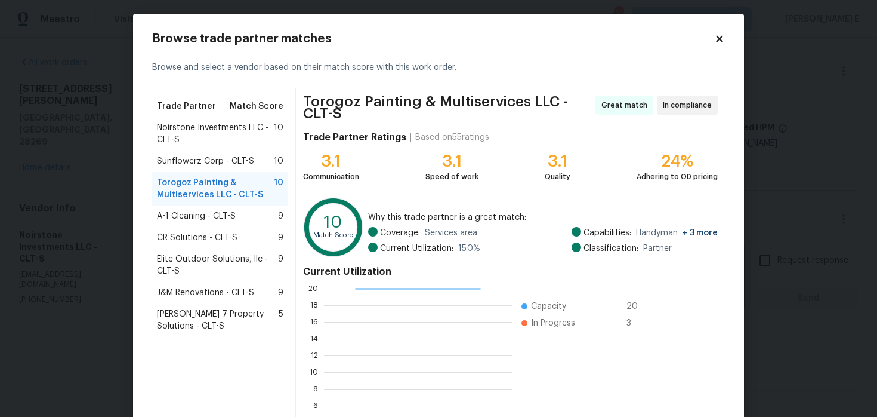
click at [244, 220] on div "A-1 Cleaning - CLT-S 9" at bounding box center [220, 216] width 127 height 12
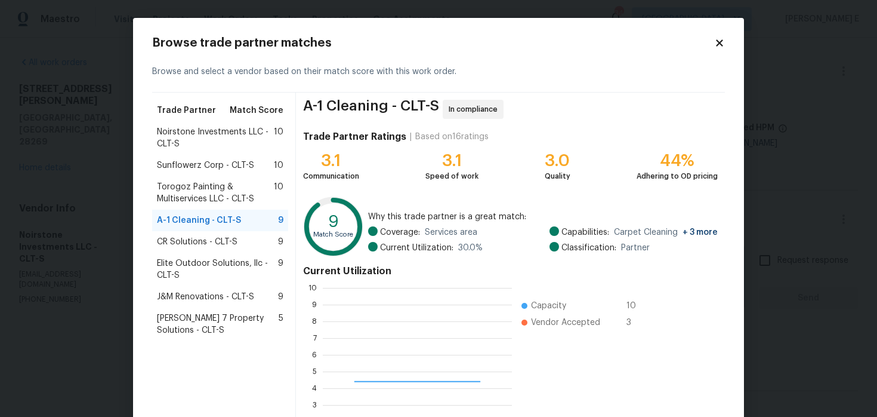
scroll to position [167, 189]
click at [275, 248] on div "CR Solutions - CLT-S 9" at bounding box center [220, 241] width 136 height 21
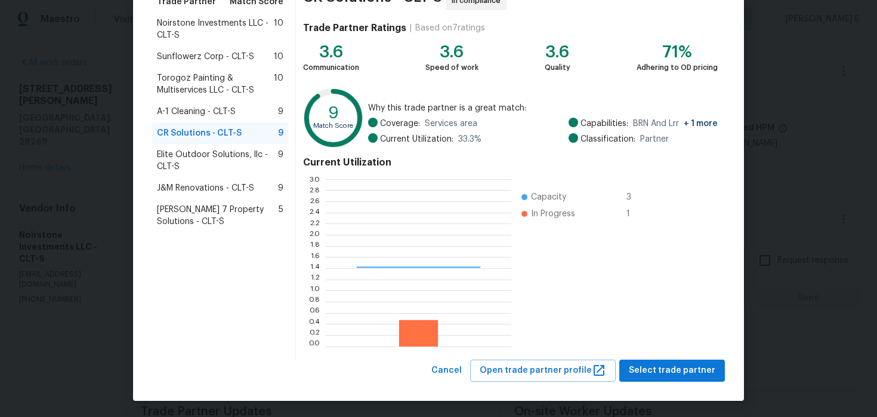
scroll to position [167, 186]
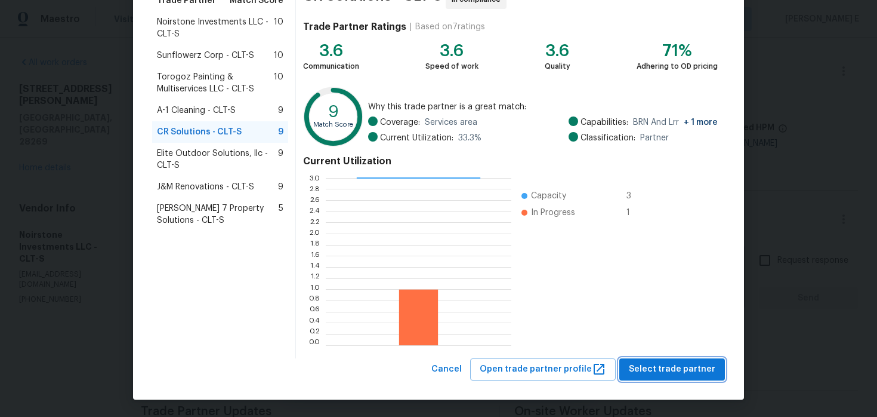
click at [647, 365] on span "Select trade partner" at bounding box center [672, 369] width 87 height 15
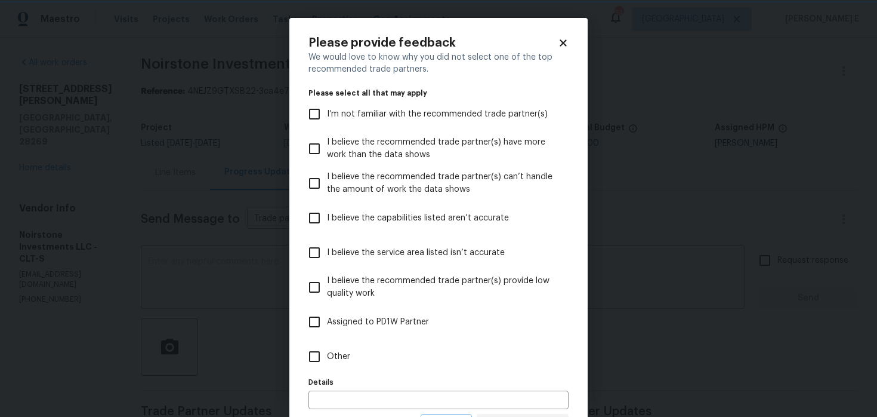
scroll to position [0, 0]
click at [508, 374] on div "Details Details" at bounding box center [439, 391] width 260 height 35
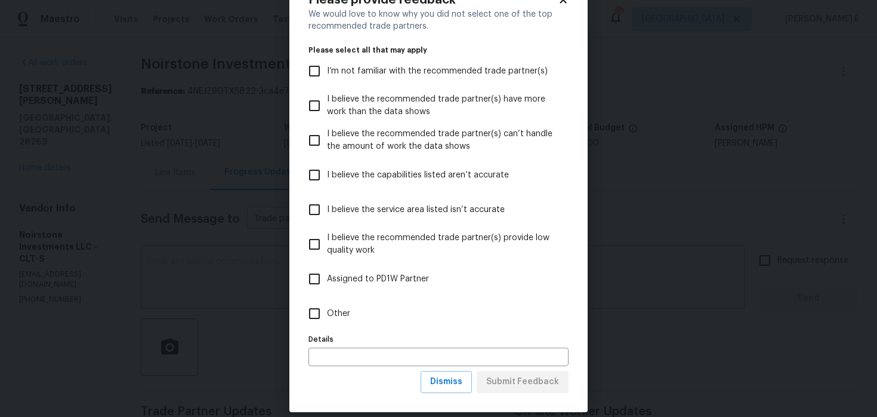
scroll to position [44, 0]
click at [473, 330] on div "Details Details" at bounding box center [439, 347] width 260 height 35
click at [414, 319] on label "Other" at bounding box center [430, 312] width 257 height 35
click at [327, 319] on input "Other" at bounding box center [314, 312] width 25 height 25
checkbox input "true"
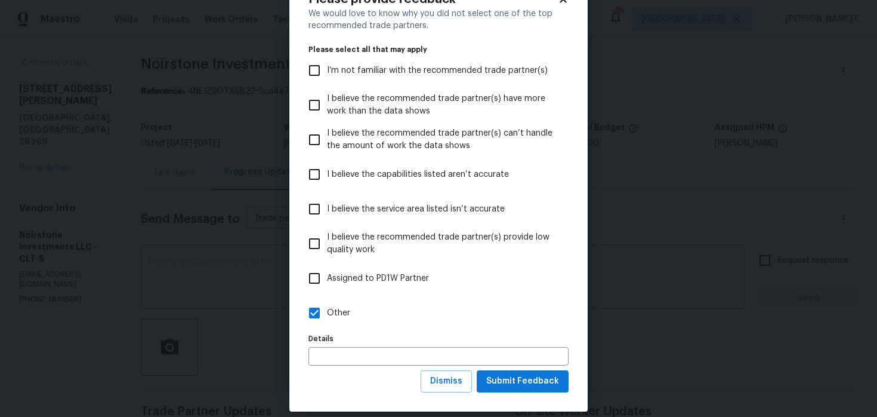
click at [541, 393] on div "Please provide feedback We would love to know why you did not select one of the…" at bounding box center [438, 192] width 298 height 437
click at [545, 377] on span "Submit Feedback" at bounding box center [522, 381] width 73 height 15
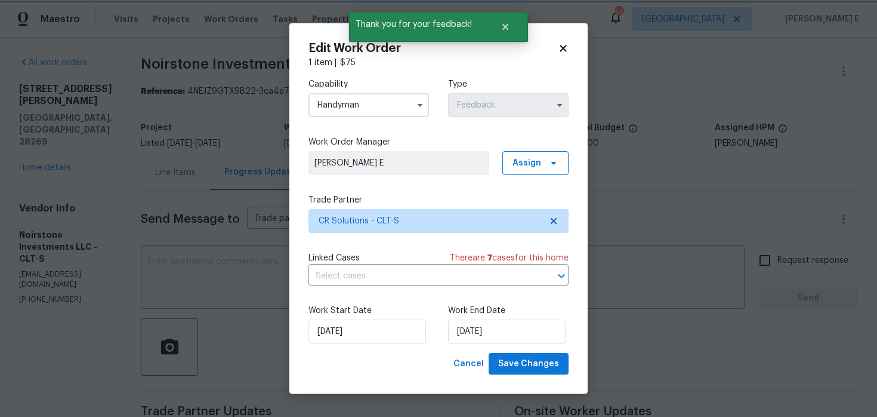
scroll to position [0, 0]
click at [347, 332] on input "[DATE]" at bounding box center [368, 331] width 118 height 24
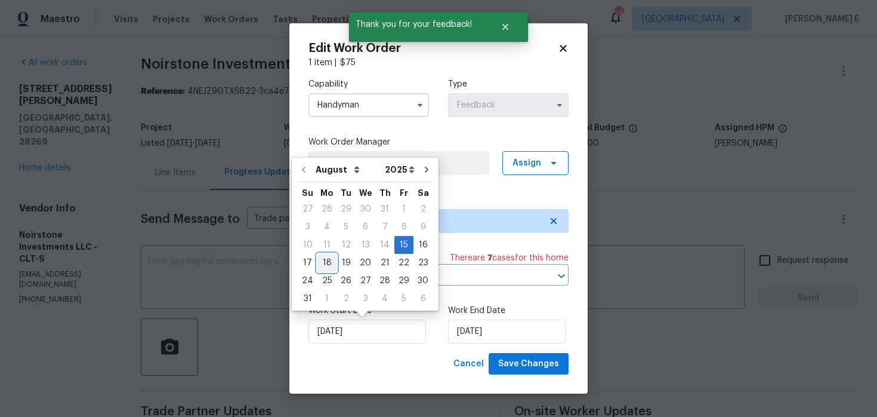
click at [319, 261] on div "18" at bounding box center [326, 262] width 19 height 17
type input "[DATE]"
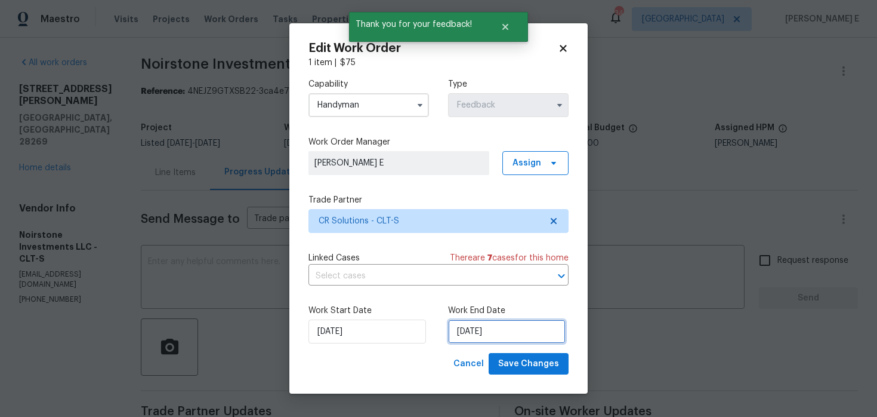
click at [465, 331] on input "[DATE]" at bounding box center [507, 331] width 118 height 24
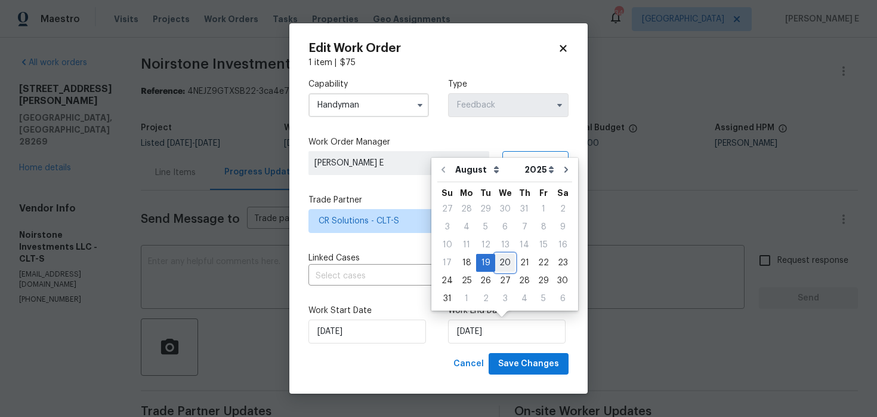
click at [500, 257] on div "20" at bounding box center [505, 262] width 20 height 17
type input "[DATE]"
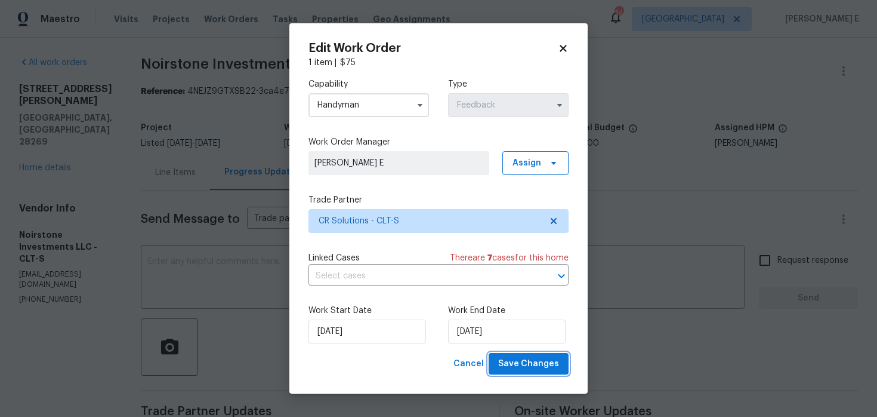
click at [552, 368] on span "Save Changes" at bounding box center [528, 363] width 61 height 15
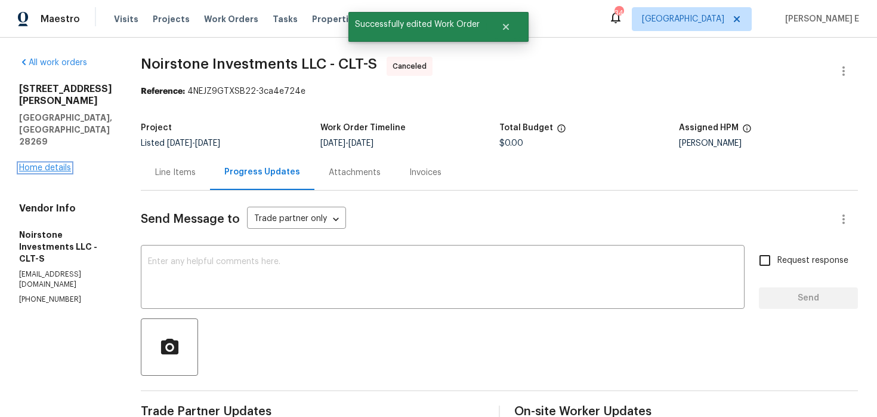
click at [40, 164] on link "Home details" at bounding box center [45, 168] width 52 height 8
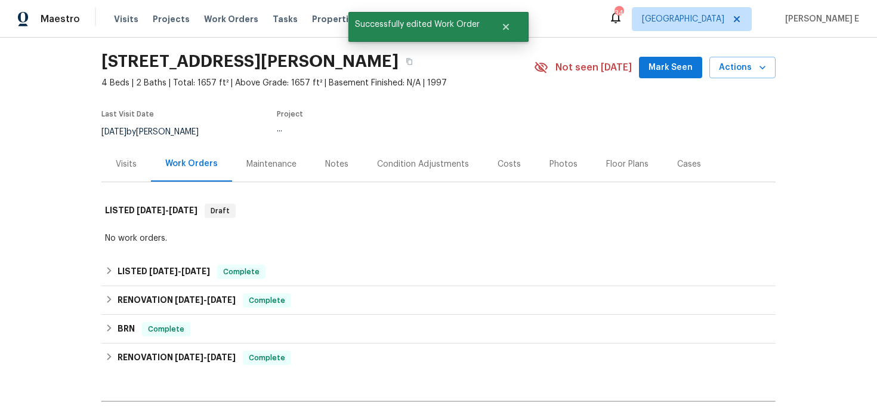
scroll to position [34, 0]
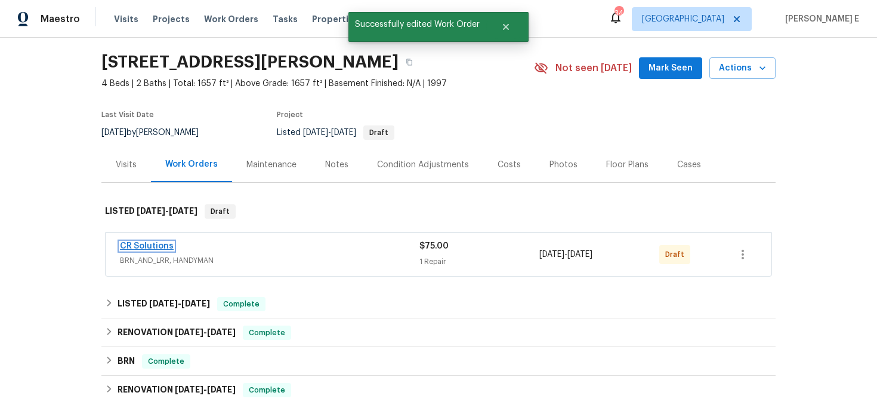
click at [161, 249] on link "CR Solutions" at bounding box center [147, 246] width 54 height 8
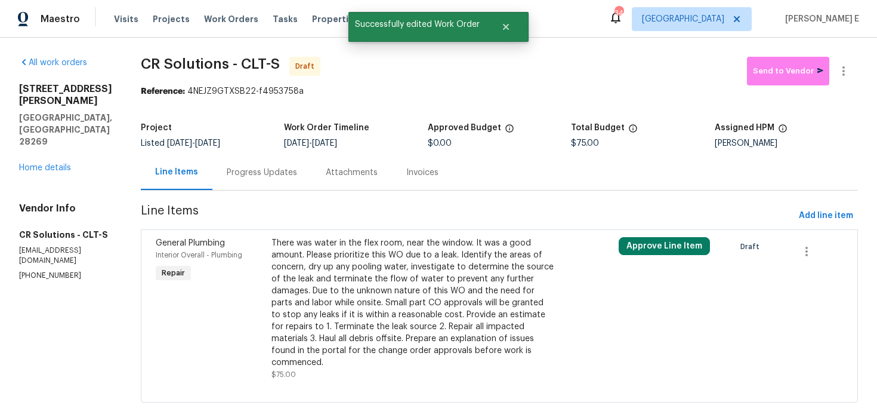
click at [377, 255] on div "There was water in the flex room, near the window. It was a good amount. Please…" at bounding box center [413, 302] width 282 height 131
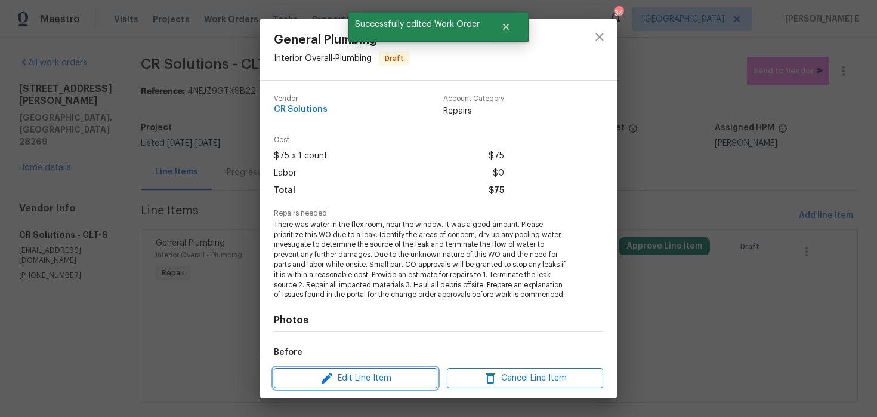
click at [316, 378] on span "Edit Line Item" at bounding box center [355, 378] width 156 height 15
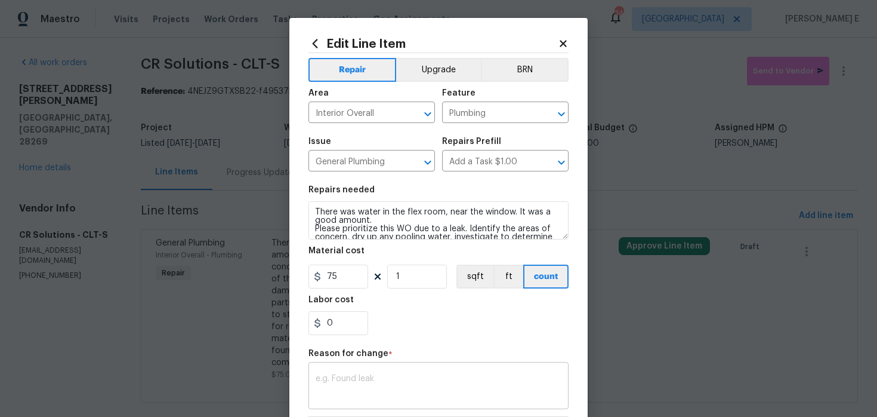
click at [339, 378] on textarea at bounding box center [439, 386] width 246 height 25
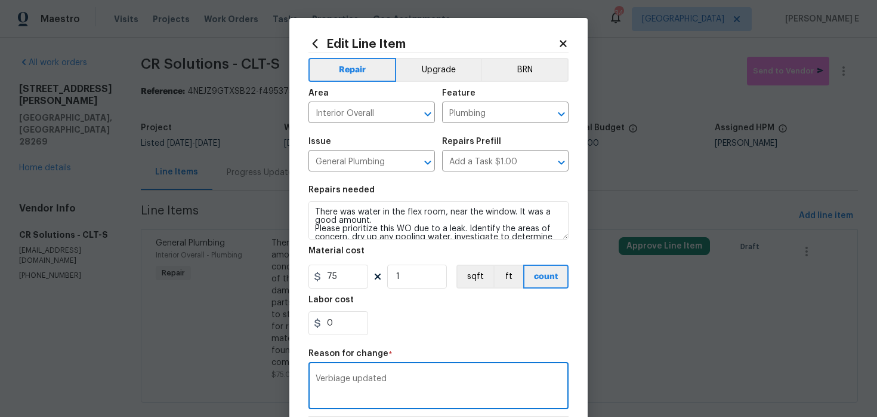
scroll to position [172, 0]
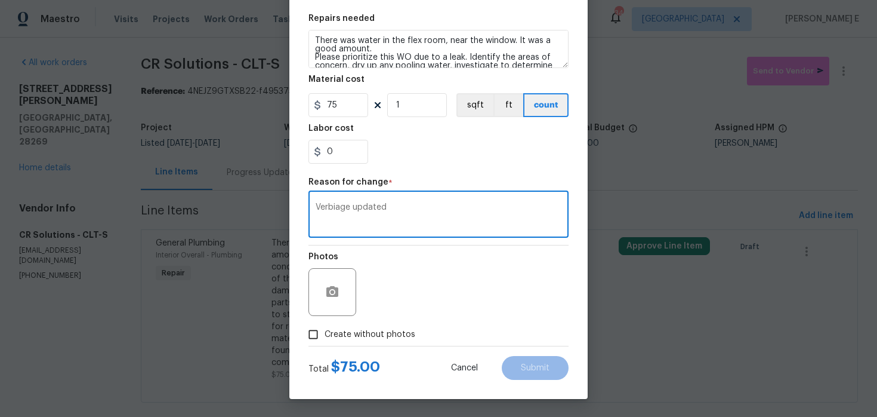
type textarea "Verbiage updated"
click at [393, 331] on span "Create without photos" at bounding box center [370, 334] width 91 height 13
click at [325, 331] on input "Create without photos" at bounding box center [313, 334] width 23 height 23
checkbox input "true"
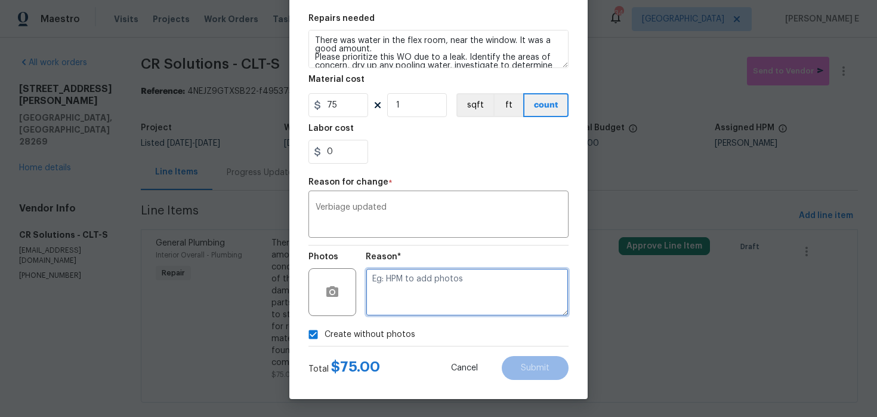
click at [427, 314] on textarea at bounding box center [467, 292] width 203 height 48
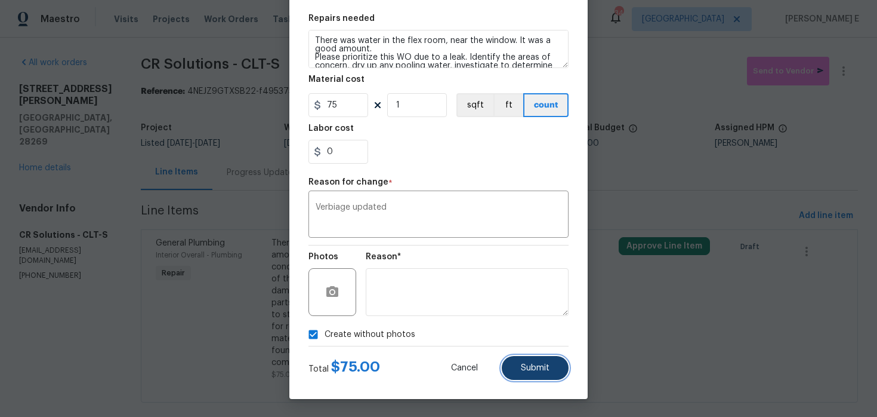
click at [548, 361] on button "Submit" at bounding box center [535, 368] width 67 height 24
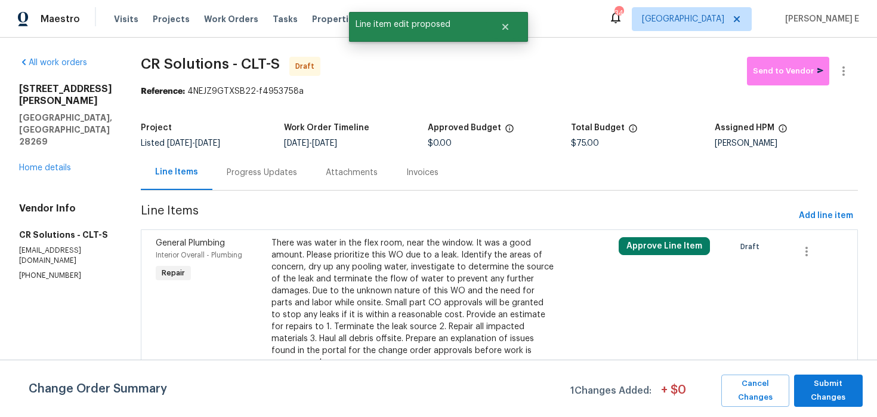
scroll to position [0, 0]
click at [826, 385] on span "Submit Changes" at bounding box center [828, 390] width 57 height 27
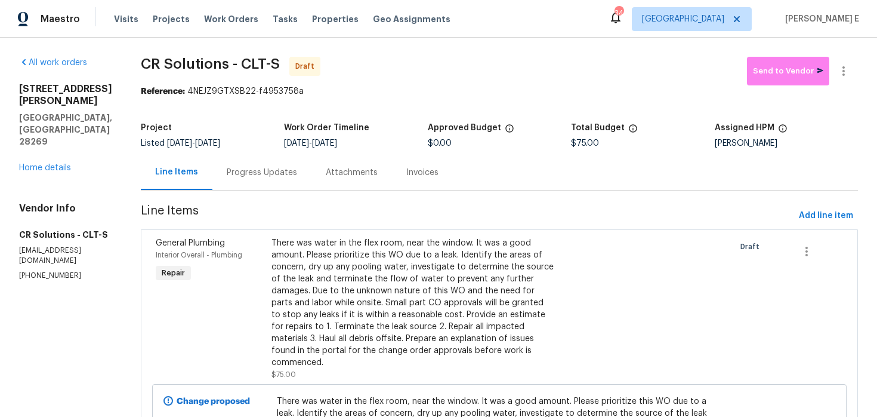
click at [229, 190] on section "CR Solutions - CLT-S Draft Send to Vendor Reference: 4NEJZ9GTXSB22-f4953758a Pr…" at bounding box center [499, 303] width 717 height 492
click at [231, 182] on div "Progress Updates" at bounding box center [261, 172] width 99 height 35
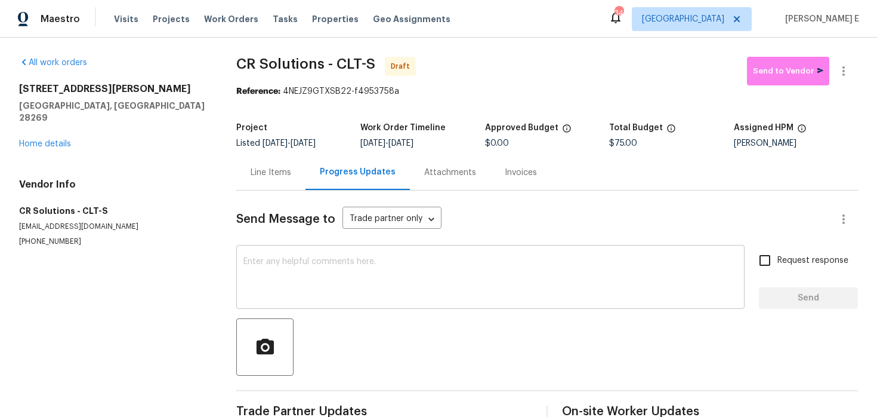
click at [391, 286] on textarea at bounding box center [490, 278] width 494 height 42
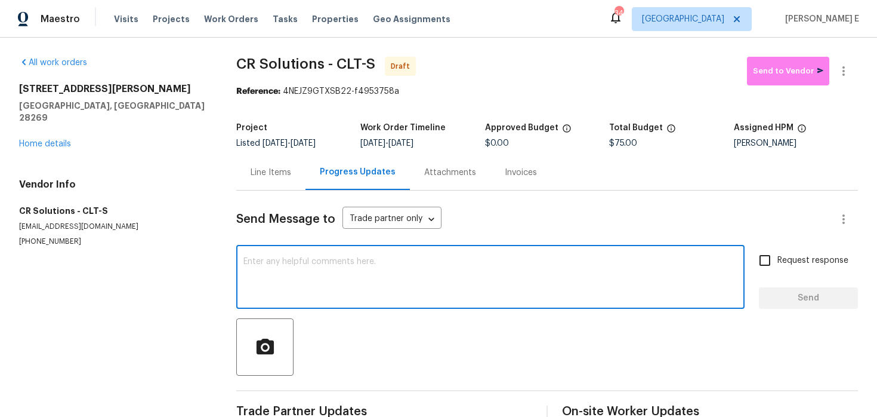
paste textarea "Hi this is [PERSON_NAME] with Opendoor. I’m confirming you received the WO for …"
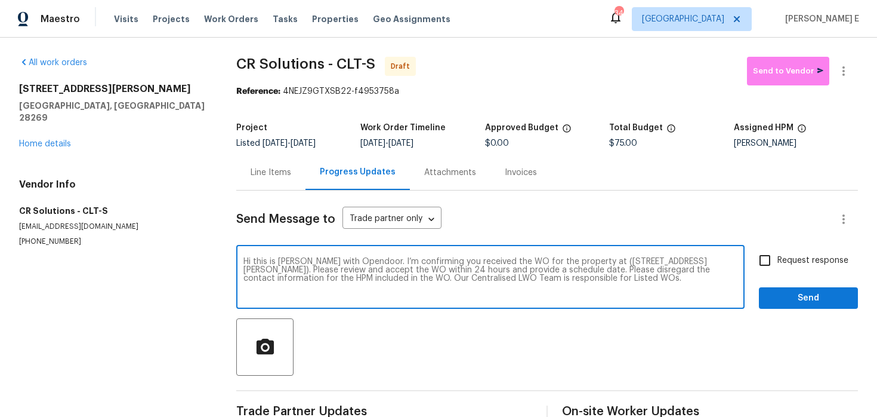
type textarea "Hi this is [PERSON_NAME] with Opendoor. I’m confirming you received the WO for …"
click at [765, 263] on input "Request response" at bounding box center [764, 260] width 25 height 25
checkbox input "true"
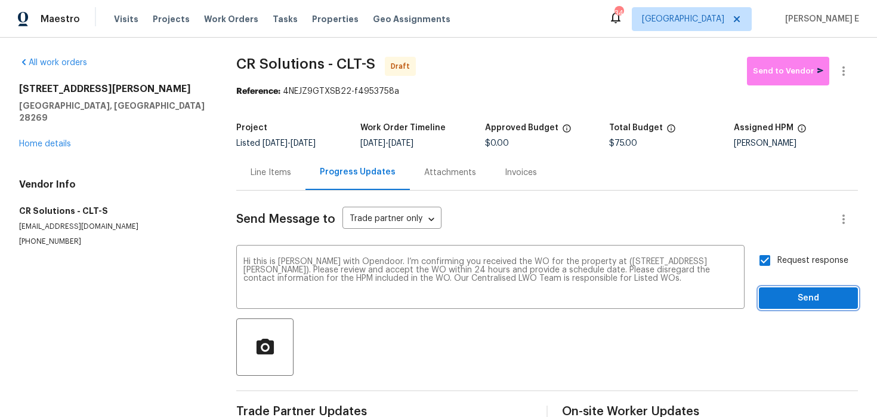
click at [784, 297] on span "Send" at bounding box center [809, 298] width 80 height 15
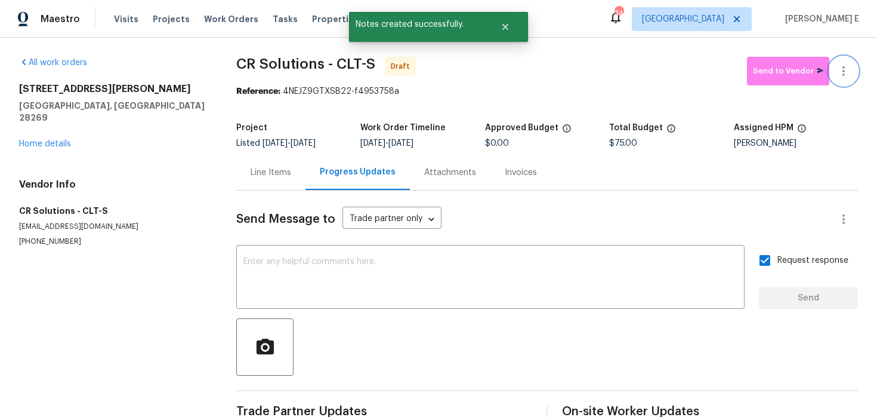
click at [847, 72] on icon "button" at bounding box center [844, 71] width 14 height 14
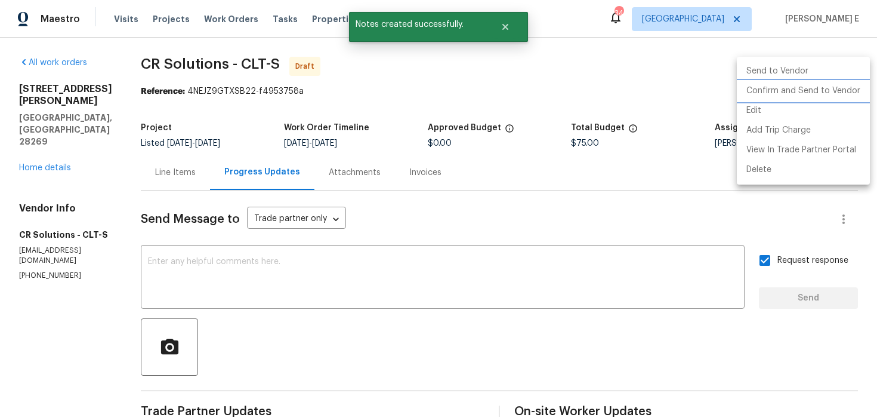
click at [786, 92] on li "Confirm and Send to Vendor" at bounding box center [803, 91] width 133 height 20
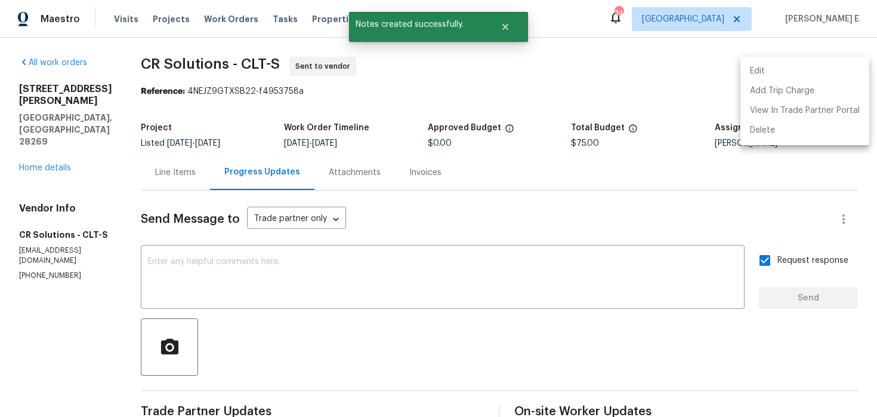
click at [624, 87] on div at bounding box center [438, 208] width 877 height 417
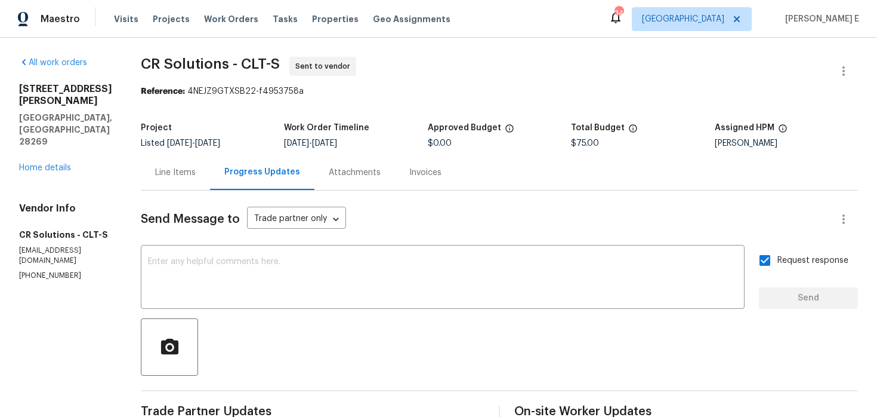
click at [236, 97] on section "CR Solutions - CLT-S Sent to vendor Reference: 4NEJZ9GTXSB22-f4953758a Project …" at bounding box center [499, 288] width 717 height 462
drag, startPoint x: 134, startPoint y: 60, endPoint x: 226, endPoint y: 60, distance: 91.3
click at [226, 60] on div "All work orders [STREET_ADDRESS][PERSON_NAME] Home details Vendor Info CR Solut…" at bounding box center [438, 288] width 877 height 500
copy span "CR Solutions"
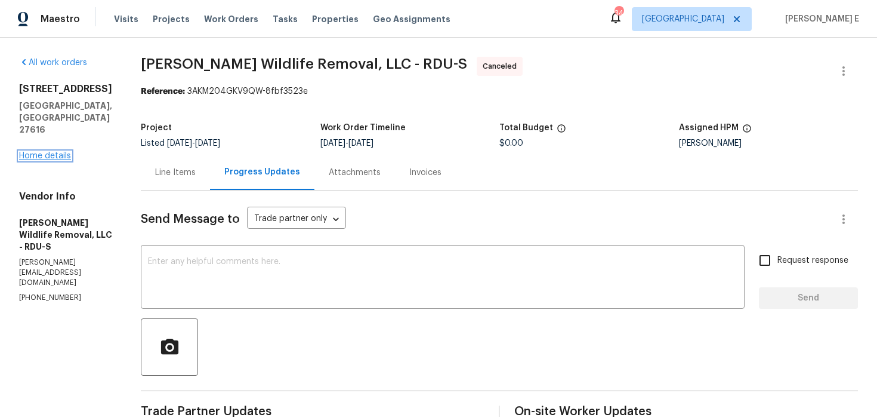
click at [57, 152] on link "Home details" at bounding box center [45, 156] width 52 height 8
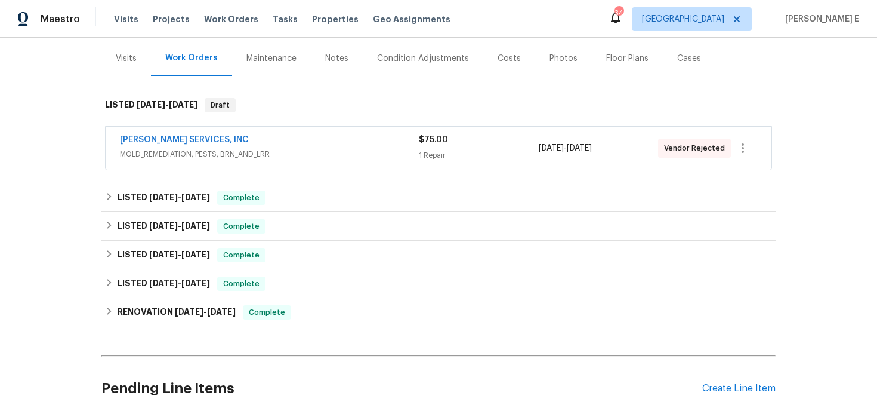
scroll to position [141, 0]
click at [197, 138] on link "CANADY'S SERVICES, INC" at bounding box center [184, 139] width 129 height 8
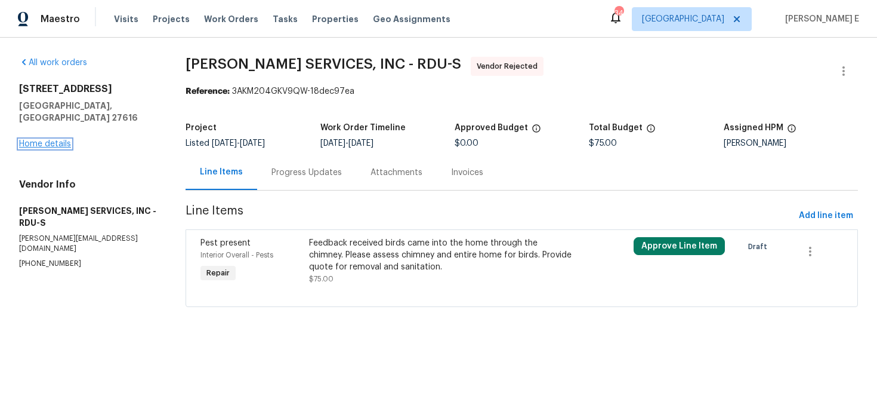
click at [38, 140] on link "Home details" at bounding box center [45, 144] width 52 height 8
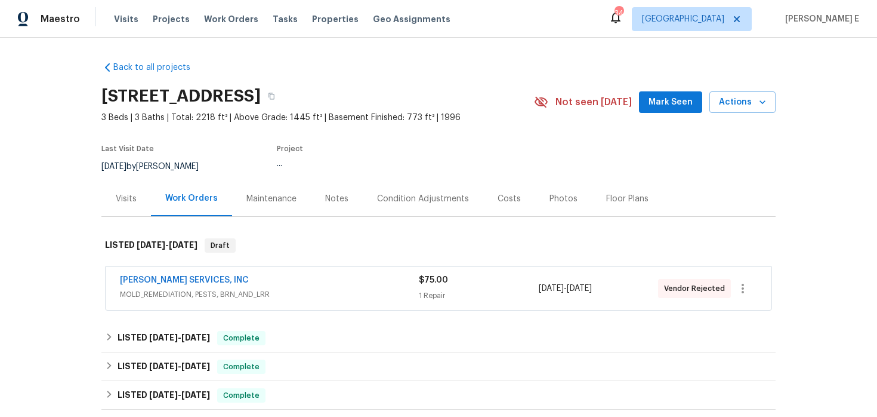
scroll to position [52, 0]
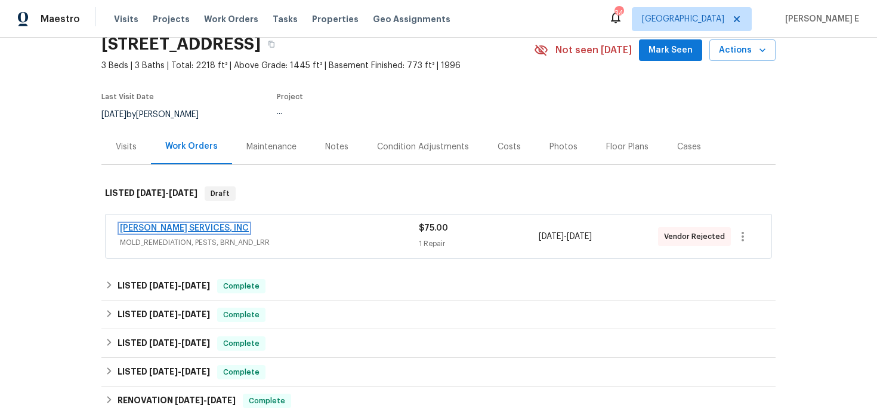
click at [183, 227] on link "CANADY'S SERVICES, INC" at bounding box center [184, 228] width 129 height 8
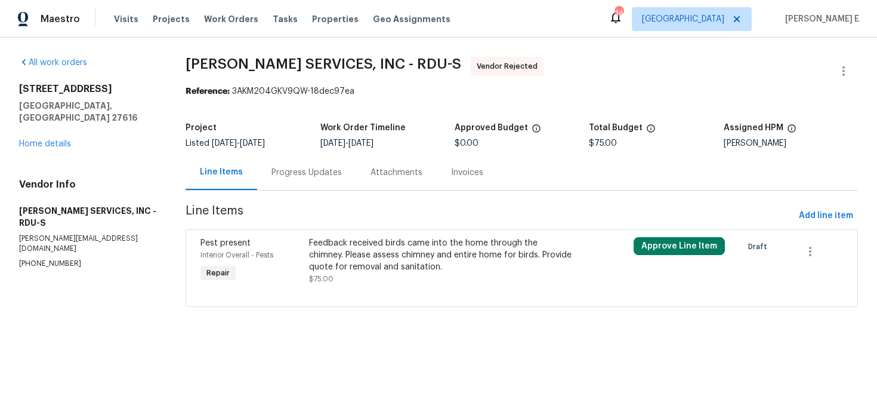
click at [288, 184] on div "Progress Updates" at bounding box center [306, 172] width 99 height 35
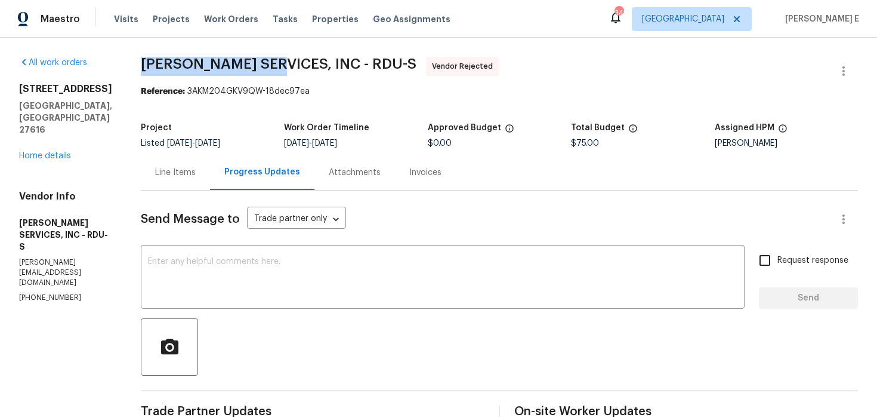
drag, startPoint x: 158, startPoint y: 64, endPoint x: 297, endPoint y: 67, distance: 139.1
click at [297, 67] on span "[PERSON_NAME] SERVICES, INC - RDU-S" at bounding box center [279, 64] width 276 height 14
copy span "CANADY'S SERVICES"
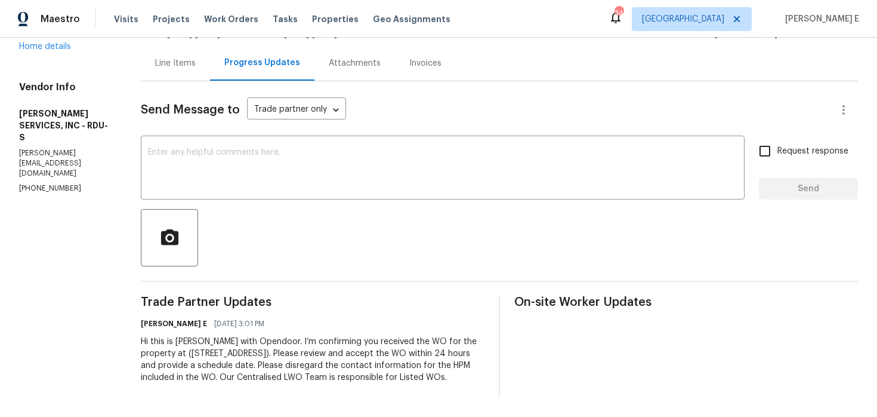
click at [242, 351] on div "Hi this is [PERSON_NAME] with Opendoor. I’m confirming you received the WO for …" at bounding box center [313, 359] width 344 height 48
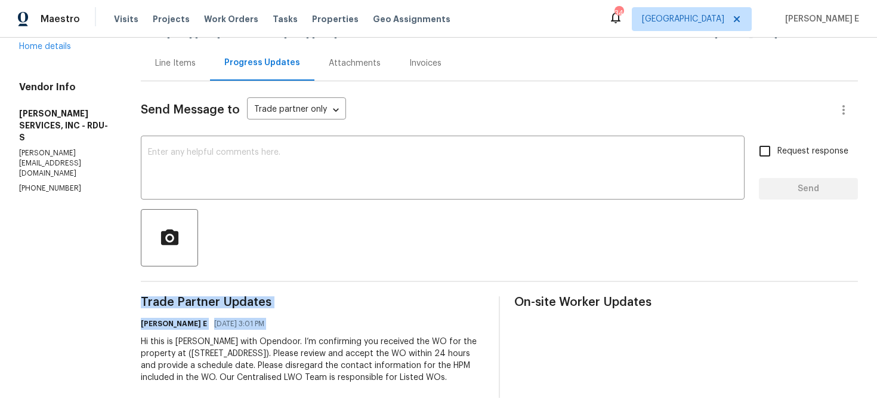
copy div "Trade Partner Updates Keerthana E 08/14/2025 3:01 PM"
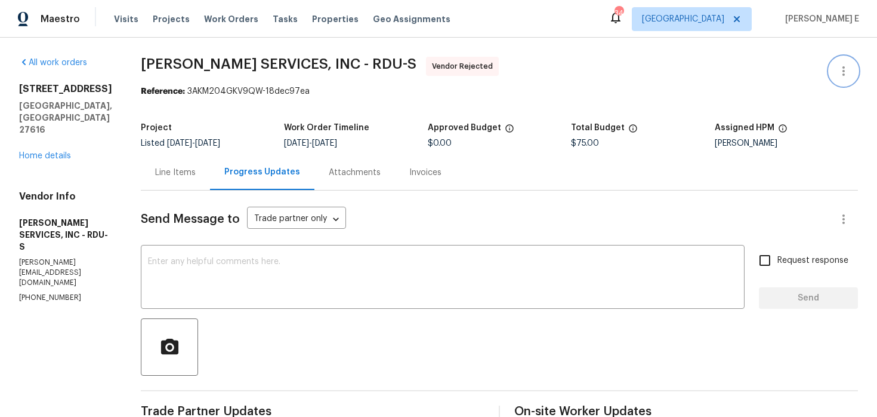
click at [840, 70] on icon "button" at bounding box center [844, 71] width 14 height 14
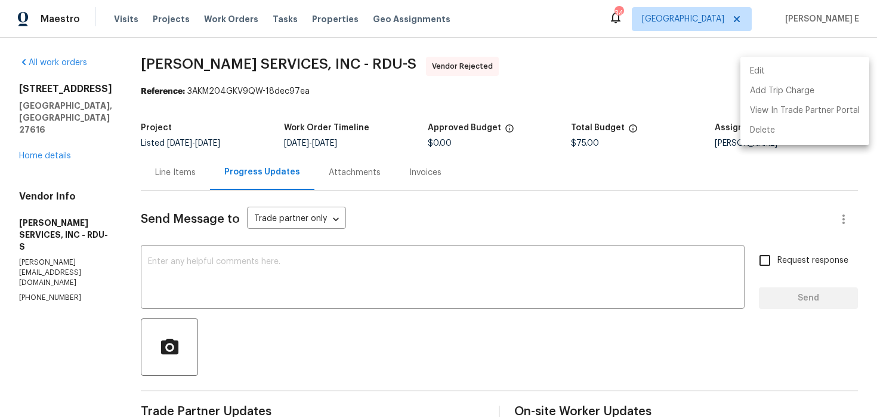
click at [751, 67] on li "Edit" at bounding box center [805, 71] width 129 height 20
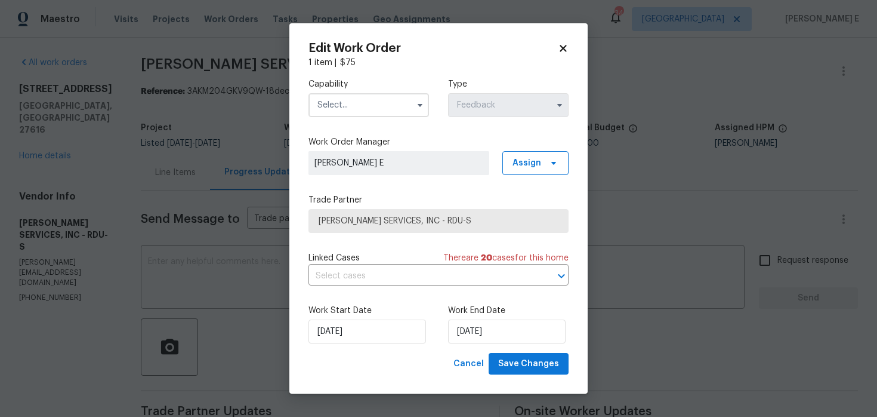
click at [405, 101] on input "text" at bounding box center [369, 105] width 121 height 24
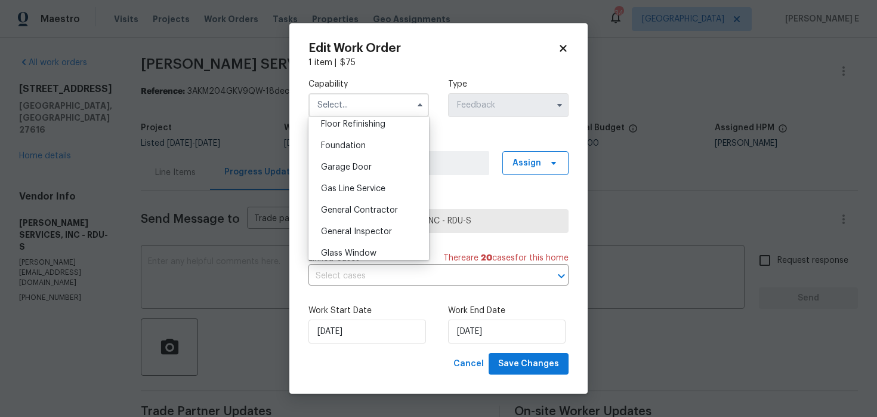
scroll to position [504, 0]
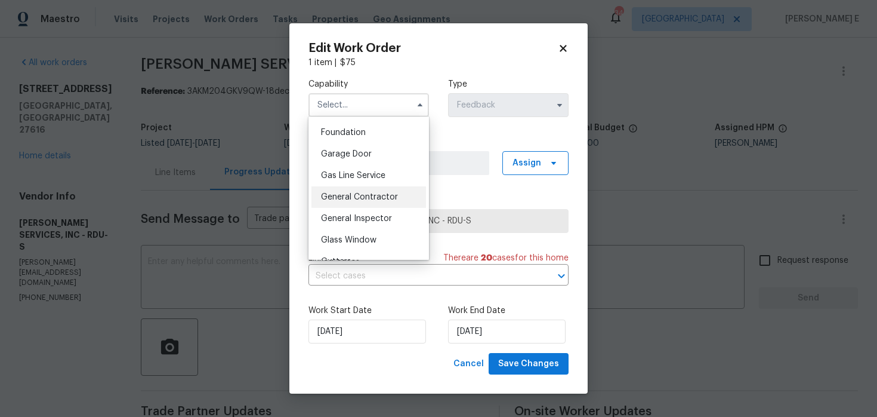
click at [365, 196] on span "General Contractor" at bounding box center [359, 197] width 77 height 8
type input "General Contractor"
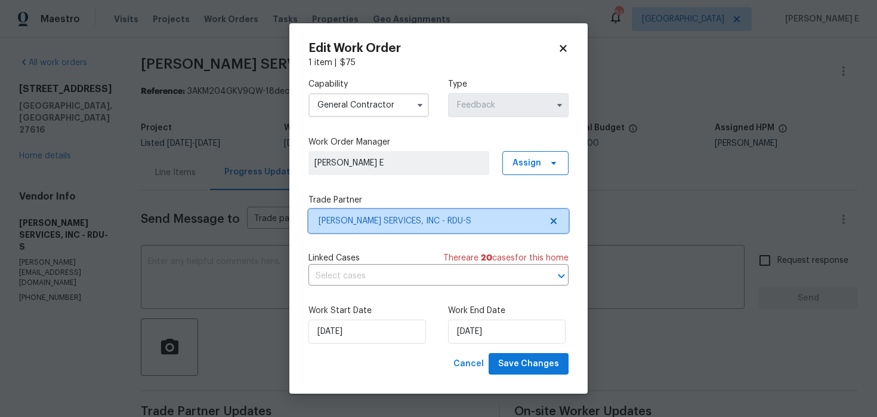
click at [391, 224] on span "[PERSON_NAME] SERVICES, INC - RDU-S" at bounding box center [430, 221] width 223 height 12
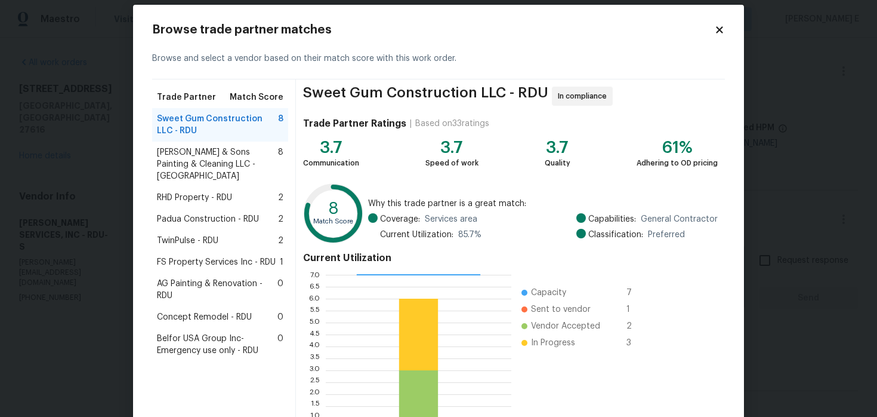
scroll to position [15, 0]
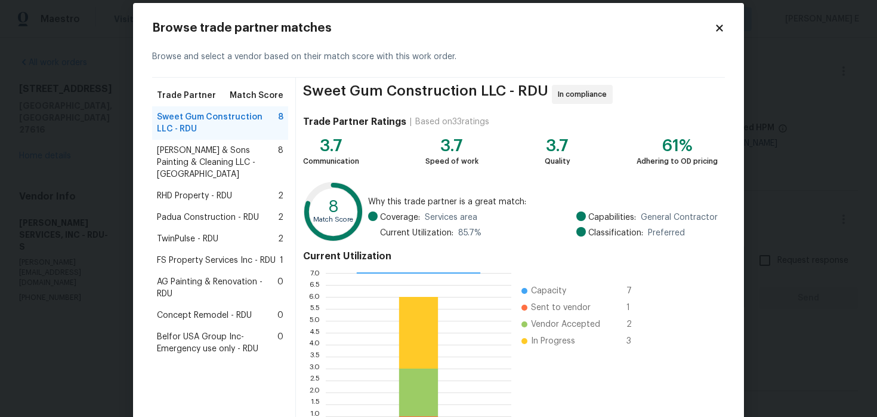
click at [232, 163] on span "[PERSON_NAME] & Sons Painting & Cleaning LLC - [GEOGRAPHIC_DATA]" at bounding box center [217, 162] width 121 height 36
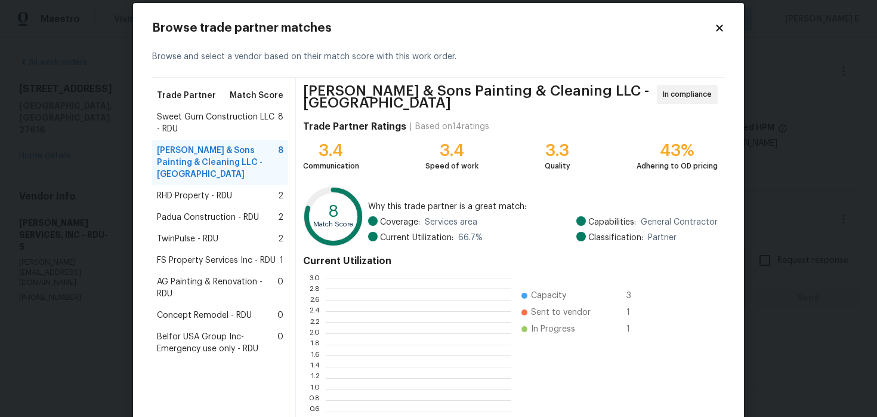
scroll to position [18, 0]
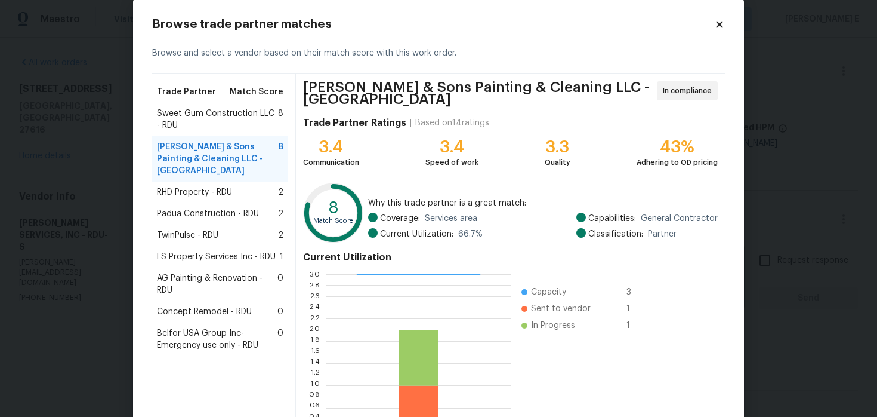
click at [226, 186] on span "RHD Property - RDU" at bounding box center [194, 192] width 75 height 12
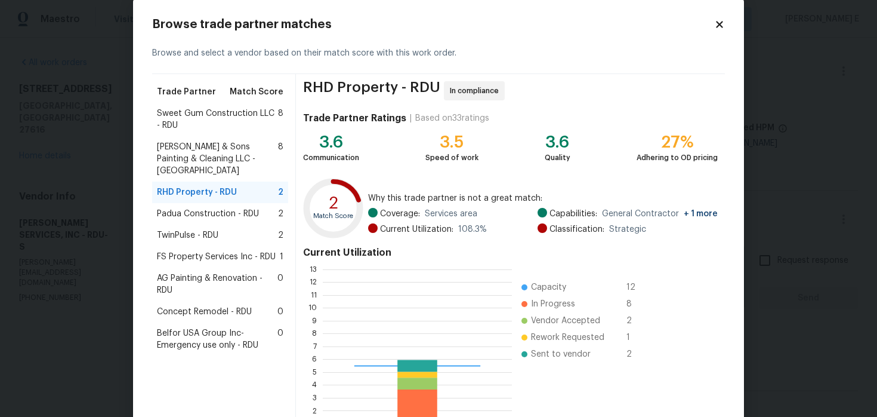
scroll to position [167, 189]
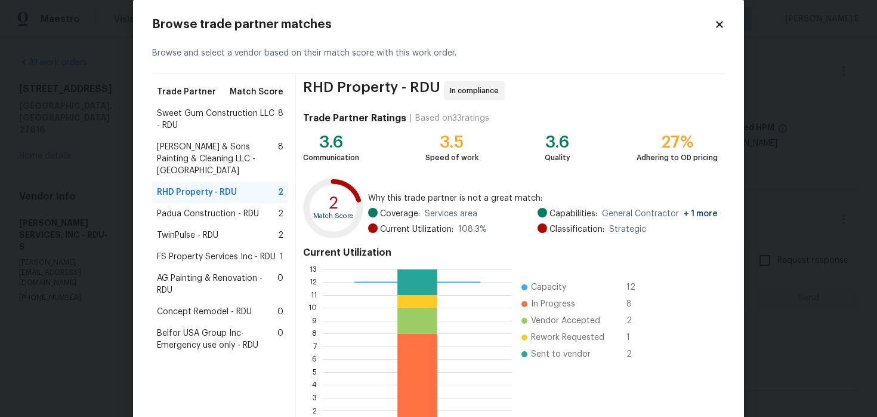
click at [219, 208] on span "Padua Construction - RDU" at bounding box center [208, 214] width 102 height 12
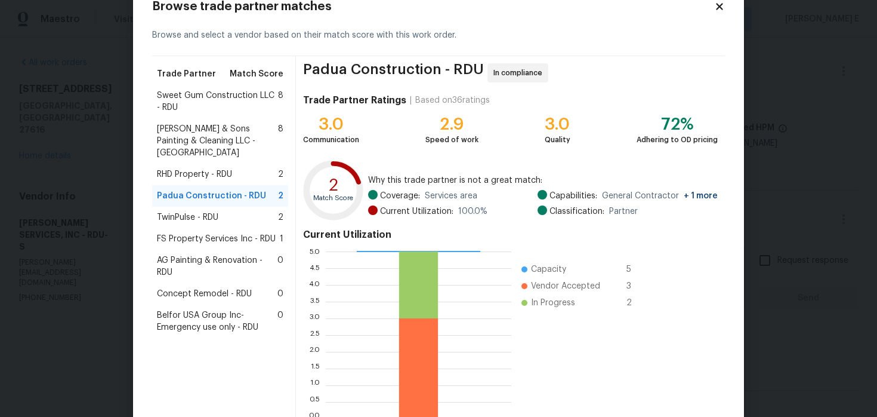
scroll to position [39, 0]
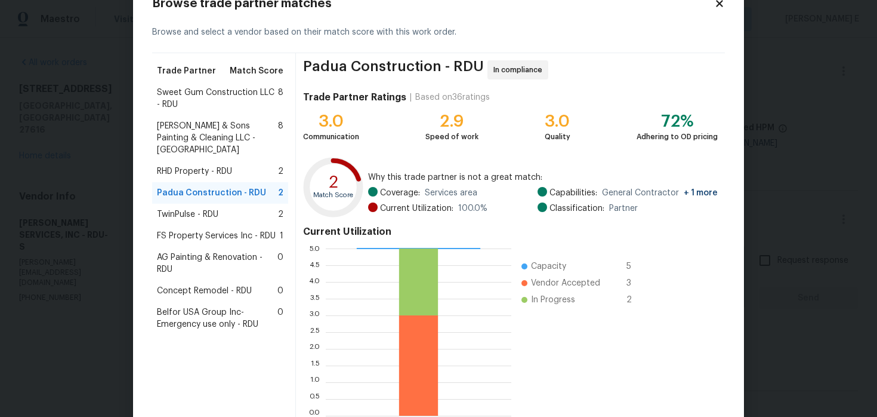
click at [214, 208] on span "TwinPulse - RDU" at bounding box center [187, 214] width 61 height 12
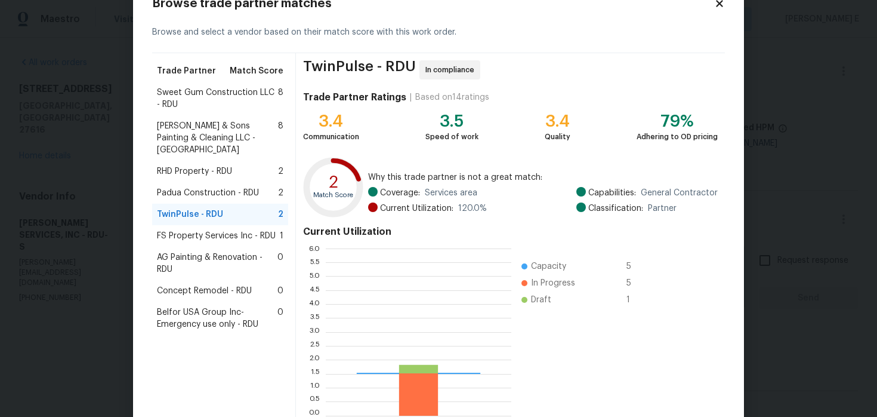
scroll to position [167, 186]
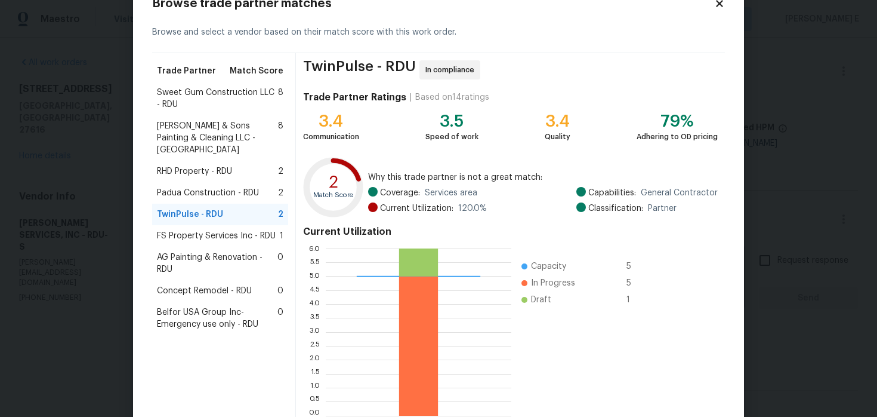
click at [208, 230] on span "FS Property Services Inc - RDU" at bounding box center [216, 236] width 119 height 12
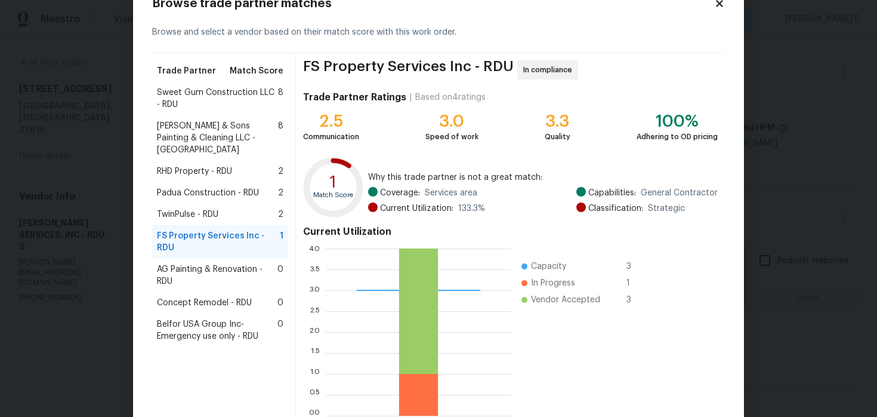
click at [217, 132] on span "Hodge & Sons Painting & Cleaning LLC - RDU" at bounding box center [217, 138] width 121 height 36
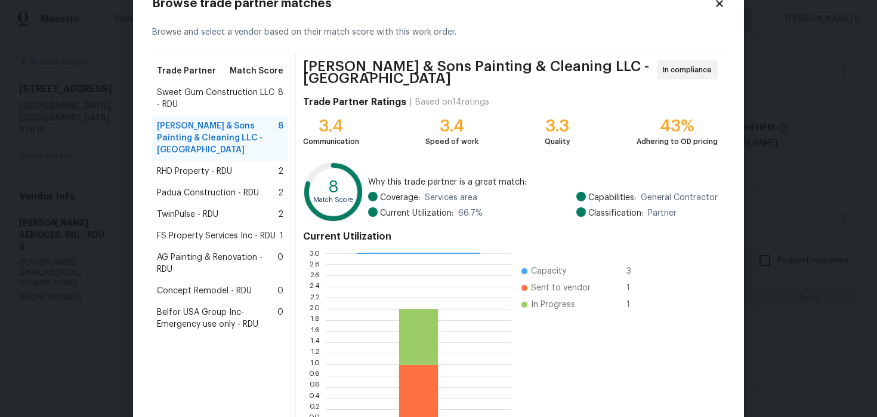
scroll to position [110, 0]
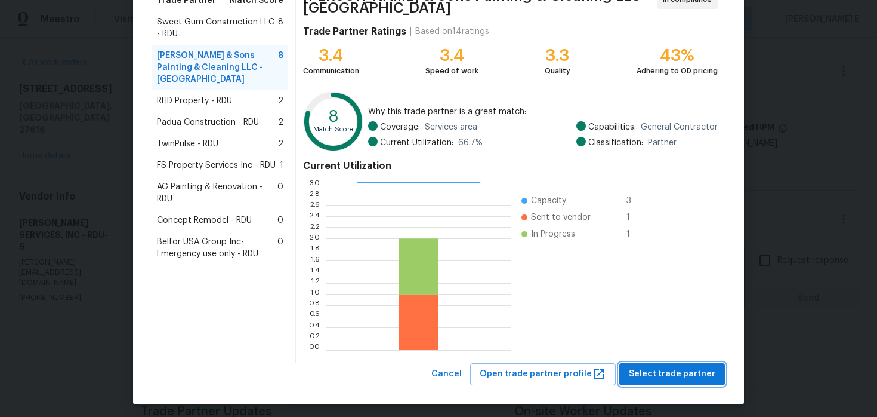
click at [647, 369] on span "Select trade partner" at bounding box center [672, 373] width 87 height 15
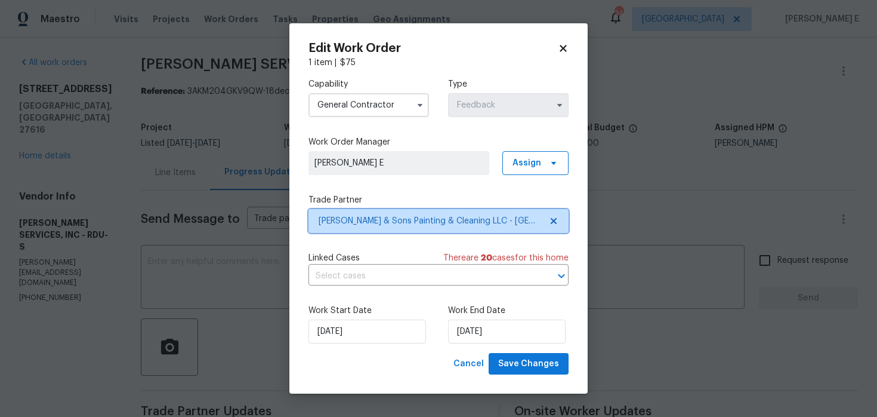
scroll to position [0, 0]
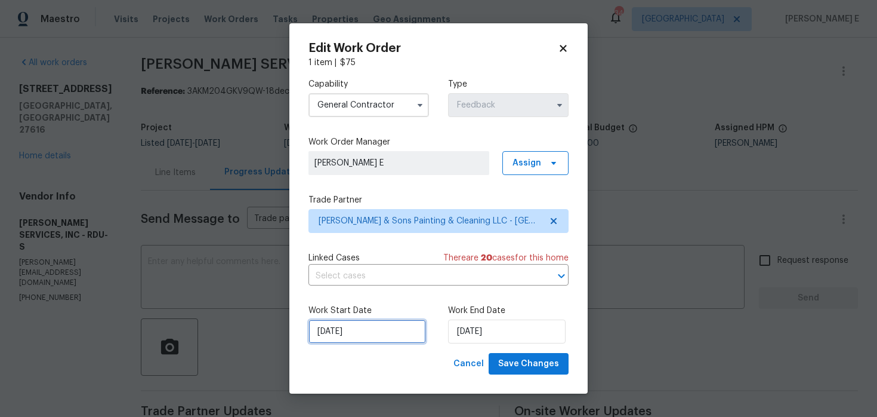
click at [377, 333] on input "14/08/2025" at bounding box center [368, 331] width 118 height 24
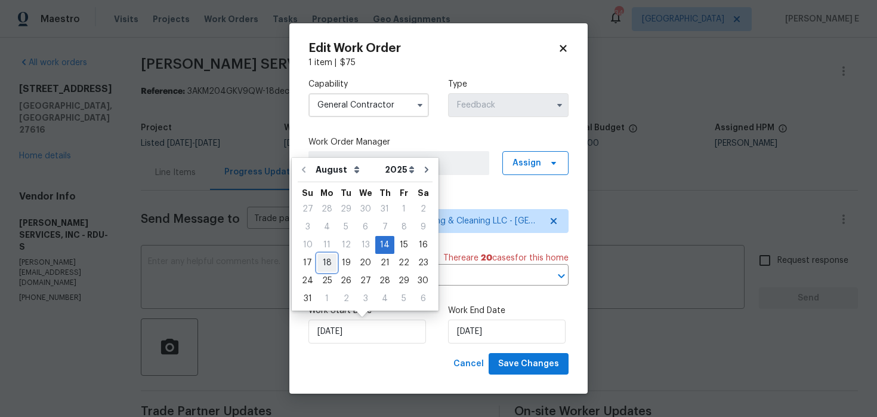
click at [331, 263] on div "18" at bounding box center [326, 262] width 19 height 17
type input "18/08/2025"
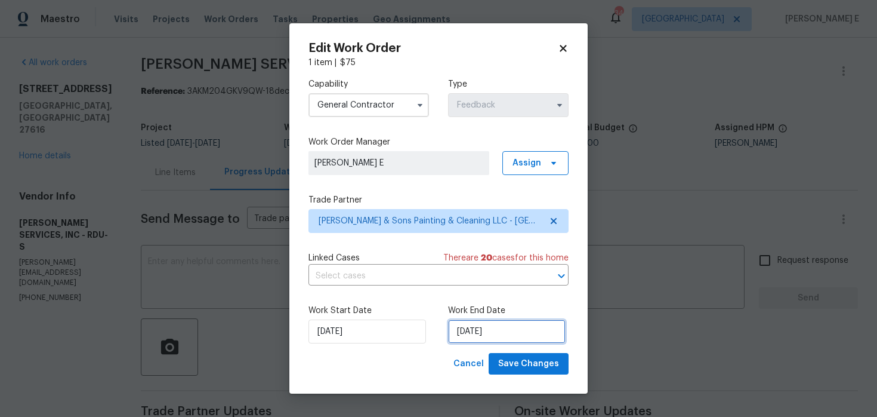
click at [479, 334] on input "18/08/2025" at bounding box center [507, 331] width 118 height 24
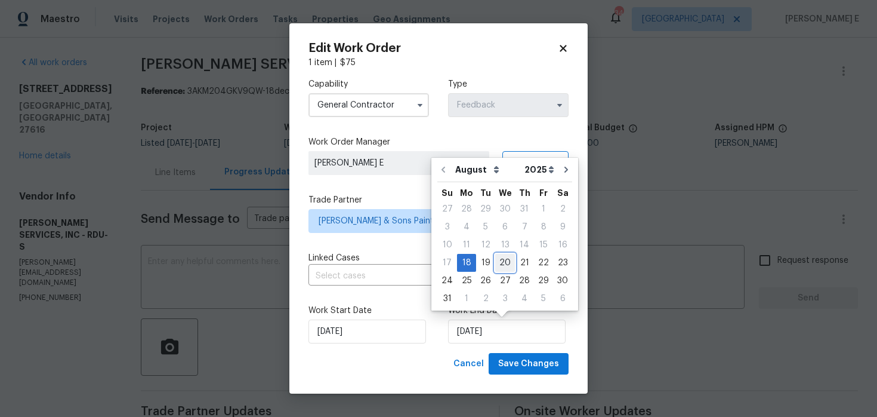
click at [499, 263] on div "20" at bounding box center [505, 262] width 20 height 17
type input "20/08/2025"
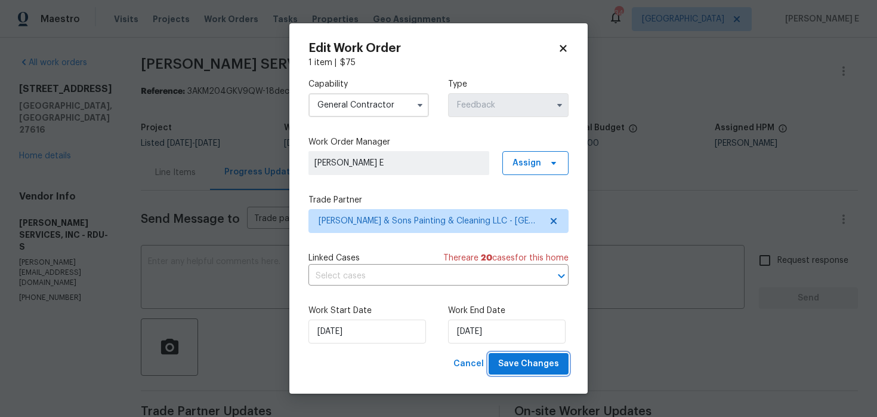
click at [539, 362] on span "Save Changes" at bounding box center [528, 363] width 61 height 15
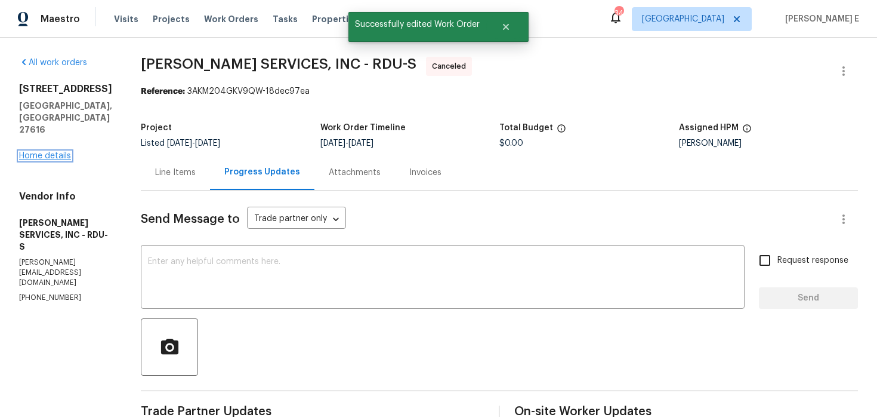
click at [38, 152] on link "Home details" at bounding box center [45, 156] width 52 height 8
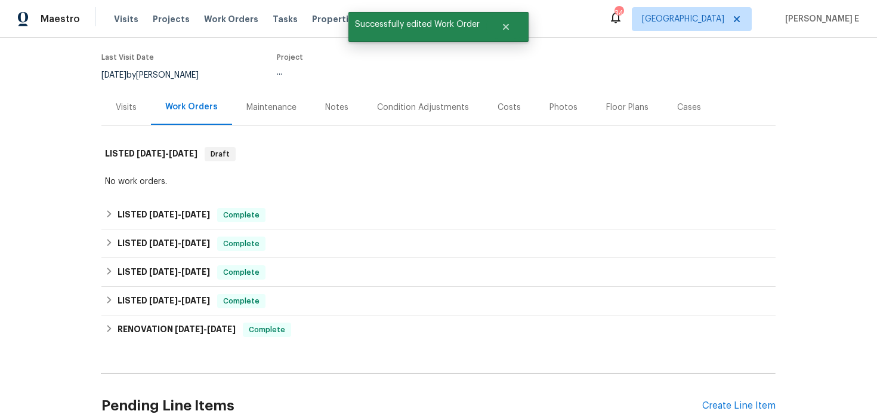
scroll to position [116, 0]
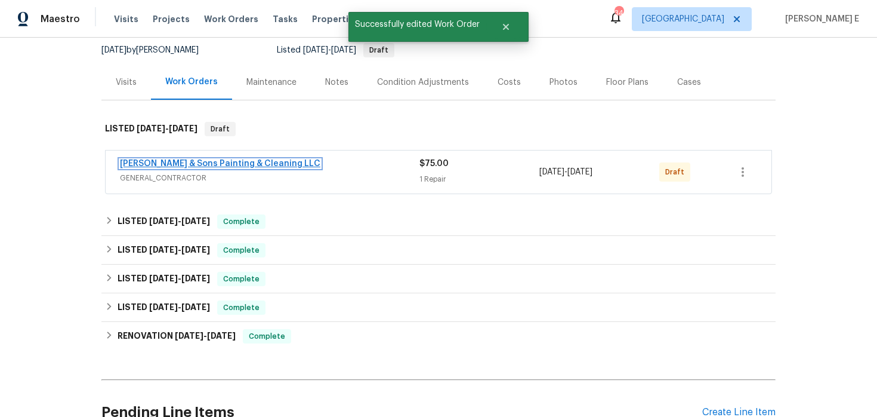
click at [198, 166] on link "Hodge & Sons Painting & Cleaning LLC" at bounding box center [220, 163] width 201 height 8
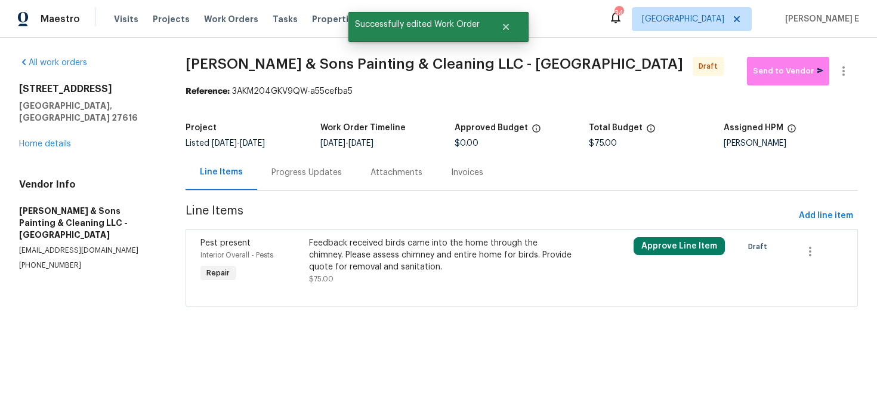
click at [359, 246] on div "Feedback received birds came into the home through the chimney. Please assess c…" at bounding box center [441, 255] width 264 height 36
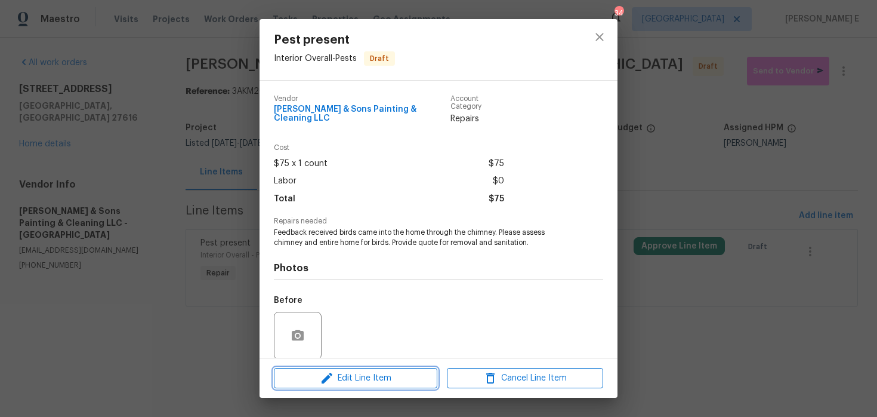
click at [323, 368] on button "Edit Line Item" at bounding box center [356, 378] width 164 height 21
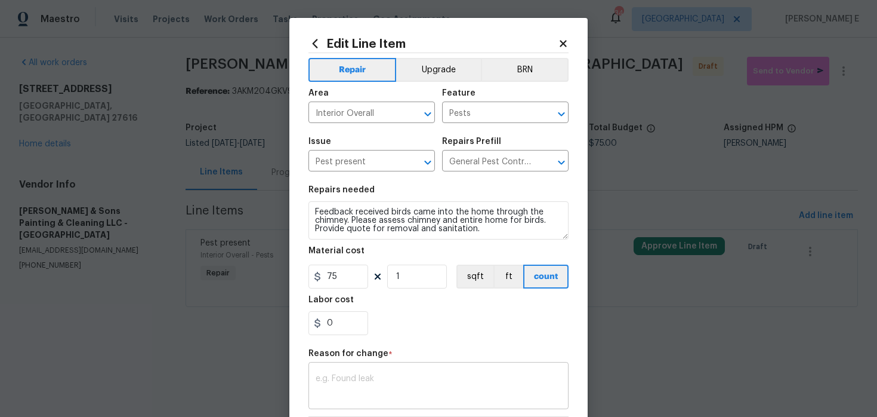
click at [346, 378] on textarea at bounding box center [439, 386] width 246 height 25
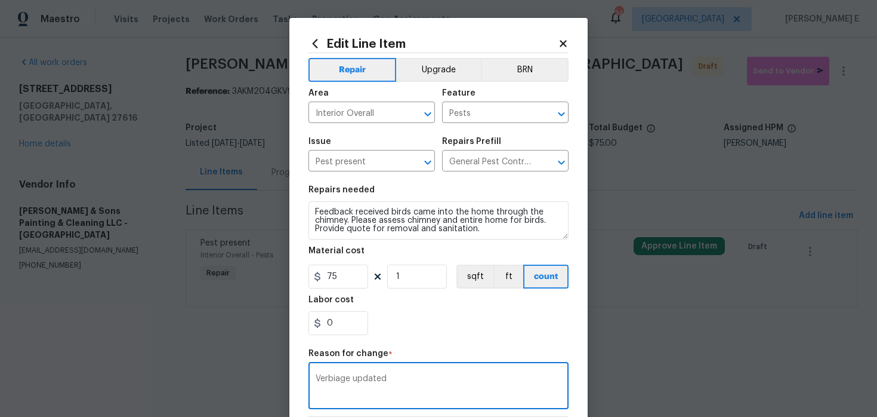
scroll to position [172, 0]
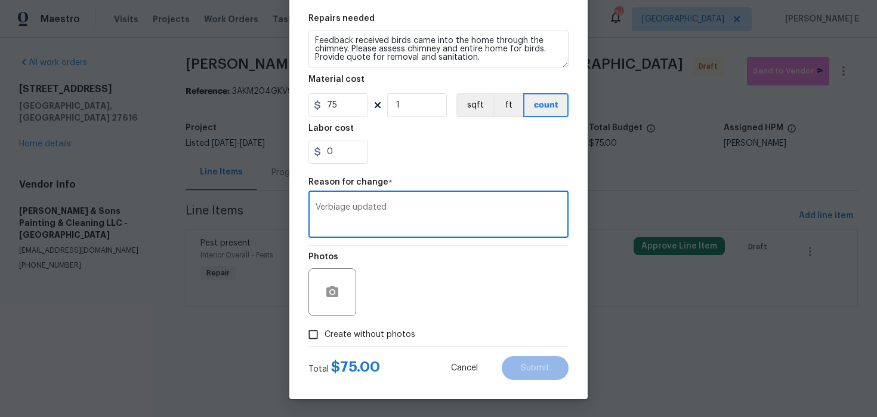
type textarea "Verbiage updated"
click at [374, 338] on span "Create without photos" at bounding box center [370, 334] width 91 height 13
click at [325, 338] on input "Create without photos" at bounding box center [313, 334] width 23 height 23
checkbox input "true"
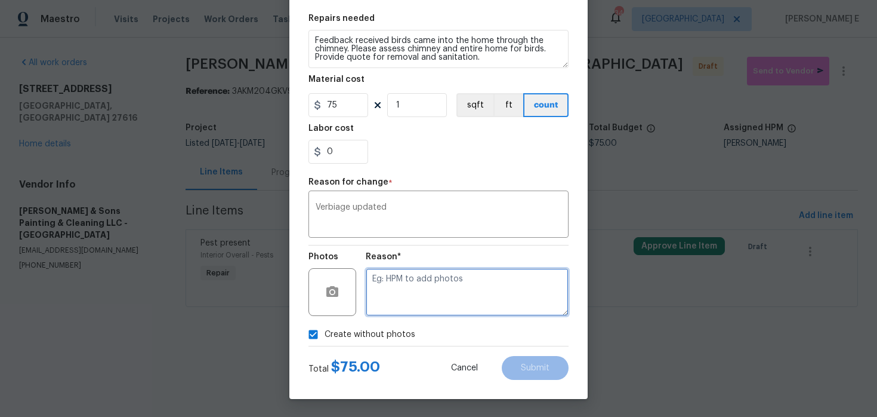
click at [439, 303] on textarea at bounding box center [467, 292] width 203 height 48
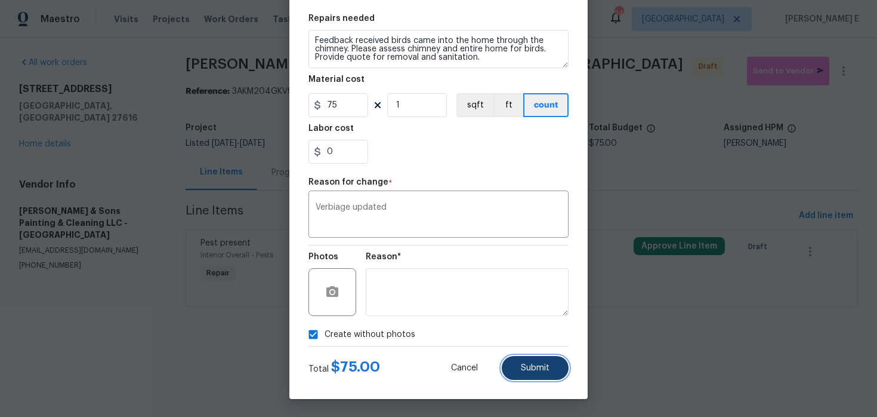
click at [553, 364] on button "Submit" at bounding box center [535, 368] width 67 height 24
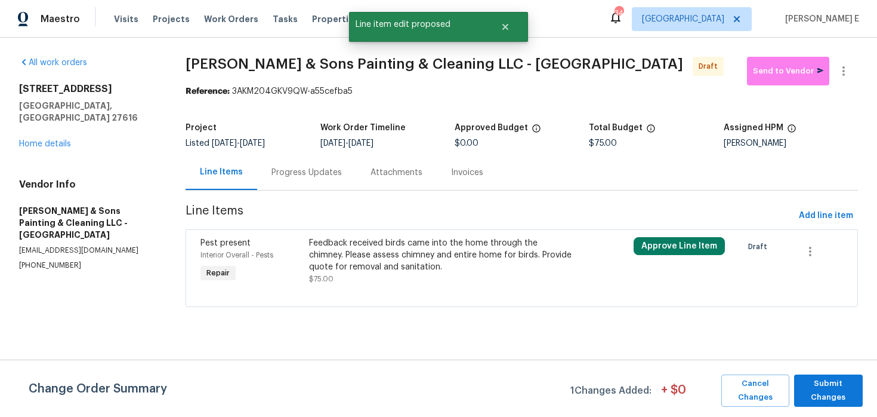
scroll to position [0, 0]
click at [814, 402] on span "Submit Changes" at bounding box center [828, 390] width 57 height 27
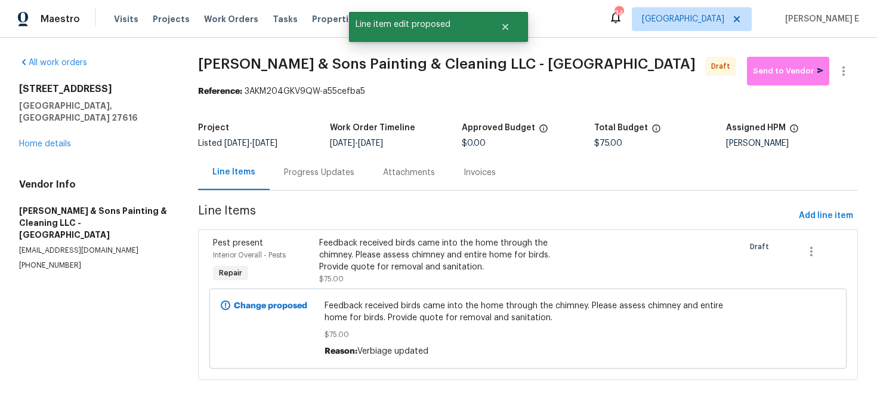
click at [310, 174] on div "Progress Updates" at bounding box center [319, 172] width 70 height 12
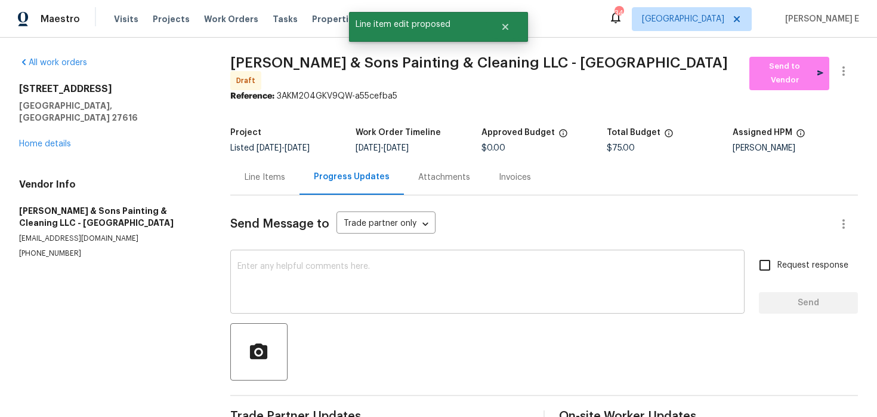
click at [343, 262] on textarea at bounding box center [488, 283] width 500 height 42
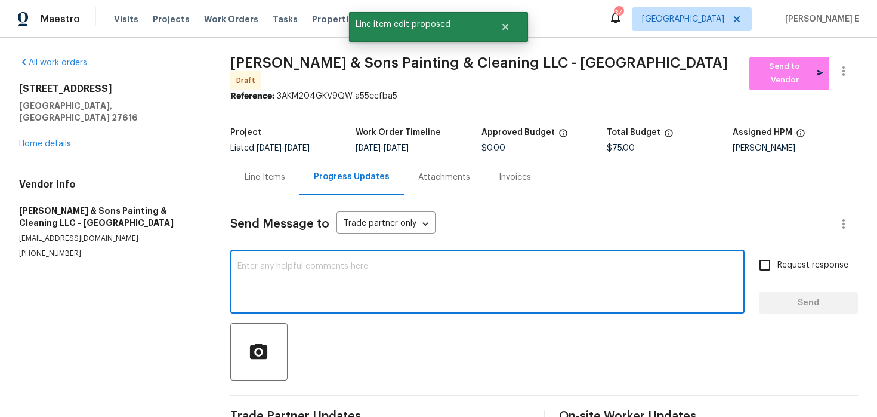
paste textarea "Hi this is Keerthana with Opendoor. I’m confirming you received the WO for the …"
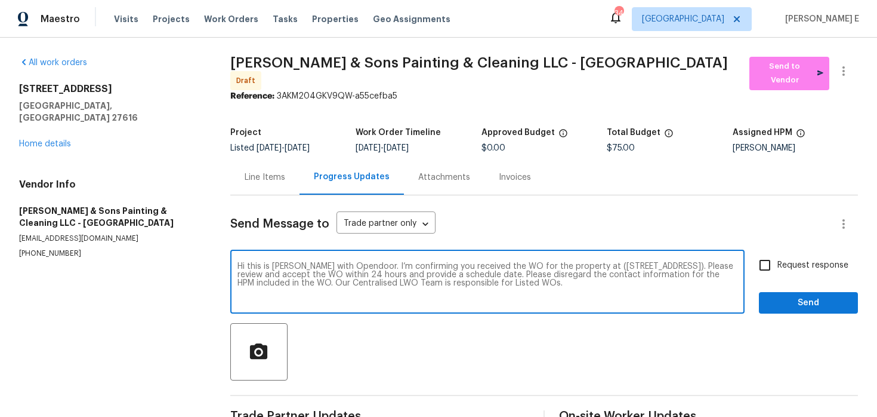
type textarea "Hi this is Keerthana with Opendoor. I’m confirming you received the WO for the …"
click at [764, 260] on input "Request response" at bounding box center [764, 264] width 25 height 25
checkbox input "true"
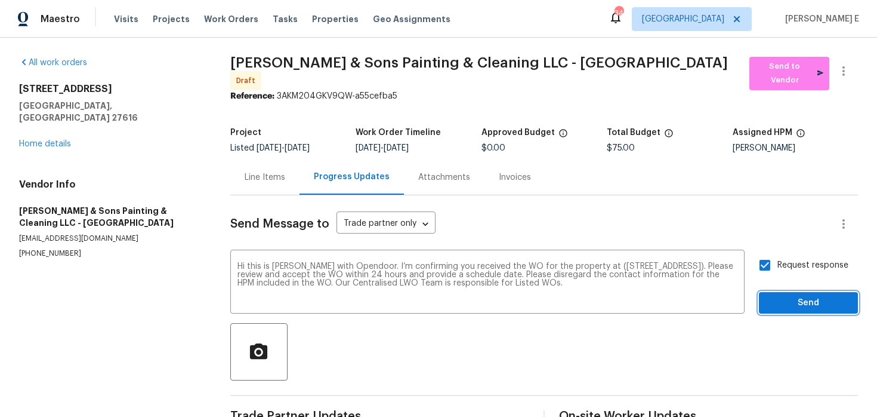
click at [787, 295] on span "Send" at bounding box center [809, 302] width 80 height 15
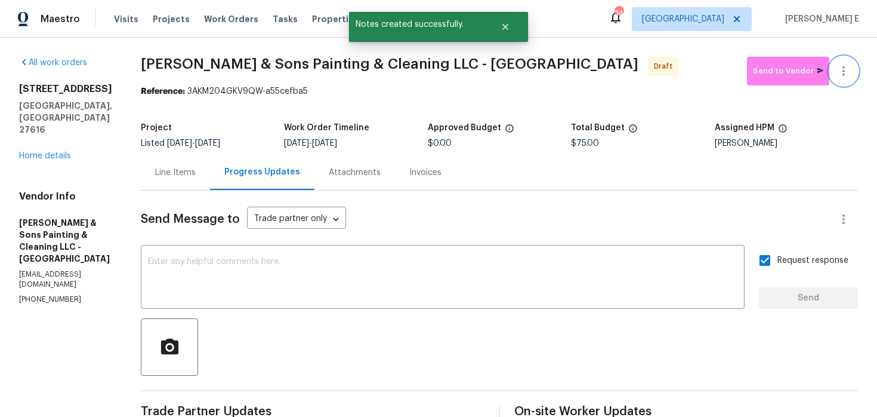
click at [847, 70] on icon "button" at bounding box center [844, 71] width 14 height 14
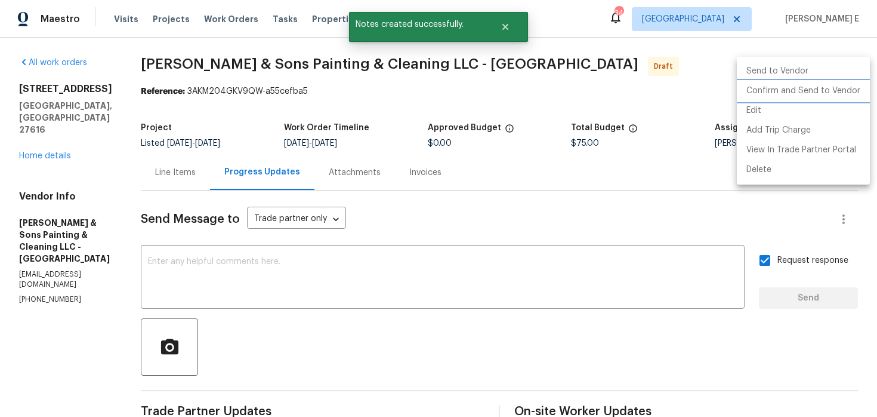
click at [818, 82] on li "Confirm and Send to Vendor" at bounding box center [803, 91] width 133 height 20
click at [583, 82] on div at bounding box center [438, 208] width 877 height 417
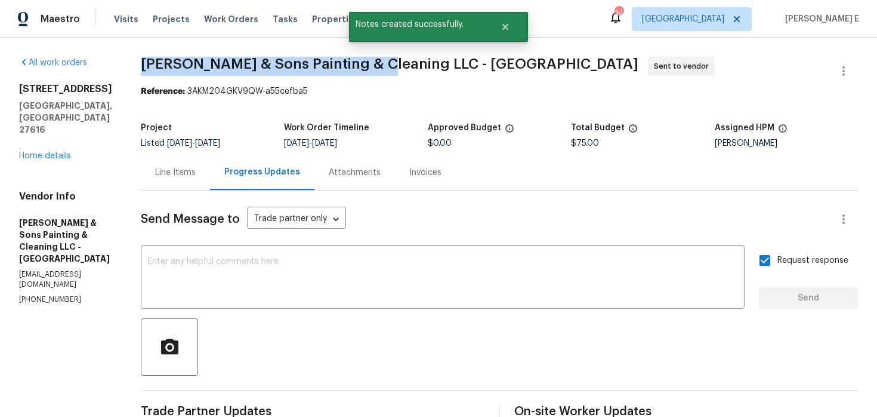
drag, startPoint x: 140, startPoint y: 63, endPoint x: 374, endPoint y: 63, distance: 233.9
click at [374, 63] on span "Hodge & Sons Painting & Cleaning LLC - RDU" at bounding box center [390, 64] width 498 height 14
copy span "Hodge & Sons Painting & Cleaning"
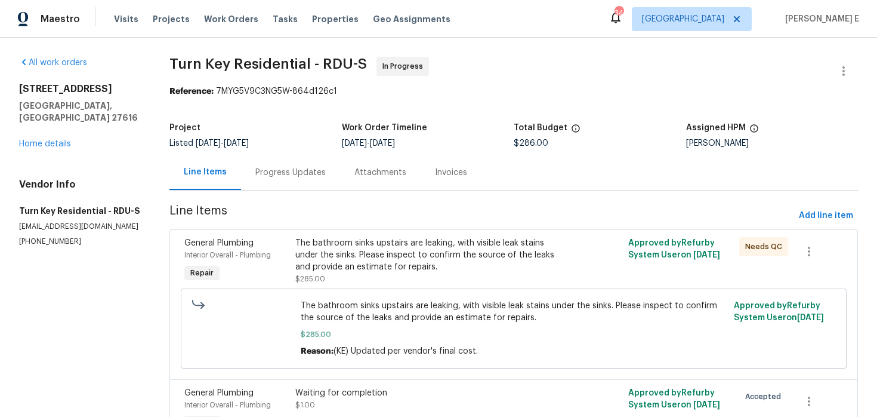
click at [261, 171] on div "Progress Updates" at bounding box center [290, 172] width 70 height 12
